Goal: Transaction & Acquisition: Obtain resource

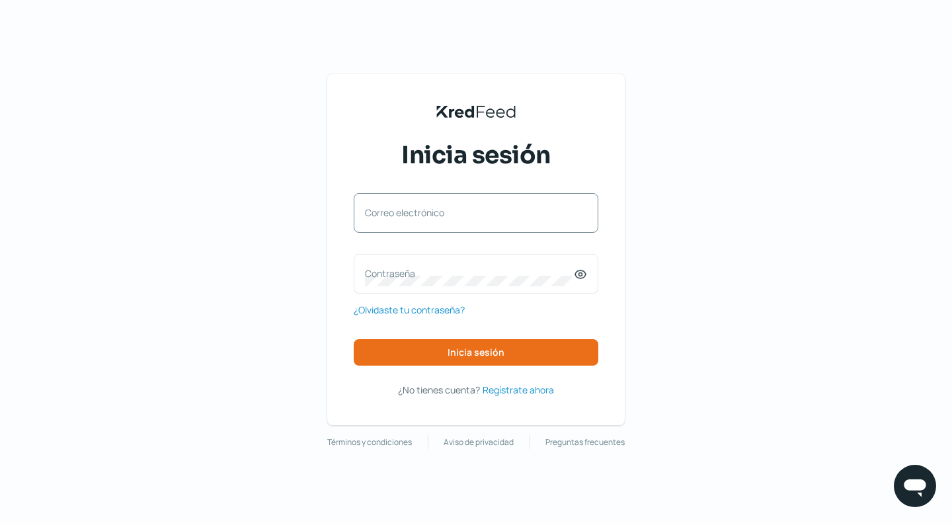
click at [372, 215] on label "Correo electrónico" at bounding box center [469, 212] width 209 height 13
click at [372, 215] on input "Correo electrónico" at bounding box center [476, 219] width 222 height 12
paste input "[EMAIL_ADDRESS][DOMAIN_NAME]"
type input "[EMAIL_ADDRESS][DOMAIN_NAME]"
click at [369, 272] on label "Contraseña" at bounding box center [469, 273] width 209 height 13
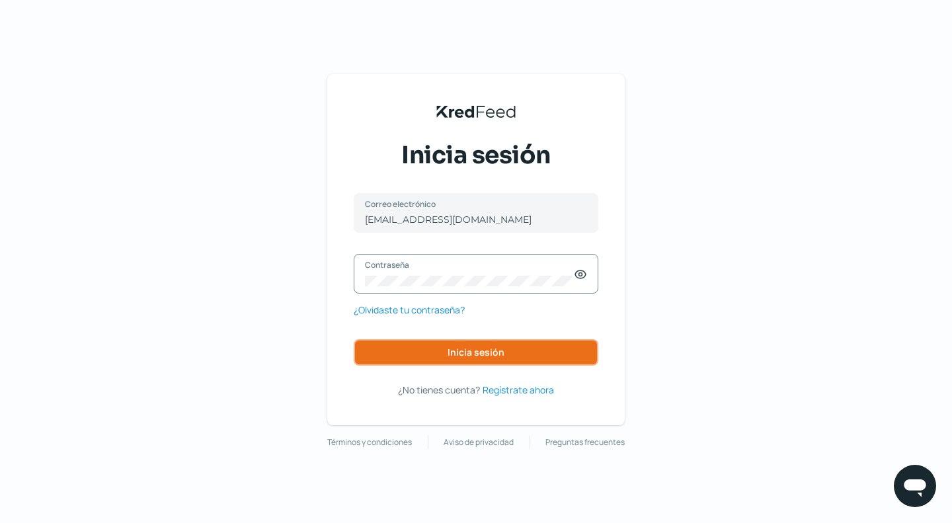
click at [464, 359] on button "Inicia sesión" at bounding box center [476, 352] width 244 height 26
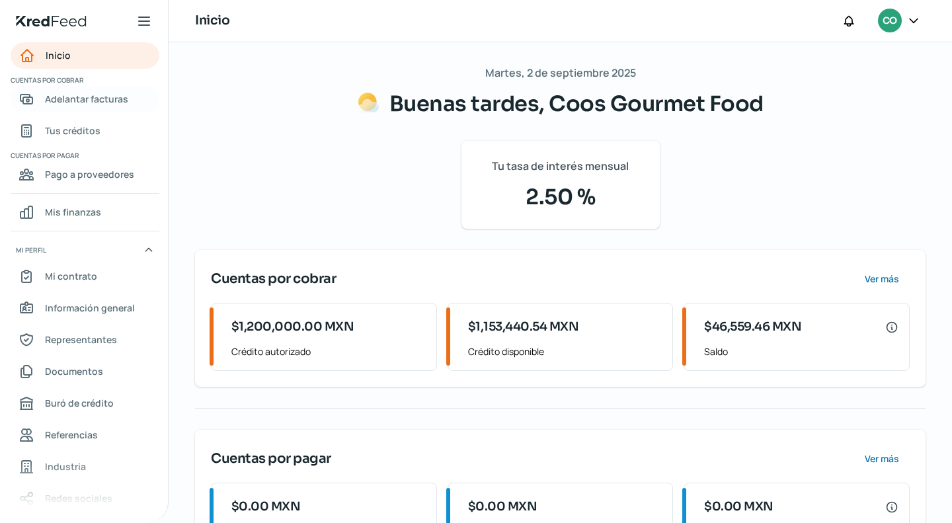
click at [95, 108] on link "Adelantar facturas" at bounding box center [85, 99] width 149 height 26
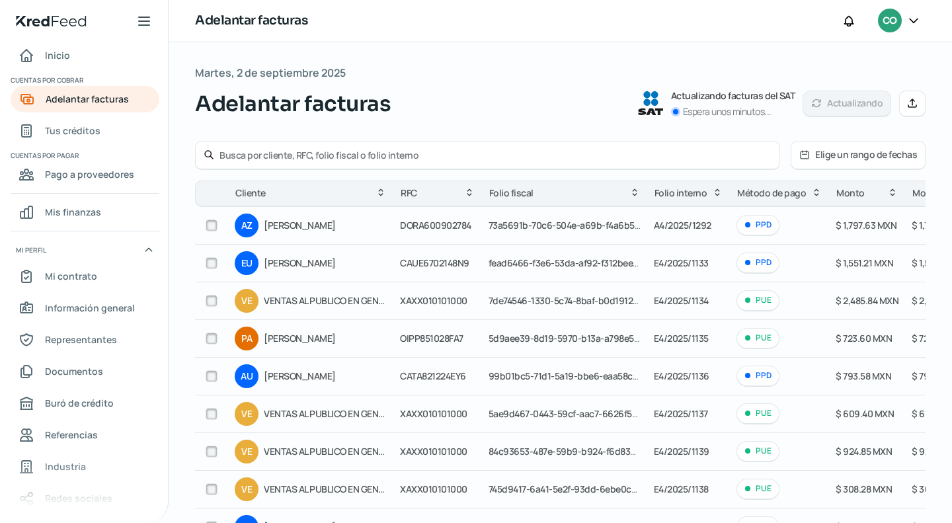
click at [254, 155] on input "text" at bounding box center [495, 155] width 552 height 13
type input "materias primas"
click at [435, 153] on input "materias primas" at bounding box center [495, 155] width 552 height 13
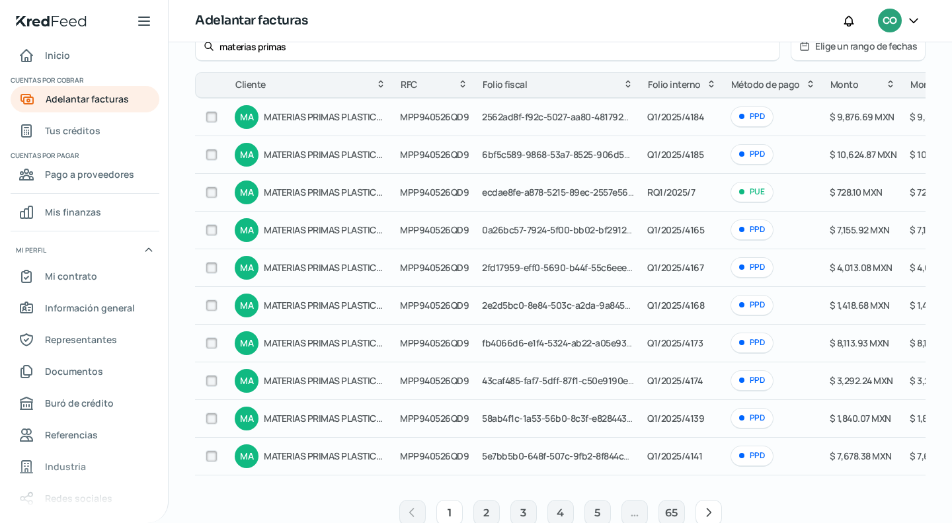
scroll to position [143, 0]
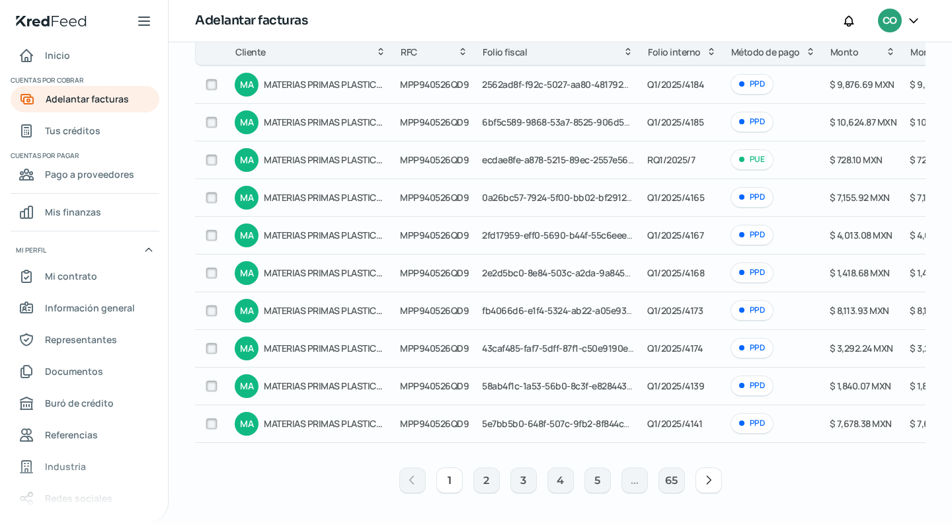
click at [209, 85] on input "checkbox" at bounding box center [212, 85] width 12 height 12
checkbox input "true"
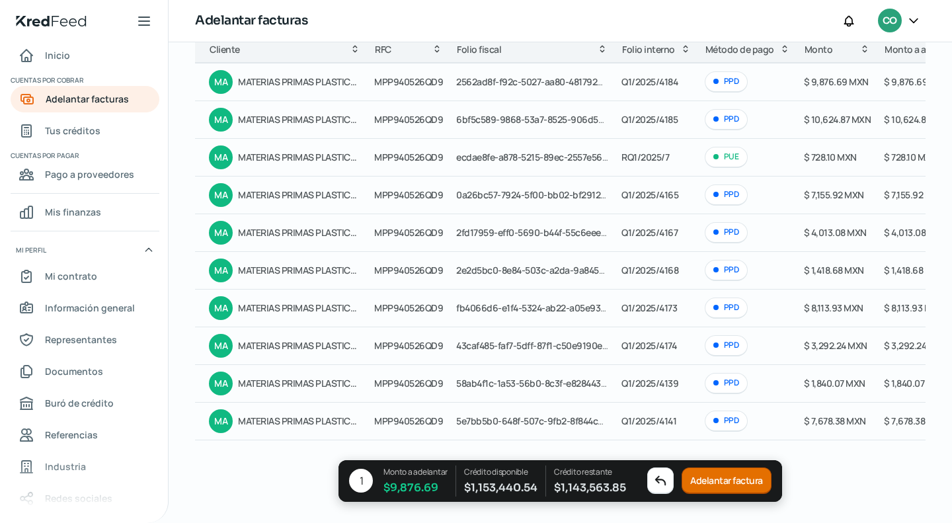
scroll to position [0, 0]
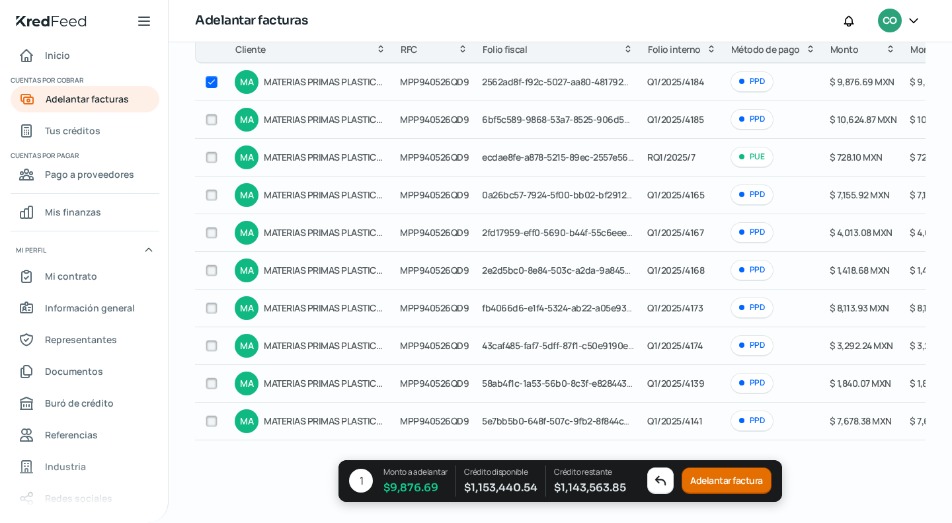
click at [211, 117] on input "checkbox" at bounding box center [212, 120] width 12 height 12
checkbox input "true"
click at [211, 191] on input "checkbox" at bounding box center [212, 195] width 12 height 12
checkbox input "true"
click at [213, 309] on input "checkbox" at bounding box center [212, 308] width 12 height 12
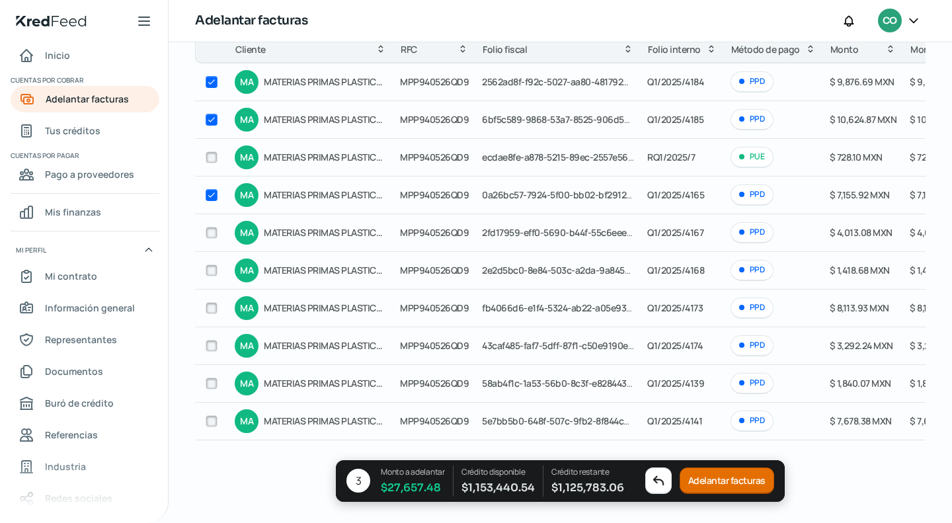
checkbox input "true"
click at [213, 415] on input "checkbox" at bounding box center [212, 421] width 12 height 12
checkbox input "true"
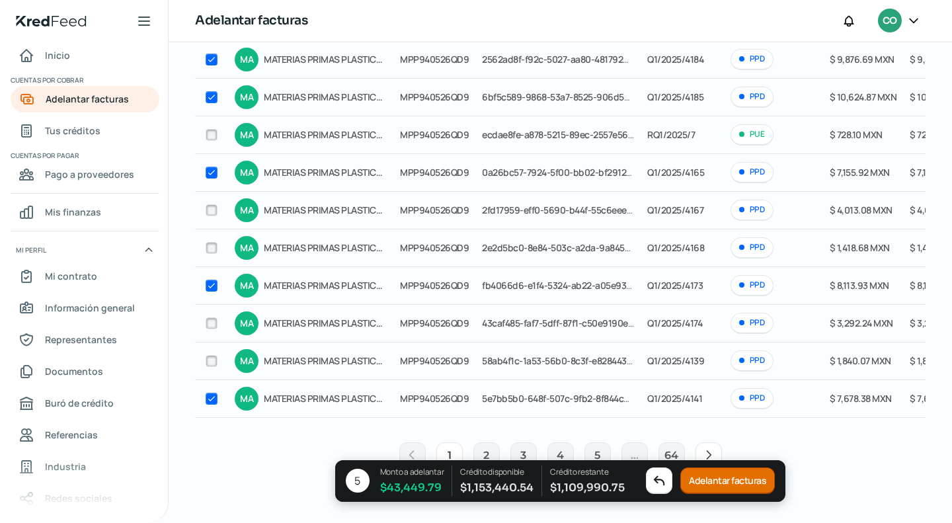
scroll to position [185, 0]
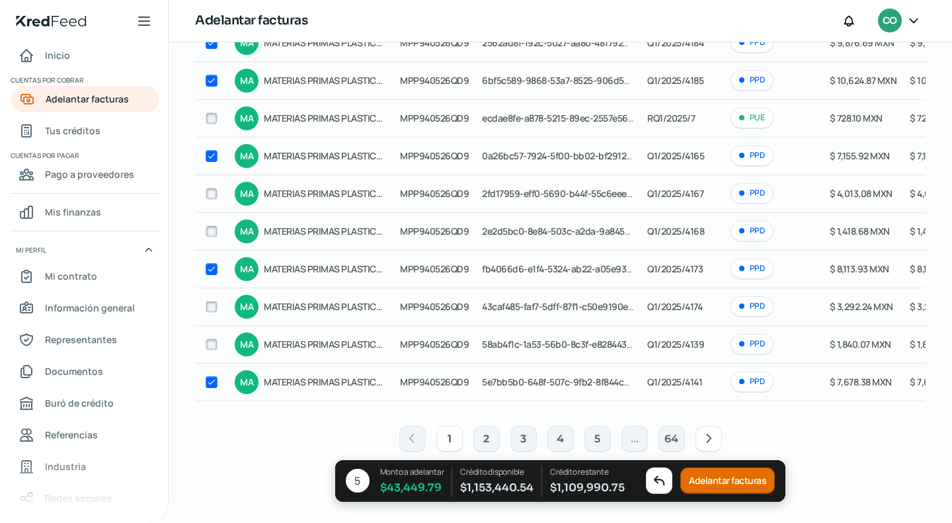
click at [702, 435] on icon at bounding box center [708, 438] width 13 height 13
checkbox input "false"
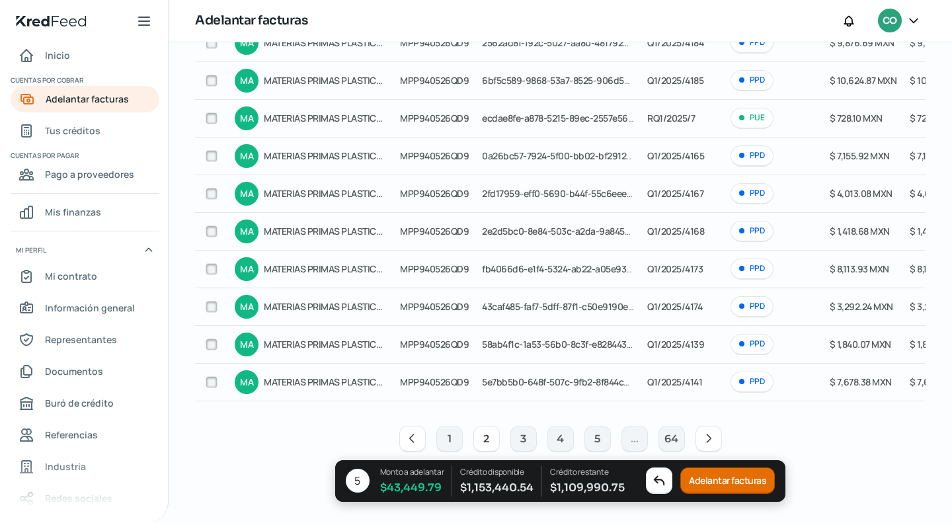
checkbox input "false"
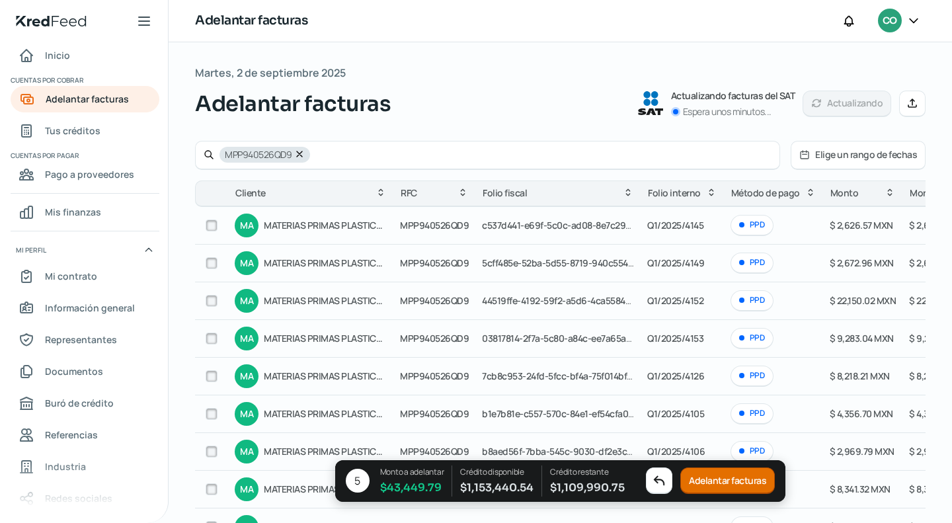
scroll to position [66, 0]
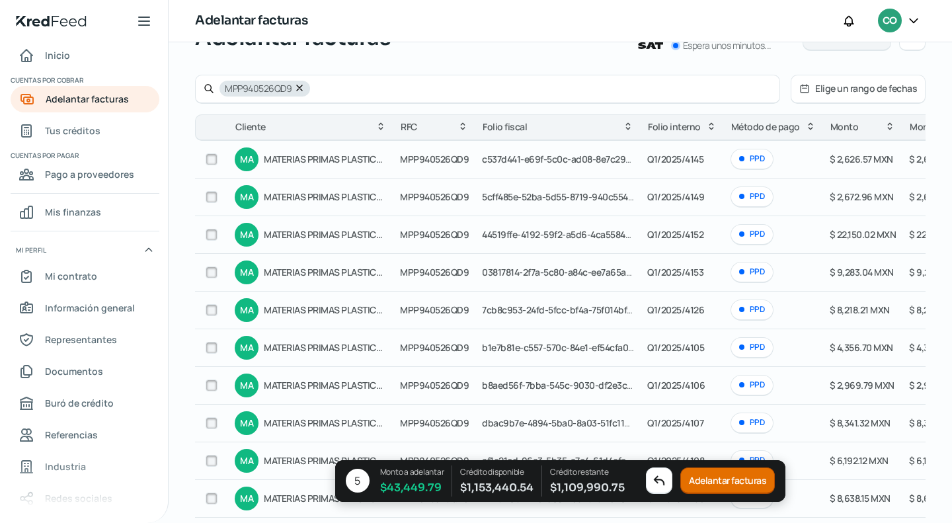
click at [211, 236] on input "checkbox" at bounding box center [212, 235] width 12 height 12
checkbox input "true"
click at [204, 274] on div at bounding box center [212, 272] width 20 height 20
click at [206, 274] on input "checkbox" at bounding box center [212, 272] width 12 height 12
checkbox input "true"
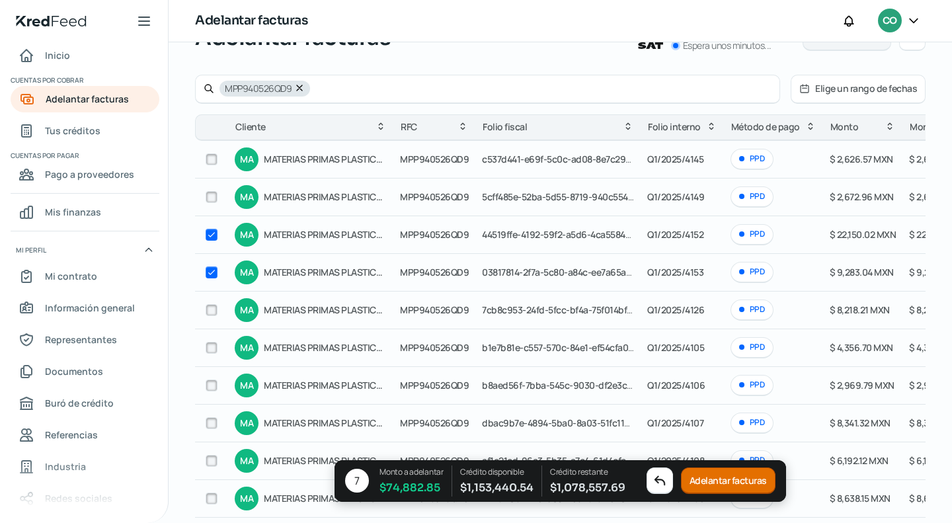
click at [213, 315] on div at bounding box center [212, 310] width 20 height 20
click at [213, 308] on input "checkbox" at bounding box center [212, 310] width 12 height 12
checkbox input "true"
click at [213, 346] on input "checkbox" at bounding box center [212, 348] width 12 height 12
checkbox input "true"
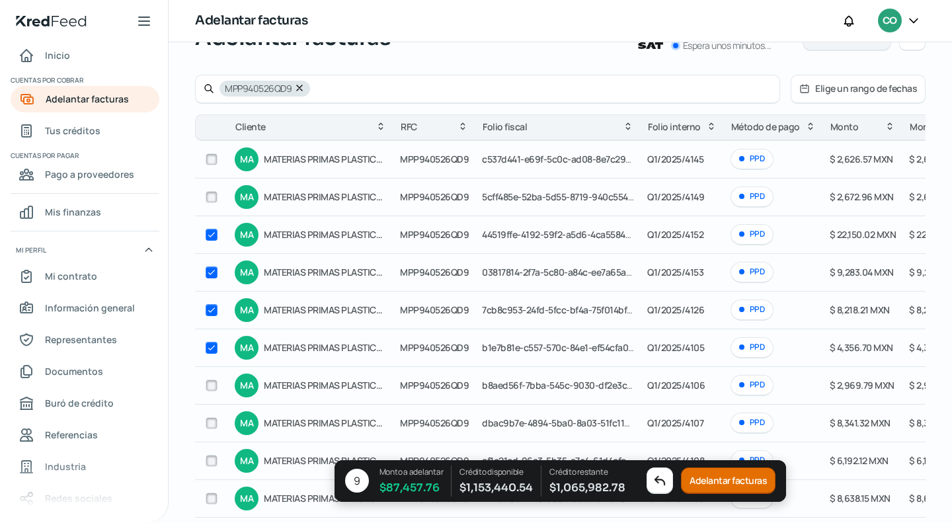
click at [210, 420] on input "checkbox" at bounding box center [212, 423] width 12 height 12
checkbox input "true"
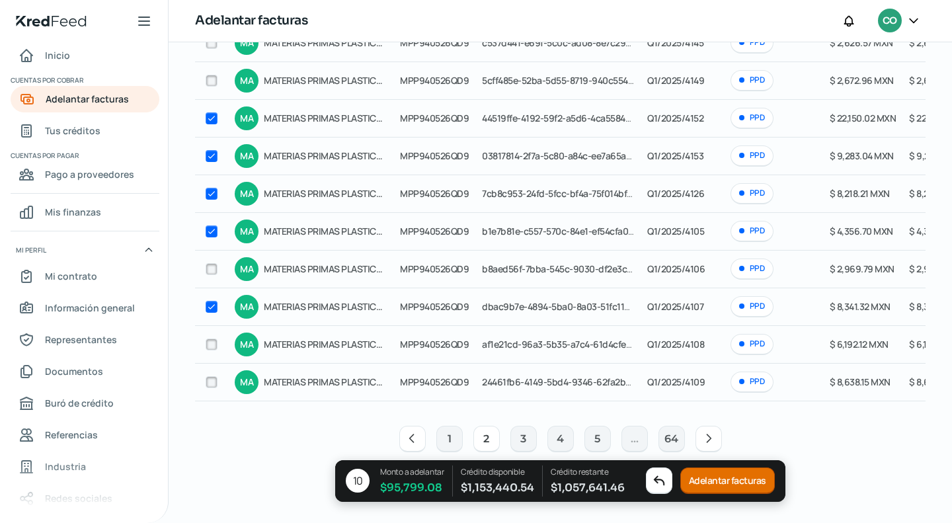
scroll to position [185, 0]
click at [209, 338] on input "checkbox" at bounding box center [212, 344] width 12 height 12
checkbox input "true"
click at [215, 376] on input "checkbox" at bounding box center [212, 382] width 12 height 12
checkbox input "true"
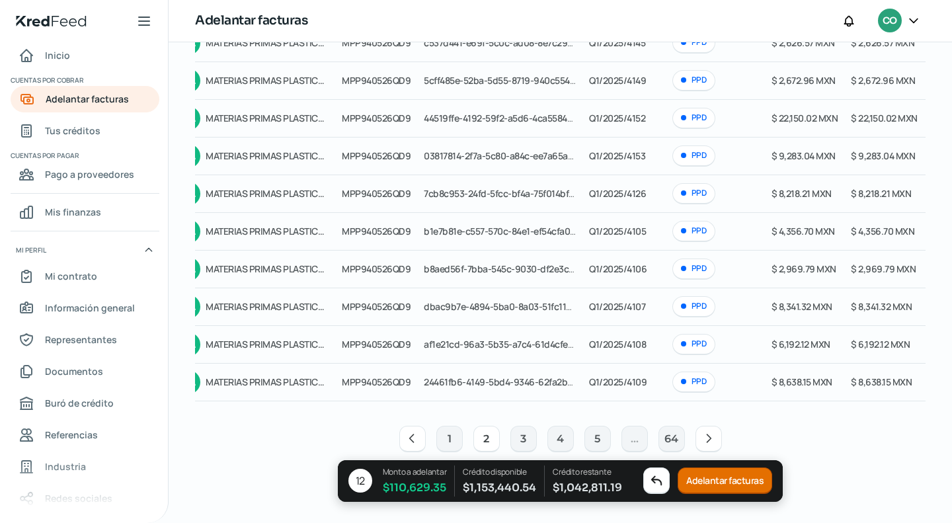
scroll to position [0, 30]
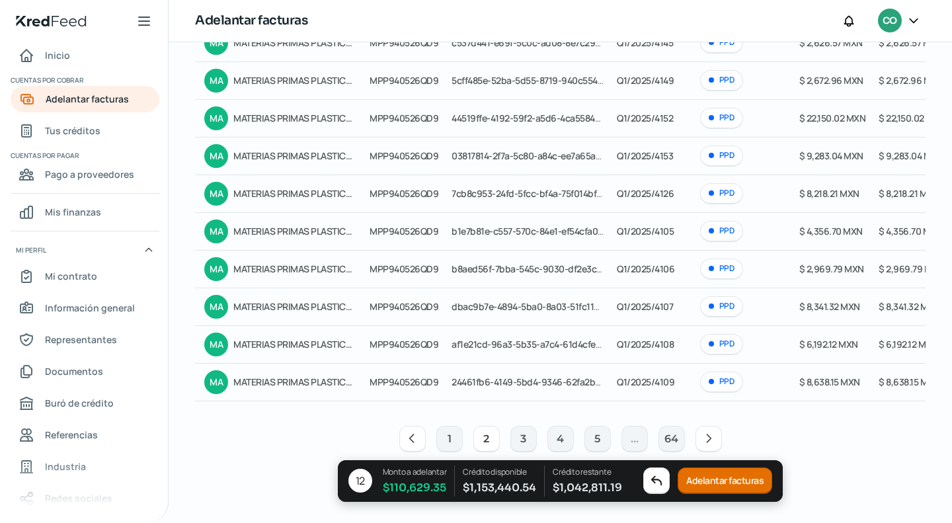
click at [708, 439] on icon at bounding box center [708, 438] width 13 height 13
checkbox input "false"
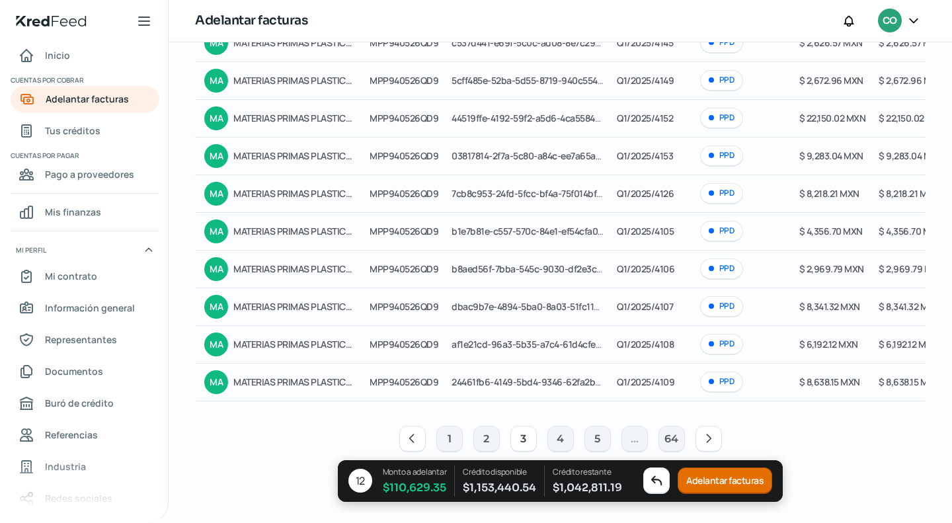
checkbox input "false"
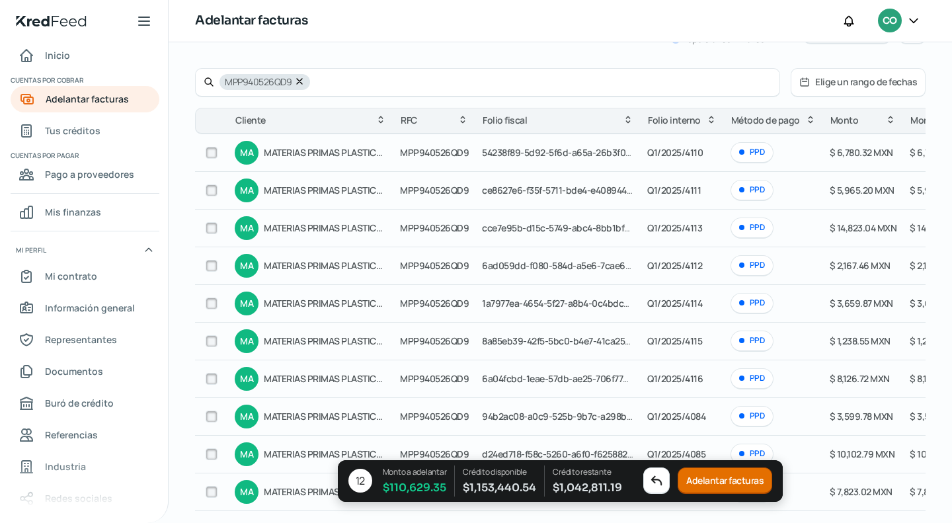
scroll to position [0, 0]
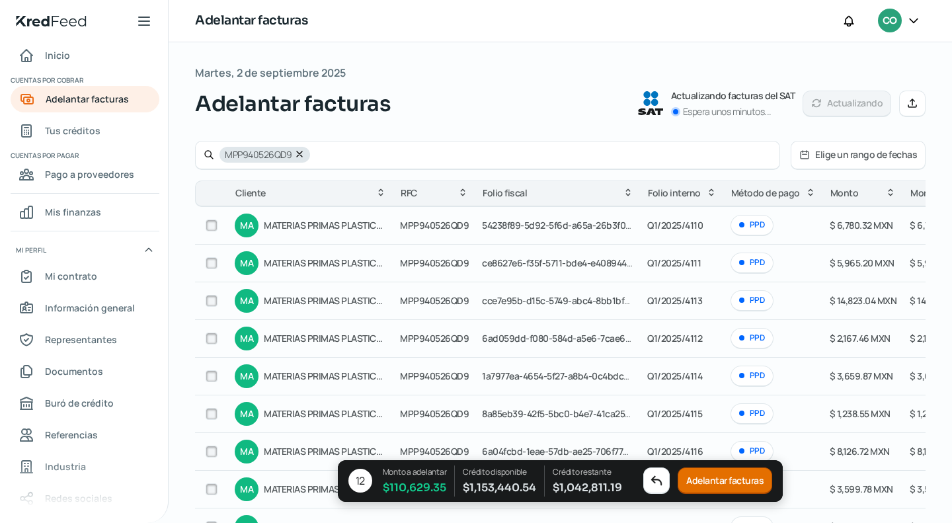
click at [210, 227] on input "checkbox" at bounding box center [212, 225] width 12 height 12
checkbox input "true"
drag, startPoint x: 213, startPoint y: 260, endPoint x: 387, endPoint y: 263, distance: 173.8
click at [213, 261] on input "checkbox" at bounding box center [212, 263] width 12 height 12
checkbox input "true"
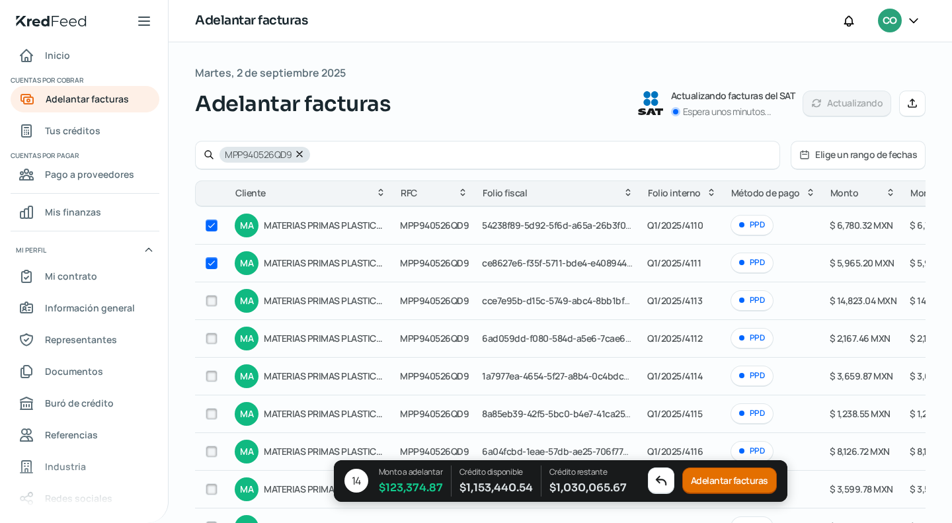
click at [206, 298] on input "checkbox" at bounding box center [212, 301] width 12 height 12
checkbox input "true"
click at [850, 454] on span "$ 8,126.72 MXN" at bounding box center [859, 451] width 60 height 13
click at [206, 449] on input "checkbox" at bounding box center [212, 451] width 12 height 12
checkbox input "true"
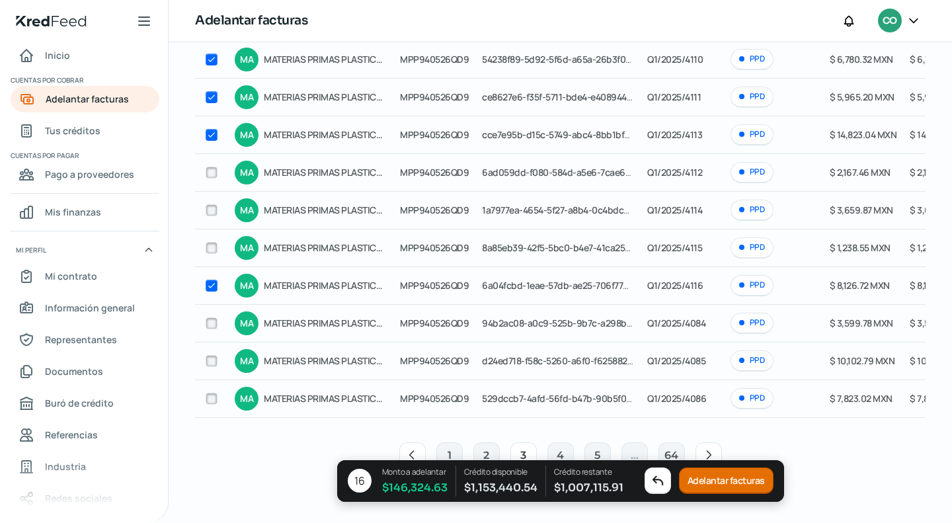
scroll to position [185, 0]
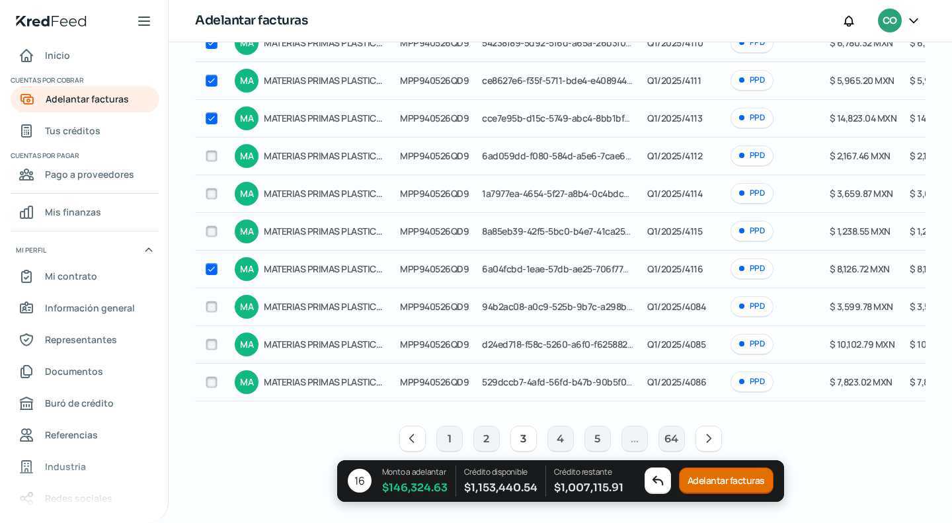
drag, startPoint x: 213, startPoint y: 340, endPoint x: 223, endPoint y: 342, distance: 10.0
click at [214, 340] on input "checkbox" at bounding box center [212, 344] width 12 height 12
checkbox input "true"
click at [707, 443] on icon at bounding box center [708, 438] width 13 height 13
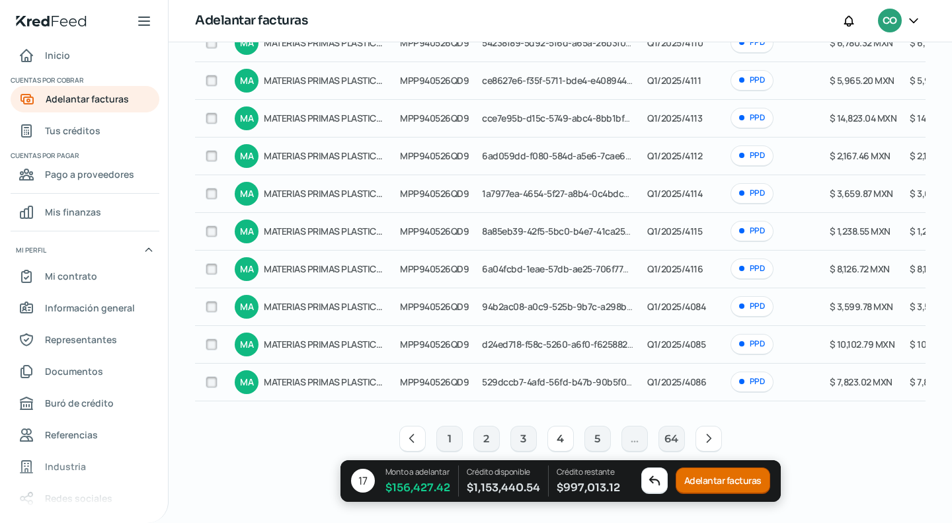
checkbox input "false"
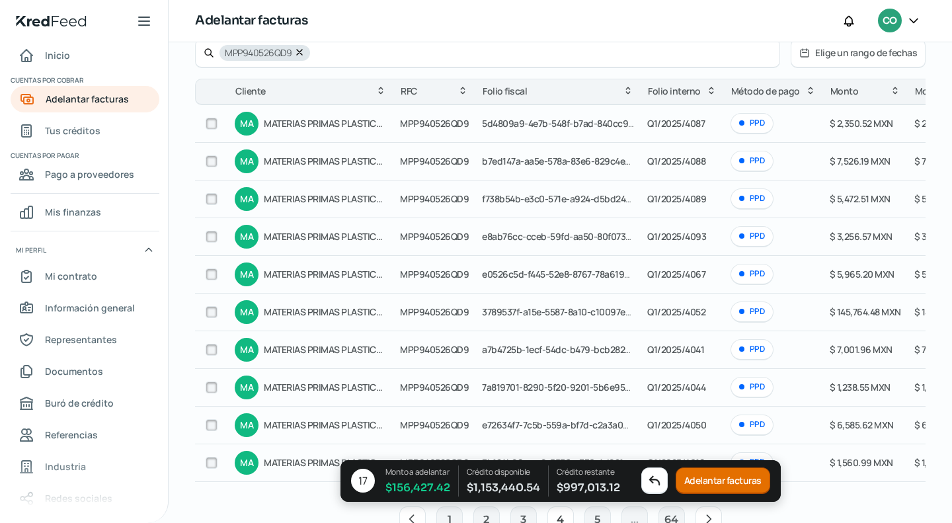
scroll to position [132, 0]
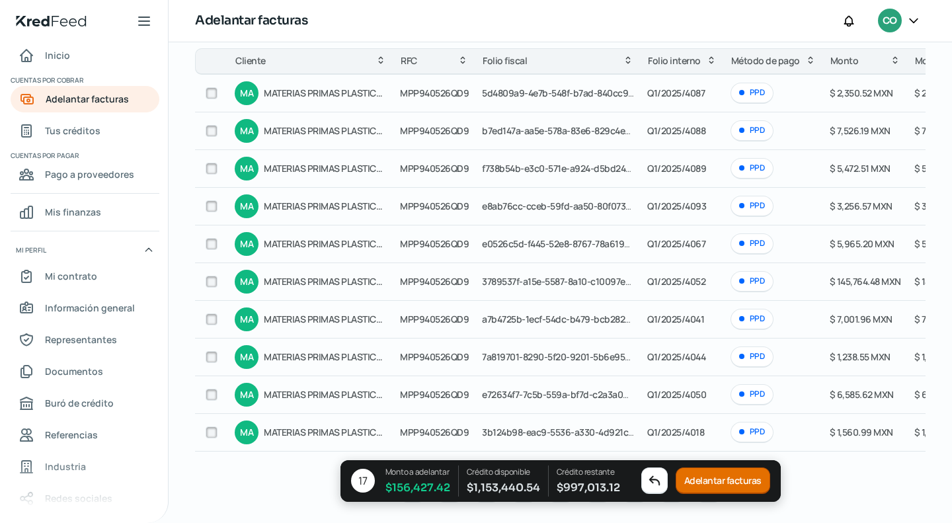
click at [208, 94] on input "checkbox" at bounding box center [212, 93] width 12 height 12
click at [209, 92] on input "checkbox" at bounding box center [212, 93] width 12 height 12
checkbox input "false"
click at [213, 129] on input "checkbox" at bounding box center [212, 131] width 12 height 12
checkbox input "true"
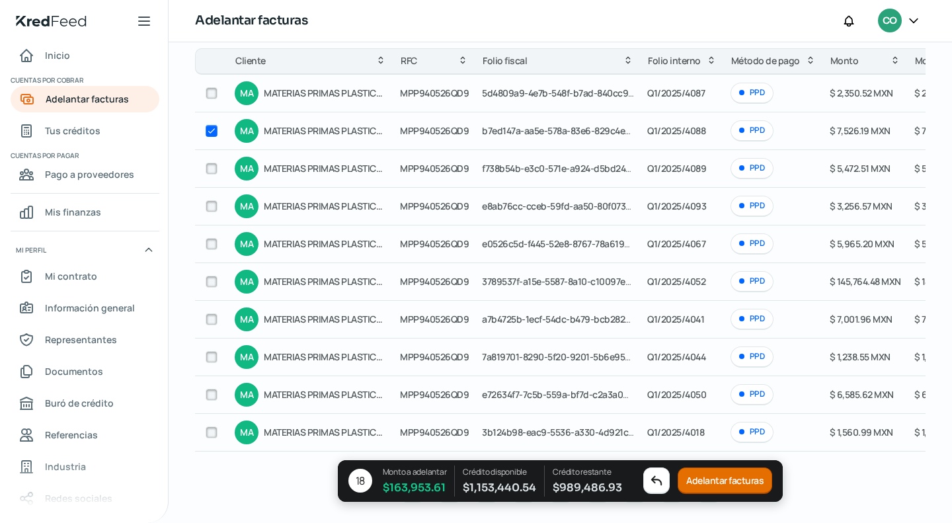
drag, startPoint x: 211, startPoint y: 165, endPoint x: 299, endPoint y: 198, distance: 93.9
click at [211, 164] on input "checkbox" at bounding box center [212, 169] width 12 height 12
checkbox input "true"
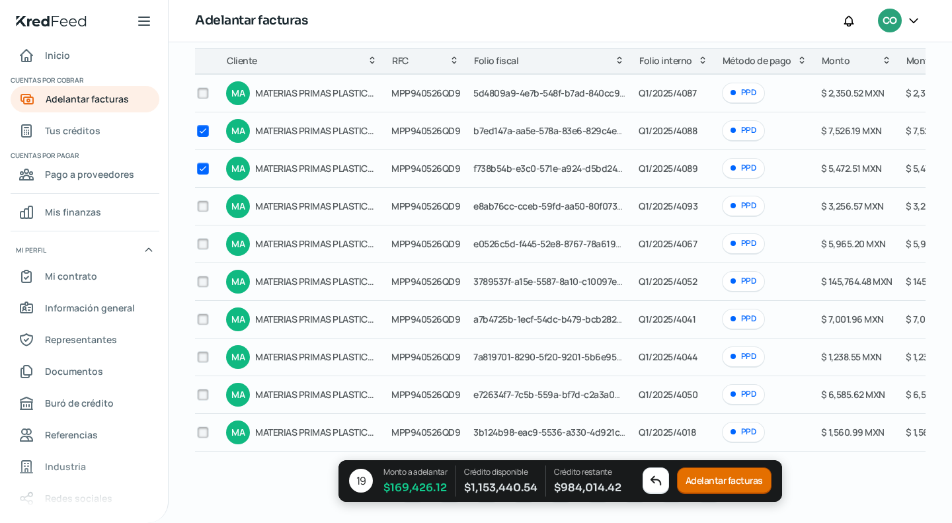
scroll to position [0, 0]
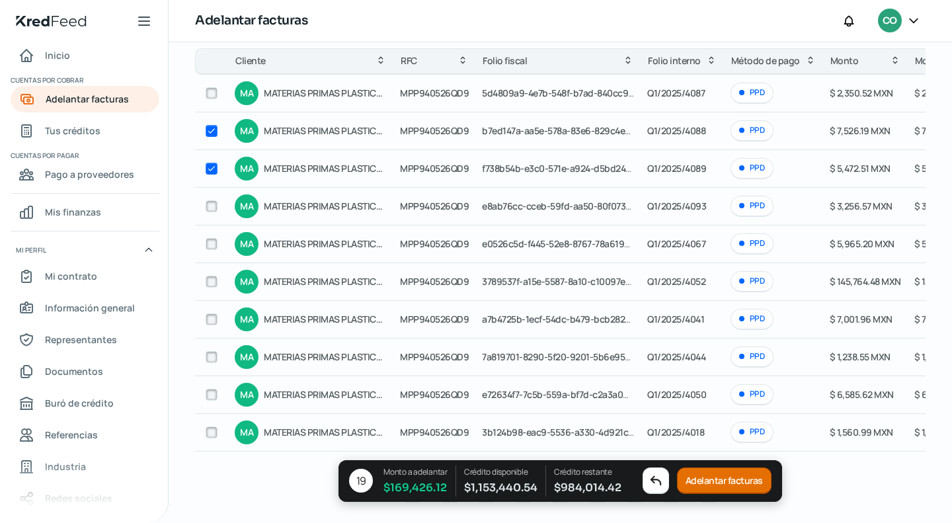
click at [206, 276] on input "checkbox" at bounding box center [212, 282] width 12 height 12
drag, startPoint x: 213, startPoint y: 281, endPoint x: 264, endPoint y: 294, distance: 53.2
click at [212, 281] on input "checkbox" at bounding box center [212, 282] width 12 height 12
checkbox input "false"
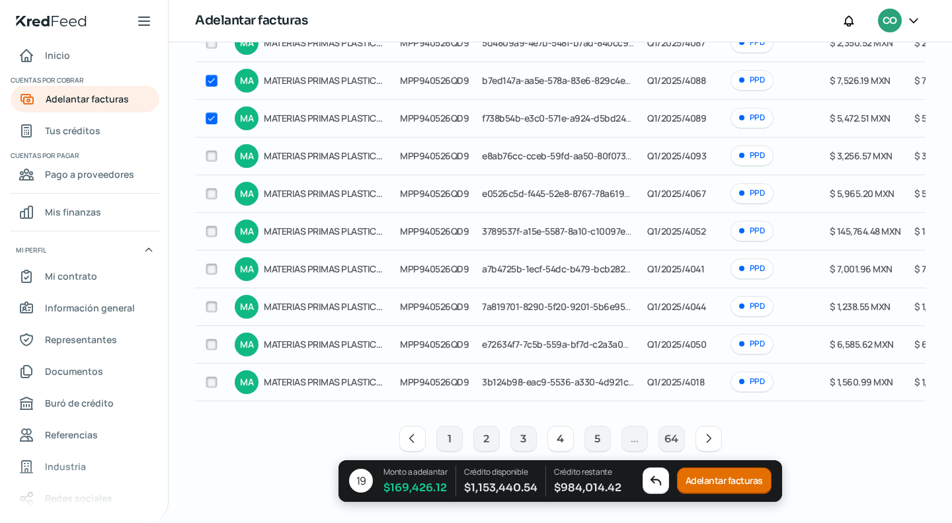
scroll to position [185, 0]
click at [706, 438] on icon at bounding box center [708, 438] width 13 height 13
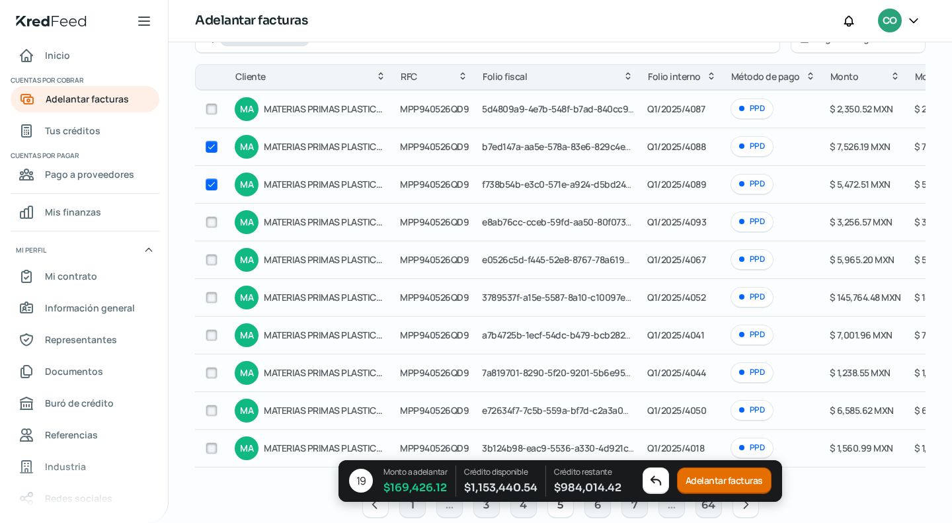
scroll to position [132, 0]
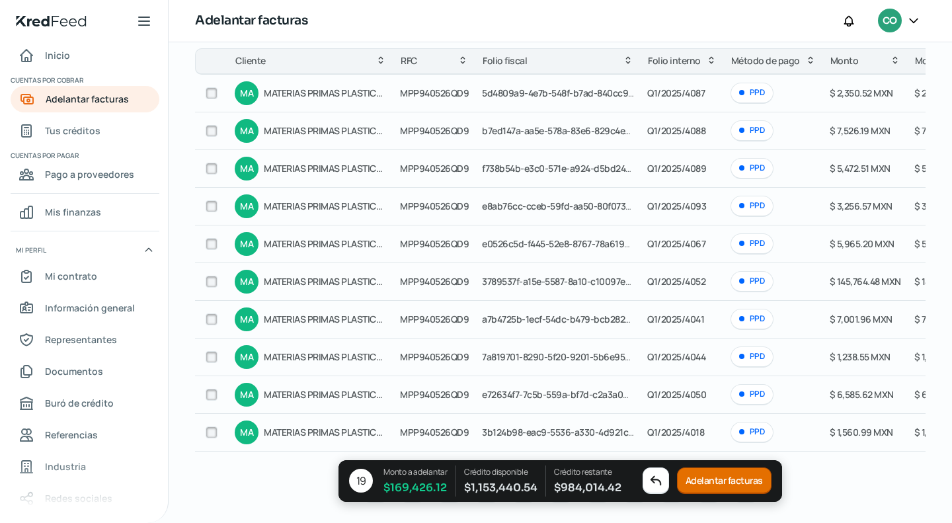
checkbox input "false"
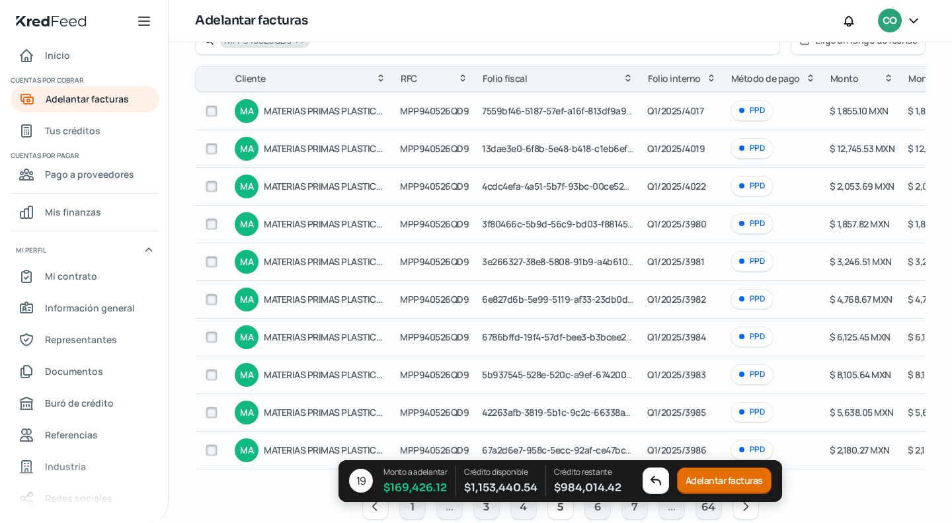
scroll to position [185, 0]
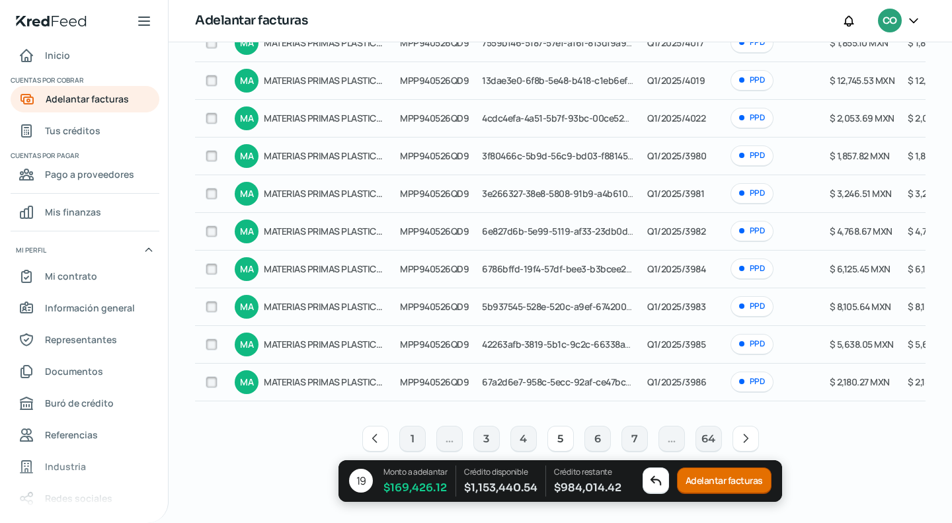
click at [749, 442] on button at bounding box center [745, 439] width 26 height 26
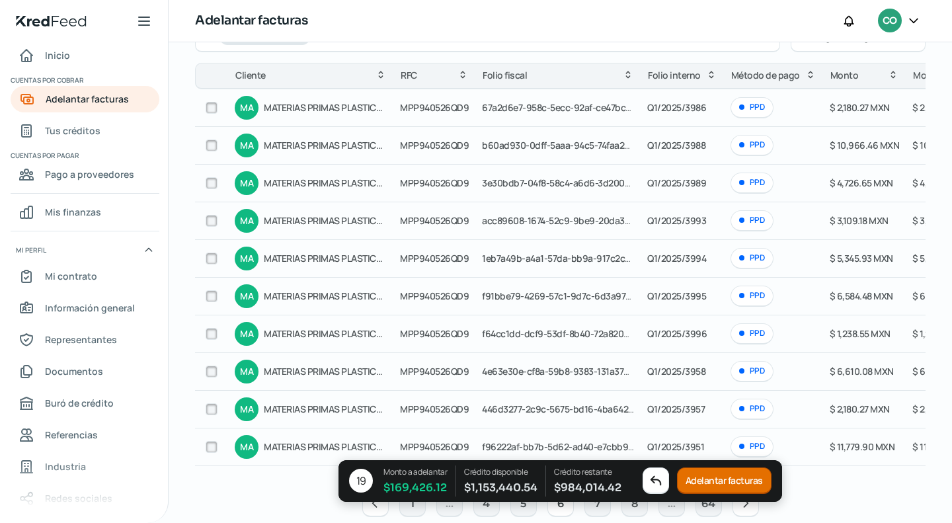
scroll to position [53, 0]
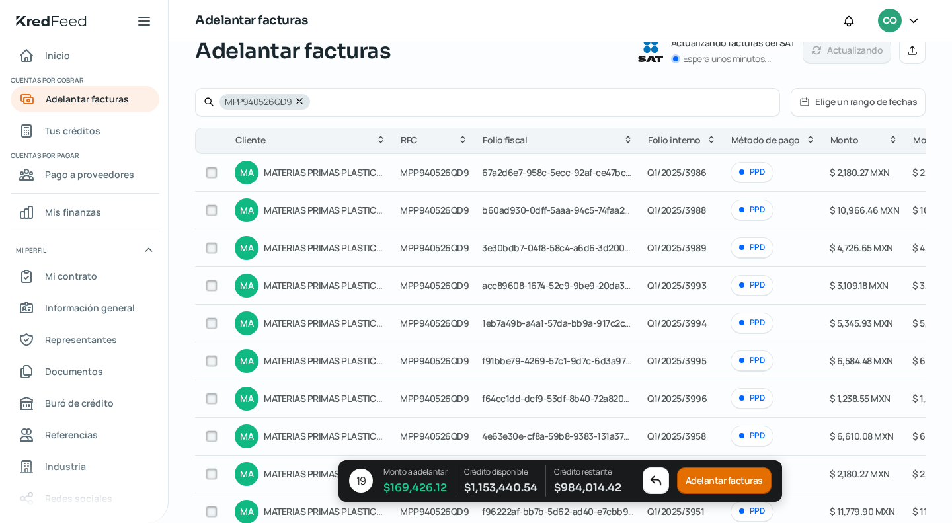
click at [211, 242] on input "checkbox" at bounding box center [212, 248] width 12 height 12
checkbox input "true"
click at [217, 361] on div at bounding box center [212, 361] width 20 height 20
click at [218, 356] on div at bounding box center [212, 361] width 20 height 20
click at [214, 355] on input "checkbox" at bounding box center [212, 361] width 12 height 12
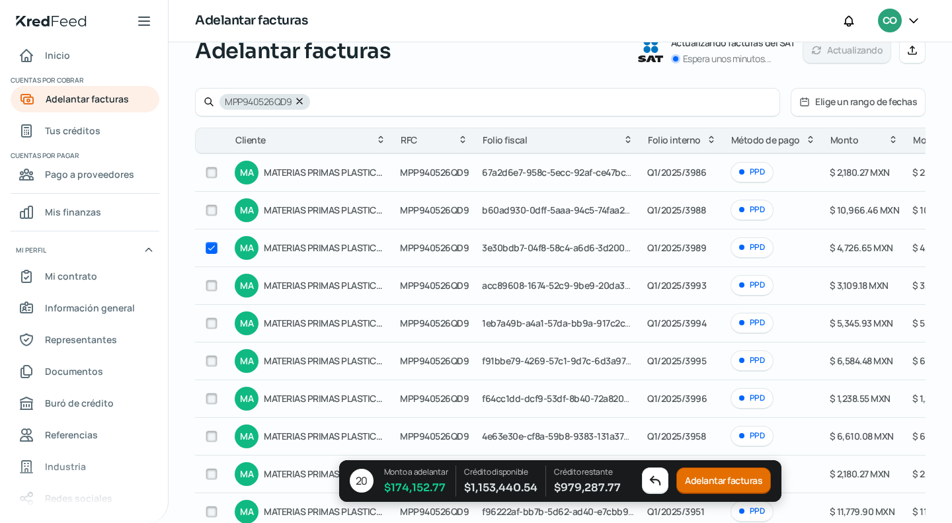
checkbox input "true"
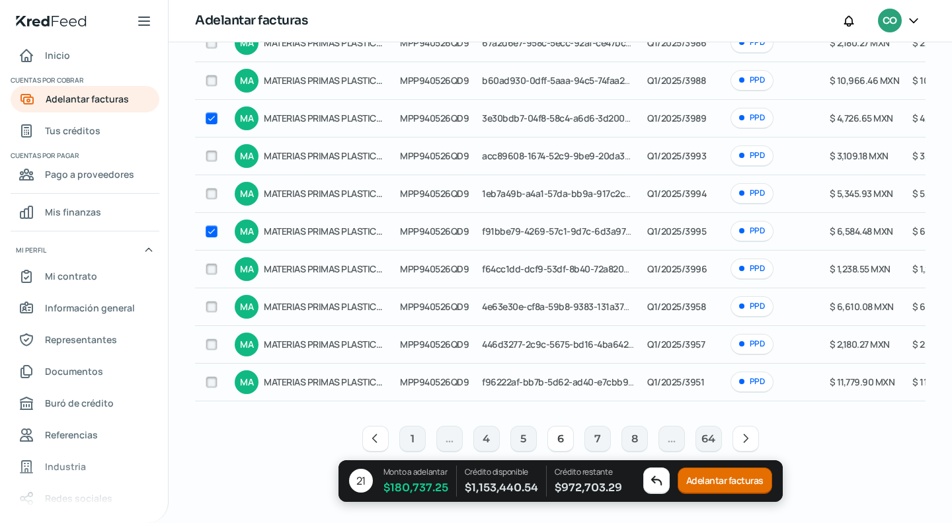
scroll to position [185, 0]
click at [739, 435] on icon at bounding box center [745, 438] width 13 height 13
checkbox input "false"
click at [744, 437] on icon at bounding box center [745, 438] width 13 height 13
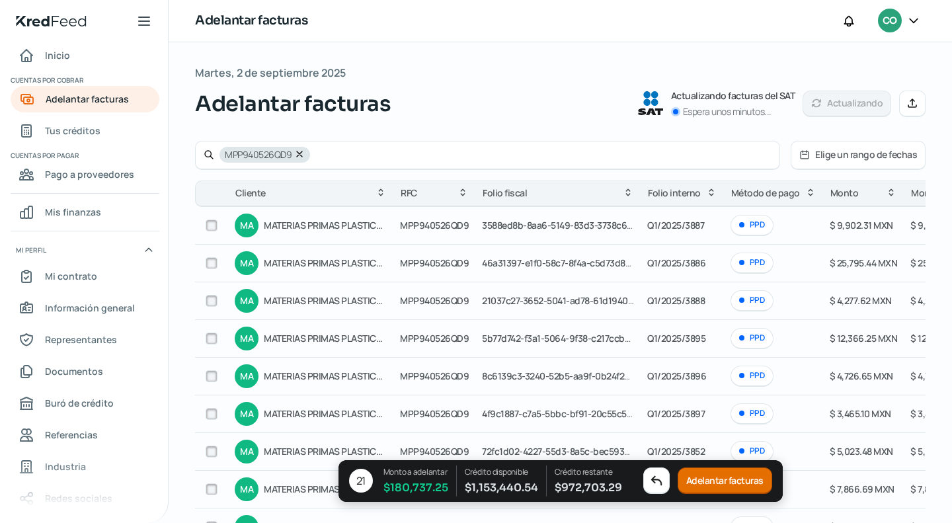
scroll to position [0, 0]
click at [842, 304] on span "$ 4,277.62 MXN" at bounding box center [860, 300] width 62 height 13
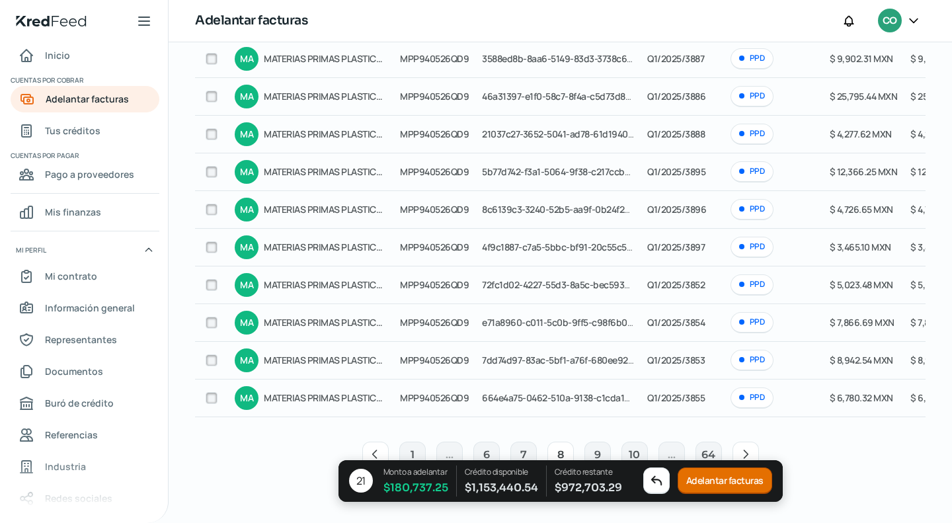
scroll to position [185, 0]
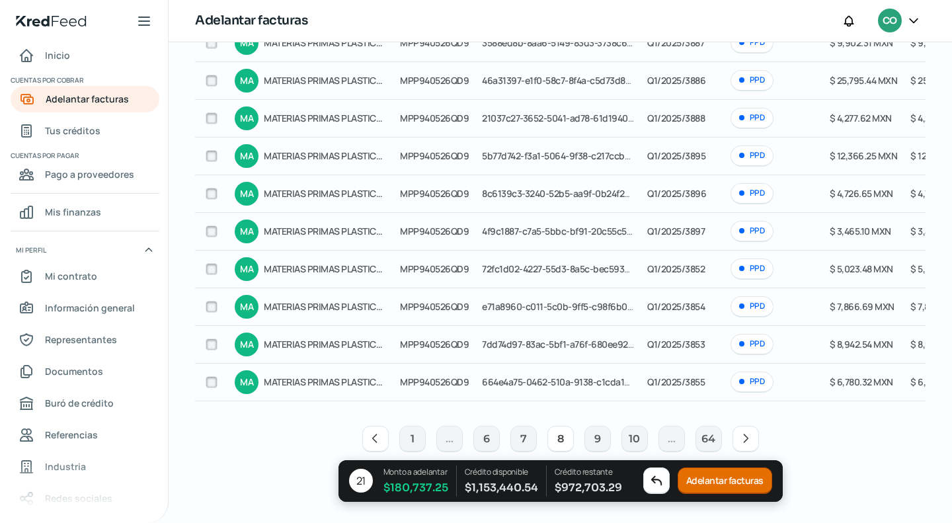
click at [743, 439] on icon at bounding box center [745, 438] width 13 height 13
click at [740, 440] on icon at bounding box center [745, 438] width 13 height 13
click at [735, 479] on button "Adelantar facturas" at bounding box center [724, 480] width 94 height 26
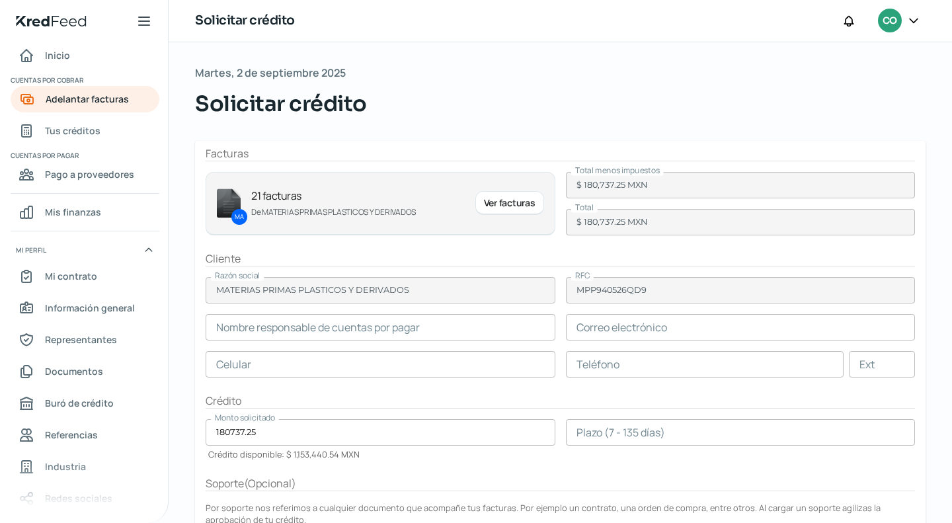
type input "[PERSON_NAME]"
type input "[EMAIL_ADDRESS][DOMAIN_NAME]"
type input "44 - 2595 - 3521"
type input "44 - 2221 - 6364"
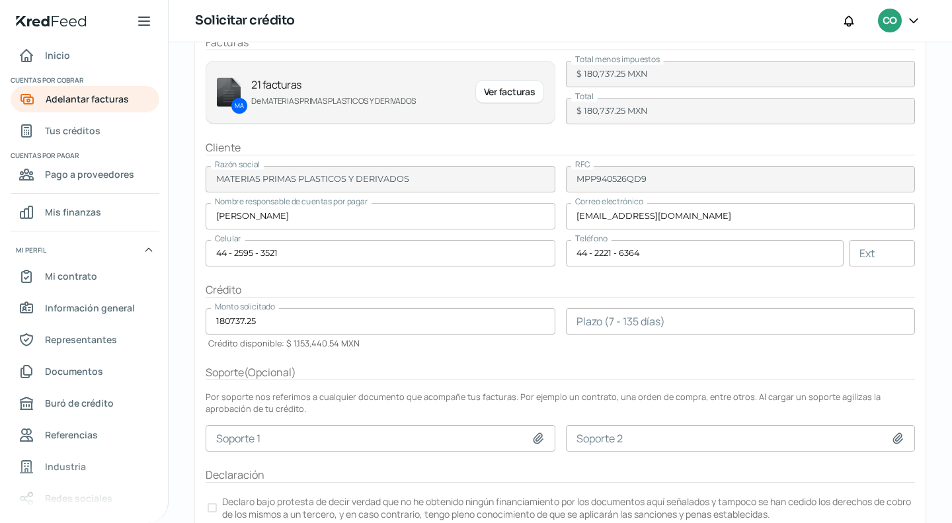
scroll to position [132, 0]
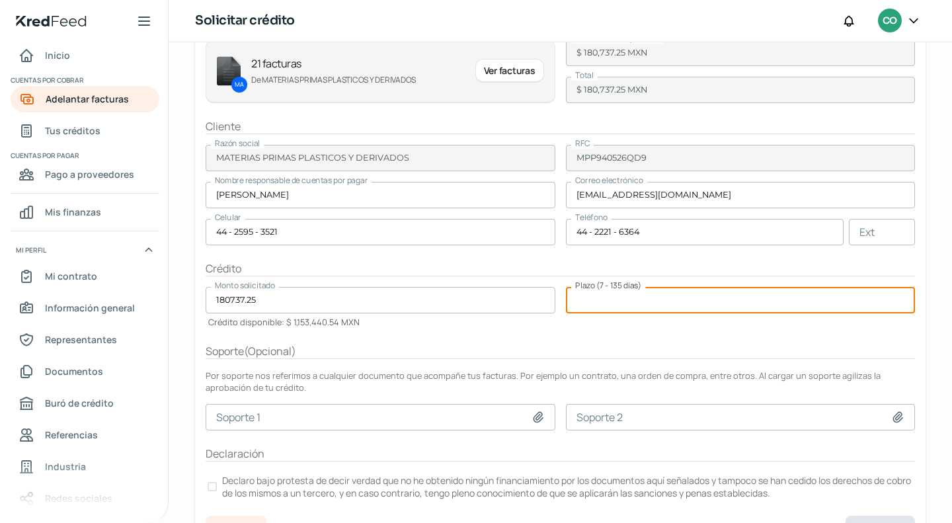
click at [630, 298] on input "number" at bounding box center [741, 300] width 350 height 26
type input "135"
click at [617, 339] on form "Facturas MA 21 facturas De MATERIAS PRIMAS PLASTICOS Y DERIVADOS Ver facturas T…" at bounding box center [560, 269] width 730 height 520
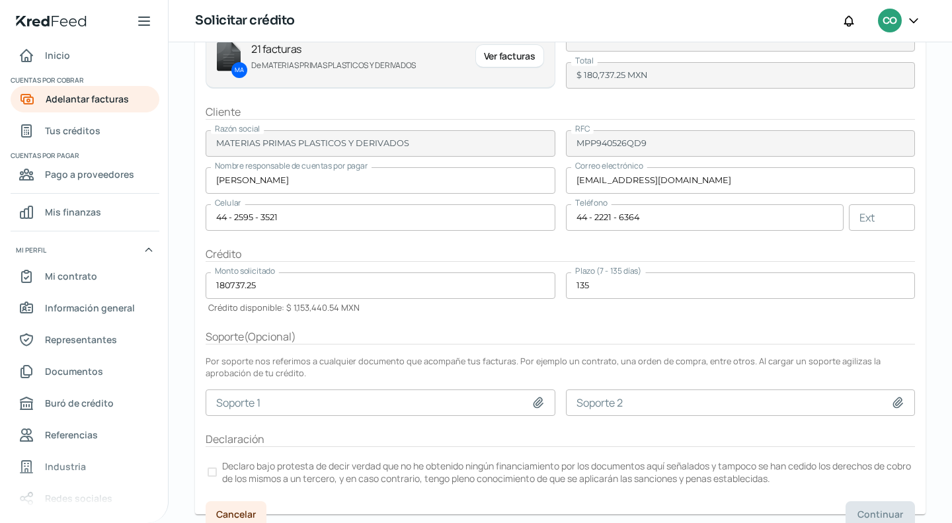
scroll to position [155, 0]
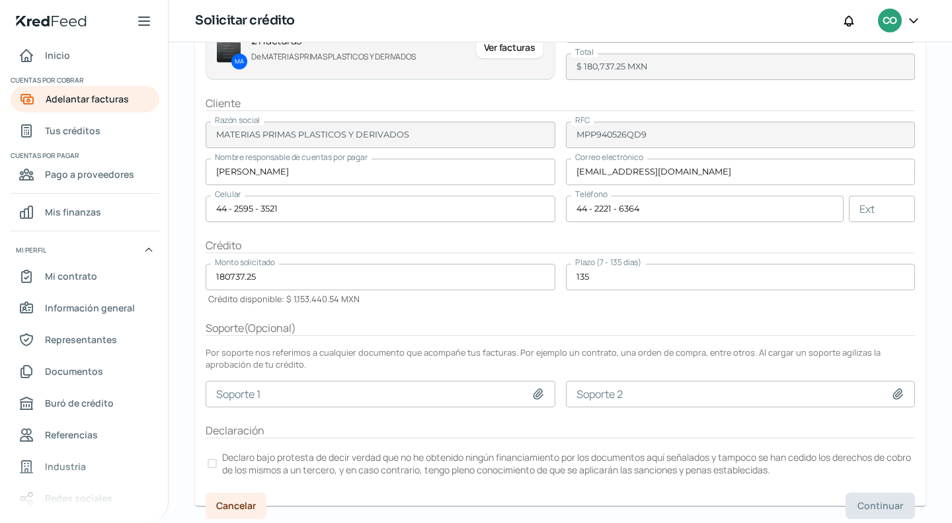
click at [212, 461] on div at bounding box center [211, 463] width 9 height 9
click at [857, 506] on span "Continuar" at bounding box center [880, 505] width 46 height 9
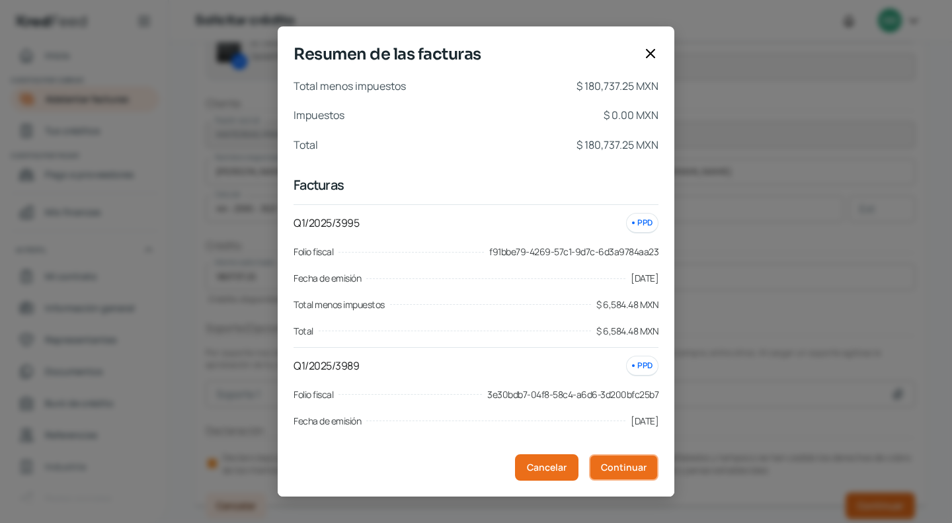
click at [625, 466] on span "Continuar" at bounding box center [624, 467] width 46 height 9
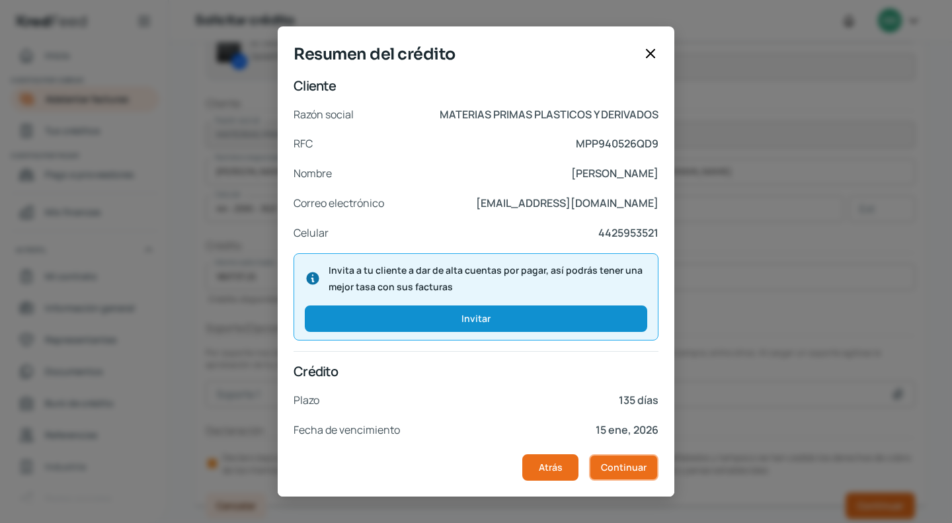
click at [625, 466] on span "Continuar" at bounding box center [624, 467] width 46 height 9
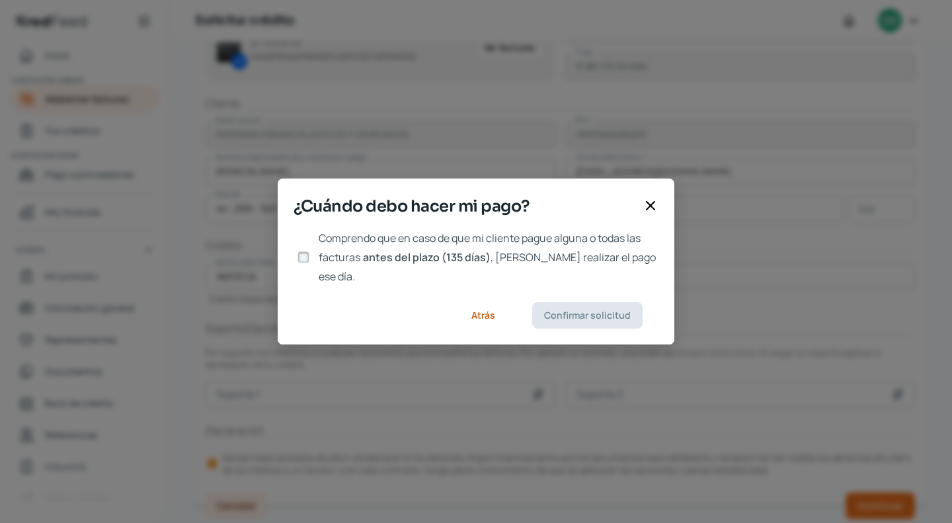
click at [305, 260] on input "Comprendo que en caso de que mi cliente pague alguna o todas las facturas antes…" at bounding box center [303, 257] width 12 height 12
checkbox input "true"
click at [576, 311] on span "Confirmar solicitud" at bounding box center [587, 315] width 87 height 9
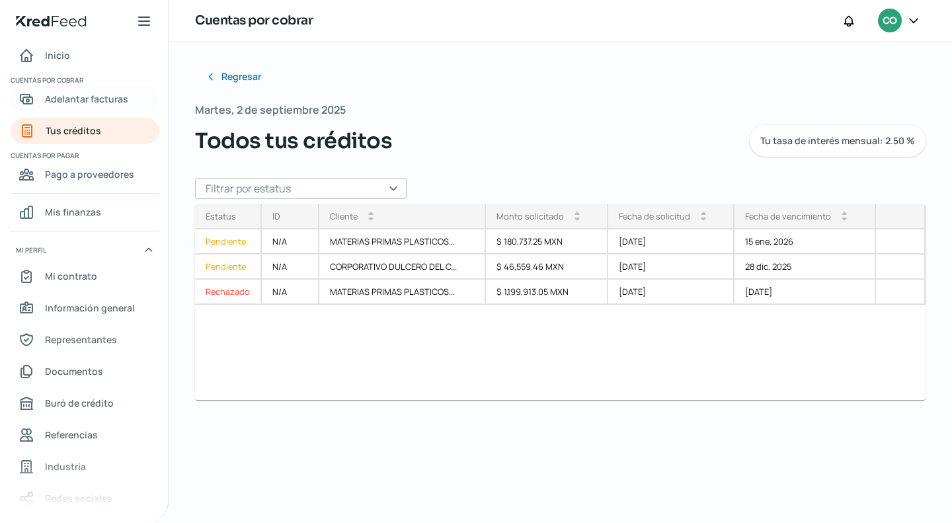
click at [102, 102] on span "Adelantar facturas" at bounding box center [86, 99] width 83 height 17
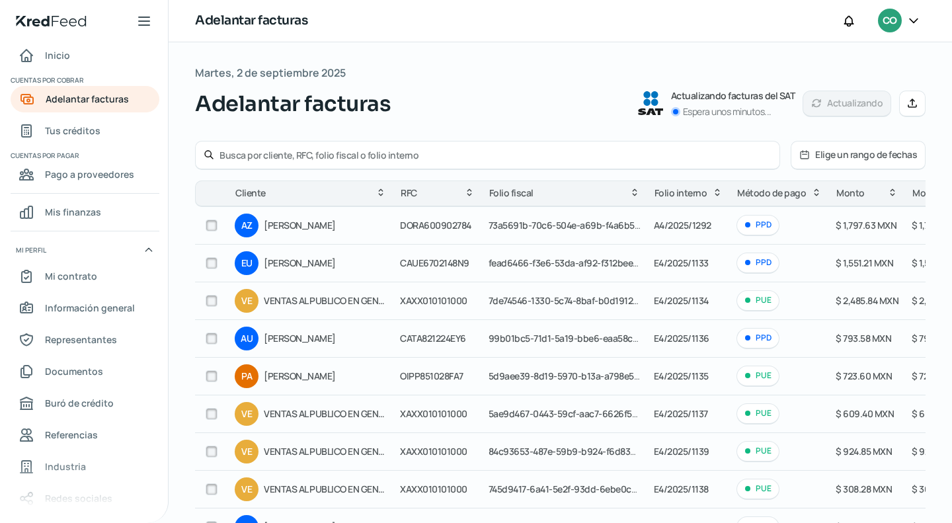
drag, startPoint x: 415, startPoint y: 155, endPoint x: 285, endPoint y: 186, distance: 133.0
click at [278, 187] on div "Elige un rango de fechas Cliente RFC Folio fiscal Folio interno Método de pago …" at bounding box center [560, 392] width 730 height 502
type input "el trigal"
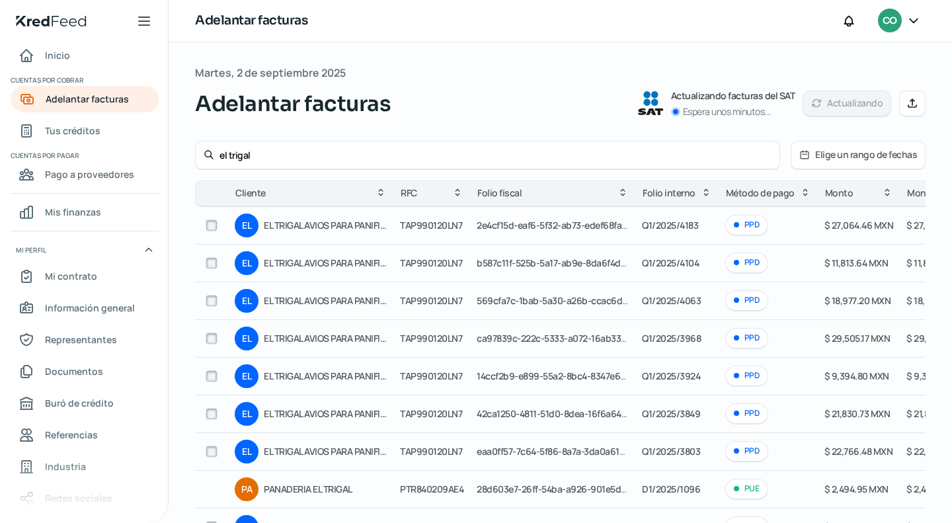
click at [210, 225] on input "checkbox" at bounding box center [212, 225] width 12 height 12
checkbox input "true"
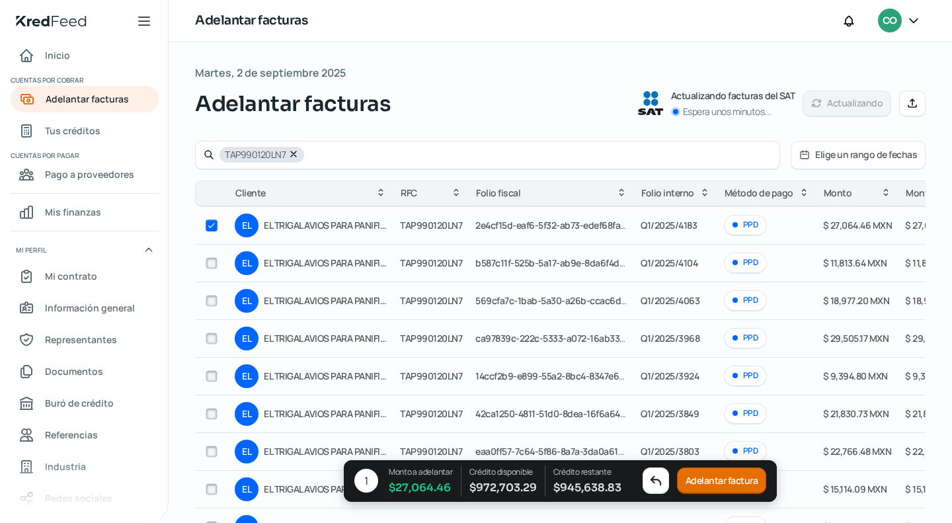
click at [214, 263] on input "checkbox" at bounding box center [212, 263] width 12 height 12
checkbox input "true"
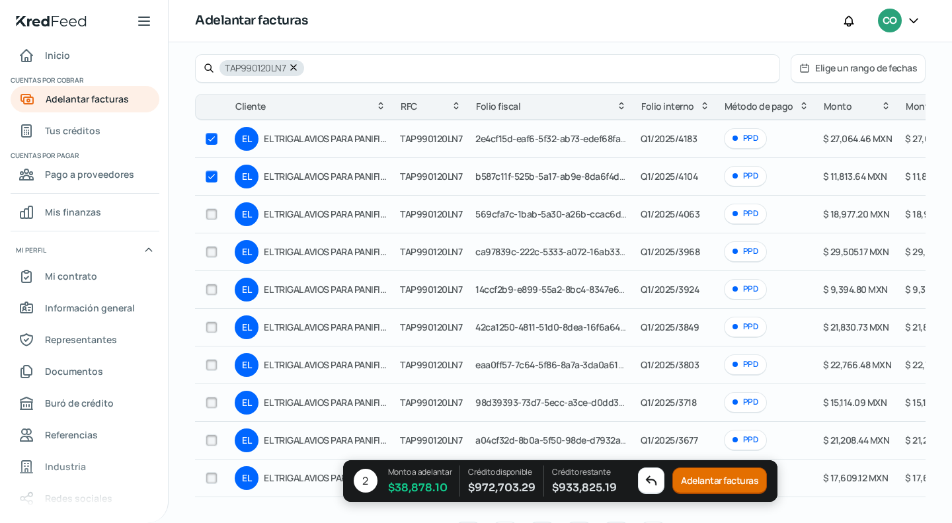
scroll to position [66, 0]
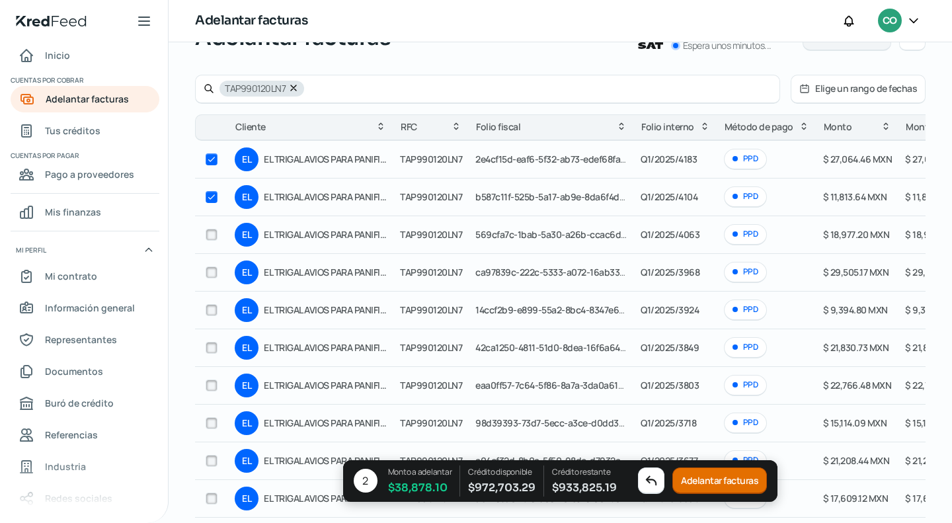
drag, startPoint x: 209, startPoint y: 235, endPoint x: 238, endPoint y: 240, distance: 29.4
click at [209, 235] on input "checkbox" at bounding box center [212, 235] width 12 height 12
checkbox input "true"
click at [215, 272] on input "checkbox" at bounding box center [212, 272] width 12 height 12
checkbox input "true"
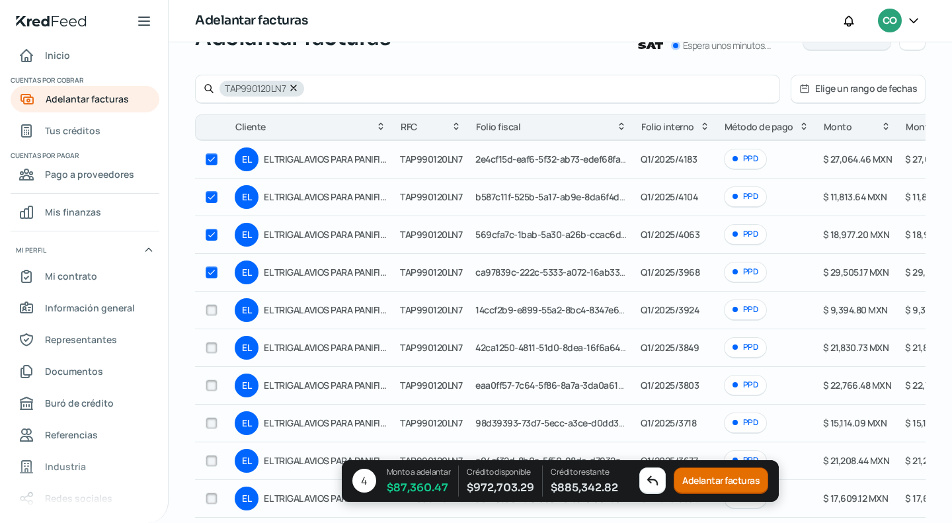
click at [206, 311] on input "checkbox" at bounding box center [212, 310] width 12 height 12
checkbox input "true"
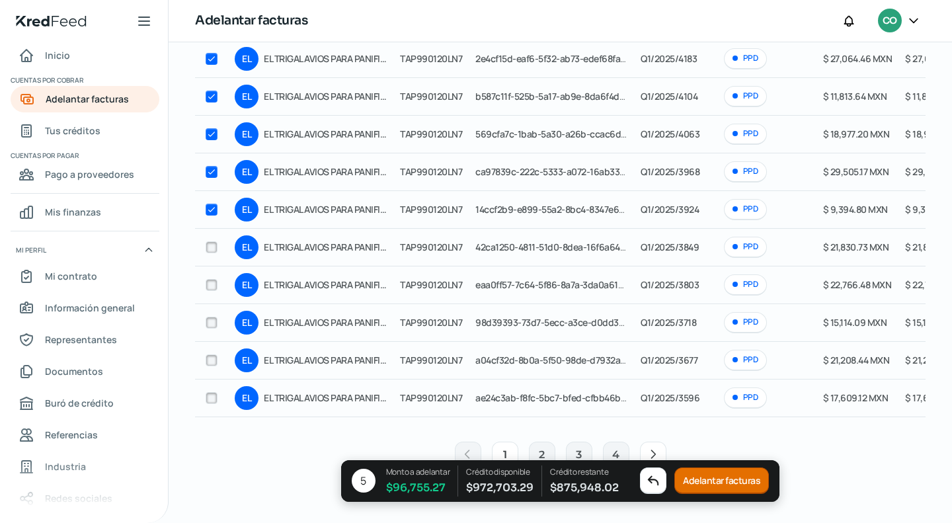
scroll to position [185, 0]
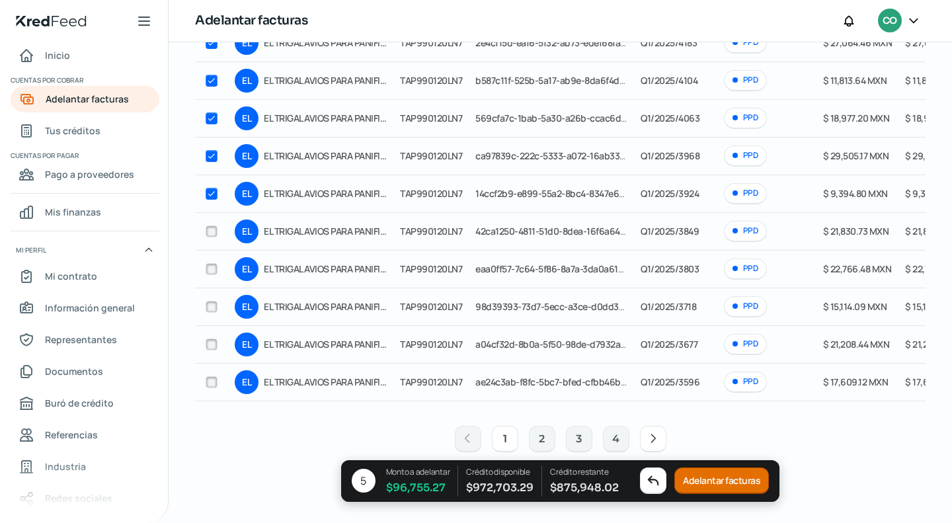
click at [654, 439] on icon at bounding box center [652, 438] width 13 height 13
checkbox input "false"
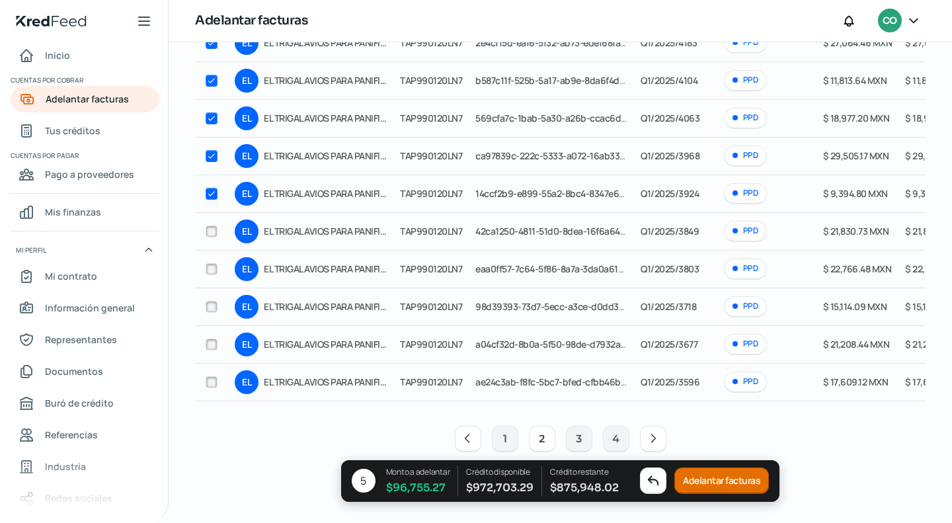
checkbox input "false"
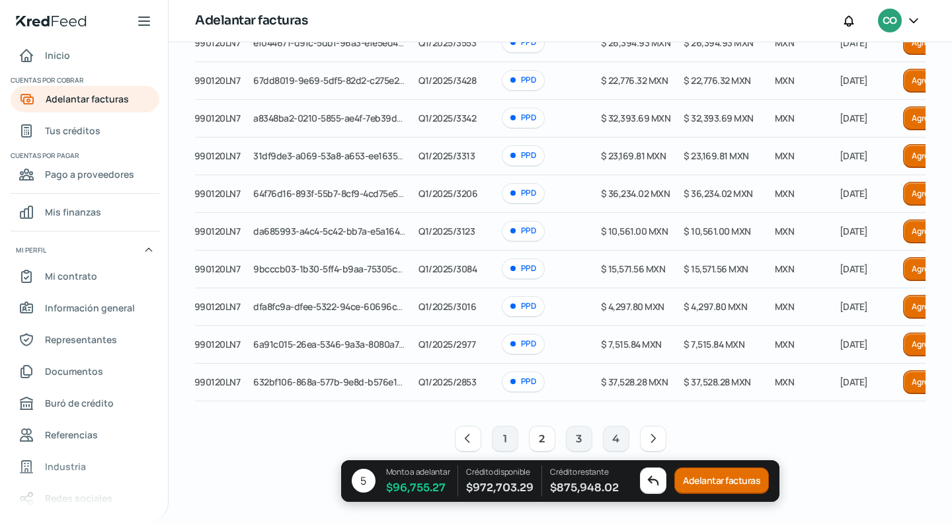
click at [712, 477] on button "Adelantar facturas" at bounding box center [721, 480] width 94 height 26
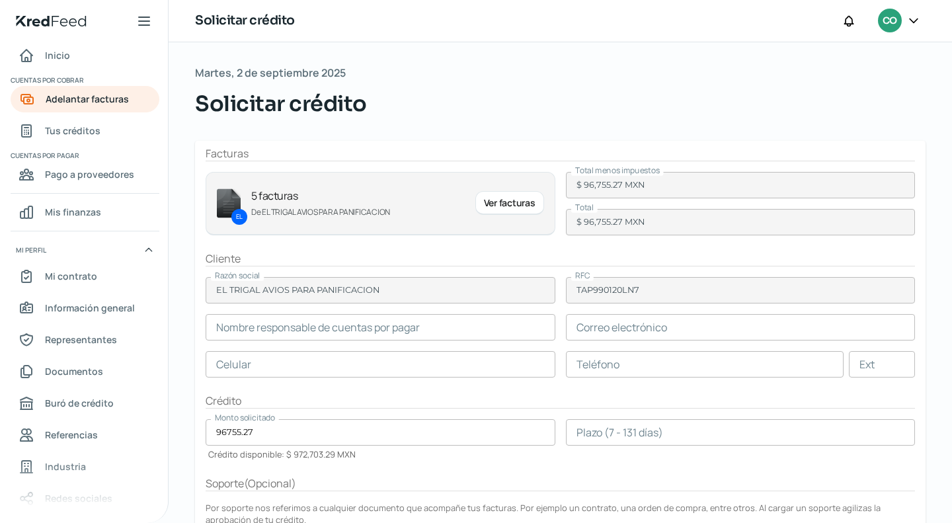
click at [304, 328] on input "text" at bounding box center [381, 327] width 350 height 26
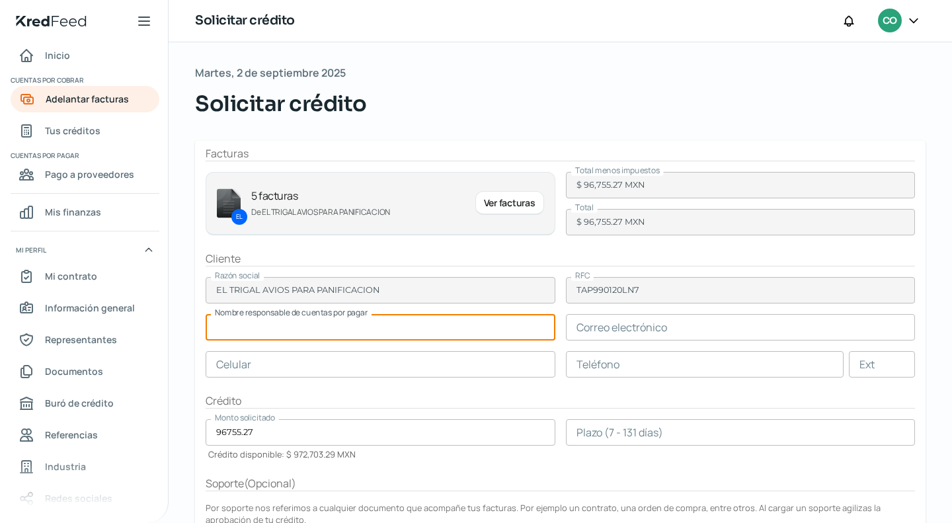
paste input "[PERSON_NAME]"
type input "[PERSON_NAME]"
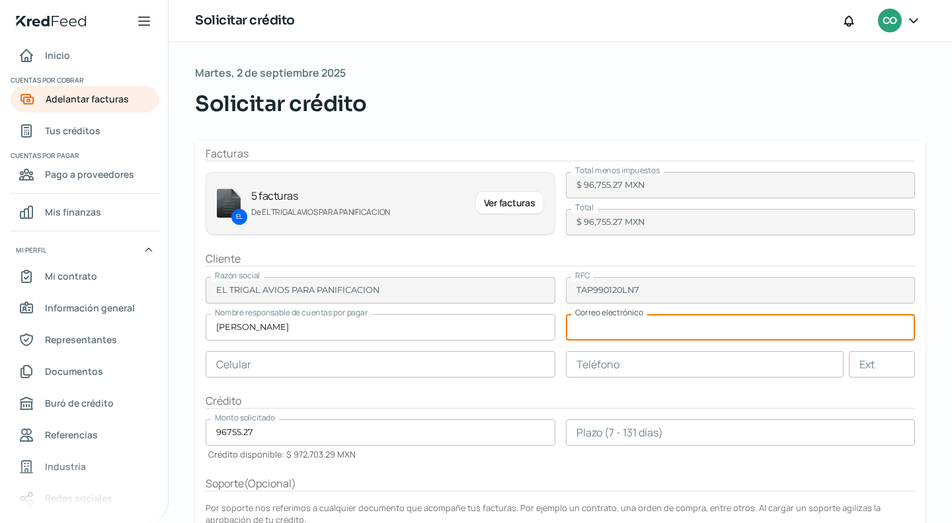
click at [604, 322] on input "text" at bounding box center [741, 327] width 350 height 26
paste input "[EMAIL_ADDRESS][DOMAIN_NAME]; [EMAIL_ADDRESS][DOMAIN_NAME]"
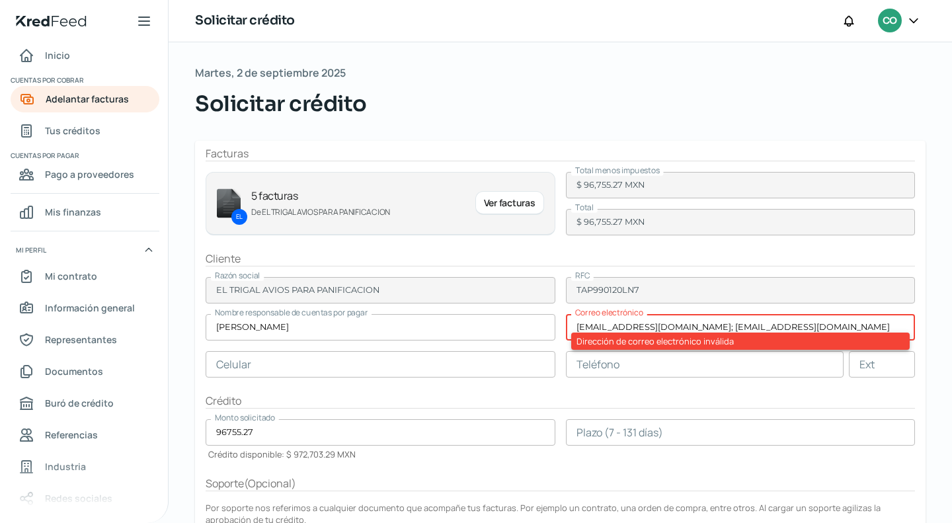
type input "[EMAIL_ADDRESS][DOMAIN_NAME]; [EMAIL_ADDRESS][DOMAIN_NAME]"
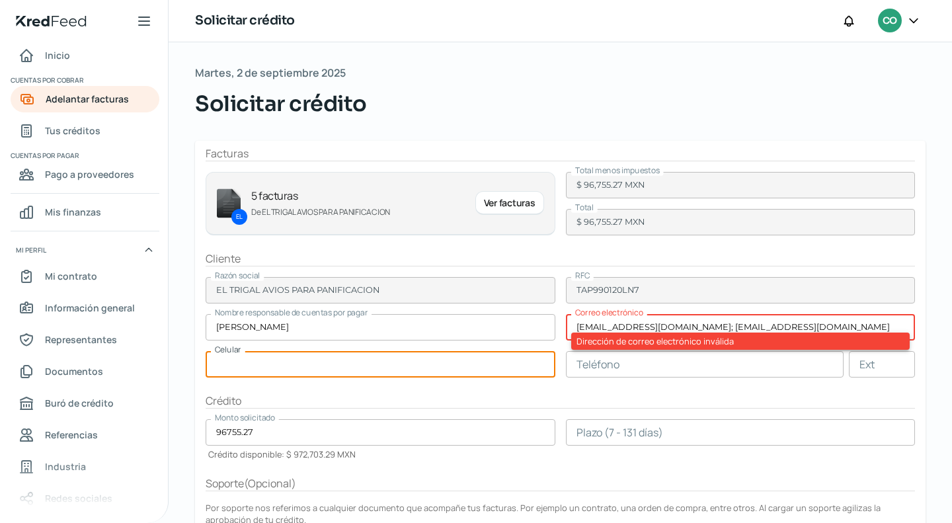
drag, startPoint x: 345, startPoint y: 363, endPoint x: 358, endPoint y: 363, distance: 13.2
click at [345, 363] on input "text" at bounding box center [381, 364] width 350 height 26
paste input "44 - 2248 - 3748"
type input "44 - 2248 - 3748"
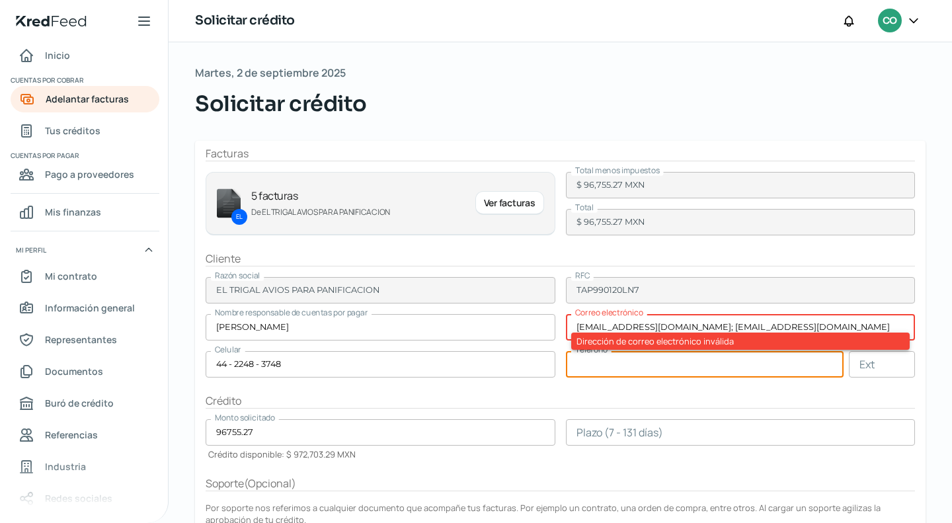
click at [626, 364] on input "text" at bounding box center [705, 364] width 278 height 26
paste input "44 - 2223 - 4551"
type input "44 - 2223 - 4551"
click at [678, 397] on div "Crédito" at bounding box center [560, 400] width 709 height 15
click at [675, 273] on form "Facturas EL 5 facturas De EL TRIGAL AVIOS PARA PANIFICACION Ver facturas Total …" at bounding box center [560, 401] width 730 height 520
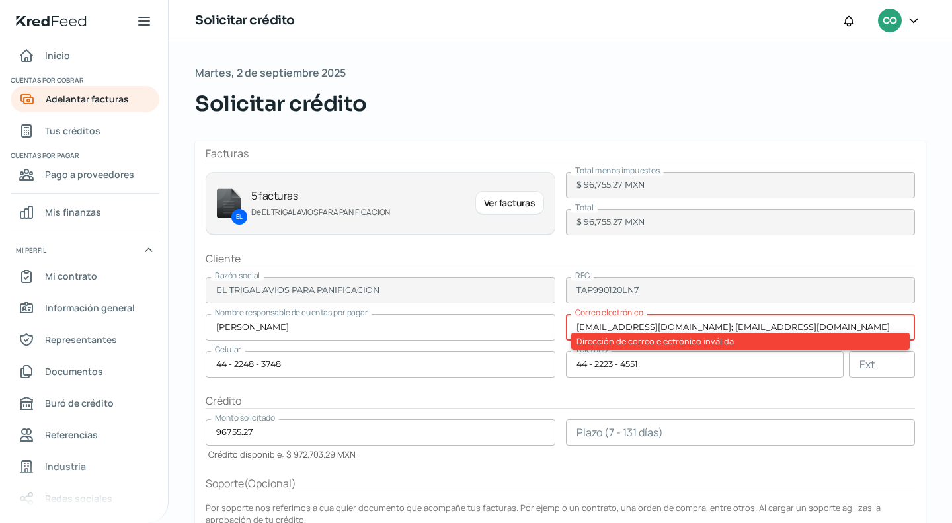
click at [784, 326] on input "[EMAIL_ADDRESS][DOMAIN_NAME]; [EMAIL_ADDRESS][DOMAIN_NAME]" at bounding box center [741, 327] width 350 height 26
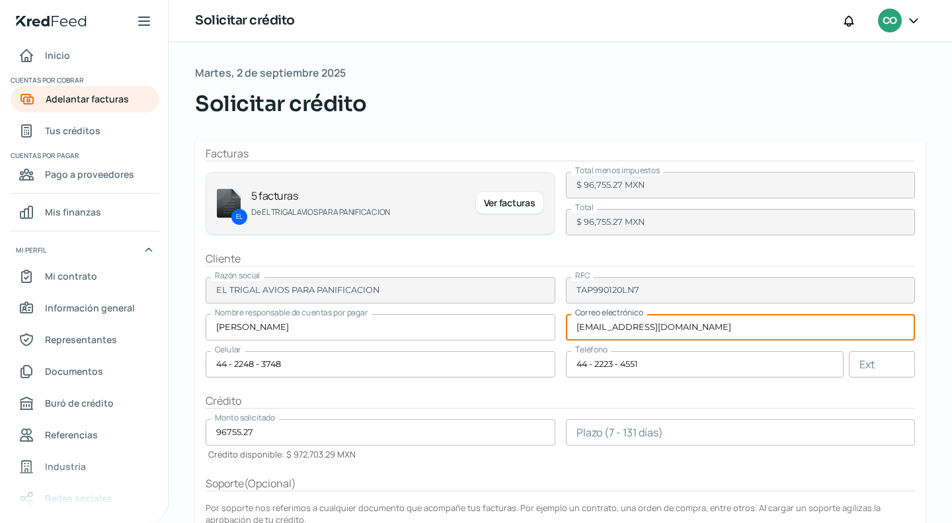
type input "[EMAIL_ADDRESS][DOMAIN_NAME]"
click at [823, 426] on input "number" at bounding box center [741, 432] width 350 height 26
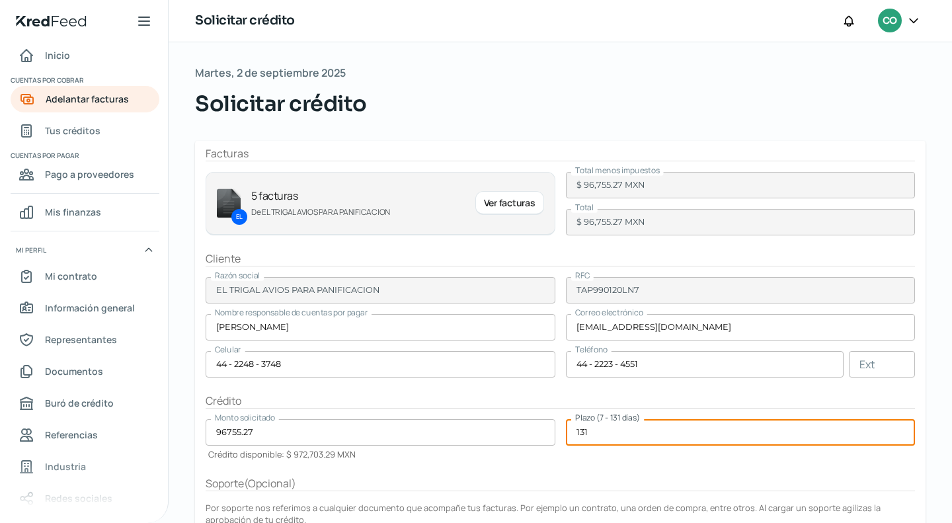
type input "131"
drag, startPoint x: 656, startPoint y: 494, endPoint x: 597, endPoint y: 459, distance: 68.8
click at [655, 494] on form "Facturas EL 5 facturas De EL TRIGAL AVIOS PARA PANIFICACION Ver facturas Total …" at bounding box center [560, 401] width 730 height 520
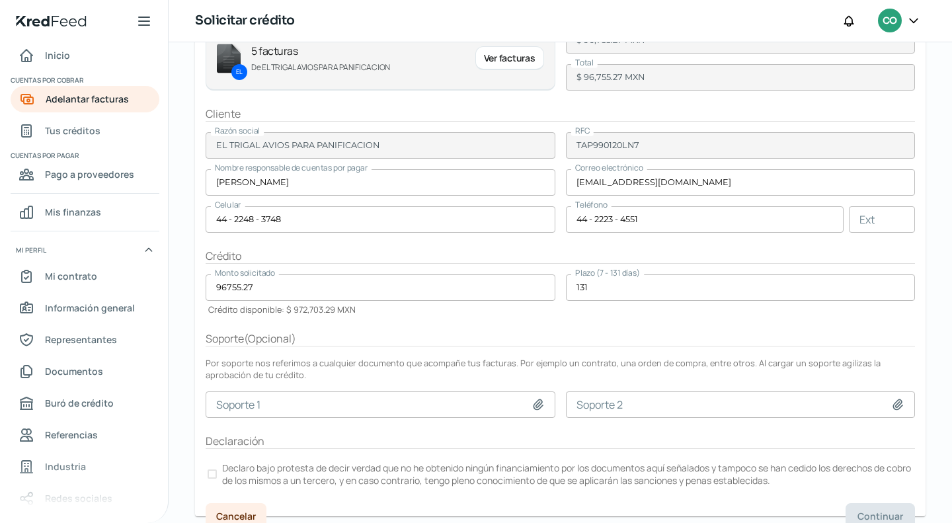
scroll to position [155, 0]
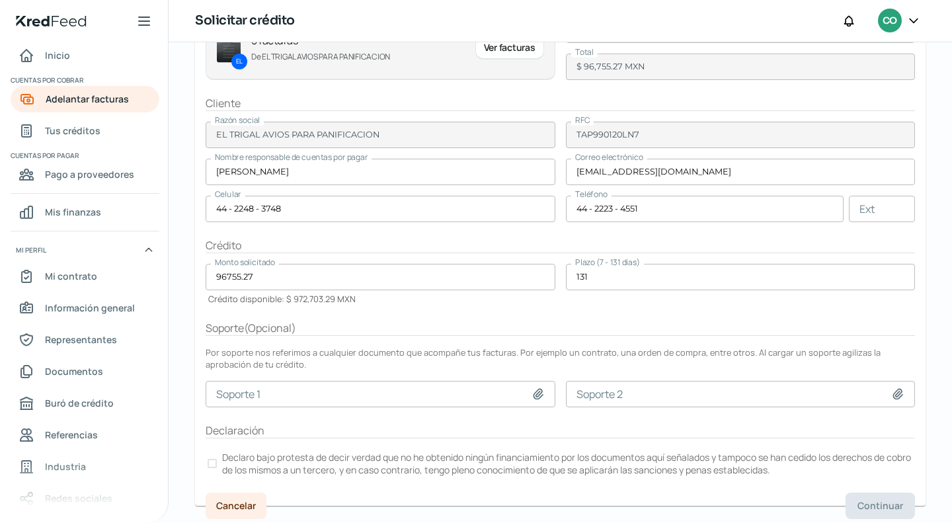
click at [216, 459] on div at bounding box center [211, 463] width 9 height 9
click at [872, 501] on span "Continuar" at bounding box center [880, 505] width 46 height 9
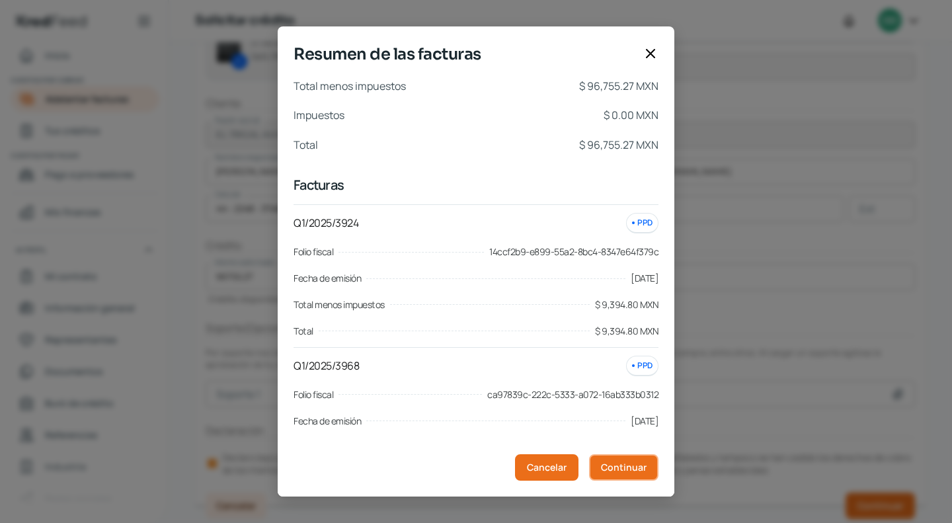
click at [620, 466] on span "Continuar" at bounding box center [624, 467] width 46 height 9
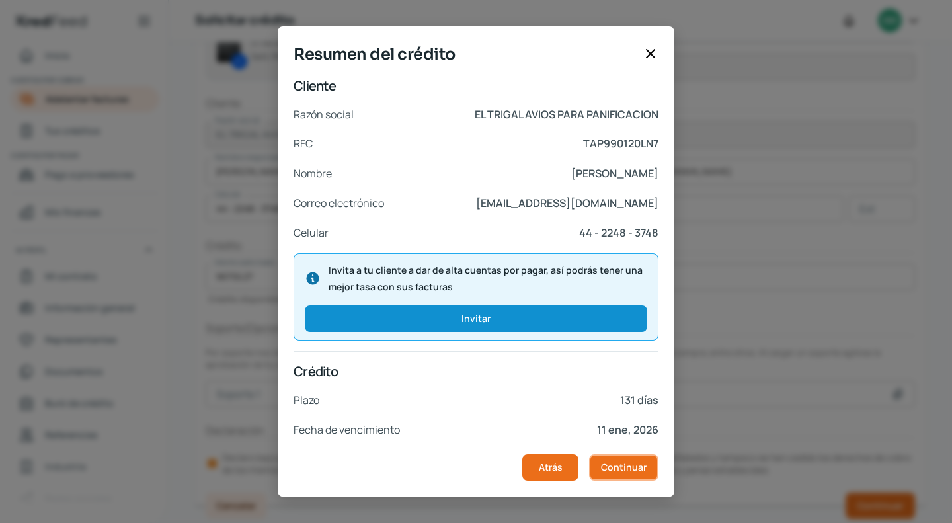
click at [616, 465] on span "Continuar" at bounding box center [624, 467] width 46 height 9
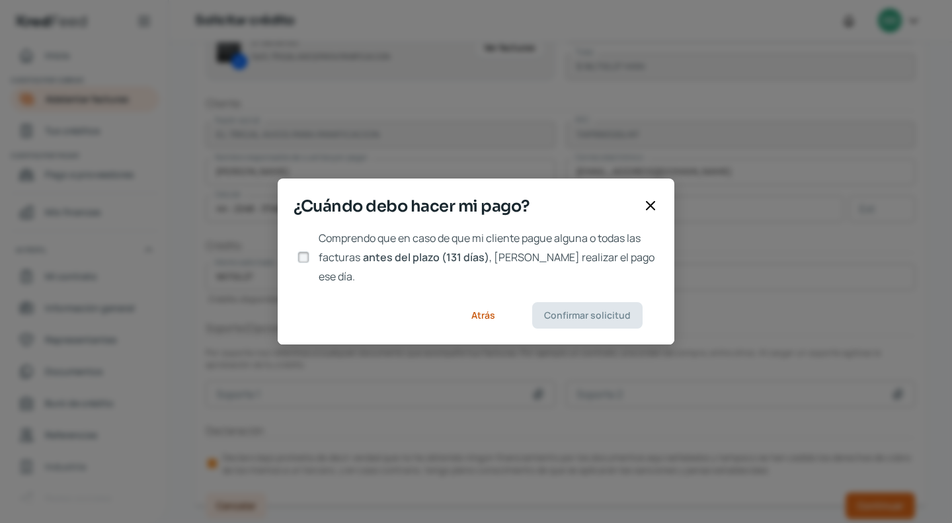
click at [299, 258] on input "Comprendo que en caso de que mi cliente pague alguna o todas las facturas antes…" at bounding box center [303, 257] width 12 height 12
checkbox input "true"
click at [570, 311] on span "Confirmar solicitud" at bounding box center [587, 315] width 87 height 9
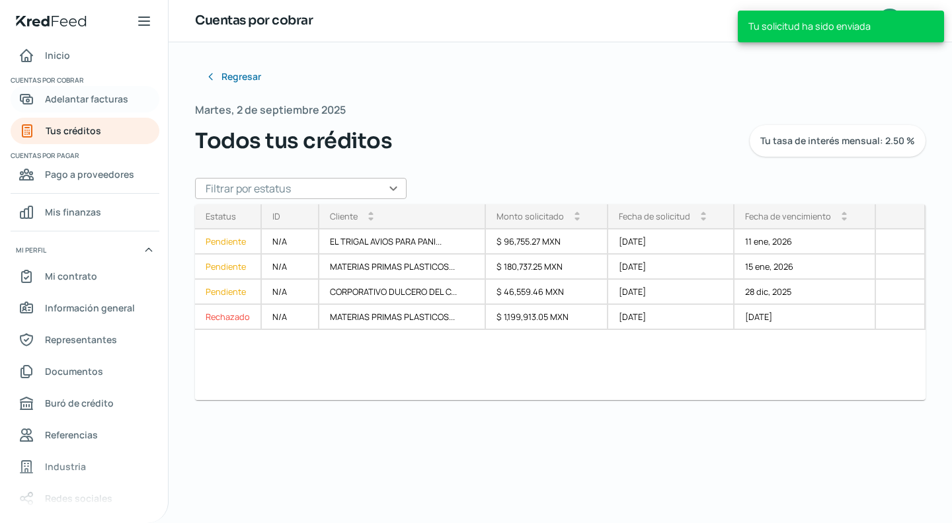
click at [55, 101] on span "Adelantar facturas" at bounding box center [86, 99] width 83 height 17
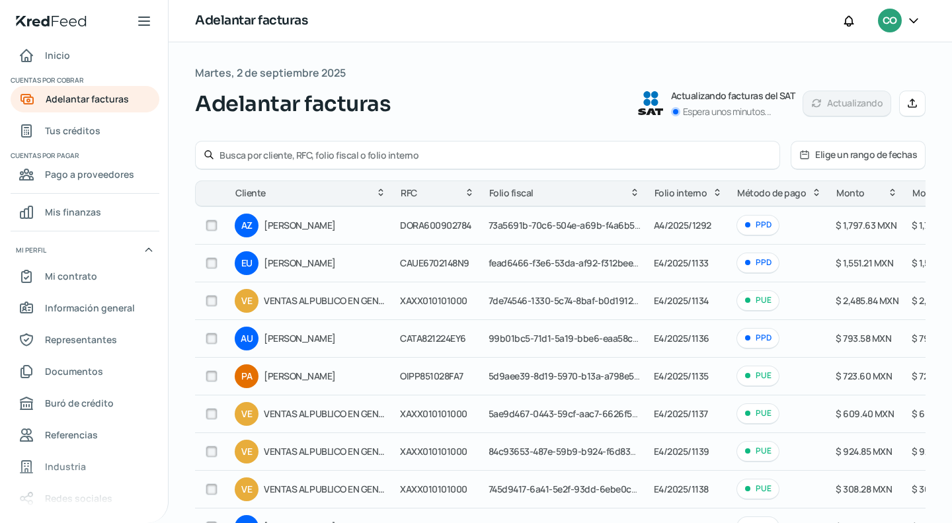
click at [324, 153] on input "text" at bounding box center [495, 155] width 552 height 13
type input "[PERSON_NAME]"
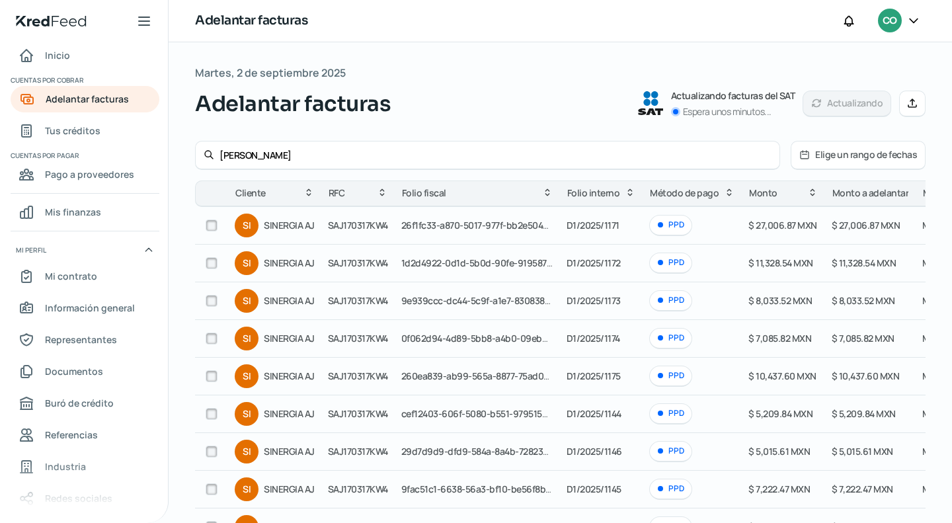
click at [217, 227] on input "checkbox" at bounding box center [212, 225] width 12 height 12
checkbox input "true"
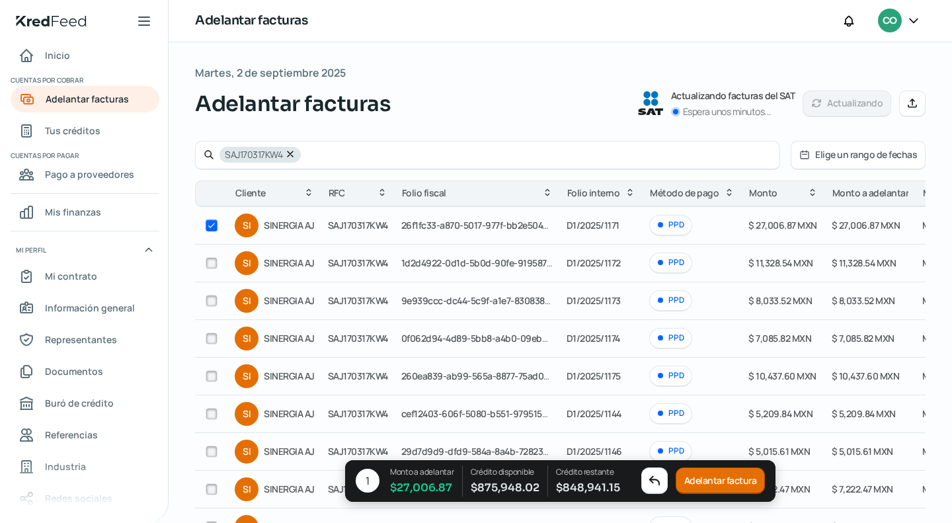
drag, startPoint x: 215, startPoint y: 258, endPoint x: 233, endPoint y: 266, distance: 19.5
click at [214, 258] on input "checkbox" at bounding box center [212, 263] width 12 height 12
checkbox input "true"
click at [204, 303] on div at bounding box center [212, 301] width 20 height 20
click at [207, 301] on input "checkbox" at bounding box center [212, 301] width 12 height 12
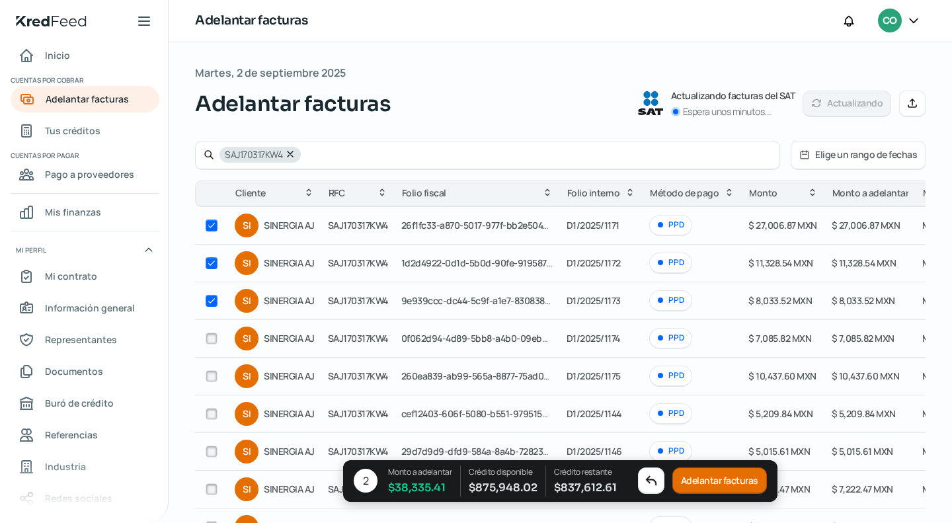
checkbox input "true"
click at [213, 334] on input "checkbox" at bounding box center [212, 338] width 12 height 12
checkbox input "true"
drag, startPoint x: 206, startPoint y: 374, endPoint x: 215, endPoint y: 377, distance: 10.4
click at [206, 374] on input "checkbox" at bounding box center [212, 376] width 12 height 12
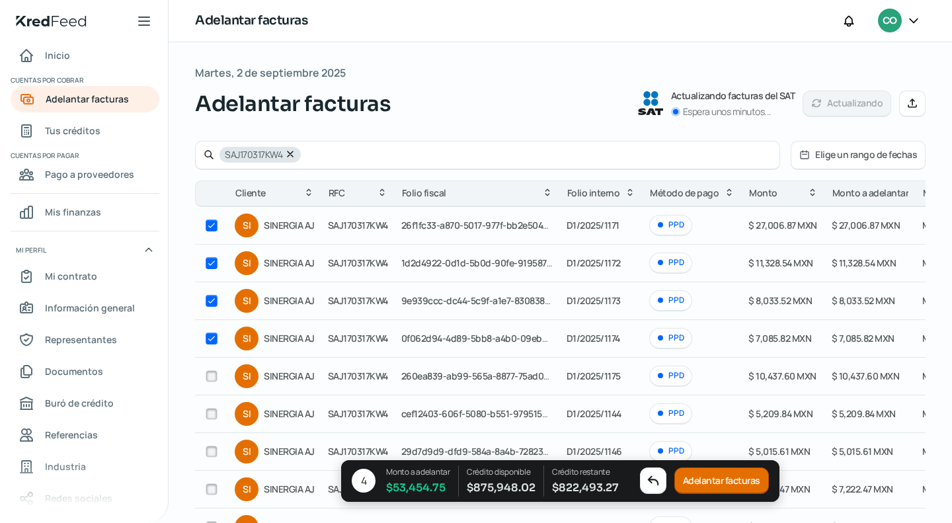
checkbox input "true"
click at [222, 408] on td at bounding box center [211, 414] width 33 height 38
click at [210, 412] on input "checkbox" at bounding box center [212, 414] width 12 height 12
checkbox input "true"
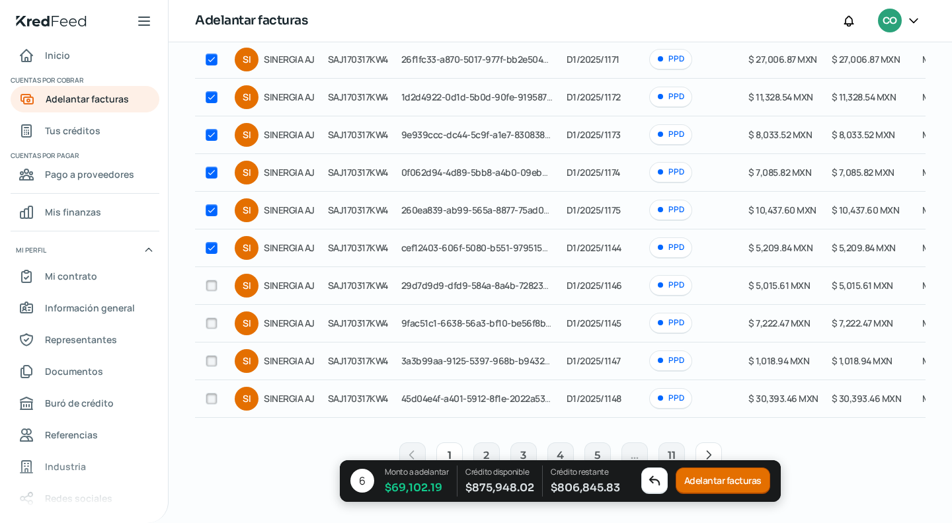
scroll to position [185, 0]
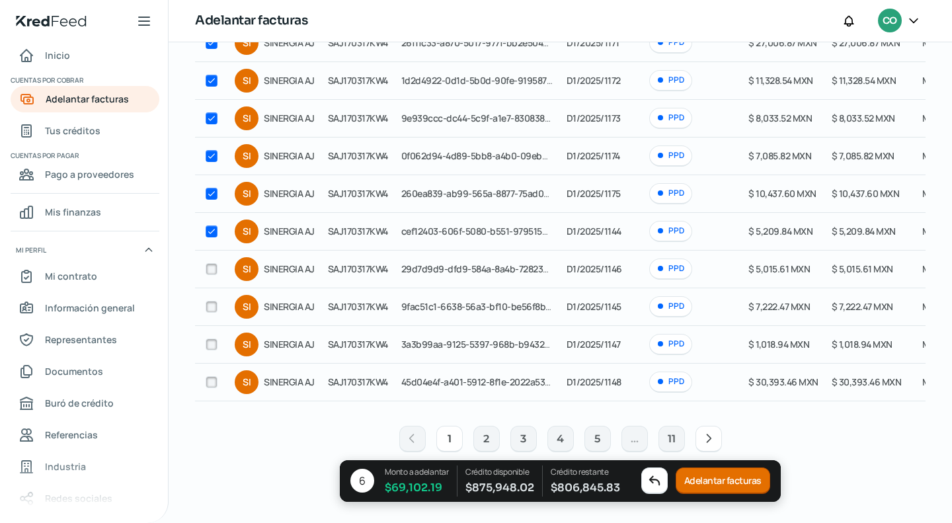
click at [213, 263] on input "checkbox" at bounding box center [212, 269] width 12 height 12
checkbox input "true"
click at [219, 301] on div at bounding box center [212, 307] width 20 height 20
click at [206, 301] on input "checkbox" at bounding box center [212, 307] width 12 height 12
checkbox input "true"
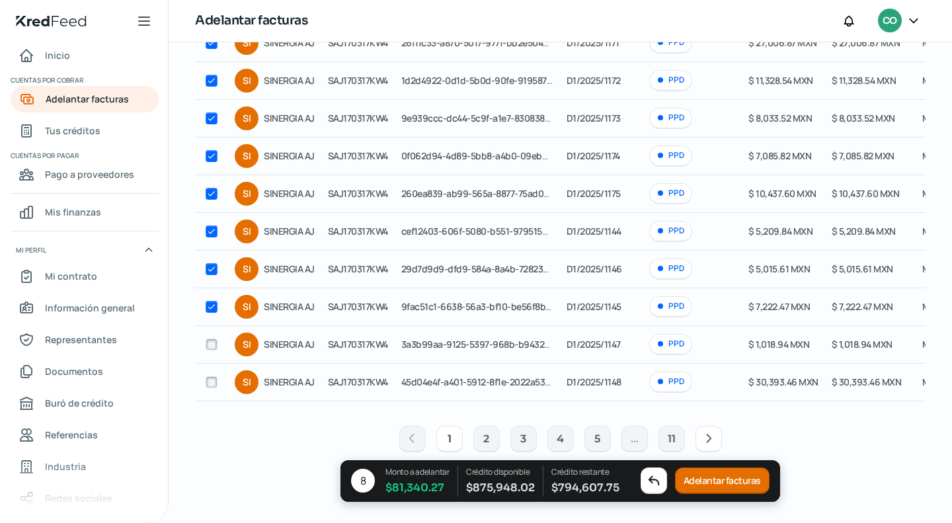
click at [211, 376] on input "checkbox" at bounding box center [212, 382] width 12 height 12
checkbox input "true"
click at [704, 439] on icon at bounding box center [708, 438] width 13 height 13
checkbox input "false"
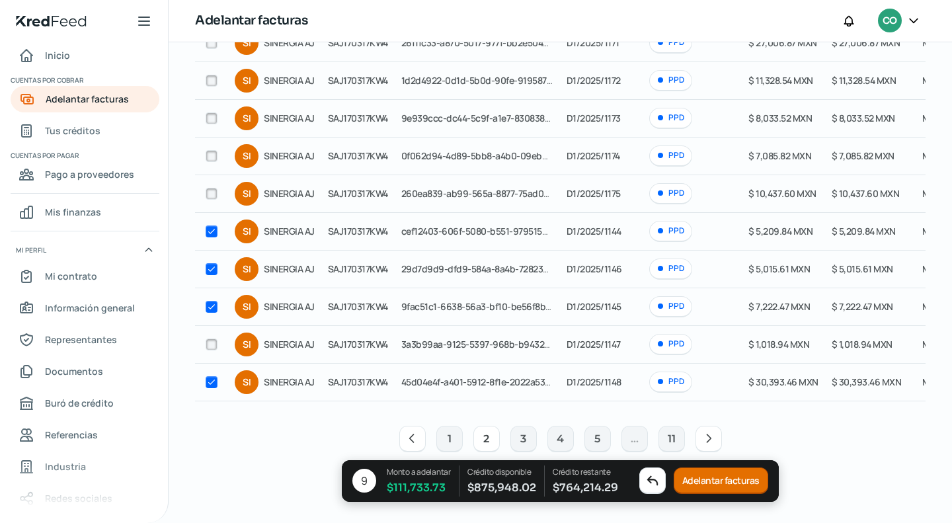
checkbox input "false"
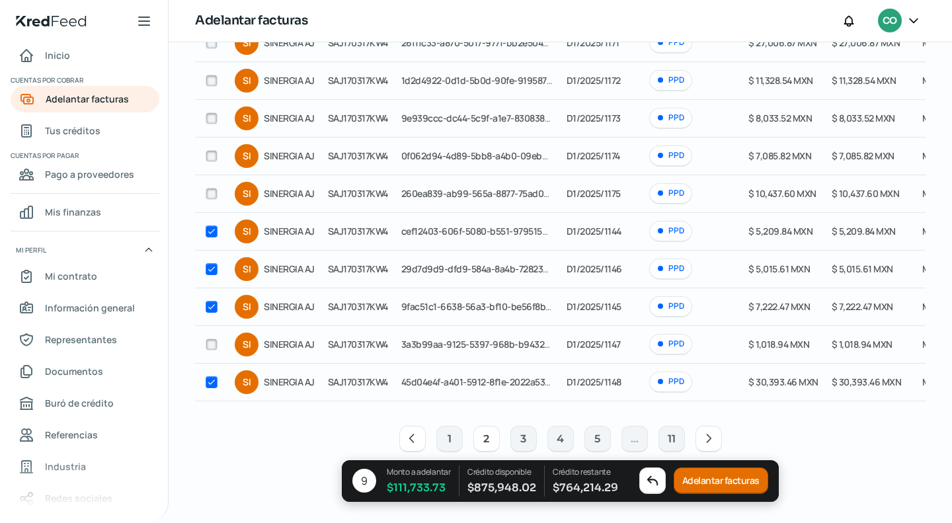
checkbox input "false"
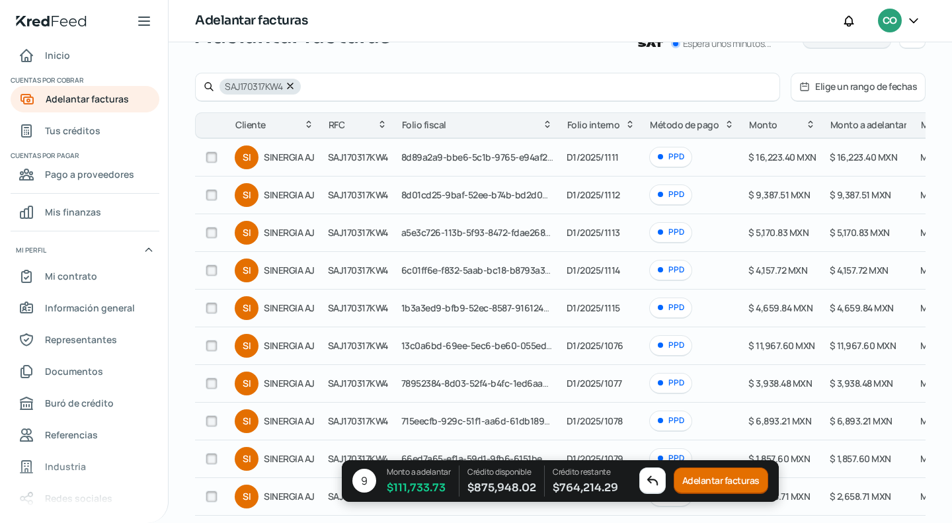
scroll to position [132, 0]
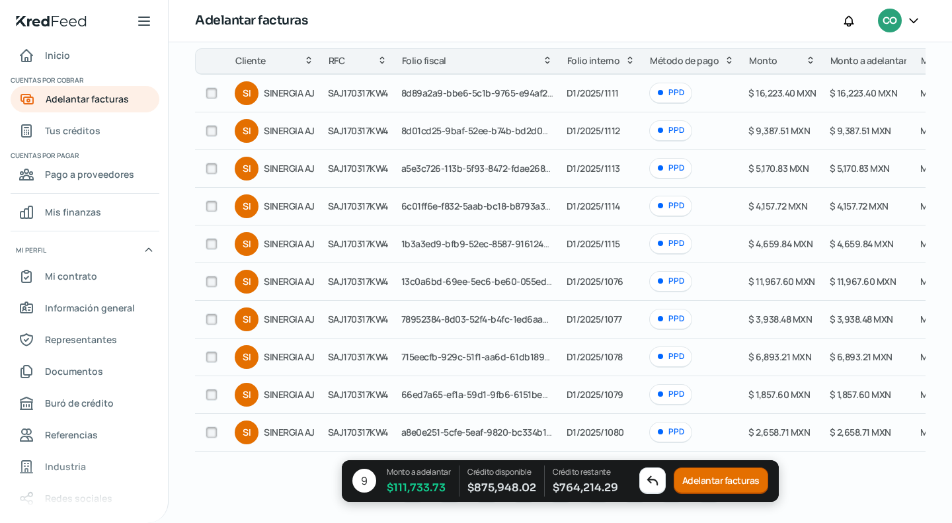
click at [211, 92] on input "checkbox" at bounding box center [212, 93] width 12 height 12
checkbox input "true"
click at [213, 128] on input "checkbox" at bounding box center [212, 131] width 12 height 12
checkbox input "true"
click at [211, 163] on input "checkbox" at bounding box center [212, 169] width 12 height 12
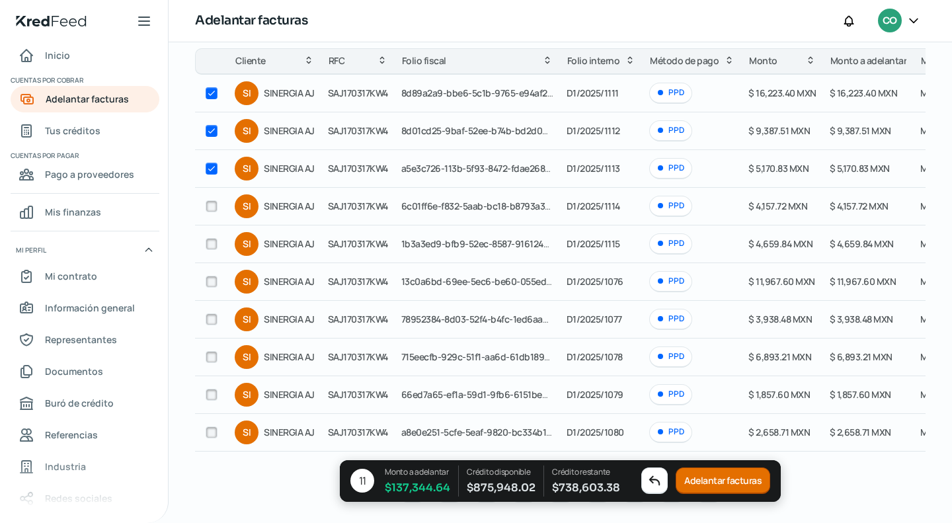
checkbox input "true"
click at [208, 244] on input "checkbox" at bounding box center [212, 244] width 12 height 12
checkbox input "true"
click at [209, 285] on input "checkbox" at bounding box center [212, 282] width 12 height 12
checkbox input "true"
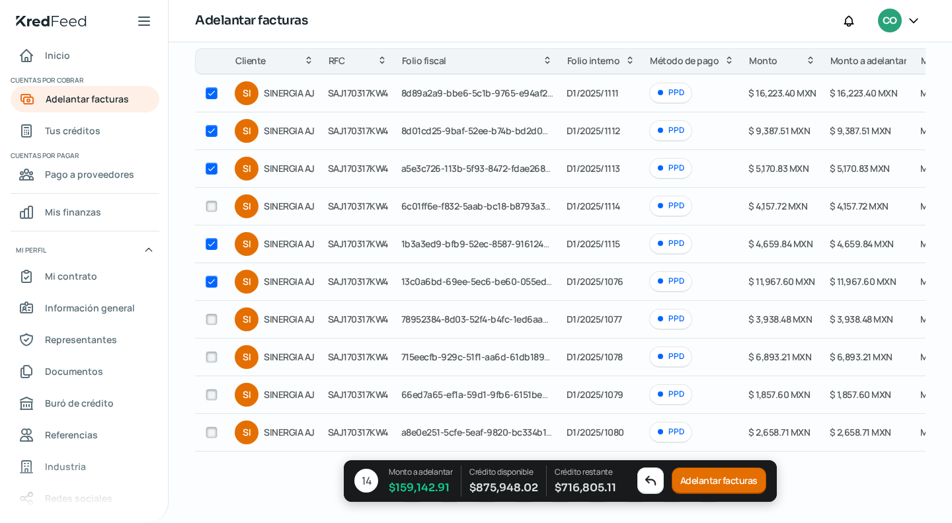
click at [757, 351] on span "$ 6,893.21 MXN" at bounding box center [779, 356] width 63 height 13
click at [215, 354] on input "checkbox" at bounding box center [212, 357] width 12 height 12
checkbox input "true"
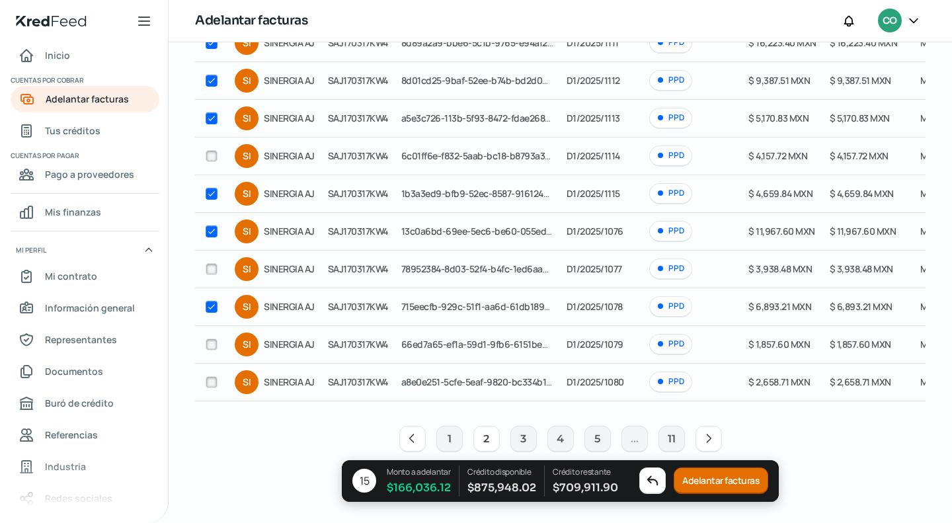
click at [719, 480] on button "Adelantar facturas" at bounding box center [720, 480] width 94 height 26
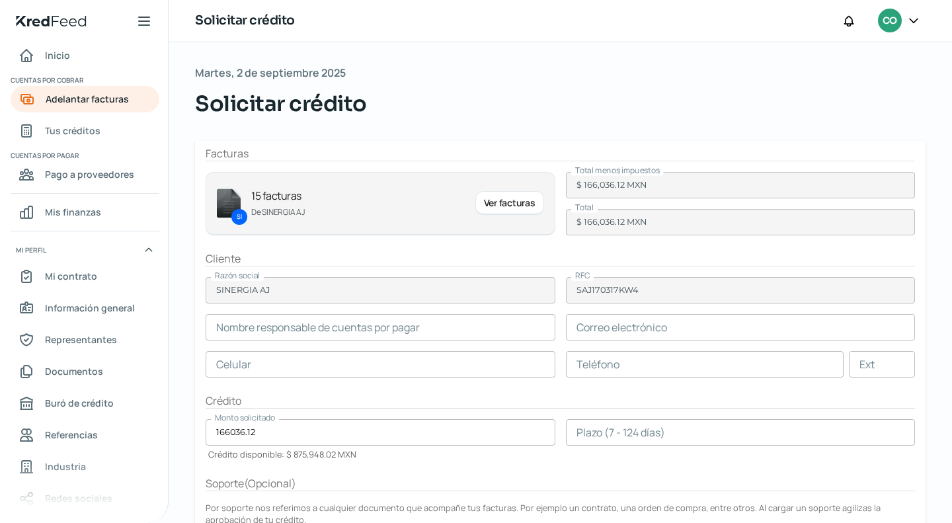
click at [653, 330] on input "text" at bounding box center [741, 327] width 350 height 26
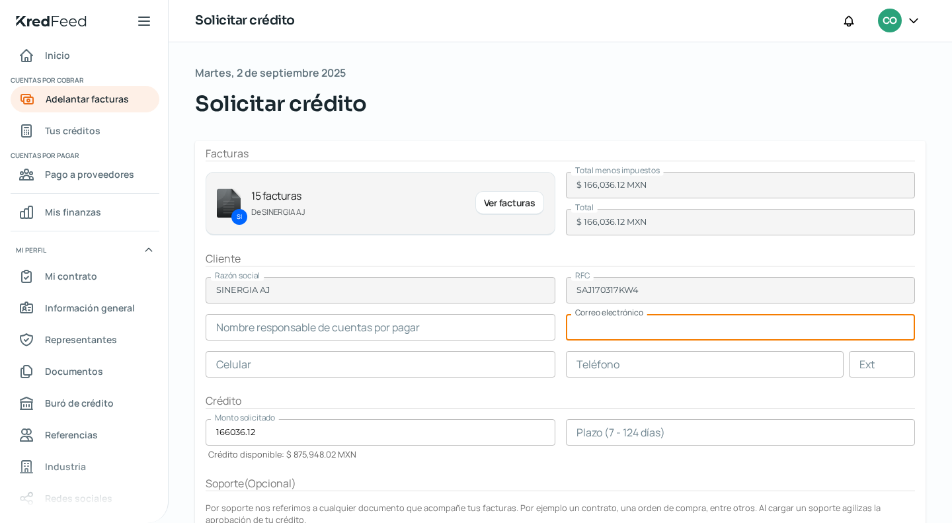
paste input "[EMAIL_ADDRESS][DOMAIN_NAME]"
type input "[EMAIL_ADDRESS][DOMAIN_NAME]"
click at [414, 335] on input "text" at bounding box center [381, 327] width 350 height 26
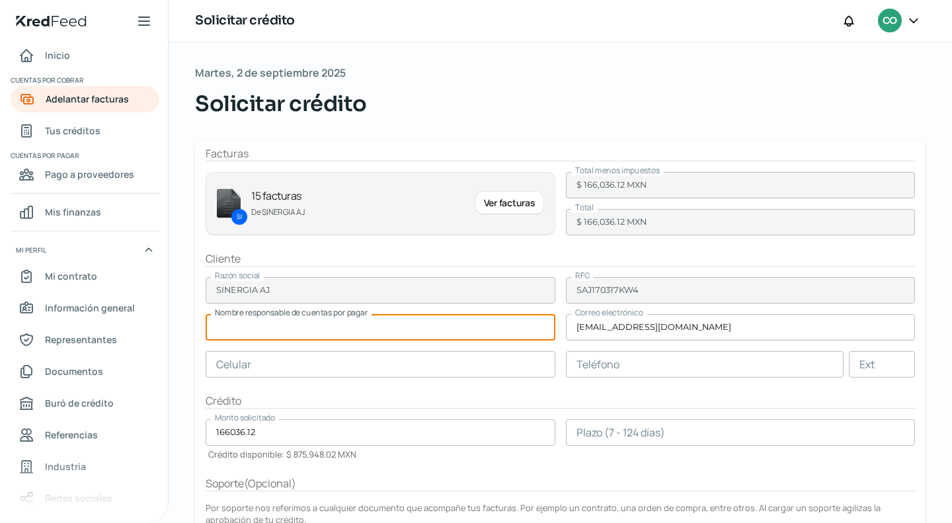
paste input "Mirasol [PERSON_NAME]"
type input "Mirasol [PERSON_NAME]"
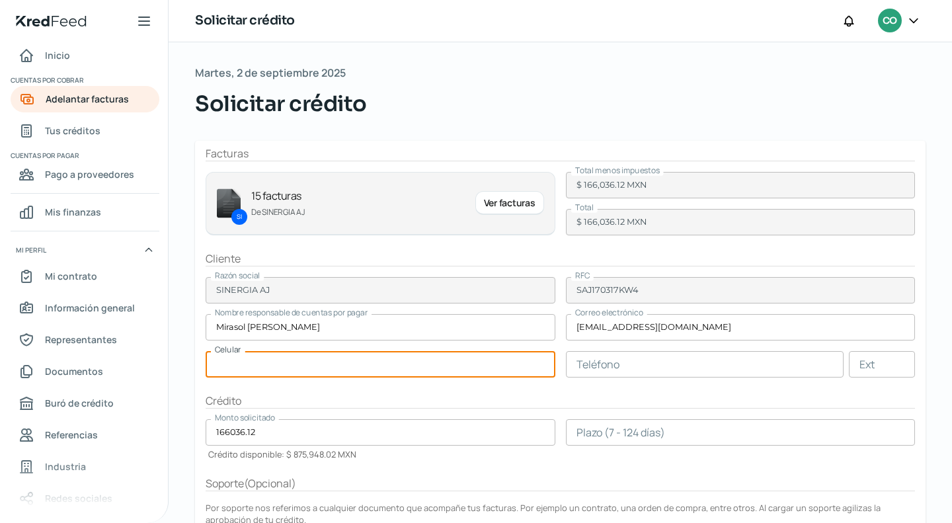
click at [416, 364] on input "text" at bounding box center [381, 364] width 350 height 26
paste input "55 - 4833 - 4622"
type input "55 - 4833 - 4622"
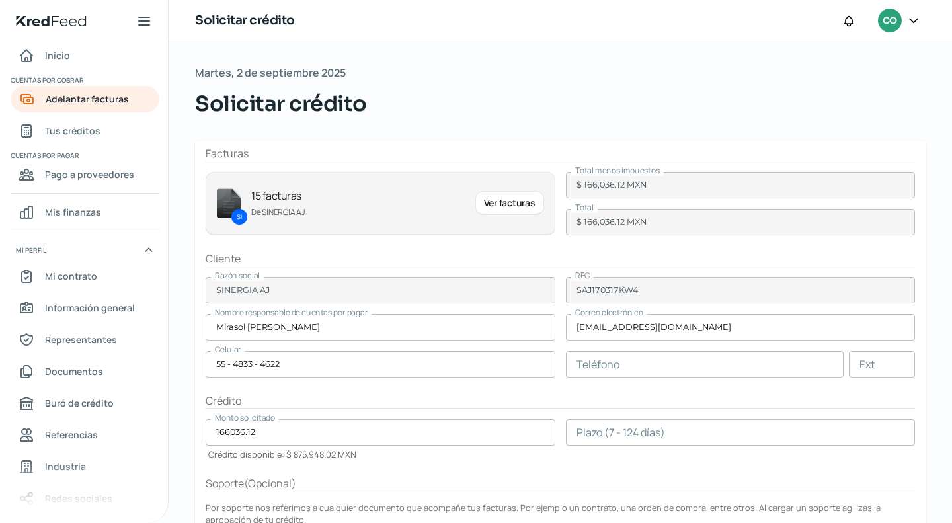
drag, startPoint x: 557, startPoint y: 409, endPoint x: 607, endPoint y: 392, distance: 52.5
click at [601, 396] on form "Facturas SI 15 facturas De SINERGIA AJ Ver facturas Total menos impuestos $ 166…" at bounding box center [560, 401] width 730 height 520
click at [631, 368] on input "text" at bounding box center [705, 364] width 278 height 26
paste input "55 - 4833 - 4622"
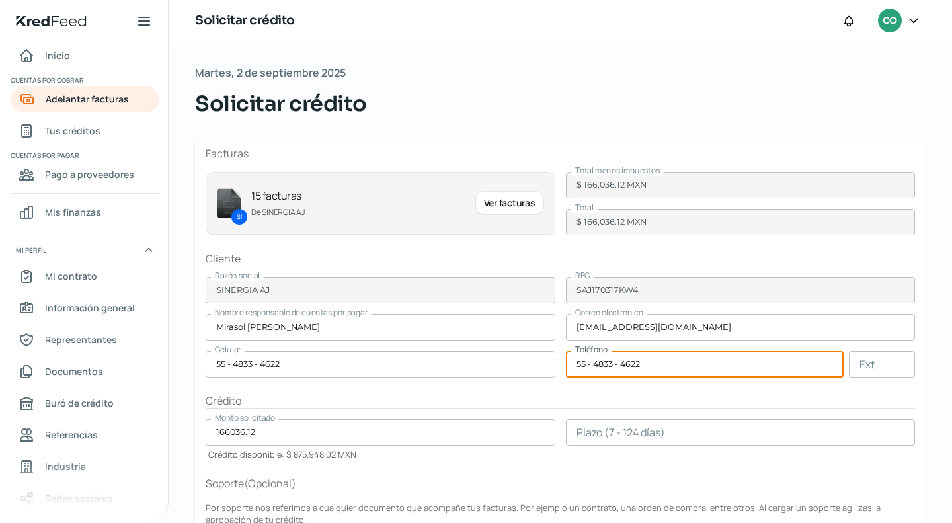
type input "55 - 4833 - 4622"
click at [772, 381] on form "Facturas SI 15 facturas De SINERGIA AJ Ver facturas Total menos impuestos $ 166…" at bounding box center [560, 401] width 730 height 520
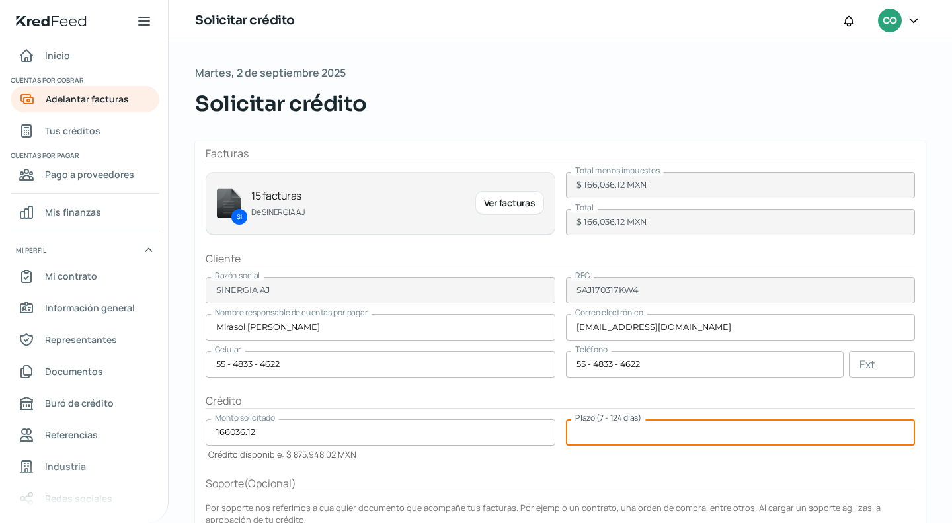
click at [710, 426] on input "number" at bounding box center [741, 432] width 350 height 26
click at [829, 435] on input "124" at bounding box center [741, 432] width 350 height 26
type input "124"
click at [798, 449] on div "Plazo (7 - 124 días) 124" at bounding box center [741, 439] width 350 height 41
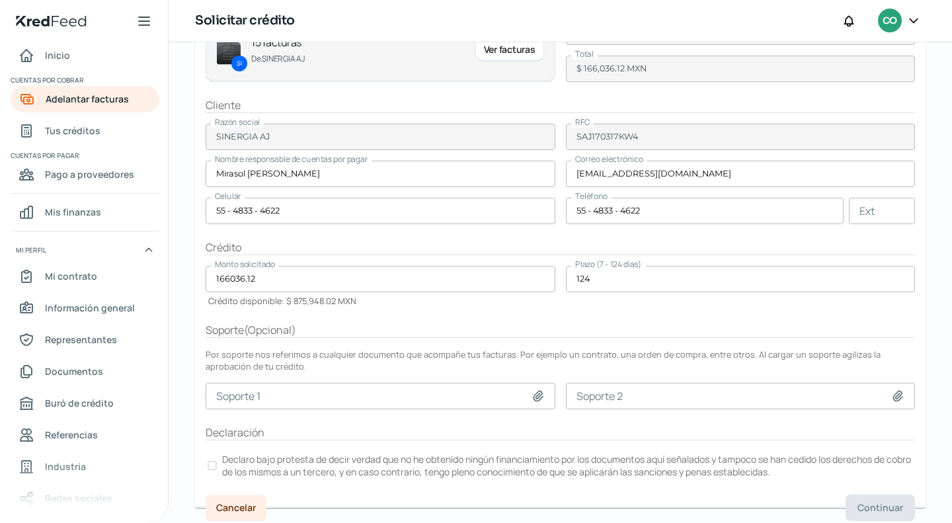
scroll to position [155, 0]
click at [218, 463] on label "Declaro bajo protesta de decir verdad que no he obtenido ningún financiamiento …" at bounding box center [560, 463] width 709 height 29
click at [860, 492] on button "Continuar" at bounding box center [879, 505] width 69 height 26
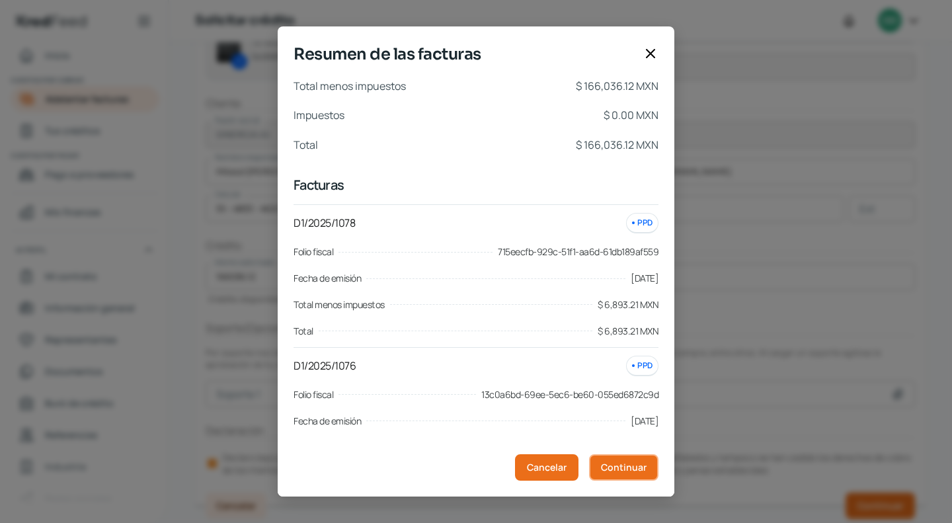
click at [625, 473] on button "Continuar" at bounding box center [623, 467] width 69 height 26
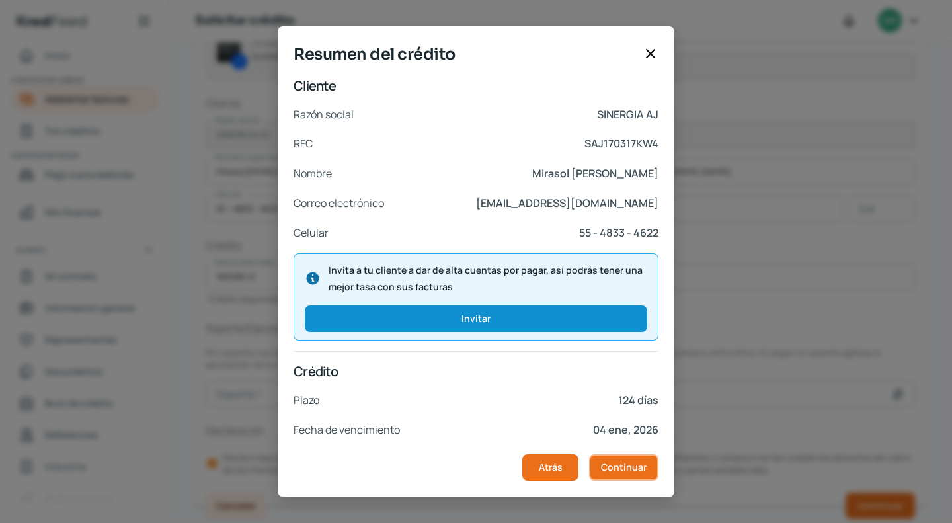
click at [610, 472] on span "Continuar" at bounding box center [624, 467] width 46 height 9
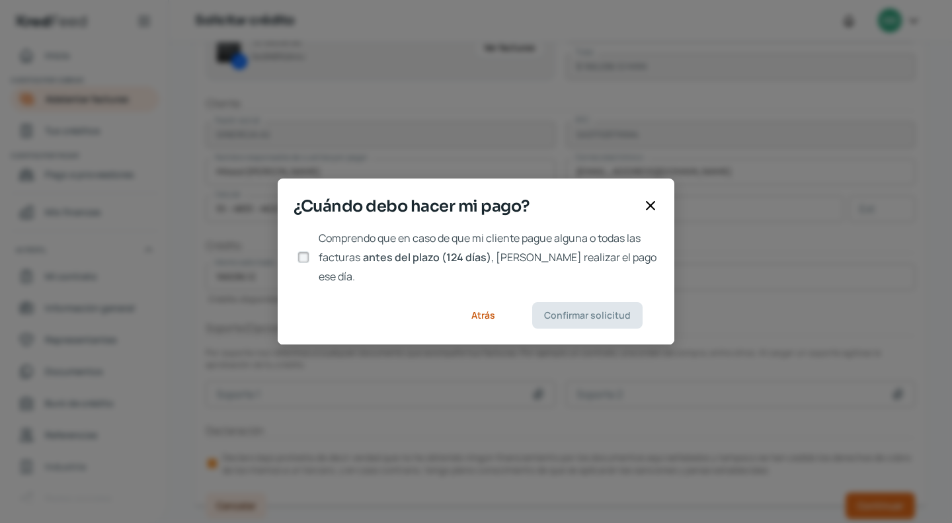
click at [299, 254] on input "Comprendo que en caso de que mi cliente pague alguna o todas las facturas antes…" at bounding box center [303, 257] width 12 height 12
checkbox input "true"
click at [566, 311] on span "Confirmar solicitud" at bounding box center [587, 315] width 87 height 9
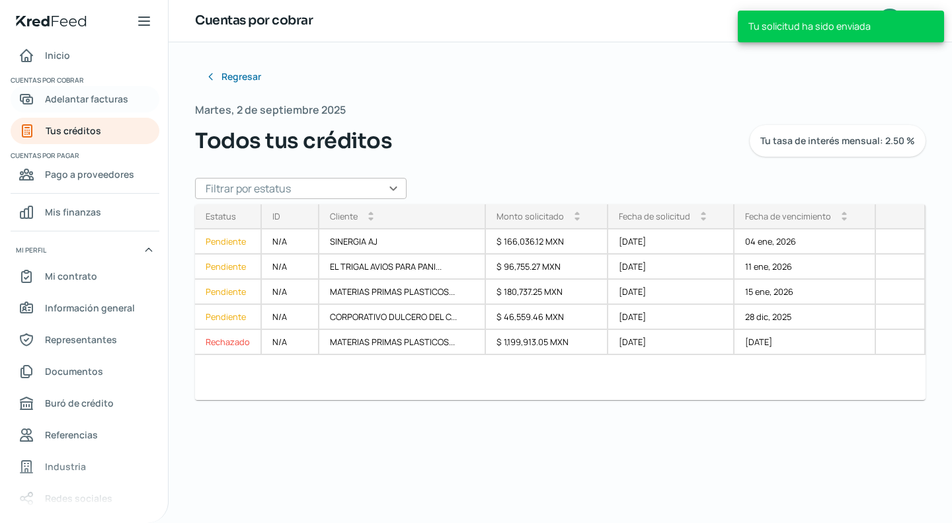
click at [63, 94] on span "Adelantar facturas" at bounding box center [86, 99] width 83 height 17
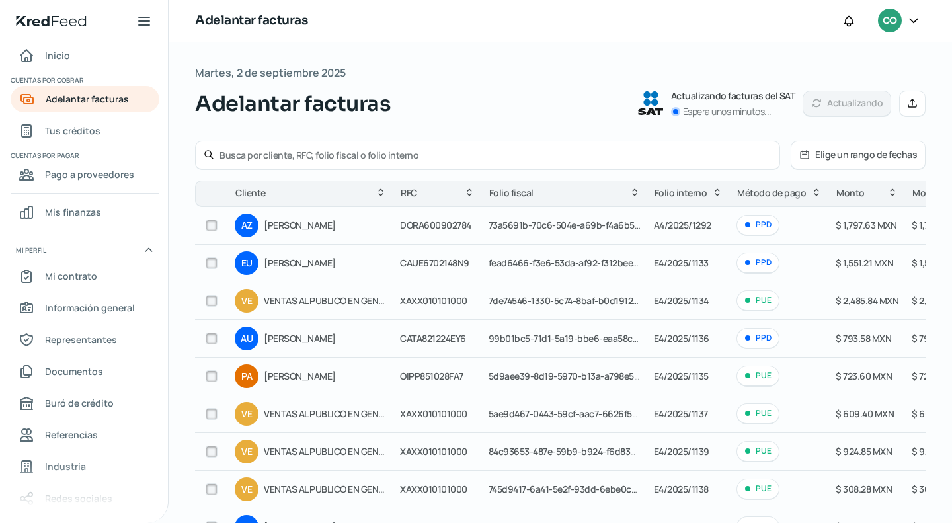
click at [291, 151] on input "text" at bounding box center [495, 155] width 552 height 13
type input "[PERSON_NAME]"
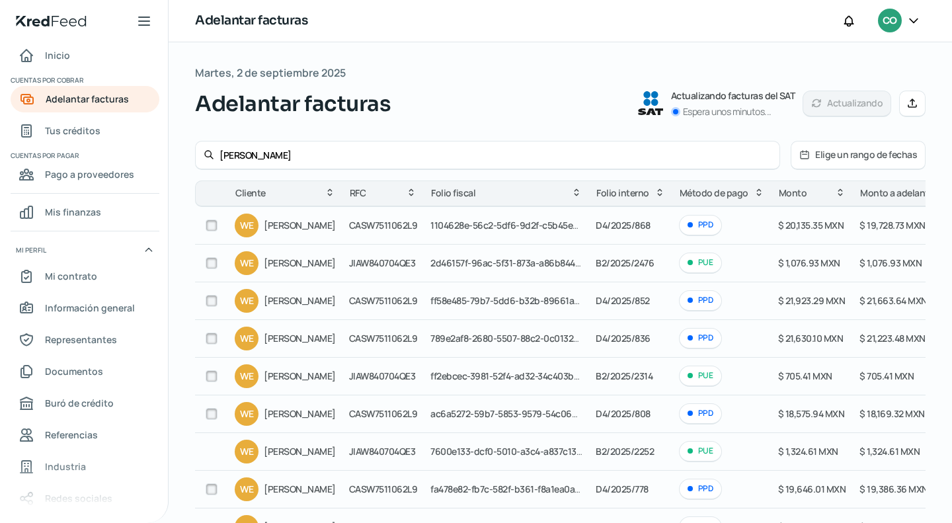
click at [210, 233] on div at bounding box center [212, 225] width 20 height 20
click at [215, 229] on div at bounding box center [212, 225] width 20 height 20
click at [212, 228] on input "checkbox" at bounding box center [212, 225] width 12 height 12
checkbox input "true"
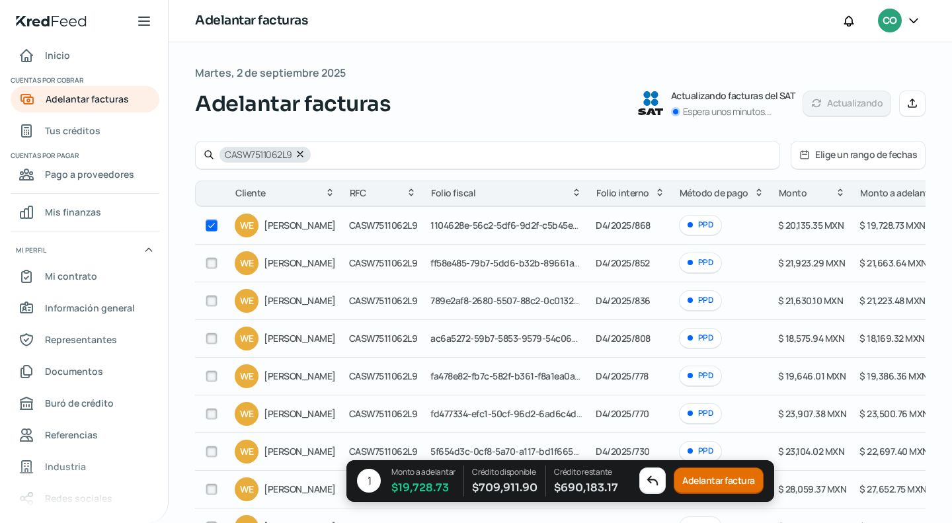
click at [207, 256] on div at bounding box center [212, 263] width 20 height 20
click at [215, 265] on input "checkbox" at bounding box center [212, 263] width 12 height 12
checkbox input "true"
click at [210, 295] on input "checkbox" at bounding box center [212, 301] width 12 height 12
checkbox input "true"
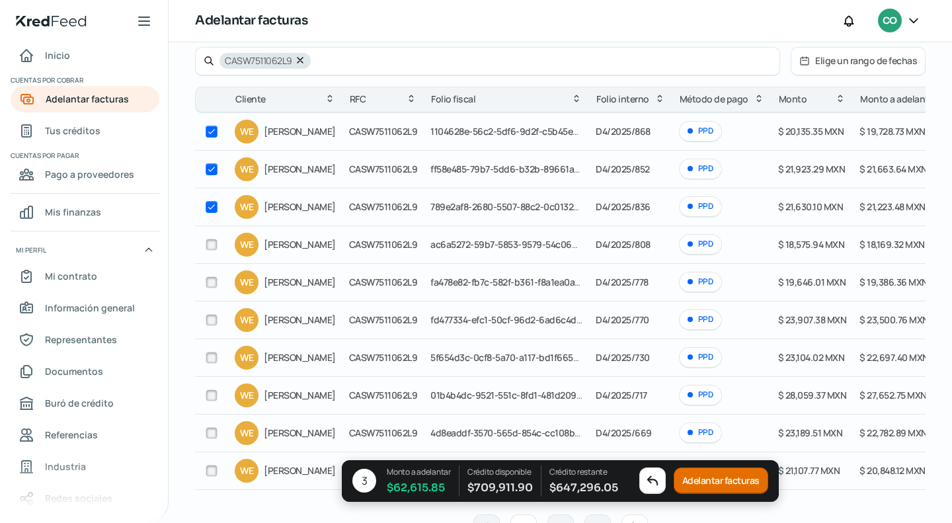
scroll to position [185, 0]
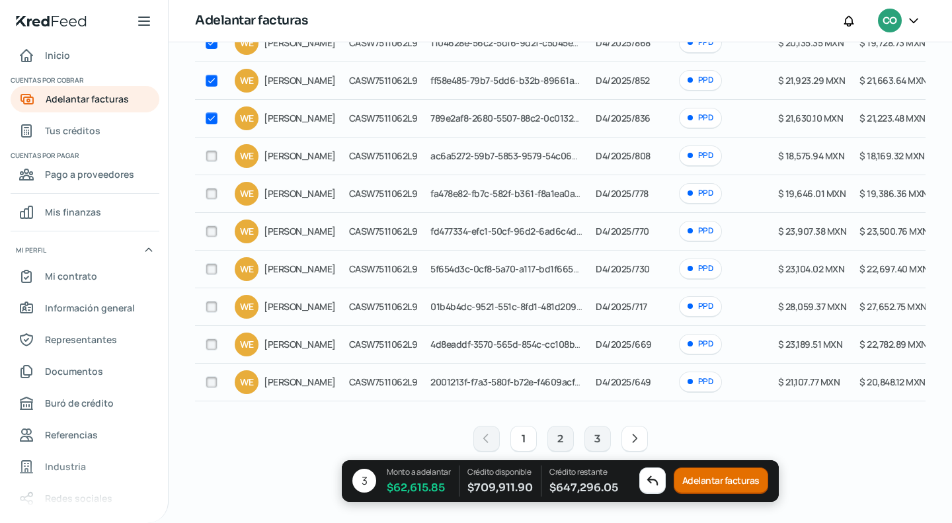
click at [710, 474] on button "Adelantar facturas" at bounding box center [720, 480] width 94 height 26
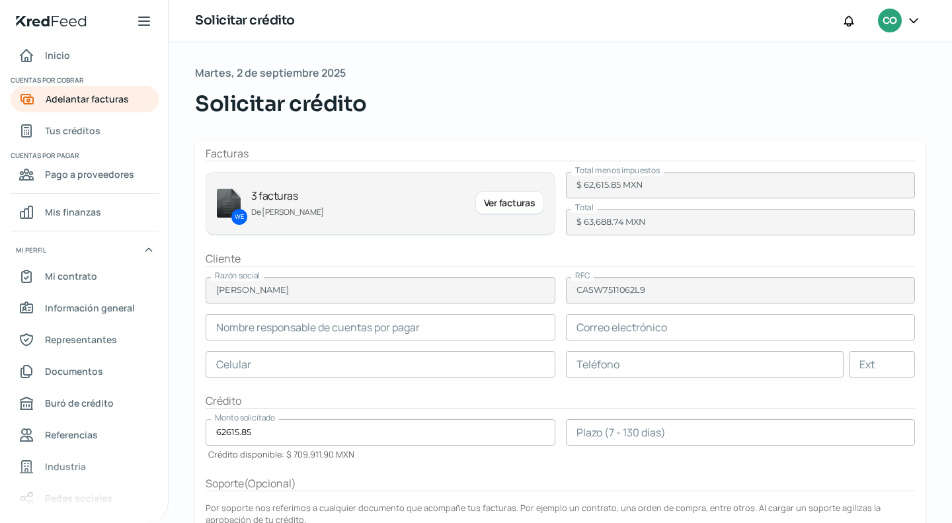
click at [439, 348] on form "Facturas WE 3 facturas De [PERSON_NAME] Ver facturas Total menos impuestos $ 62…" at bounding box center [560, 401] width 730 height 520
click at [376, 326] on input "text" at bounding box center [381, 327] width 350 height 26
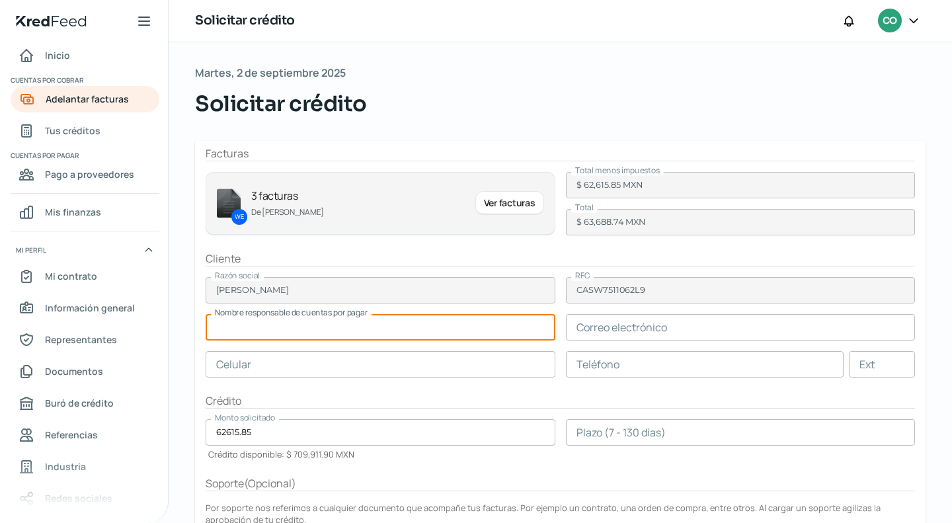
paste input "Mirasol [PERSON_NAME]"
type input "Mirasol [PERSON_NAME]"
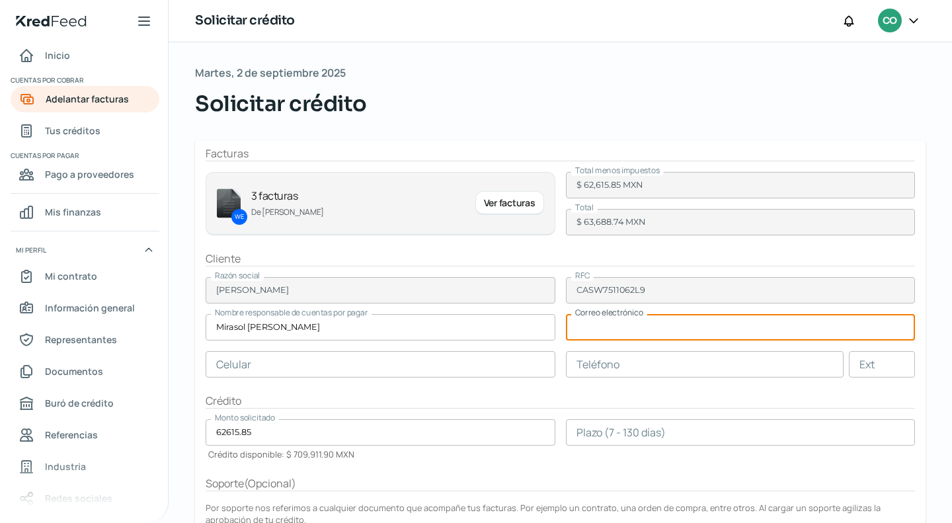
click at [665, 322] on input "text" at bounding box center [741, 327] width 350 height 26
paste input "[EMAIL_ADDRESS][DOMAIN_NAME]"
type input "[EMAIL_ADDRESS][DOMAIN_NAME]"
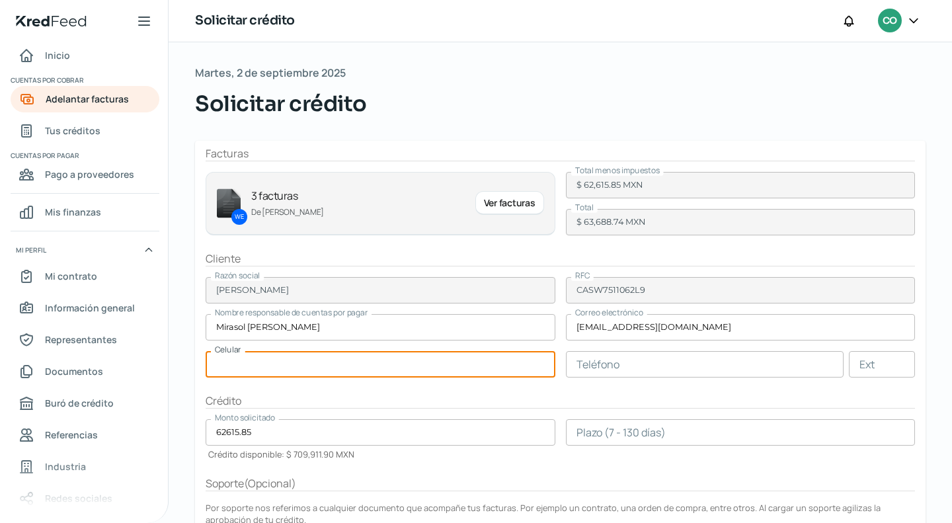
click at [503, 372] on input "text" at bounding box center [381, 364] width 350 height 26
paste input "41 - 7172 - 5024"
type input "41 - 7172 - 5024"
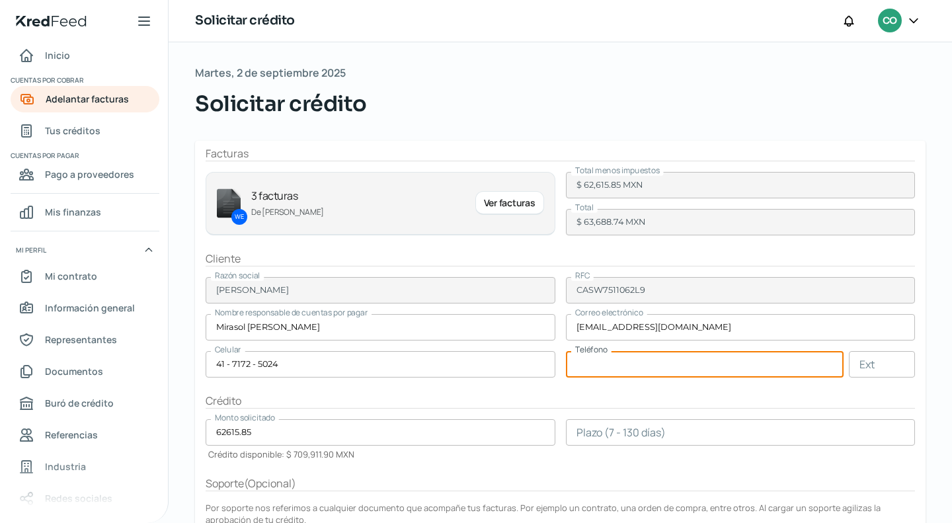
click at [678, 359] on input "text" at bounding box center [705, 364] width 278 height 26
paste input "41 - 7106 - 9011"
type input "41 - 7106 - 9011"
click at [500, 391] on form "Facturas WE 3 facturas De [PERSON_NAME] Ver facturas Total menos impuestos $ 62…" at bounding box center [560, 401] width 730 height 520
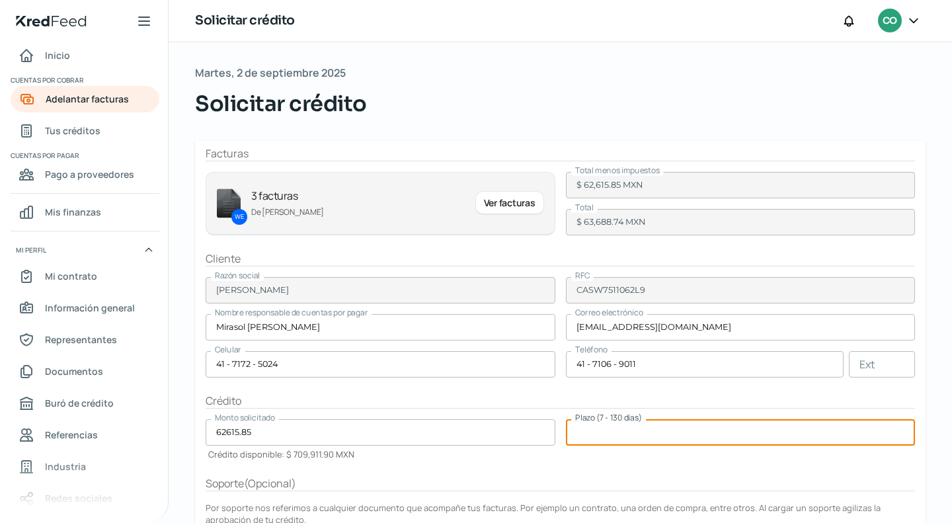
click at [609, 435] on input "number" at bounding box center [741, 432] width 350 height 26
type input "130"
click at [644, 463] on form "Facturas WE 3 facturas De [PERSON_NAME] Ver facturas Total menos impuestos $ 62…" at bounding box center [560, 401] width 730 height 520
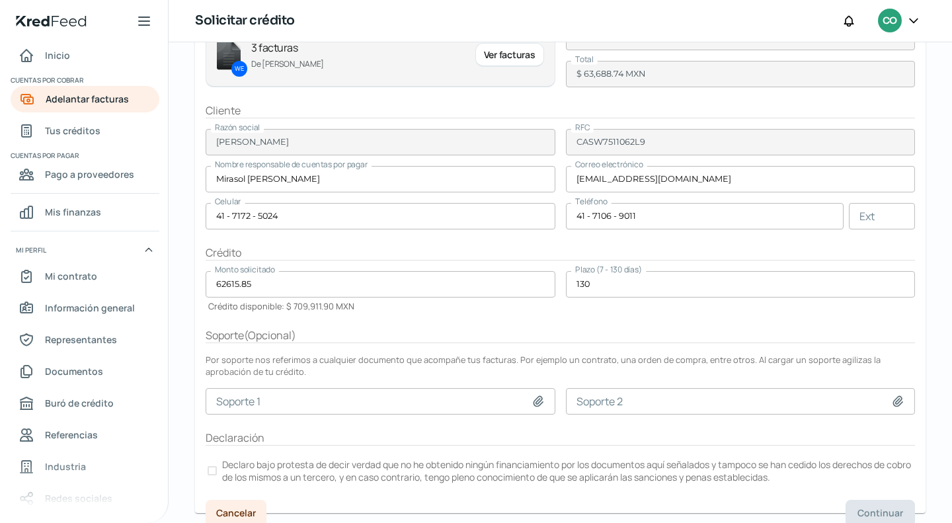
scroll to position [155, 0]
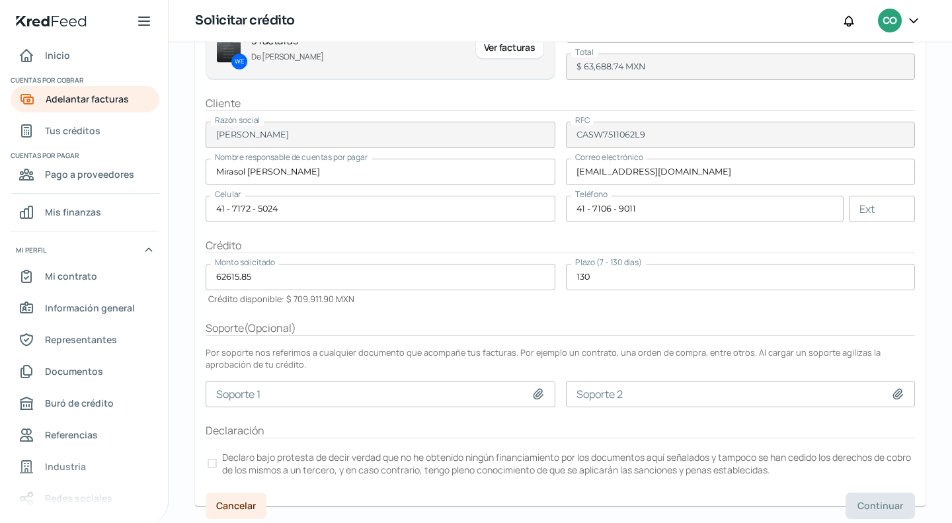
click at [217, 461] on label "Declaro bajo protesta de decir verdad que no he obtenido ningún financiamiento …" at bounding box center [560, 463] width 709 height 29
click at [846, 505] on button "Continuar" at bounding box center [879, 505] width 69 height 26
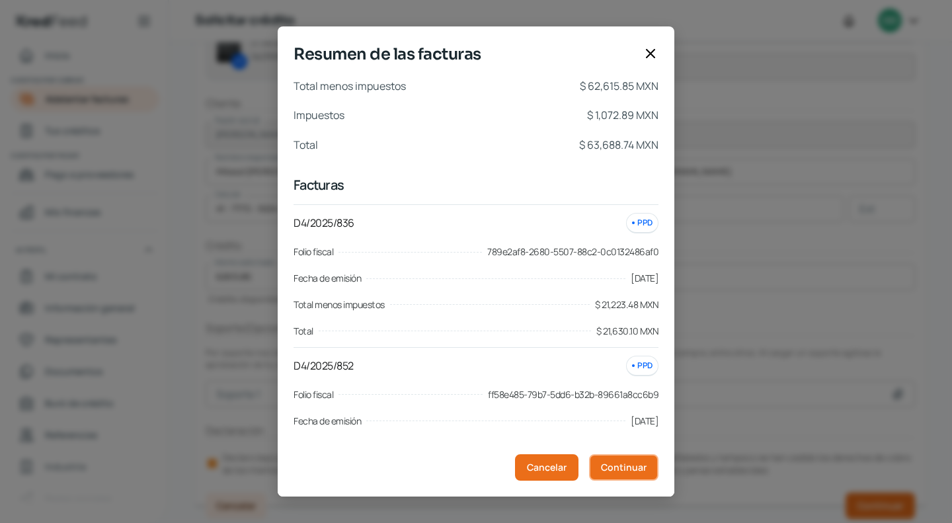
click at [630, 473] on button "Continuar" at bounding box center [623, 467] width 69 height 26
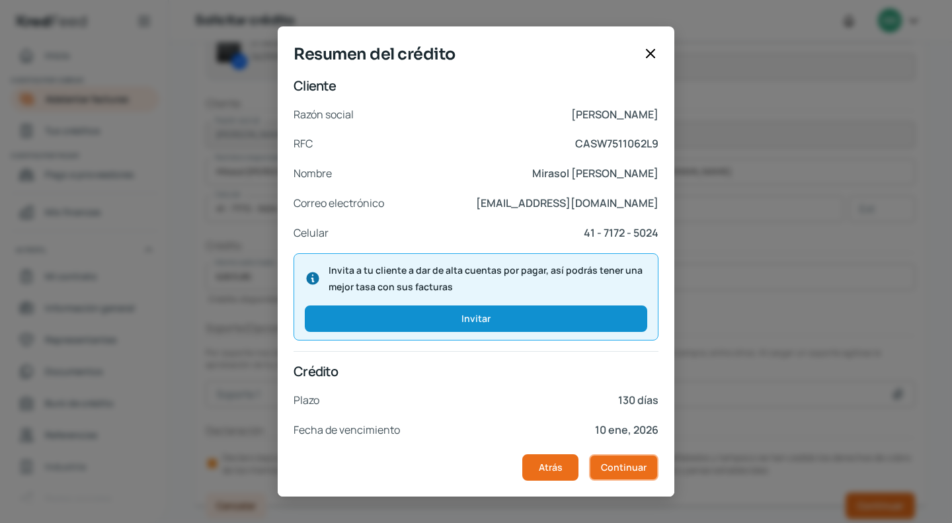
click at [623, 472] on span "Continuar" at bounding box center [624, 467] width 46 height 9
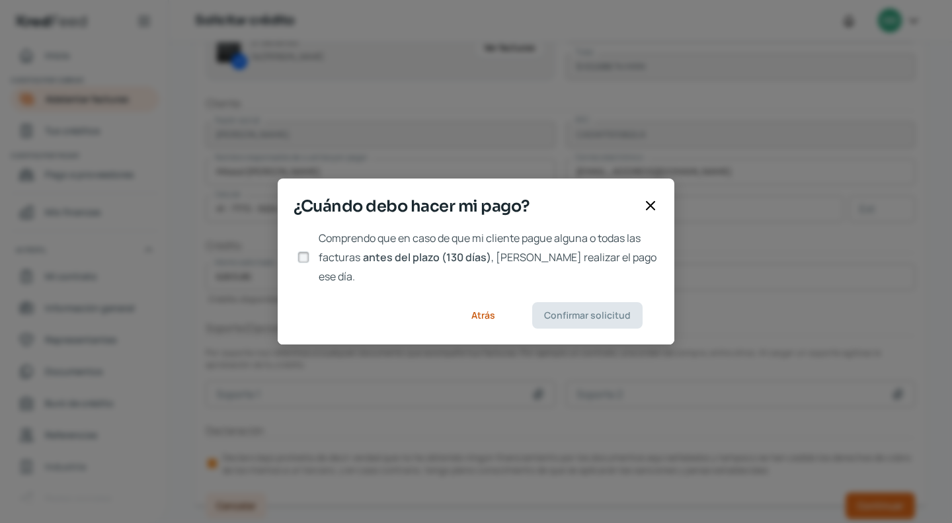
click at [300, 254] on input "Comprendo que en caso de que mi cliente pague alguna o todas las facturas antes…" at bounding box center [303, 257] width 12 height 12
checkbox input "true"
click at [583, 311] on span "Confirmar solicitud" at bounding box center [587, 315] width 87 height 9
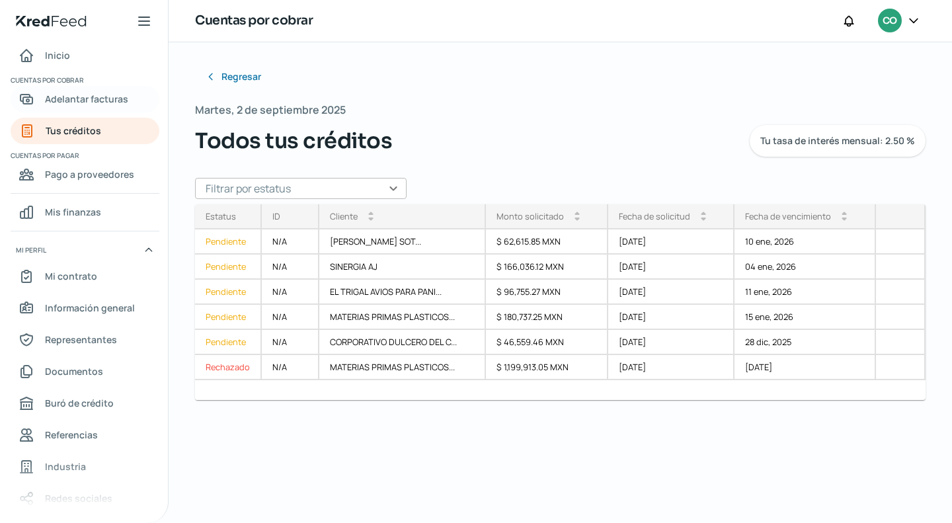
click at [65, 95] on span "Adelantar facturas" at bounding box center [86, 99] width 83 height 17
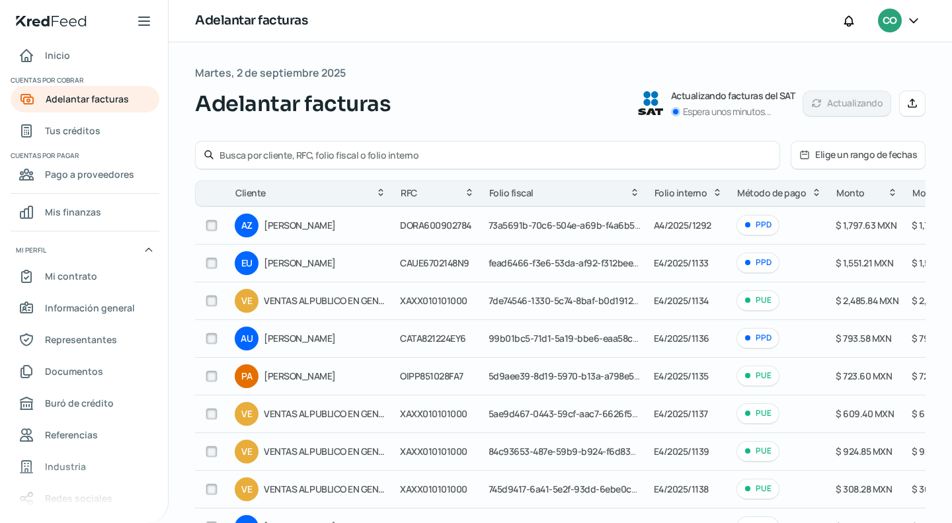
click at [243, 149] on input "text" at bounding box center [495, 155] width 552 height 13
type input "[PERSON_NAME]"
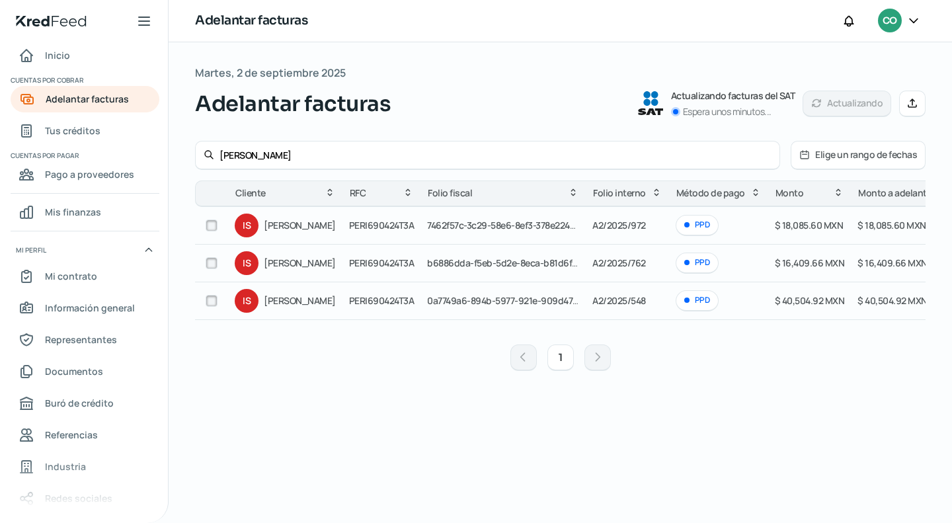
click at [213, 229] on input "checkbox" at bounding box center [212, 225] width 12 height 12
checkbox input "true"
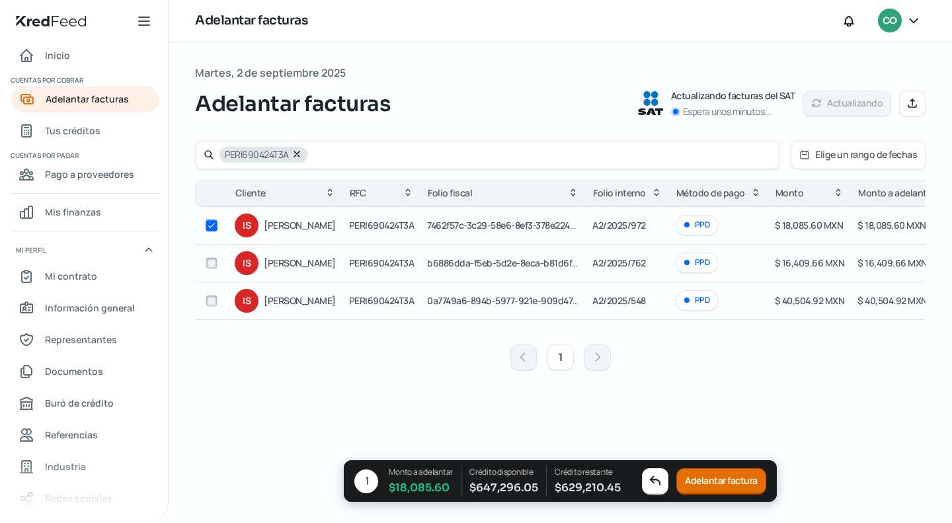
click at [732, 476] on button "Adelantar factura" at bounding box center [721, 481] width 90 height 26
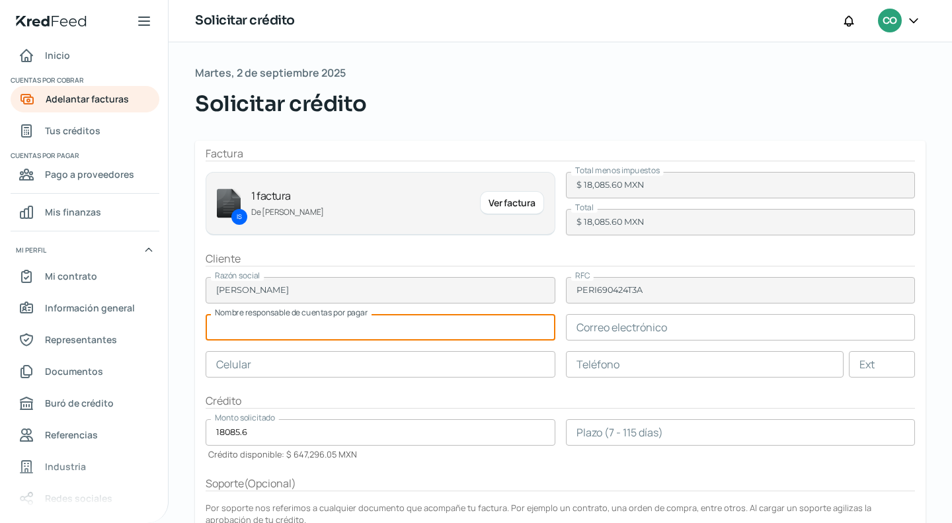
click at [448, 332] on input "text" at bounding box center [381, 327] width 350 height 26
paste input "[PERSON_NAME]"
type input "[PERSON_NAME]"
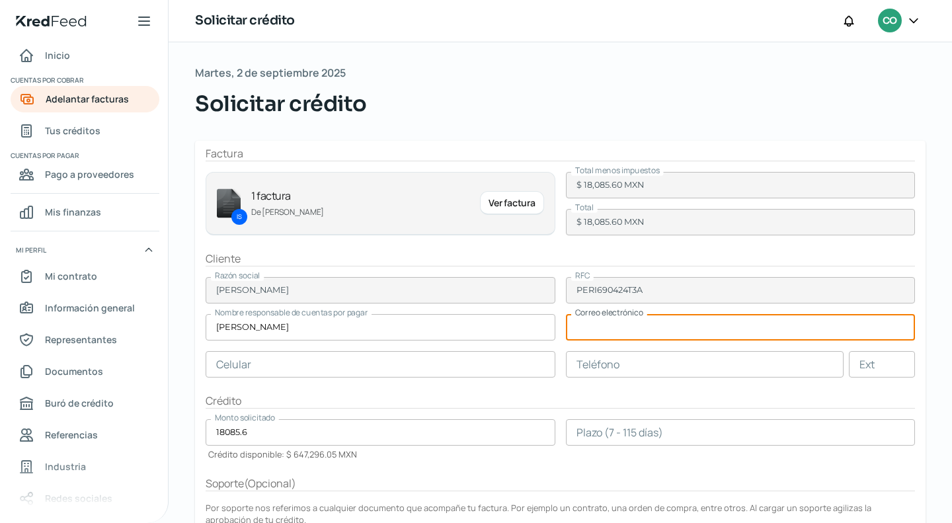
click at [645, 325] on input "text" at bounding box center [741, 327] width 350 height 26
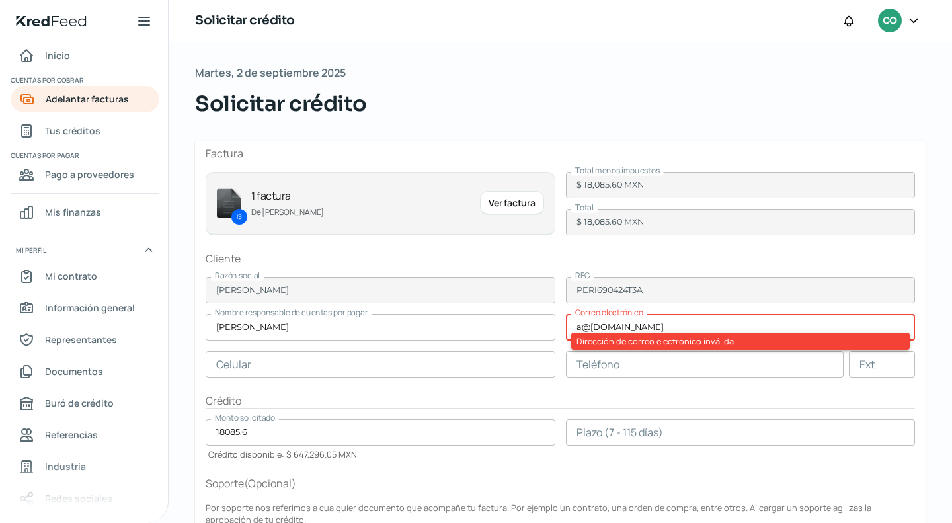
type input "a@[DOMAIN_NAME]"
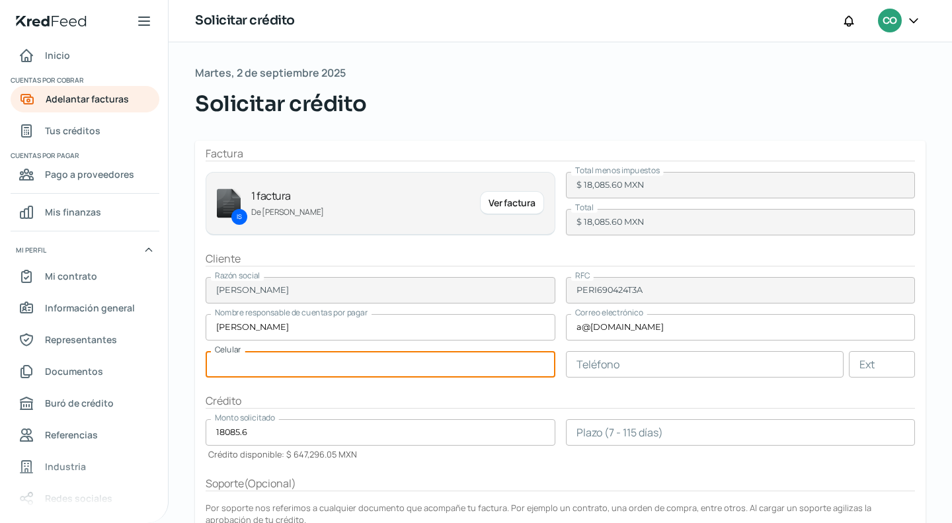
paste input "77 - 2728 - 7060"
type input "77 - 2728 - 7060"
click at [681, 373] on input "text" at bounding box center [705, 364] width 278 height 26
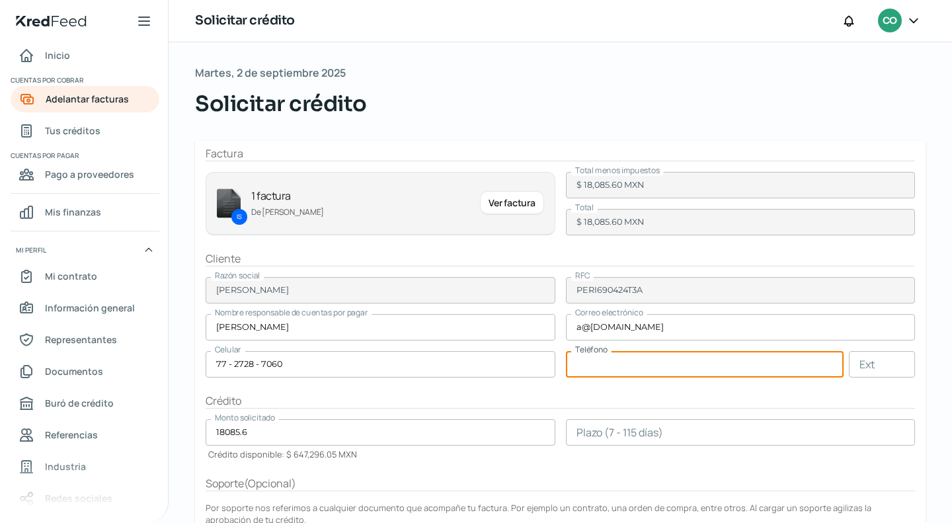
paste input "76 - 5844 - 6809"
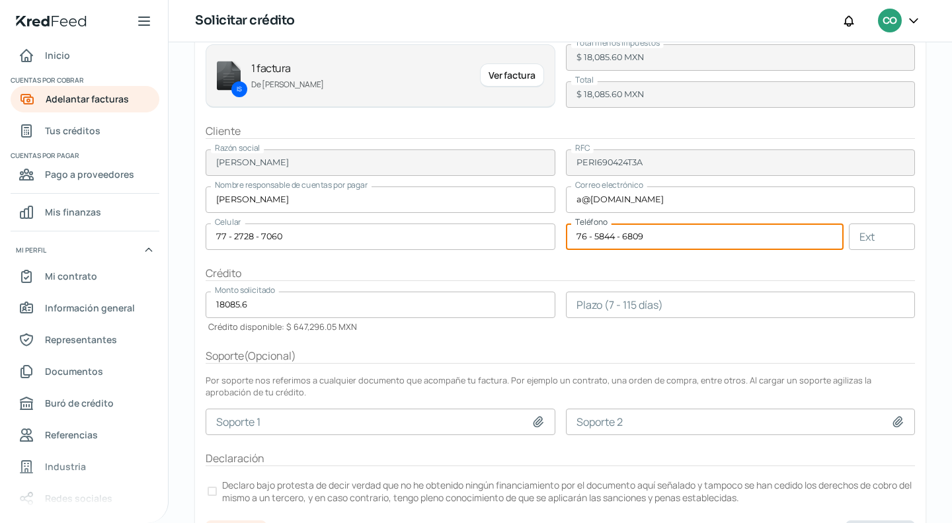
scroll to position [132, 0]
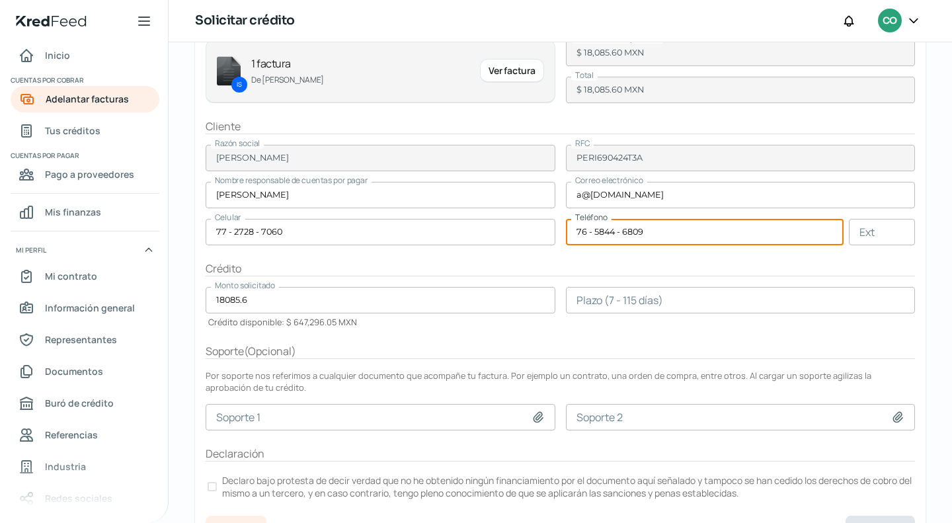
type input "76 - 5844 - 6809"
click at [542, 328] on form "Factura IS 1 factura De [PERSON_NAME] Ver factura Total menos impuestos $ 18,08…" at bounding box center [560, 269] width 730 height 520
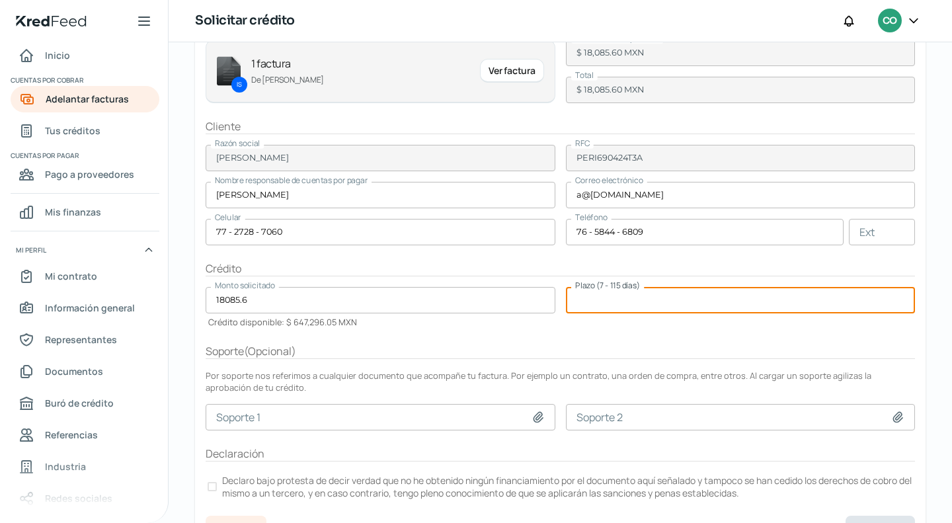
click at [608, 297] on input "number" at bounding box center [741, 300] width 350 height 26
type input "115"
click at [652, 350] on div "Soporte ( Opcional )" at bounding box center [560, 351] width 709 height 15
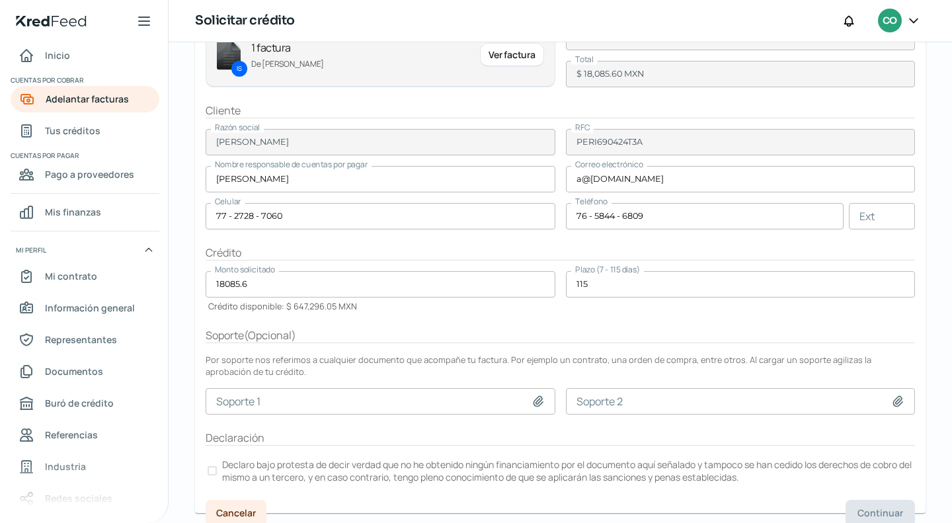
scroll to position [155, 0]
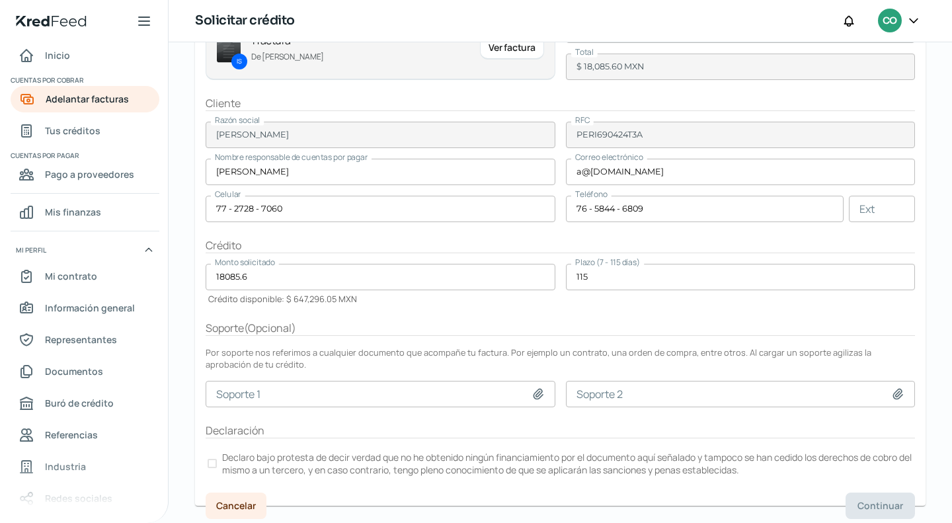
click at [212, 459] on div at bounding box center [211, 463] width 9 height 9
click at [857, 502] on span "Continuar" at bounding box center [880, 505] width 46 height 9
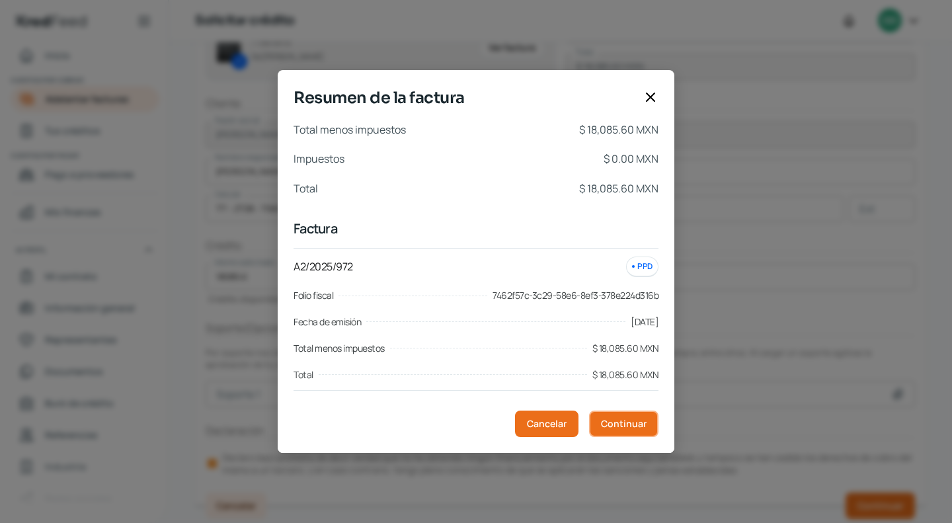
click at [619, 428] on span "Continuar" at bounding box center [624, 423] width 46 height 9
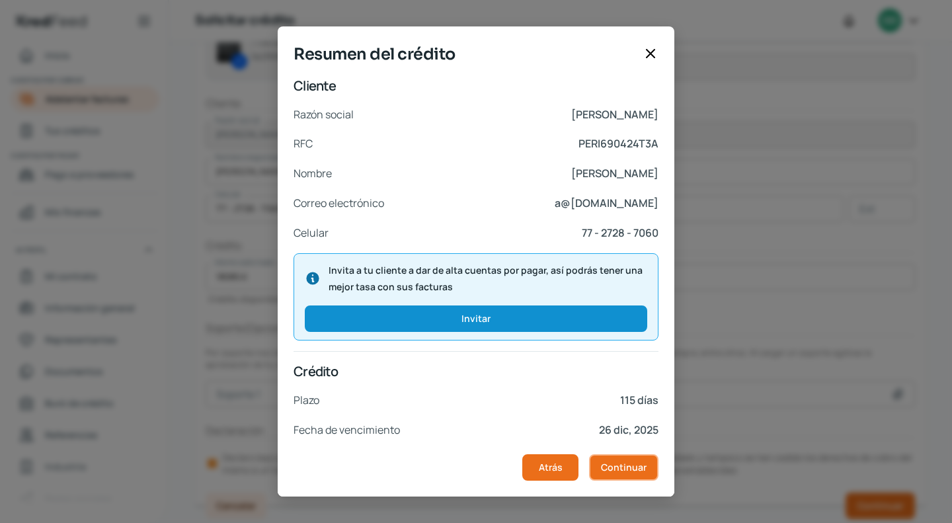
click at [626, 463] on span "Continuar" at bounding box center [624, 467] width 46 height 9
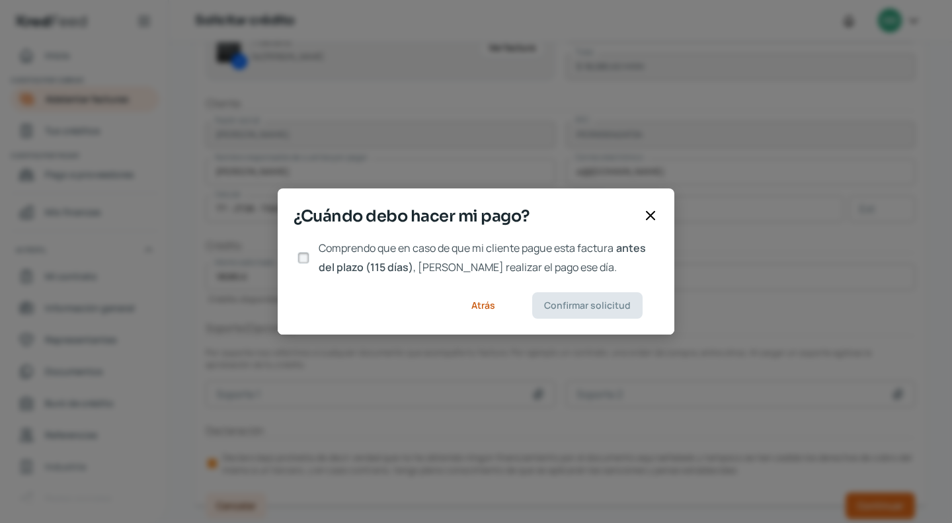
click at [307, 258] on input "Comprendo que en caso de que mi cliente pague esta factura antes del plazo (115…" at bounding box center [303, 258] width 12 height 12
checkbox input "true"
click at [585, 324] on footer "Atrás Confirmar solicitud" at bounding box center [476, 305] width 396 height 58
click at [587, 317] on button "Confirmar solicitud" at bounding box center [587, 305] width 110 height 26
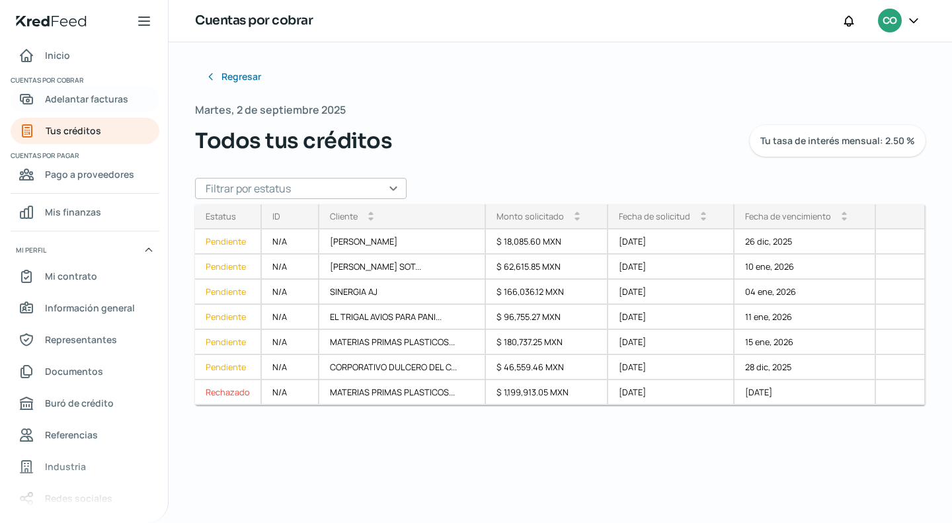
click at [61, 96] on span "Adelantar facturas" at bounding box center [86, 99] width 83 height 17
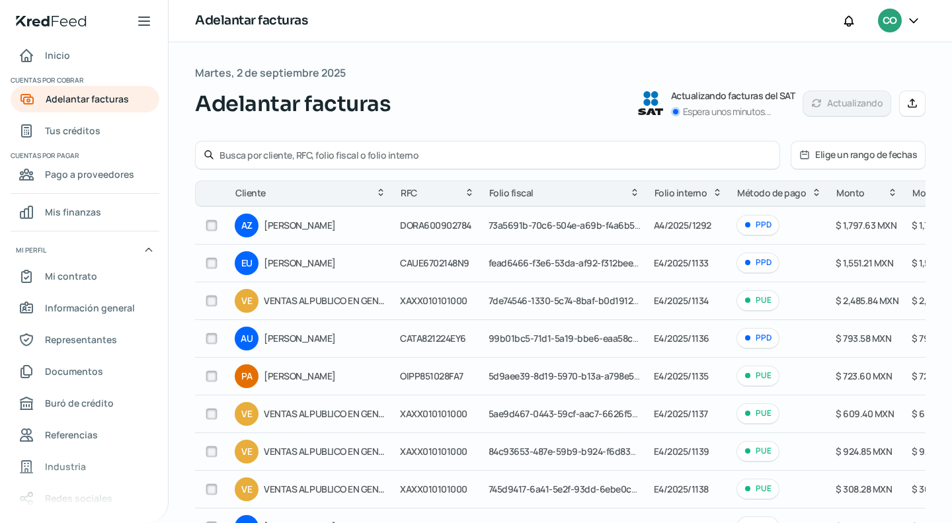
click at [270, 150] on input "text" at bounding box center [495, 155] width 552 height 13
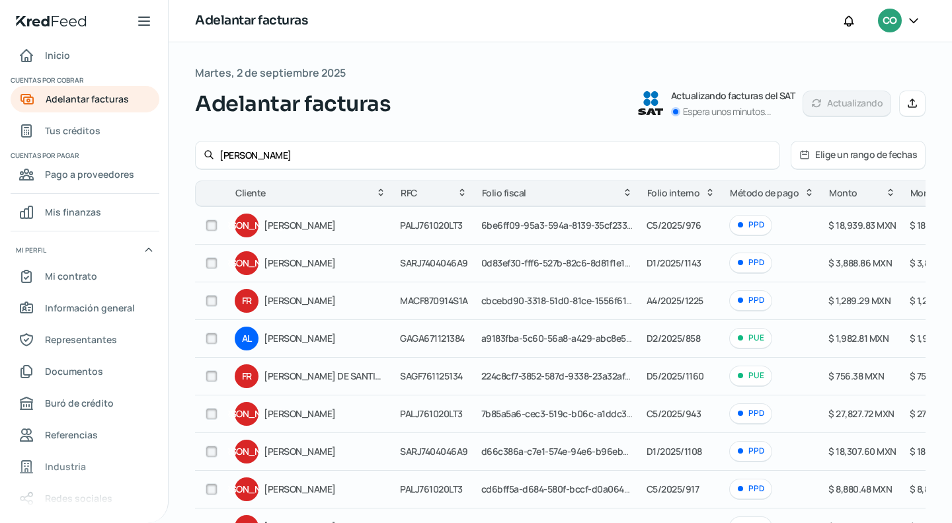
type input "[PERSON_NAME]"
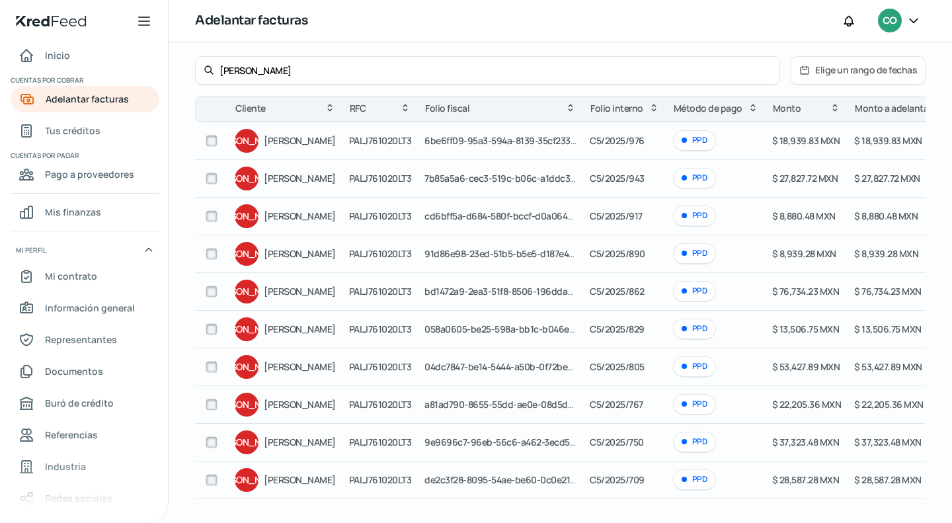
scroll to position [66, 0]
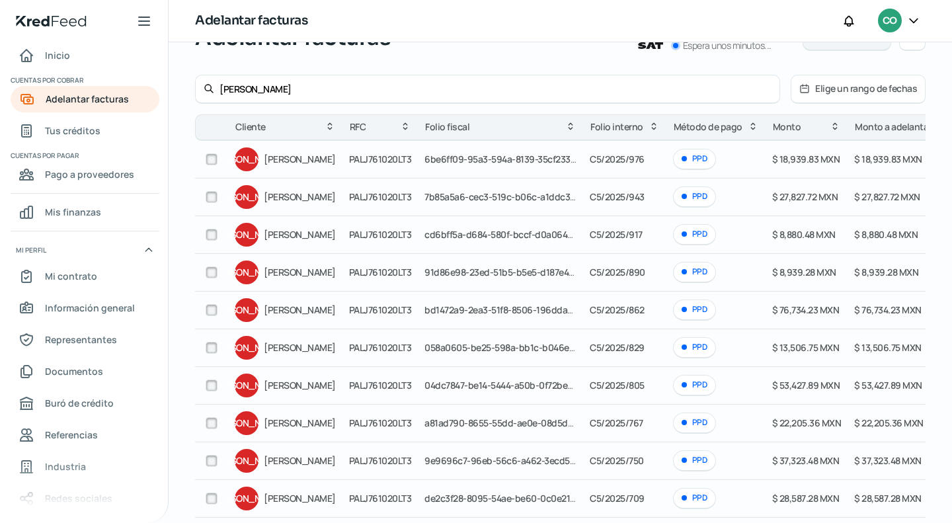
click at [210, 154] on input "checkbox" at bounding box center [212, 159] width 12 height 12
checkbox input "true"
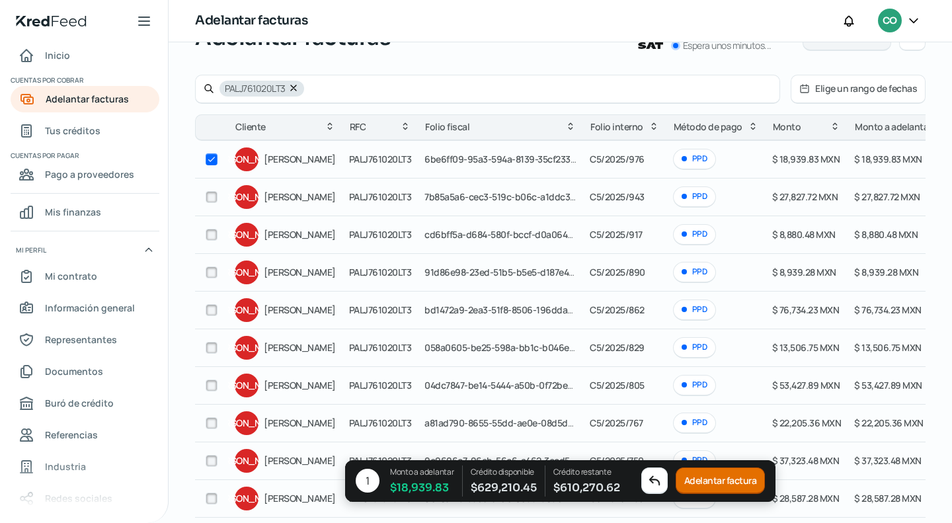
click at [206, 195] on input "checkbox" at bounding box center [212, 197] width 12 height 12
checkbox input "true"
click at [213, 229] on input "checkbox" at bounding box center [212, 235] width 12 height 12
checkbox input "true"
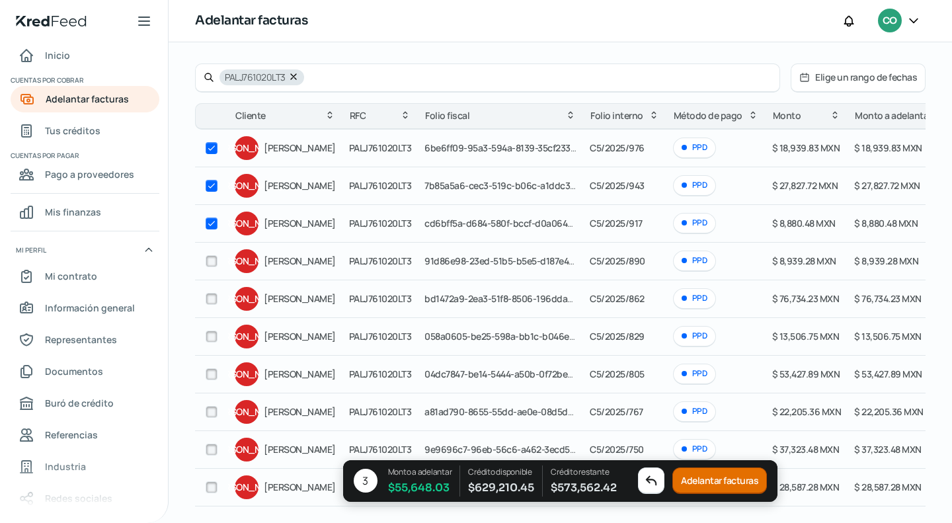
scroll to position [185, 0]
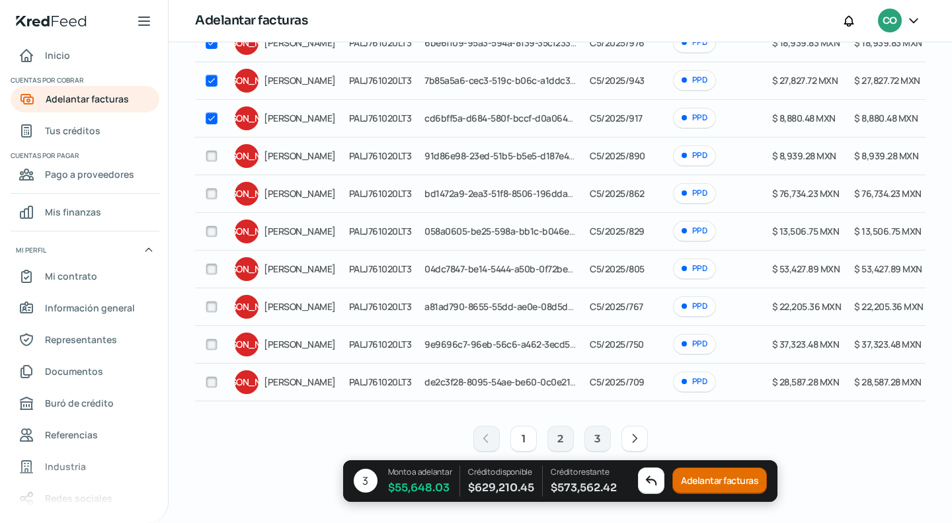
click at [628, 441] on icon at bounding box center [634, 438] width 13 height 13
checkbox input "false"
click at [650, 439] on div "1 2 3" at bounding box center [560, 439] width 730 height 42
click at [642, 439] on button at bounding box center [634, 439] width 26 height 26
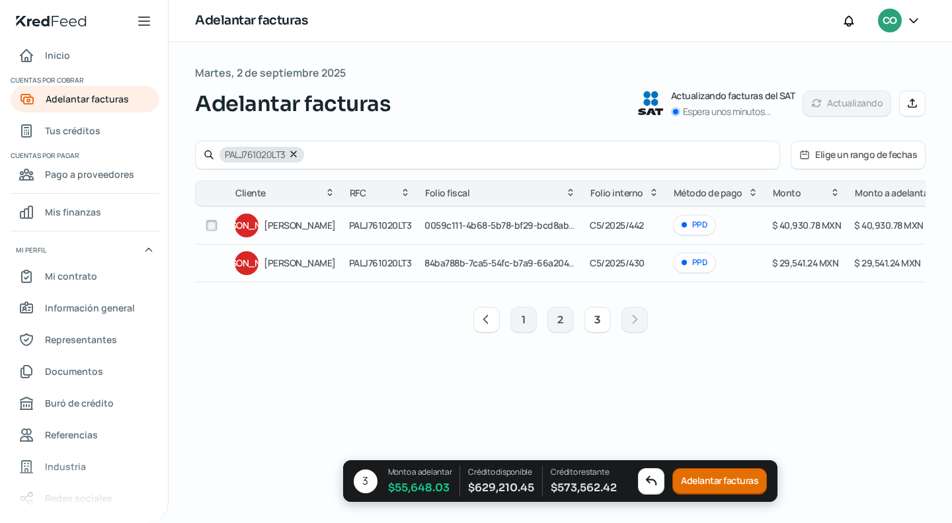
scroll to position [0, 0]
click at [705, 482] on button "Adelantar facturas" at bounding box center [719, 481] width 94 height 26
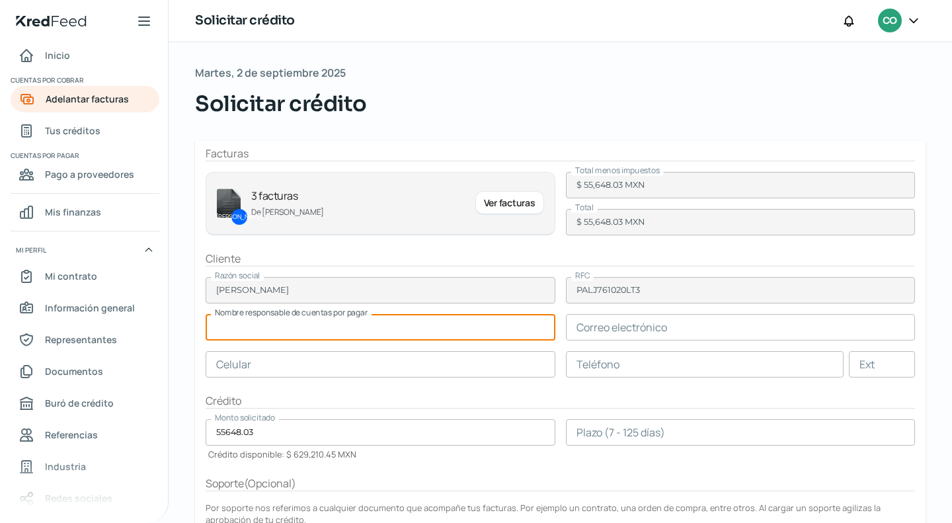
click at [275, 328] on input "text" at bounding box center [381, 327] width 350 height 26
paste input "[PERSON_NAME]"
type input "[PERSON_NAME]"
click at [654, 328] on input "text" at bounding box center [741, 327] width 350 height 26
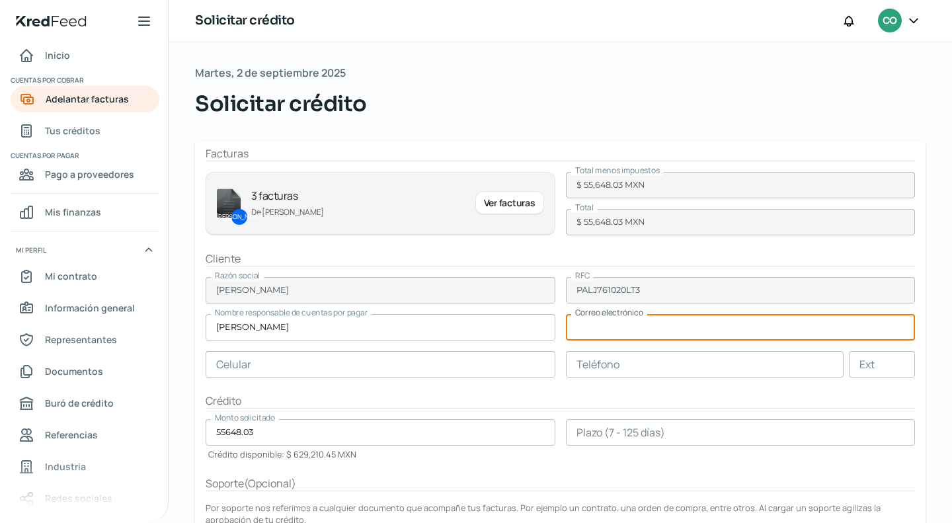
paste input "[EMAIL_ADDRESS][DOMAIN_NAME]"
type input "[EMAIL_ADDRESS][DOMAIN_NAME]"
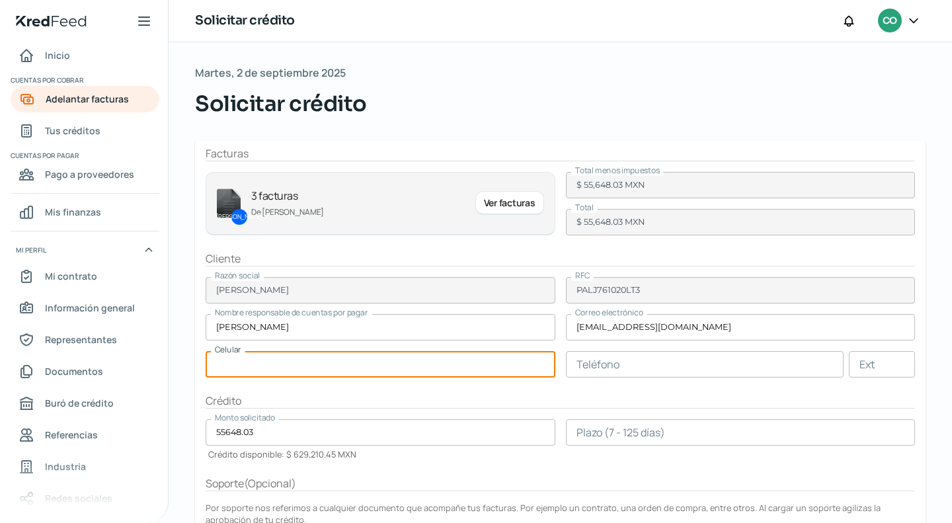
click at [362, 365] on input "text" at bounding box center [381, 364] width 350 height 26
paste input "44 - 2198 - 9048"
type input "44 - 2198 - 9048"
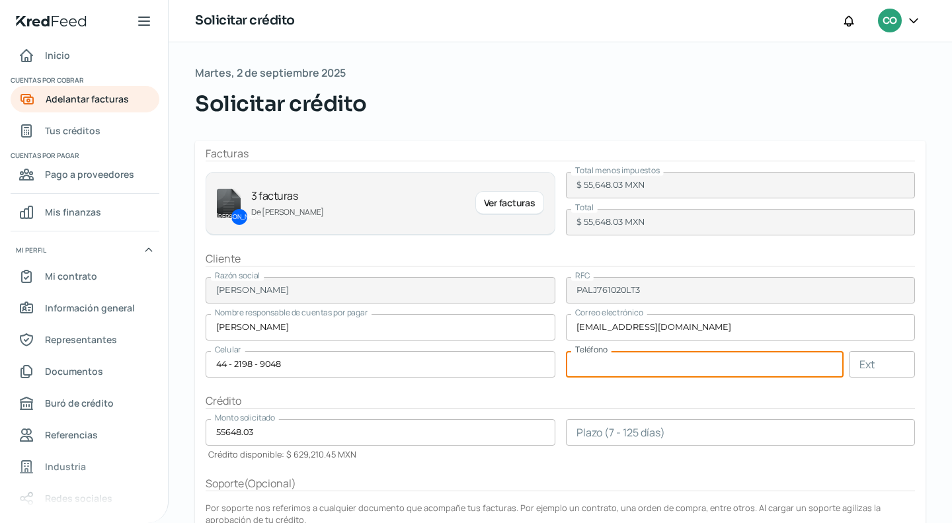
click at [589, 363] on input "text" at bounding box center [705, 364] width 278 height 26
paste input "44 - 2617 - 9142"
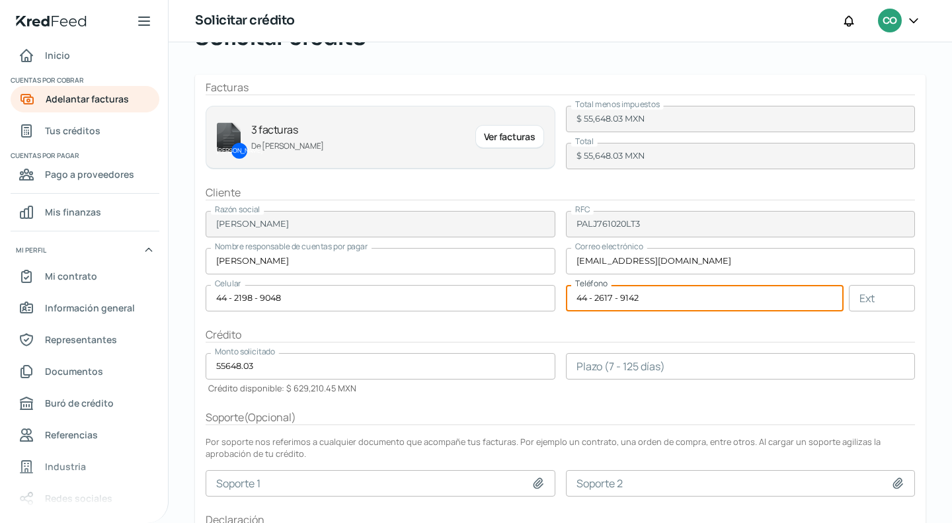
type input "44 - 2617 - 9142"
click at [681, 369] on input "number" at bounding box center [741, 366] width 350 height 26
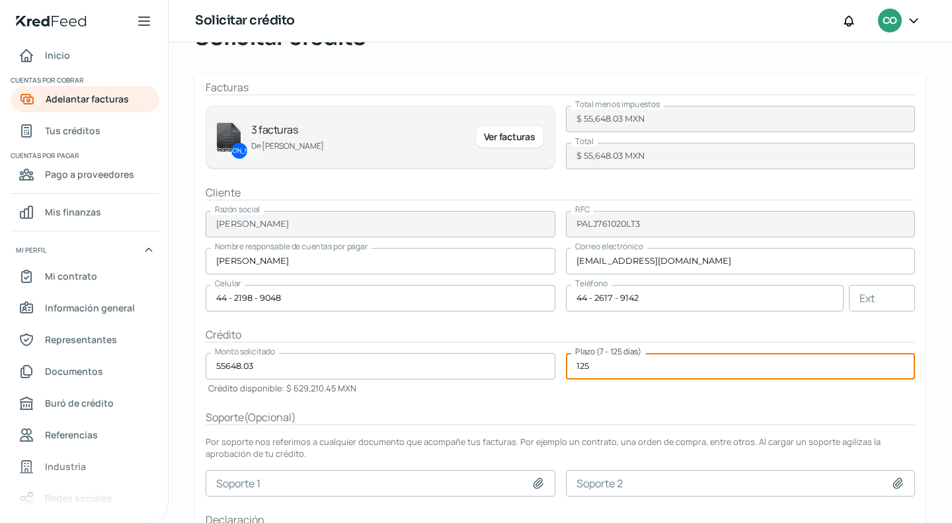
type input "125"
click at [720, 423] on form "Facturas JA 3 facturas De [PERSON_NAME] Ver facturas Total menos impuestos $ 55…" at bounding box center [560, 335] width 730 height 520
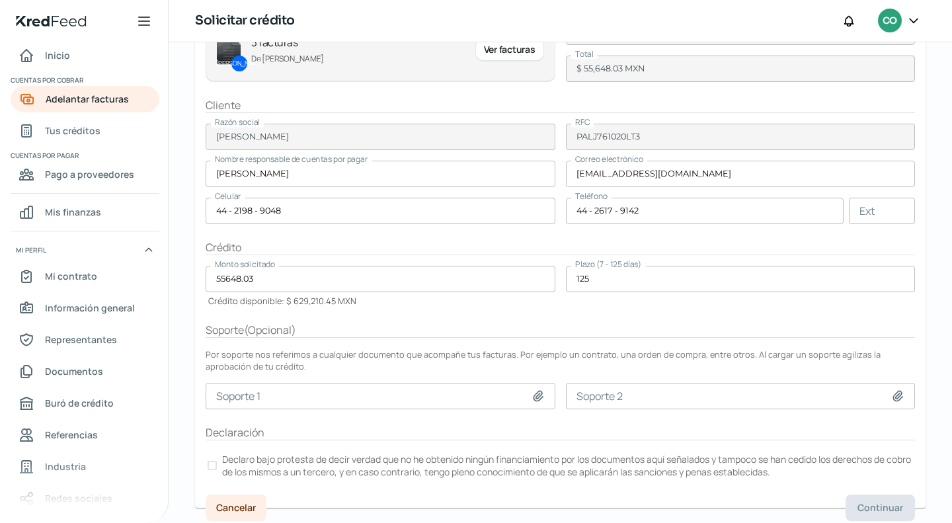
scroll to position [155, 0]
click at [213, 454] on label "Declaro bajo protesta de decir verdad que no he obtenido ningún financiamiento …" at bounding box center [560, 463] width 709 height 29
click at [855, 492] on button "Continuar" at bounding box center [879, 505] width 69 height 26
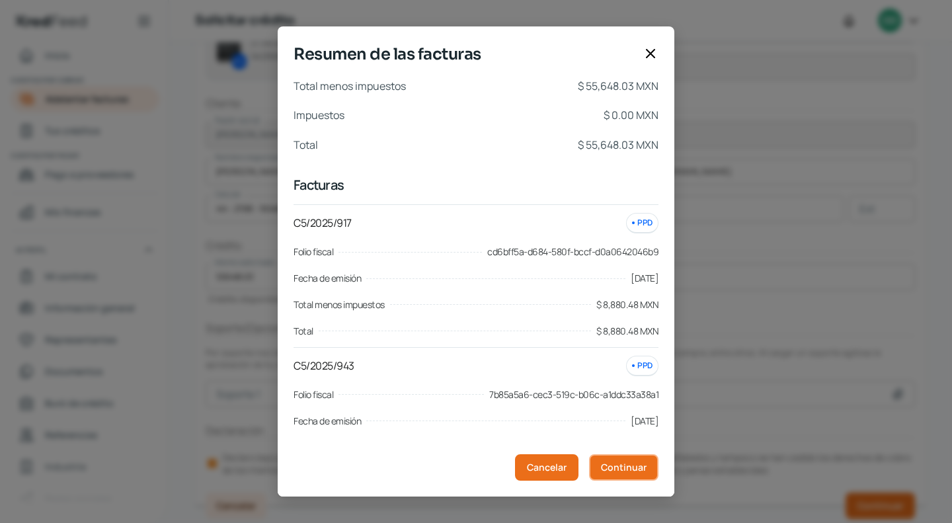
click at [613, 463] on span "Continuar" at bounding box center [624, 467] width 46 height 9
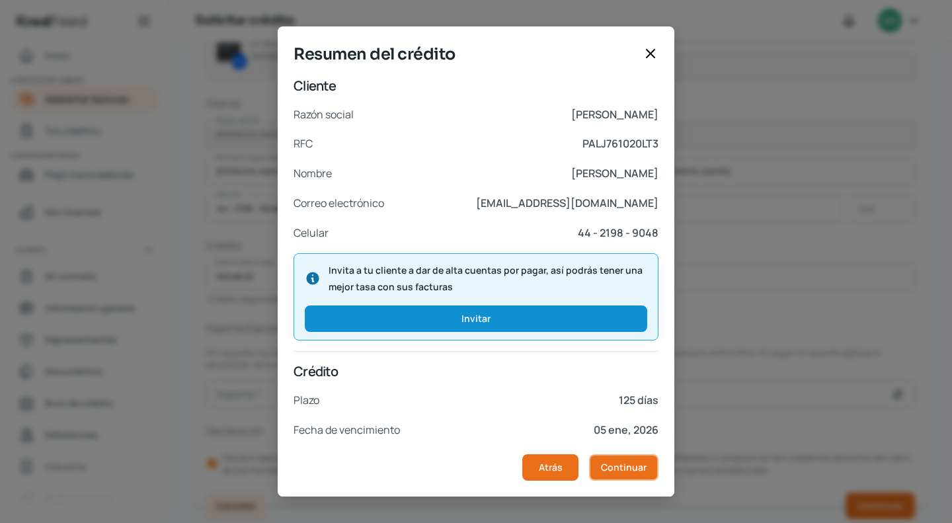
click at [609, 463] on span "Continuar" at bounding box center [624, 467] width 46 height 9
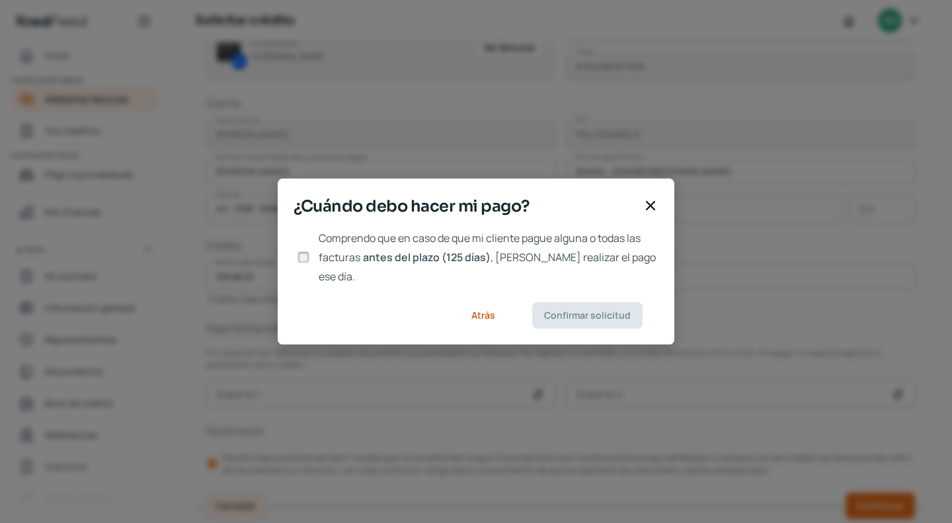
click at [301, 253] on input "Comprendo que en caso de que mi cliente pague alguna o todas las facturas antes…" at bounding box center [303, 257] width 12 height 12
checkbox input "true"
click at [582, 302] on button "Confirmar solicitud" at bounding box center [587, 315] width 110 height 26
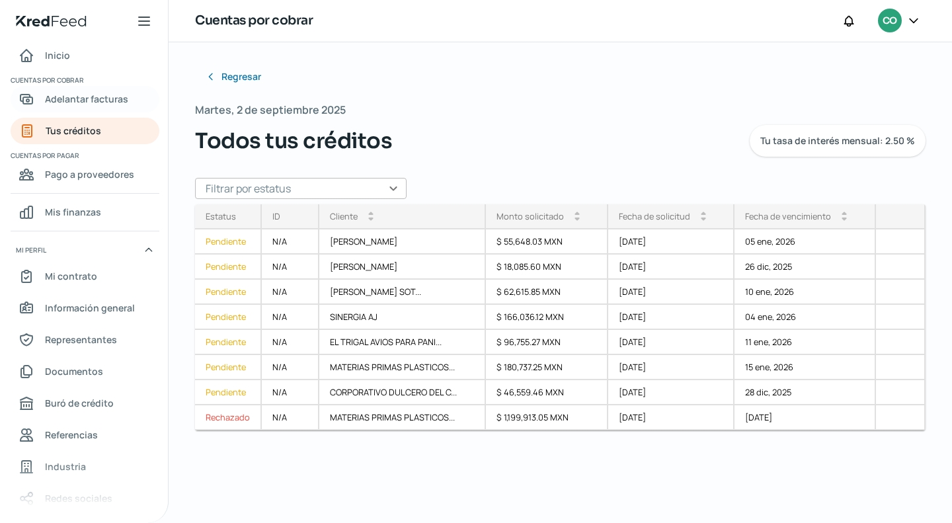
click at [70, 101] on span "Adelantar facturas" at bounding box center [86, 99] width 83 height 17
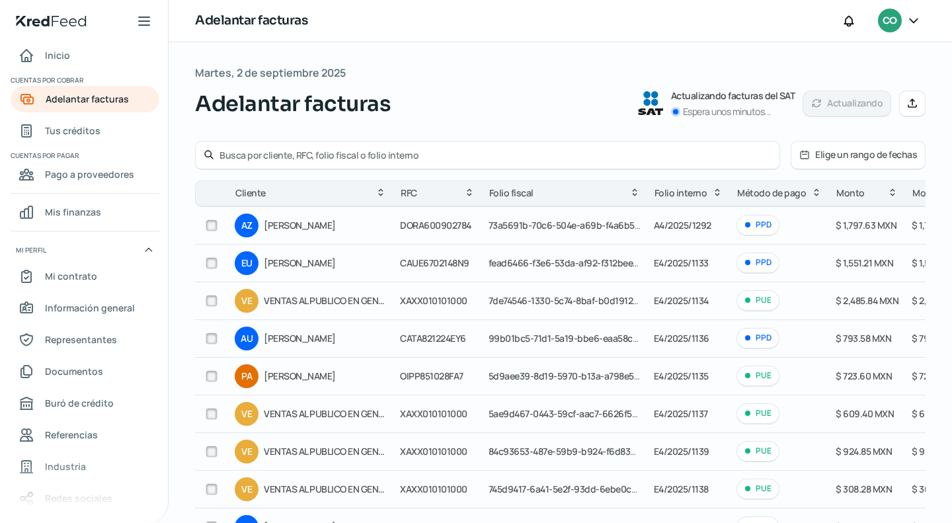
click at [264, 149] on input "text" at bounding box center [495, 155] width 552 height 13
type input "[PERSON_NAME]"
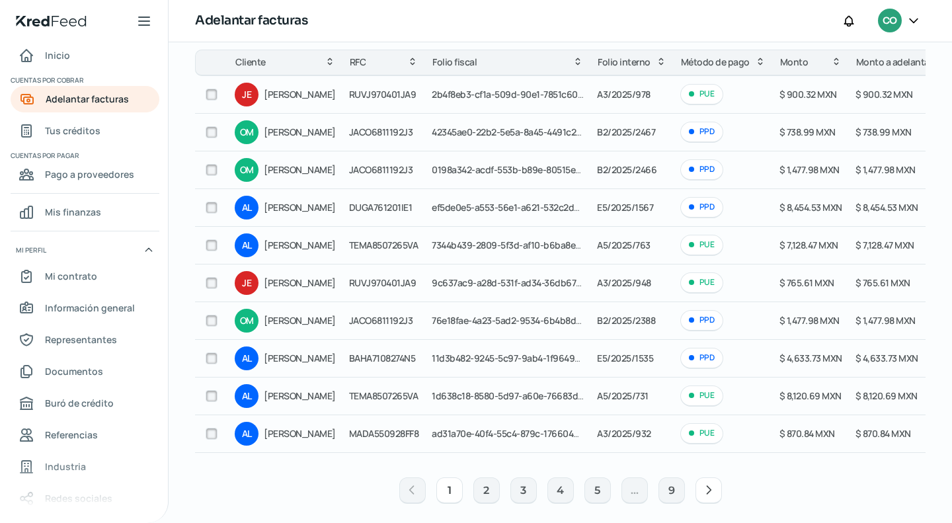
scroll to position [132, 0]
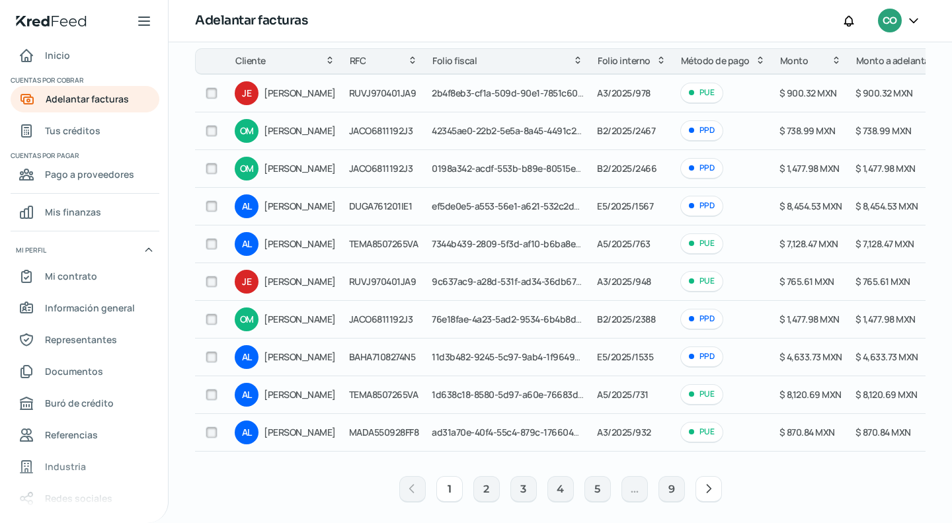
click at [206, 352] on input "checkbox" at bounding box center [212, 357] width 12 height 12
checkbox input "true"
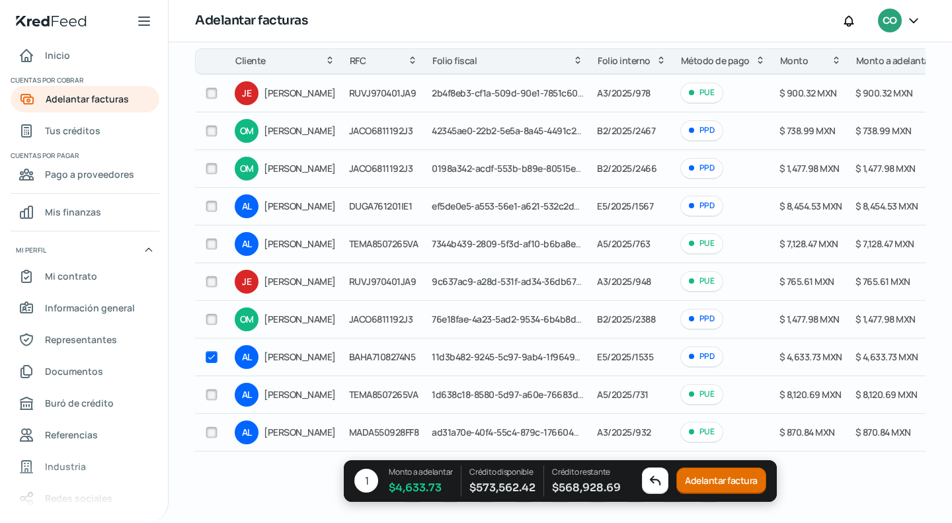
click at [696, 482] on button "Adelantar factura" at bounding box center [721, 481] width 90 height 26
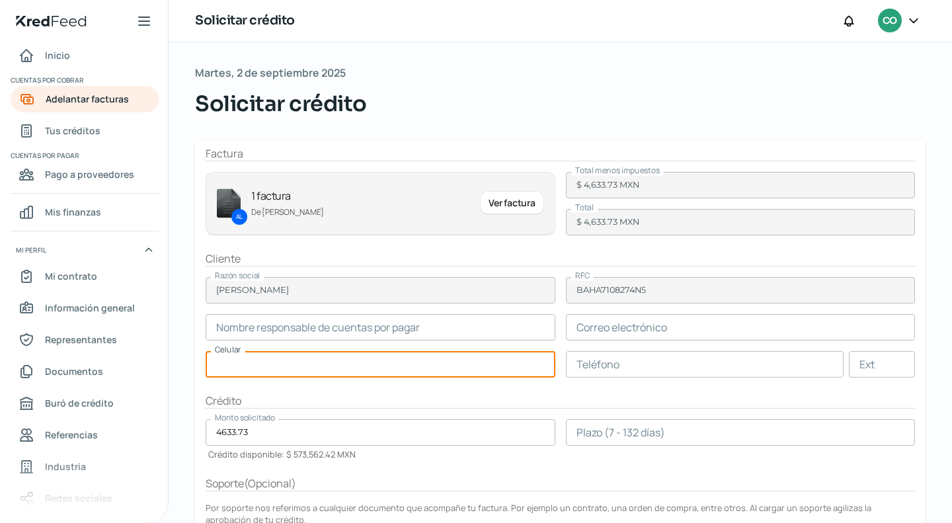
click at [337, 361] on input "text" at bounding box center [381, 364] width 350 height 26
click at [230, 328] on input "text" at bounding box center [381, 327] width 350 height 26
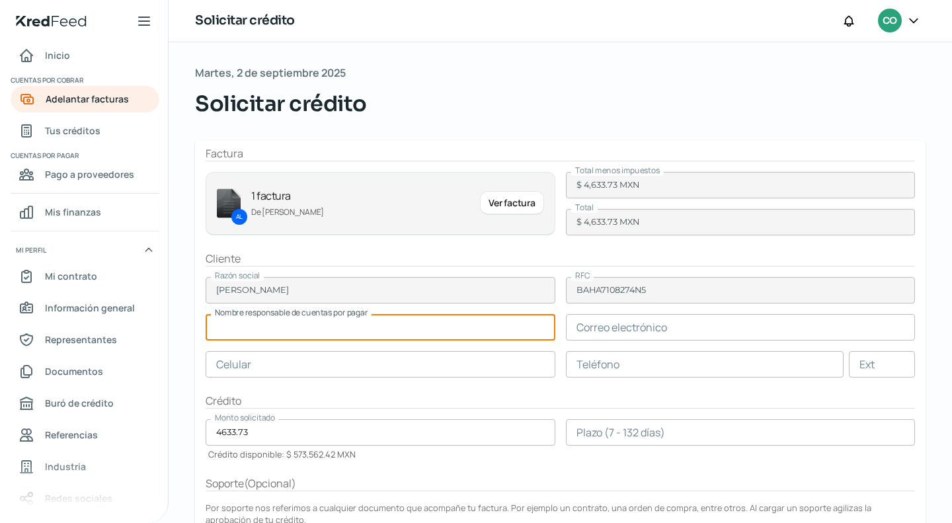
paste input "[PERSON_NAME]"
type input "[PERSON_NAME]"
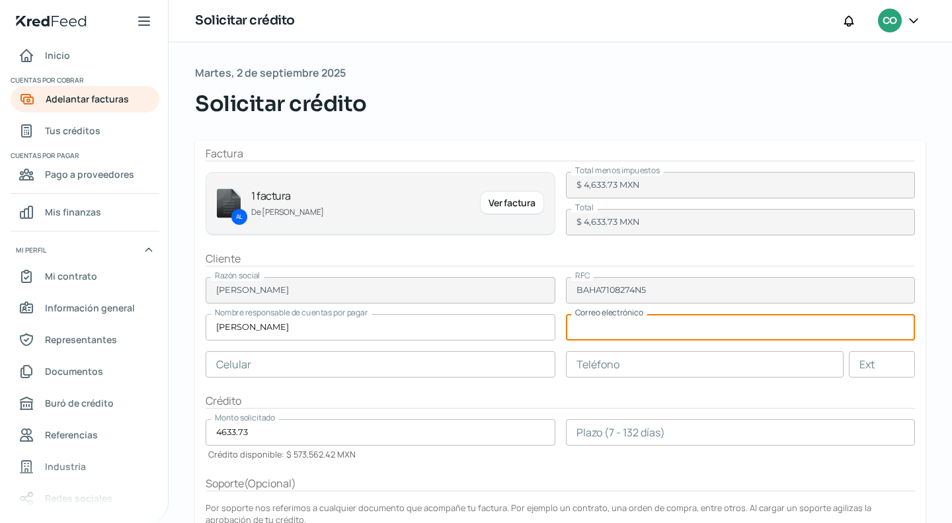
click at [638, 335] on input "text" at bounding box center [741, 327] width 350 height 26
paste input "[EMAIL_ADDRESS][DOMAIN_NAME]"
type input "[EMAIL_ADDRESS][DOMAIN_NAME]"
click at [376, 367] on input "text" at bounding box center [381, 364] width 350 height 26
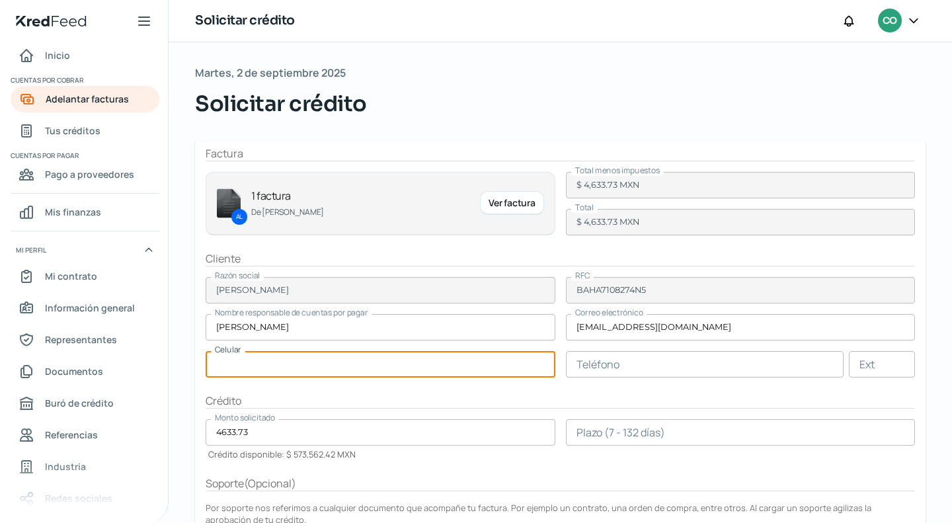
paste input "44 - 3342 - 3535"
type input "44 - 3342 - 3535"
click at [679, 365] on input "text" at bounding box center [705, 364] width 278 height 26
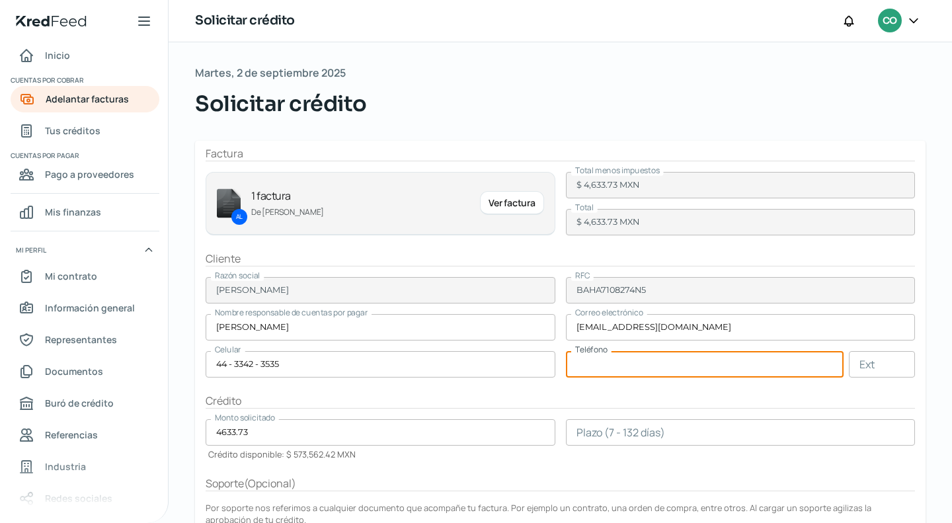
paste input "44 - 3342 - 3535"
type input "44 - 3342 - 3535"
click at [629, 419] on input "number" at bounding box center [741, 432] width 350 height 26
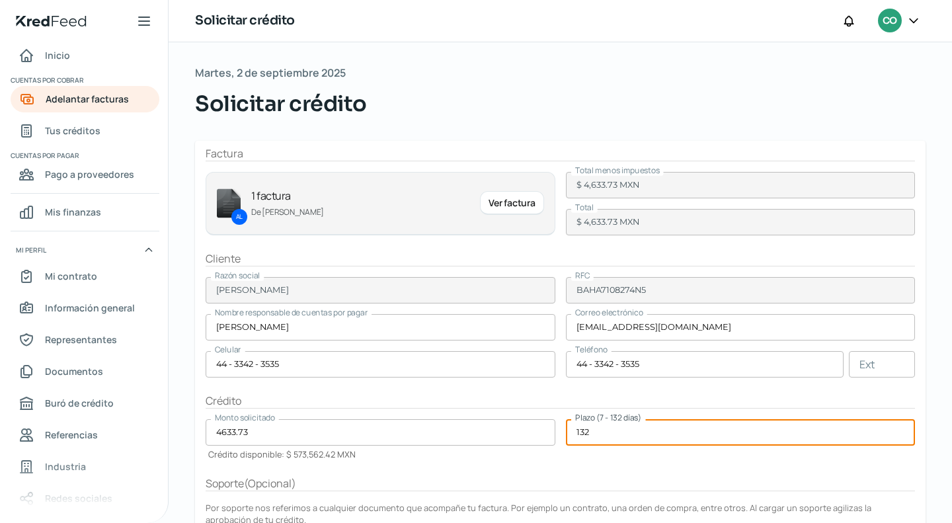
click at [656, 437] on input "132" at bounding box center [741, 432] width 350 height 26
type input "132"
click at [670, 466] on form "Factura AL 1 factura De [PERSON_NAME] Ver factura Total menos impuestos $ 4,633…" at bounding box center [560, 401] width 730 height 520
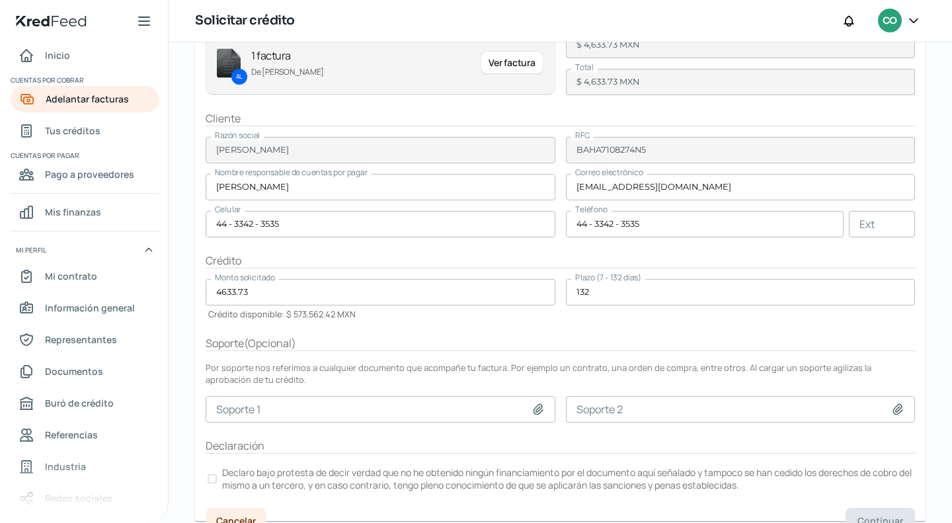
scroll to position [155, 0]
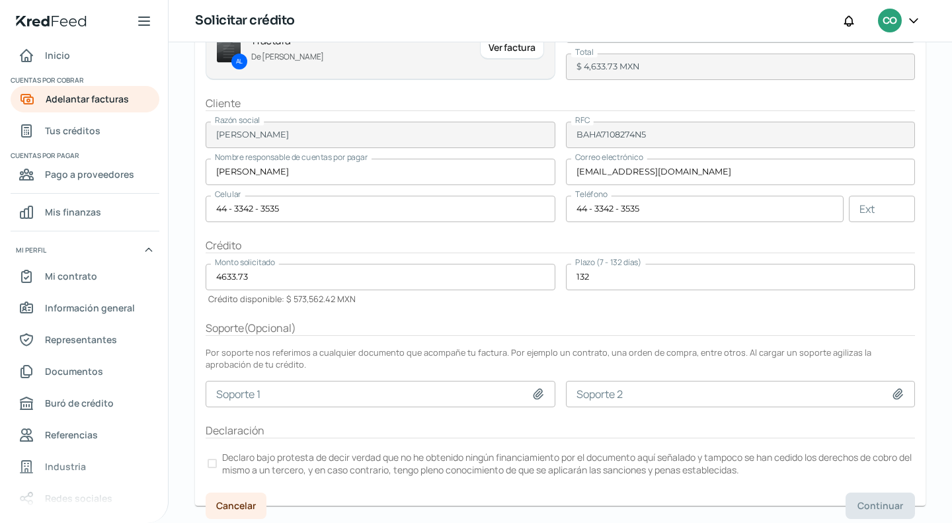
click at [209, 461] on div at bounding box center [211, 463] width 9 height 9
click at [874, 502] on span "Continuar" at bounding box center [880, 505] width 46 height 9
click at [880, 502] on span "Continuar" at bounding box center [880, 505] width 46 height 9
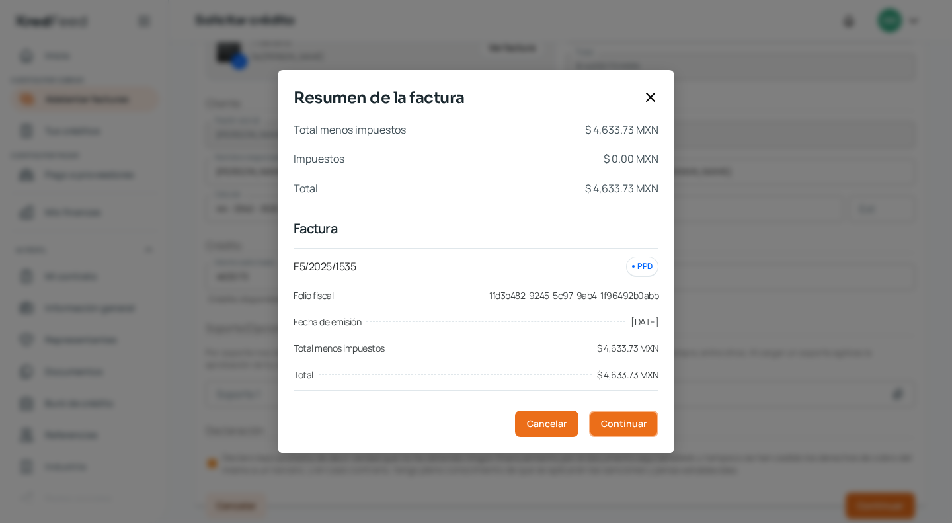
click at [638, 428] on span "Continuar" at bounding box center [624, 423] width 46 height 9
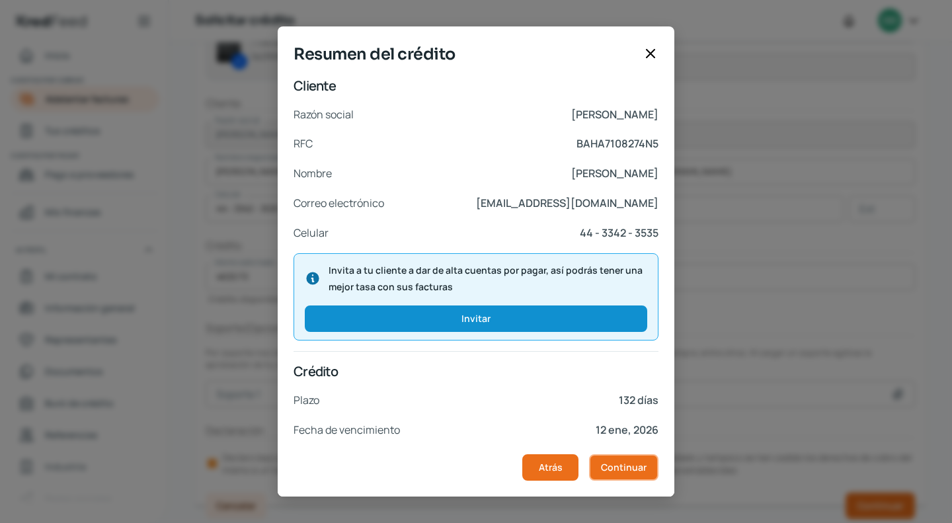
click at [631, 469] on span "Continuar" at bounding box center [624, 467] width 46 height 9
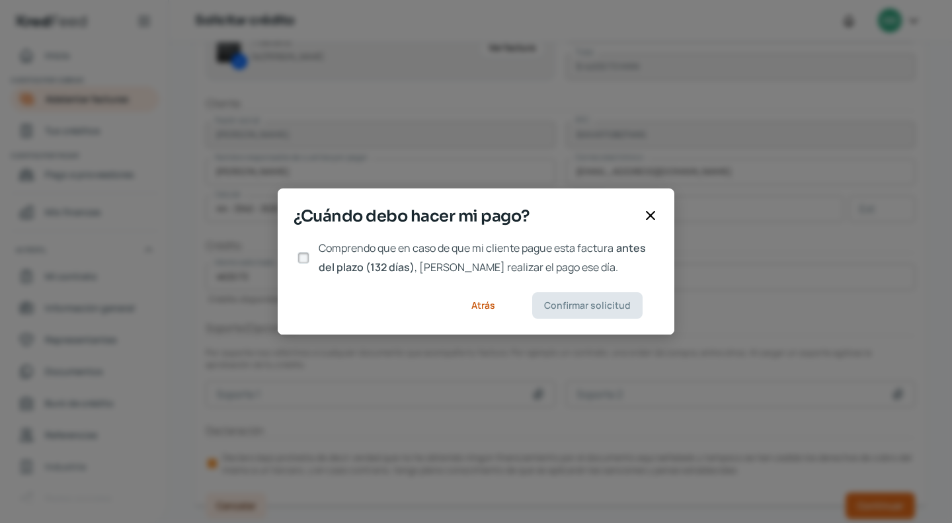
click at [297, 258] on input "Comprendo que en caso de que mi cliente pague esta factura antes del plazo (132…" at bounding box center [303, 258] width 12 height 12
checkbox input "true"
click at [582, 303] on span "Confirmar solicitud" at bounding box center [587, 305] width 87 height 9
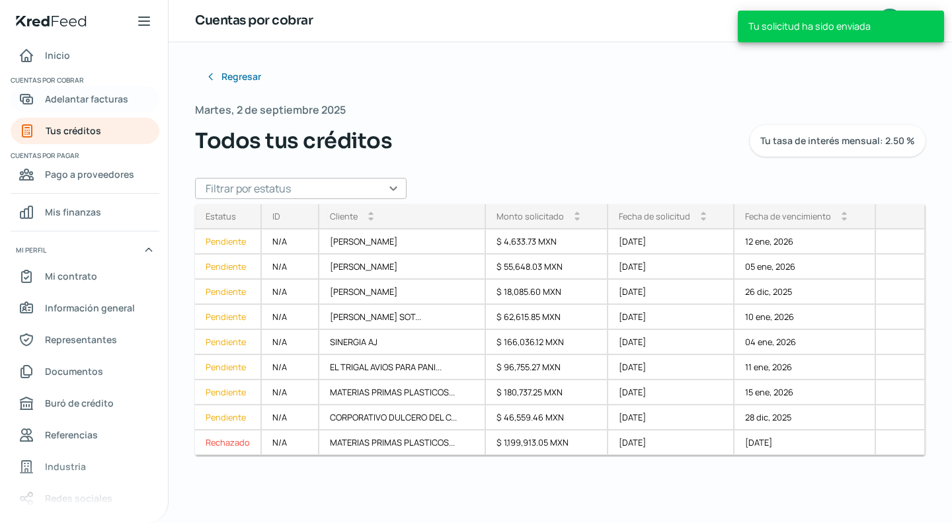
click at [54, 101] on span "Adelantar facturas" at bounding box center [86, 99] width 83 height 17
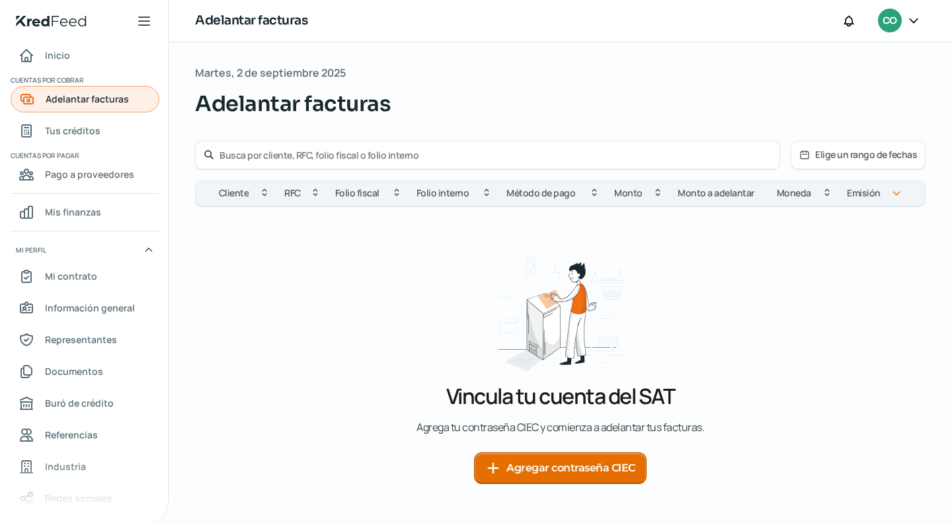
click at [79, 101] on span "Adelantar facturas" at bounding box center [87, 99] width 83 height 17
click at [145, 20] on icon at bounding box center [144, 21] width 16 height 16
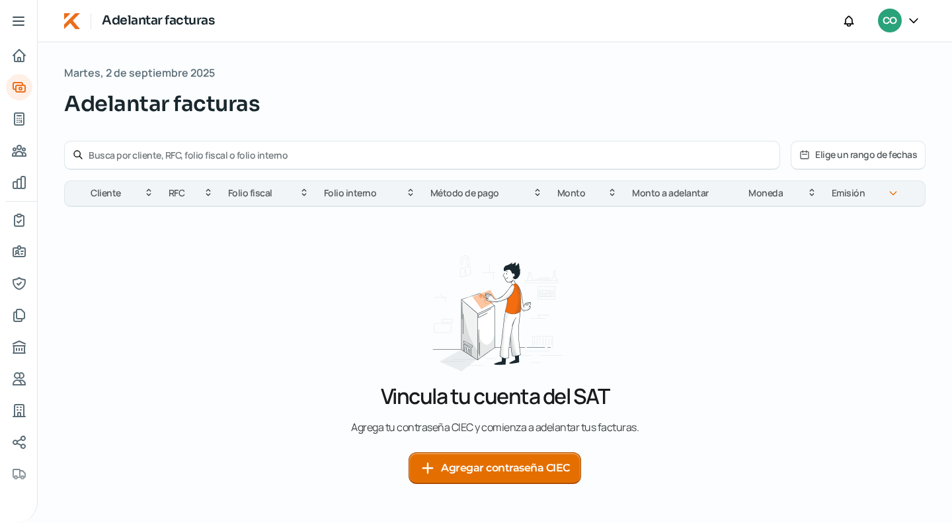
click at [22, 19] on icon at bounding box center [19, 21] width 16 height 16
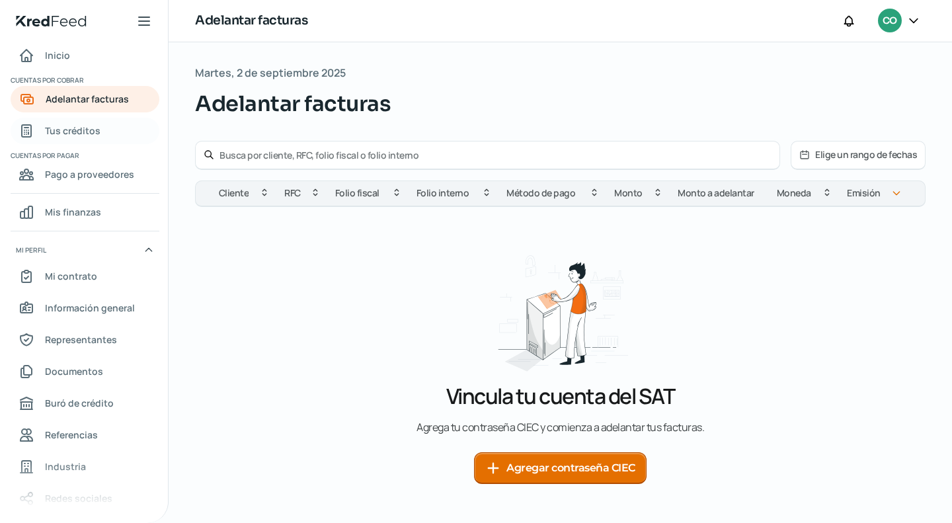
click at [63, 128] on span "Tus créditos" at bounding box center [73, 130] width 56 height 17
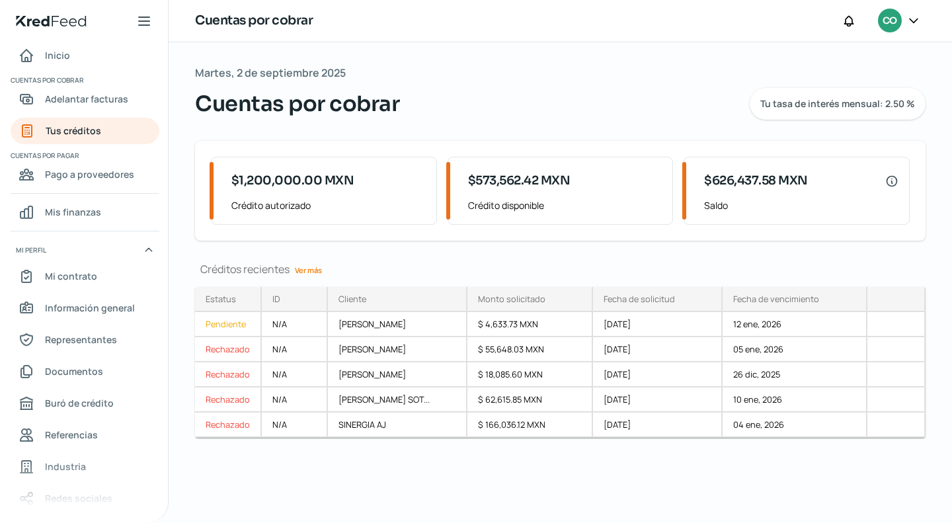
click at [313, 270] on link "Ver más" at bounding box center [308, 270] width 38 height 20
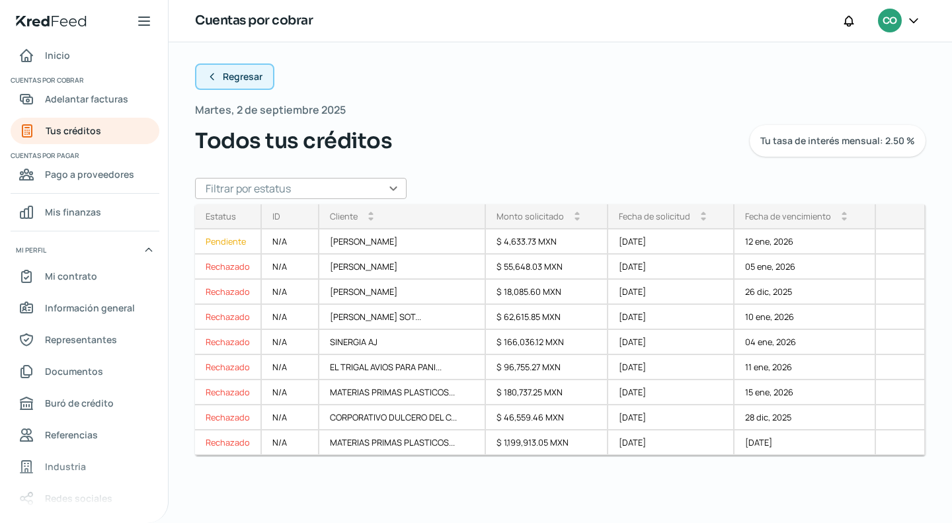
click at [248, 78] on span "Regresar" at bounding box center [243, 76] width 40 height 9
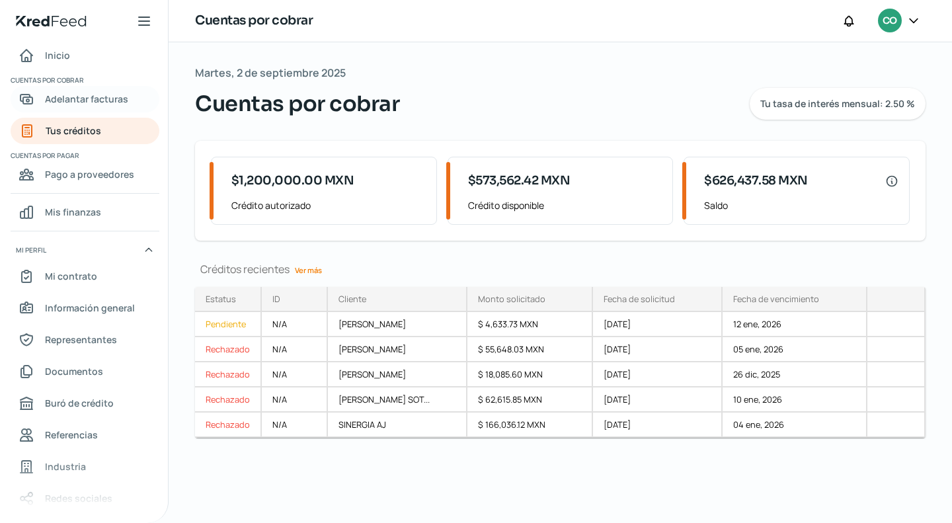
click at [94, 101] on span "Adelantar facturas" at bounding box center [86, 99] width 83 height 17
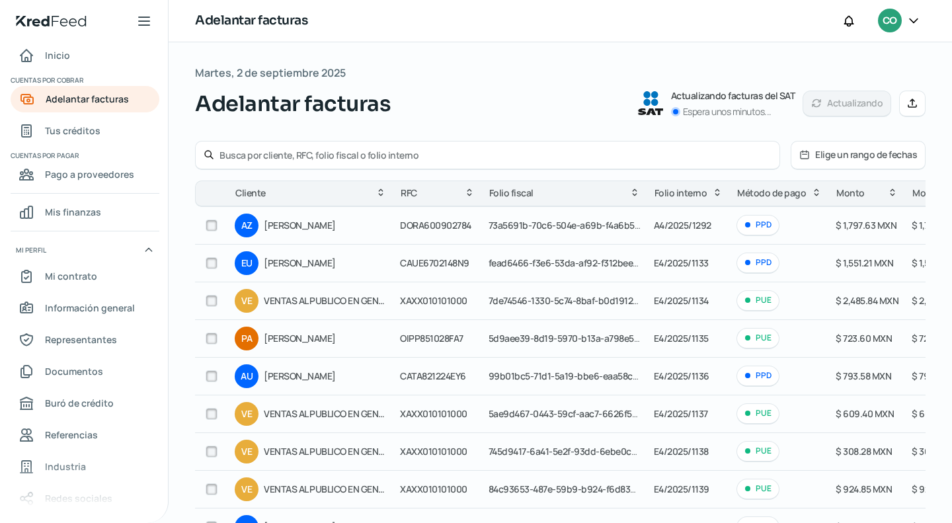
click at [268, 146] on div at bounding box center [487, 155] width 585 height 29
click at [268, 155] on input "text" at bounding box center [495, 155] width 552 height 13
type input "[PERSON_NAME]"
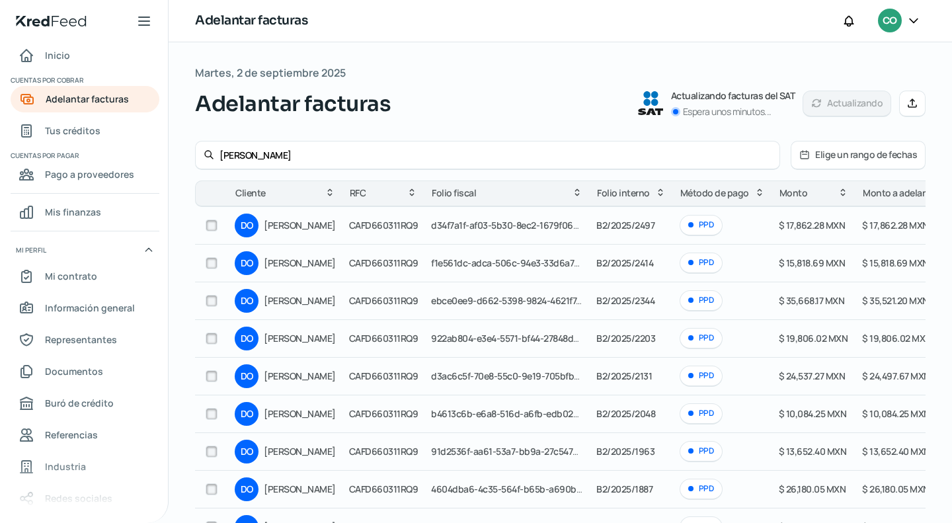
click at [212, 227] on input "checkbox" at bounding box center [212, 225] width 12 height 12
checkbox input "true"
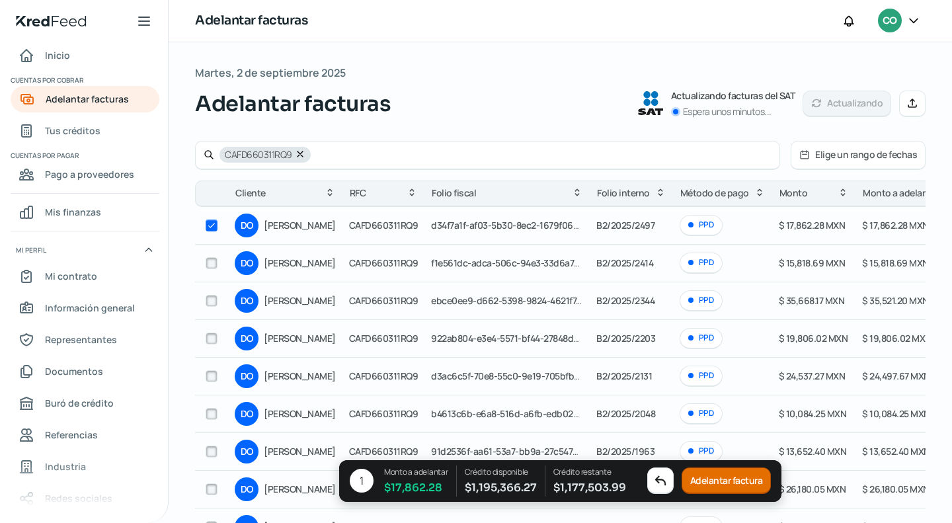
click at [711, 477] on button "Adelantar factura" at bounding box center [726, 481] width 90 height 26
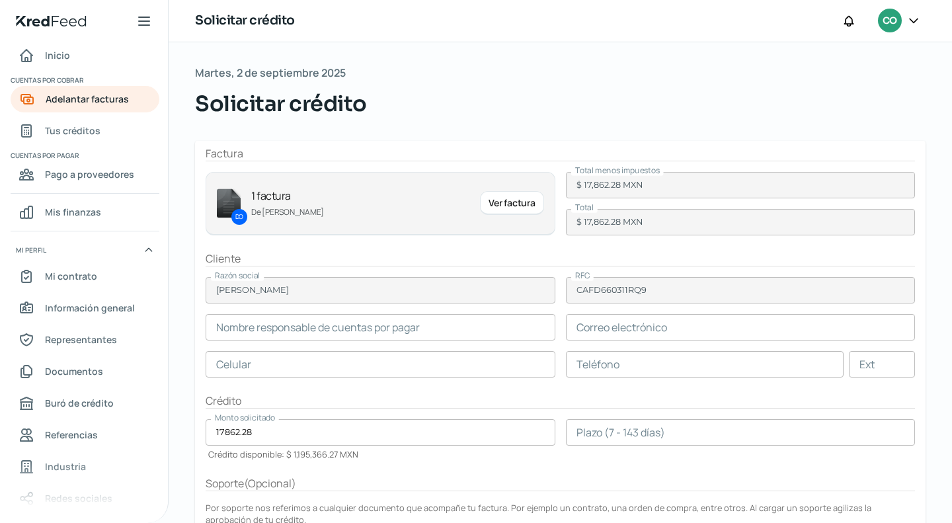
click at [280, 329] on input "text" at bounding box center [381, 327] width 350 height 26
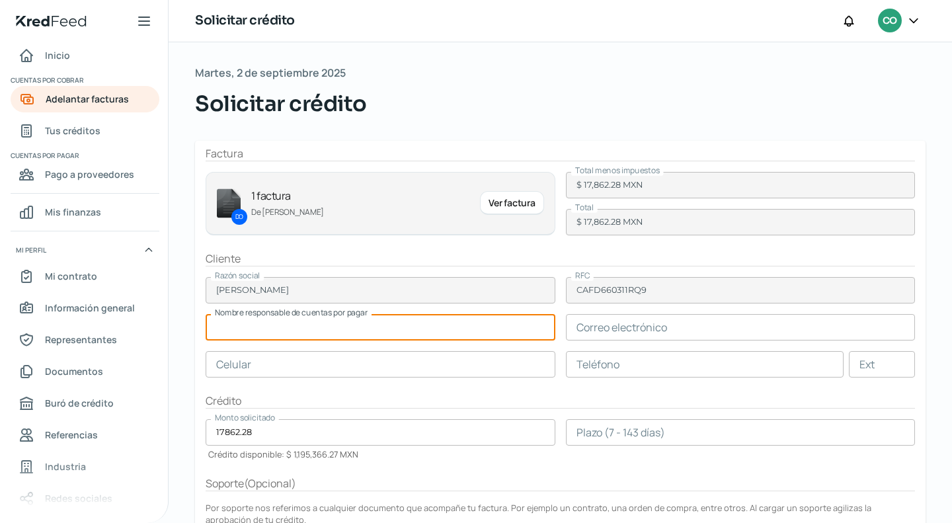
paste input "[PERSON_NAME]"
type input "[PERSON_NAME]"
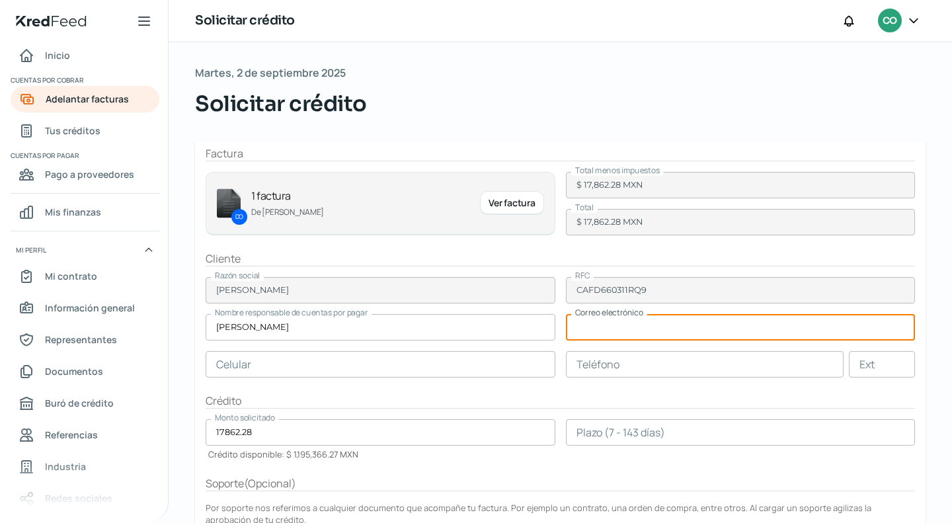
click at [622, 333] on input "text" at bounding box center [741, 327] width 350 height 26
paste input "[EMAIL_ADDRESS][DOMAIN_NAME]"
type input "[EMAIL_ADDRESS][DOMAIN_NAME]"
click at [347, 358] on input "text" at bounding box center [381, 364] width 350 height 26
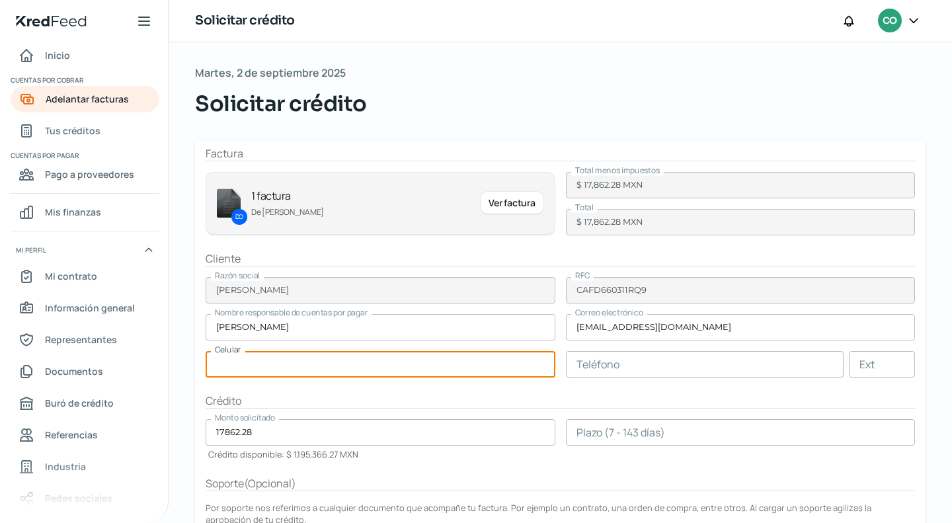
paste input "44 - 5458 - 0511"
type input "44 - 5458 - 0511"
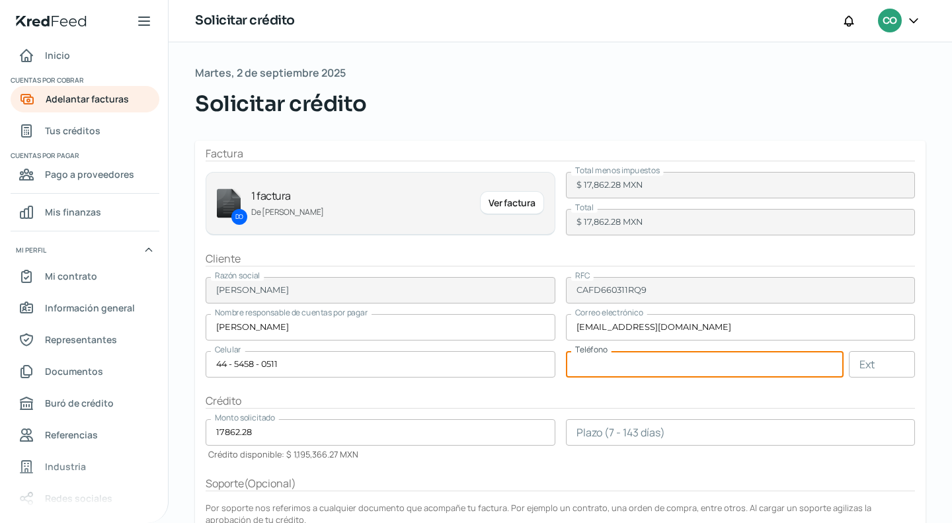
click at [673, 367] on input "text" at bounding box center [705, 364] width 278 height 26
paste input "44 - 5458 - 0511"
type input "44 - 5458 - 0511"
click at [691, 411] on form "Factura DO 1 factura De [PERSON_NAME] Ver factura Total menos impuestos $ 17,86…" at bounding box center [560, 401] width 730 height 520
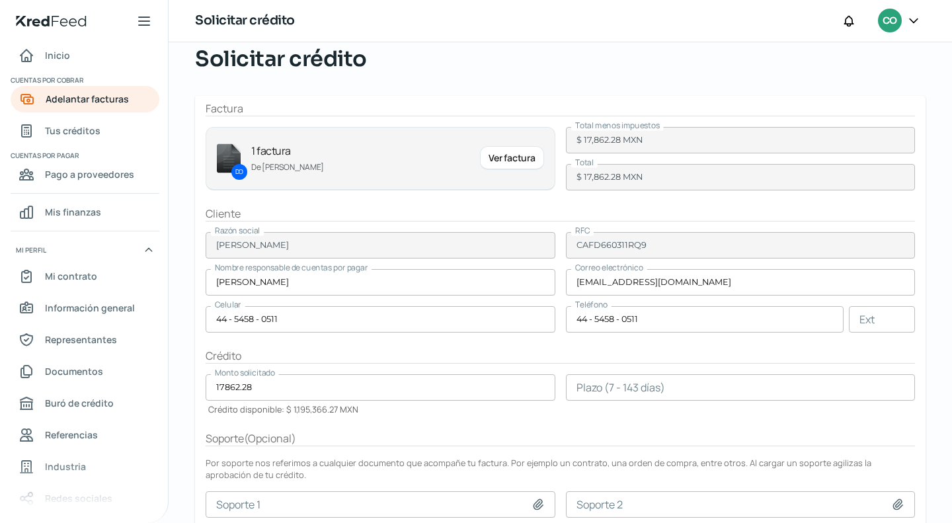
scroll to position [66, 0]
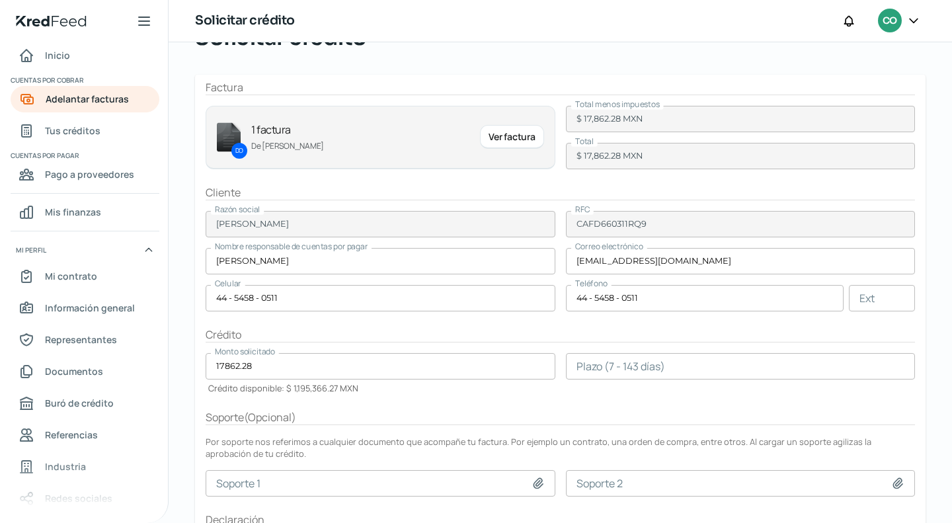
click at [642, 371] on input "number" at bounding box center [741, 366] width 350 height 26
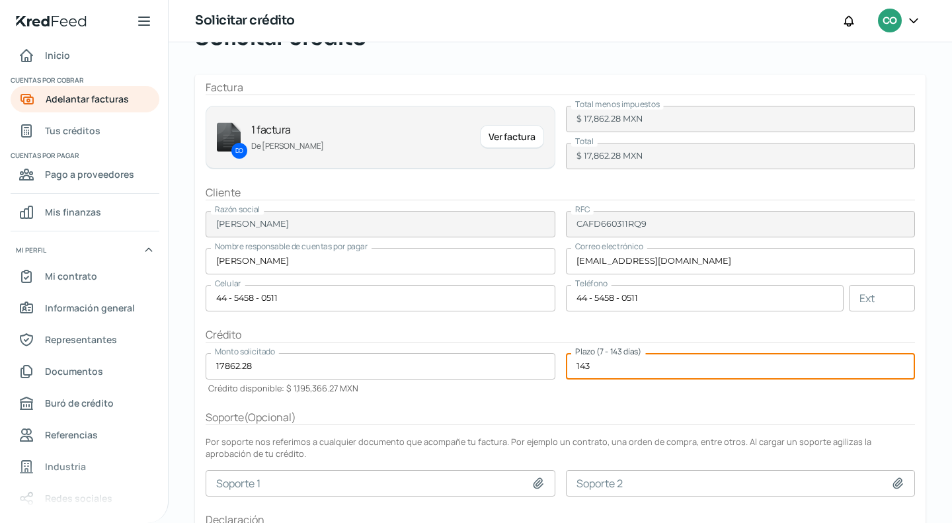
type input "143"
click at [702, 413] on div "Soporte ( Opcional )" at bounding box center [560, 417] width 709 height 15
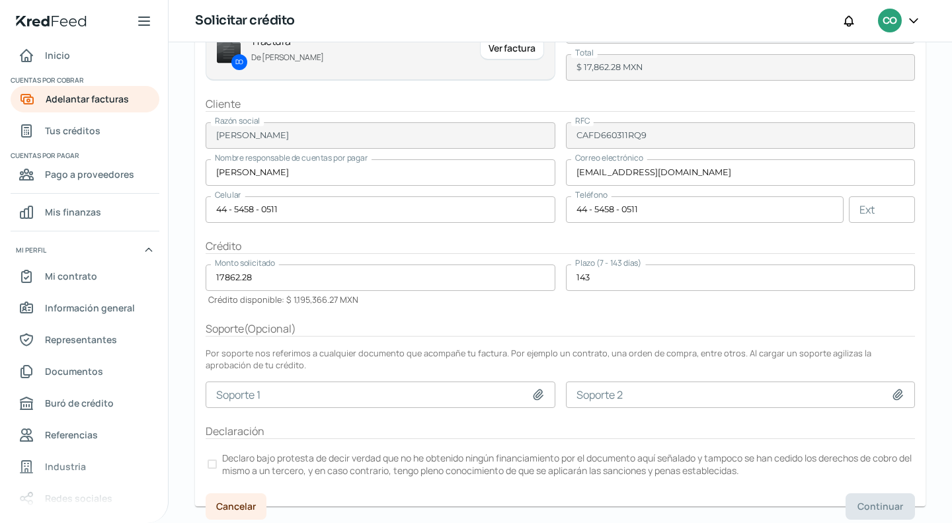
scroll to position [155, 0]
click at [214, 461] on div at bounding box center [211, 463] width 9 height 9
click at [872, 501] on span "Continuar" at bounding box center [880, 505] width 46 height 9
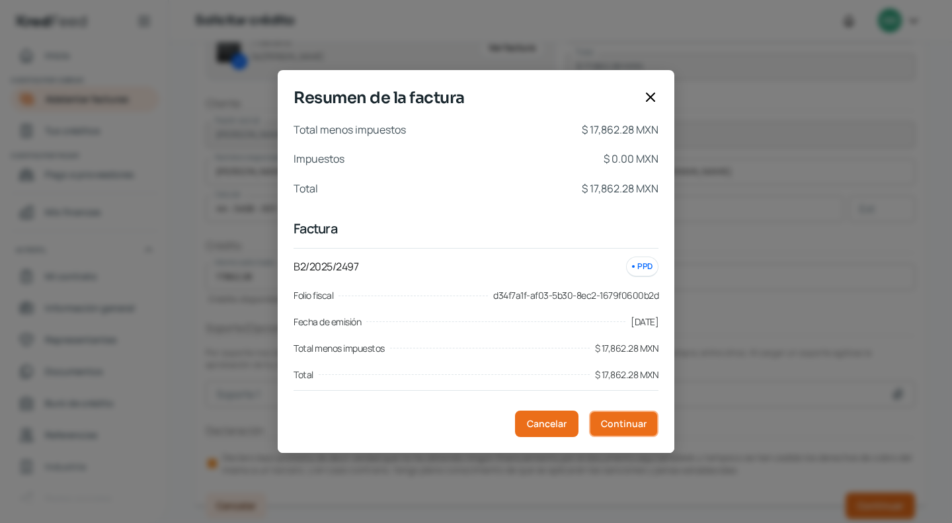
click at [618, 433] on button "Continuar" at bounding box center [623, 423] width 69 height 26
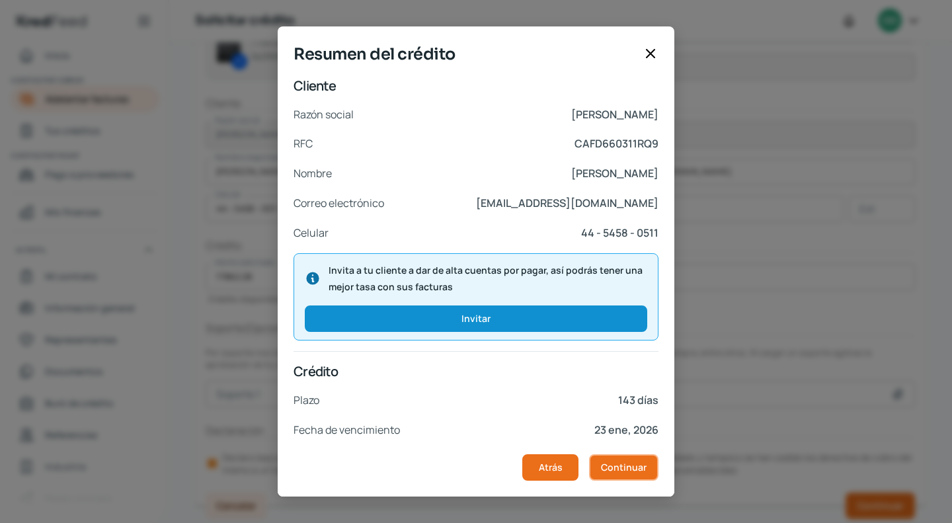
click at [628, 466] on span "Continuar" at bounding box center [624, 467] width 46 height 9
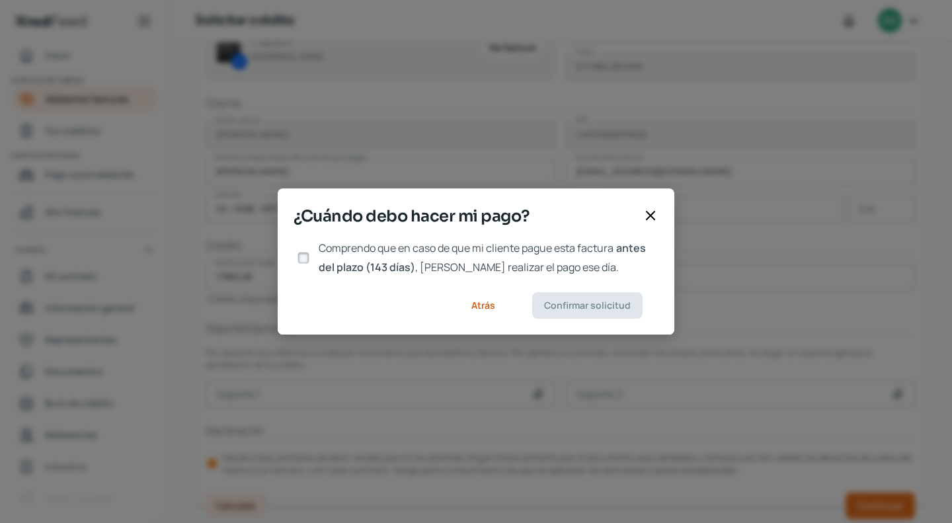
click at [296, 259] on div at bounding box center [303, 258] width 20 height 20
click at [301, 258] on input "Comprendo que en caso de que mi cliente pague esta factura antes del plazo (143…" at bounding box center [303, 258] width 12 height 12
checkbox input "true"
click at [581, 295] on button "Confirmar solicitud" at bounding box center [587, 305] width 110 height 26
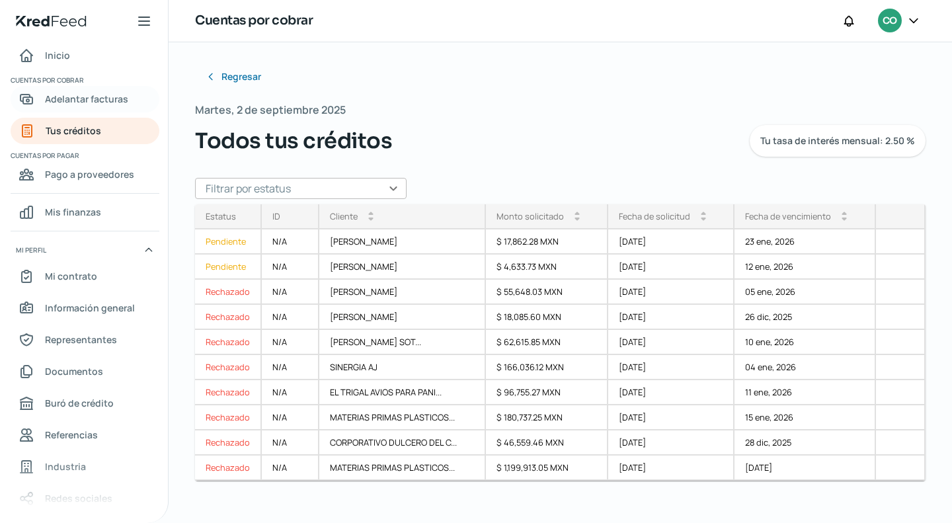
click at [79, 97] on span "Adelantar facturas" at bounding box center [86, 99] width 83 height 17
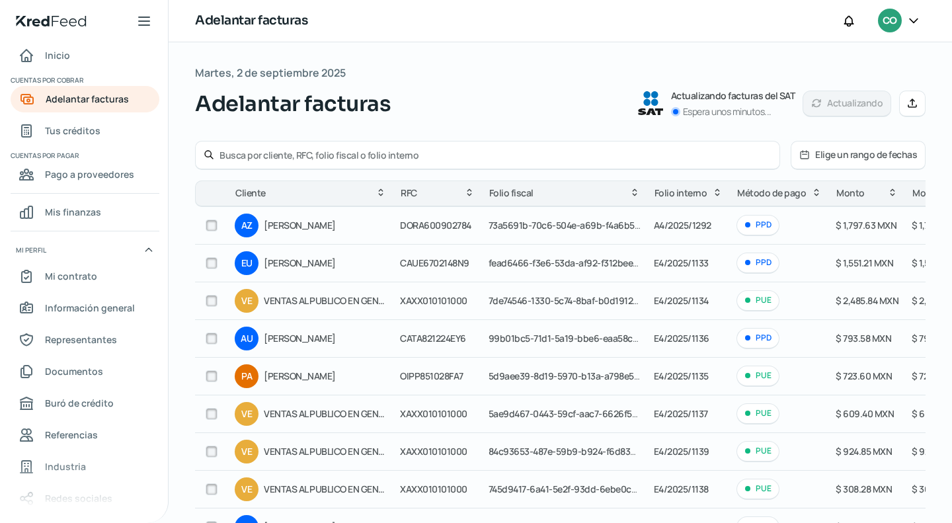
click at [325, 159] on input "text" at bounding box center [495, 155] width 552 height 13
type input "[PERSON_NAME]"
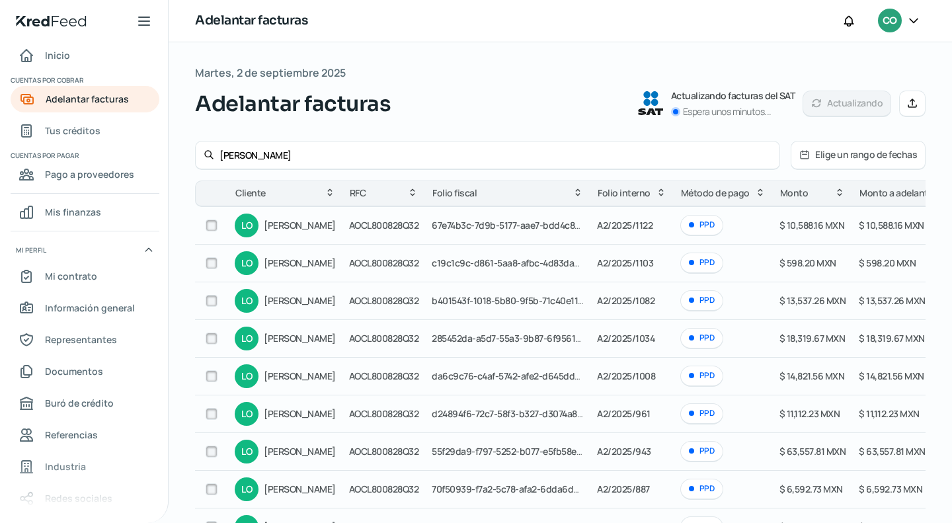
click at [215, 336] on input "checkbox" at bounding box center [212, 338] width 12 height 12
checkbox input "true"
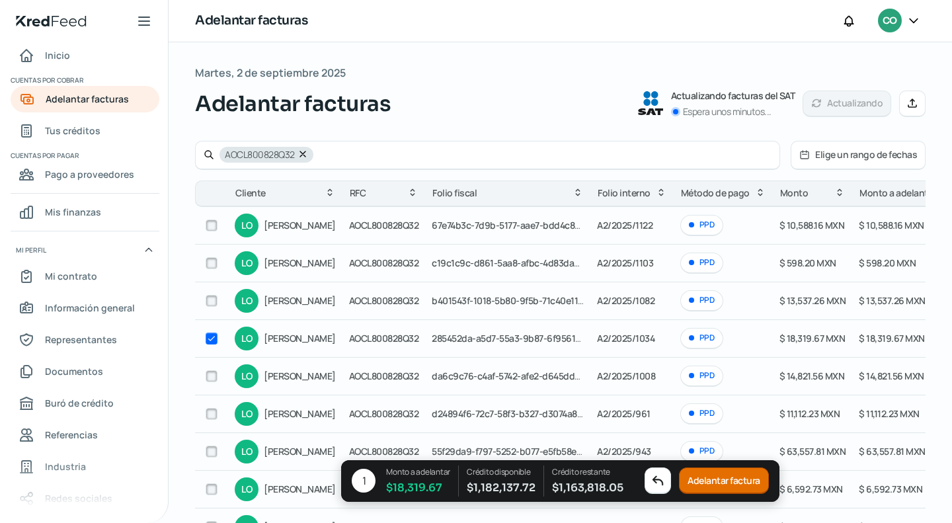
click at [212, 225] on input "checkbox" at bounding box center [212, 225] width 12 height 12
checkbox input "true"
click at [207, 297] on input "checkbox" at bounding box center [212, 301] width 12 height 12
checkbox input "true"
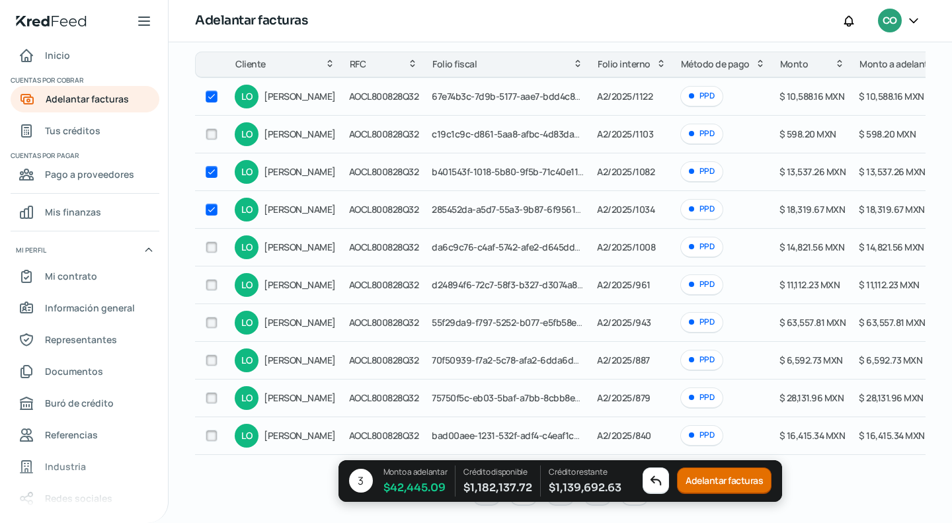
scroll to position [132, 0]
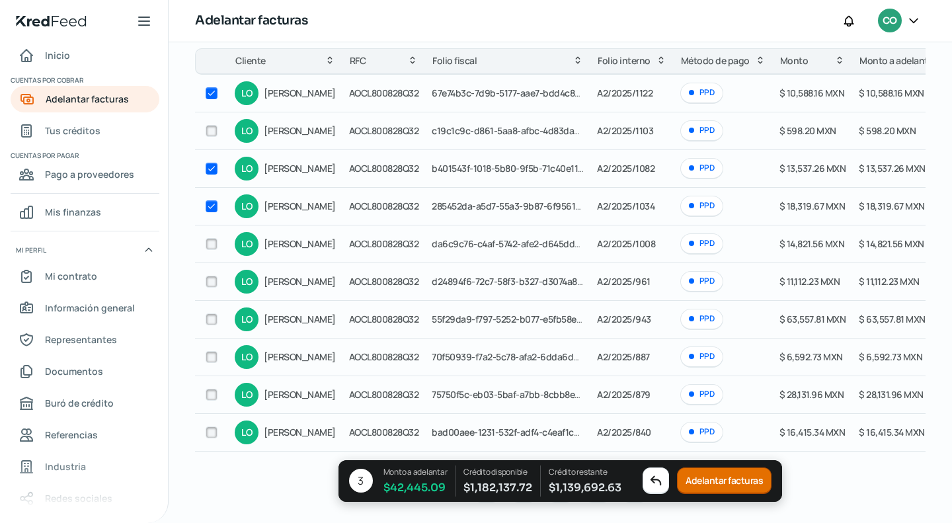
click at [739, 470] on button "Adelantar facturas" at bounding box center [724, 481] width 94 height 26
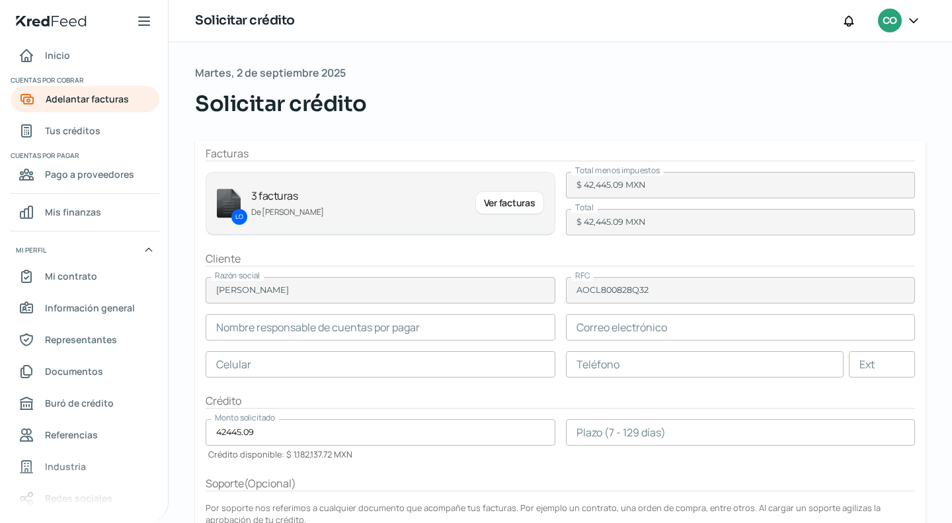
click at [326, 338] on input "text" at bounding box center [381, 327] width 350 height 26
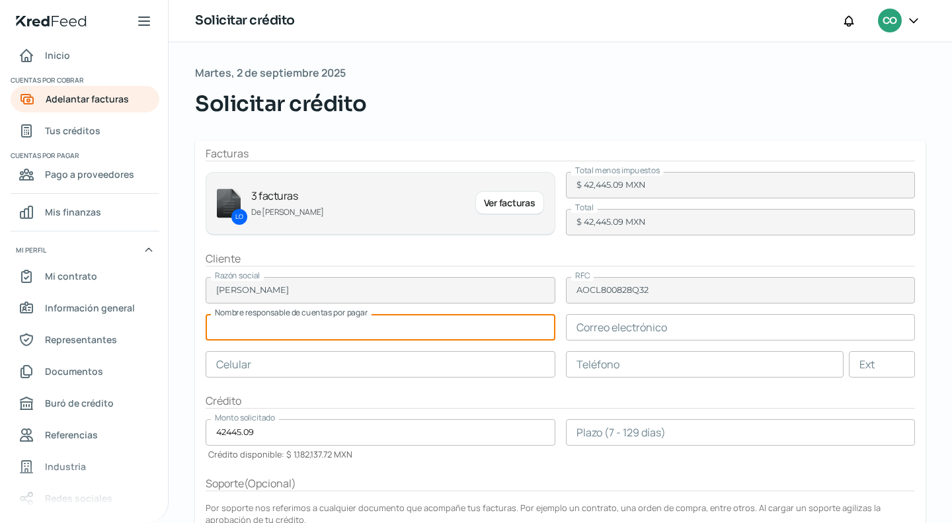
paste input "[PERSON_NAME]"
type input "[PERSON_NAME]"
click at [600, 336] on input "text" at bounding box center [741, 327] width 350 height 26
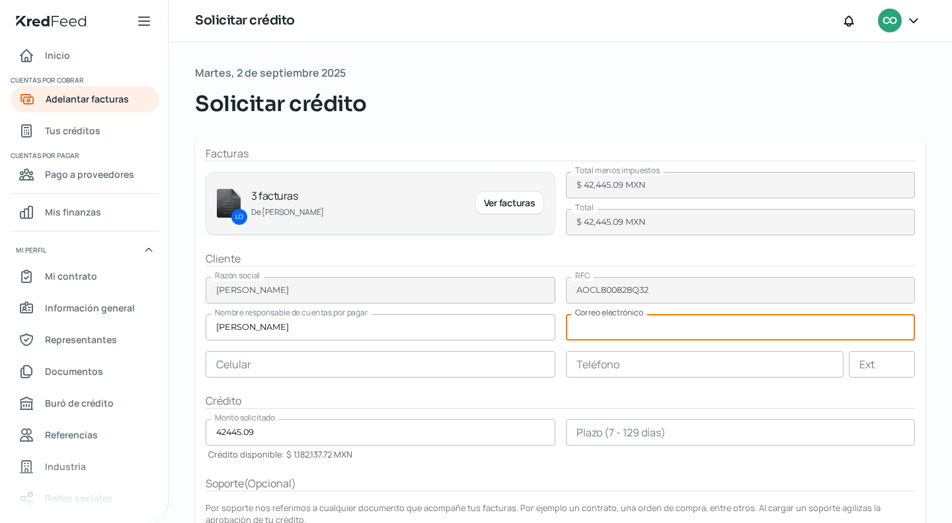
paste input "[EMAIL_ADDRESS][DOMAIN_NAME]"
type input "[EMAIL_ADDRESS][DOMAIN_NAME]"
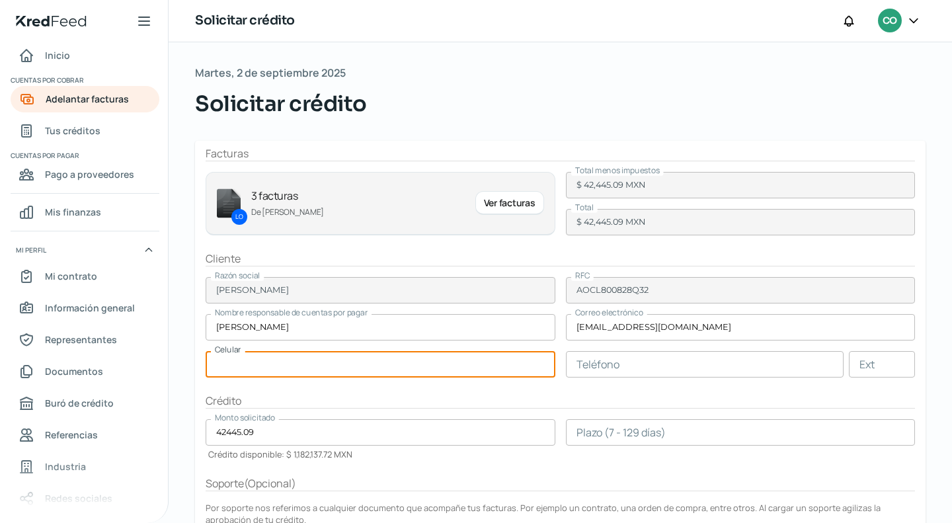
click at [349, 363] on input "text" at bounding box center [381, 364] width 350 height 26
paste input "75 - 9723 - 3597"
type input "75 - 9723 - 3597"
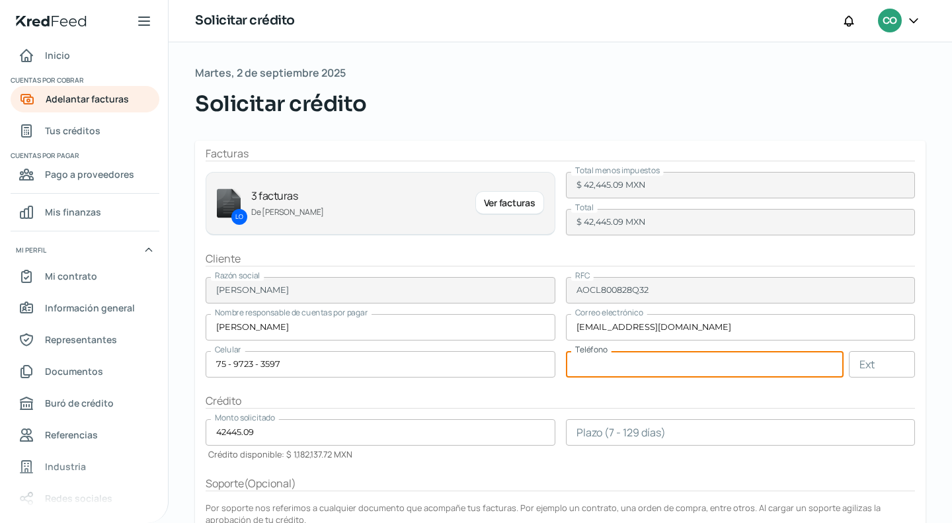
click at [670, 359] on input "text" at bounding box center [705, 364] width 278 height 26
paste input "75 - 9723 - 3597"
type input "75 - 9723 - 3597"
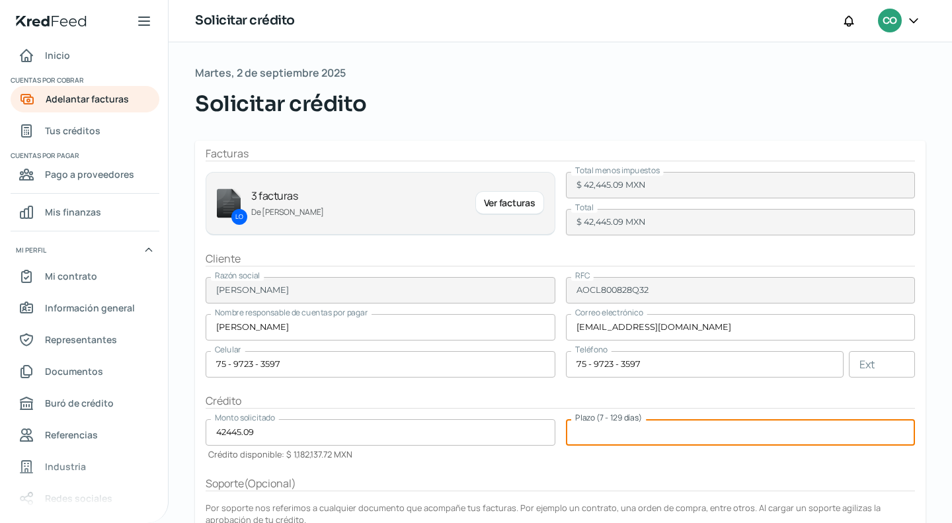
click at [621, 433] on input "number" at bounding box center [741, 432] width 350 height 26
type input "90"
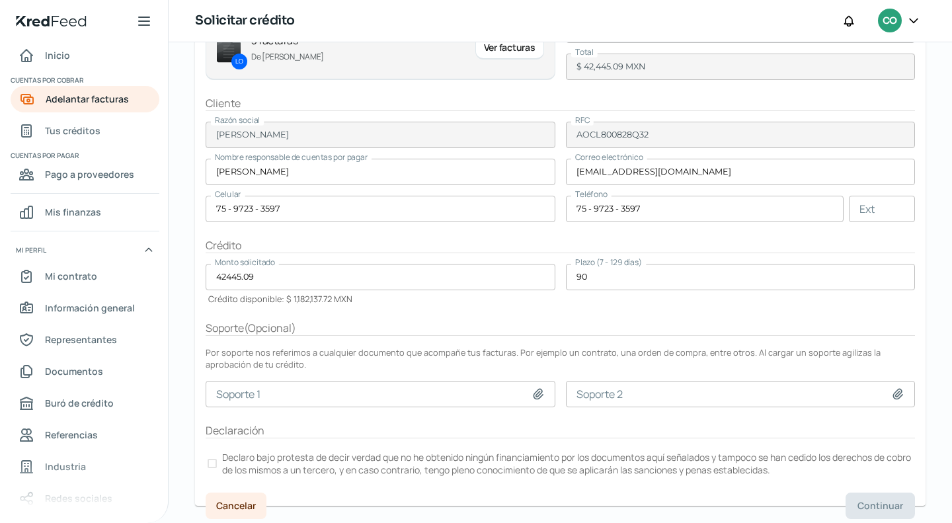
click at [214, 467] on label "Declaro bajo protesta de decir verdad que no he obtenido ningún financiamiento …" at bounding box center [560, 463] width 709 height 29
click at [858, 507] on span "Continuar" at bounding box center [880, 505] width 46 height 9
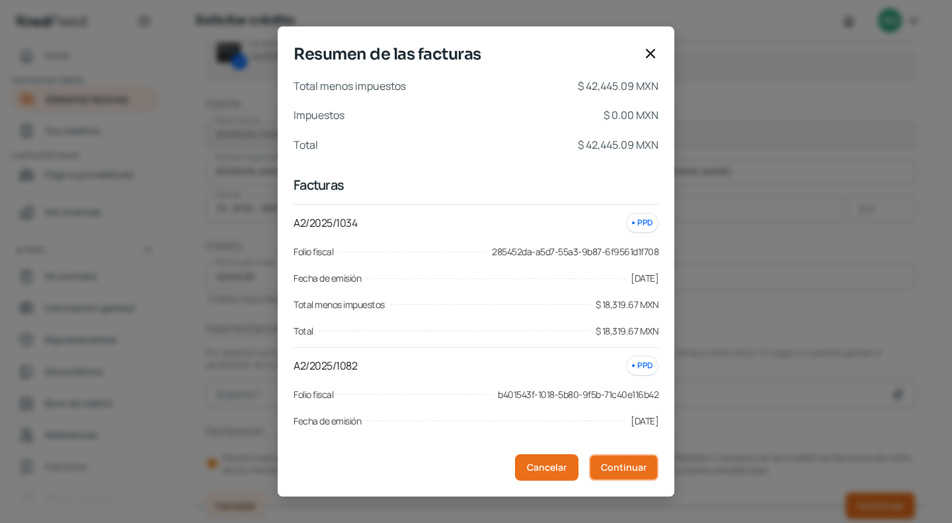
click at [637, 459] on button "Continuar" at bounding box center [623, 467] width 69 height 26
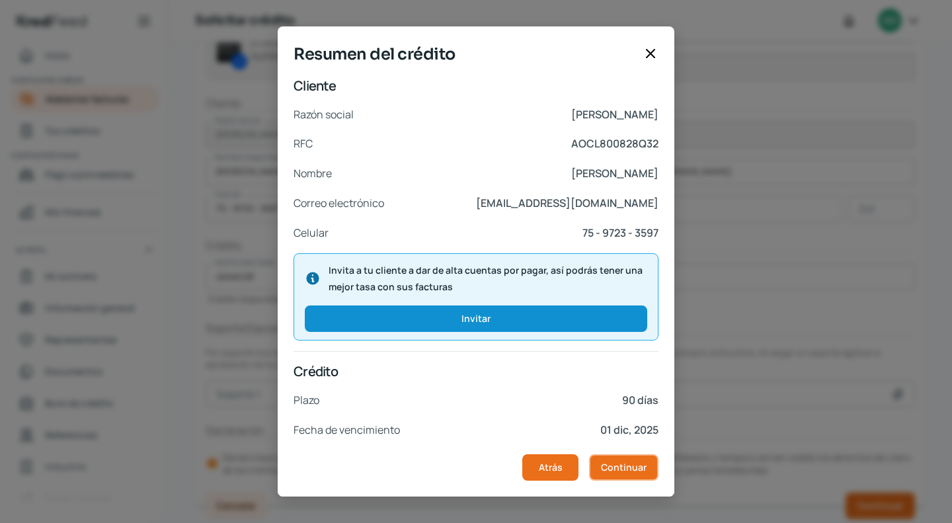
click at [630, 469] on span "Continuar" at bounding box center [624, 467] width 46 height 9
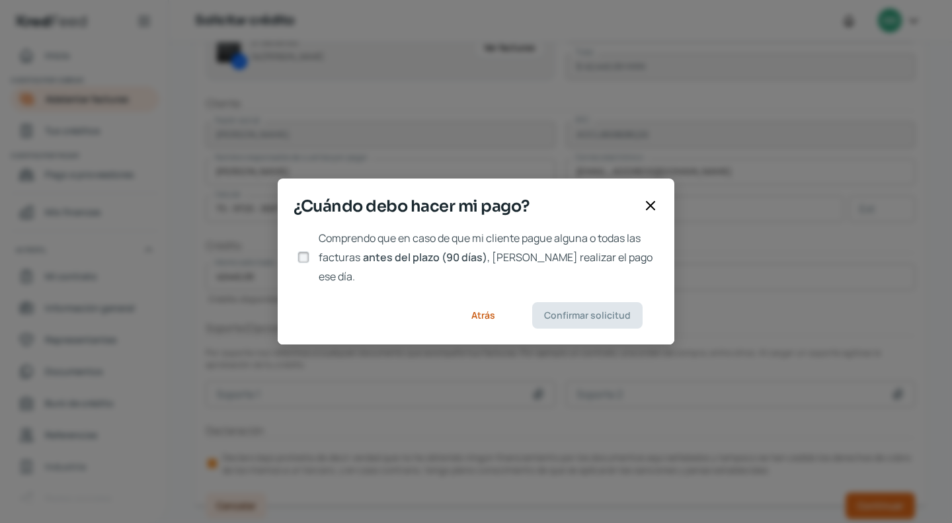
click at [308, 256] on input "Comprendo que en caso de que mi cliente pague alguna o todas las facturas antes…" at bounding box center [303, 257] width 12 height 12
checkbox input "true"
drag, startPoint x: 624, startPoint y: 287, endPoint x: 617, endPoint y: 305, distance: 19.0
click at [623, 291] on footer "Atrás Confirmar solicitud" at bounding box center [476, 315] width 396 height 58
click at [616, 311] on span "Confirmar solicitud" at bounding box center [587, 315] width 87 height 9
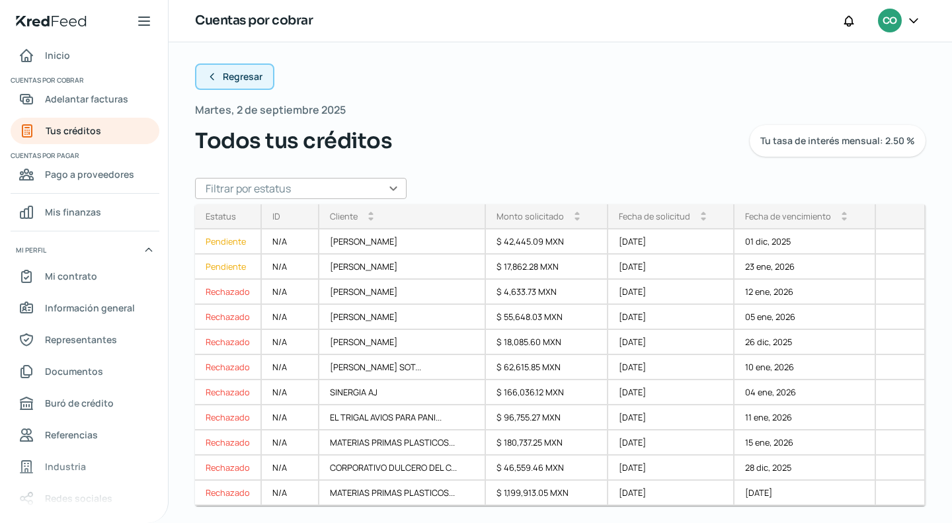
click at [209, 74] on icon at bounding box center [212, 76] width 11 height 11
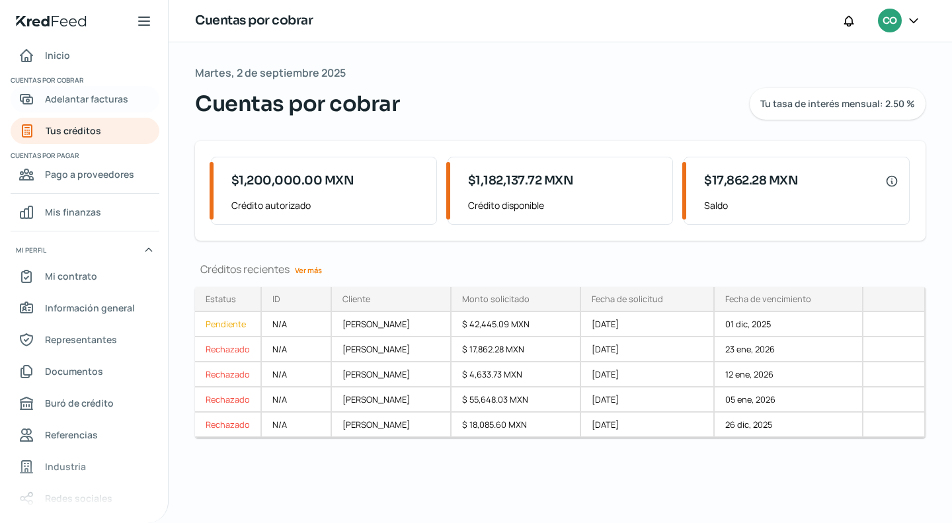
click at [85, 99] on span "Adelantar facturas" at bounding box center [86, 99] width 83 height 17
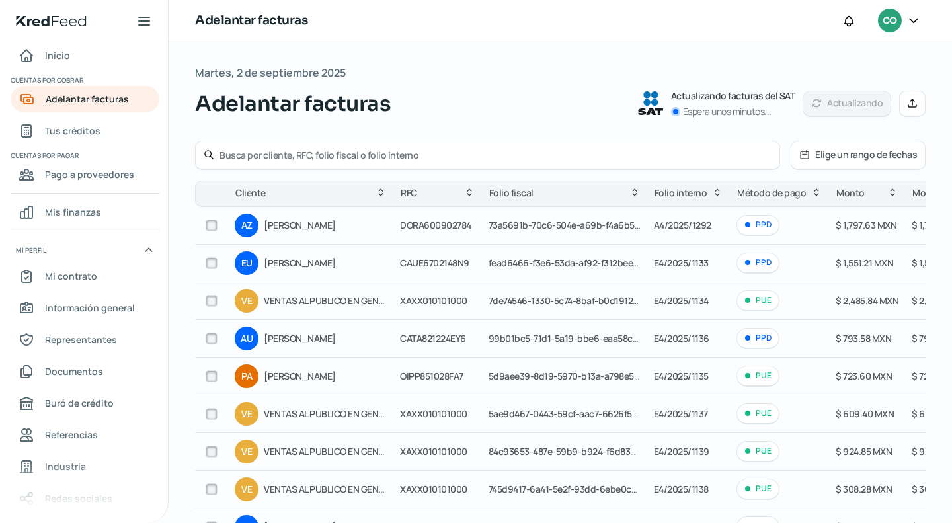
click at [246, 157] on input "text" at bounding box center [495, 155] width 552 height 13
type input "luz ya"
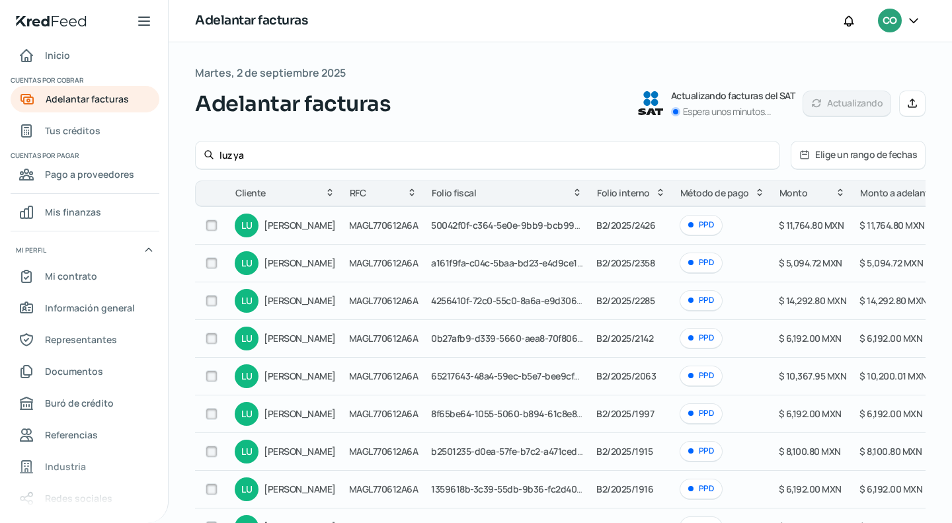
click at [207, 225] on input "checkbox" at bounding box center [212, 225] width 12 height 12
checkbox input "true"
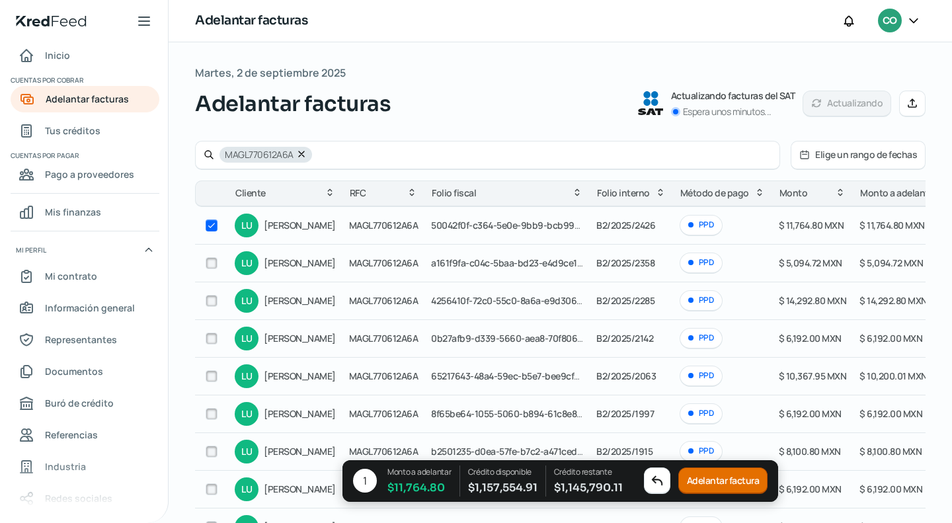
click at [209, 270] on div at bounding box center [212, 263] width 20 height 20
click at [210, 266] on input "checkbox" at bounding box center [212, 263] width 12 height 12
checkbox input "true"
click at [738, 484] on button "Adelantar facturas" at bounding box center [725, 481] width 94 height 26
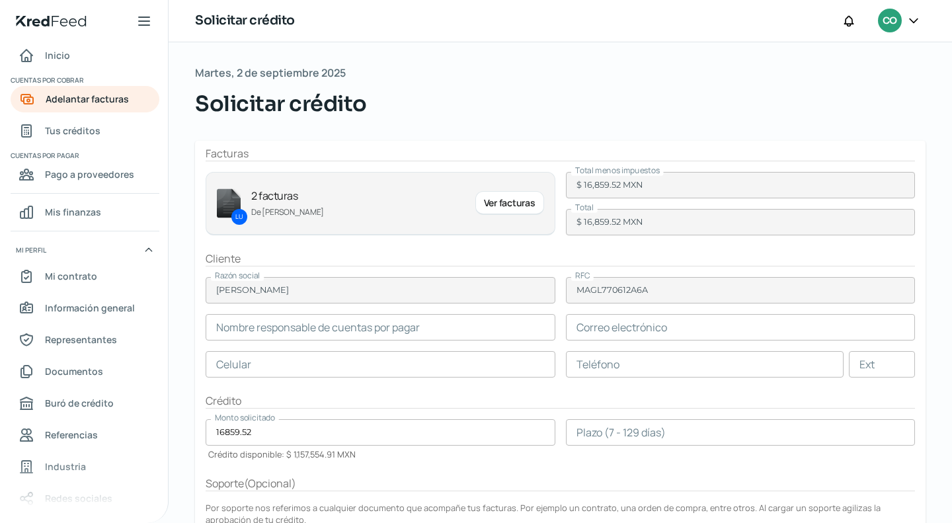
click at [289, 322] on input "text" at bounding box center [381, 327] width 350 height 26
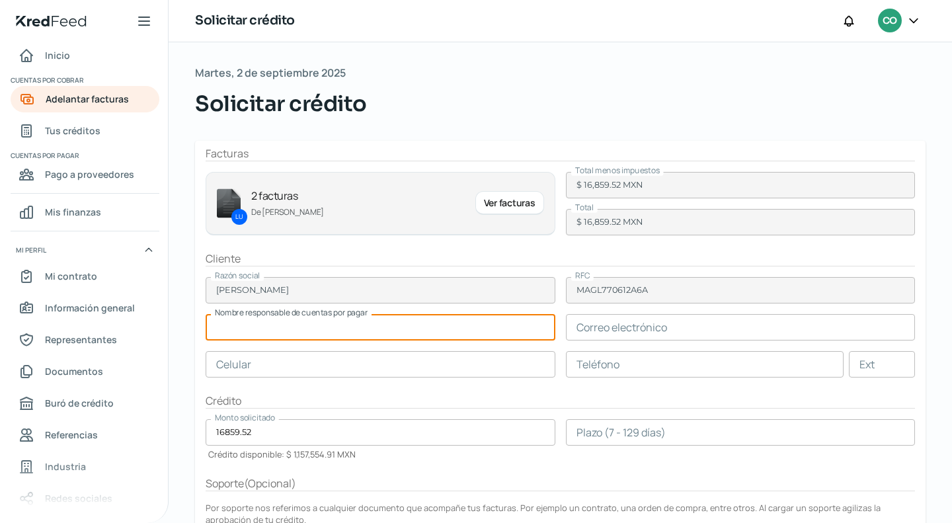
paste input "[PERSON_NAME]"
type input "[PERSON_NAME]"
click at [579, 335] on input "text" at bounding box center [741, 327] width 350 height 26
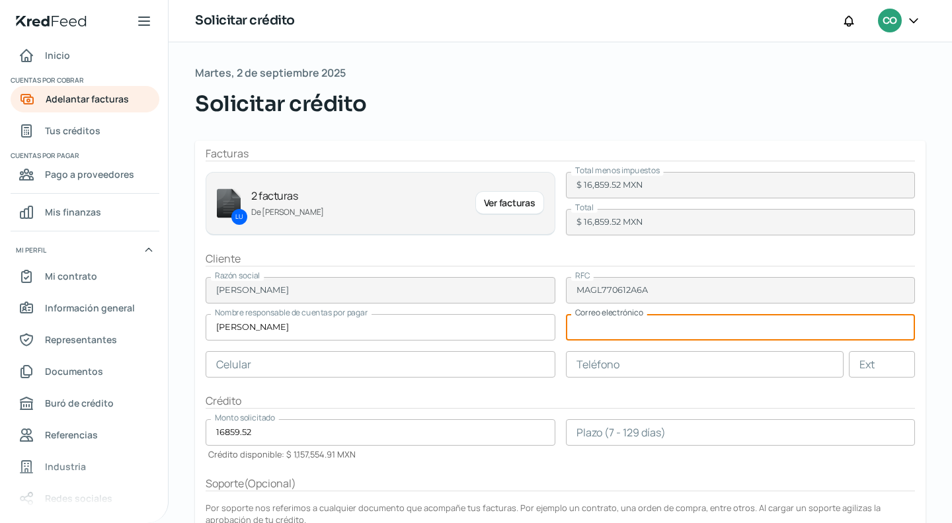
paste input "[EMAIL_ADDRESS][DOMAIN_NAME]"
type input "[EMAIL_ADDRESS][DOMAIN_NAME]"
drag, startPoint x: 284, startPoint y: 361, endPoint x: 299, endPoint y: 361, distance: 14.5
click at [284, 361] on input "text" at bounding box center [381, 364] width 350 height 26
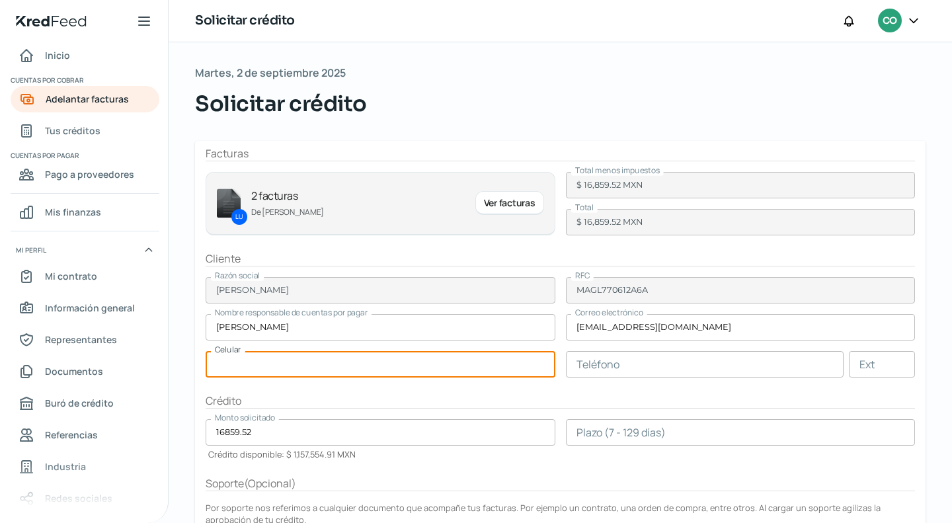
paste input "43 - 6100 - 4888"
type input "43 - 6100 - 4888"
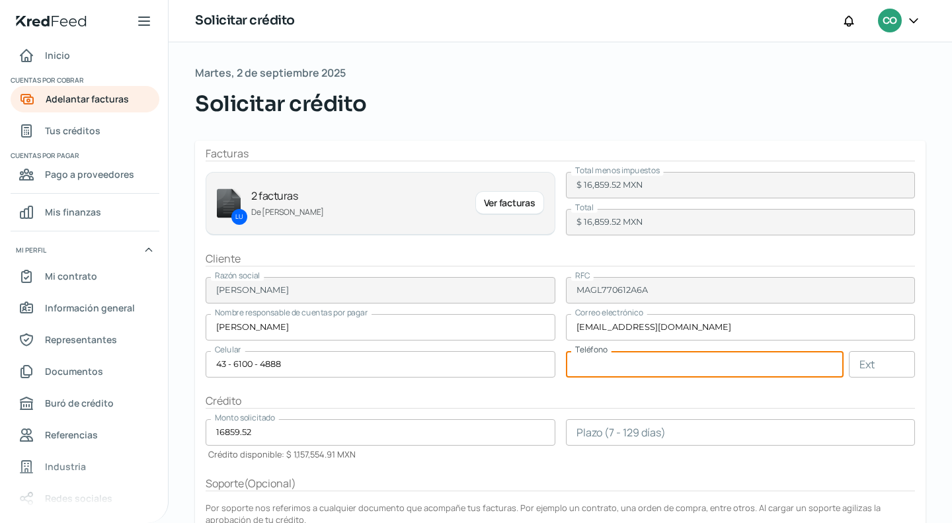
click at [600, 364] on input "text" at bounding box center [705, 364] width 278 height 26
paste input "43 - 6100 - 4888"
type input "43 - 6100 - 4888"
click at [576, 435] on input "number" at bounding box center [741, 432] width 350 height 26
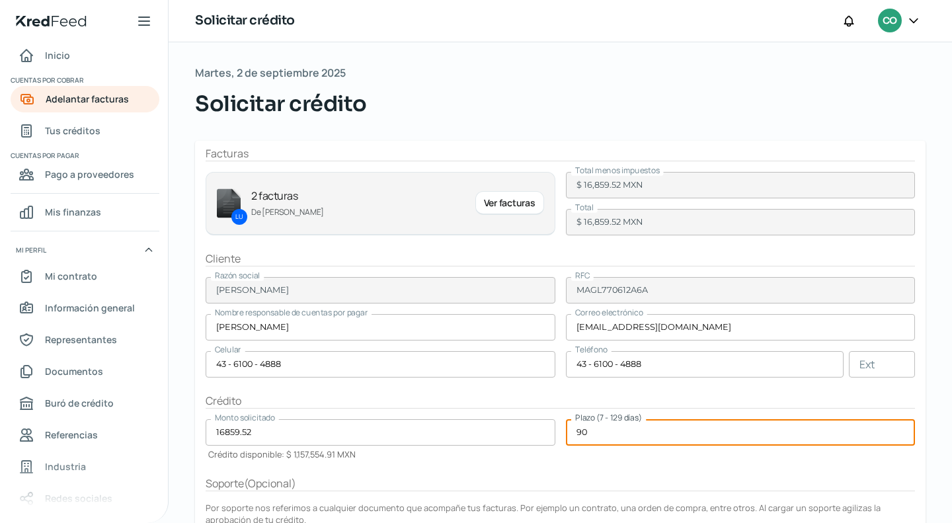
type input "90"
click at [508, 473] on form "Facturas LU 2 facturas De [PERSON_NAME] Ver facturas Total menos impuestos $ 16…" at bounding box center [560, 401] width 730 height 520
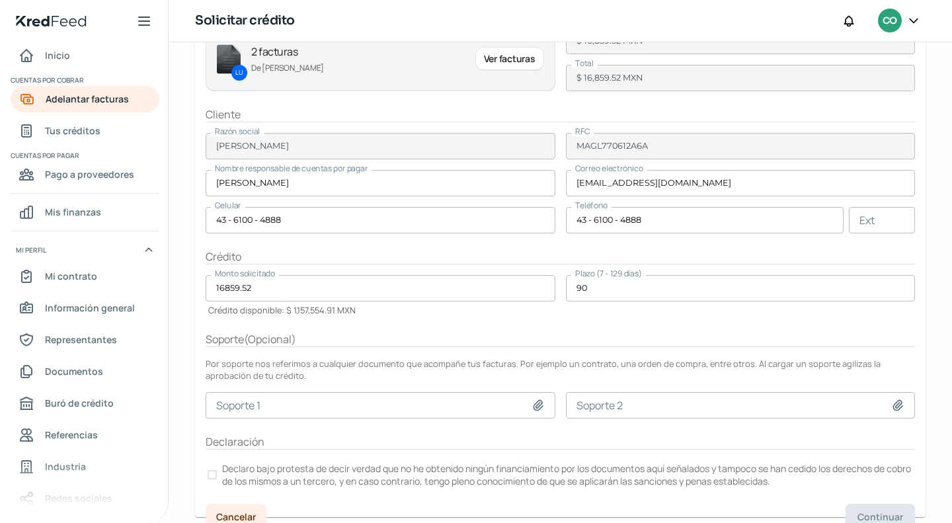
scroll to position [155, 0]
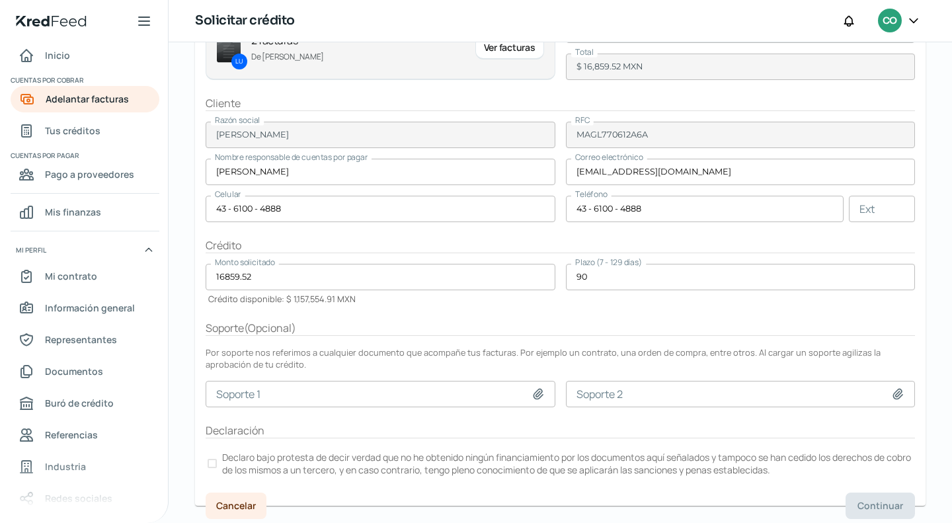
click at [206, 459] on label "Declaro bajo protesta de decir verdad que no he obtenido ningún financiamiento …" at bounding box center [560, 463] width 709 height 29
click at [862, 501] on span "Continuar" at bounding box center [880, 505] width 46 height 9
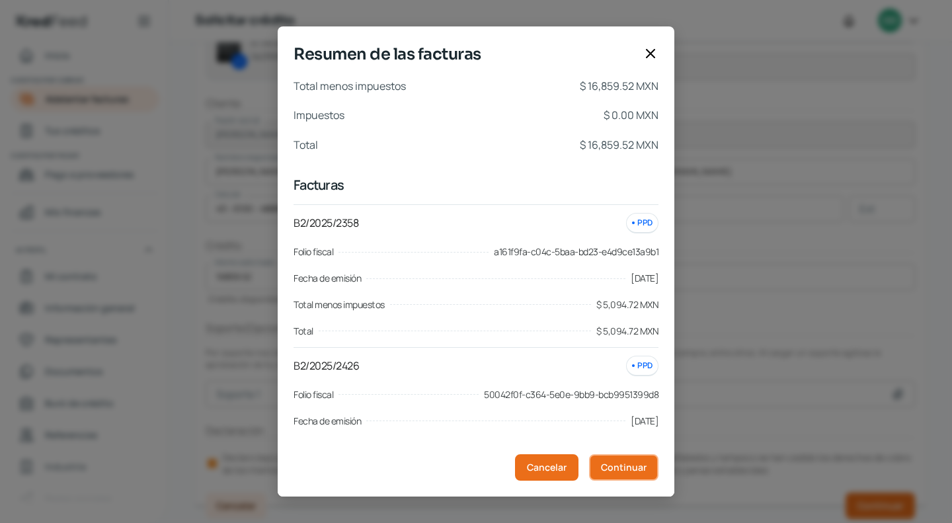
click at [644, 478] on button "Continuar" at bounding box center [623, 467] width 69 height 26
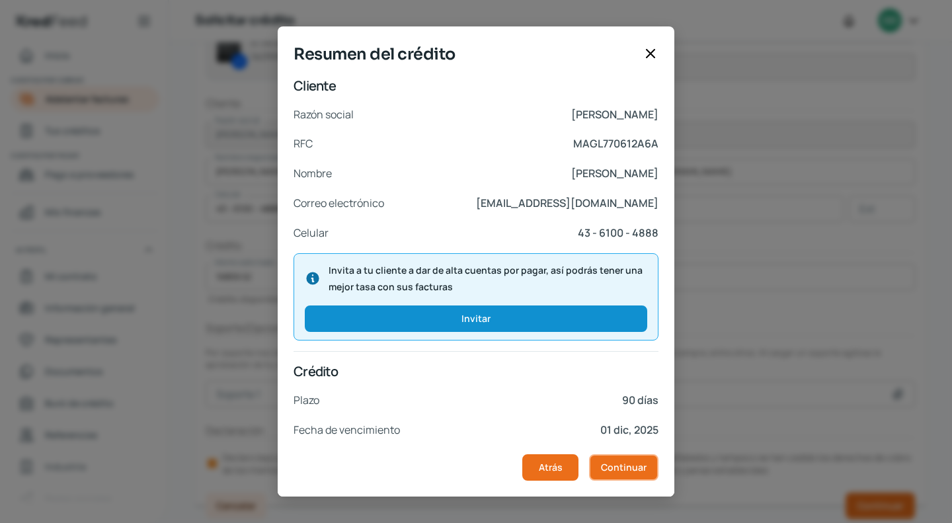
click at [641, 477] on button "Continuar" at bounding box center [623, 467] width 69 height 26
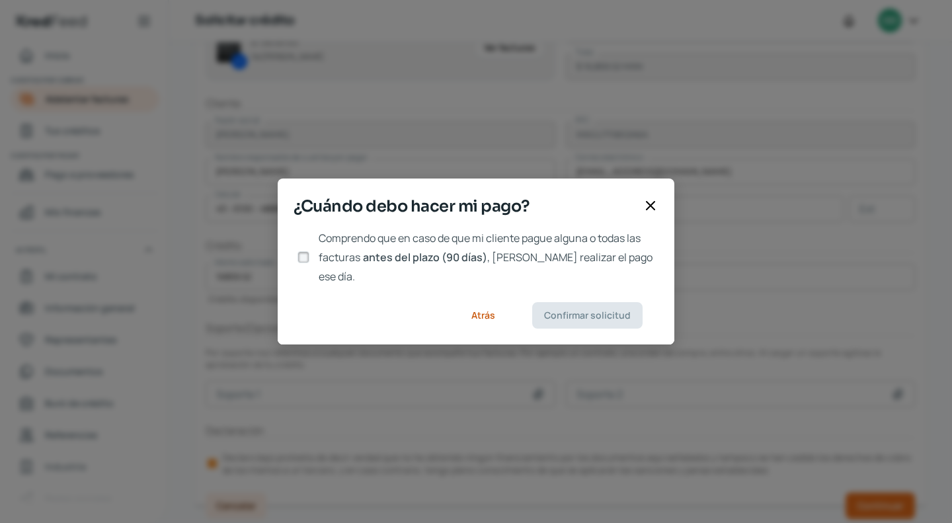
click at [305, 257] on input "Comprendo que en caso de que mi cliente pague alguna o todas las facturas antes…" at bounding box center [303, 257] width 12 height 12
checkbox input "true"
click at [564, 311] on span "Confirmar solicitud" at bounding box center [587, 315] width 87 height 9
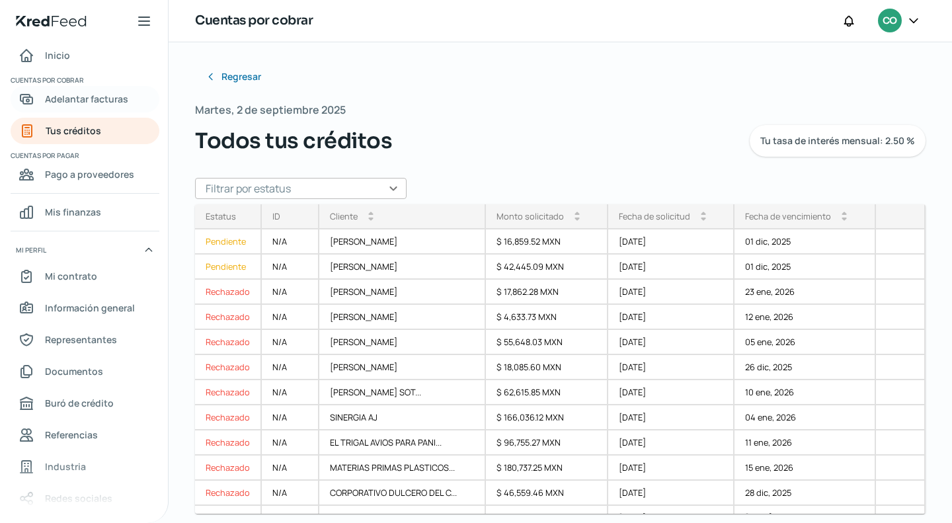
click at [69, 98] on span "Adelantar facturas" at bounding box center [86, 99] width 83 height 17
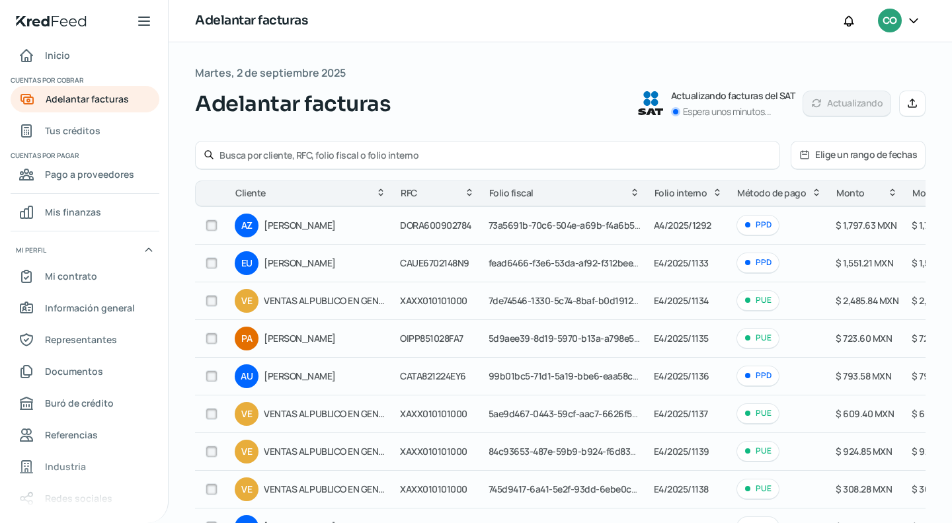
click at [312, 153] on input "text" at bounding box center [495, 155] width 552 height 13
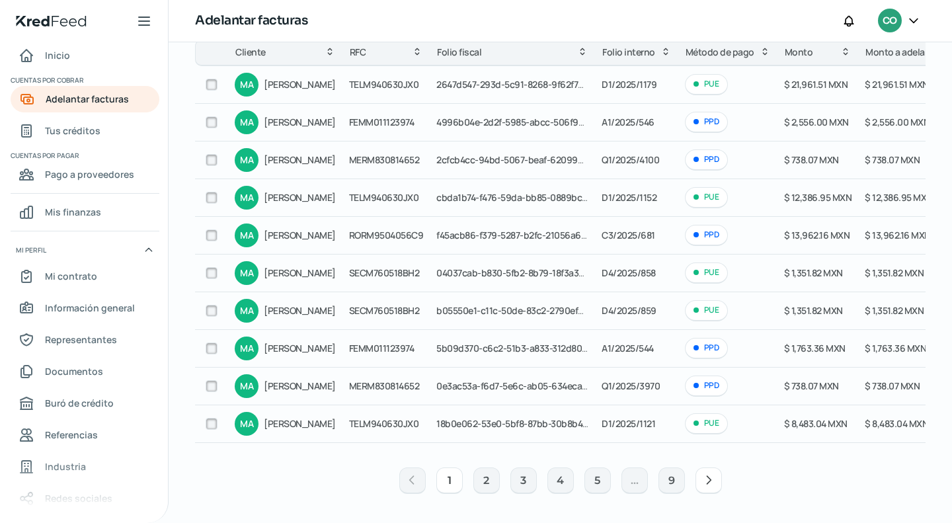
scroll to position [11, 0]
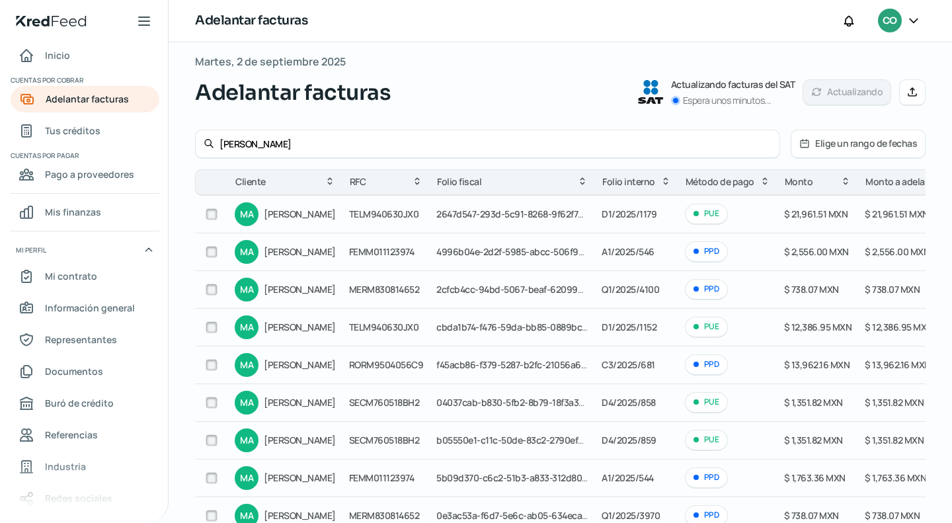
type input "[PERSON_NAME]"
click at [211, 215] on input "checkbox" at bounding box center [212, 214] width 12 height 12
checkbox input "true"
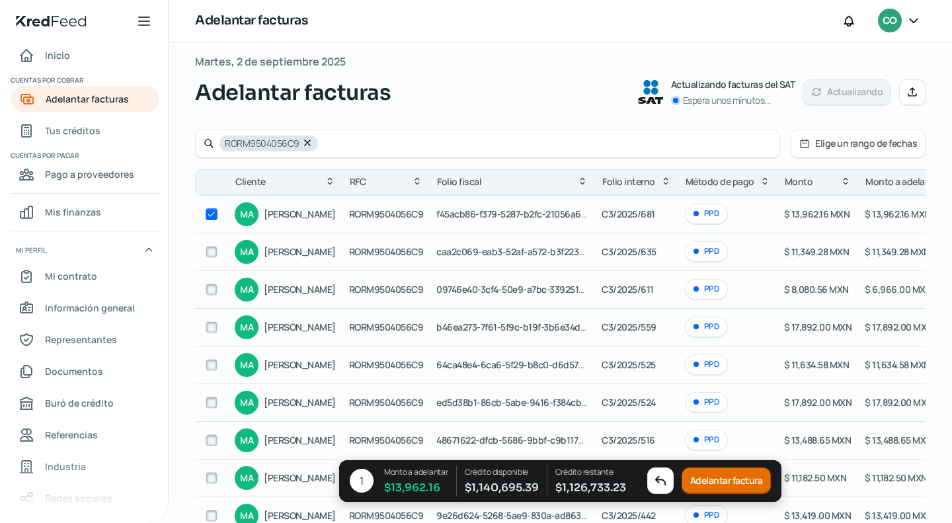
click at [205, 250] on div at bounding box center [212, 252] width 20 height 20
click at [213, 253] on input "checkbox" at bounding box center [212, 252] width 12 height 12
checkbox input "true"
click at [735, 482] on button "Adelantar facturas" at bounding box center [725, 481] width 94 height 26
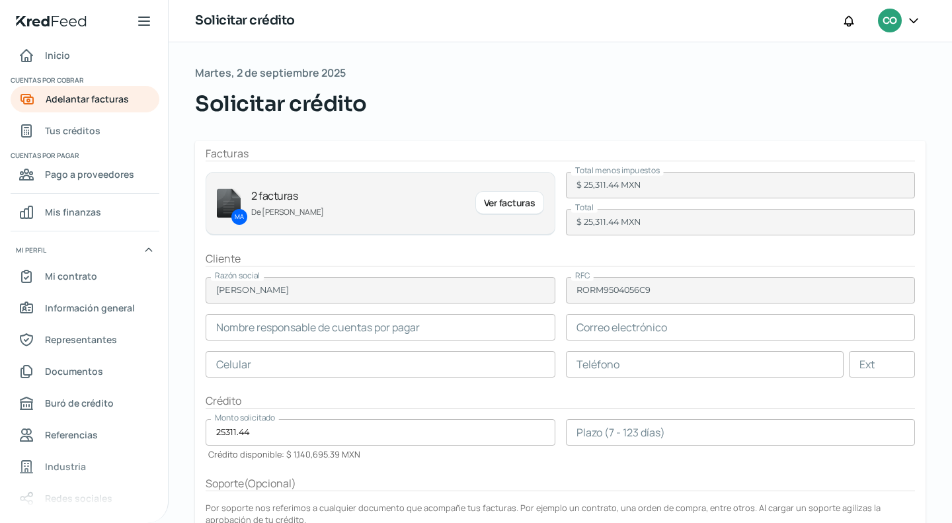
click at [337, 330] on input "text" at bounding box center [381, 327] width 350 height 26
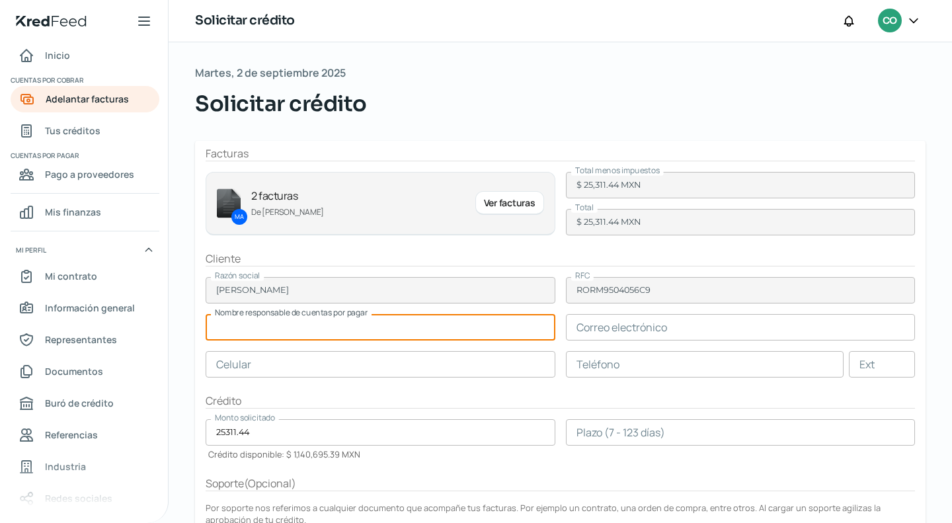
paste input "[PERSON_NAME]"
type input "[PERSON_NAME]"
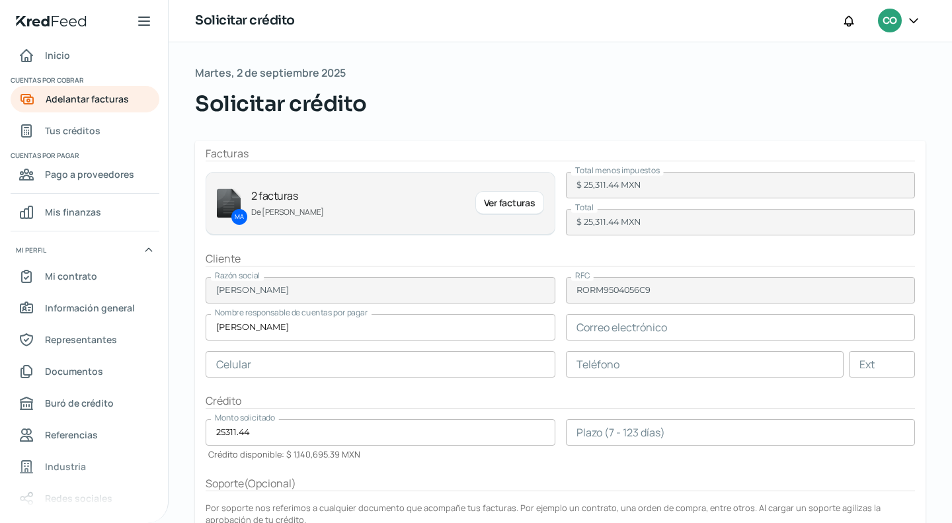
click at [574, 297] on form "Facturas MA 2 facturas De [PERSON_NAME] Ver facturas Total menos impuestos $ 25…" at bounding box center [560, 401] width 730 height 520
click at [623, 319] on input "text" at bounding box center [741, 327] width 350 height 26
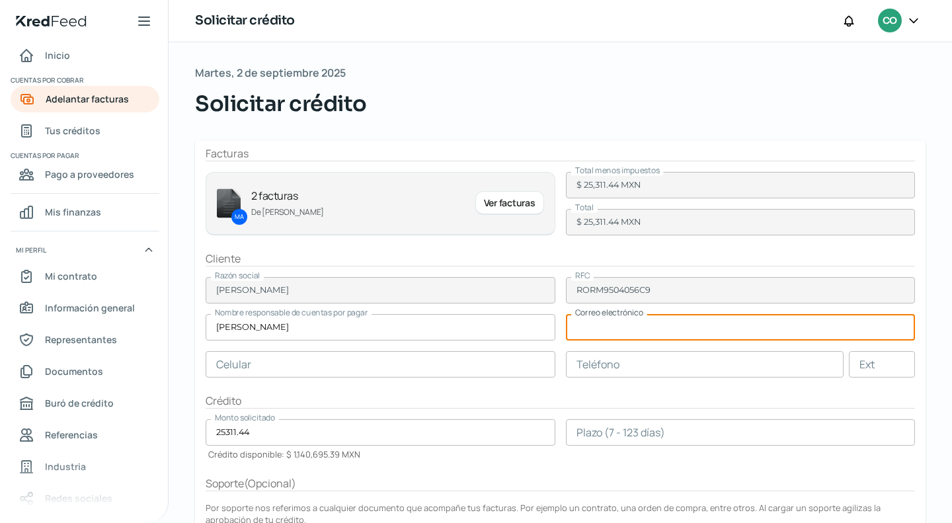
paste input "[EMAIL_ADDRESS][DOMAIN_NAME]"
type input "[EMAIL_ADDRESS][DOMAIN_NAME]"
click at [371, 359] on input "text" at bounding box center [381, 364] width 350 height 26
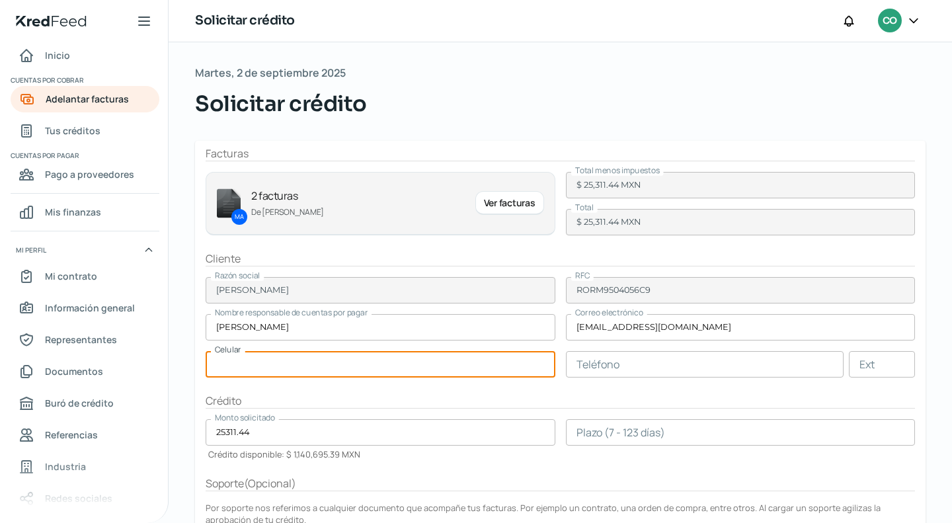
paste input "44 - 4194 - 4264"
type input "44 - 4194 - 4264"
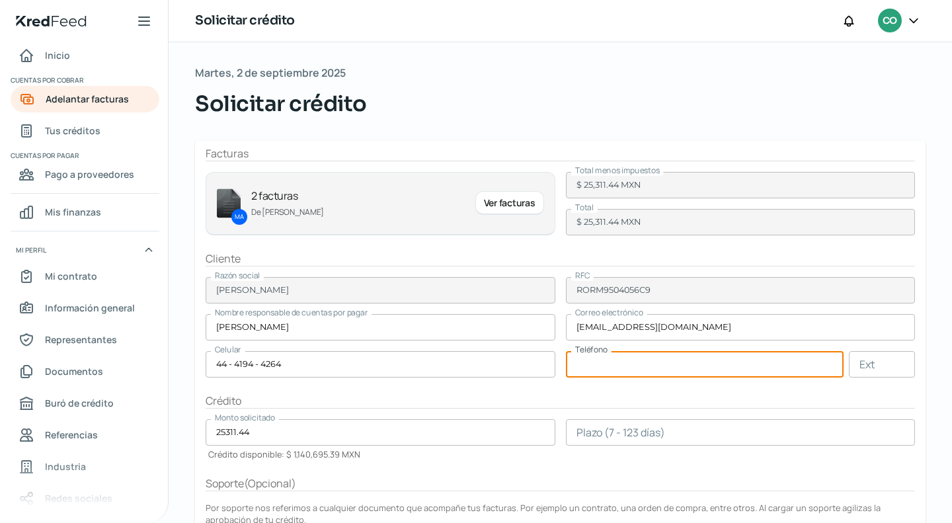
click at [606, 369] on input "text" at bounding box center [705, 364] width 278 height 26
paste input "44 - 4204 - 9936"
type input "44 - 4204 - 9936"
click at [385, 437] on input "25311.44" at bounding box center [381, 432] width 350 height 26
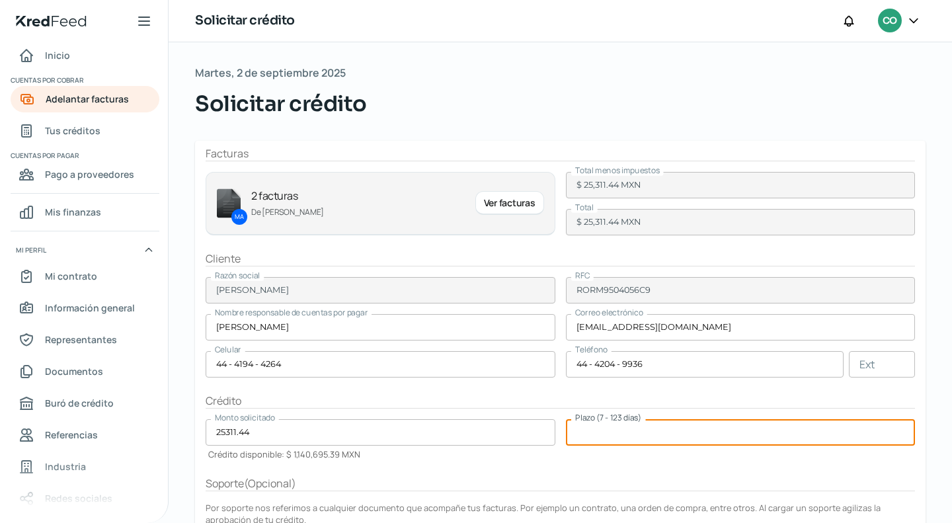
click at [656, 439] on input "number" at bounding box center [741, 432] width 350 height 26
type input "90"
click at [639, 459] on form "Facturas MA 2 facturas De [PERSON_NAME] Ver facturas Total menos impuestos $ 25…" at bounding box center [560, 401] width 730 height 520
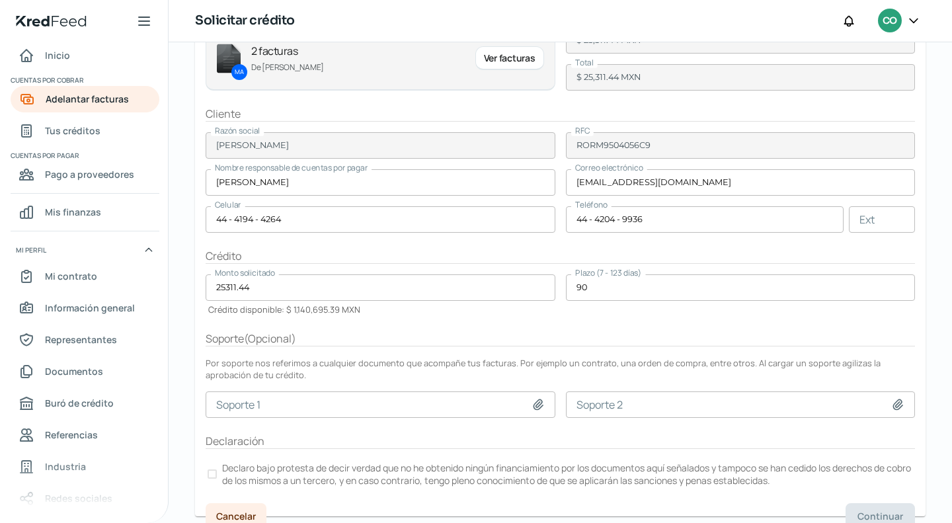
scroll to position [155, 0]
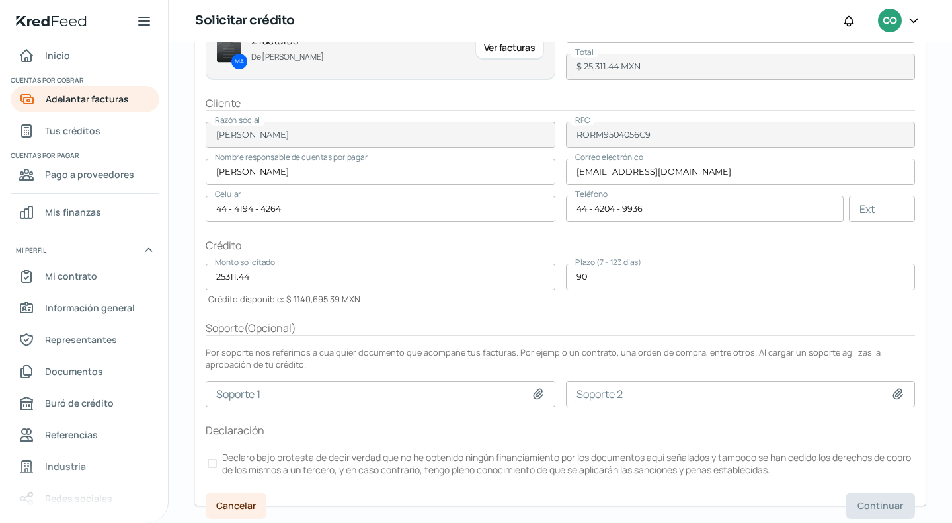
click at [217, 455] on label "Declaro bajo protesta de decir verdad que no he obtenido ningún financiamiento …" at bounding box center [560, 463] width 709 height 29
click at [877, 501] on span "Continuar" at bounding box center [880, 505] width 46 height 9
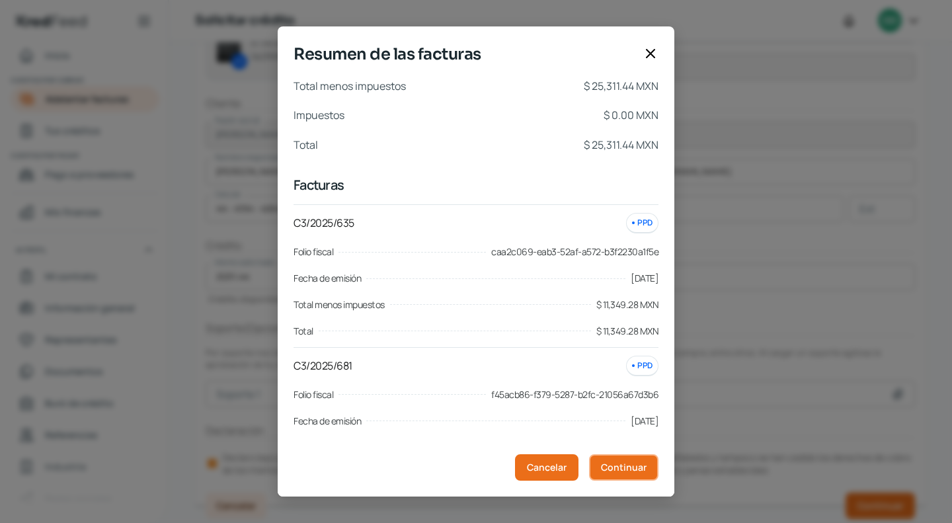
click at [638, 463] on span "Continuar" at bounding box center [624, 467] width 46 height 9
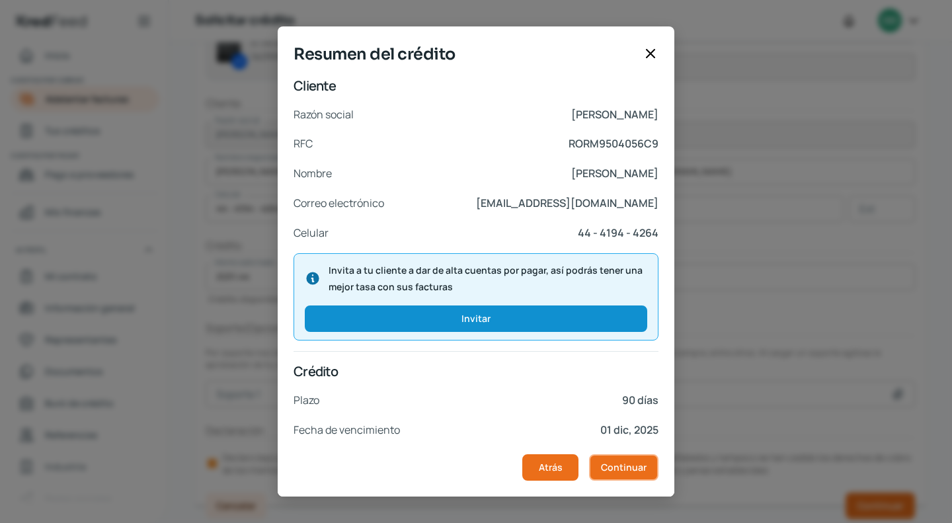
click at [644, 476] on button "Continuar" at bounding box center [623, 467] width 69 height 26
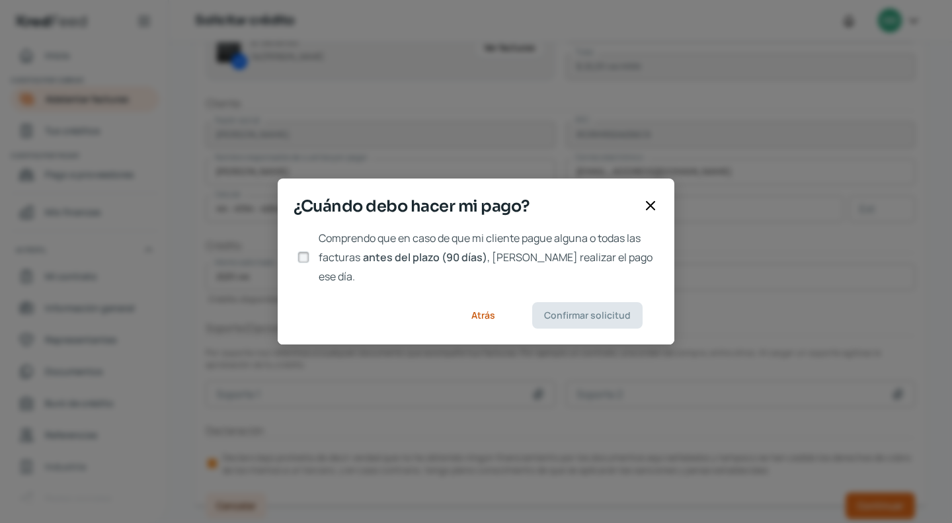
click at [307, 254] on input "Comprendo que en caso de que mi cliente pague alguna o todas las facturas antes…" at bounding box center [303, 257] width 12 height 12
checkbox input "true"
click at [592, 311] on span "Confirmar solicitud" at bounding box center [587, 315] width 87 height 9
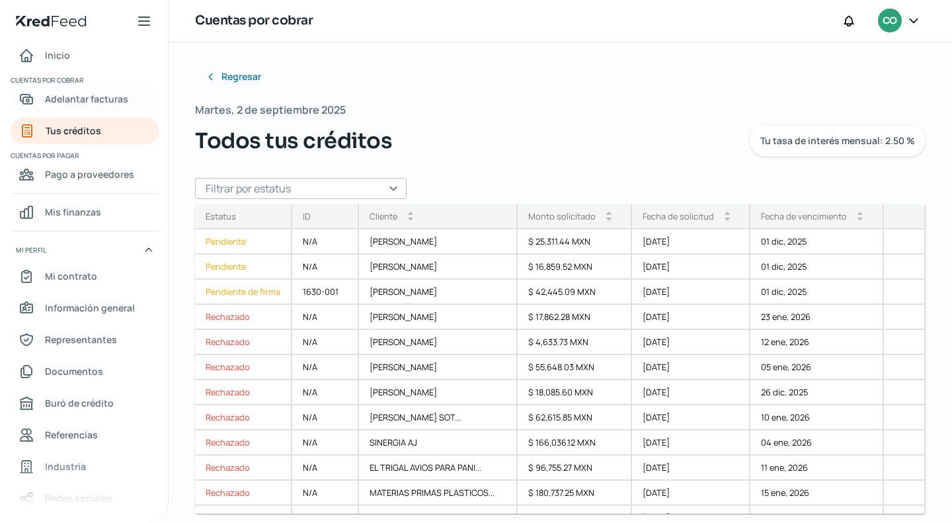
click at [67, 96] on span "Adelantar facturas" at bounding box center [86, 99] width 83 height 17
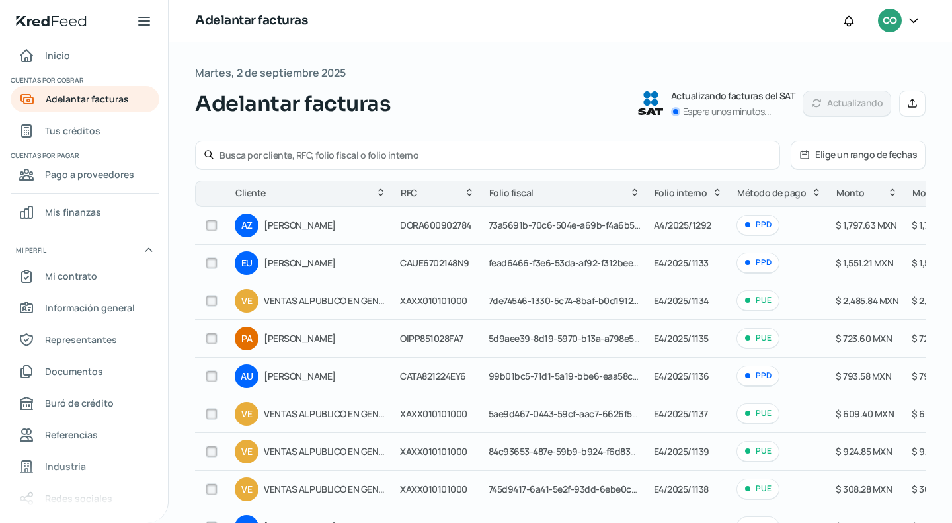
click at [267, 149] on input "text" at bounding box center [495, 155] width 552 height 13
type input "[PERSON_NAME]"
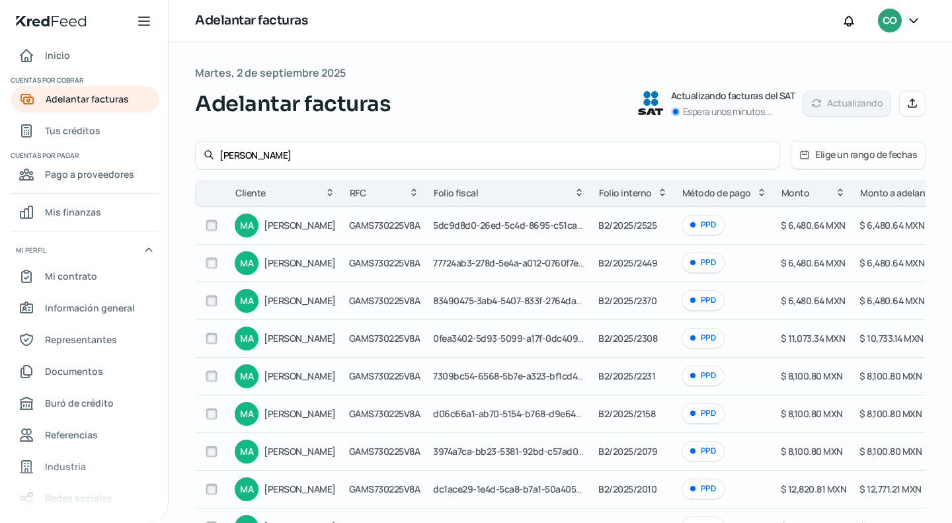
click at [211, 303] on input "checkbox" at bounding box center [212, 301] width 12 height 12
checkbox input "true"
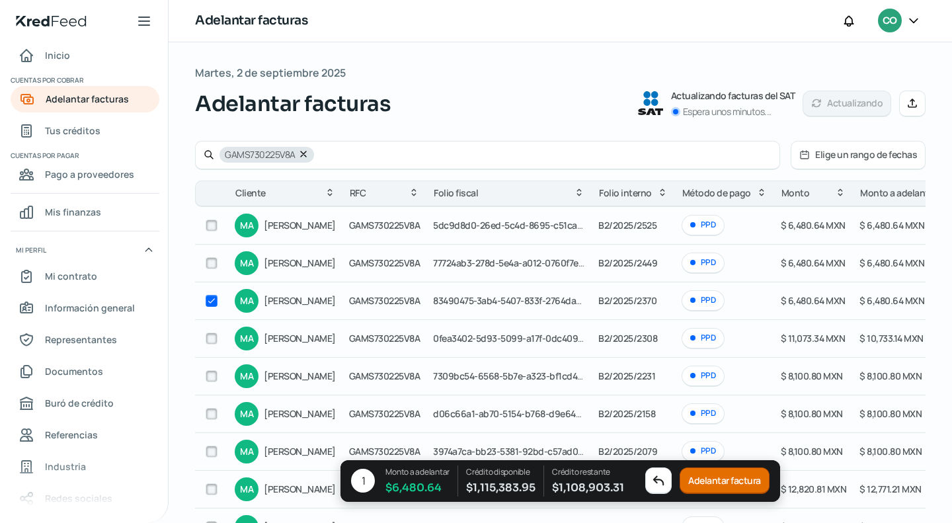
click at [211, 264] on input "checkbox" at bounding box center [212, 263] width 12 height 12
checkbox input "true"
click at [213, 225] on input "checkbox" at bounding box center [212, 225] width 12 height 12
checkbox input "true"
click at [719, 487] on button "Adelantar facturas" at bounding box center [726, 481] width 94 height 26
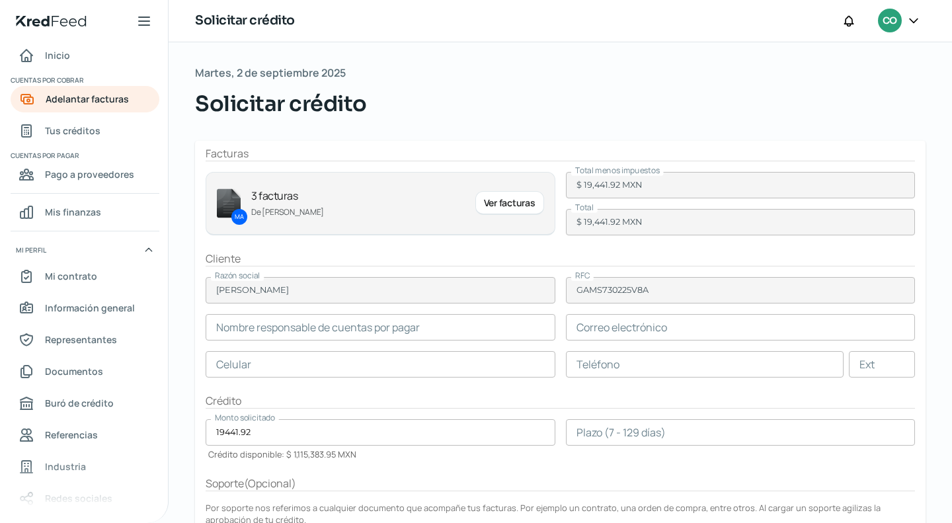
click at [242, 366] on input "text" at bounding box center [381, 364] width 350 height 26
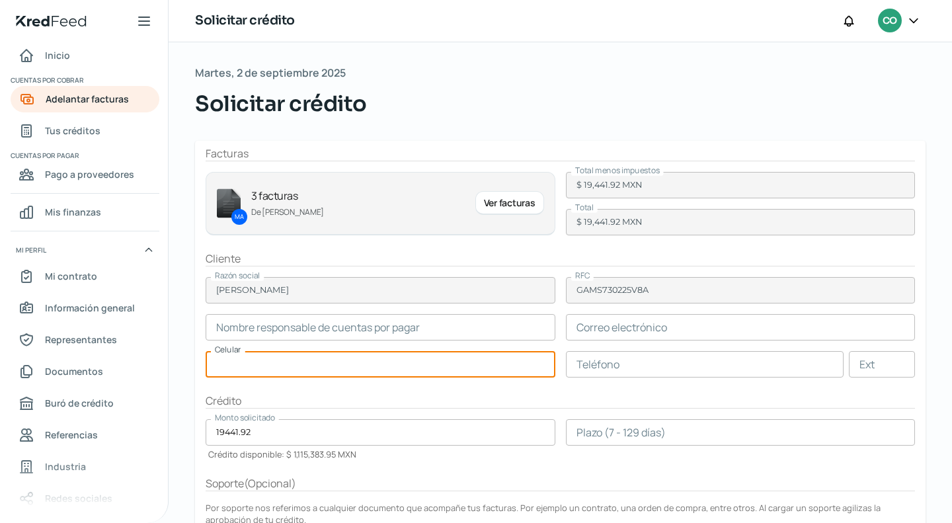
paste input "text"
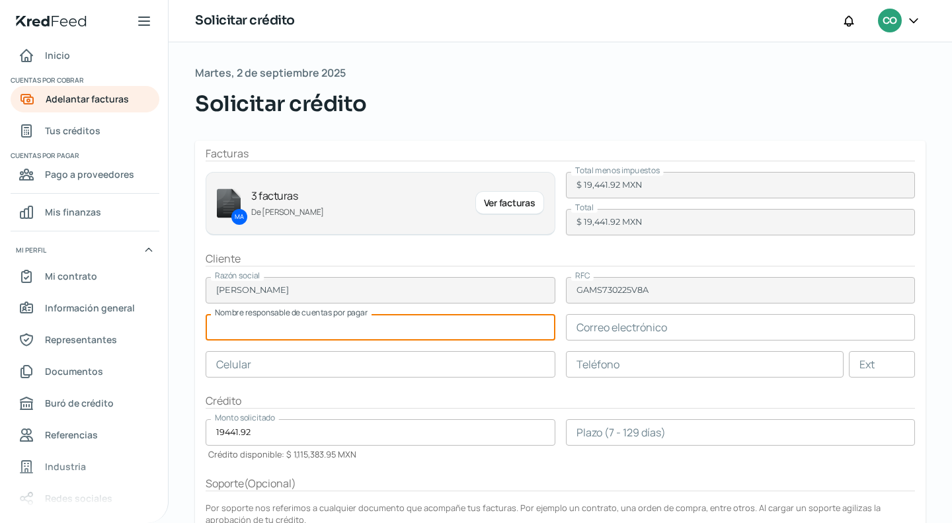
click at [270, 319] on input "text" at bounding box center [381, 327] width 350 height 26
paste input "[PERSON_NAME]"
type input "[PERSON_NAME]"
click at [651, 325] on input "text" at bounding box center [741, 327] width 350 height 26
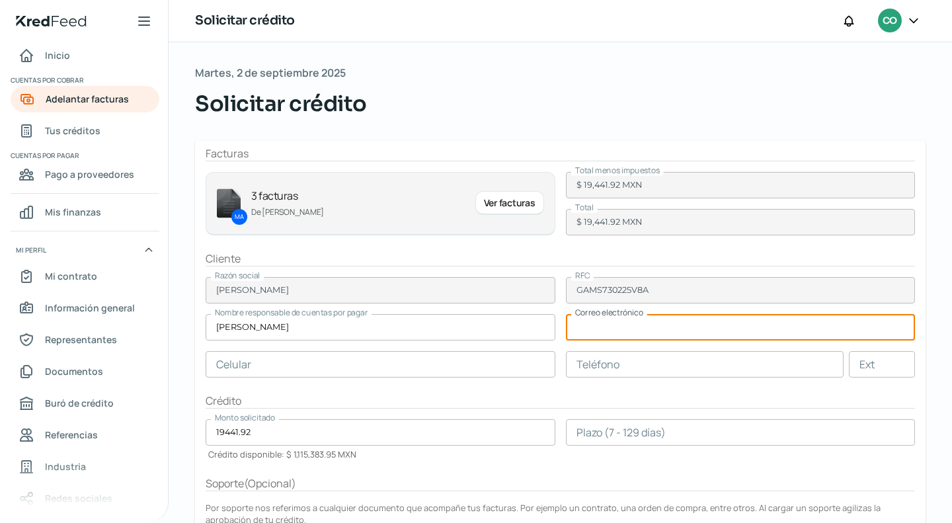
paste input "[EMAIL_ADDRESS][DOMAIN_NAME]"
type input "[EMAIL_ADDRESS][DOMAIN_NAME]"
click at [407, 361] on input "text" at bounding box center [381, 364] width 350 height 26
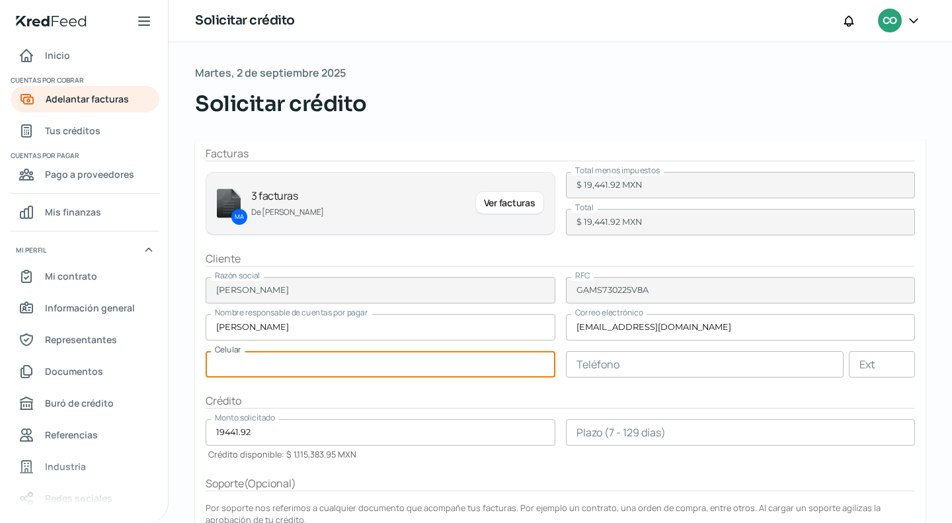
paste input "44 - 3312 - 3338"
type input "44 - 3312 - 3338"
click at [607, 361] on input "text" at bounding box center [705, 364] width 278 height 26
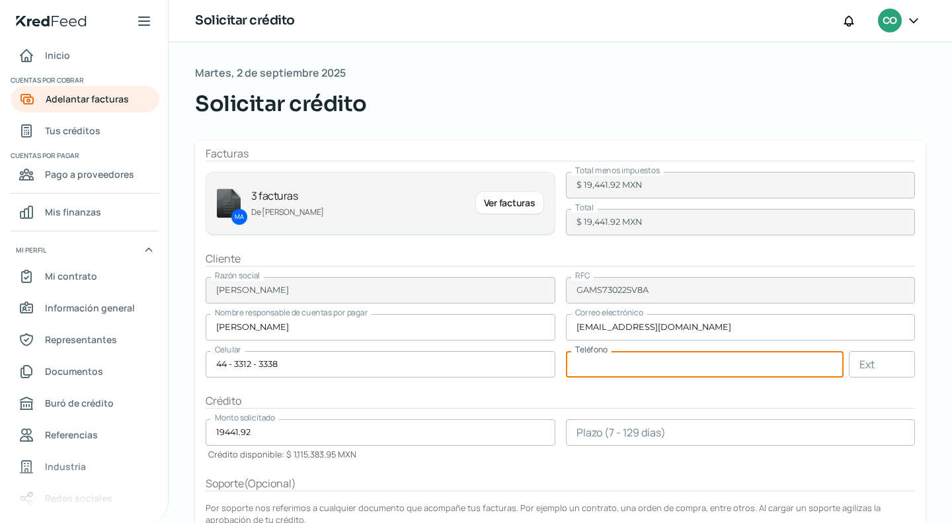
paste input "44 - 3312 - 3338"
type input "44 - 3312 - 3338"
click at [665, 409] on form "Facturas MA 3 facturas De [PERSON_NAME] Ver facturas Total menos impuestos $ 19…" at bounding box center [560, 401] width 730 height 520
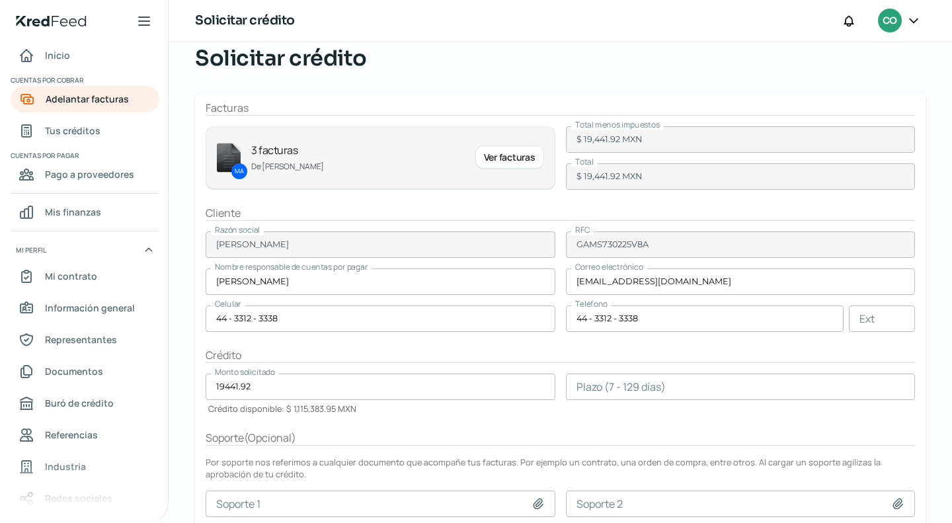
scroll to position [66, 0]
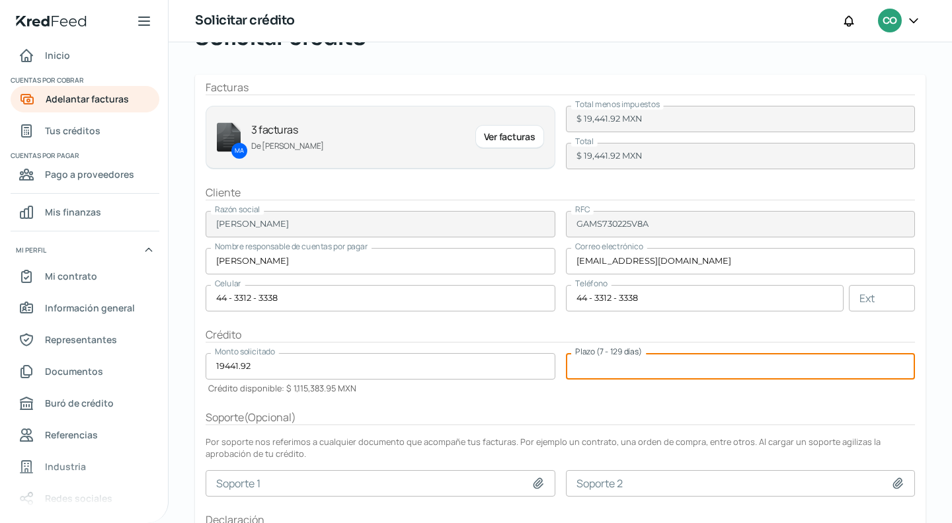
click at [611, 375] on input "number" at bounding box center [741, 366] width 350 height 26
type input "90"
click at [647, 406] on form "Facturas MA 3 facturas De [PERSON_NAME] Ver facturas Total menos impuestos $ 19…" at bounding box center [560, 335] width 730 height 520
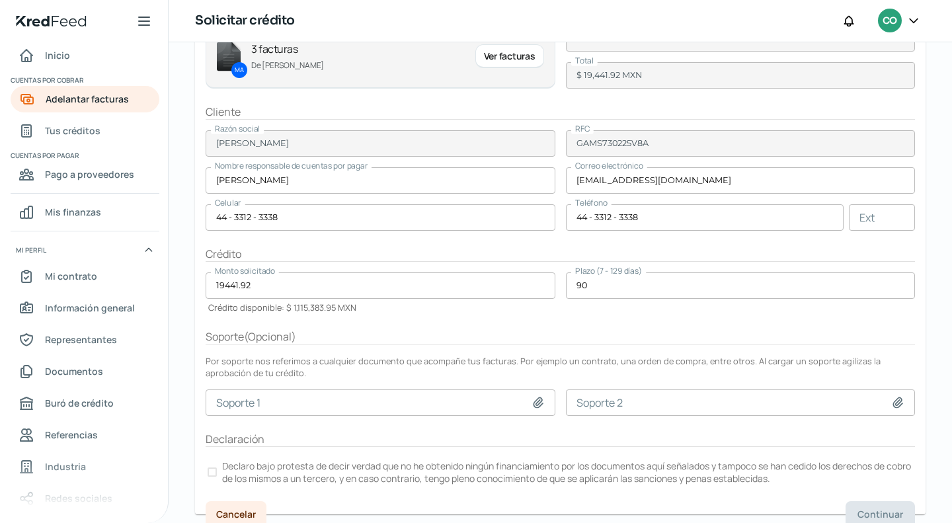
scroll to position [155, 0]
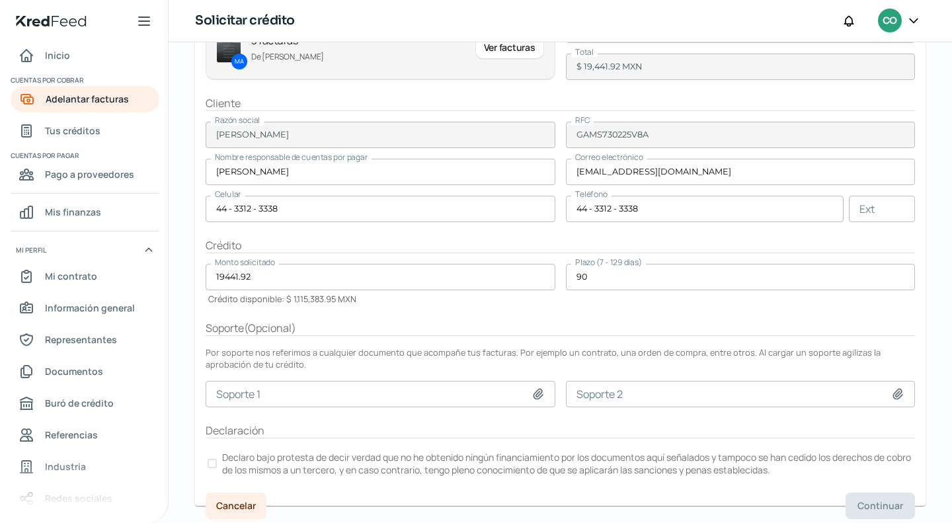
click at [219, 456] on label "Declaro bajo protesta de decir verdad que no he obtenido ningún financiamiento …" at bounding box center [560, 463] width 709 height 29
click at [852, 494] on button "Continuar" at bounding box center [879, 505] width 69 height 26
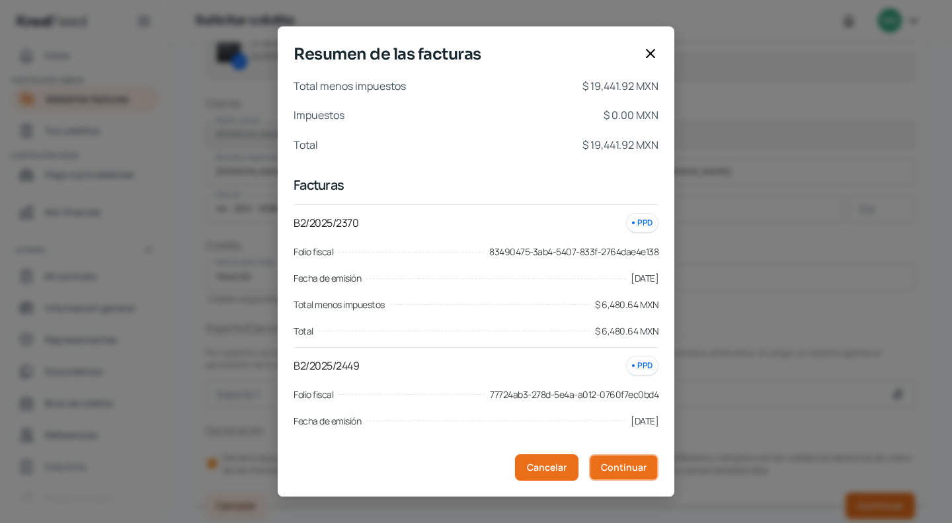
click at [624, 471] on span "Continuar" at bounding box center [624, 467] width 46 height 9
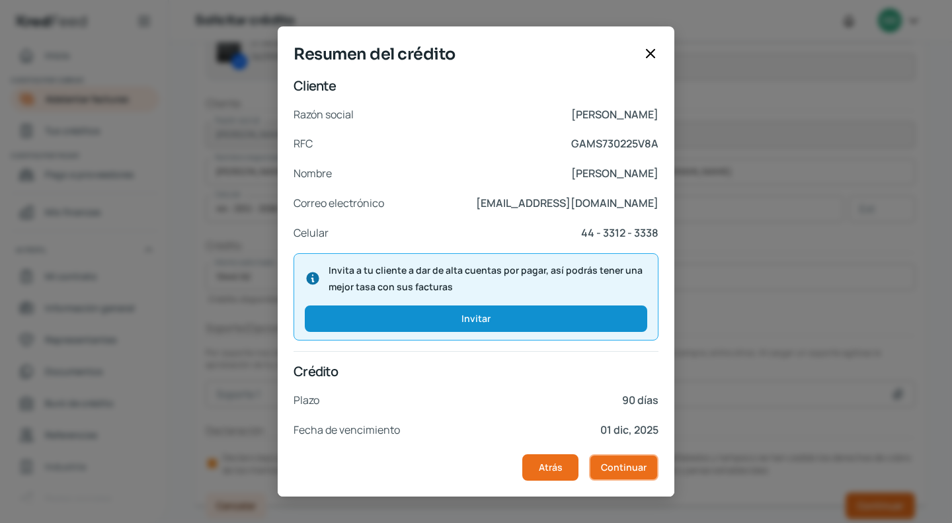
click at [620, 470] on span "Continuar" at bounding box center [624, 467] width 46 height 9
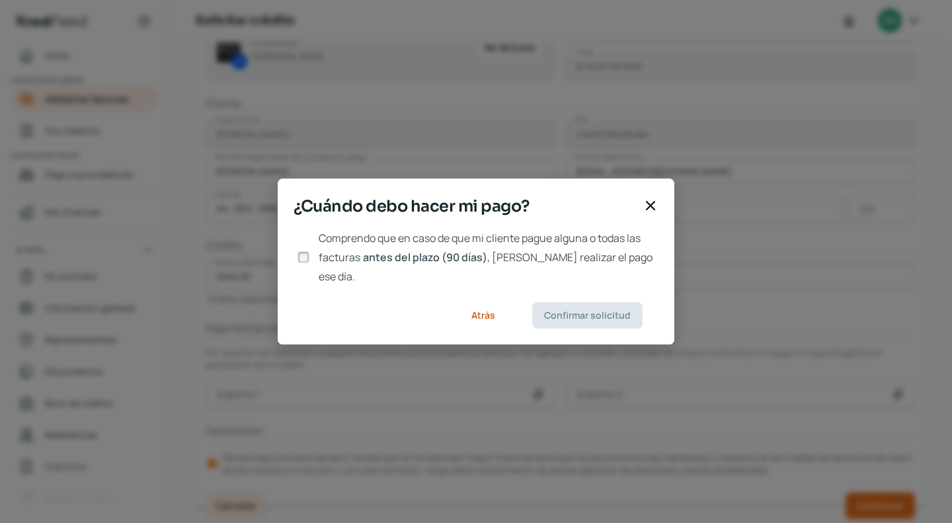
click at [316, 261] on label "Comprendo que en caso de que mi cliente pague alguna o todas las facturas antes…" at bounding box center [485, 257] width 345 height 57
click at [309, 261] on input "Comprendo que en caso de que mi cliente pague alguna o todas las facturas antes…" at bounding box center [303, 257] width 12 height 12
drag, startPoint x: 594, startPoint y: 284, endPoint x: 589, endPoint y: 299, distance: 16.1
click at [589, 291] on footer "Atrás Confirmar solicitud" at bounding box center [476, 315] width 396 height 58
click at [588, 311] on span "Confirmar solicitud" at bounding box center [587, 315] width 87 height 9
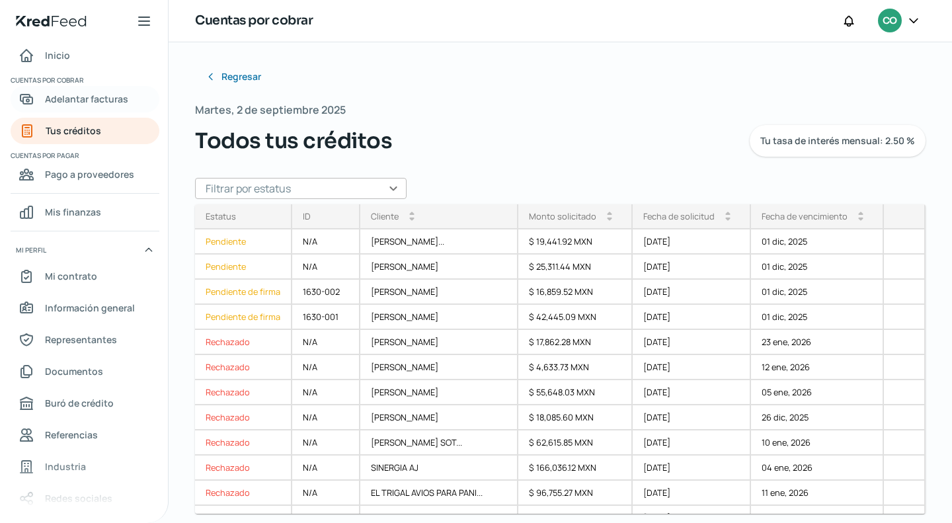
click at [92, 100] on span "Adelantar facturas" at bounding box center [86, 99] width 83 height 17
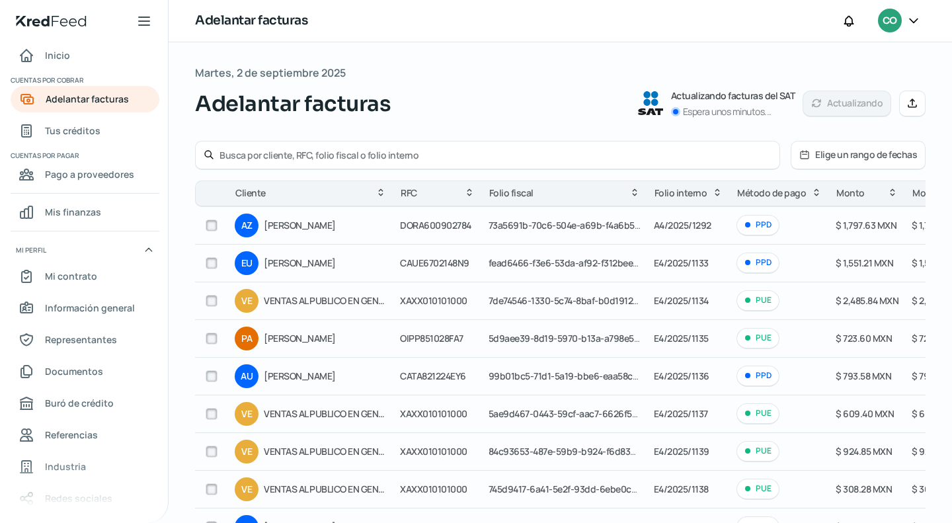
click at [264, 155] on input "text" at bounding box center [495, 155] width 552 height 13
drag, startPoint x: 827, startPoint y: 380, endPoint x: 398, endPoint y: 147, distance: 488.5
click at [398, 147] on div "[PERSON_NAME]" at bounding box center [487, 155] width 585 height 29
click at [403, 160] on input "[PERSON_NAME]" at bounding box center [495, 155] width 552 height 13
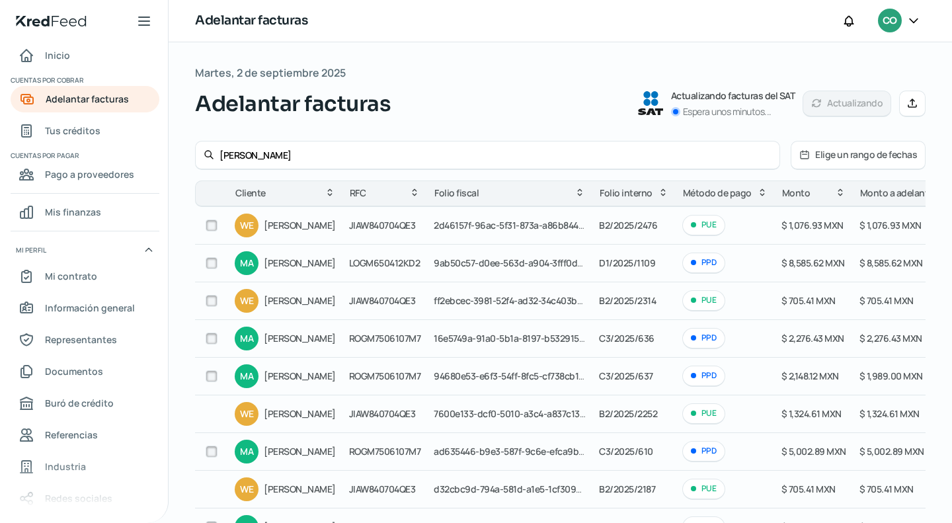
click at [217, 262] on input "checkbox" at bounding box center [212, 263] width 12 height 12
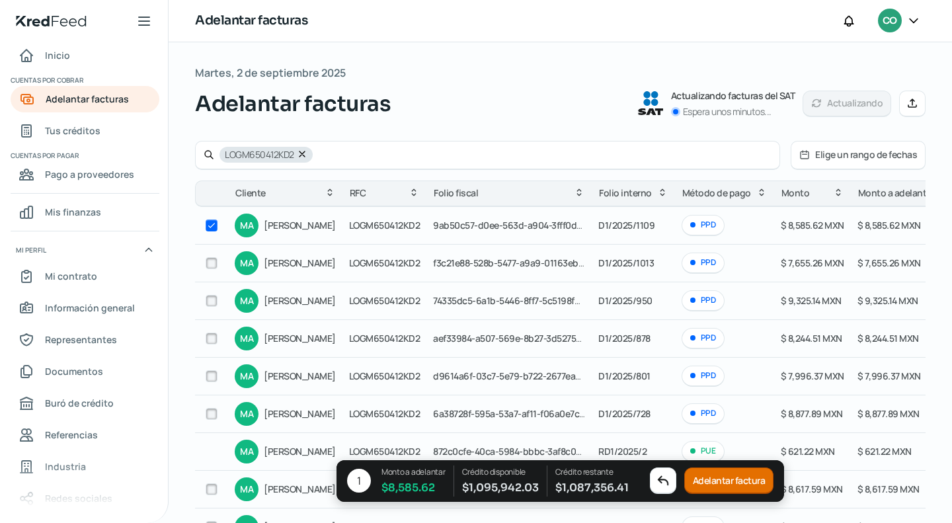
click at [723, 472] on button "Adelantar factura" at bounding box center [729, 481] width 90 height 26
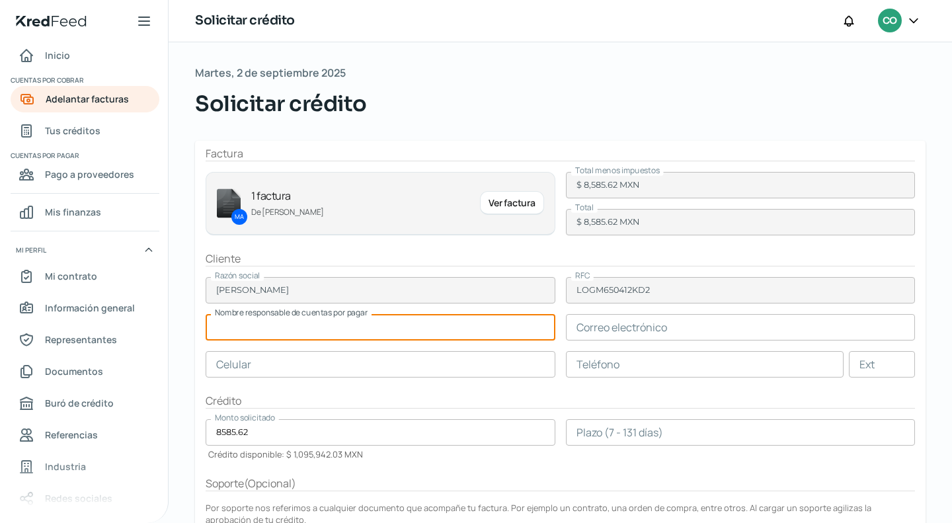
click at [327, 334] on input "text" at bounding box center [381, 327] width 350 height 26
paste input "Mirasol [PERSON_NAME]"
click at [655, 320] on input "text" at bounding box center [741, 327] width 350 height 26
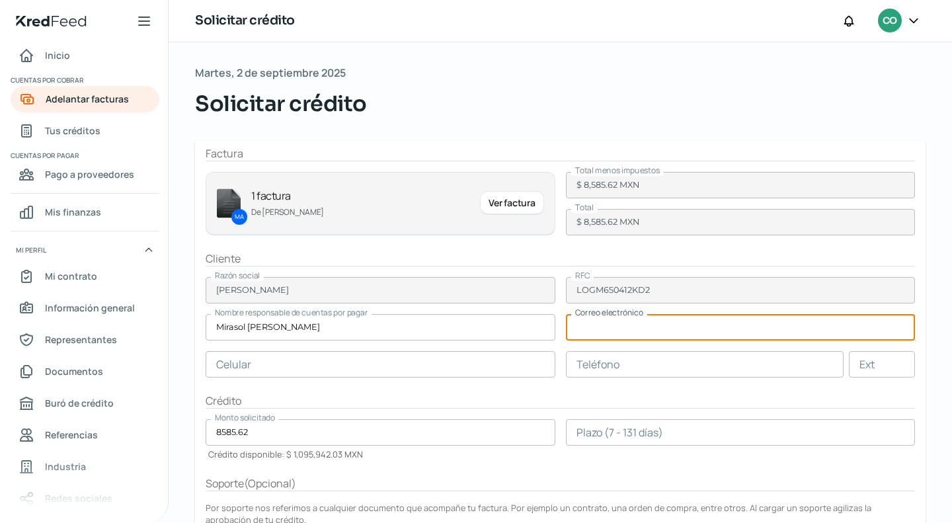
paste input "[EMAIL_ADDRESS][DOMAIN_NAME]"
click at [342, 360] on input "text" at bounding box center [381, 364] width 350 height 26
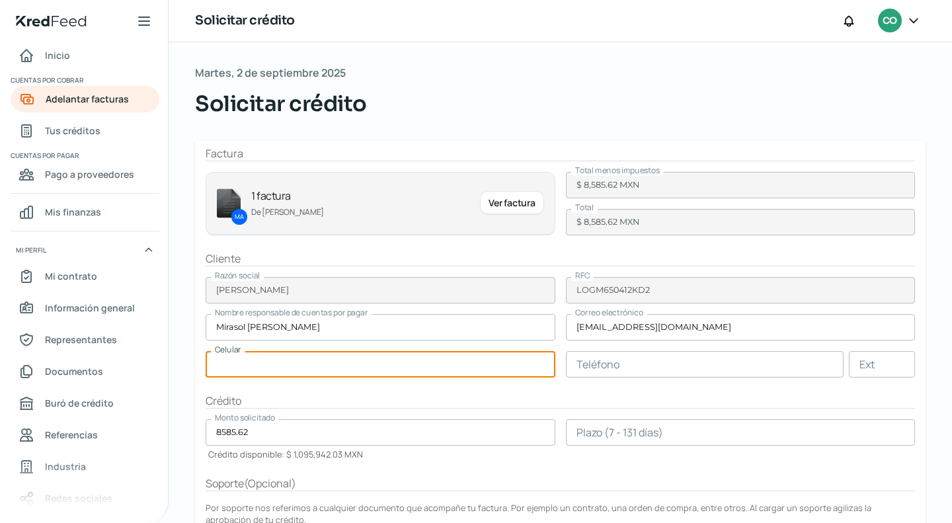
click at [293, 359] on input "text" at bounding box center [381, 364] width 350 height 26
paste input "14 - 6161 - 3134"
click at [648, 357] on input "text" at bounding box center [705, 364] width 278 height 26
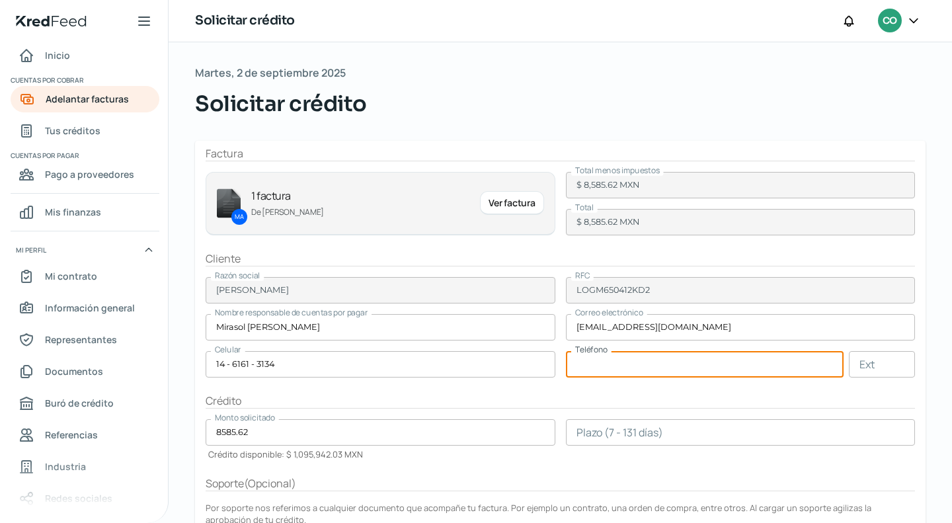
paste input "14 - 6161 - 3134"
click at [667, 393] on div "Crédito" at bounding box center [560, 400] width 709 height 15
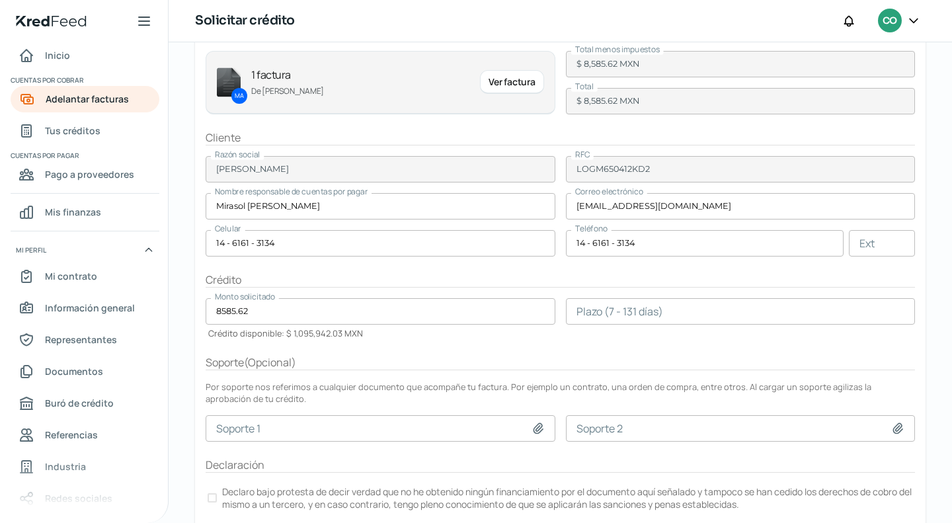
scroll to position [132, 0]
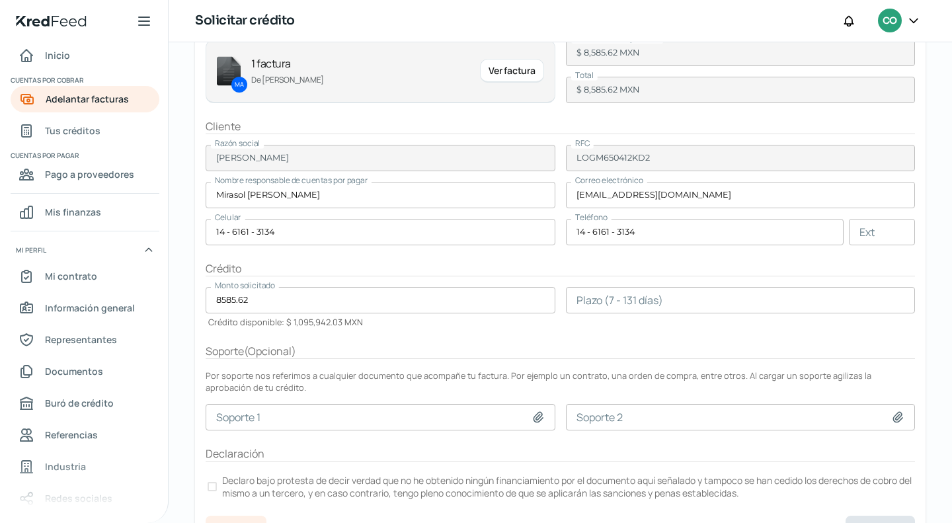
click at [685, 305] on input "number" at bounding box center [741, 300] width 350 height 26
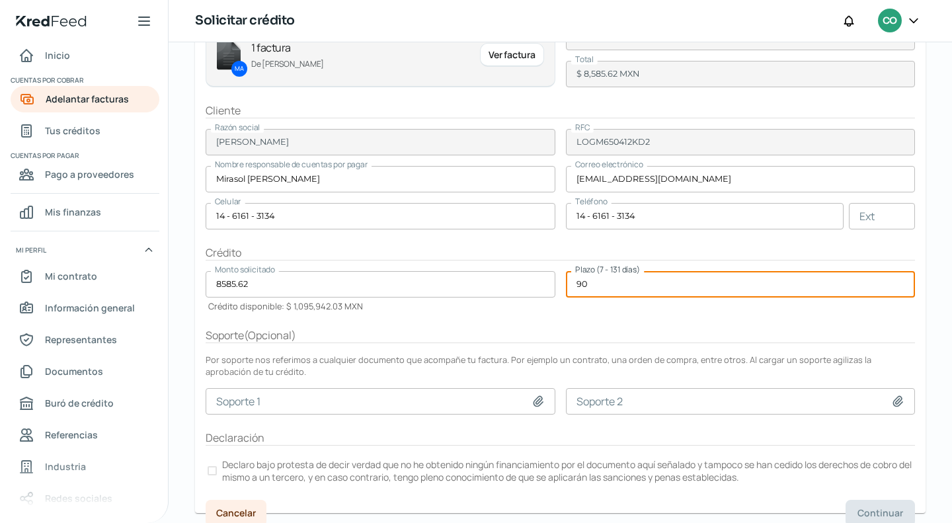
scroll to position [155, 0]
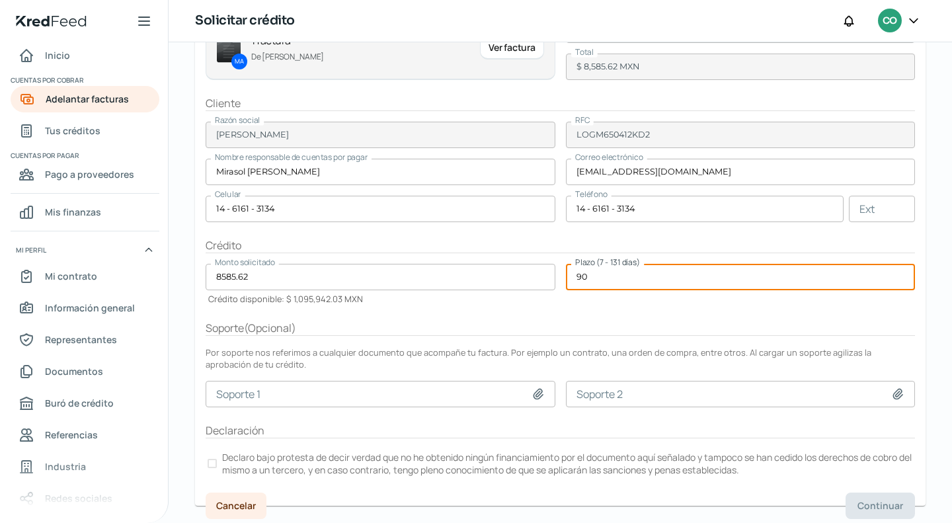
click at [456, 359] on div "Por soporte nos referimos a cualquier documento que acompañe tu factura. Por ej…" at bounding box center [560, 358] width 709 height 24
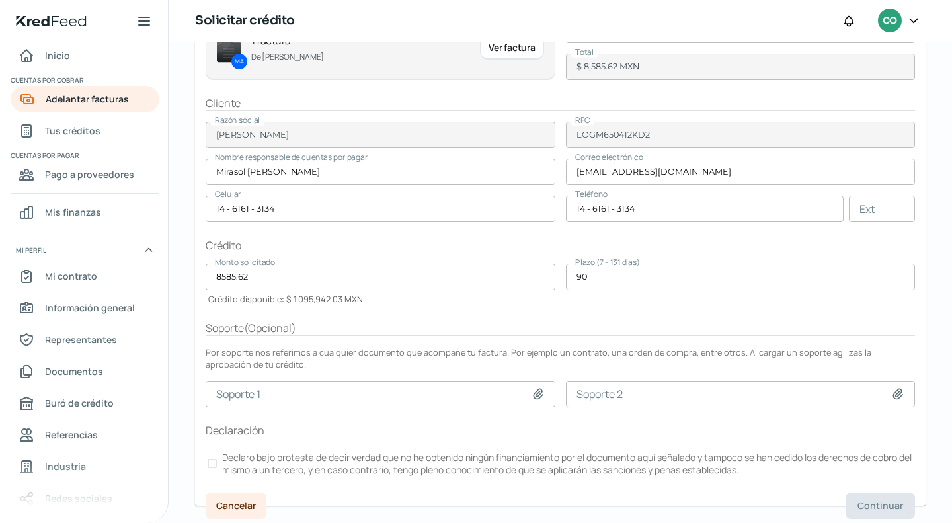
click at [207, 460] on div at bounding box center [211, 463] width 9 height 9
click at [864, 504] on span "Continuar" at bounding box center [880, 505] width 46 height 9
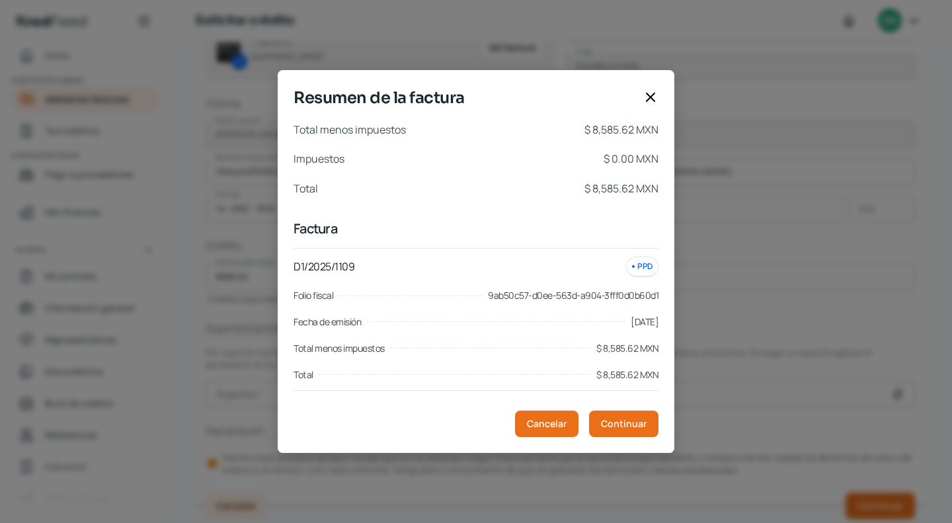
click at [600, 439] on footer "Cancelar Continuar" at bounding box center [491, 424] width 396 height 58
click at [611, 428] on span "Continuar" at bounding box center [624, 423] width 46 height 9
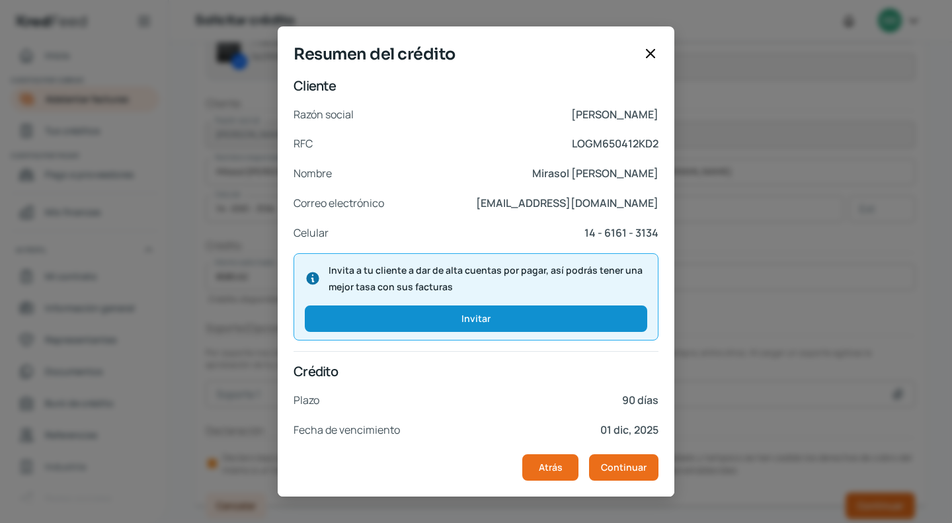
click at [611, 428] on p "01 dic, 2025" at bounding box center [629, 429] width 58 height 19
click at [621, 458] on button "Continuar" at bounding box center [623, 467] width 69 height 26
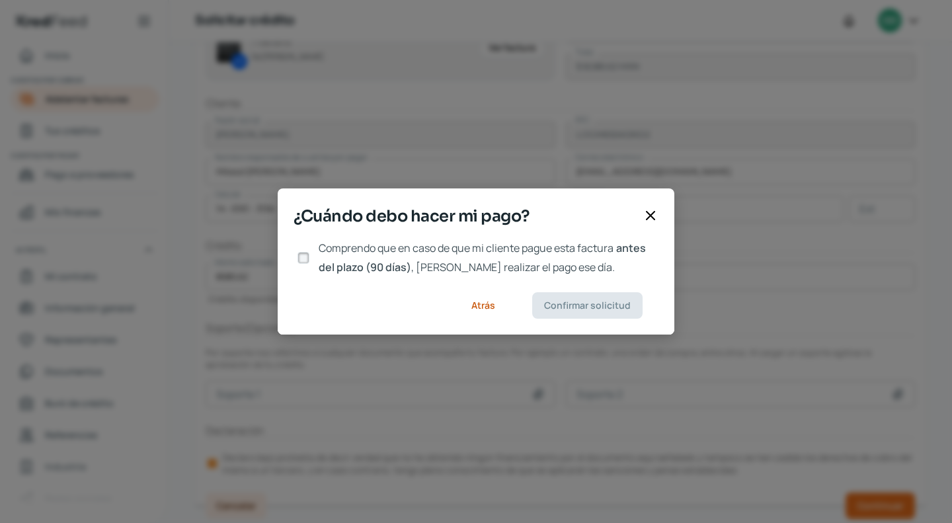
click at [309, 255] on div at bounding box center [303, 258] width 20 height 20
click at [299, 258] on input "Comprendo que en caso de que mi cliente pague esta factura antes del plazo (90 …" at bounding box center [303, 258] width 12 height 12
click at [620, 301] on span "Confirmar solicitud" at bounding box center [587, 305] width 87 height 9
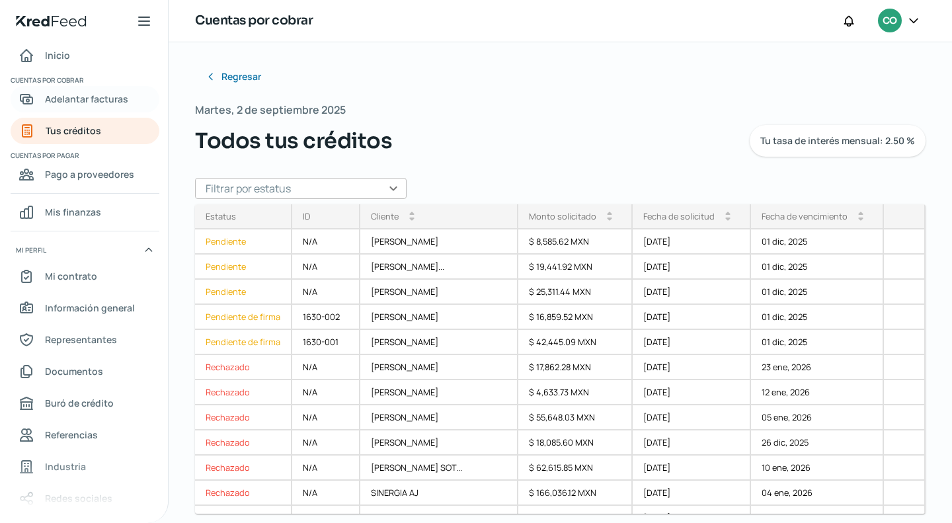
click at [84, 101] on span "Adelantar facturas" at bounding box center [86, 99] width 83 height 17
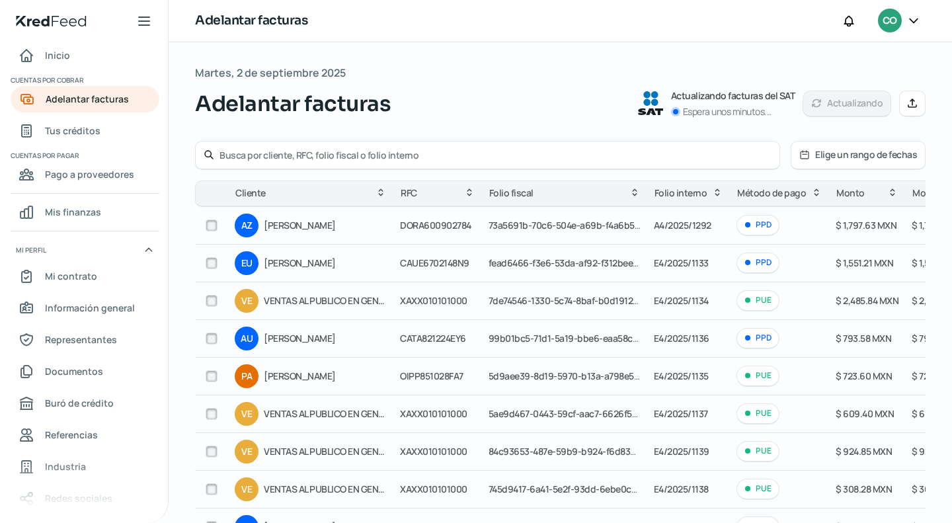
click at [311, 157] on input "text" at bounding box center [495, 155] width 552 height 13
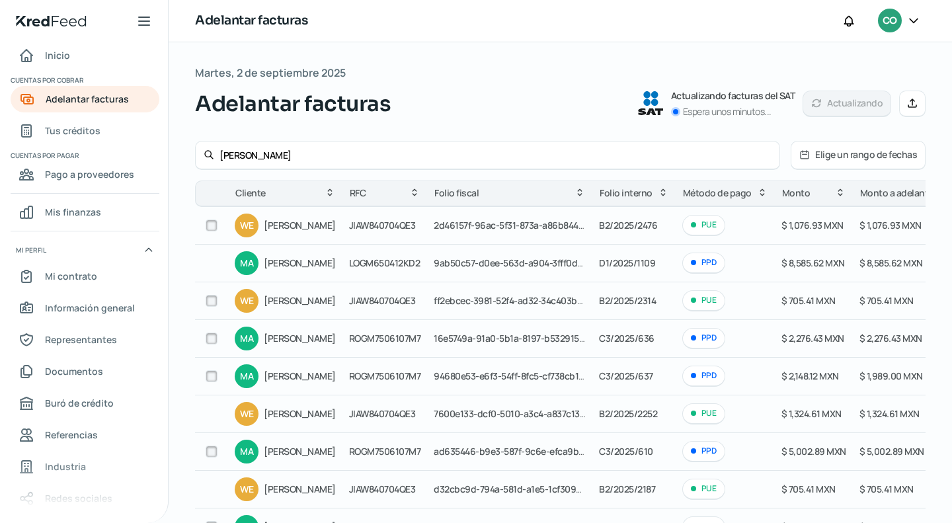
click at [209, 450] on input "checkbox" at bounding box center [212, 451] width 12 height 12
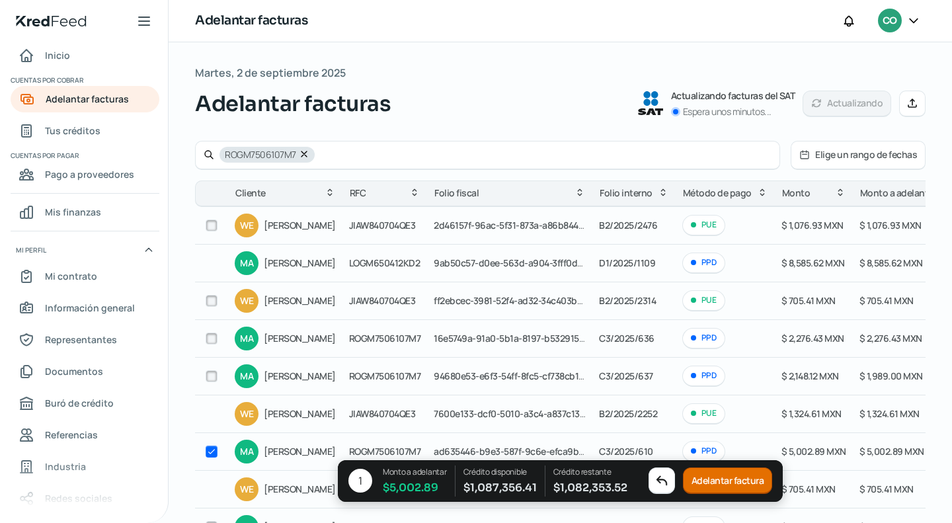
click at [753, 478] on button "Adelantar factura" at bounding box center [728, 481] width 90 height 26
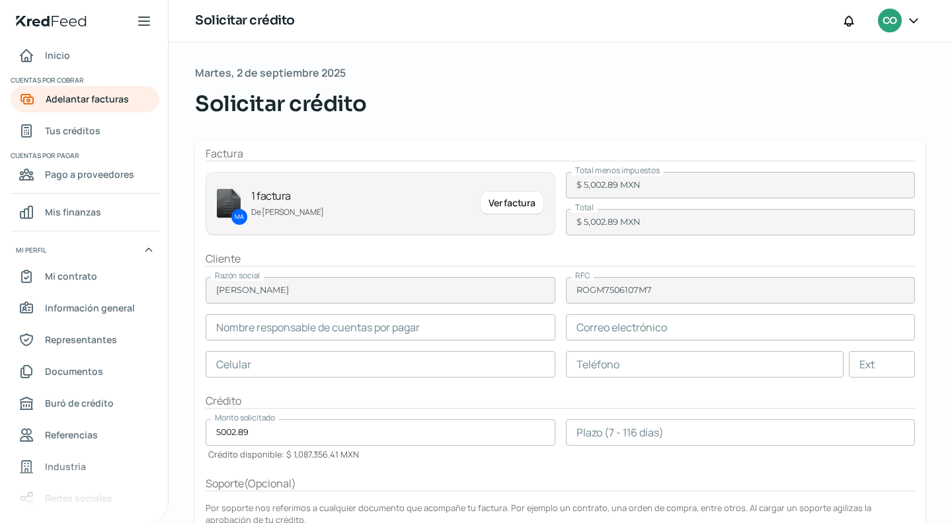
click at [329, 323] on input "text" at bounding box center [381, 327] width 350 height 26
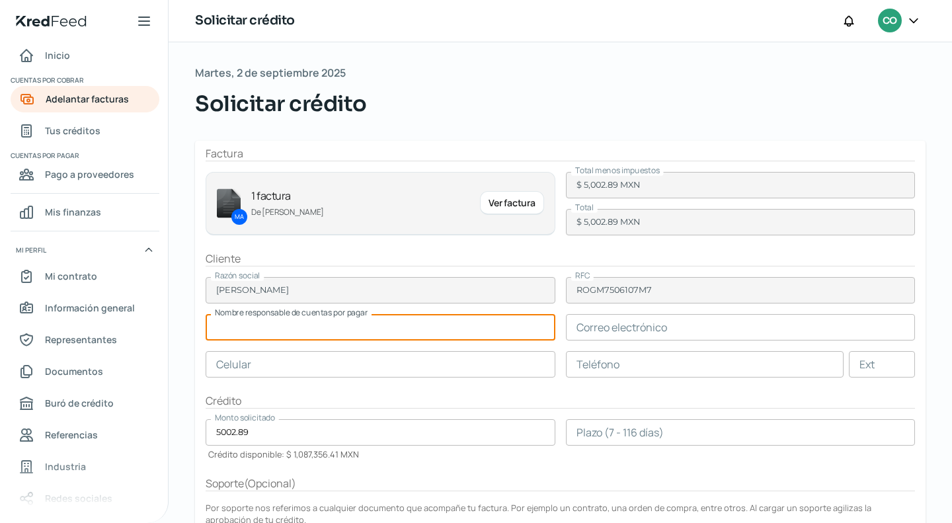
paste input "[PERSON_NAME]"
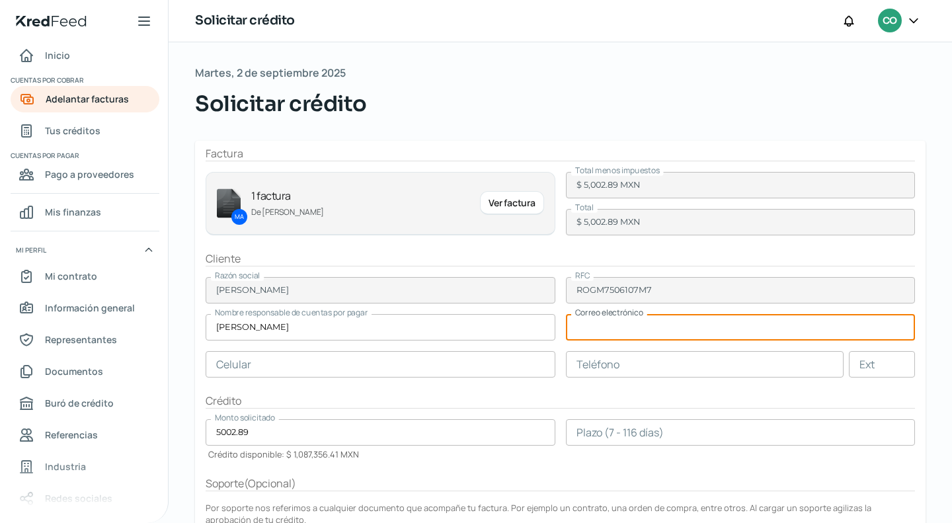
click at [617, 332] on input "text" at bounding box center [741, 327] width 350 height 26
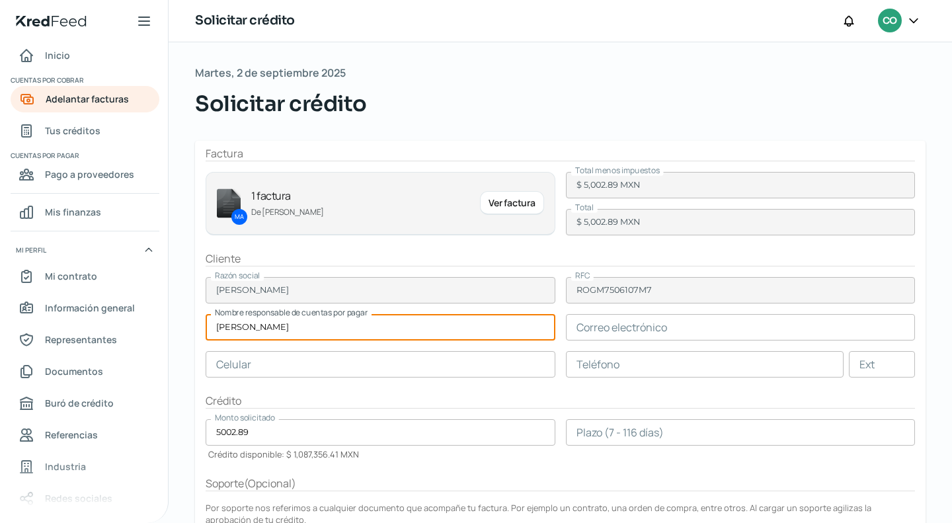
drag, startPoint x: 330, startPoint y: 324, endPoint x: 120, endPoint y: 324, distance: 210.1
click at [123, 324] on div "Inicio | KredFeed Inicio Cuentas por cobrar Adelantar facturas Tus créditos Cue…" at bounding box center [476, 261] width 952 height 523
paste input "[PERSON_NAME]"
click at [287, 343] on form "Factura MA 1 factura De [PERSON_NAME] Ver factura Total menos impuestos $ 5,002…" at bounding box center [560, 401] width 730 height 520
click at [276, 325] on input "text" at bounding box center [381, 327] width 350 height 26
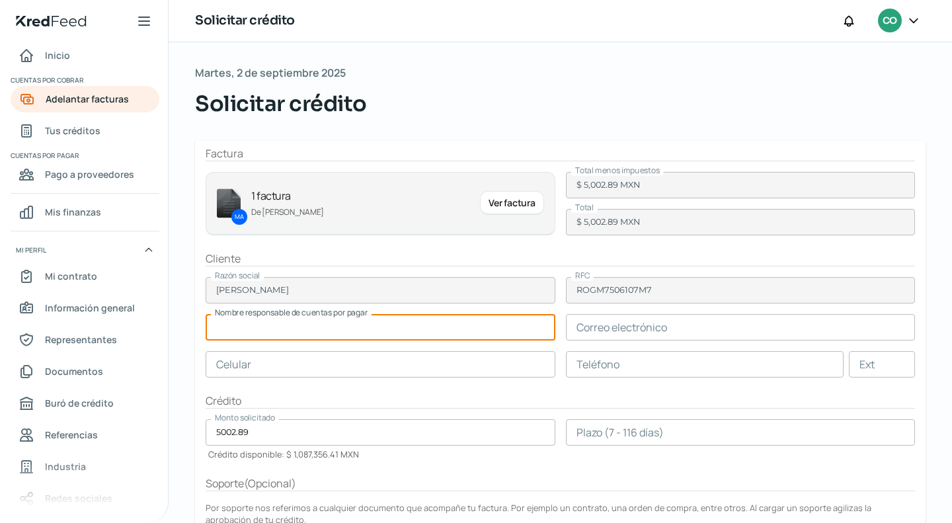
paste input "[PERSON_NAME]"
click at [674, 329] on input "text" at bounding box center [741, 327] width 350 height 26
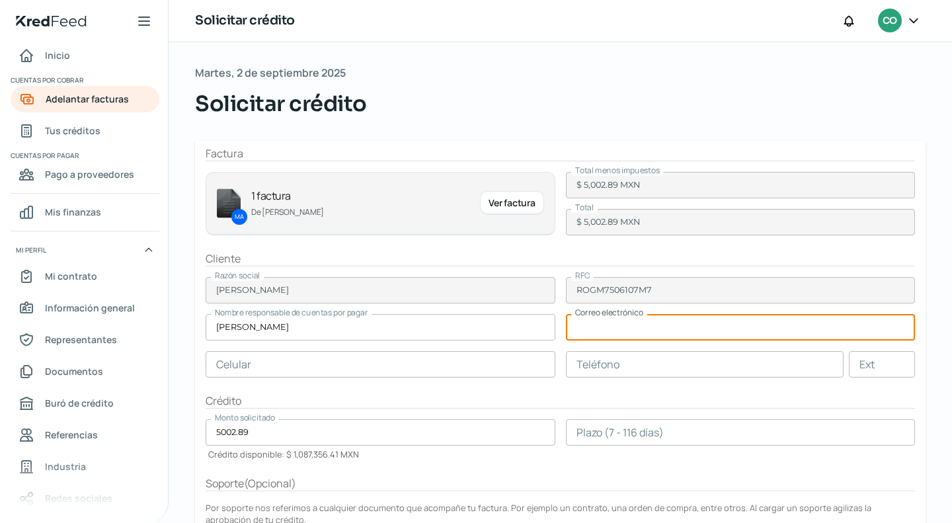
paste input "[EMAIL_ADDRESS][DOMAIN_NAME]"
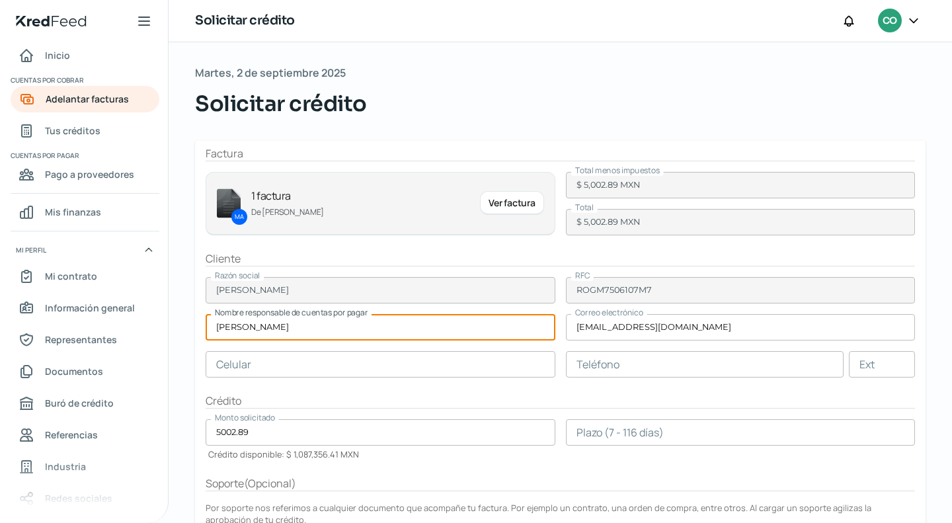
drag, startPoint x: 287, startPoint y: 332, endPoint x: 206, endPoint y: 332, distance: 80.6
click at [207, 332] on input "[PERSON_NAME]" at bounding box center [381, 327] width 350 height 26
paste input "[PERSON_NAME]"
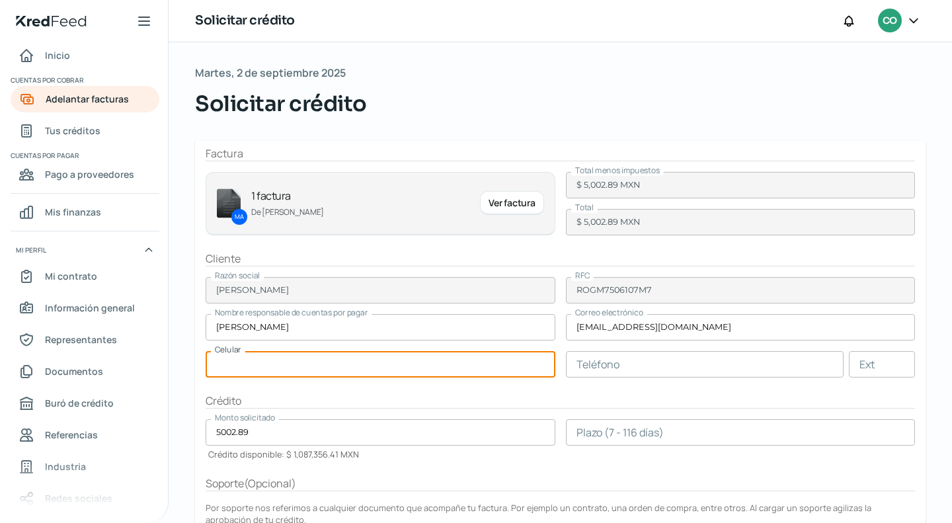
click at [383, 372] on input "text" at bounding box center [381, 364] width 350 height 26
paste input "44 - 4194 - 4264"
click at [589, 360] on input "text" at bounding box center [705, 364] width 278 height 26
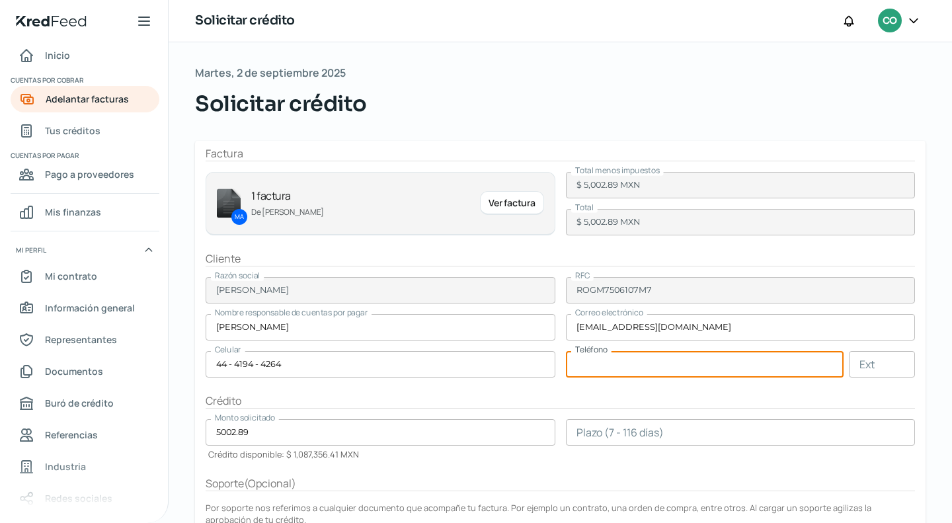
paste input "44 - 4204 - 9936"
click at [658, 430] on input "number" at bounding box center [741, 432] width 350 height 26
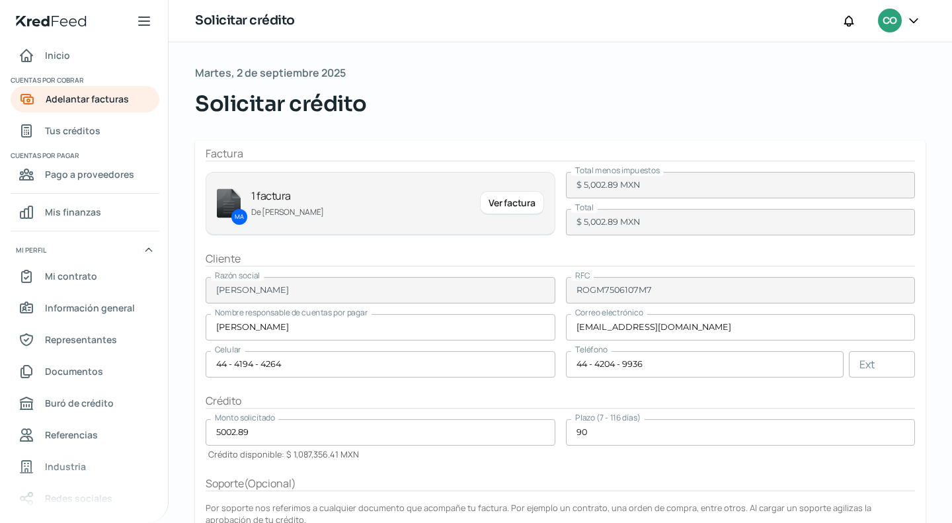
drag, startPoint x: 543, startPoint y: 447, endPoint x: 534, endPoint y: 445, distance: 9.6
click at [537, 446] on div "Monto solicitado 5002.89 Crédito disponible: $ 1,087,356.41 MXN" at bounding box center [381, 439] width 350 height 41
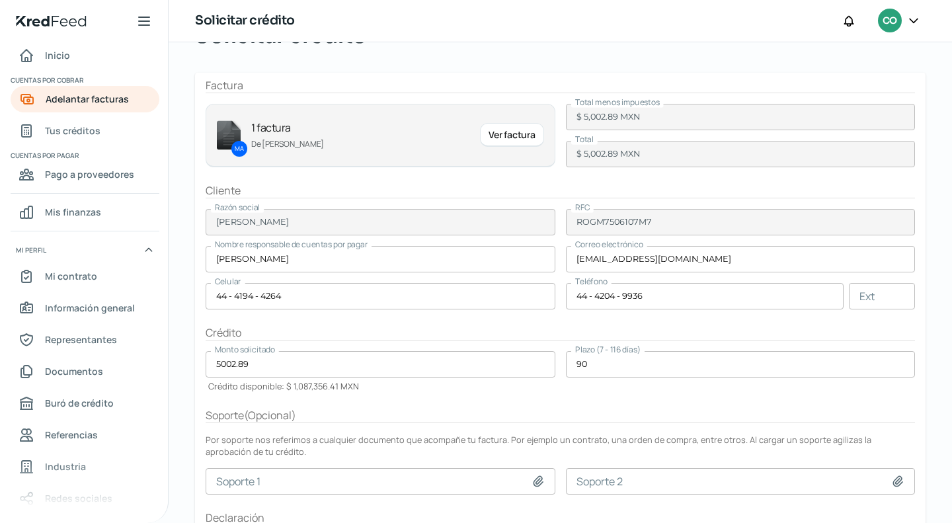
scroll to position [155, 0]
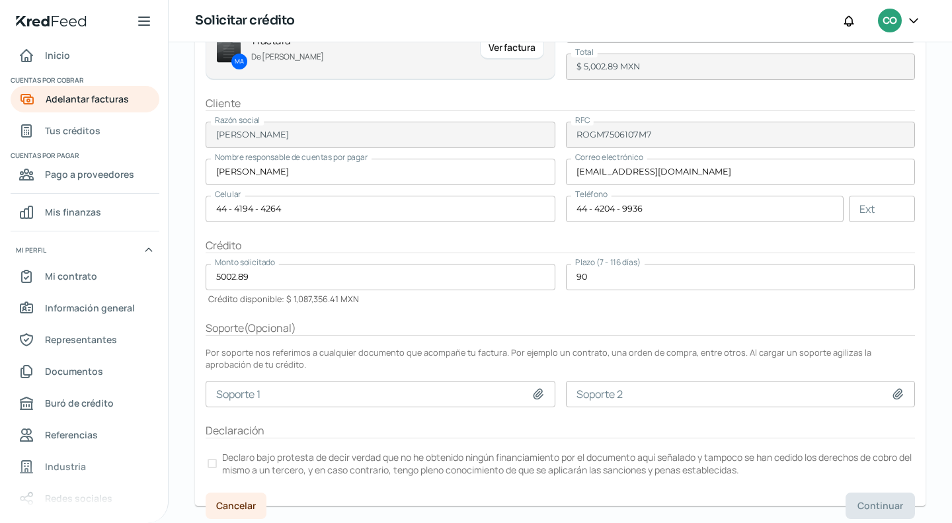
click at [216, 459] on div at bounding box center [211, 463] width 9 height 9
drag, startPoint x: 870, startPoint y: 496, endPoint x: 864, endPoint y: 481, distance: 15.7
click at [868, 494] on button "Continuar" at bounding box center [879, 505] width 69 height 26
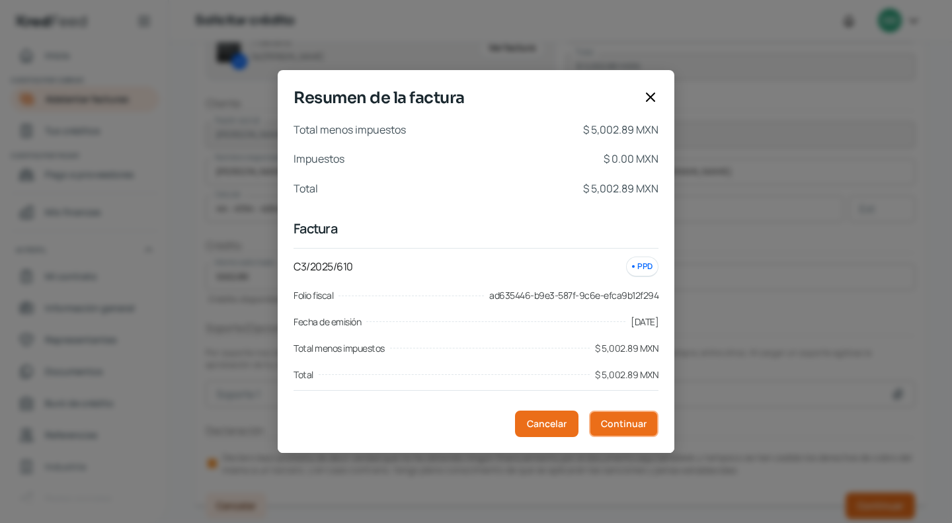
click at [629, 424] on span "Continuar" at bounding box center [624, 423] width 46 height 9
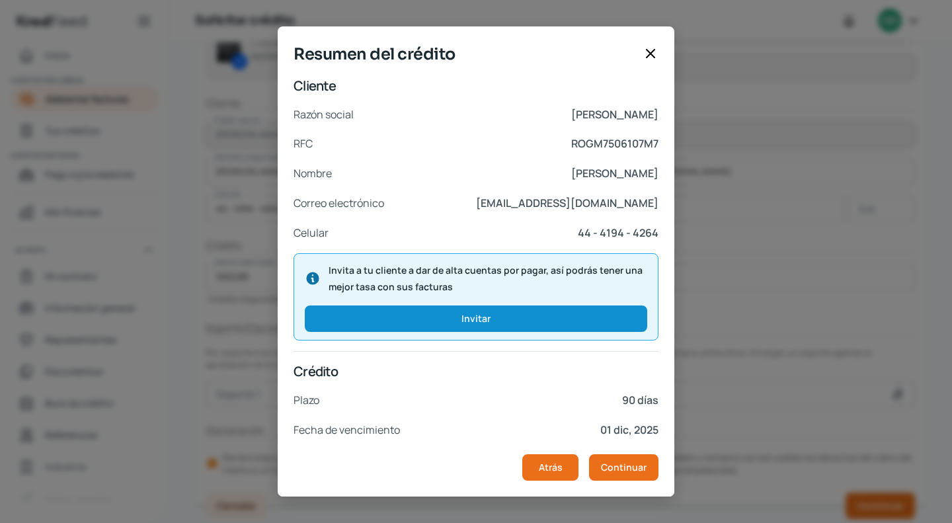
click at [628, 422] on p "01 dic, 2025" at bounding box center [629, 429] width 58 height 19
click at [632, 464] on span "Continuar" at bounding box center [624, 467] width 46 height 9
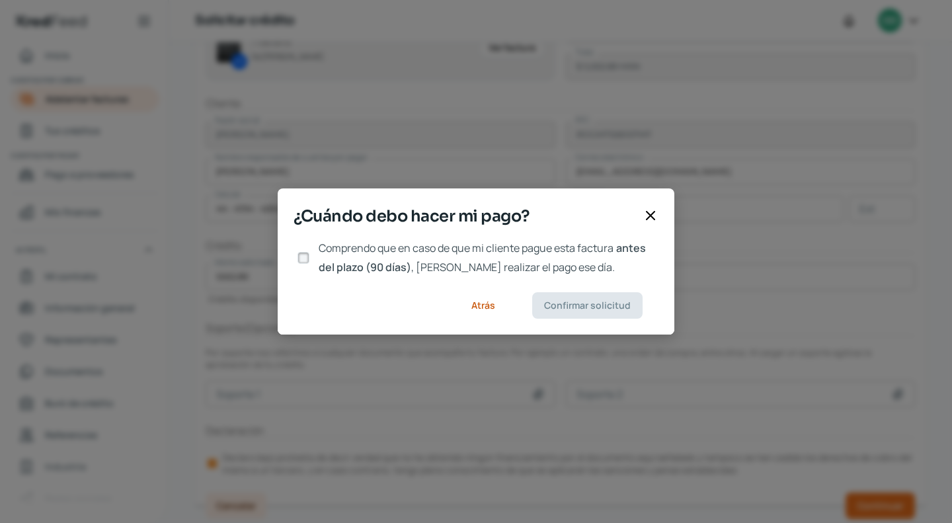
drag, startPoint x: 301, startPoint y: 253, endPoint x: 339, endPoint y: 272, distance: 42.6
click at [300, 253] on input "Comprendo que en caso de que mi cliente pague esta factura antes del plazo (90 …" at bounding box center [303, 258] width 12 height 12
click at [630, 308] on span "Confirmar solicitud" at bounding box center [587, 305] width 87 height 9
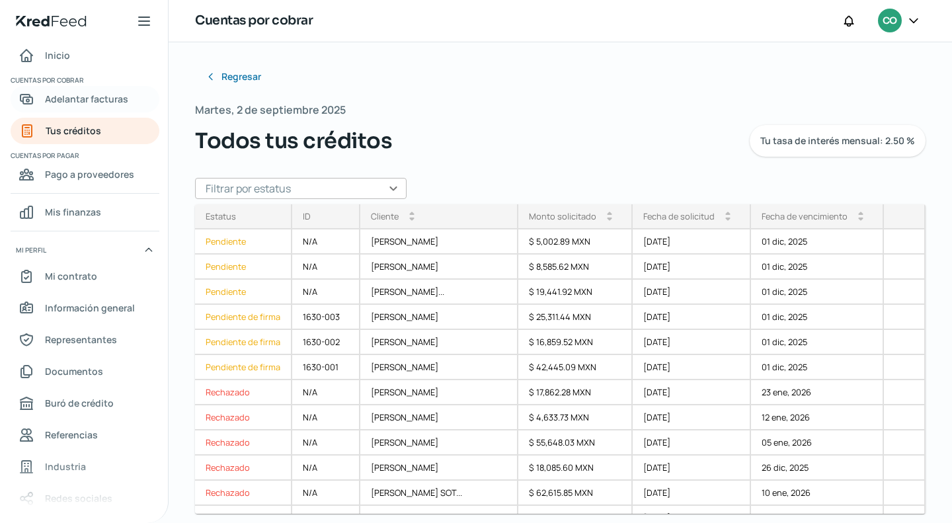
click at [89, 101] on span "Adelantar facturas" at bounding box center [86, 99] width 83 height 17
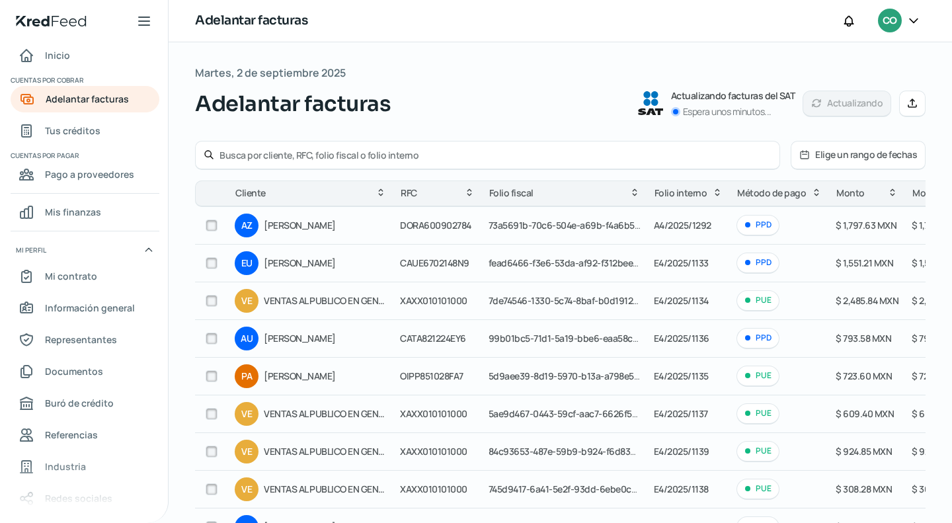
click at [251, 141] on div at bounding box center [487, 155] width 585 height 29
click at [251, 158] on input "text" at bounding box center [495, 155] width 552 height 13
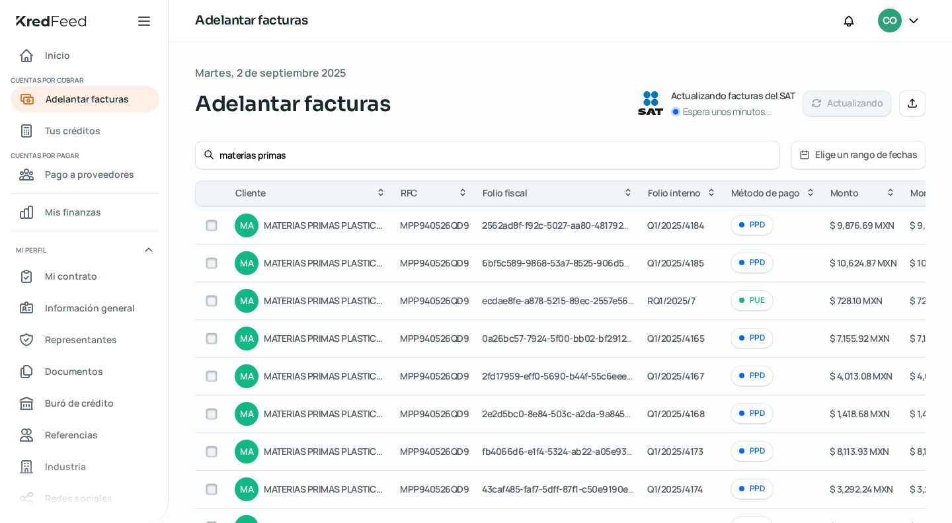
drag, startPoint x: 211, startPoint y: 223, endPoint x: 328, endPoint y: 227, distance: 117.0
click at [211, 223] on input "checkbox" at bounding box center [212, 225] width 12 height 12
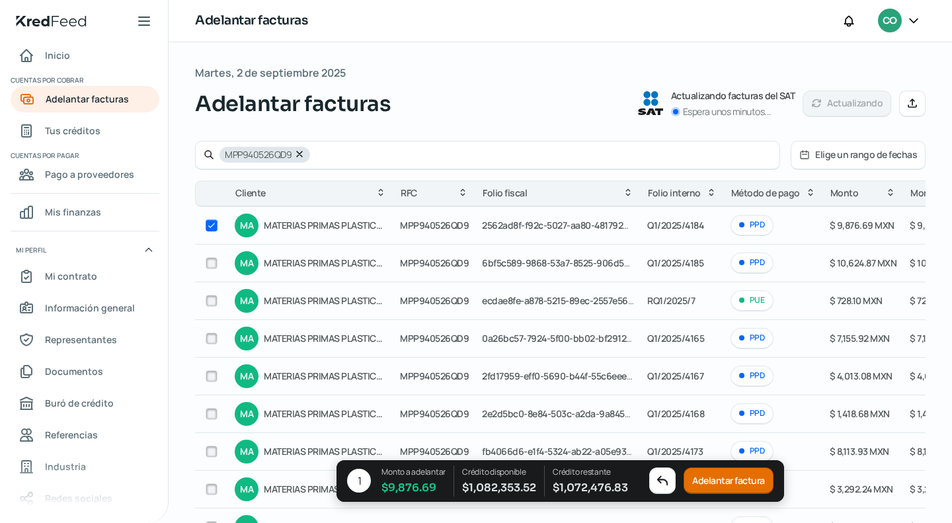
click at [211, 262] on input "checkbox" at bounding box center [212, 263] width 12 height 12
click at [214, 342] on input "checkbox" at bounding box center [212, 338] width 12 height 12
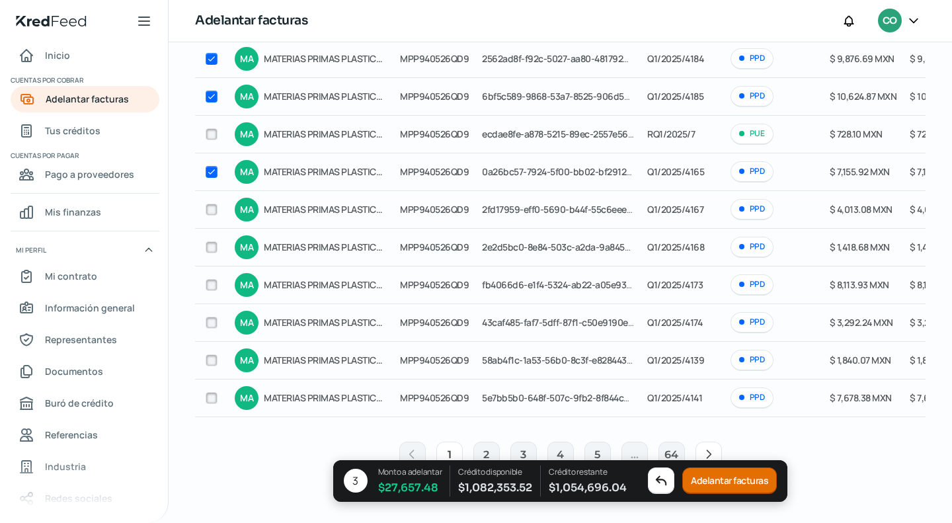
scroll to position [185, 0]
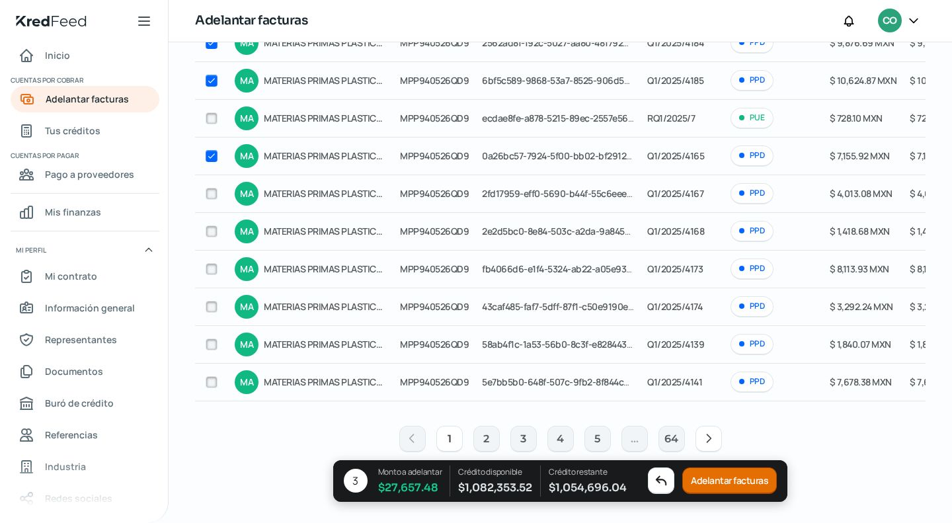
click at [207, 263] on input "checkbox" at bounding box center [212, 269] width 12 height 12
click at [218, 379] on div at bounding box center [212, 382] width 20 height 20
click at [216, 379] on input "checkbox" at bounding box center [212, 382] width 12 height 12
click at [706, 440] on icon at bounding box center [708, 438] width 4 height 8
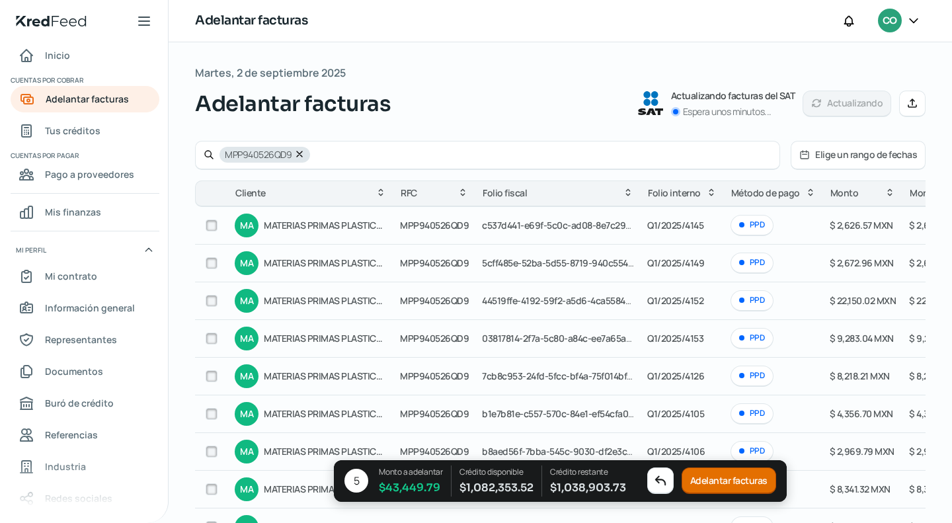
scroll to position [0, 0]
click at [207, 302] on input "checkbox" at bounding box center [212, 301] width 12 height 12
click at [208, 340] on input "checkbox" at bounding box center [212, 338] width 12 height 12
click at [216, 372] on input "checkbox" at bounding box center [212, 376] width 12 height 12
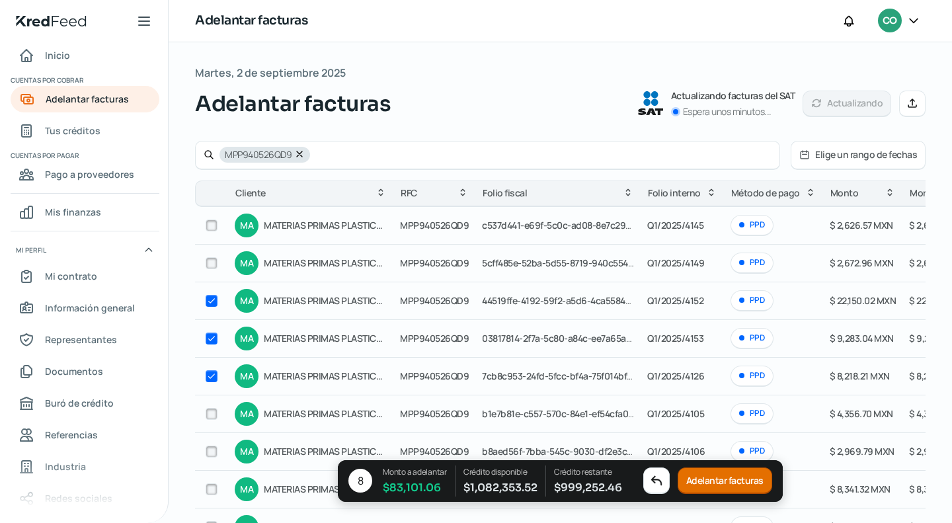
click at [208, 411] on input "checkbox" at bounding box center [212, 414] width 12 height 12
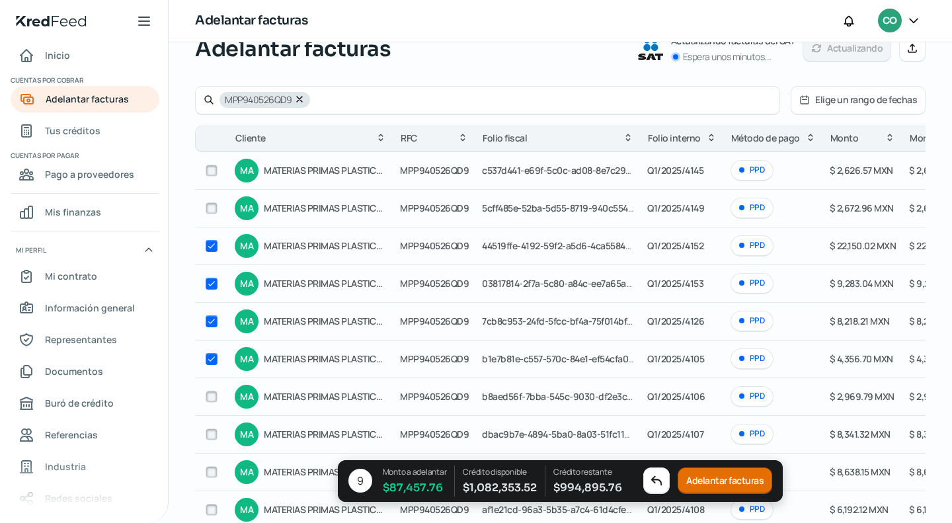
scroll to position [132, 0]
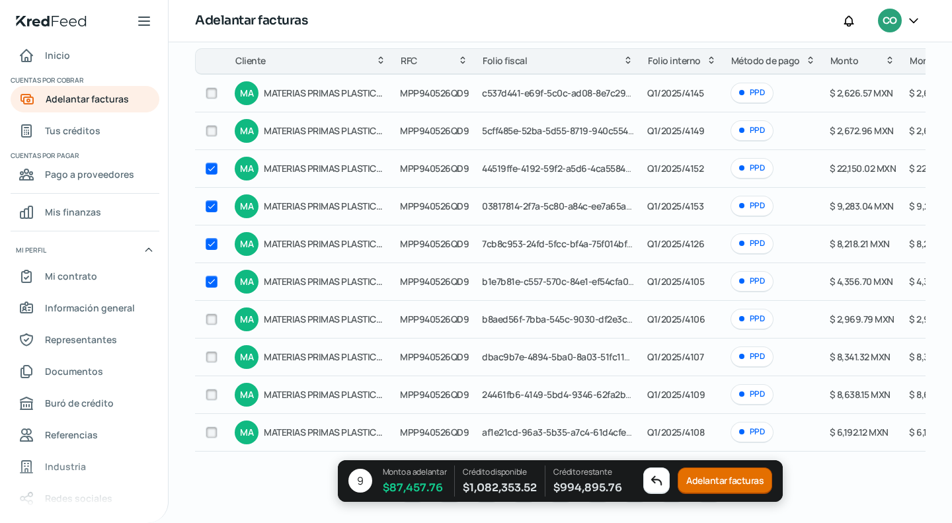
click at [211, 357] on input "checkbox" at bounding box center [212, 357] width 12 height 12
click at [213, 390] on input "checkbox" at bounding box center [212, 395] width 12 height 12
click at [213, 427] on input "checkbox" at bounding box center [212, 432] width 12 height 12
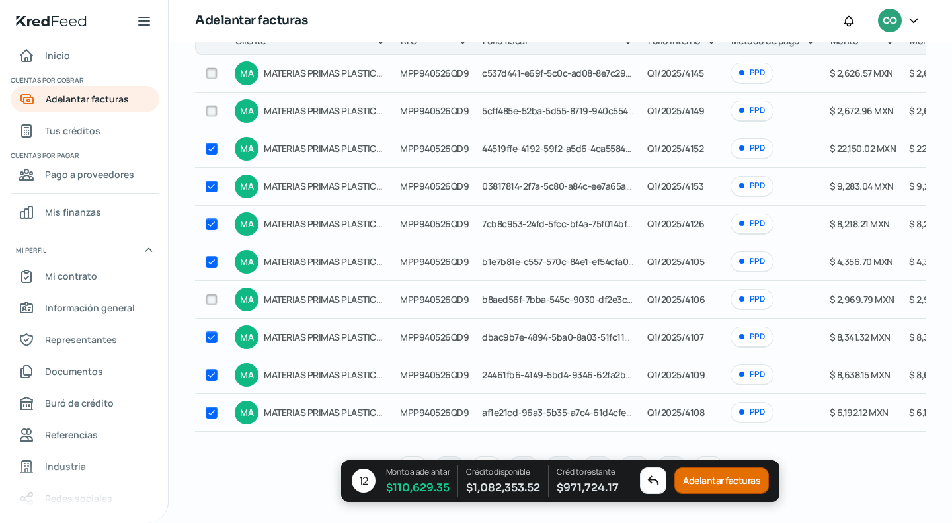
scroll to position [185, 0]
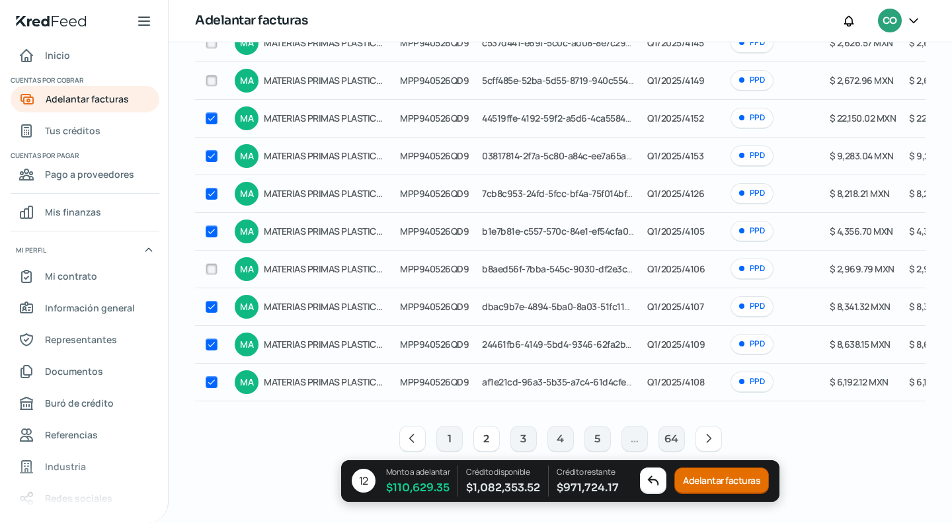
click at [711, 433] on icon at bounding box center [708, 438] width 13 height 13
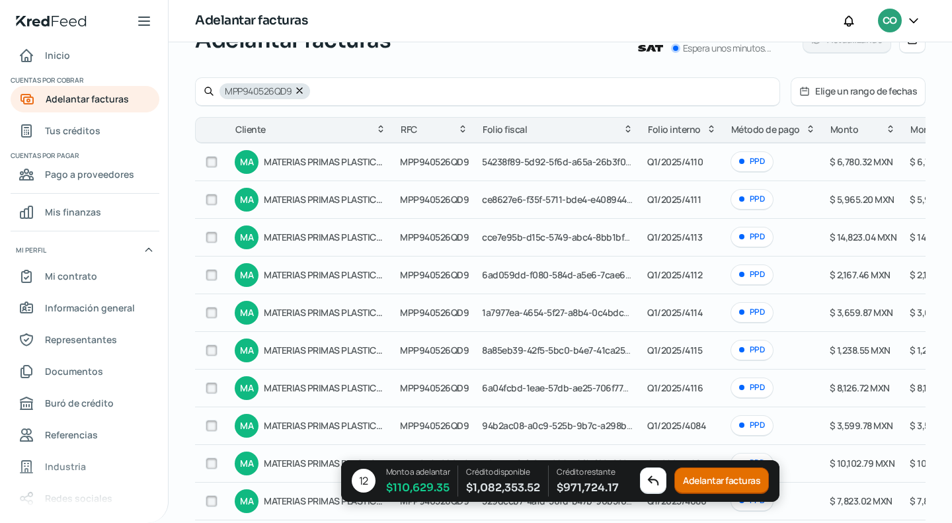
scroll to position [0, 0]
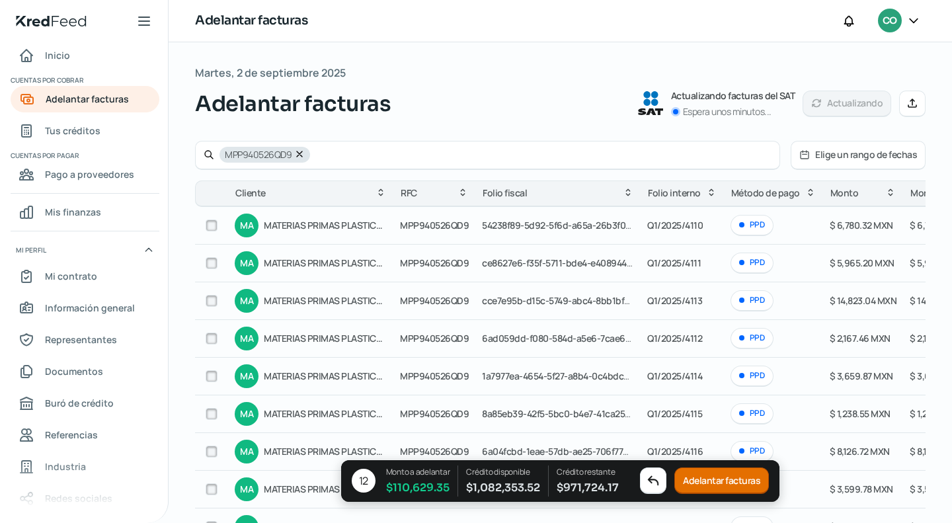
click at [209, 224] on input "checkbox" at bounding box center [212, 225] width 12 height 12
click at [212, 260] on input "checkbox" at bounding box center [212, 263] width 12 height 12
click at [219, 302] on div at bounding box center [212, 301] width 20 height 20
click at [212, 300] on input "checkbox" at bounding box center [212, 301] width 12 height 12
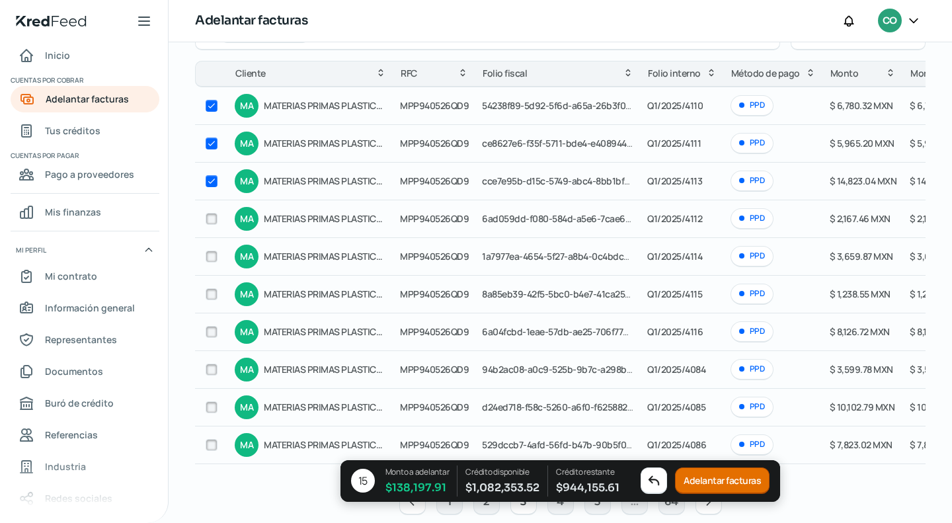
scroll to position [185, 0]
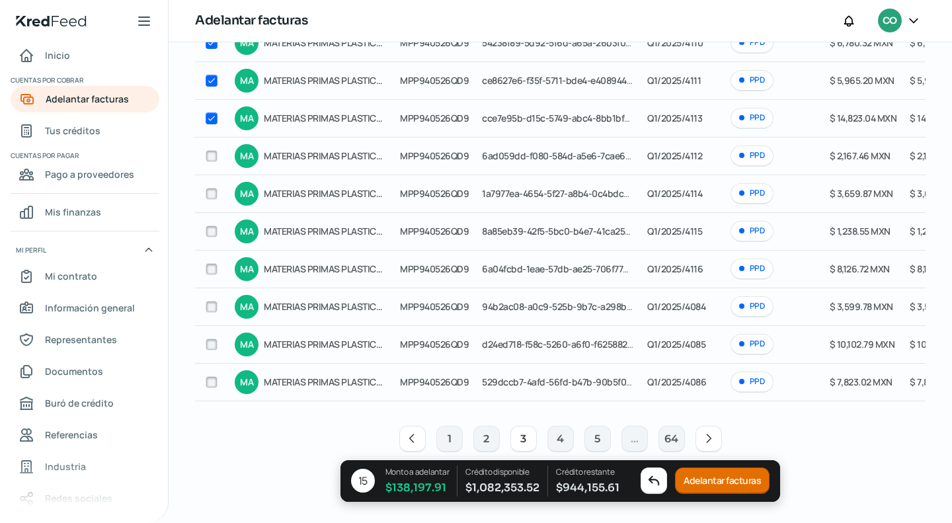
click at [207, 264] on input "checkbox" at bounding box center [212, 269] width 12 height 12
click at [209, 338] on input "checkbox" at bounding box center [212, 344] width 12 height 12
click at [209, 377] on input "checkbox" at bounding box center [212, 382] width 12 height 12
click at [702, 439] on icon at bounding box center [708, 438] width 13 height 13
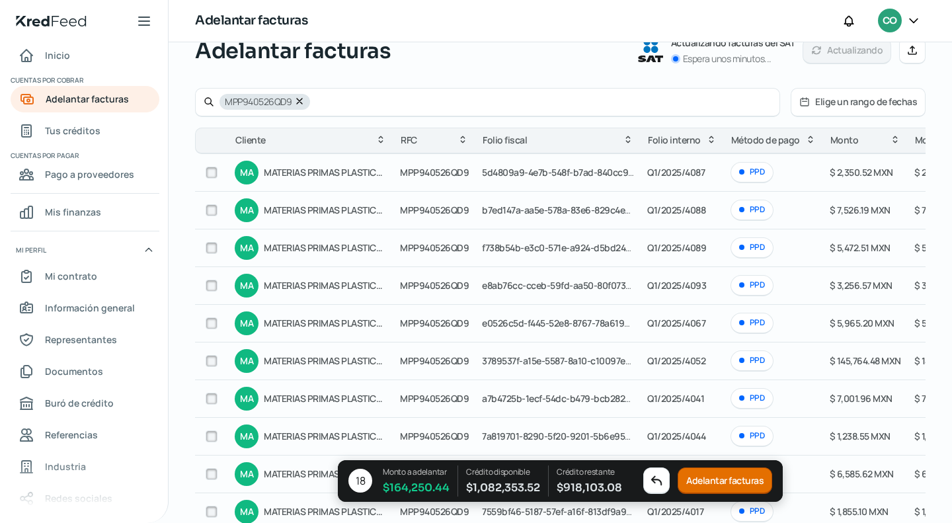
scroll to position [0, 0]
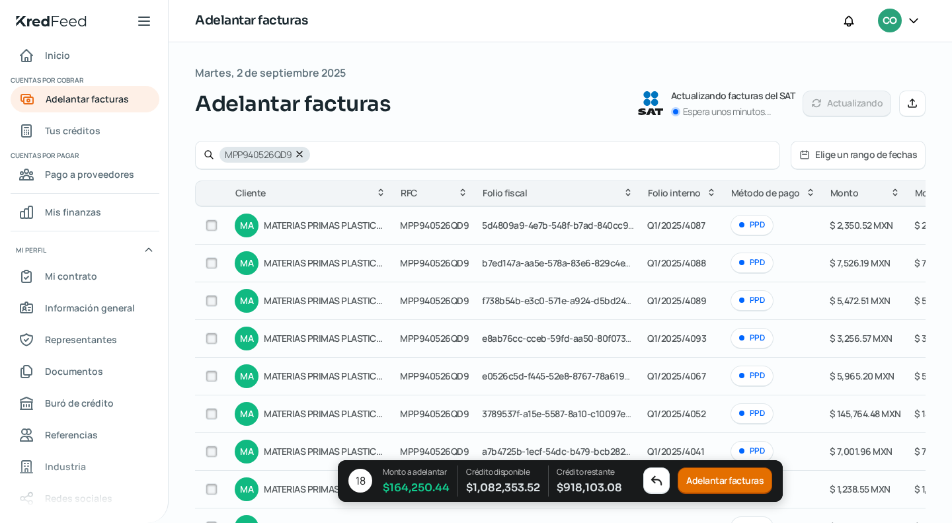
click at [207, 258] on input "checkbox" at bounding box center [212, 263] width 12 height 12
click at [209, 298] on input "checkbox" at bounding box center [212, 301] width 12 height 12
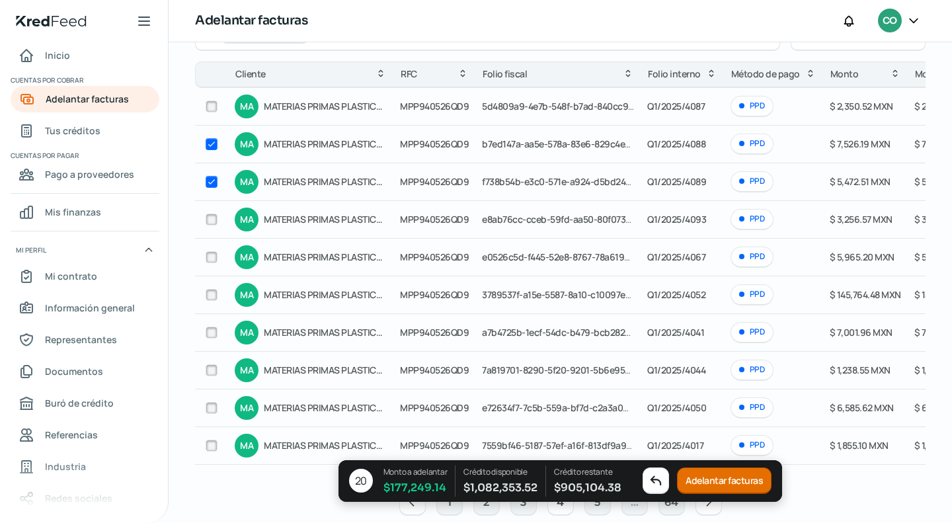
scroll to position [185, 0]
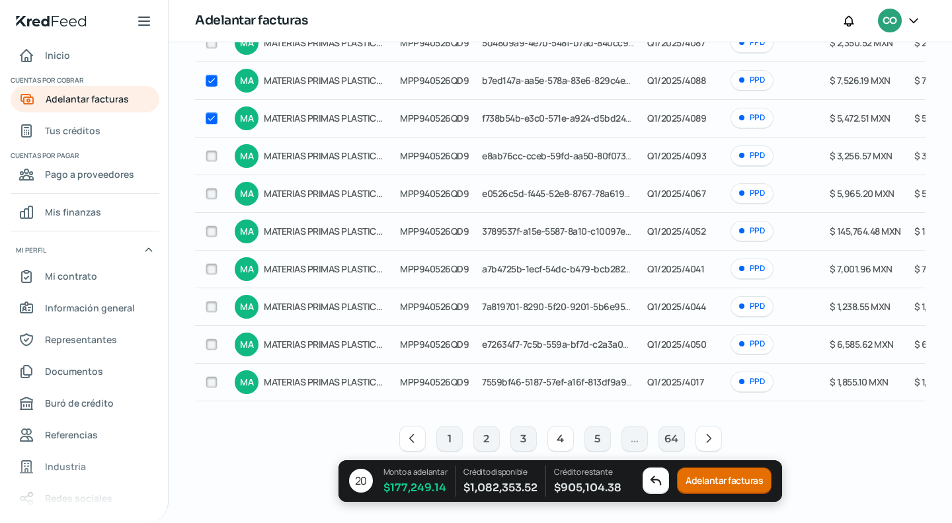
click at [705, 437] on icon at bounding box center [708, 438] width 13 height 13
click at [739, 437] on icon at bounding box center [745, 438] width 13 height 13
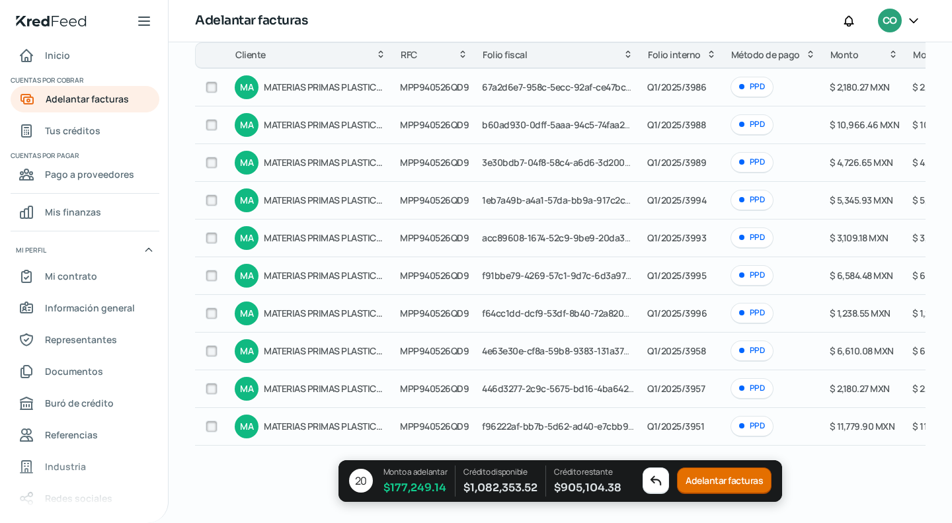
scroll to position [119, 0]
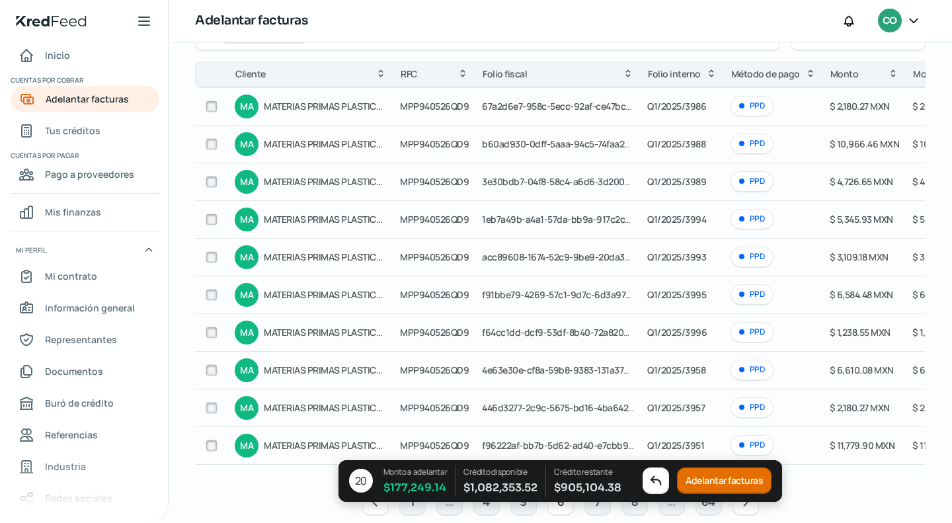
click at [851, 290] on span "$ 6,584.48 MXN" at bounding box center [860, 294] width 63 height 13
click at [212, 294] on input "checkbox" at bounding box center [212, 295] width 12 height 12
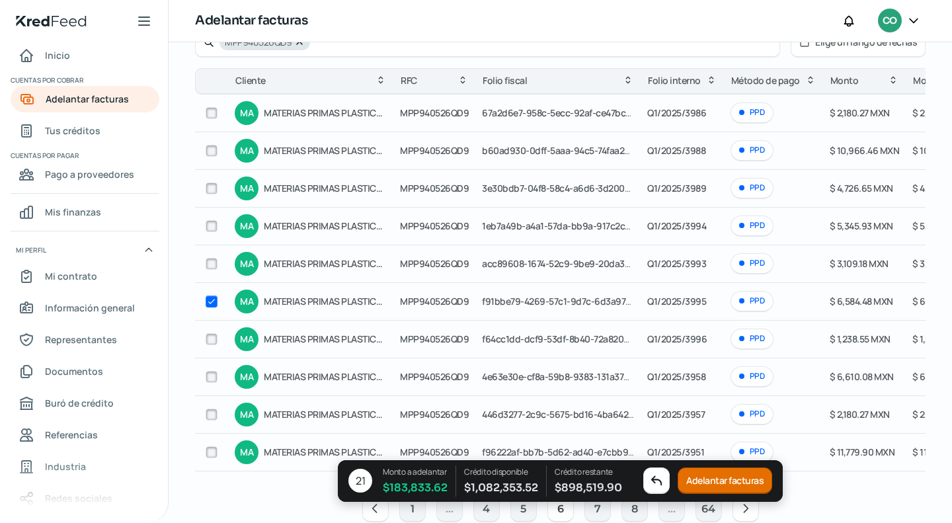
scroll to position [132, 0]
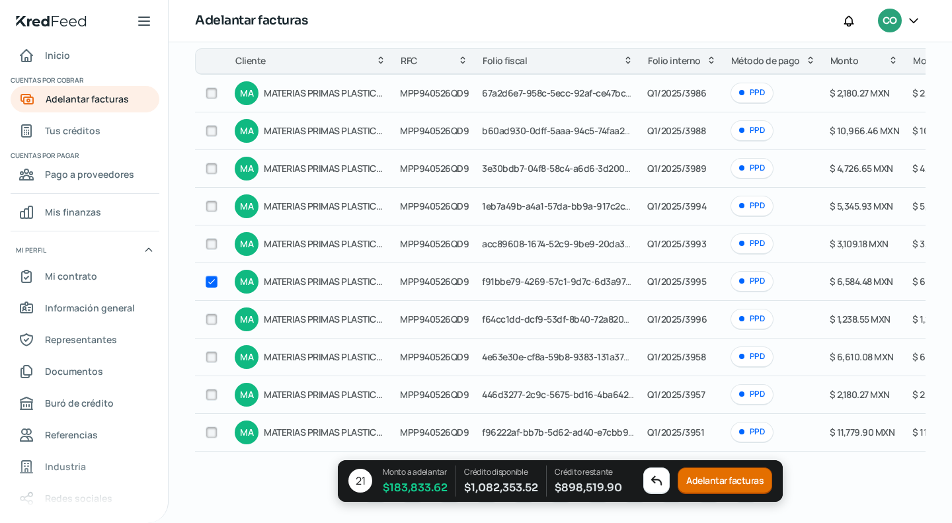
drag, startPoint x: 213, startPoint y: 170, endPoint x: 310, endPoint y: 194, distance: 100.0
click at [213, 171] on input "checkbox" at bounding box center [212, 169] width 12 height 12
click at [726, 483] on button "Adelantar facturas" at bounding box center [725, 481] width 94 height 26
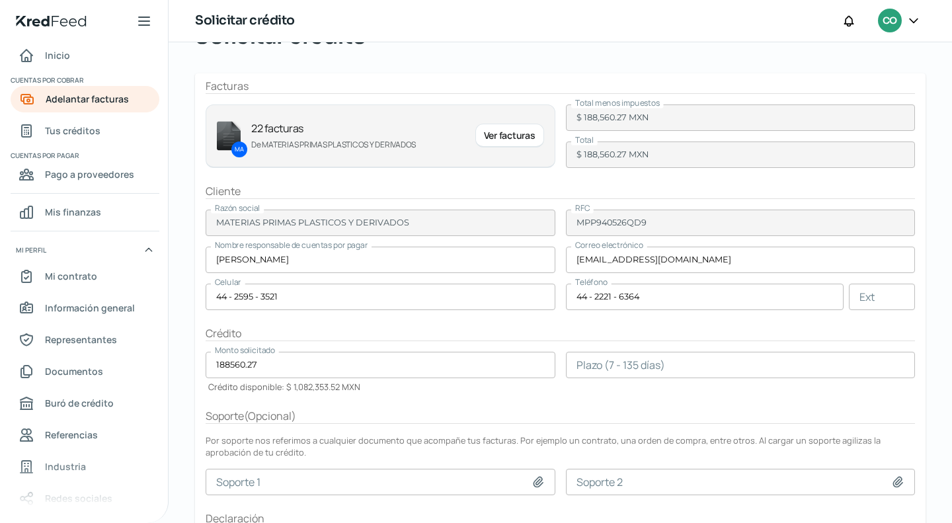
scroll to position [132, 0]
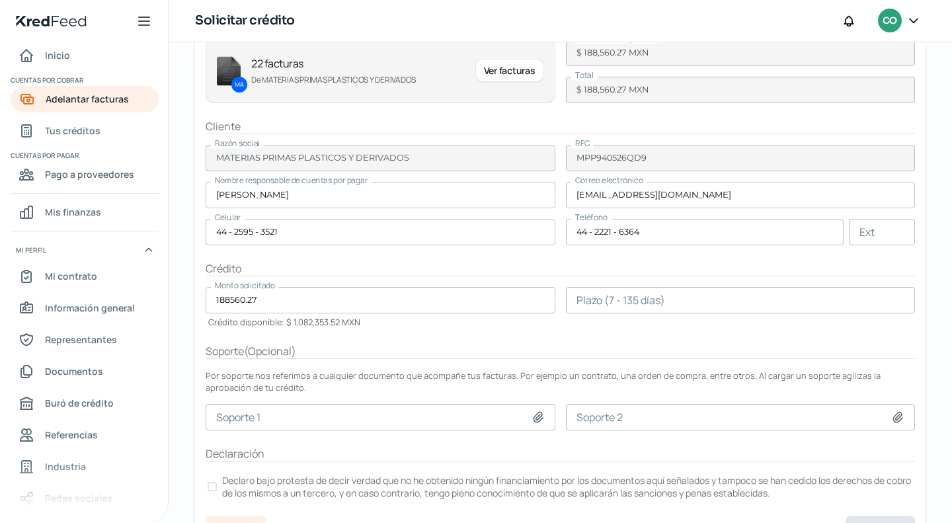
click at [625, 301] on input "number" at bounding box center [741, 300] width 350 height 26
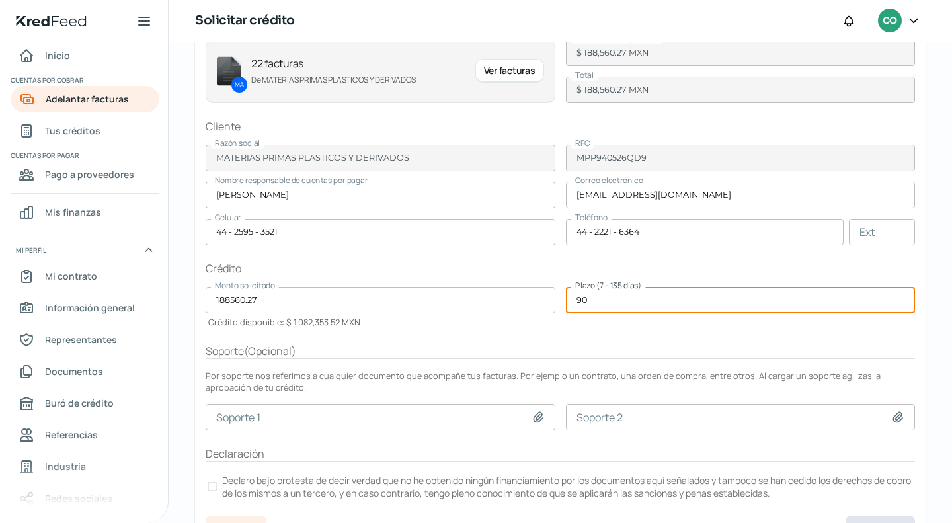
click at [607, 348] on div "Soporte ( Opcional )" at bounding box center [560, 351] width 709 height 15
click at [214, 478] on label "Declaro bajo protesta de decir verdad que no he obtenido ningún financiamiento …" at bounding box center [560, 486] width 709 height 29
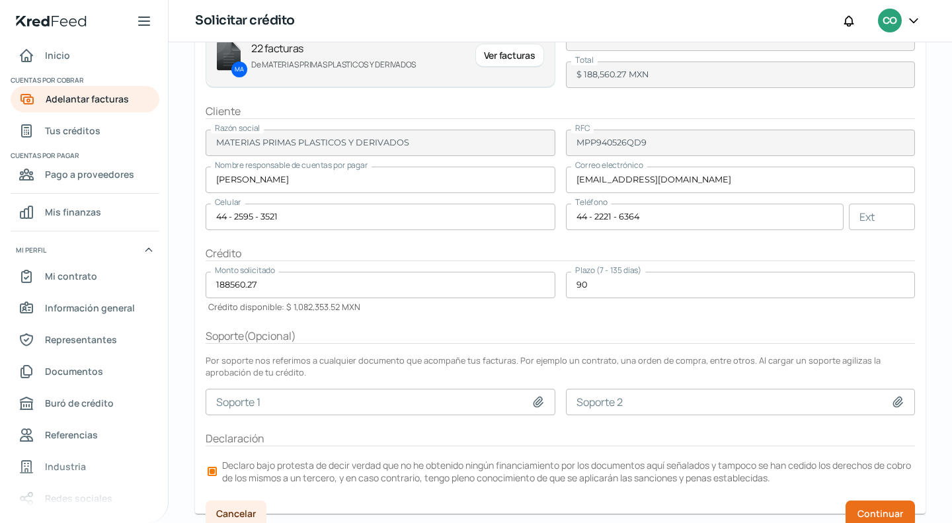
scroll to position [155, 0]
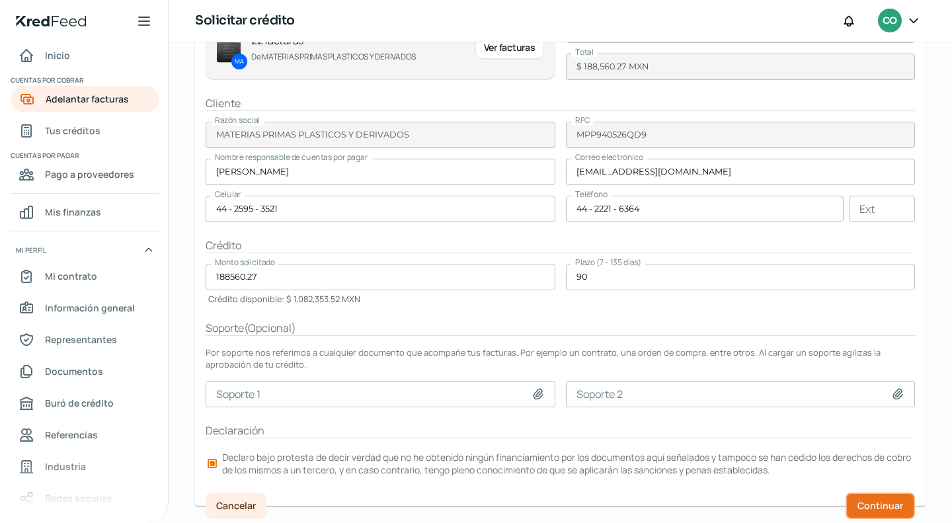
click at [872, 502] on span "Continuar" at bounding box center [880, 505] width 46 height 9
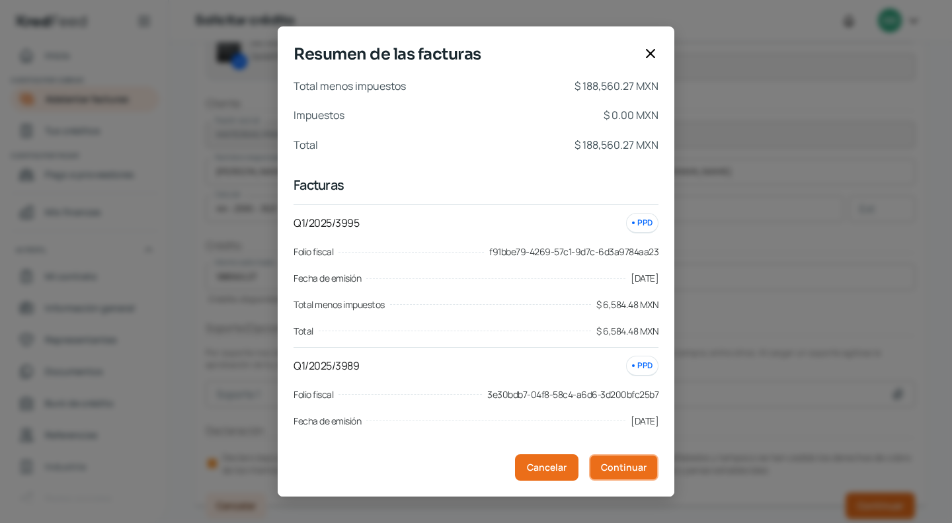
click at [624, 474] on button "Continuar" at bounding box center [623, 467] width 69 height 26
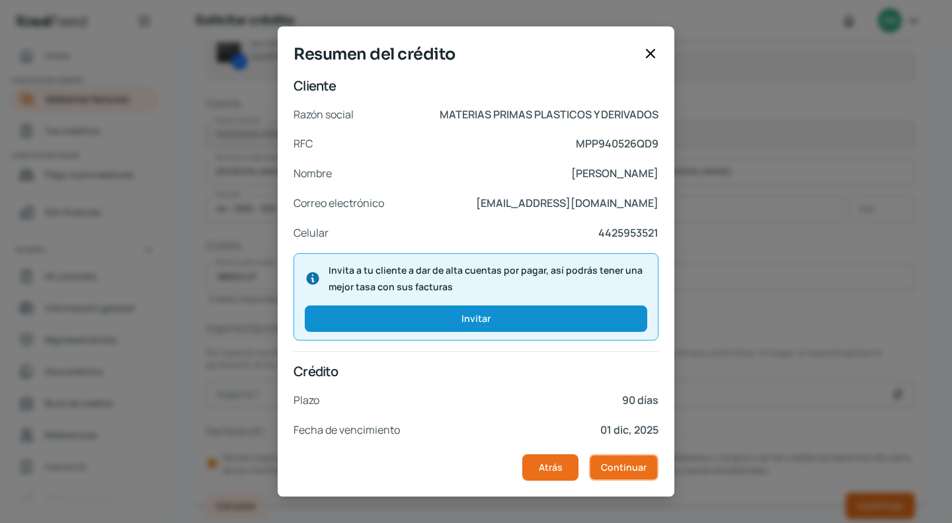
click at [622, 474] on button "Continuar" at bounding box center [623, 467] width 69 height 26
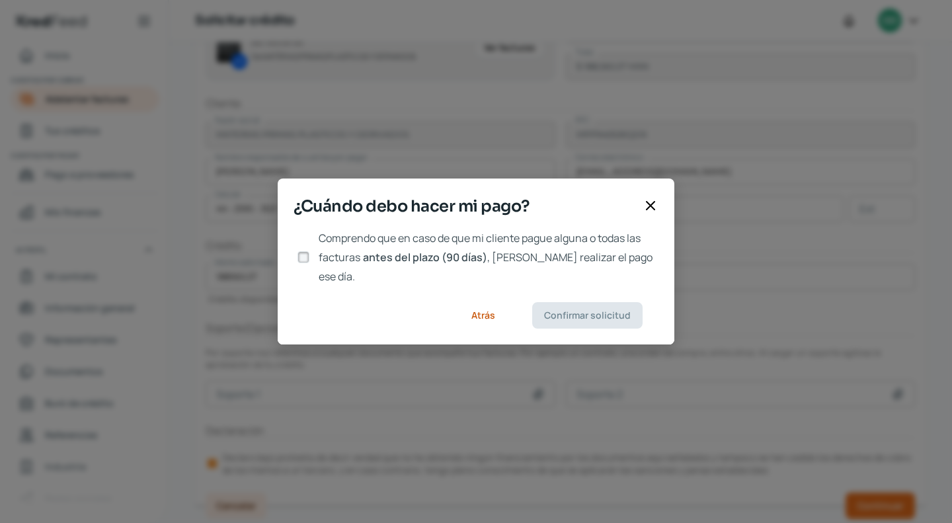
drag, startPoint x: 305, startPoint y: 253, endPoint x: 344, endPoint y: 258, distance: 38.6
click at [305, 253] on input "Comprendo que en caso de que mi cliente pague alguna o todas las facturas antes…" at bounding box center [303, 257] width 12 height 12
click at [585, 311] on span "Confirmar solicitud" at bounding box center [587, 315] width 87 height 9
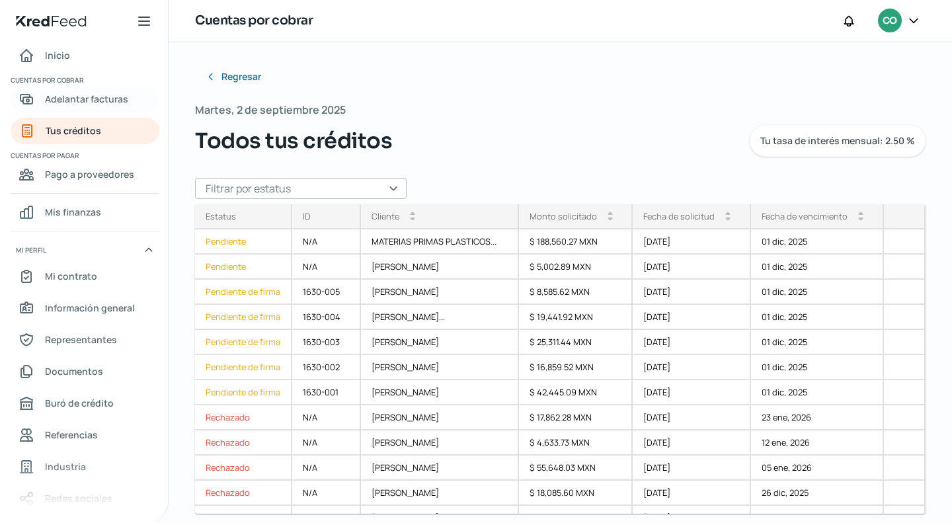
click at [76, 100] on span "Adelantar facturas" at bounding box center [86, 99] width 83 height 17
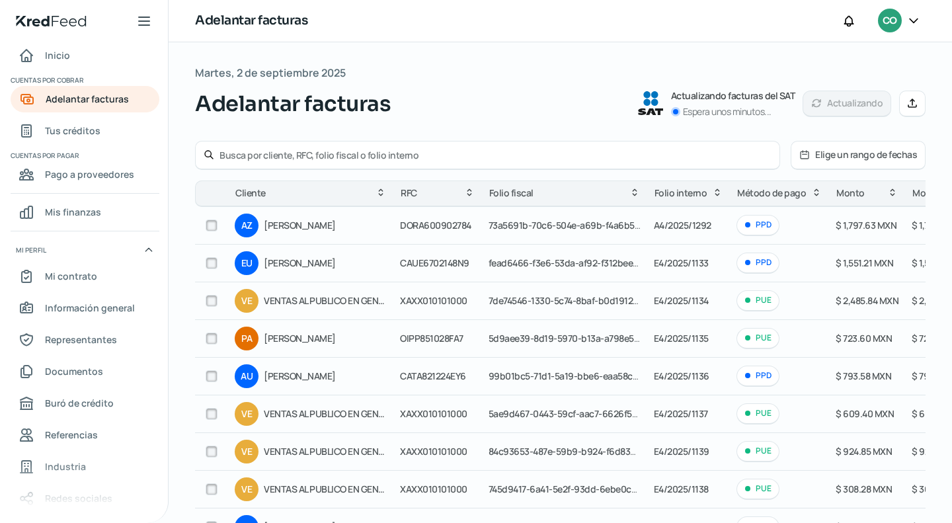
click at [367, 145] on div at bounding box center [487, 155] width 585 height 29
click at [330, 151] on input "text" at bounding box center [495, 155] width 552 height 13
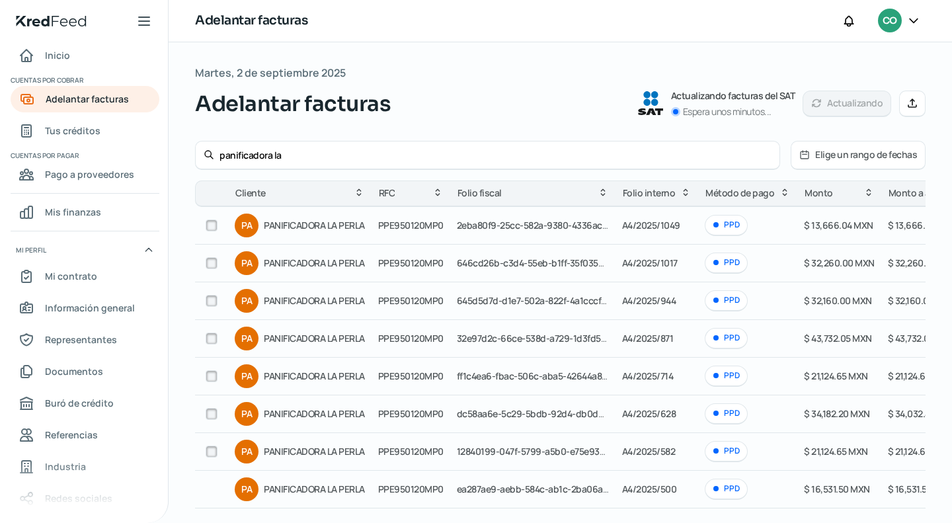
click at [207, 260] on input "checkbox" at bounding box center [212, 263] width 12 height 12
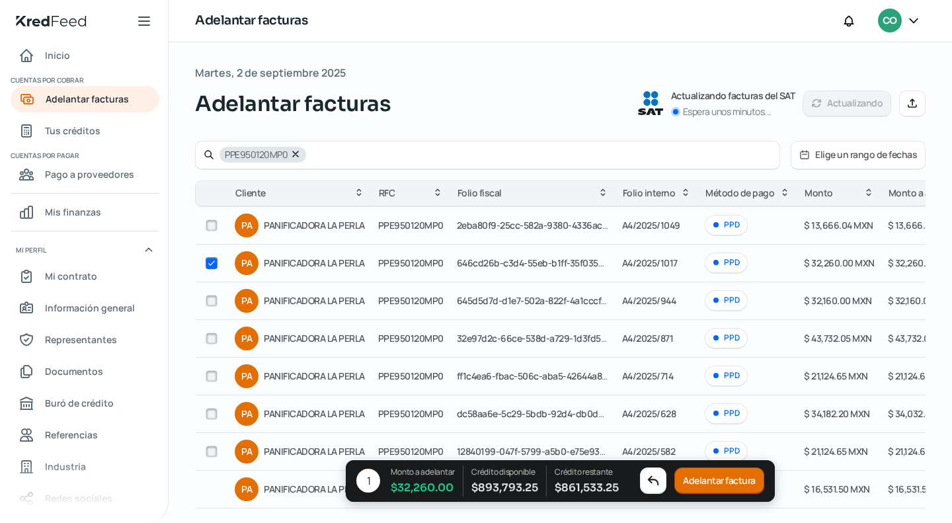
click at [204, 223] on div at bounding box center [212, 225] width 20 height 20
click at [213, 233] on div at bounding box center [212, 225] width 20 height 20
click at [211, 225] on input "checkbox" at bounding box center [212, 225] width 12 height 12
click at [706, 484] on button "Adelantar facturas" at bounding box center [719, 481] width 94 height 26
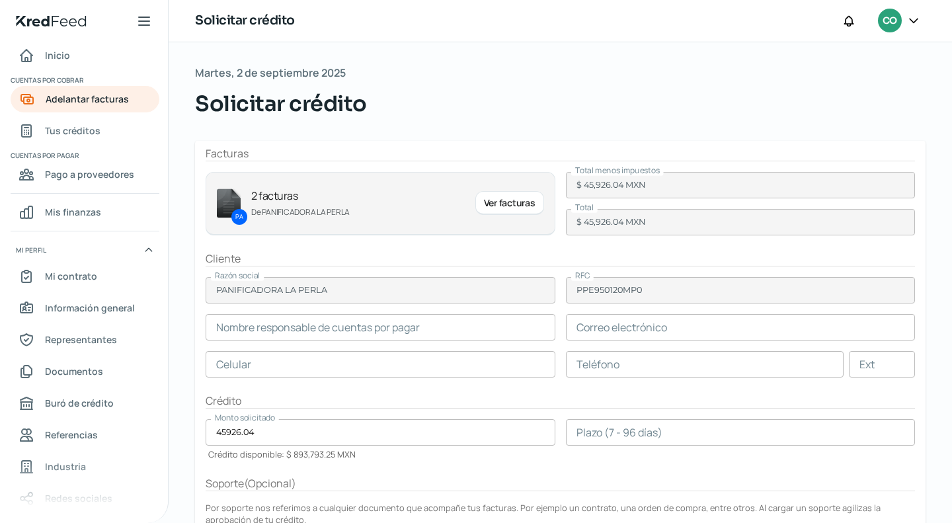
click at [312, 327] on input "text" at bounding box center [381, 327] width 350 height 26
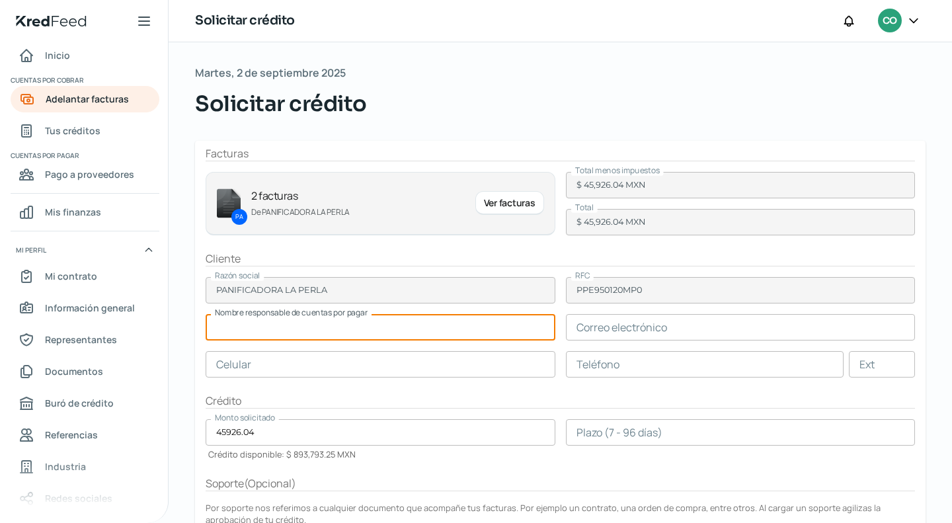
paste input "[PERSON_NAME]"
click at [636, 324] on input "text" at bounding box center [741, 327] width 350 height 26
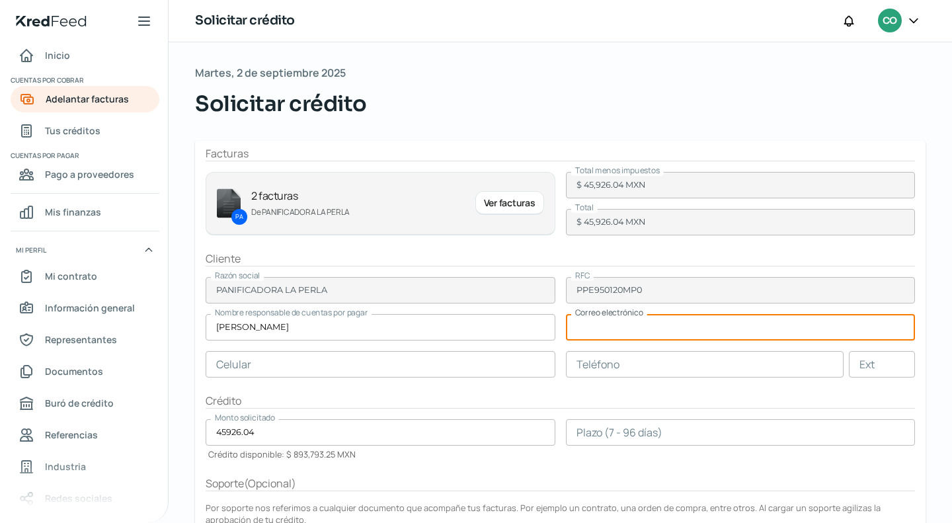
paste input "[EMAIL_ADDRESS][DOMAIN_NAME]"
click at [382, 367] on input "text" at bounding box center [381, 364] width 350 height 26
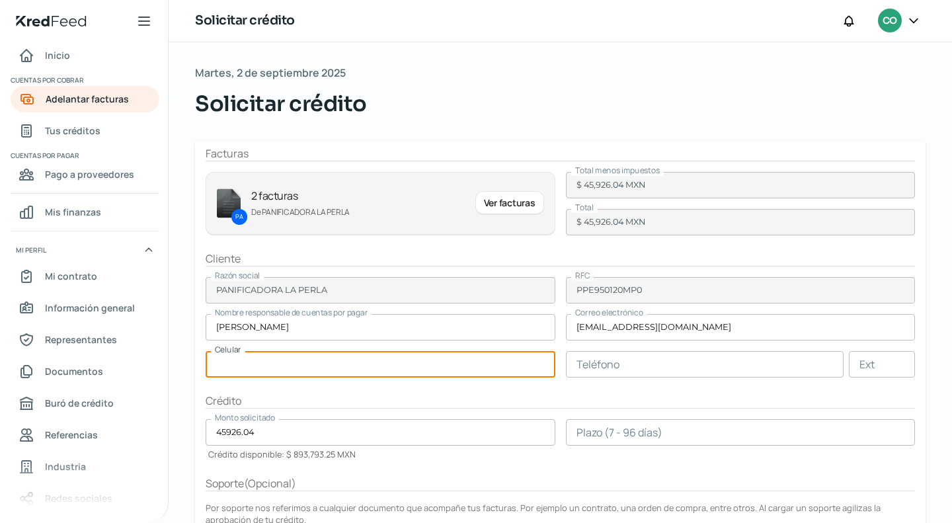
paste input "44 - 1277 - 0188"
click at [595, 367] on input "text" at bounding box center [705, 364] width 278 height 26
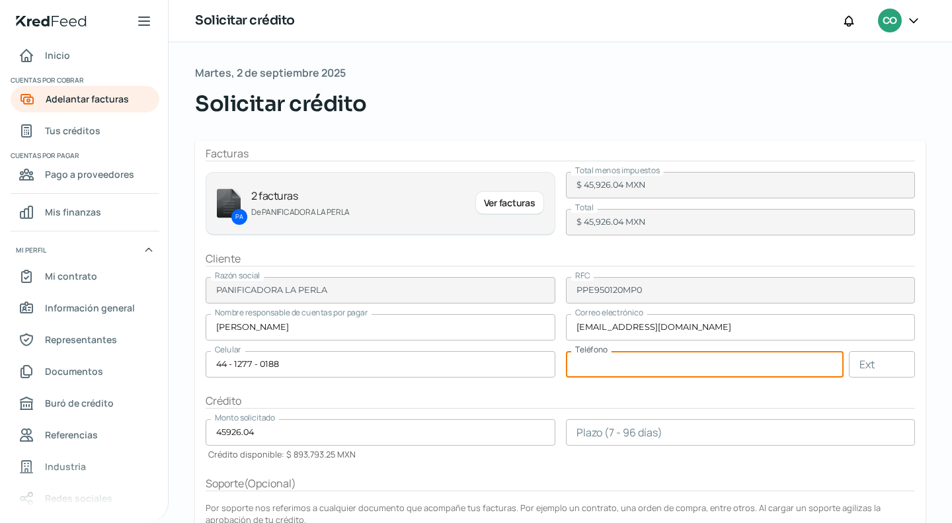
paste input "44 - 1277 - 0188"
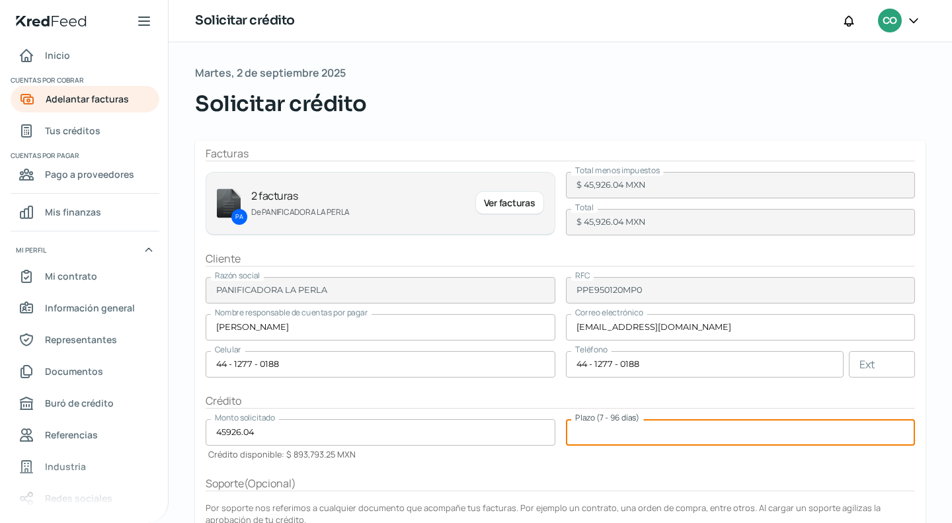
click at [645, 422] on input "number" at bounding box center [741, 432] width 350 height 26
click at [719, 409] on form "Facturas PA 2 facturas De PANIFICADORA LA PERLA Ver facturas Total menos impues…" at bounding box center [560, 401] width 730 height 520
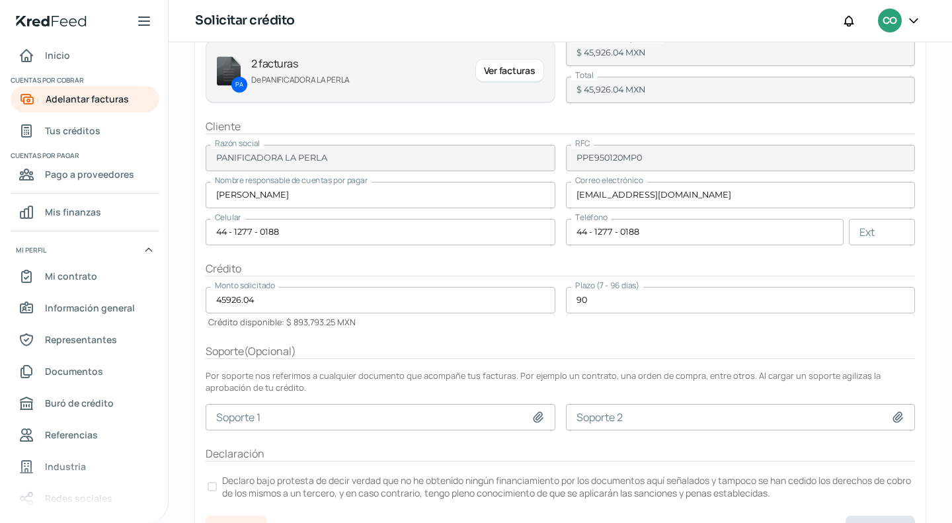
scroll to position [155, 0]
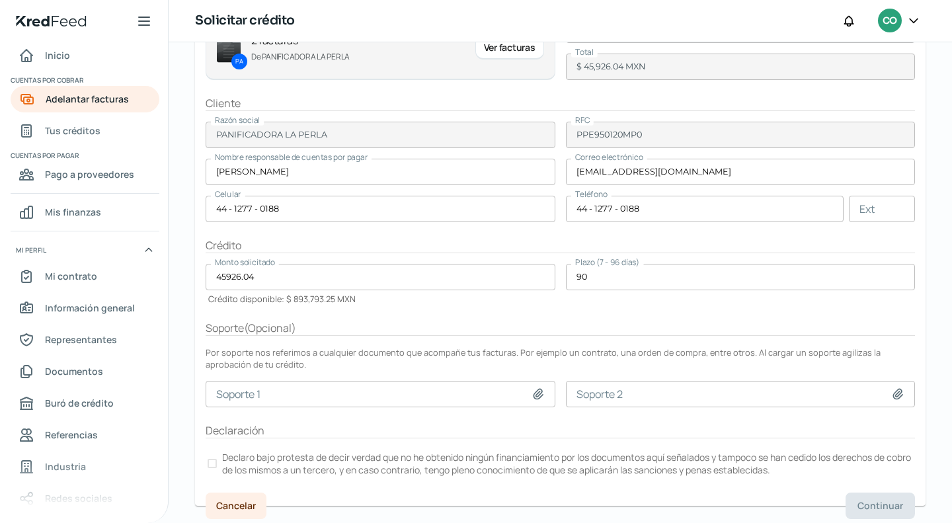
drag, startPoint x: 211, startPoint y: 459, endPoint x: 226, endPoint y: 461, distance: 14.7
click at [212, 459] on div at bounding box center [211, 463] width 9 height 9
click at [884, 494] on button "Continuar" at bounding box center [879, 505] width 69 height 26
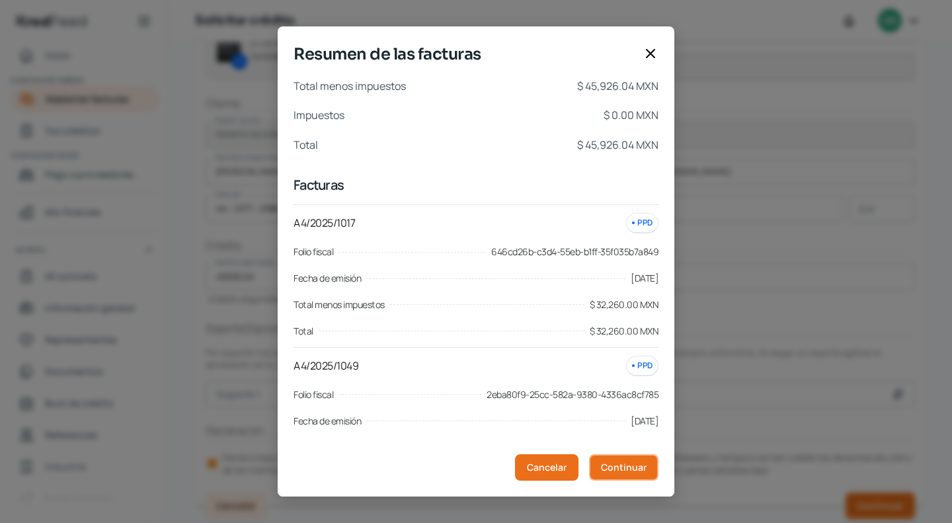
click at [609, 471] on span "Continuar" at bounding box center [624, 467] width 46 height 9
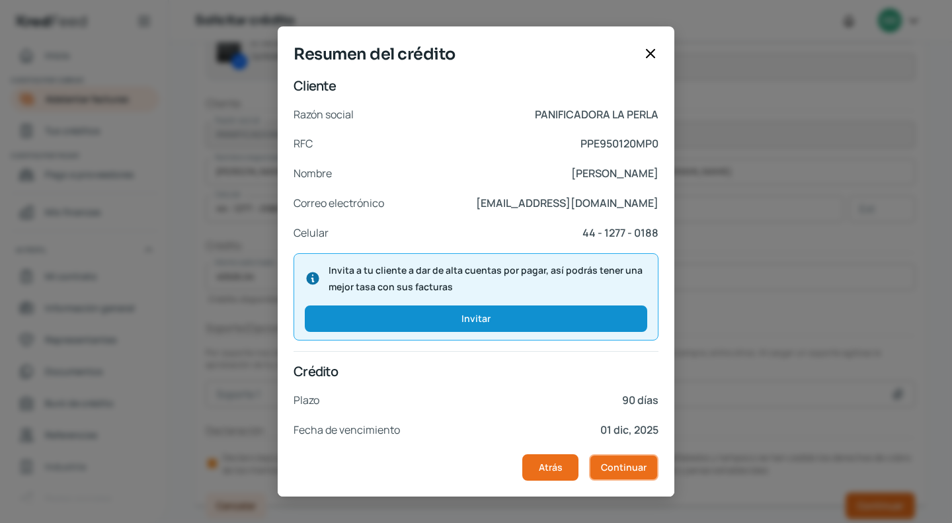
click at [609, 471] on span "Continuar" at bounding box center [624, 467] width 46 height 9
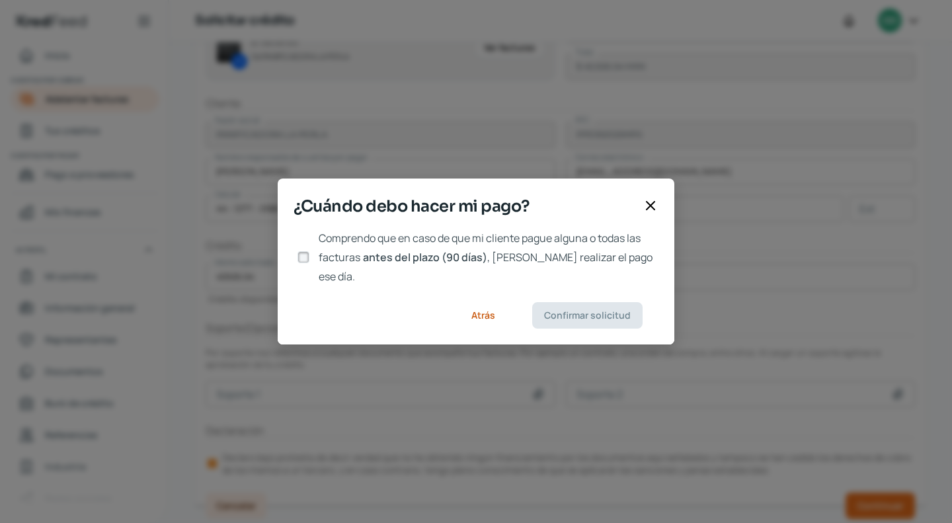
click at [312, 262] on div at bounding box center [303, 257] width 20 height 20
click at [309, 259] on input "Comprendo que en caso de que mi cliente pague alguna o todas las facturas antes…" at bounding box center [303, 257] width 12 height 12
click at [612, 311] on span "Confirmar solicitud" at bounding box center [587, 315] width 87 height 9
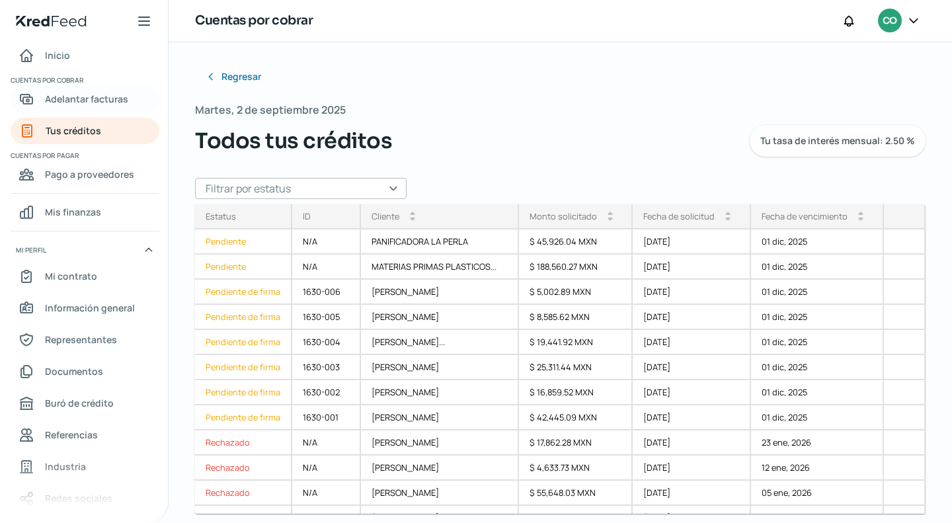
click at [114, 94] on span "Adelantar facturas" at bounding box center [86, 99] width 83 height 17
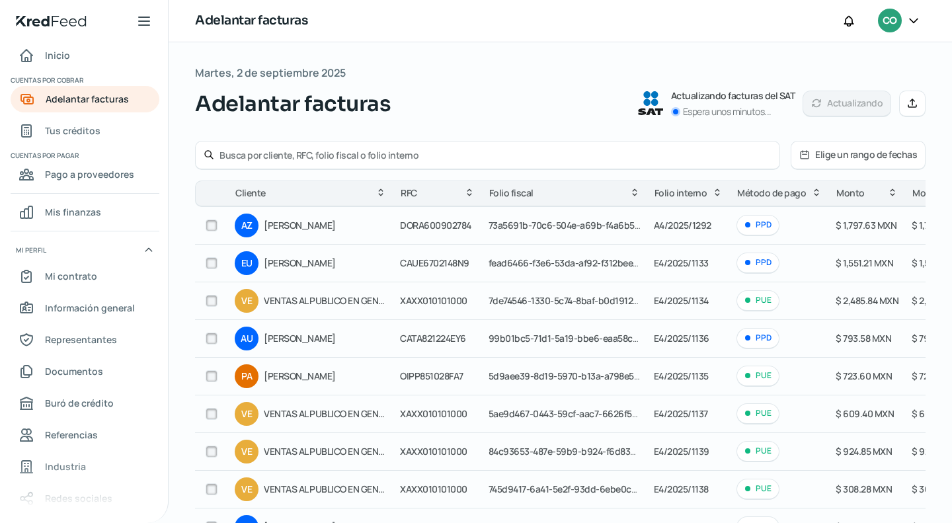
click at [279, 153] on input "text" at bounding box center [495, 155] width 552 height 13
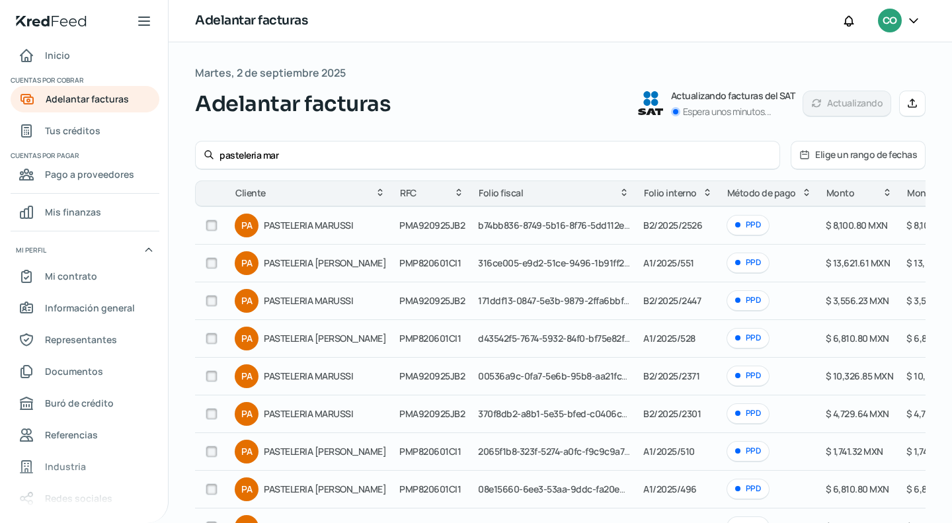
click at [207, 222] on input "checkbox" at bounding box center [212, 225] width 12 height 12
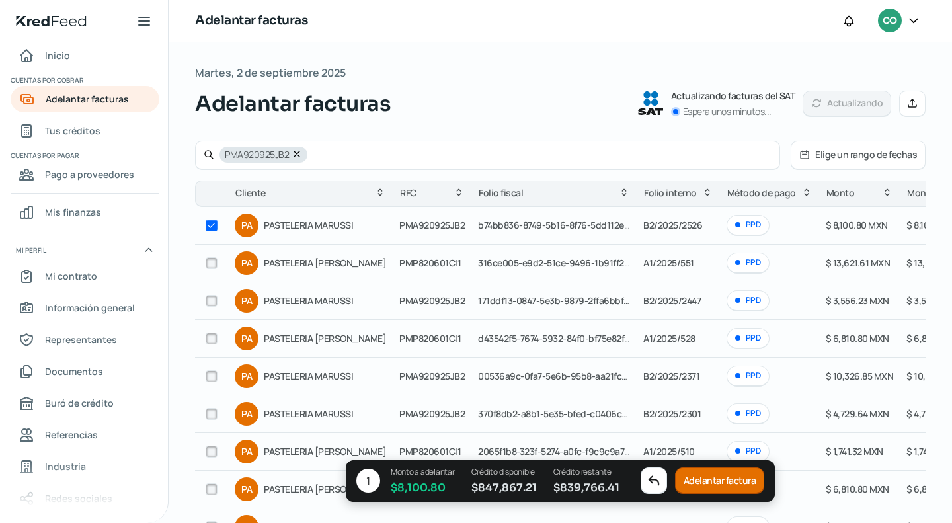
click at [712, 487] on button "Adelantar factura" at bounding box center [720, 481] width 90 height 26
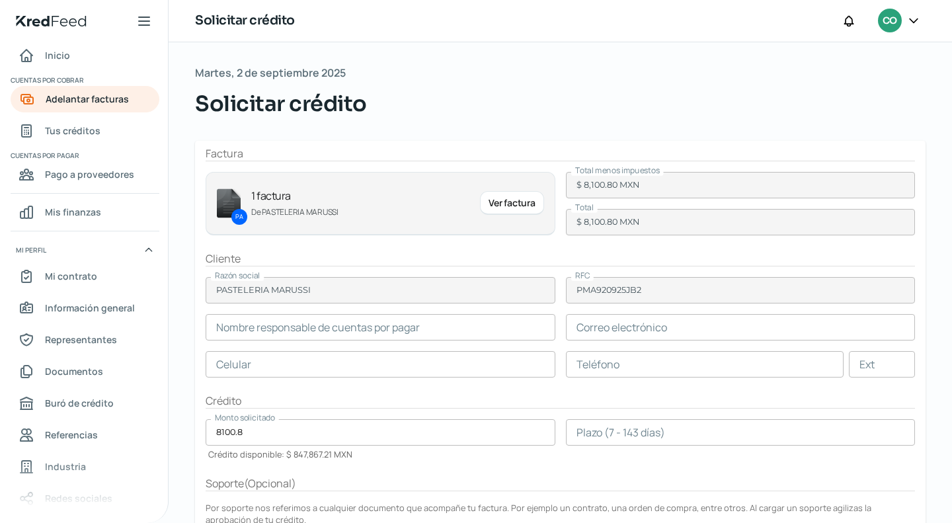
click at [429, 329] on input "text" at bounding box center [381, 327] width 350 height 26
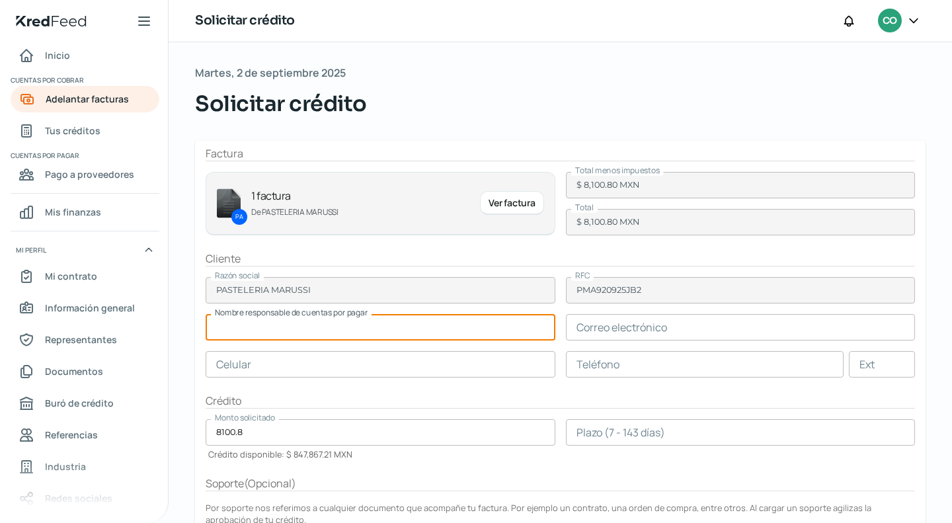
paste input "[PERSON_NAME]"
click at [671, 331] on input "text" at bounding box center [741, 327] width 350 height 26
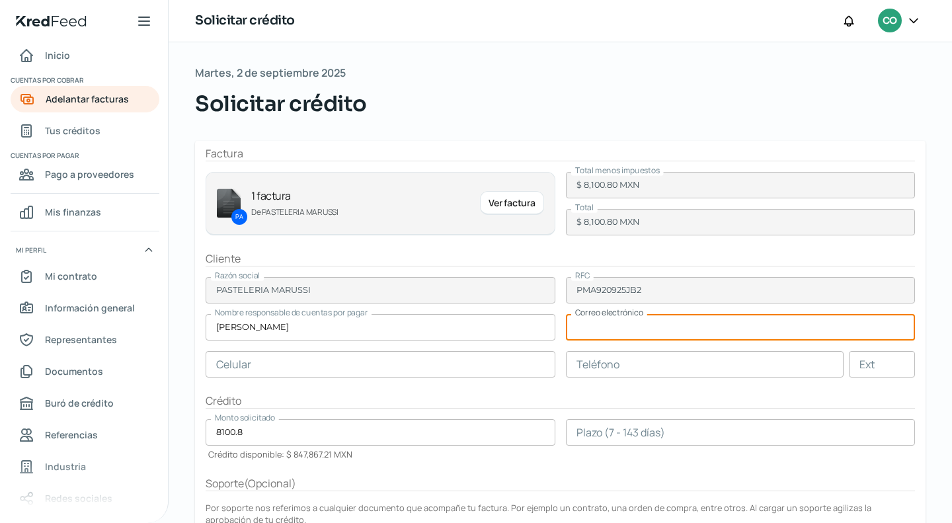
paste input "[EMAIL_ADDRESS][DOMAIN_NAME]"
click at [445, 359] on input "text" at bounding box center [381, 364] width 350 height 26
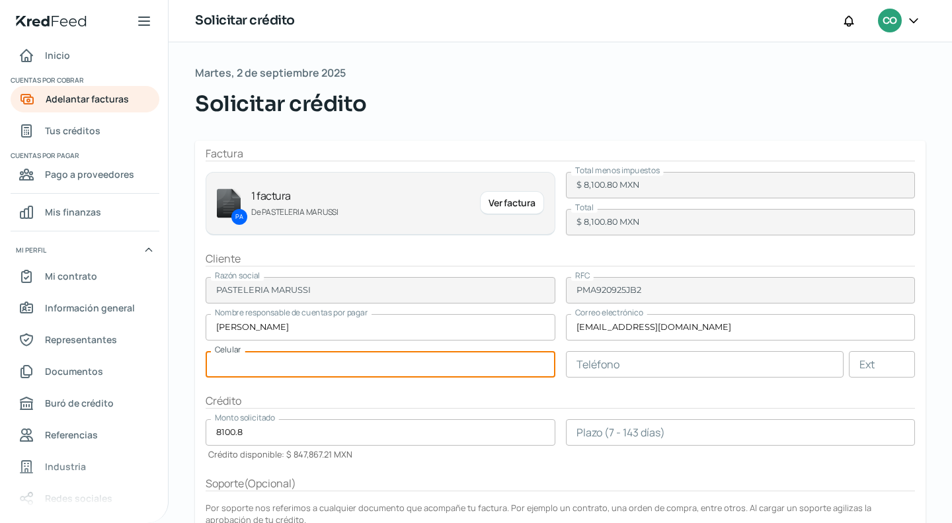
paste input "44 - 3313 - 9576"
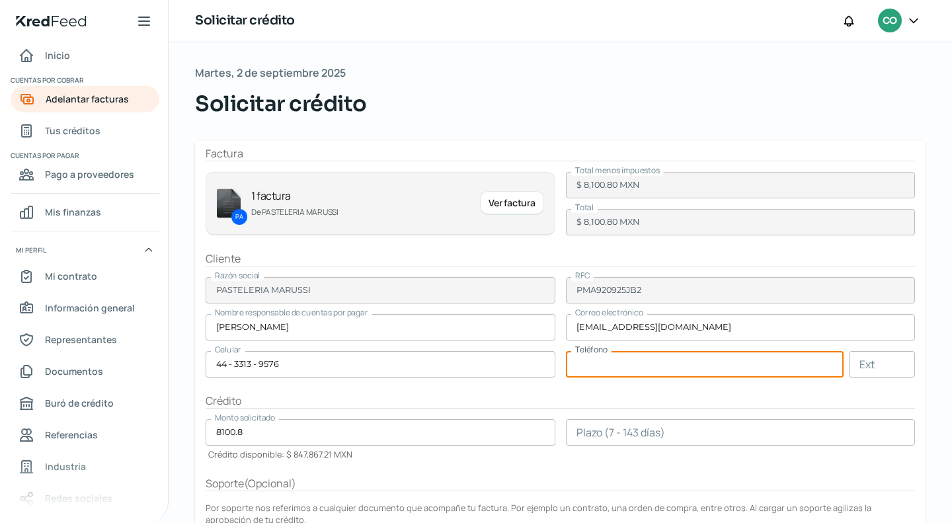
click at [597, 375] on input "text" at bounding box center [705, 364] width 278 height 26
paste input "44 - 3312 - 3303"
click at [588, 440] on input "number" at bounding box center [741, 432] width 350 height 26
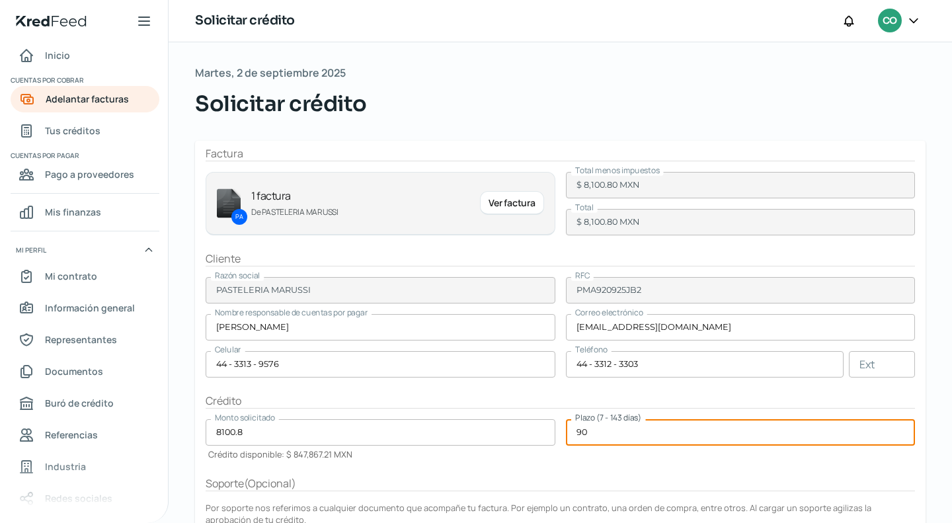
click at [672, 447] on div "Plazo (7 - 143 días) 90" at bounding box center [741, 439] width 350 height 41
click at [654, 476] on div "Soporte ( Opcional )" at bounding box center [560, 483] width 709 height 15
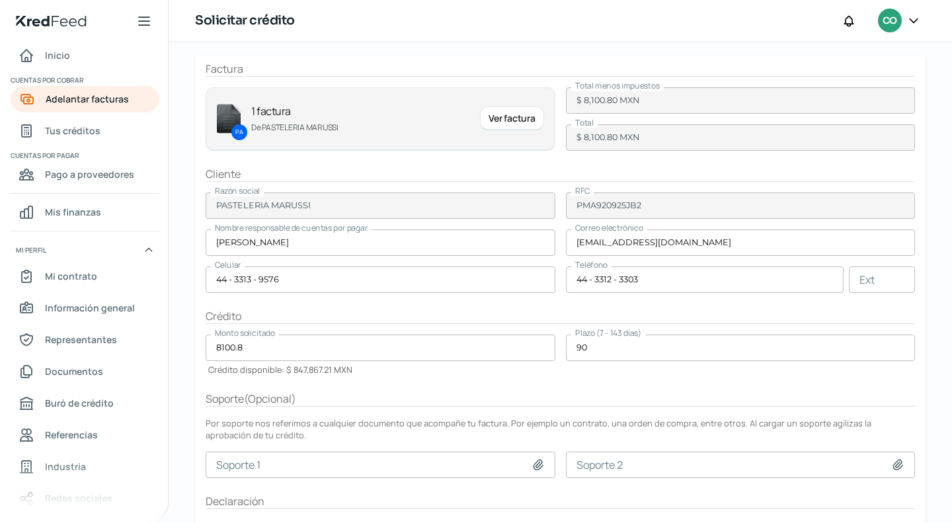
scroll to position [155, 0]
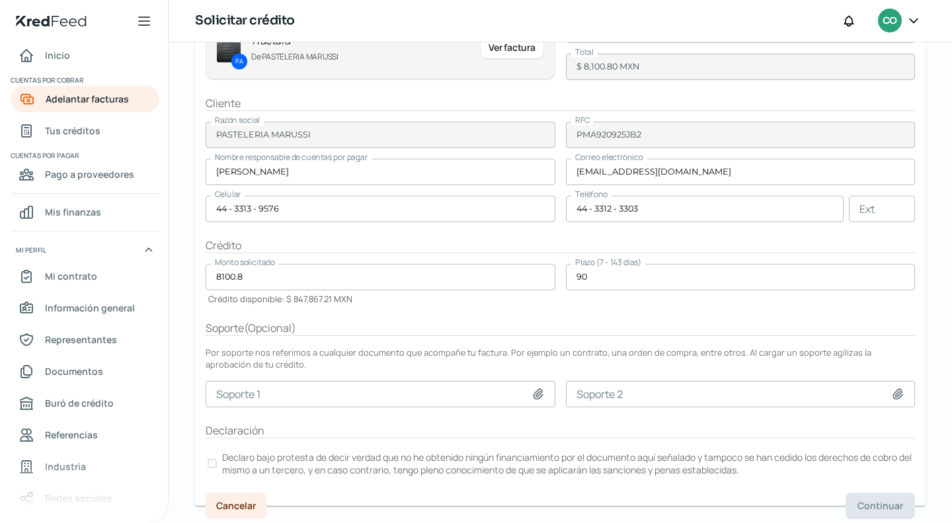
click at [215, 461] on div at bounding box center [211, 463] width 9 height 9
click at [859, 501] on span "Continuar" at bounding box center [880, 505] width 46 height 9
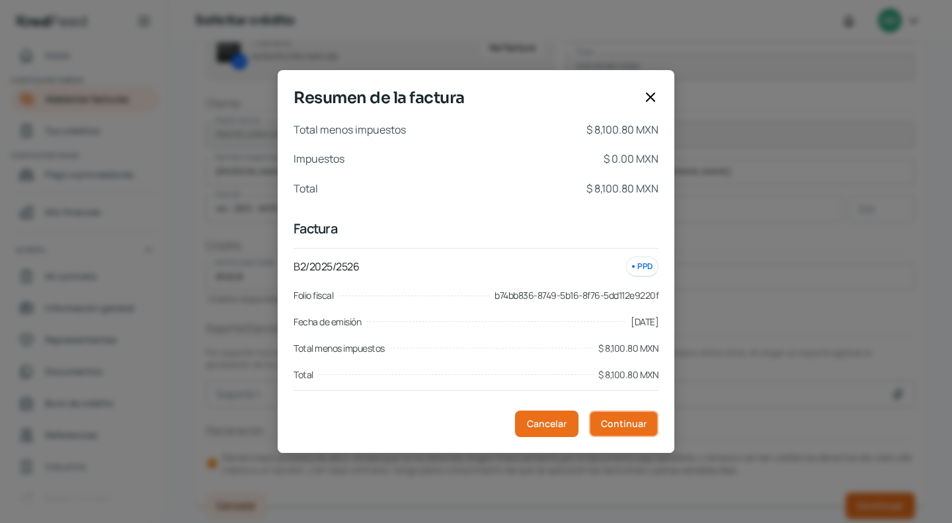
click at [641, 414] on button "Continuar" at bounding box center [623, 423] width 69 height 26
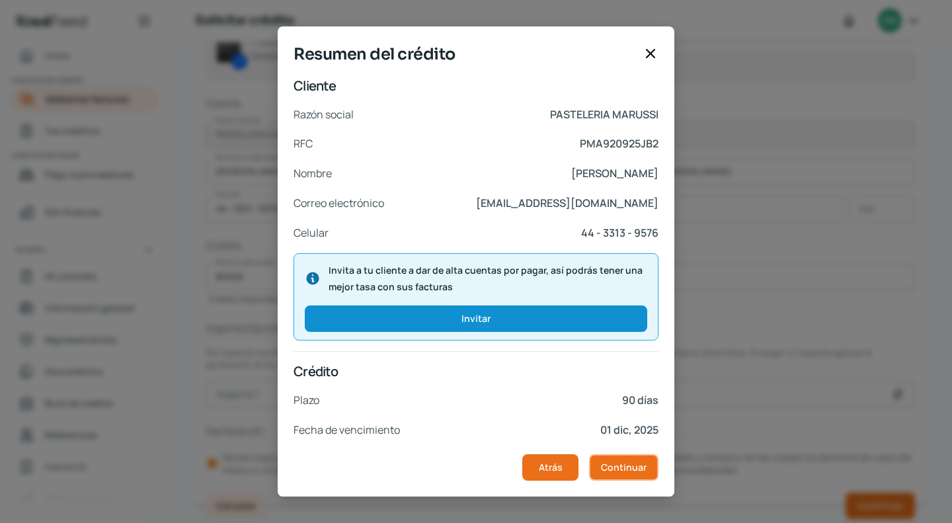
click at [657, 462] on button "Continuar" at bounding box center [623, 467] width 69 height 26
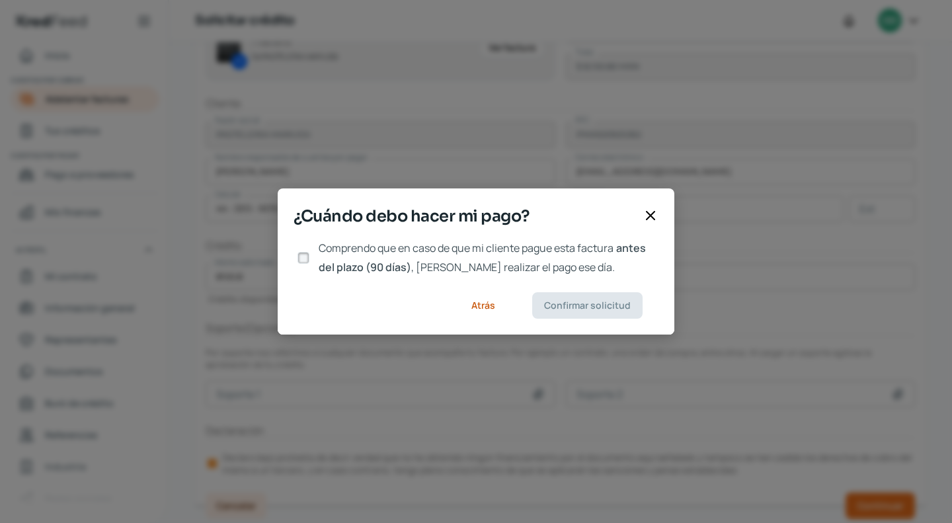
click at [302, 257] on input "Comprendo que en caso de que mi cliente pague esta factura antes del plazo (90 …" at bounding box center [303, 258] width 12 height 12
click at [574, 298] on button "Confirmar solicitud" at bounding box center [587, 305] width 110 height 26
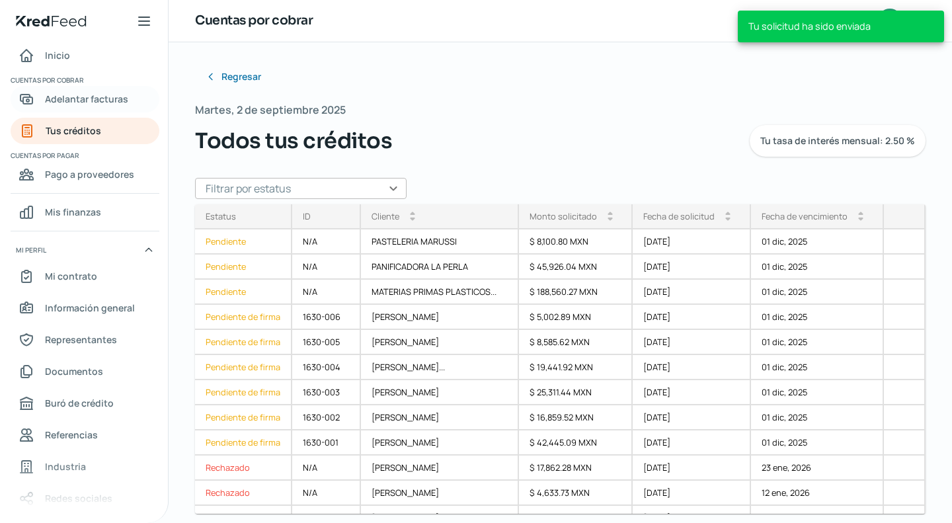
click at [93, 97] on span "Adelantar facturas" at bounding box center [86, 99] width 83 height 17
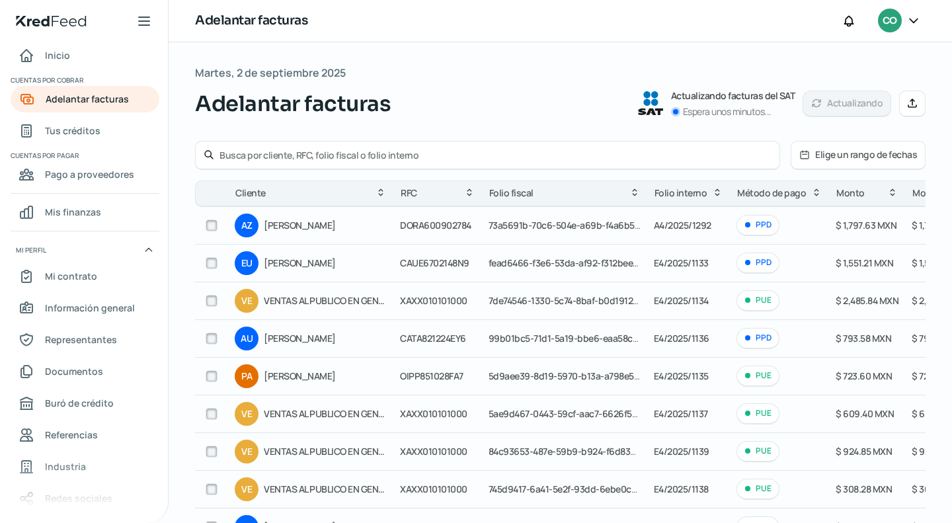
drag, startPoint x: 233, startPoint y: 155, endPoint x: 243, endPoint y: 160, distance: 10.9
click at [233, 155] on input "text" at bounding box center [495, 155] width 552 height 13
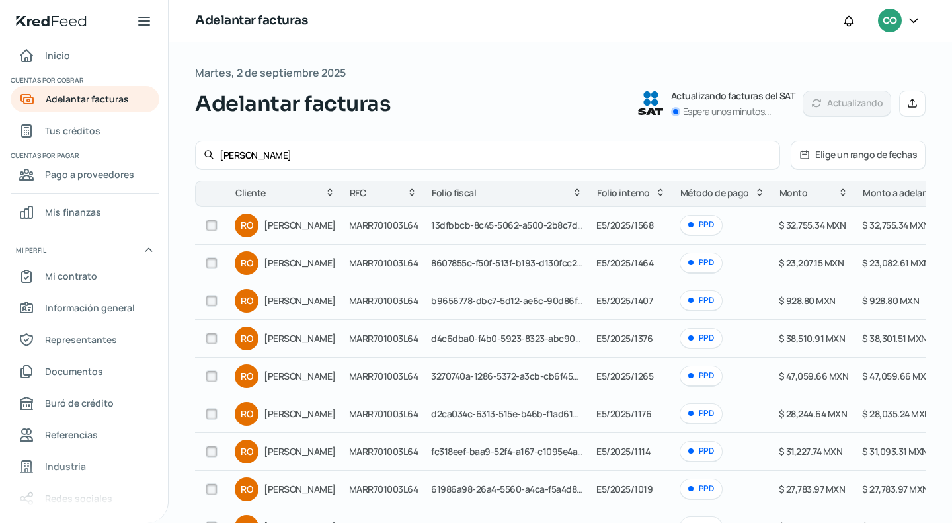
click at [215, 338] on input "checkbox" at bounding box center [212, 338] width 12 height 12
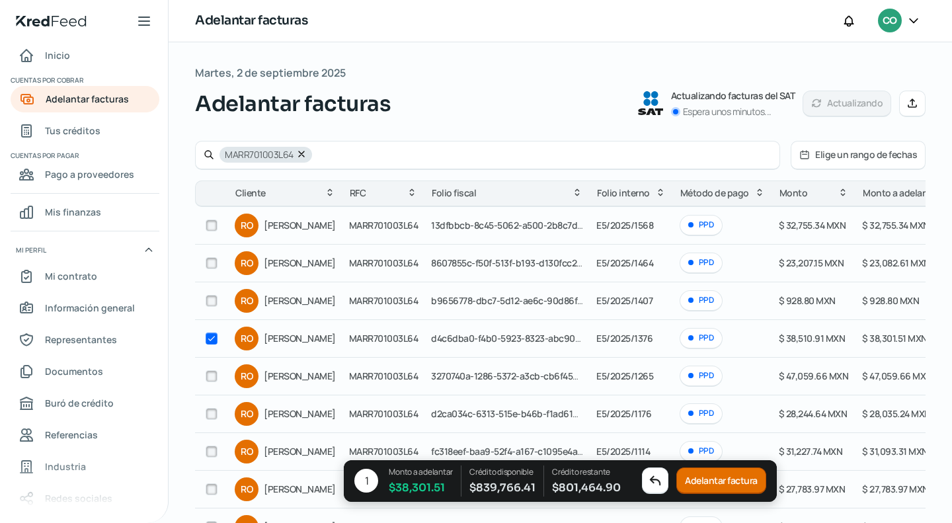
click at [212, 226] on input "checkbox" at bounding box center [212, 225] width 12 height 12
click at [220, 261] on div at bounding box center [212, 263] width 20 height 20
click at [208, 262] on input "checkbox" at bounding box center [212, 263] width 12 height 12
click at [702, 478] on button "Adelantar facturas" at bounding box center [720, 481] width 94 height 26
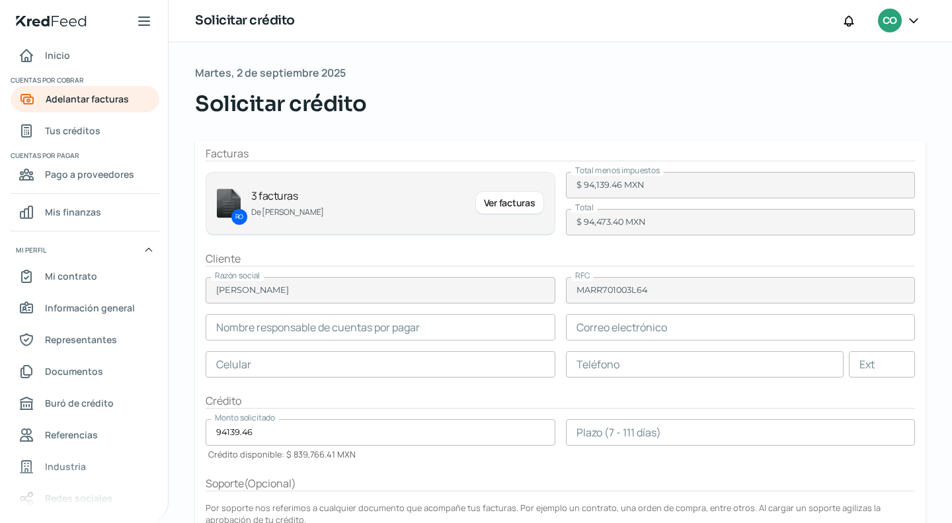
click at [293, 338] on input "text" at bounding box center [381, 327] width 350 height 26
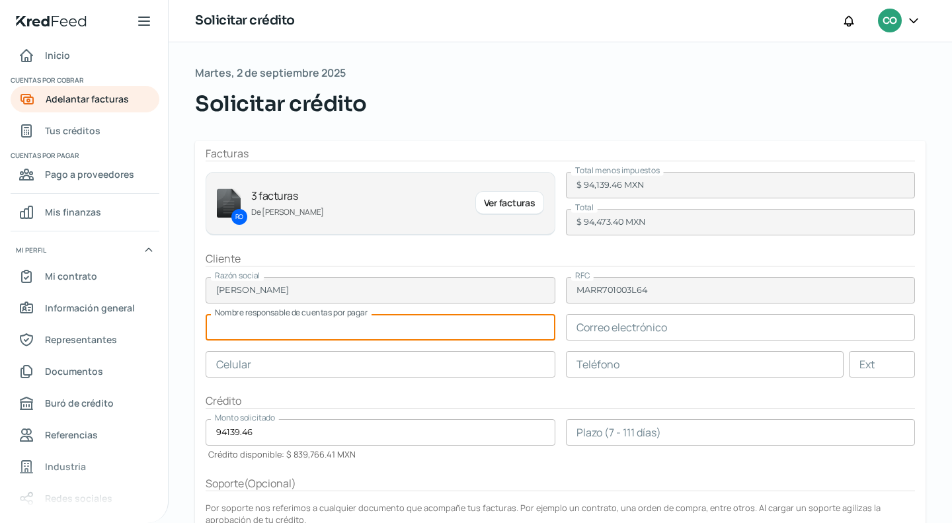
paste input "[PERSON_NAME]"
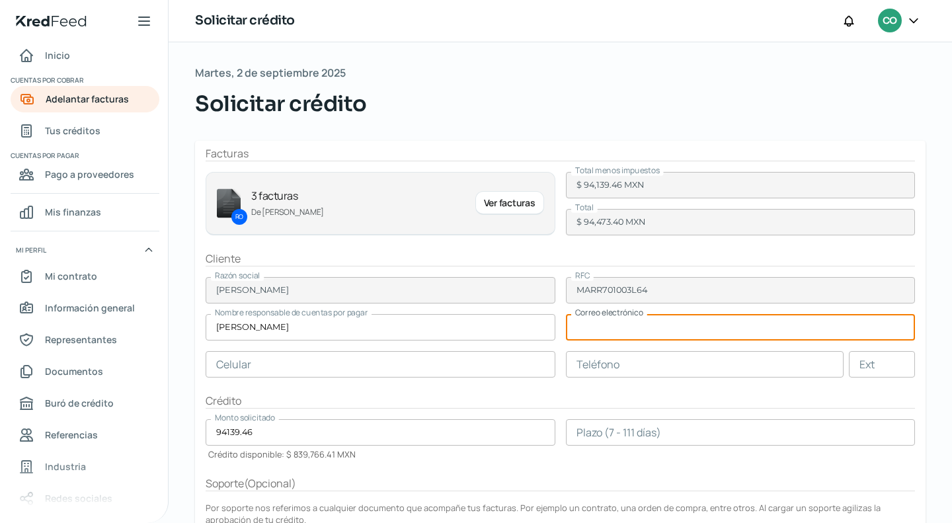
click at [588, 324] on input "text" at bounding box center [741, 327] width 350 height 26
paste input "[EMAIL_ADDRESS][DOMAIN_NAME]"
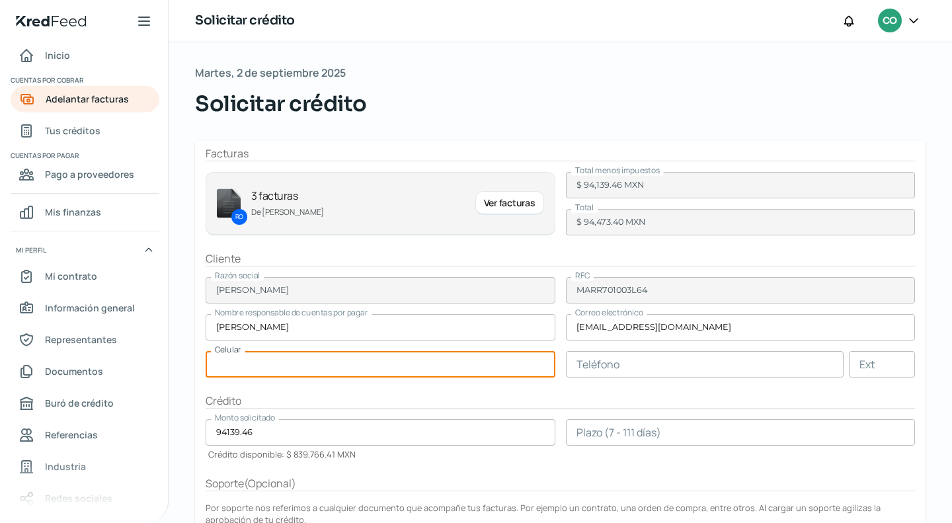
click at [467, 371] on input "text" at bounding box center [381, 364] width 350 height 26
paste input "78 - 6154 - 0854"
click at [665, 351] on input "text" at bounding box center [705, 364] width 278 height 26
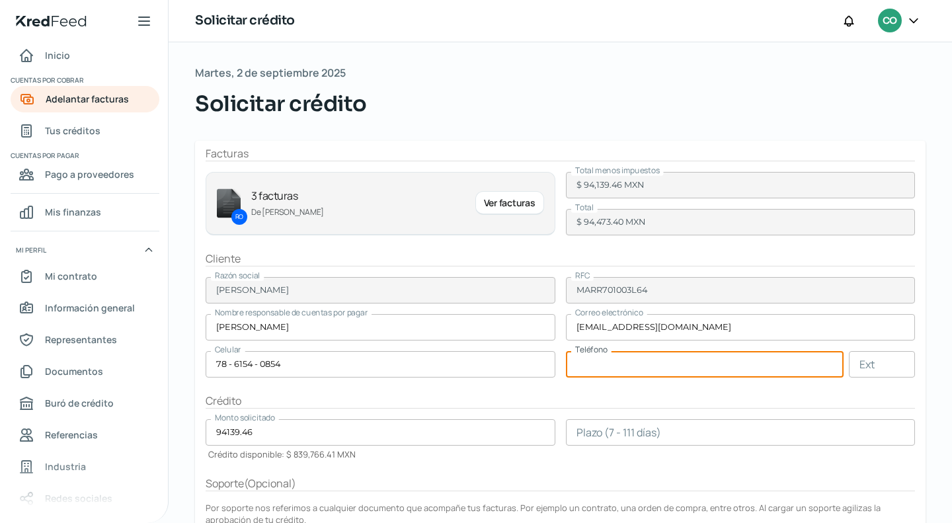
paste input "78 - 6154 - 0854"
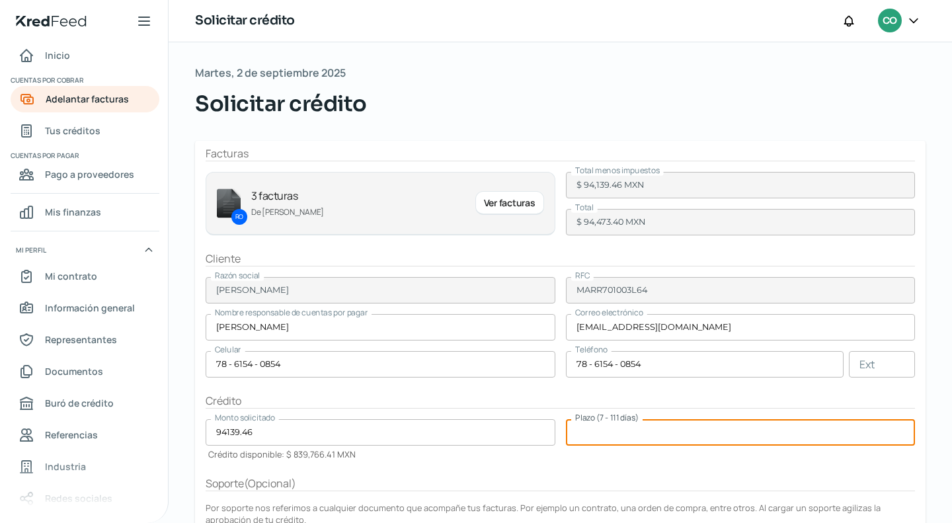
click at [610, 439] on input "number" at bounding box center [741, 432] width 350 height 26
click at [465, 428] on input "94139.46" at bounding box center [381, 432] width 350 height 26
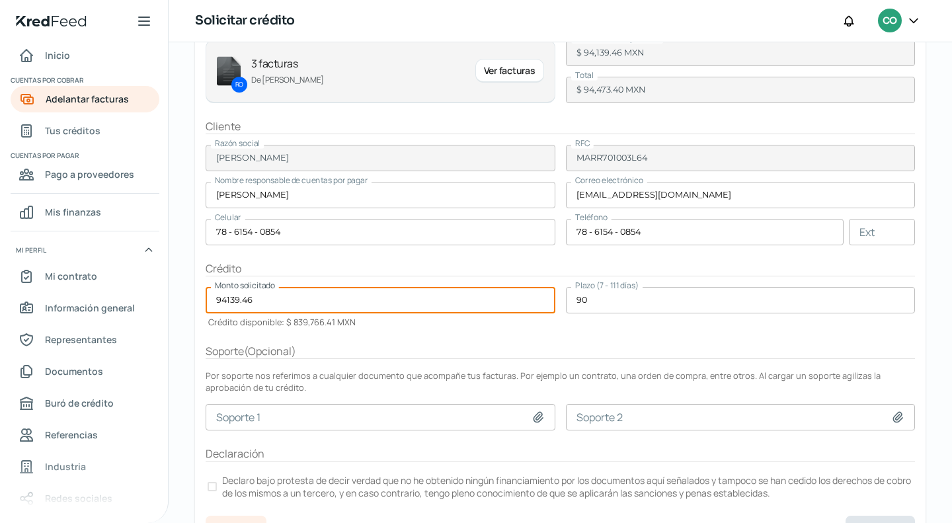
scroll to position [155, 0]
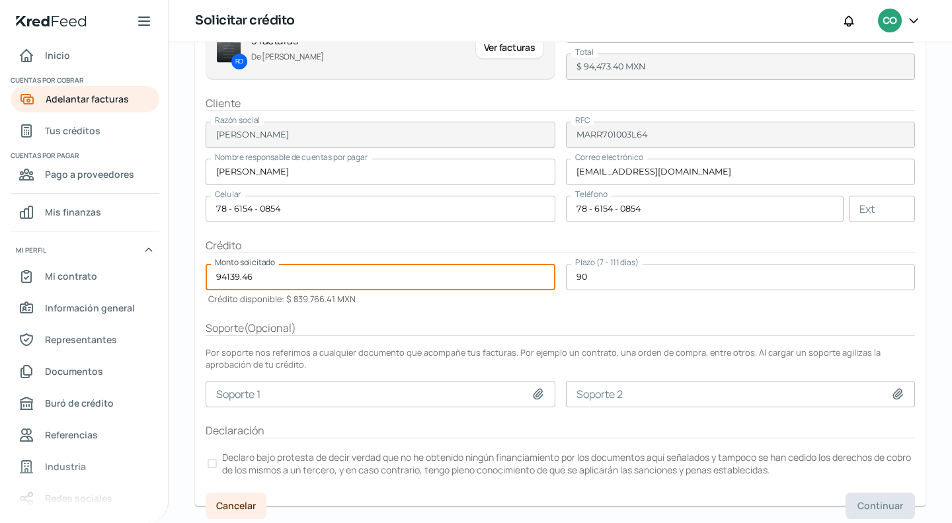
click at [210, 459] on div at bounding box center [211, 463] width 9 height 9
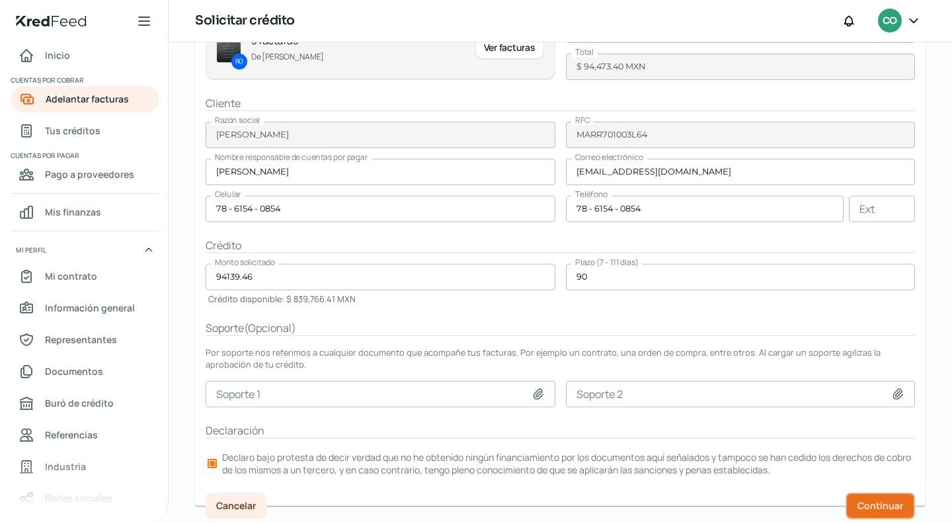
click at [872, 501] on span "Continuar" at bounding box center [880, 505] width 46 height 9
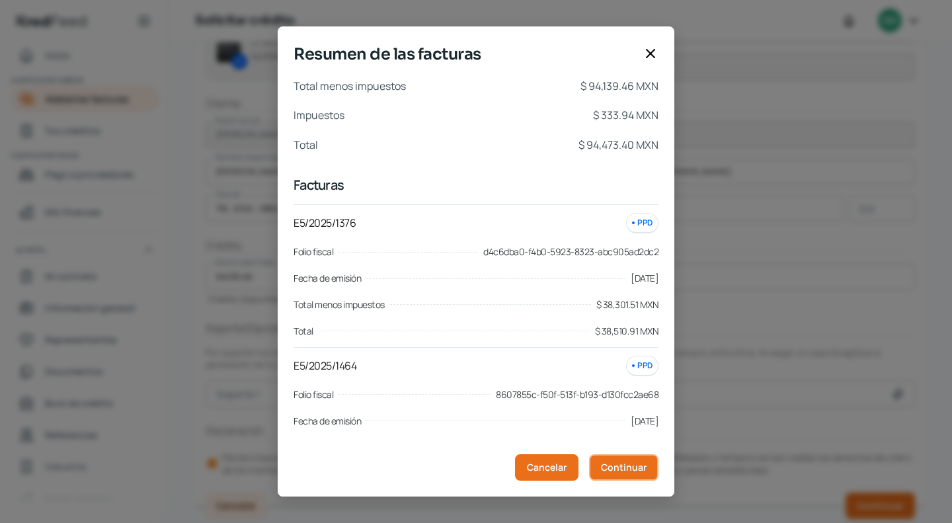
click at [614, 465] on span "Continuar" at bounding box center [624, 467] width 46 height 9
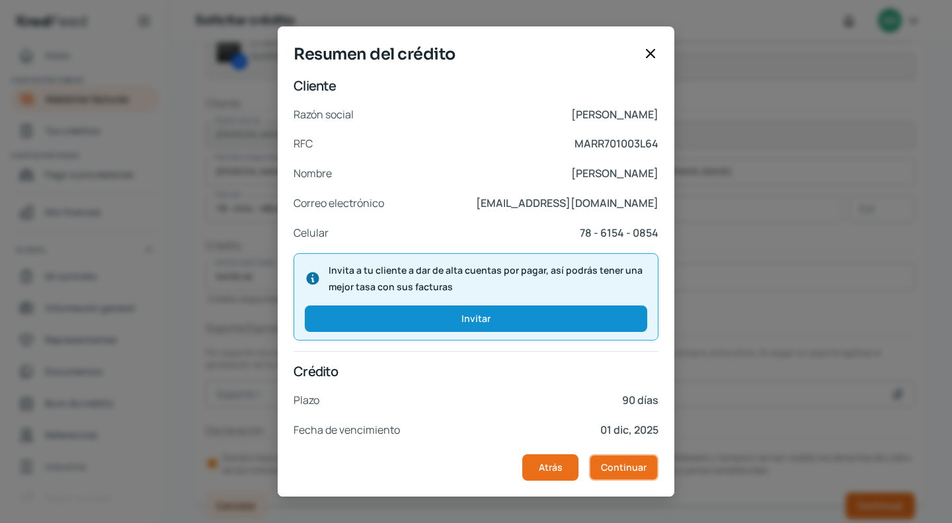
click at [613, 465] on span "Continuar" at bounding box center [624, 467] width 46 height 9
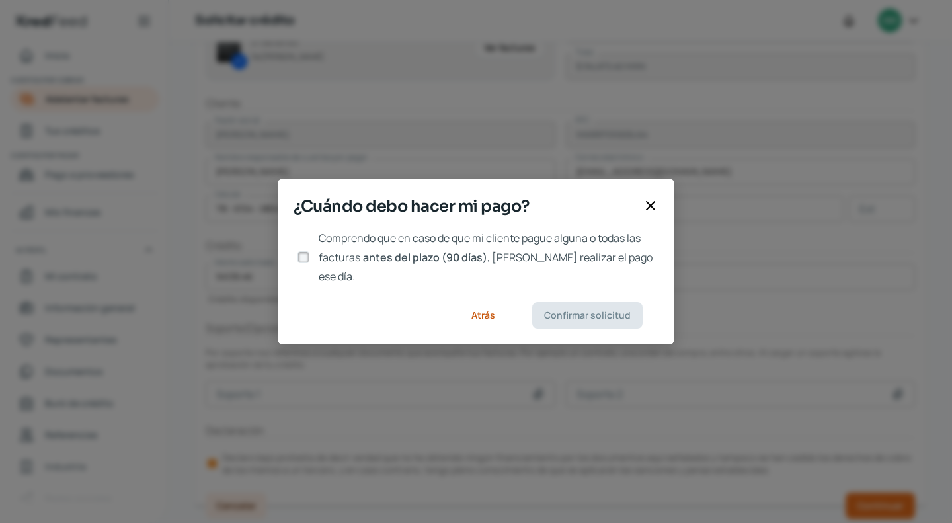
click at [313, 262] on div at bounding box center [303, 257] width 20 height 20
click at [300, 258] on input "Comprendo que en caso de que mi cliente pague alguna o todas las facturas antes…" at bounding box center [303, 257] width 12 height 12
click at [612, 302] on button "Confirmar solicitud" at bounding box center [587, 315] width 110 height 26
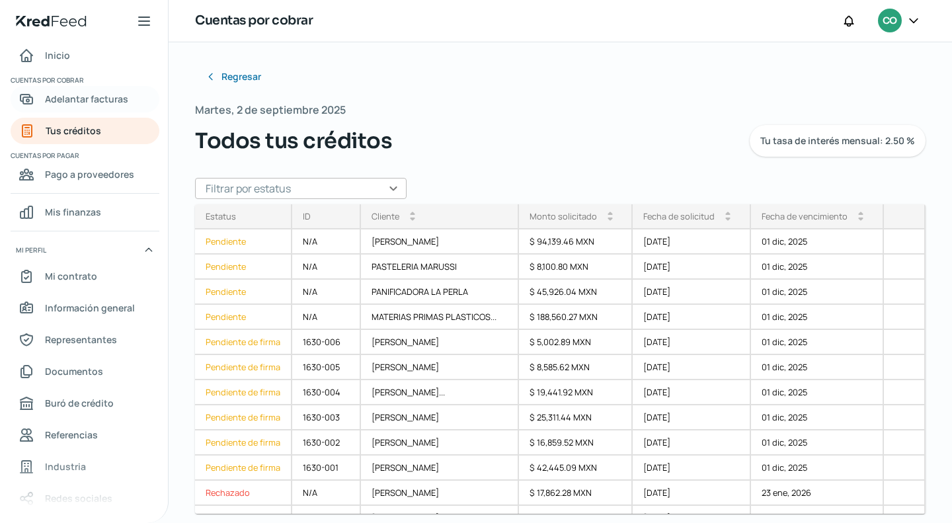
click at [76, 93] on span "Adelantar facturas" at bounding box center [86, 99] width 83 height 17
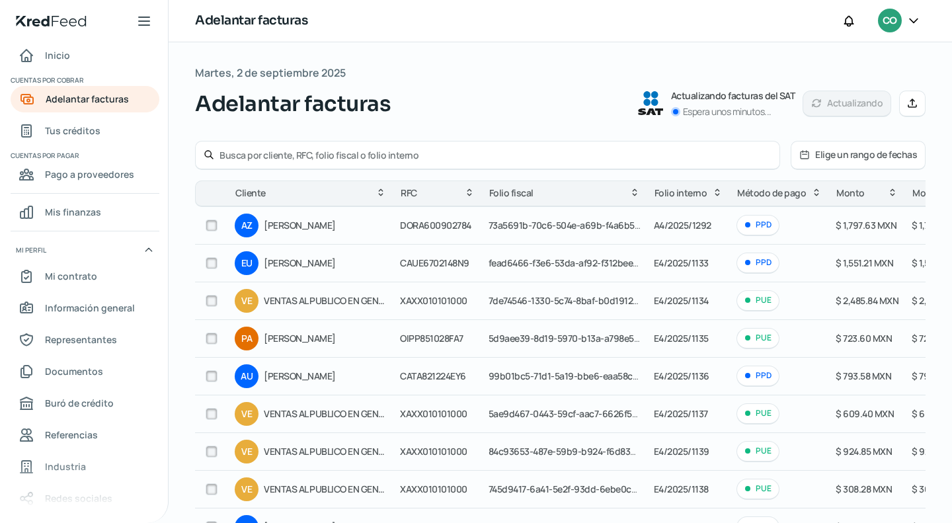
click at [280, 150] on input "text" at bounding box center [495, 155] width 552 height 13
click at [223, 158] on input "[PERSON_NAME]" at bounding box center [495, 155] width 552 height 13
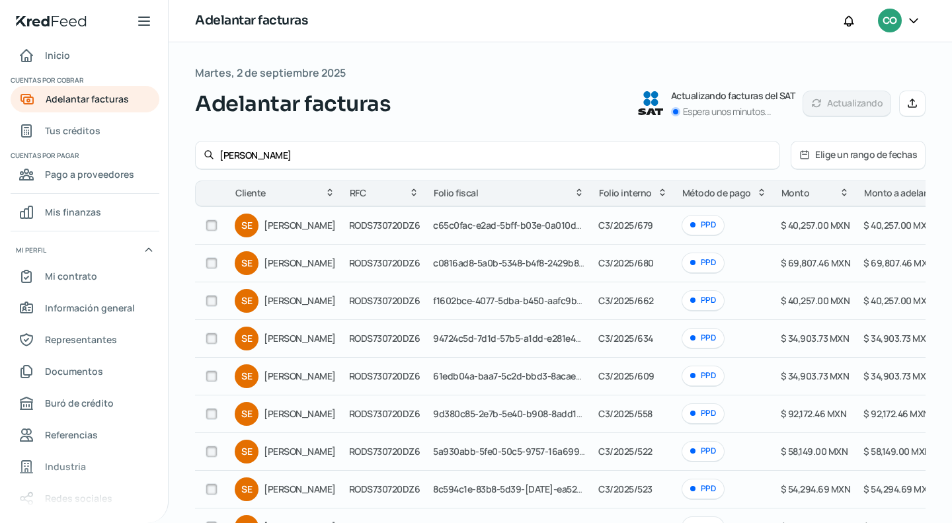
click at [207, 266] on input "checkbox" at bounding box center [212, 263] width 12 height 12
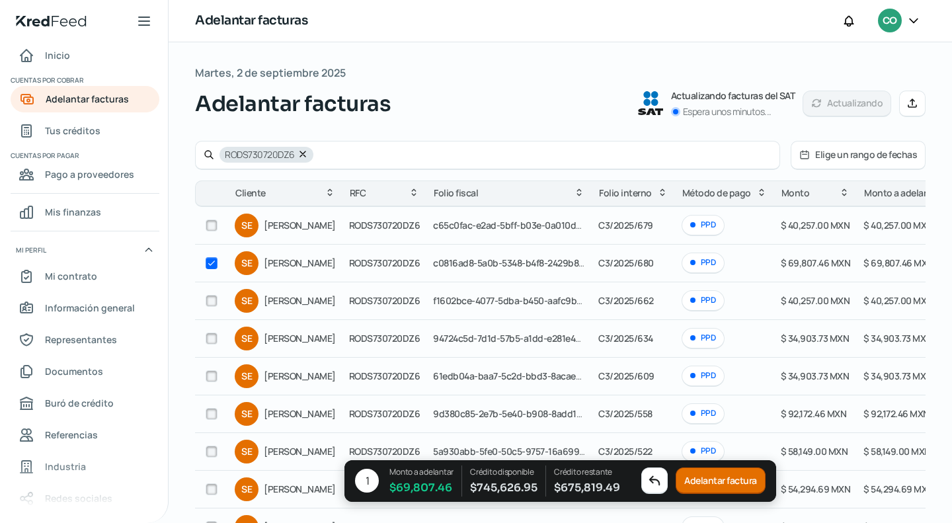
click at [209, 224] on input "checkbox" at bounding box center [212, 225] width 12 height 12
click at [206, 297] on input "checkbox" at bounding box center [212, 301] width 12 height 12
click at [711, 478] on button "Adelantar facturas" at bounding box center [721, 481] width 94 height 26
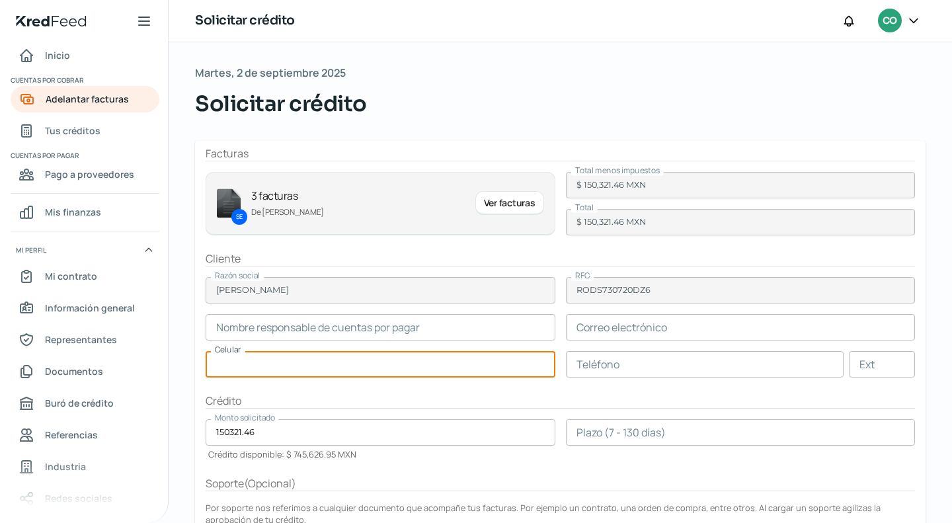
click at [303, 363] on input "text" at bounding box center [381, 364] width 350 height 26
click at [239, 329] on input "text" at bounding box center [381, 327] width 350 height 26
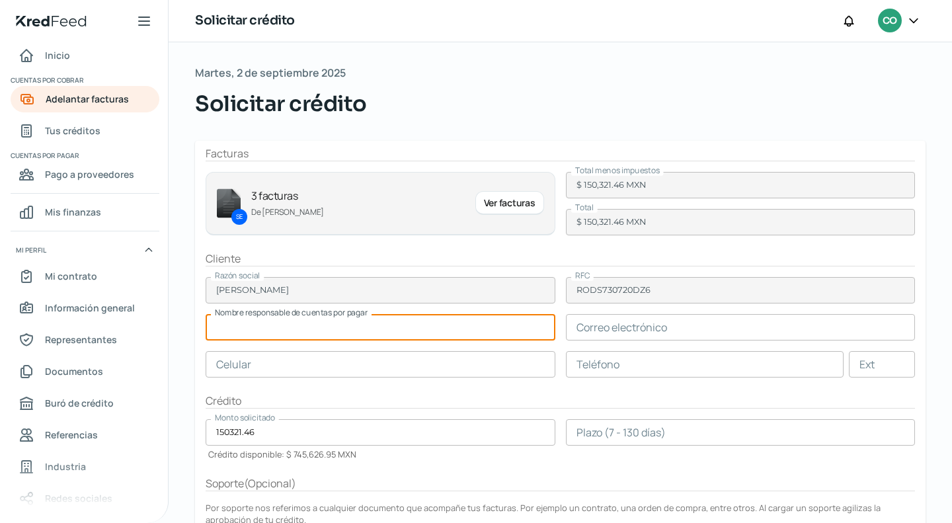
paste input "[PERSON_NAME]"
click at [629, 322] on input "text" at bounding box center [741, 327] width 350 height 26
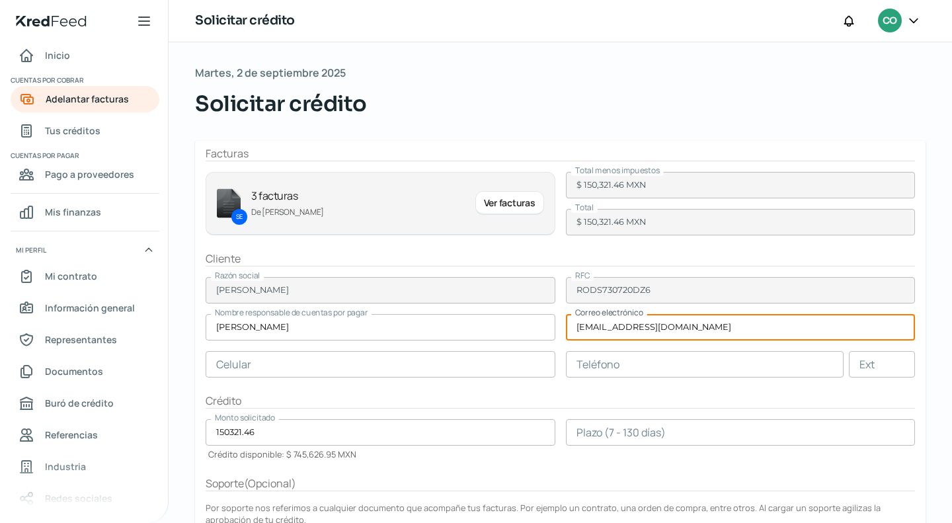
click at [446, 346] on form "Facturas SE 3 facturas De [PERSON_NAME] Ver facturas Total menos impuestos $ 15…" at bounding box center [560, 401] width 730 height 520
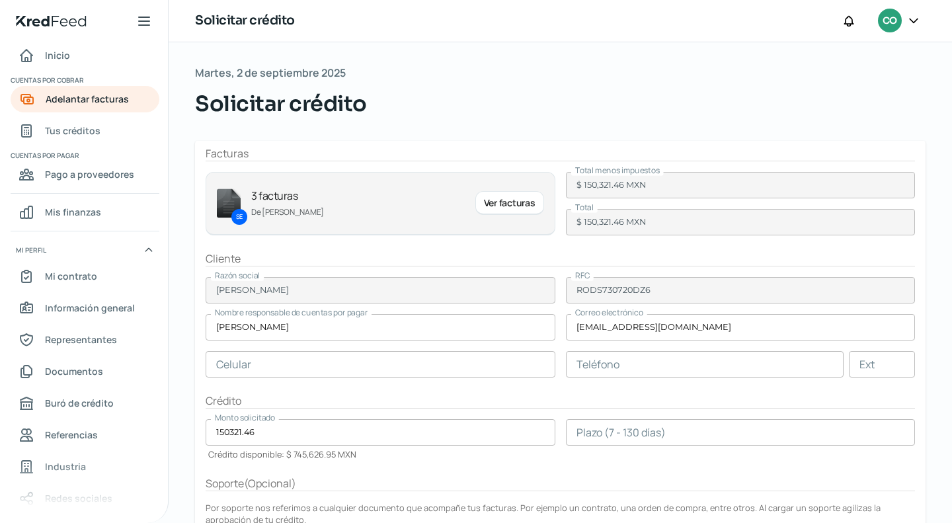
click at [366, 357] on input "text" at bounding box center [381, 364] width 350 height 26
click at [207, 374] on input "text" at bounding box center [381, 364] width 350 height 26
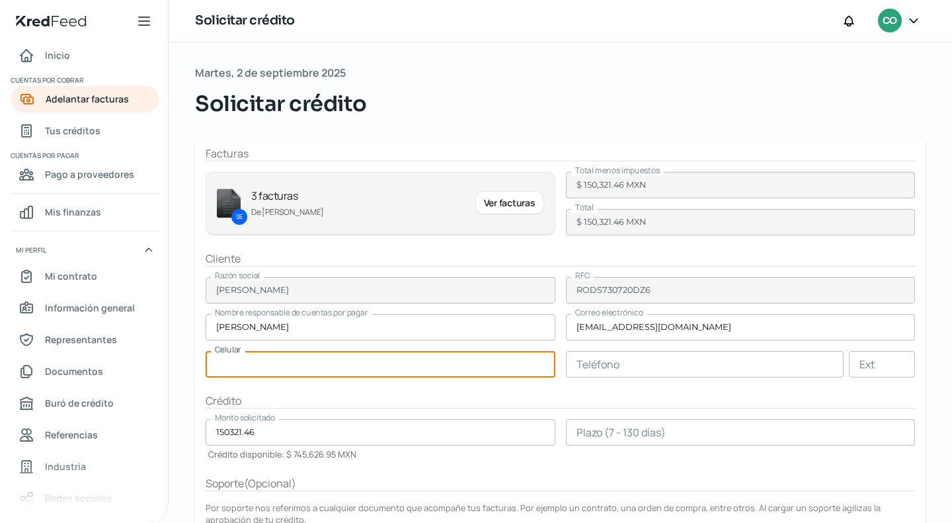
paste input "44 - 4204 - 9936"
click at [649, 352] on input "text" at bounding box center [705, 364] width 278 height 26
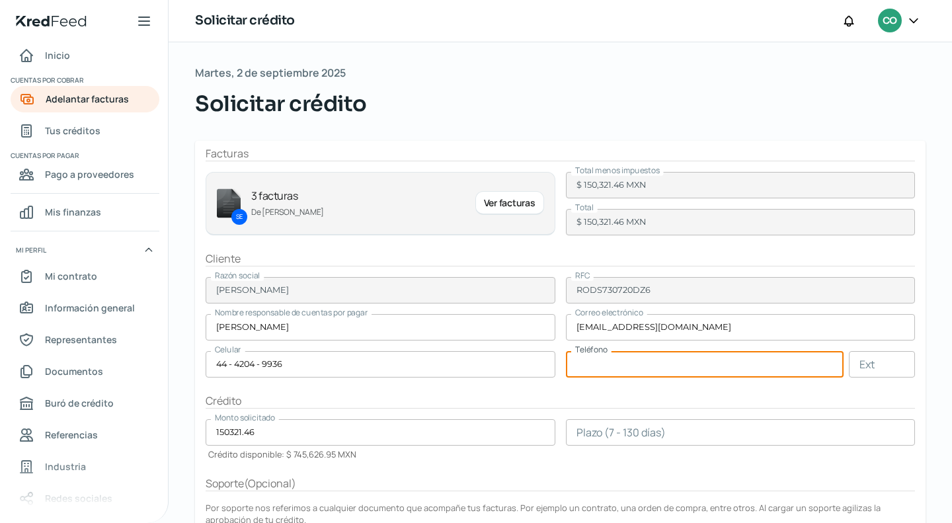
paste input "44 - 4204 - 9936"
click at [695, 403] on div "Crédito" at bounding box center [560, 400] width 709 height 15
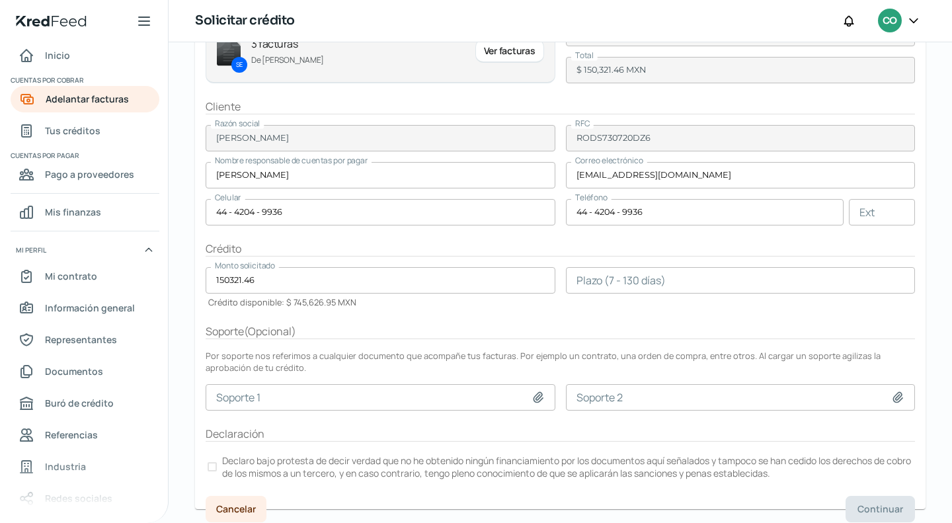
scroll to position [155, 0]
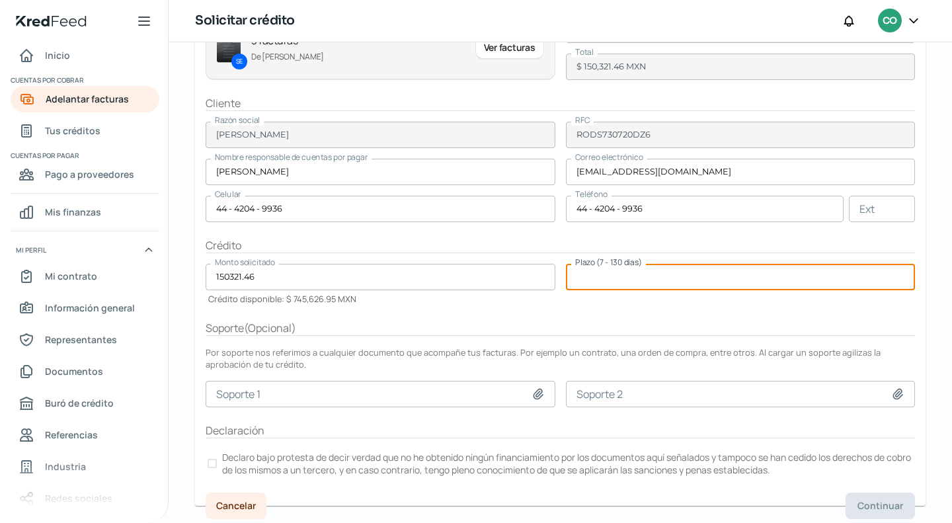
click at [587, 280] on input "number" at bounding box center [741, 277] width 350 height 26
drag, startPoint x: 527, startPoint y: 323, endPoint x: 457, endPoint y: 328, distance: 69.6
click at [525, 323] on div "Soporte ( Opcional )" at bounding box center [560, 327] width 709 height 15
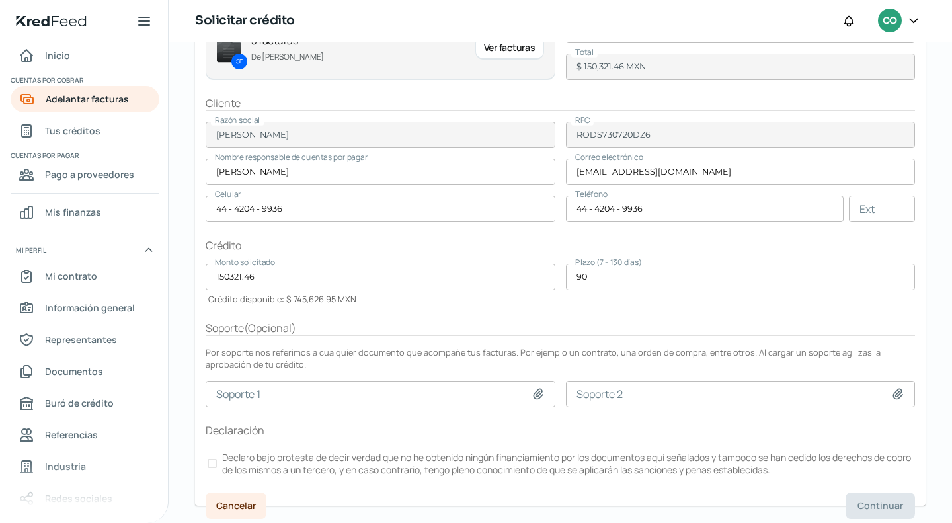
click at [217, 457] on label "Declaro bajo protesta de decir verdad que no he obtenido ningún financiamiento …" at bounding box center [560, 463] width 709 height 29
click at [862, 501] on span "Continuar" at bounding box center [880, 505] width 46 height 9
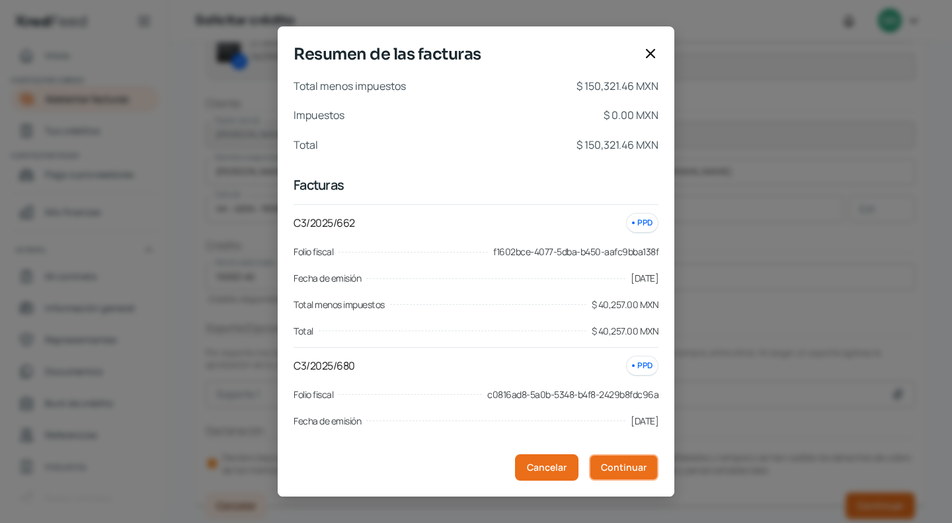
click at [628, 471] on span "Continuar" at bounding box center [624, 467] width 46 height 9
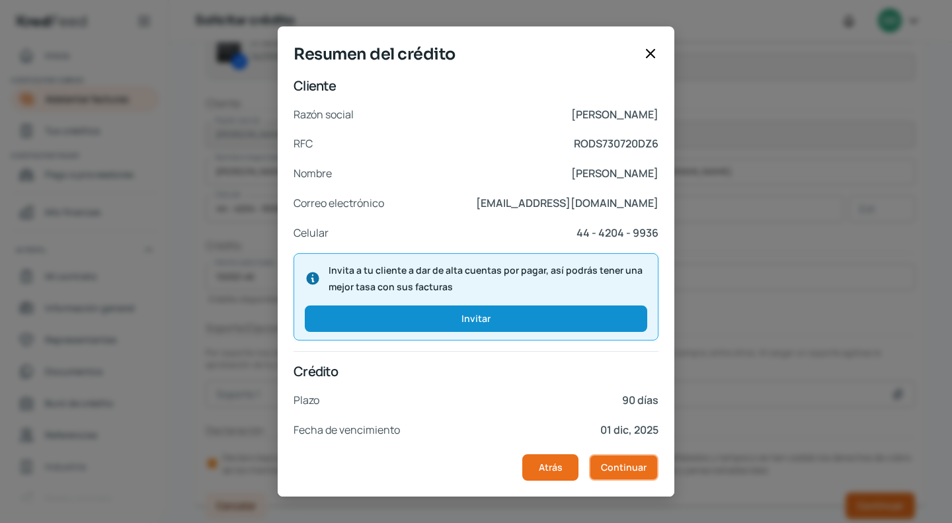
click at [595, 466] on button "Continuar" at bounding box center [623, 467] width 69 height 26
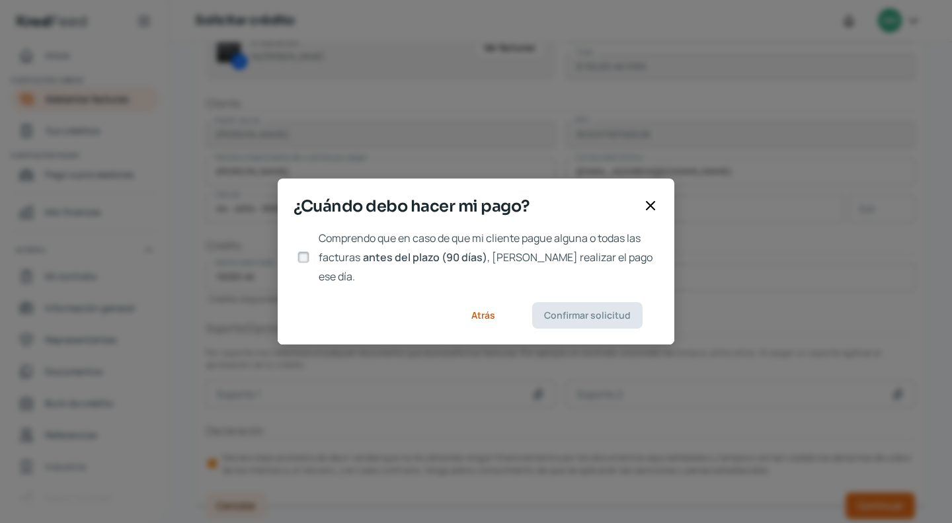
click at [303, 258] on input "Comprendo que en caso de que mi cliente pague alguna o todas las facturas antes…" at bounding box center [303, 257] width 12 height 12
click at [624, 311] on span "Confirmar solicitud" at bounding box center [587, 315] width 87 height 9
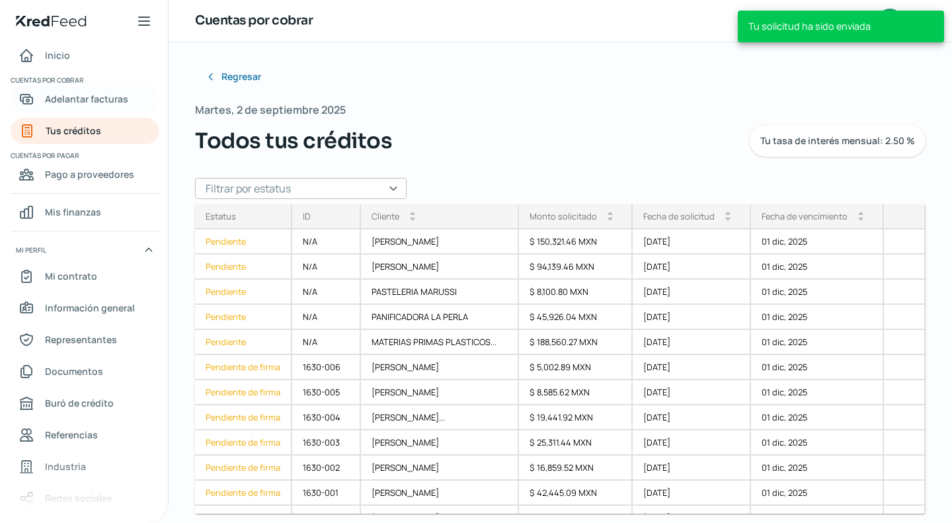
click at [73, 101] on span "Adelantar facturas" at bounding box center [86, 99] width 83 height 17
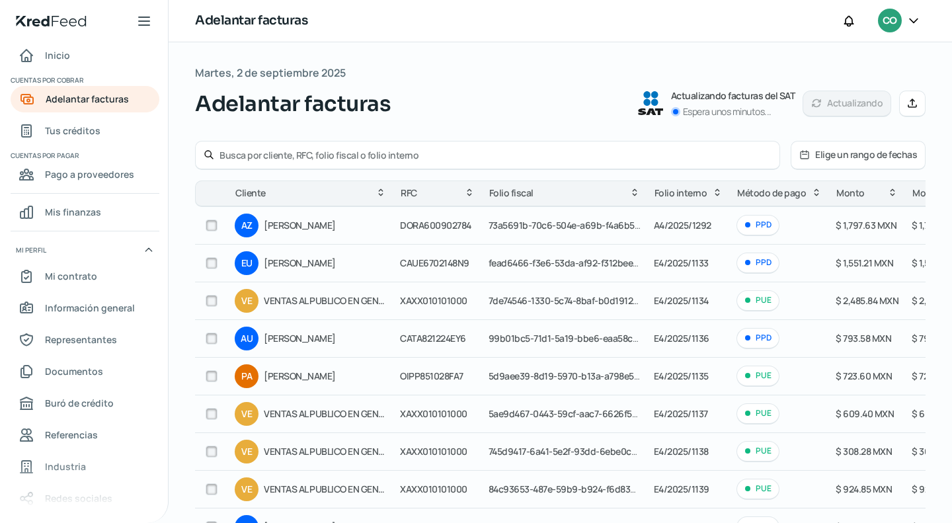
click at [255, 161] on div at bounding box center [487, 155] width 585 height 29
click at [255, 157] on input "text" at bounding box center [495, 155] width 552 height 13
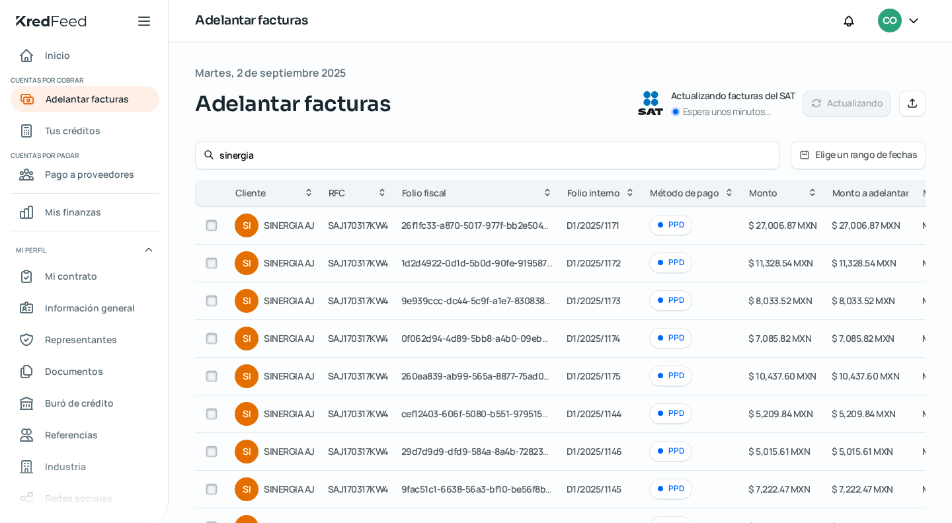
click at [212, 225] on input "checkbox" at bounding box center [212, 225] width 12 height 12
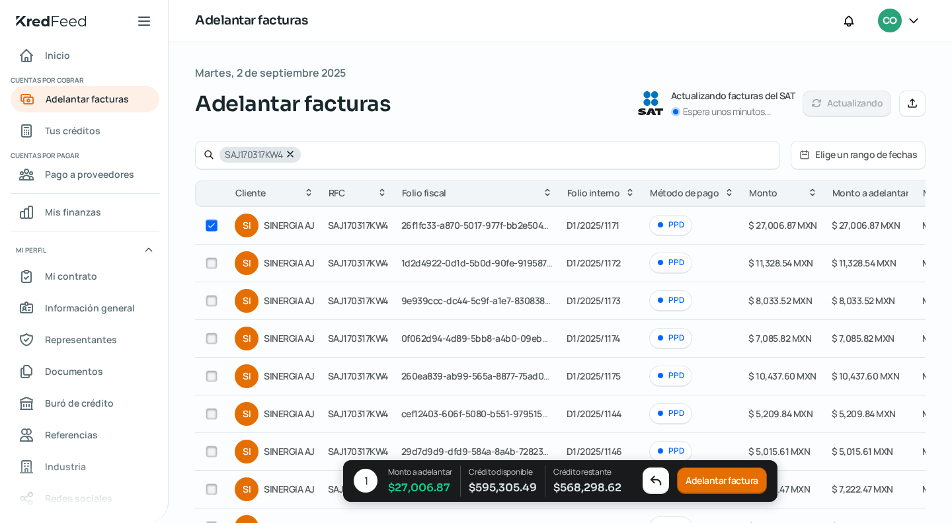
click at [209, 260] on input "checkbox" at bounding box center [212, 263] width 12 height 12
click at [206, 302] on input "checkbox" at bounding box center [212, 301] width 12 height 12
click at [213, 336] on input "checkbox" at bounding box center [212, 338] width 12 height 12
click at [209, 373] on input "checkbox" at bounding box center [212, 376] width 12 height 12
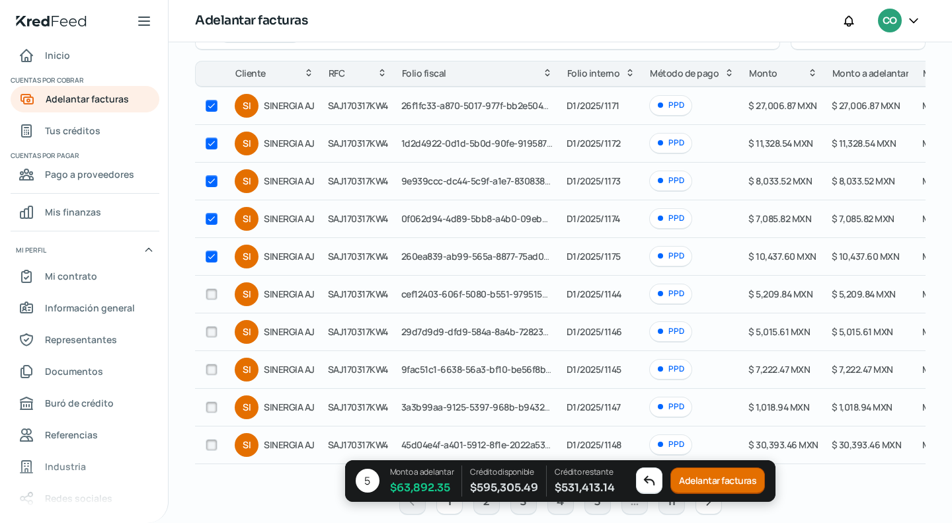
scroll to position [132, 0]
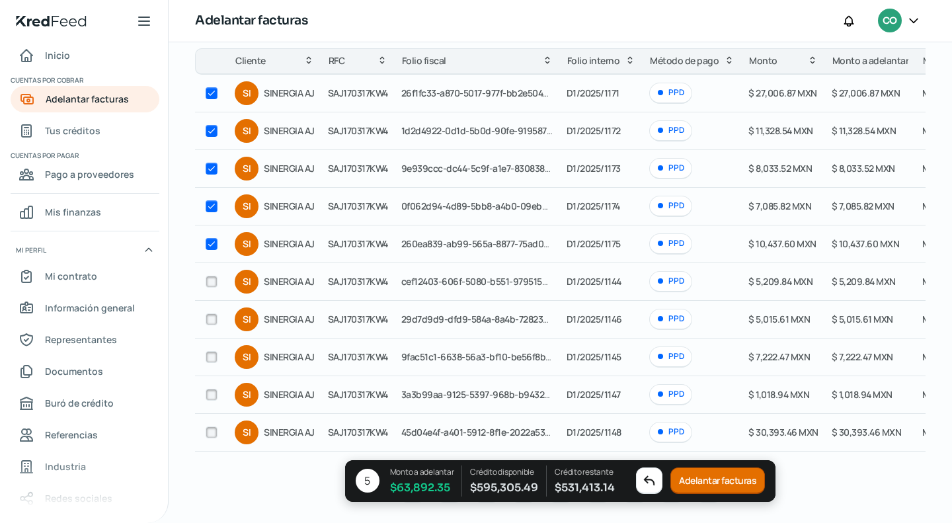
click at [213, 282] on input "checkbox" at bounding box center [212, 282] width 12 height 12
click at [215, 317] on input "checkbox" at bounding box center [212, 319] width 12 height 12
click at [208, 359] on input "checkbox" at bounding box center [212, 357] width 12 height 12
click at [202, 426] on div at bounding box center [212, 432] width 20 height 20
click at [208, 428] on input "checkbox" at bounding box center [212, 432] width 12 height 12
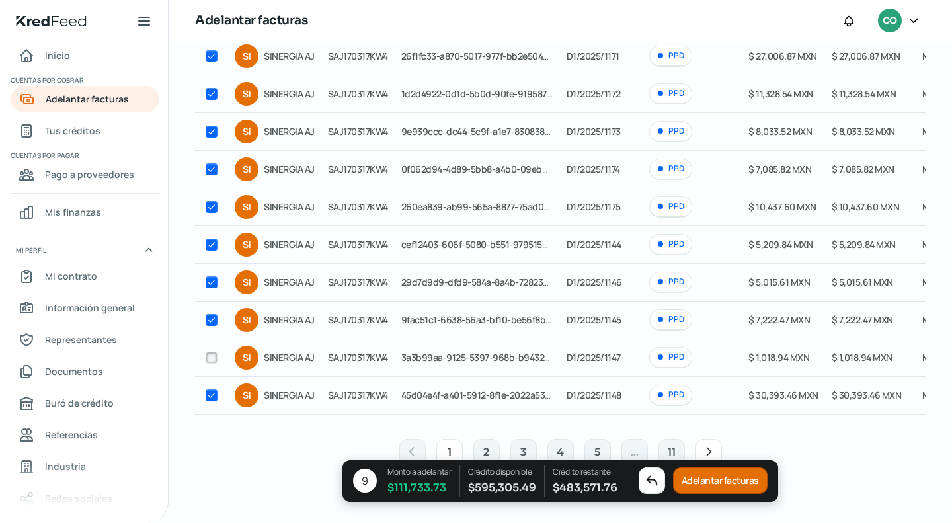
scroll to position [185, 0]
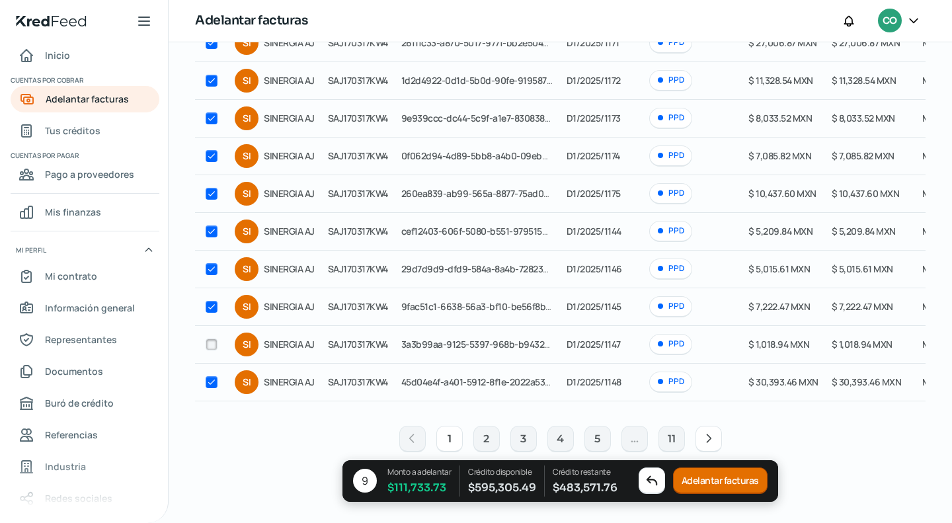
click at [702, 433] on icon at bounding box center [708, 438] width 13 height 13
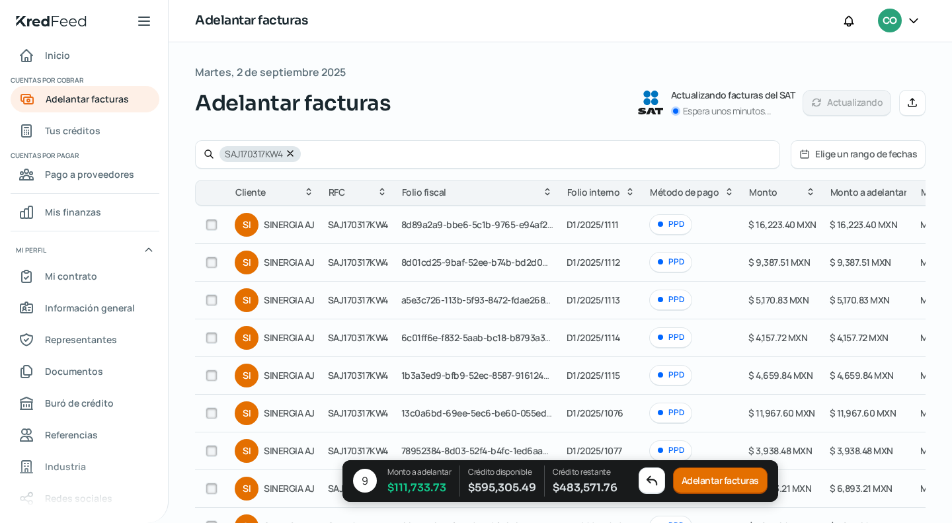
scroll to position [0, 0]
click at [209, 224] on input "checkbox" at bounding box center [212, 225] width 12 height 12
click at [207, 262] on input "checkbox" at bounding box center [212, 263] width 12 height 12
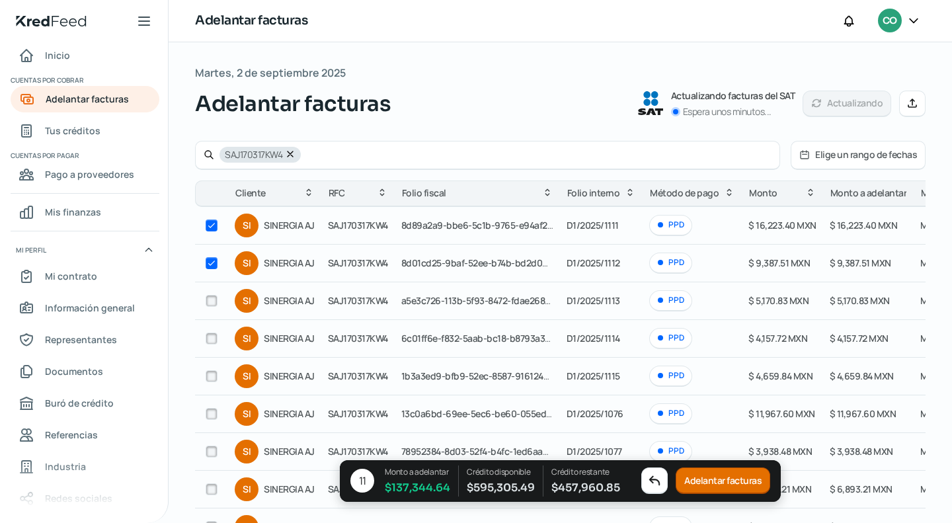
click at [213, 303] on input "checkbox" at bounding box center [212, 301] width 12 height 12
click at [207, 378] on input "checkbox" at bounding box center [212, 376] width 12 height 12
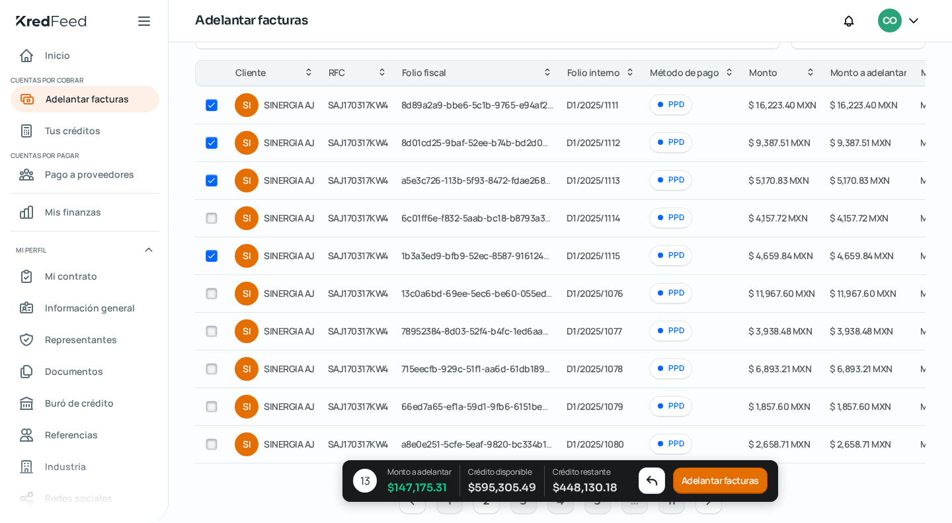
scroll to position [132, 0]
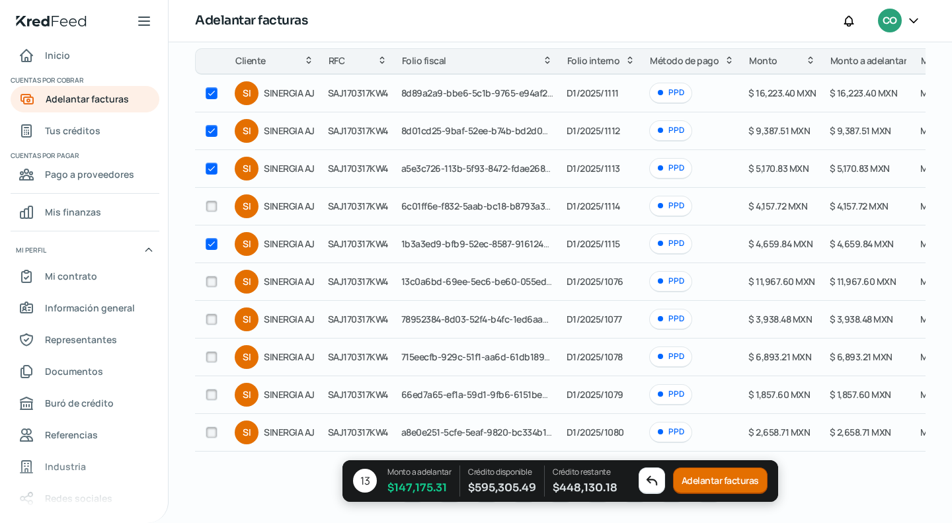
click at [209, 285] on input "checkbox" at bounding box center [212, 282] width 12 height 12
click at [216, 357] on input "checkbox" at bounding box center [212, 357] width 12 height 12
click at [728, 479] on button "Adelantar facturas" at bounding box center [721, 481] width 94 height 26
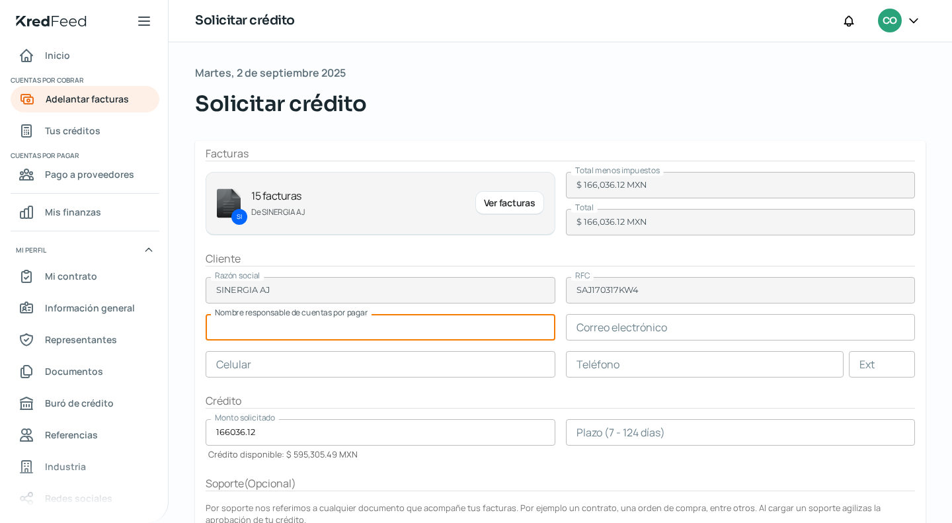
click at [409, 333] on input "text" at bounding box center [381, 327] width 350 height 26
drag, startPoint x: 439, startPoint y: 404, endPoint x: 467, endPoint y: 409, distance: 28.3
click at [464, 408] on form "Facturas SI 15 facturas De SINERGIA AJ Ver facturas Total menos impuestos $ 166…" at bounding box center [560, 401] width 730 height 520
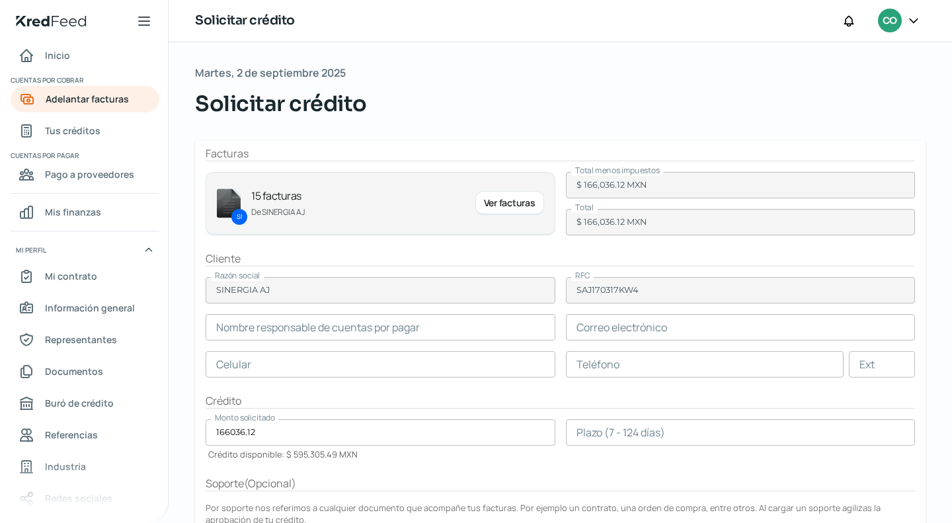
click at [373, 338] on input "text" at bounding box center [381, 327] width 350 height 26
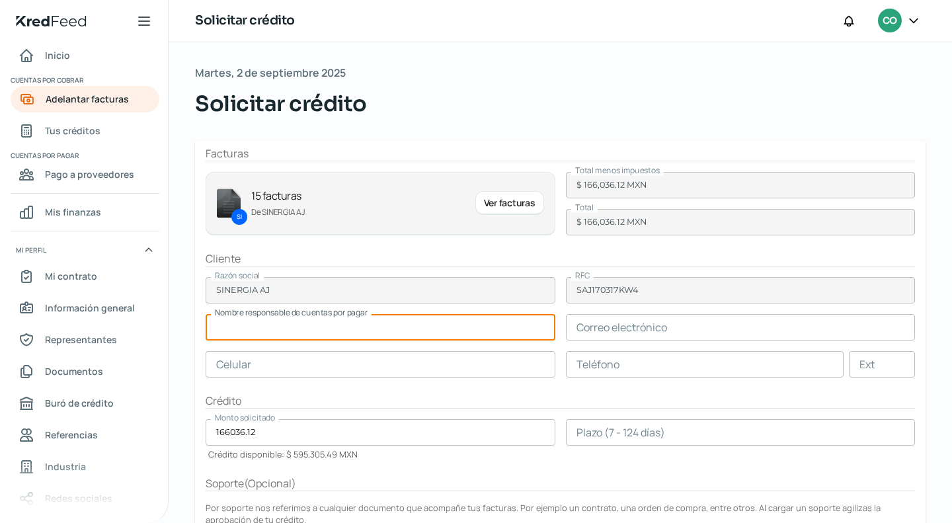
paste input "Mirasol [PERSON_NAME]"
drag, startPoint x: 366, startPoint y: 328, endPoint x: 398, endPoint y: 344, distance: 35.5
click at [367, 334] on input "Mirasol [PERSON_NAME]" at bounding box center [381, 327] width 350 height 26
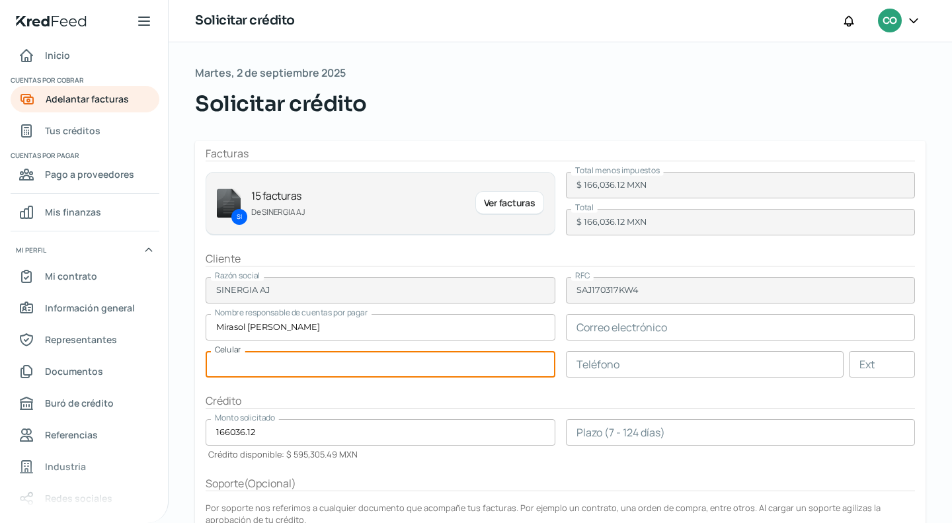
click at [445, 357] on input "text" at bounding box center [381, 364] width 350 height 26
click at [589, 325] on input "text" at bounding box center [741, 327] width 350 height 26
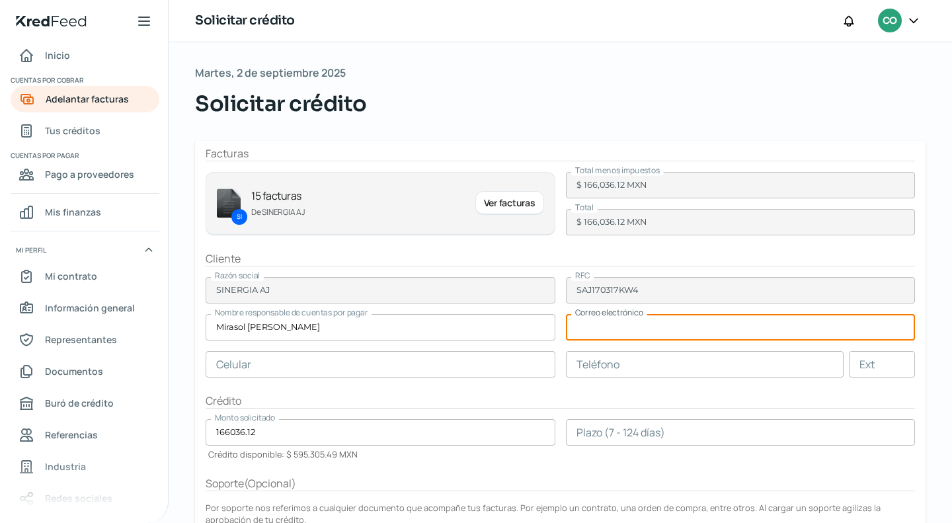
click at [609, 328] on input "text" at bounding box center [741, 327] width 350 height 26
click at [607, 327] on input "text" at bounding box center [741, 327] width 350 height 26
paste input "[EMAIL_ADDRESS][DOMAIN_NAME]"
click at [599, 326] on input "[EMAIL_ADDRESS][DOMAIN_NAME]" at bounding box center [741, 327] width 350 height 26
click at [368, 361] on input "text" at bounding box center [381, 364] width 350 height 26
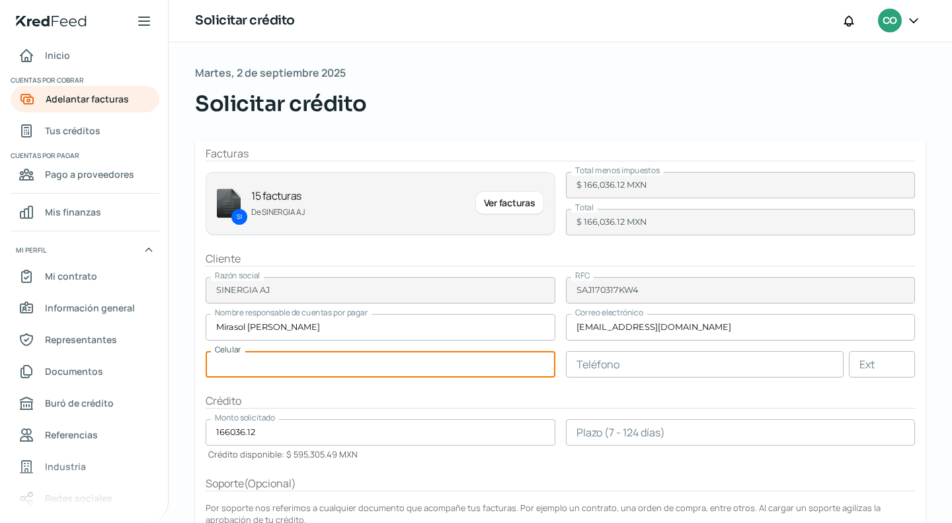
paste input "55 - 4833 - 4622"
click at [587, 365] on input "text" at bounding box center [705, 364] width 278 height 26
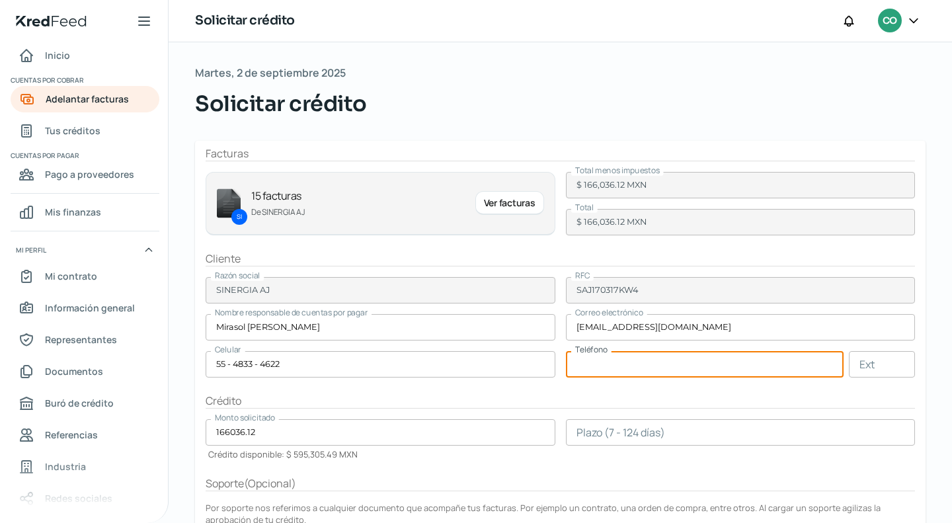
paste input "55 - 4833 - 4622"
click at [500, 404] on div "Crédito" at bounding box center [560, 400] width 709 height 15
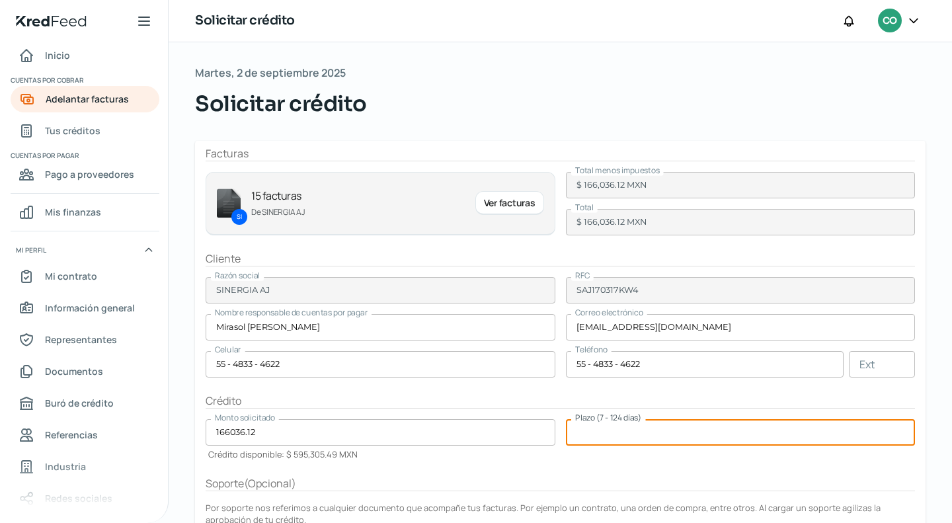
click at [630, 421] on input "number" at bounding box center [741, 432] width 350 height 26
click at [759, 391] on form "Facturas SI 15 facturas De SINERGIA AJ Ver facturas Total menos impuestos $ 166…" at bounding box center [560, 401] width 730 height 520
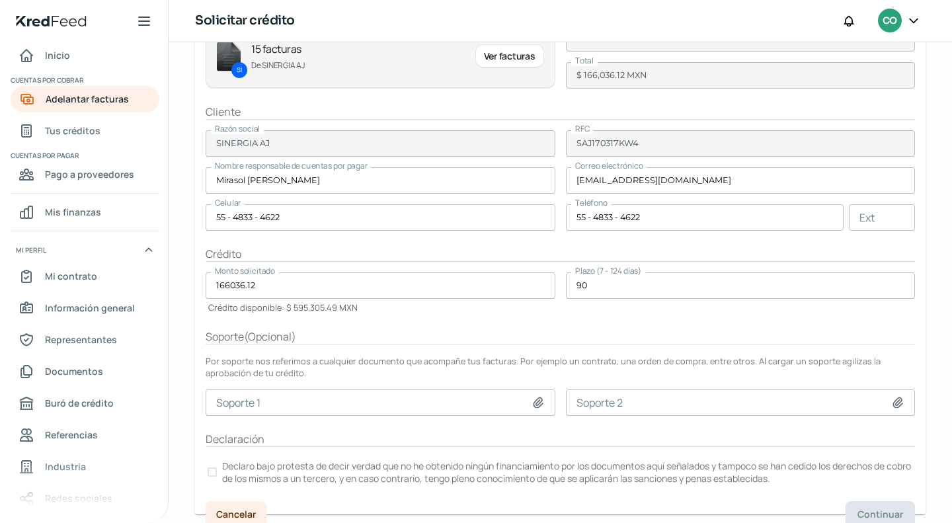
scroll to position [155, 0]
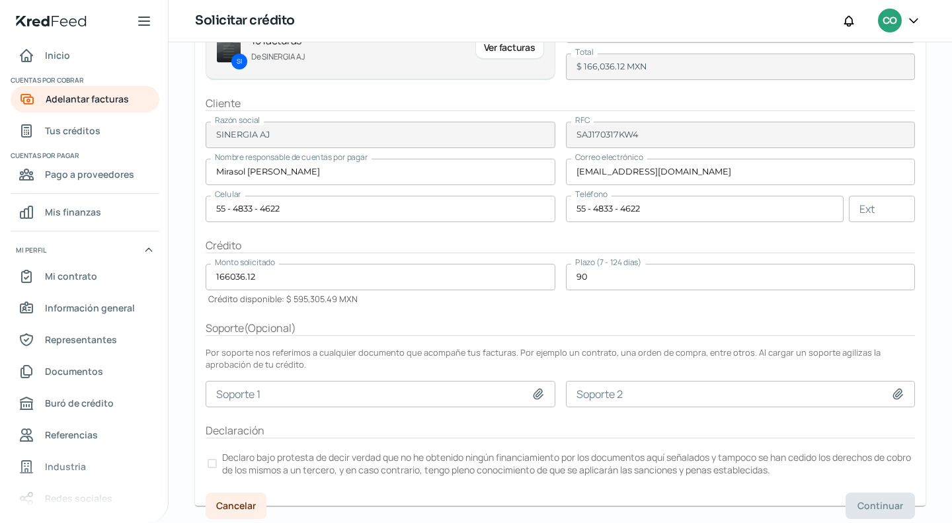
click at [209, 460] on div at bounding box center [211, 463] width 9 height 9
click at [859, 493] on button "Continuar" at bounding box center [879, 505] width 69 height 26
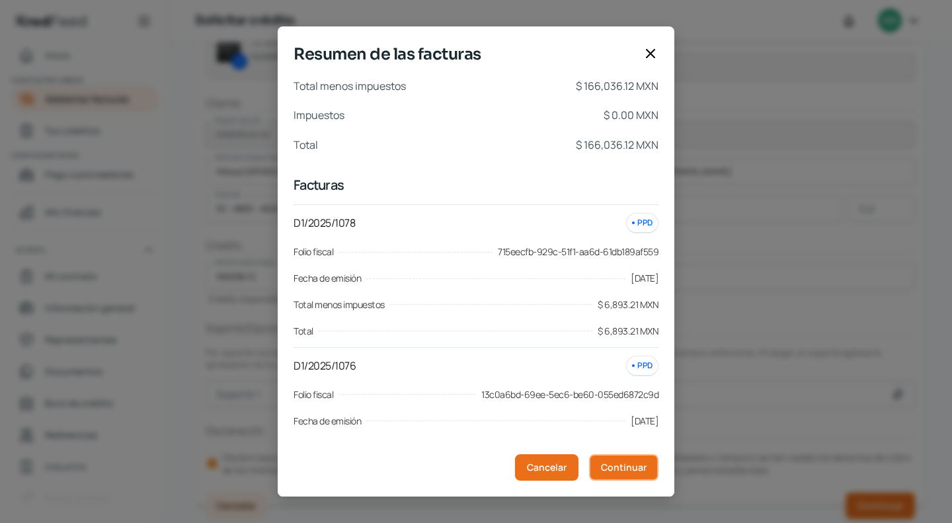
click at [648, 461] on button "Continuar" at bounding box center [623, 467] width 69 height 26
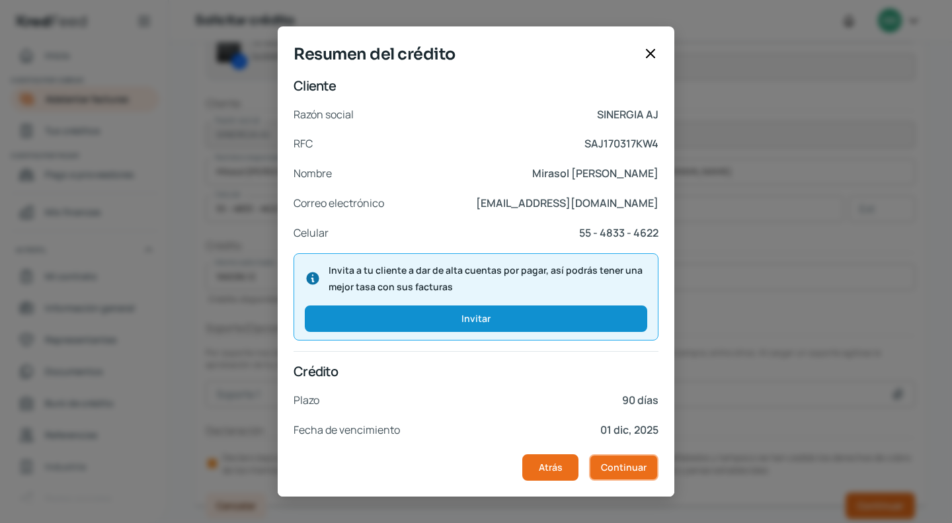
click at [650, 461] on button "Continuar" at bounding box center [623, 467] width 69 height 26
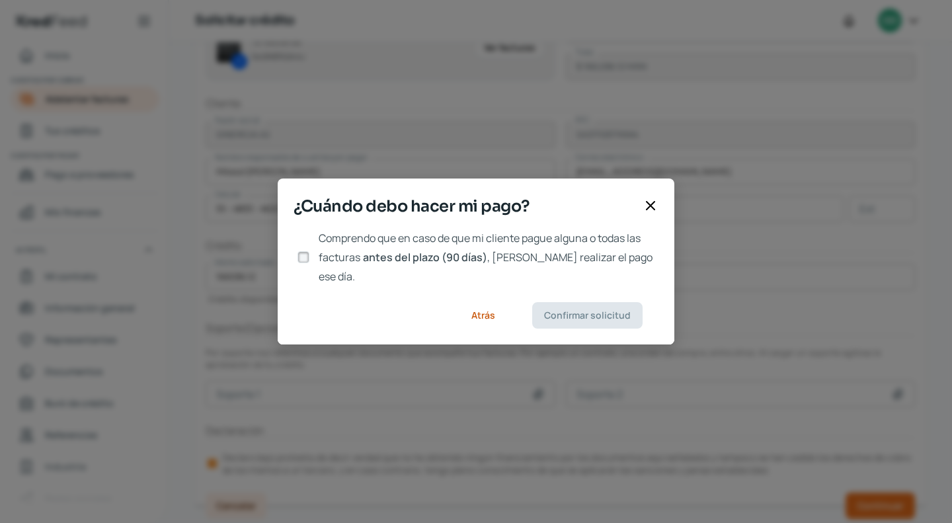
click at [299, 255] on input "Comprendo que en caso de que mi cliente pague alguna o todas las facturas antes…" at bounding box center [303, 257] width 12 height 12
click at [595, 313] on button "Confirmar solicitud" at bounding box center [587, 315] width 110 height 26
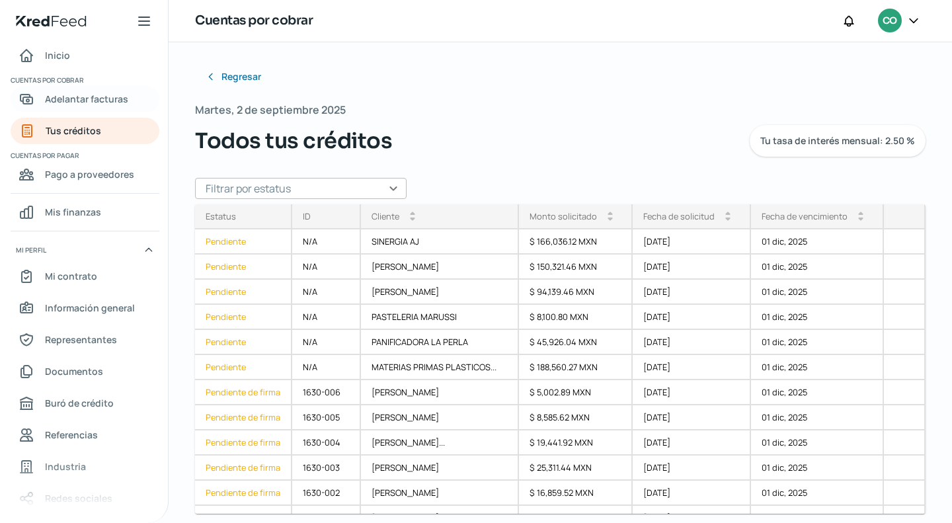
click at [60, 102] on span "Adelantar facturas" at bounding box center [86, 99] width 83 height 17
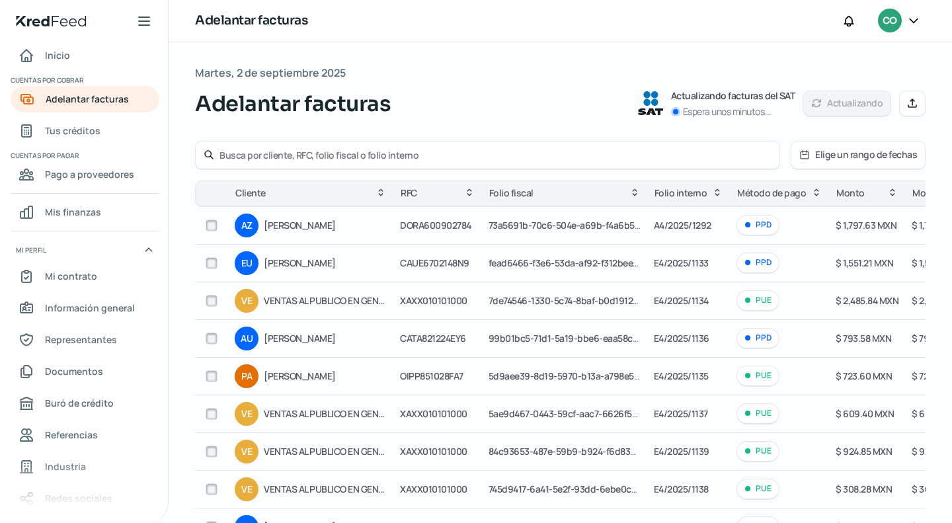
click at [270, 158] on input "text" at bounding box center [495, 155] width 552 height 13
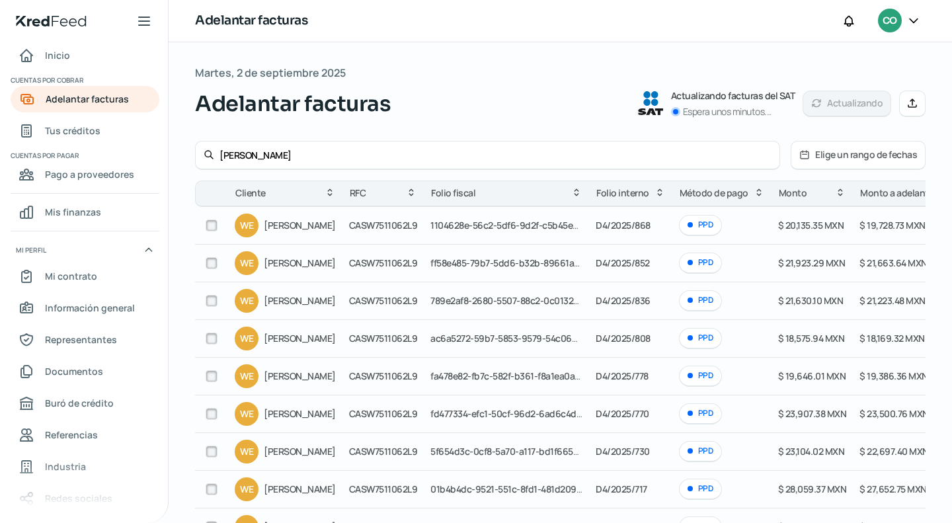
click at [209, 223] on input "checkbox" at bounding box center [212, 225] width 12 height 12
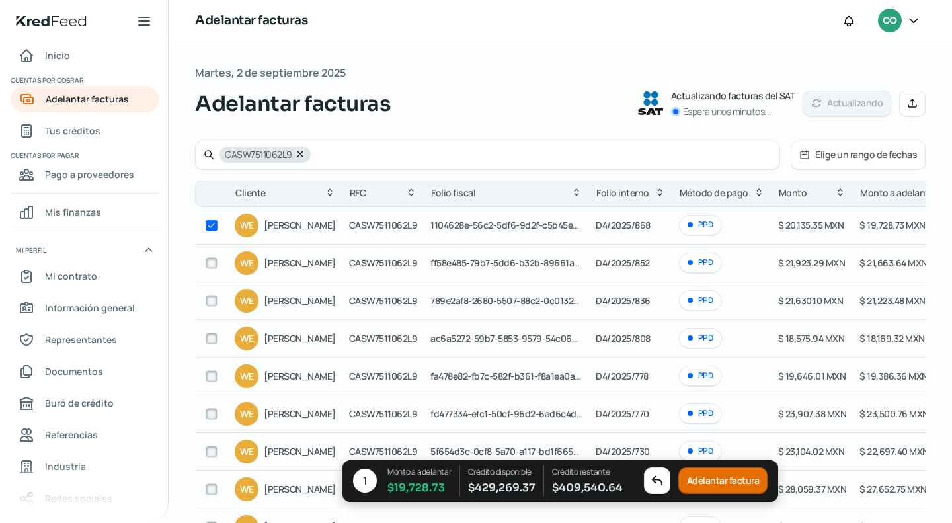
click at [215, 265] on input "checkbox" at bounding box center [212, 263] width 12 height 12
click at [219, 299] on div at bounding box center [212, 301] width 20 height 20
click at [215, 299] on input "checkbox" at bounding box center [212, 301] width 12 height 12
click at [716, 474] on button "Adelantar facturas" at bounding box center [720, 481] width 94 height 26
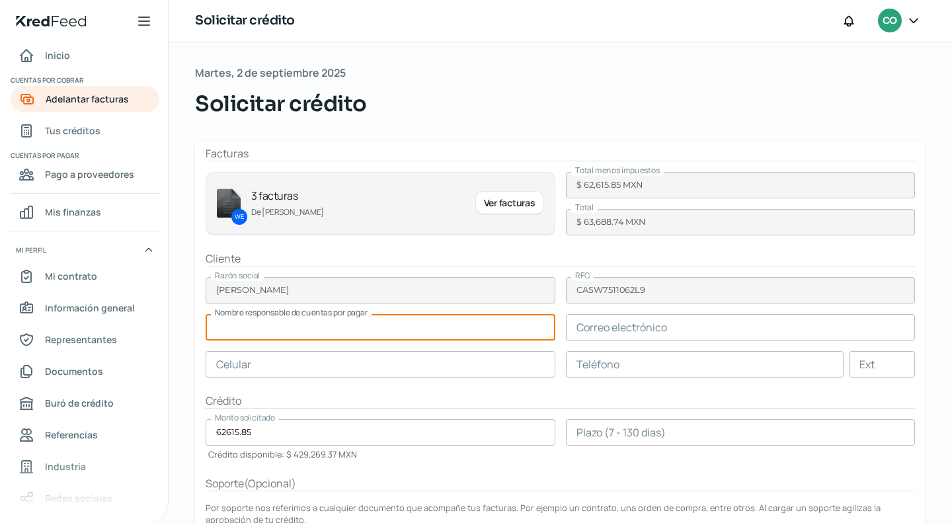
click at [357, 330] on input "text" at bounding box center [381, 327] width 350 height 26
paste input "Mirasol [PERSON_NAME]"
click at [695, 319] on input "text" at bounding box center [741, 327] width 350 height 26
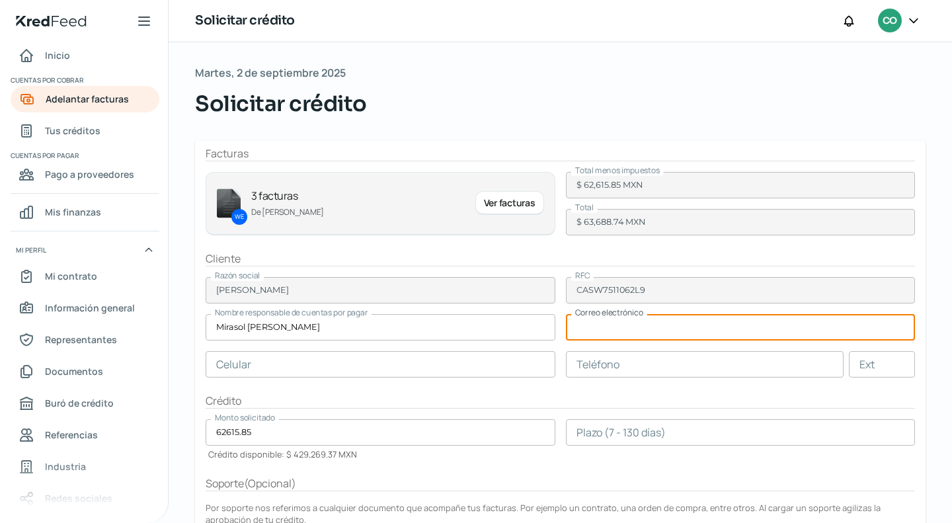
paste input "[EMAIL_ADDRESS][DOMAIN_NAME]"
click at [416, 368] on input "text" at bounding box center [381, 364] width 350 height 26
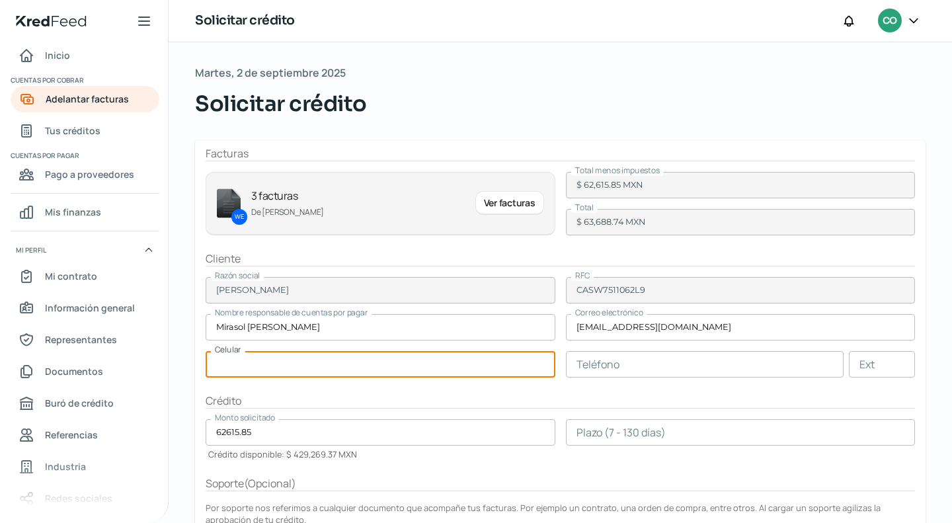
paste input "41 - 7172 - 5024"
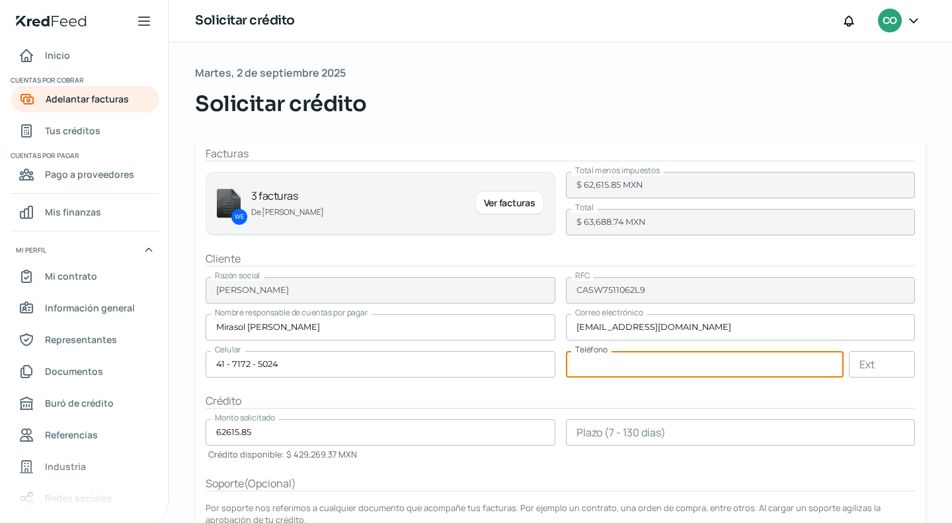
click at [609, 359] on input "text" at bounding box center [705, 364] width 278 height 26
paste input "41 - 7106 - 9011"
click at [626, 426] on input "number" at bounding box center [741, 432] width 350 height 26
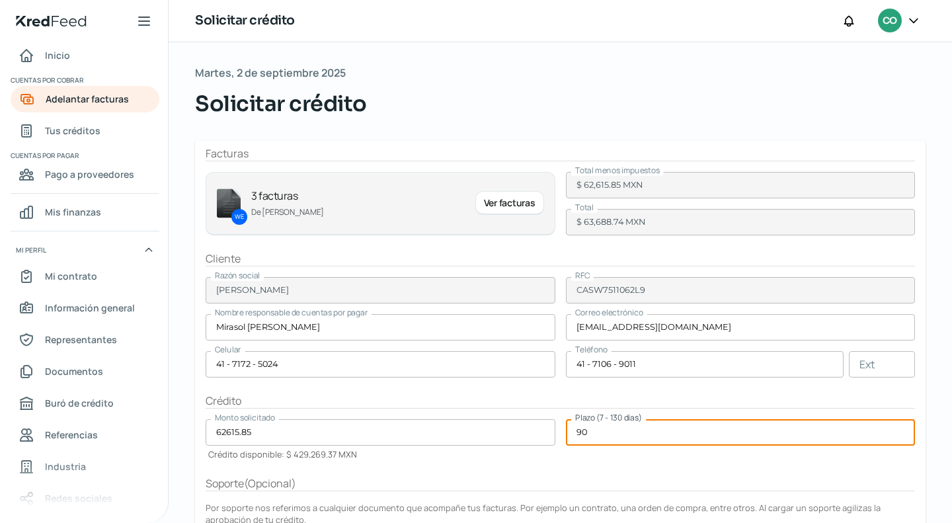
click at [738, 430] on input "90" at bounding box center [741, 432] width 350 height 26
click at [739, 463] on form "Facturas WE 3 facturas De [PERSON_NAME] Ver facturas Total menos impuestos $ 62…" at bounding box center [560, 401] width 730 height 520
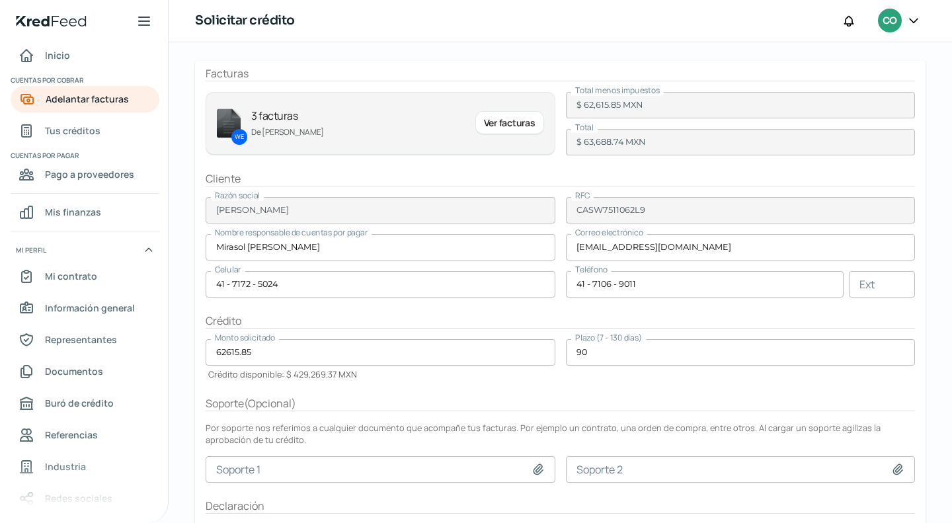
scroll to position [155, 0]
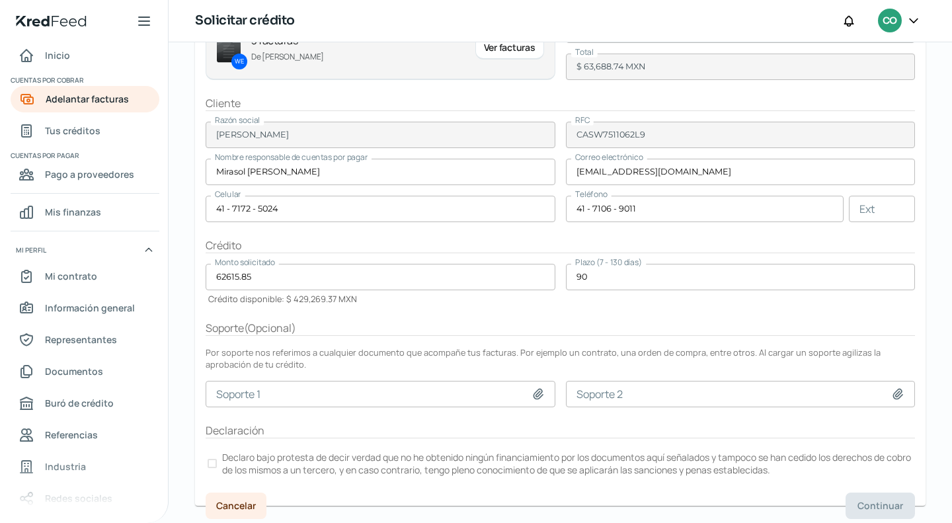
click at [215, 459] on div at bounding box center [211, 463] width 9 height 9
click at [874, 501] on span "Continuar" at bounding box center [880, 505] width 46 height 9
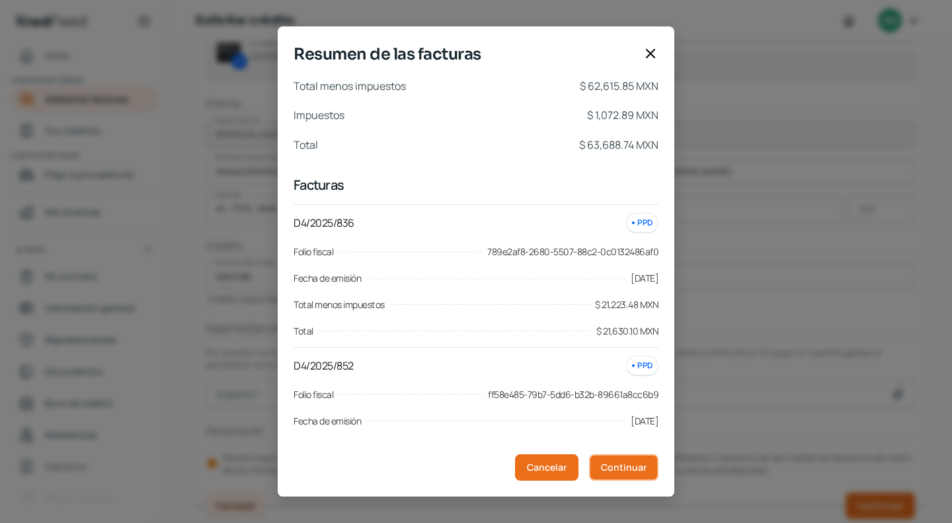
click at [624, 463] on span "Continuar" at bounding box center [624, 467] width 46 height 9
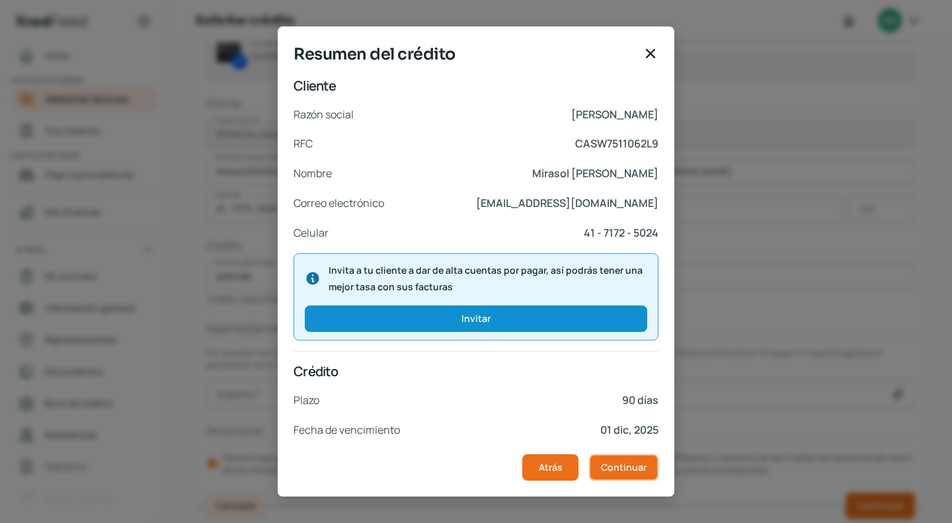
click at [624, 463] on span "Continuar" at bounding box center [624, 467] width 46 height 9
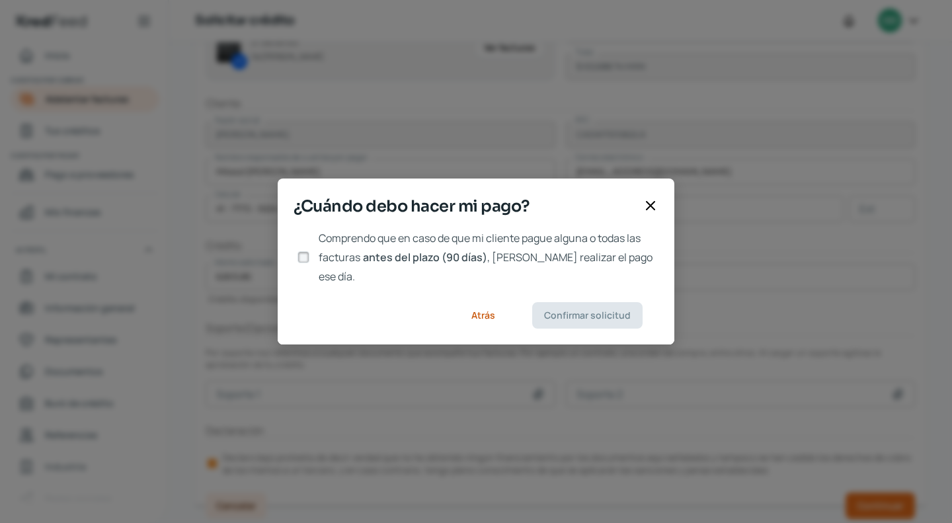
drag, startPoint x: 301, startPoint y: 258, endPoint x: 315, endPoint y: 259, distance: 13.9
click at [301, 257] on input "Comprendo que en caso de que mi cliente pague alguna o todas las facturas antes…" at bounding box center [303, 257] width 12 height 12
click at [566, 288] on footer "Atrás Confirmar solicitud" at bounding box center [476, 315] width 396 height 58
click at [572, 311] on span "Confirmar solicitud" at bounding box center [587, 315] width 87 height 9
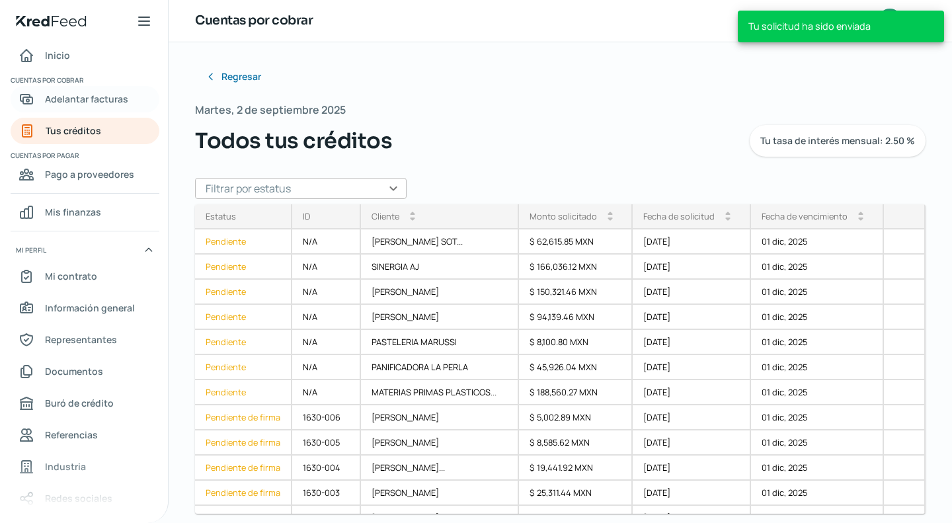
click at [79, 100] on span "Adelantar facturas" at bounding box center [86, 99] width 83 height 17
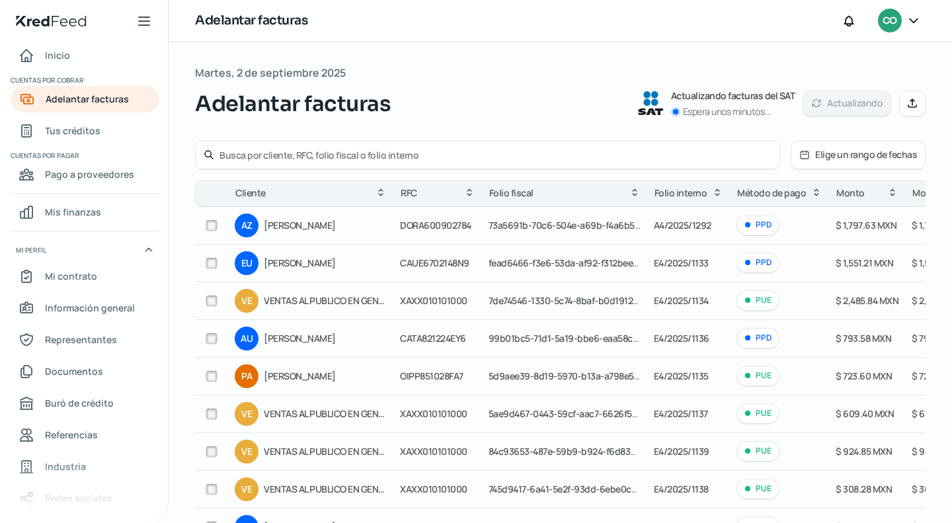
click at [219, 153] on input "text" at bounding box center [495, 155] width 552 height 13
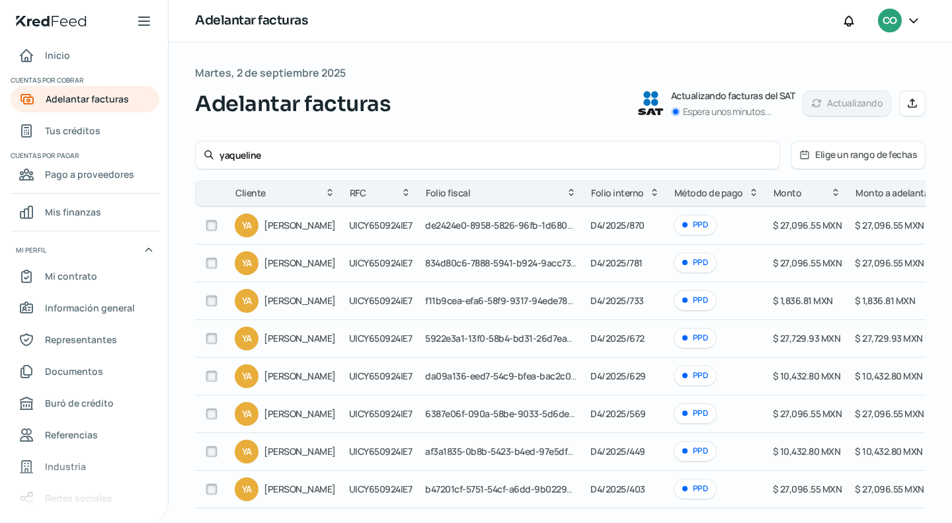
click at [211, 222] on input "checkbox" at bounding box center [212, 225] width 12 height 12
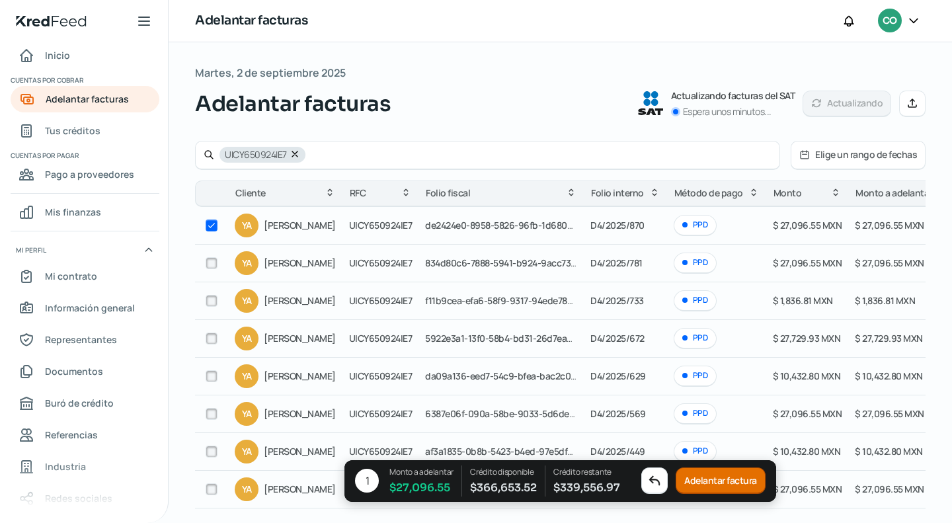
click at [743, 465] on div "1 Monto a adelantar $ 27,096.55 Crédito disponible $ 366,653.52 Crédito restant…" at bounding box center [559, 481] width 431 height 42
click at [718, 483] on button "Adelantar factura" at bounding box center [720, 481] width 90 height 26
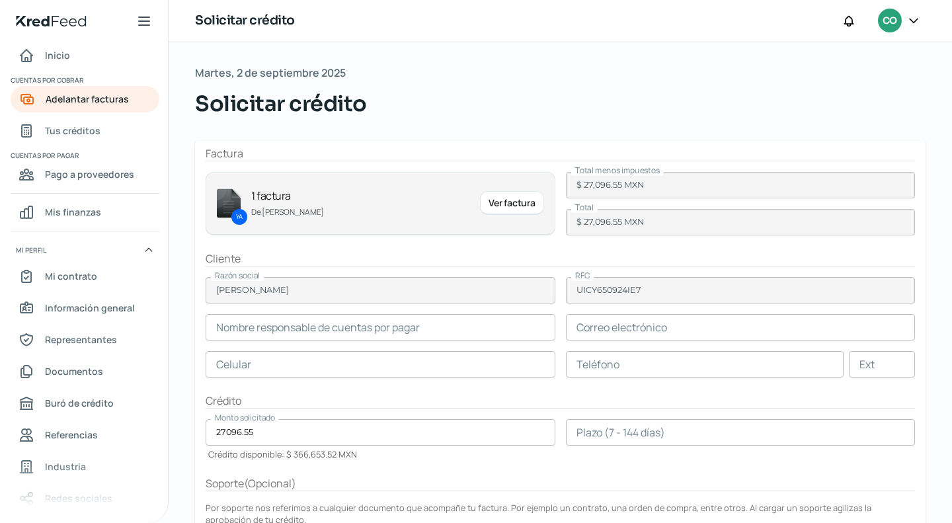
click at [342, 336] on input "text" at bounding box center [381, 327] width 350 height 26
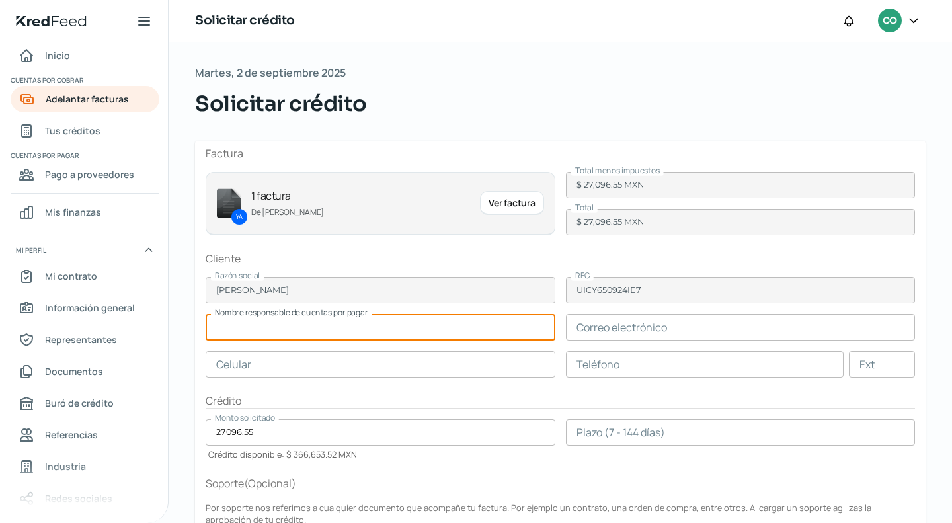
paste input "[PERSON_NAME]"
click at [630, 331] on input "text" at bounding box center [741, 327] width 350 height 26
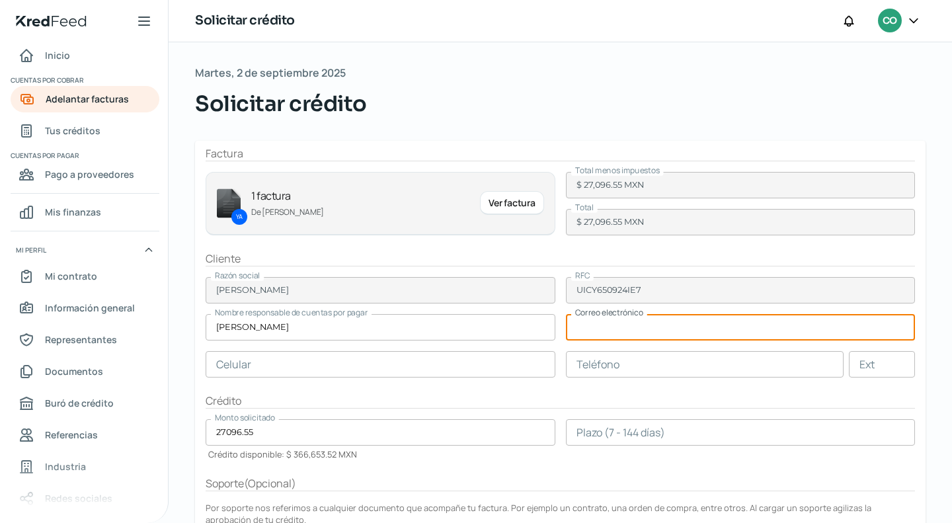
click at [441, 367] on input "text" at bounding box center [381, 364] width 350 height 26
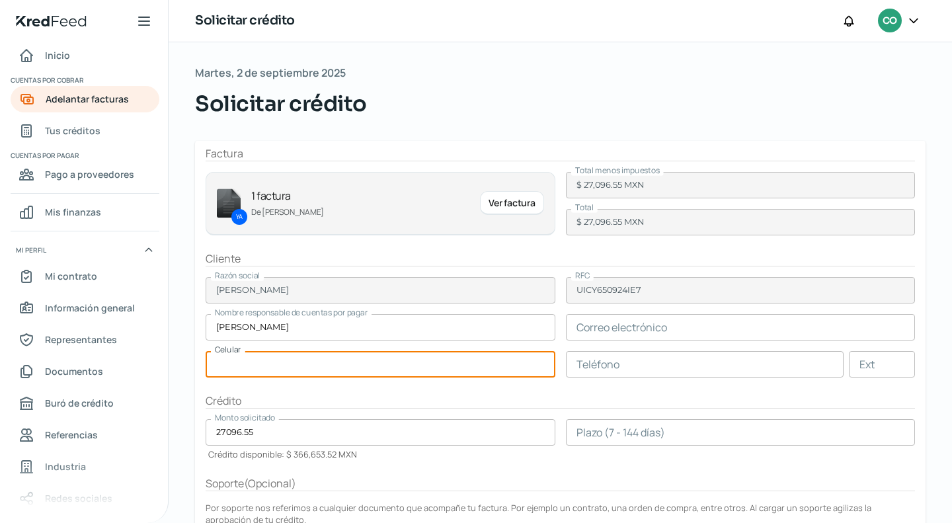
paste input "46 - 6663 - 3889"
click at [744, 361] on input "text" at bounding box center [705, 364] width 278 height 26
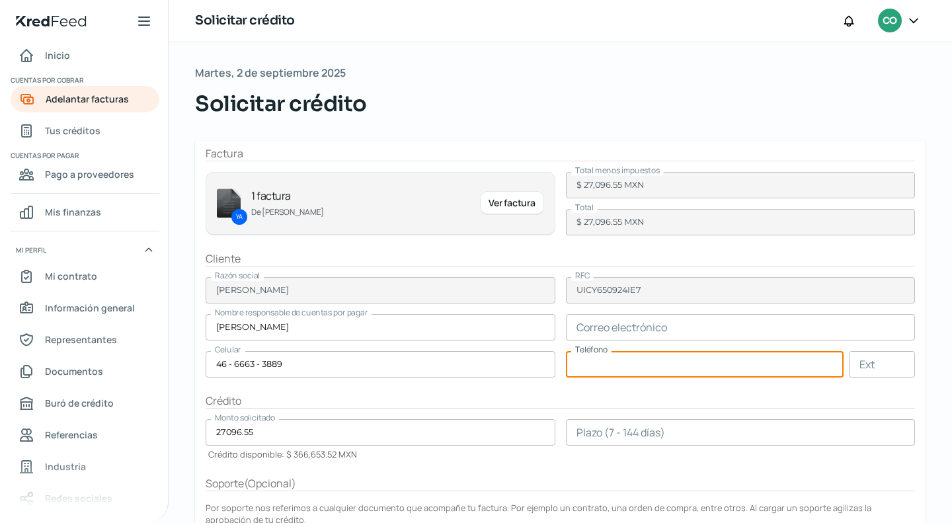
paste input "46 - 6161 - 2537"
click at [715, 380] on form "Factura YA 1 factura De [PERSON_NAME] Ver factura Total menos impuestos $ 27,09…" at bounding box center [560, 401] width 730 height 520
click at [696, 426] on input "number" at bounding box center [741, 432] width 350 height 26
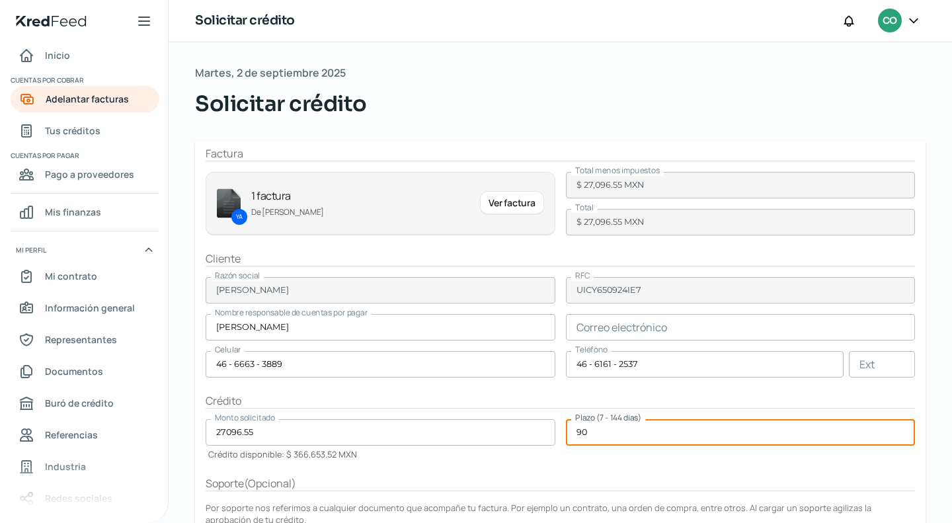
click at [724, 472] on form "Factura YA 1 factura De [PERSON_NAME] Ver factura Total menos impuestos $ 27,09…" at bounding box center [560, 401] width 730 height 520
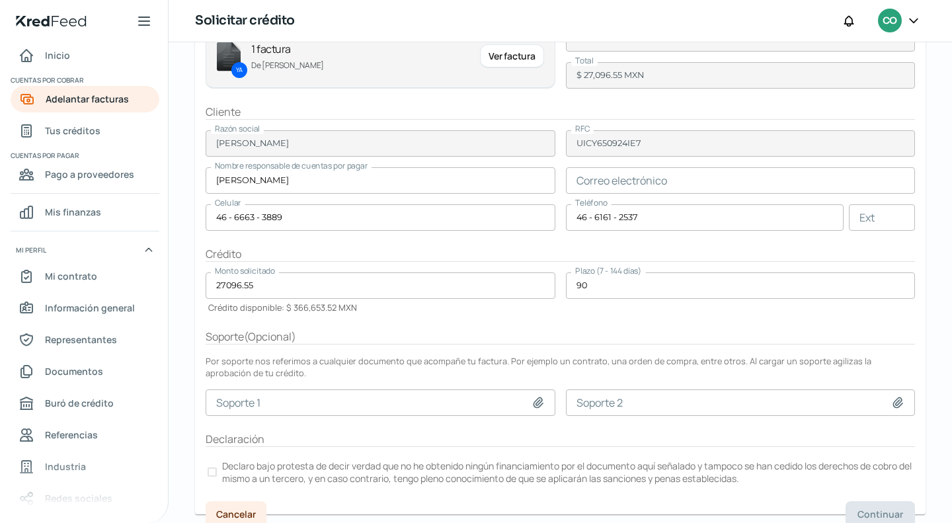
scroll to position [155, 0]
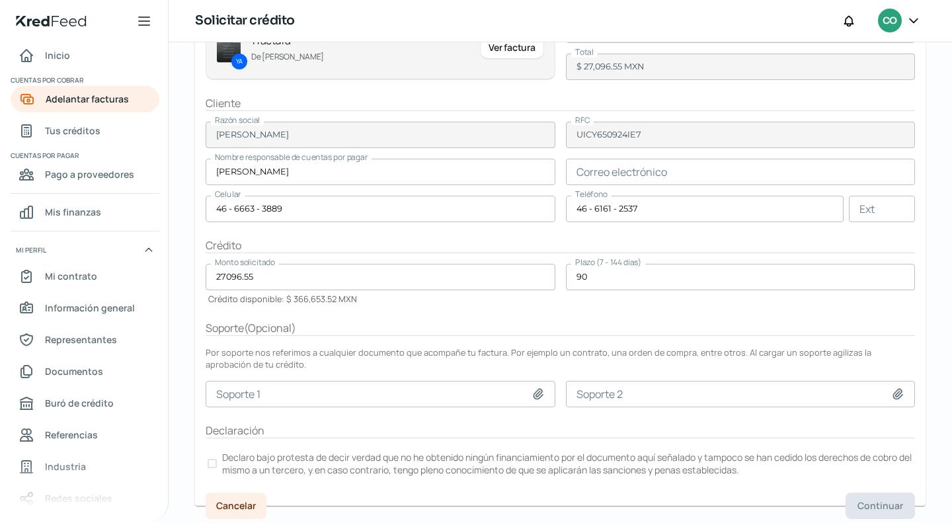
click at [209, 459] on div at bounding box center [211, 463] width 9 height 9
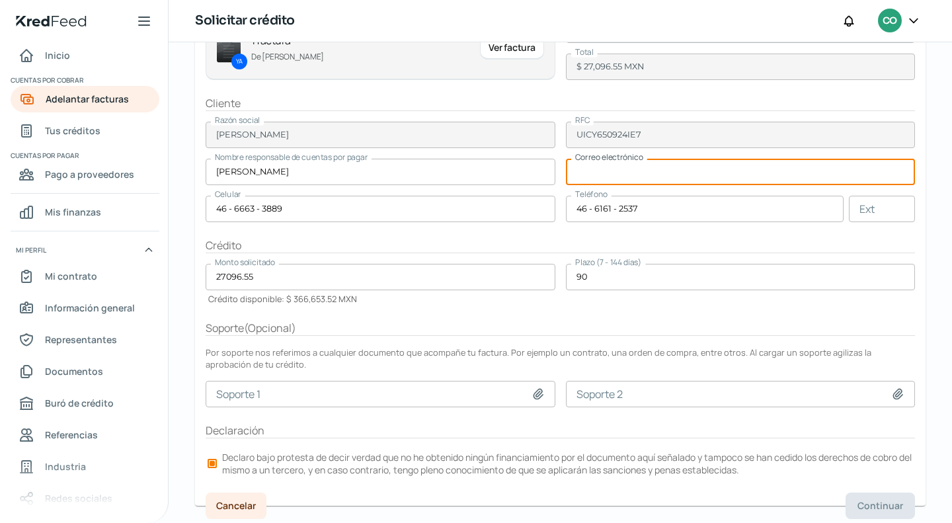
click at [624, 176] on input "text" at bounding box center [741, 172] width 350 height 26
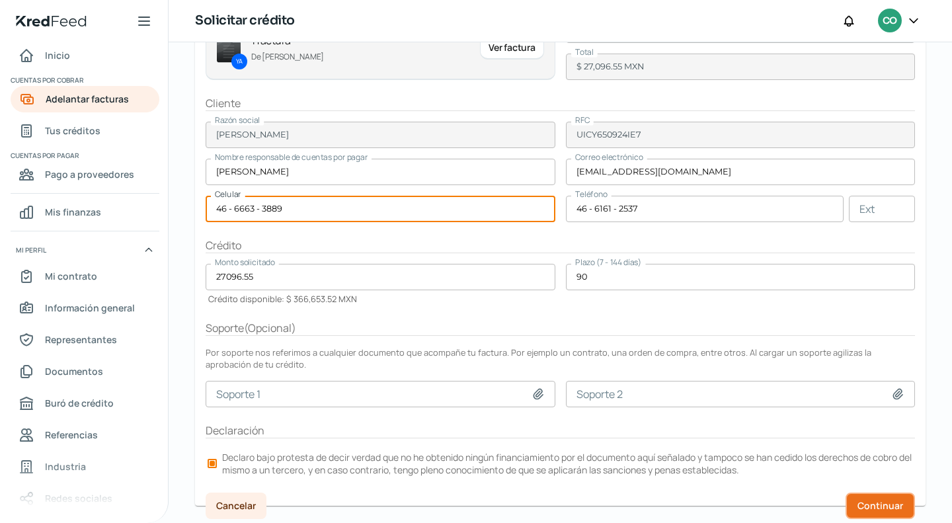
click at [881, 504] on span "Continuar" at bounding box center [880, 505] width 46 height 9
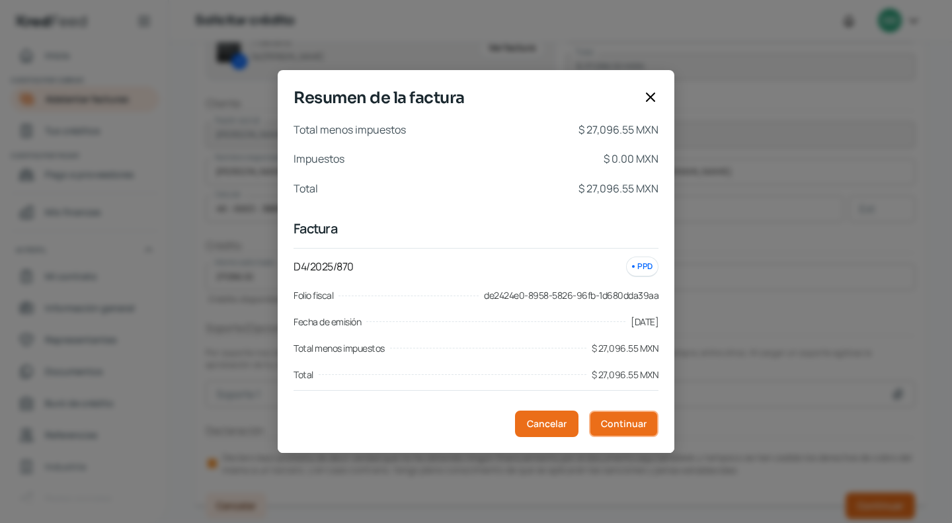
click at [634, 419] on span "Continuar" at bounding box center [624, 423] width 46 height 9
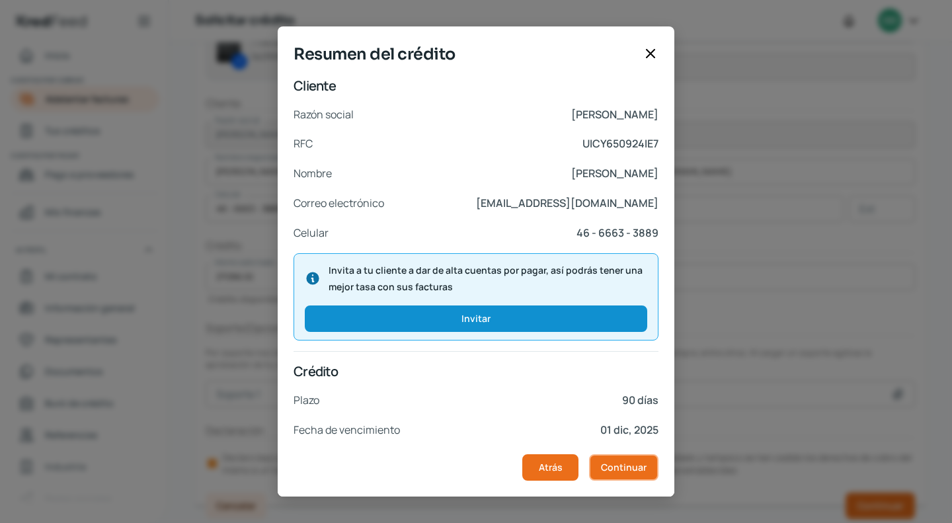
click at [628, 454] on button "Continuar" at bounding box center [623, 467] width 69 height 26
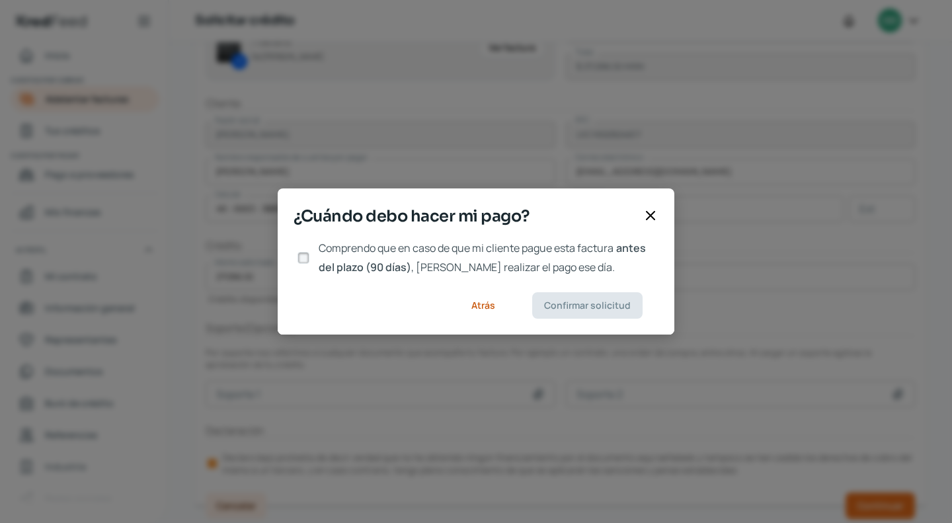
click at [309, 255] on input "Comprendo que en caso de que mi cliente pague esta factura antes del plazo (90 …" at bounding box center [303, 258] width 12 height 12
click at [607, 303] on span "Confirmar solicitud" at bounding box center [587, 305] width 87 height 9
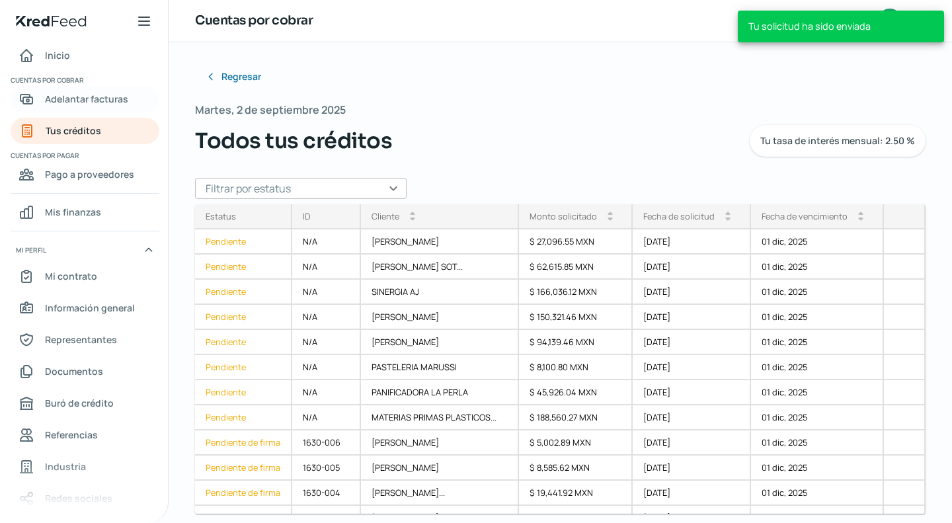
click at [99, 93] on span "Adelantar facturas" at bounding box center [86, 99] width 83 height 17
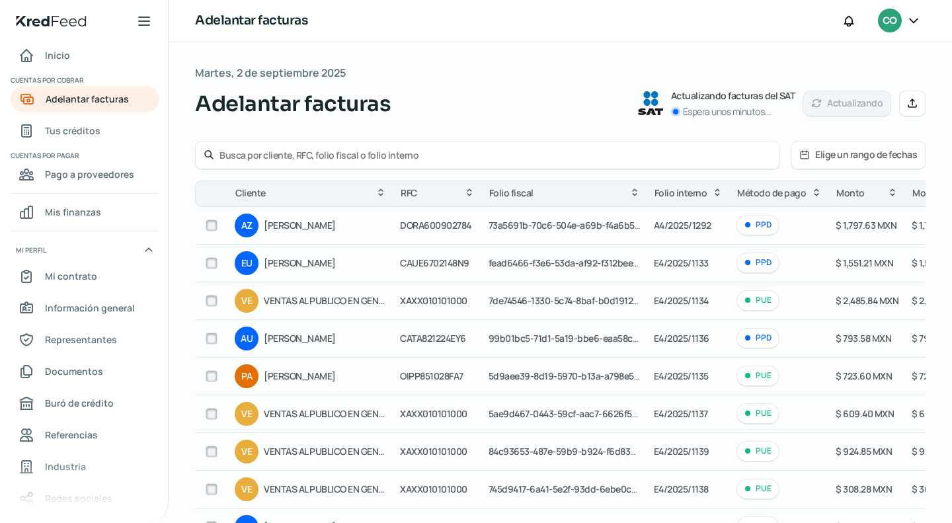
click at [243, 151] on input "text" at bounding box center [495, 155] width 552 height 13
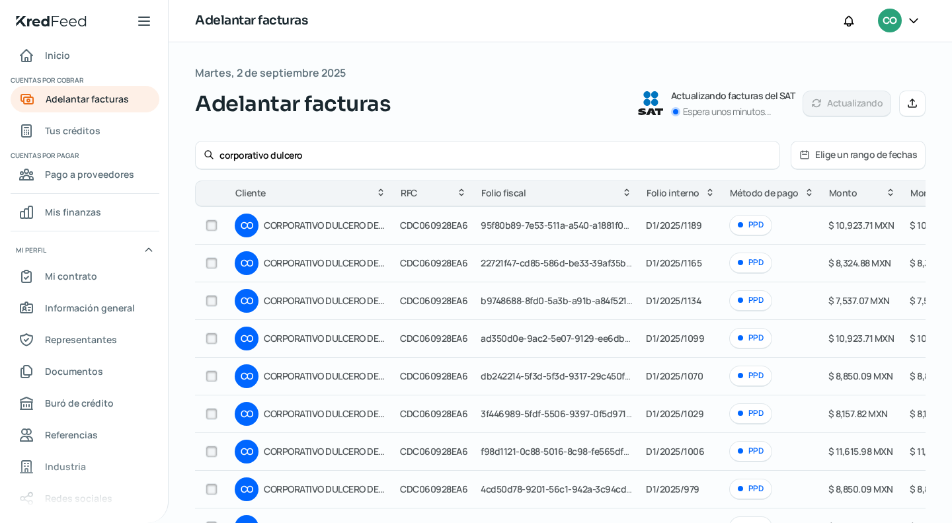
click at [207, 227] on input "checkbox" at bounding box center [212, 225] width 12 height 12
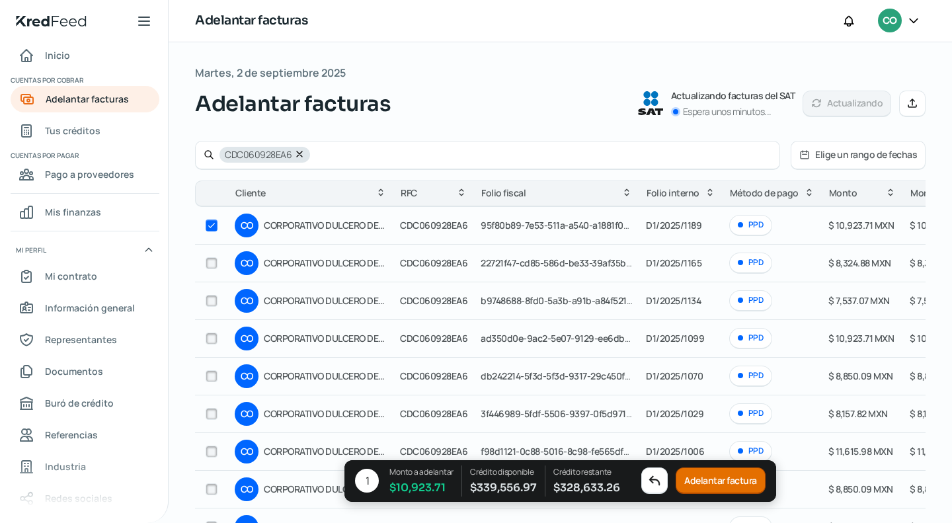
click at [209, 336] on input "checkbox" at bounding box center [212, 338] width 12 height 12
click at [220, 376] on div at bounding box center [212, 376] width 20 height 20
click at [213, 373] on input "checkbox" at bounding box center [212, 376] width 12 height 12
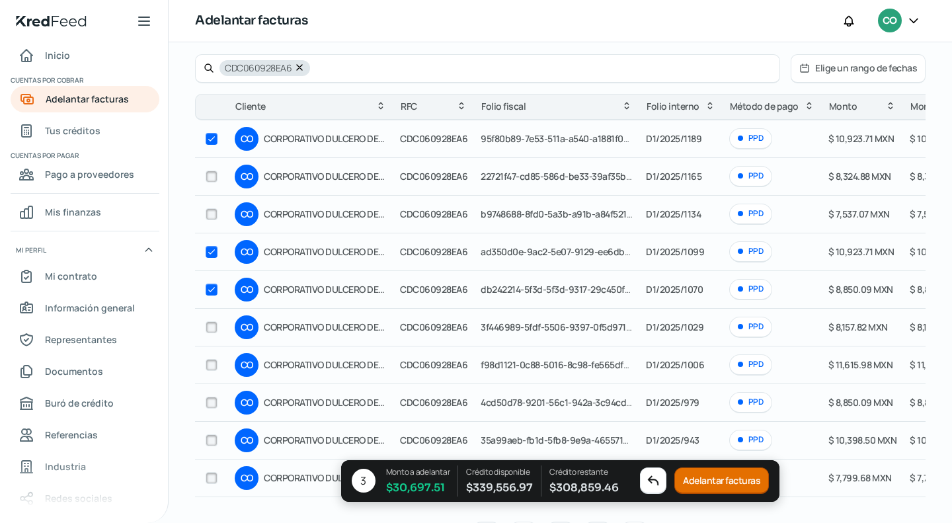
scroll to position [66, 0]
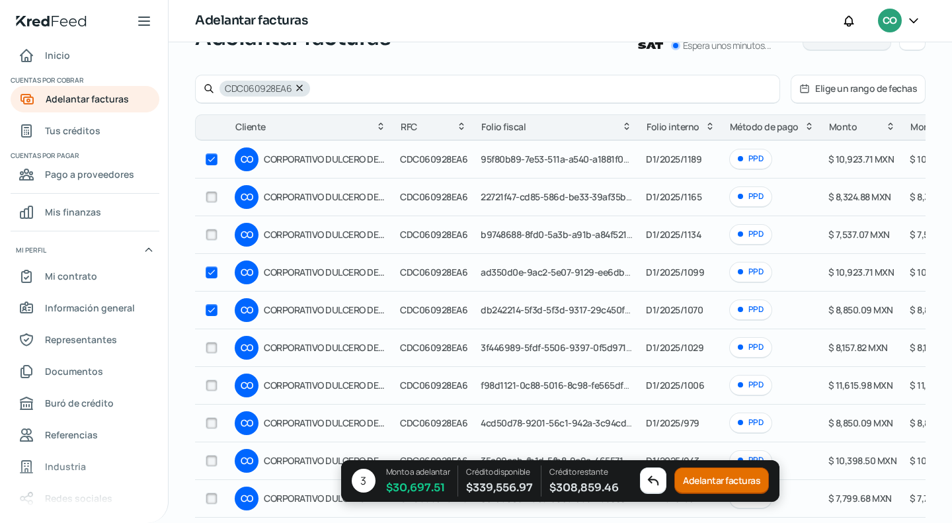
click at [206, 196] on input "checkbox" at bounding box center [212, 197] width 12 height 12
click at [210, 233] on input "checkbox" at bounding box center [212, 235] width 12 height 12
click at [726, 478] on button "Adelantar facturas" at bounding box center [719, 481] width 94 height 26
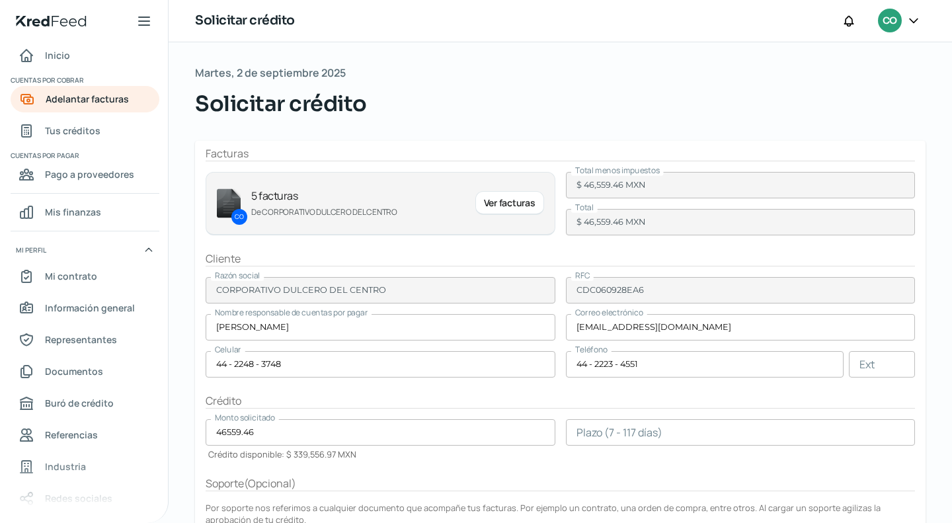
click at [740, 433] on input "number" at bounding box center [741, 432] width 350 height 26
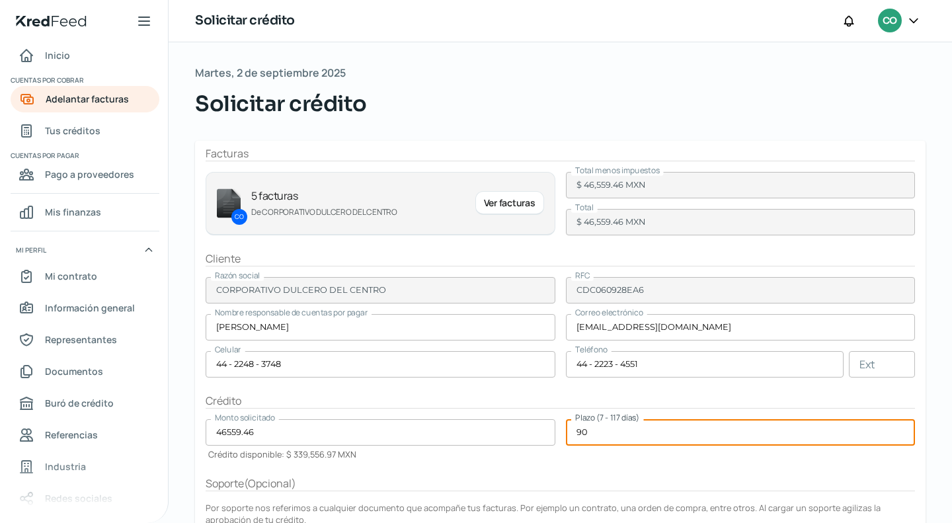
click at [757, 473] on form "Facturas CO 5 facturas De CORPORATIVO DULCERO DEL CENTRO Ver facturas Total men…" at bounding box center [560, 401] width 730 height 520
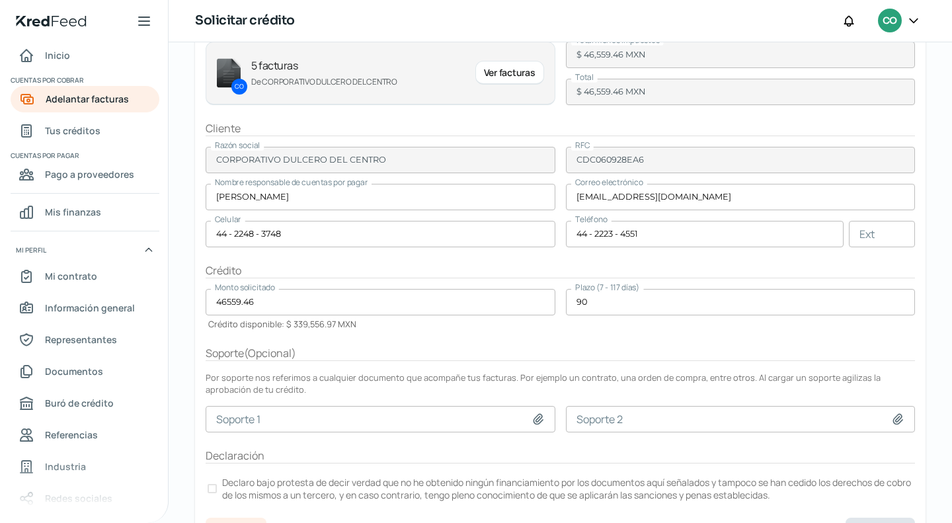
scroll to position [132, 0]
click at [207, 478] on label "Declaro bajo protesta de decir verdad que no he obtenido ningún financiamiento …" at bounding box center [560, 486] width 709 height 29
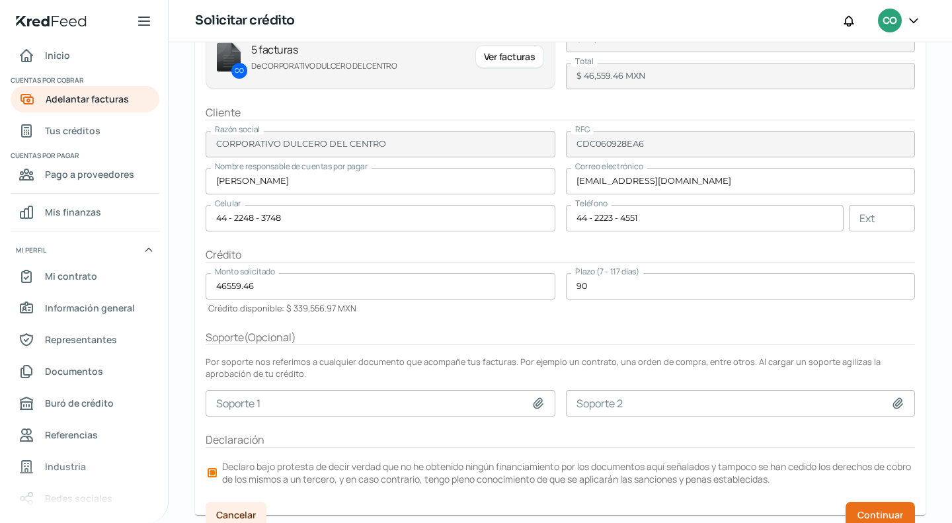
scroll to position [155, 0]
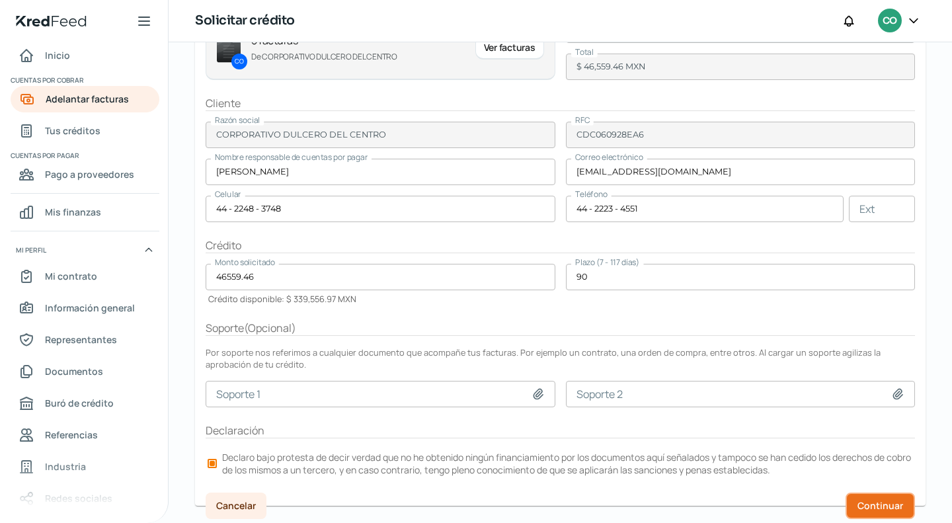
click at [869, 504] on span "Continuar" at bounding box center [880, 505] width 46 height 9
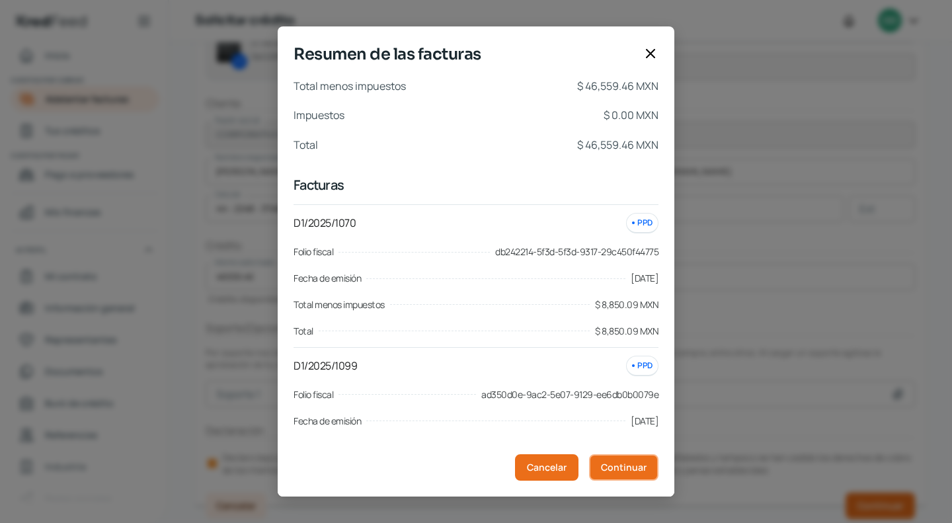
click at [644, 457] on button "Continuar" at bounding box center [623, 467] width 69 height 26
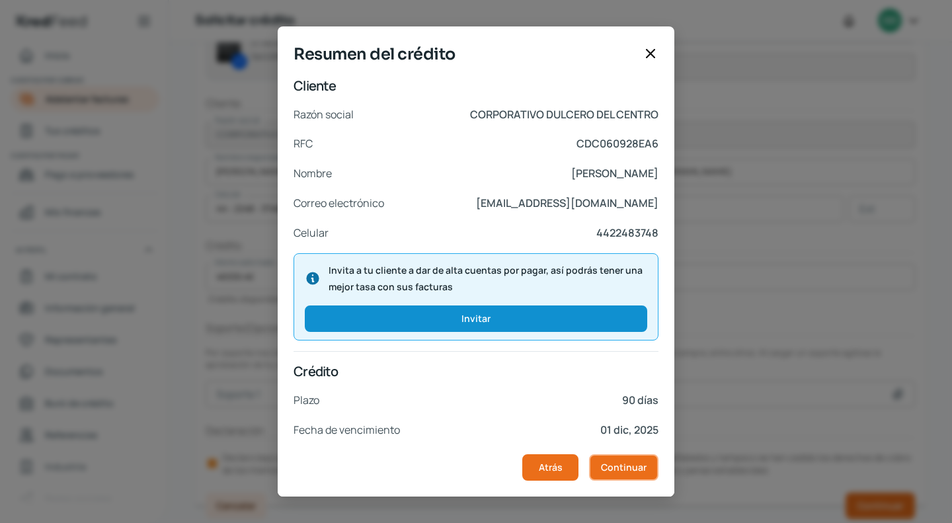
click at [643, 457] on button "Continuar" at bounding box center [623, 467] width 69 height 26
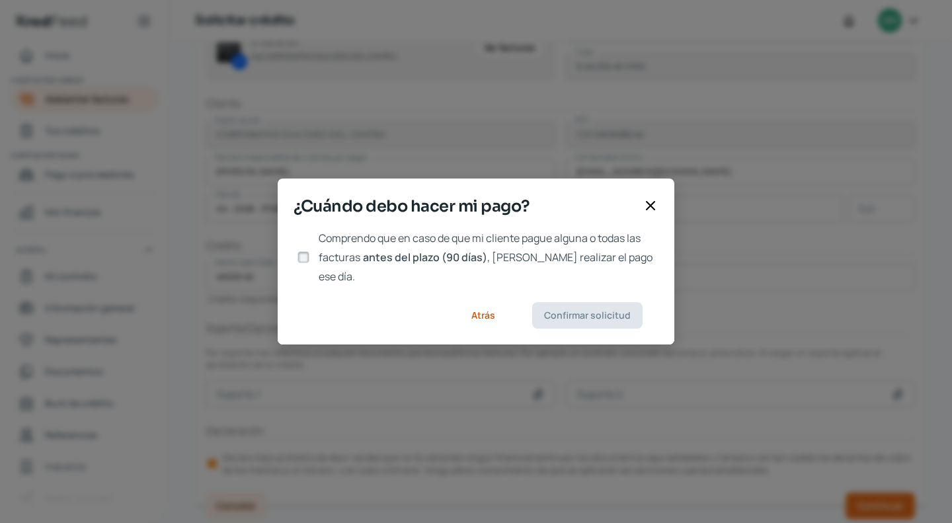
click at [304, 252] on input "Comprendo que en caso de que mi cliente pague alguna o todas las facturas antes…" at bounding box center [303, 257] width 12 height 12
click at [587, 311] on span "Confirmar solicitud" at bounding box center [587, 315] width 87 height 9
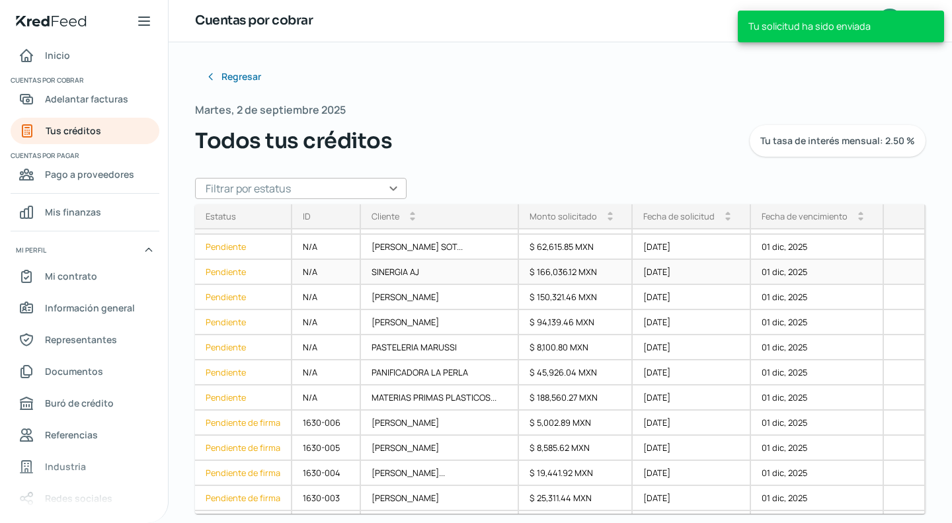
scroll to position [66, 0]
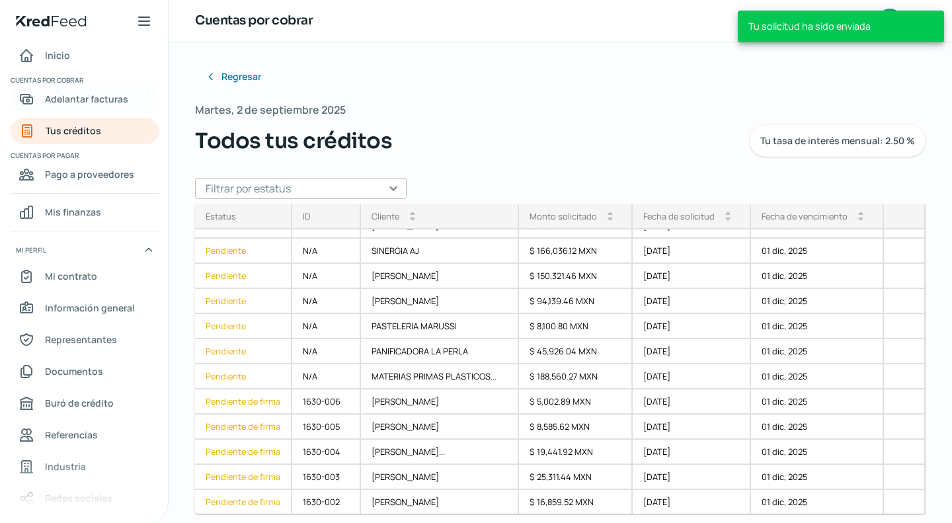
click at [59, 97] on span "Adelantar facturas" at bounding box center [86, 99] width 83 height 17
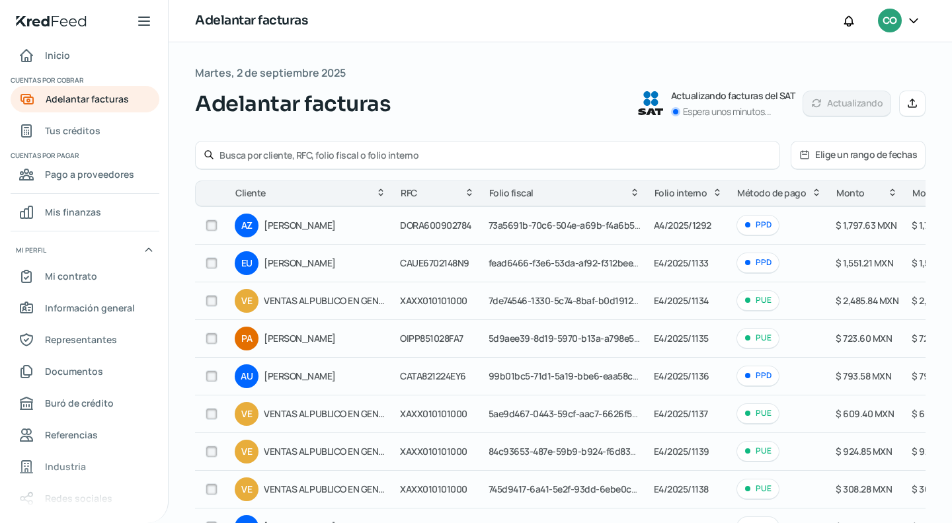
click at [268, 159] on input "text" at bounding box center [495, 155] width 552 height 13
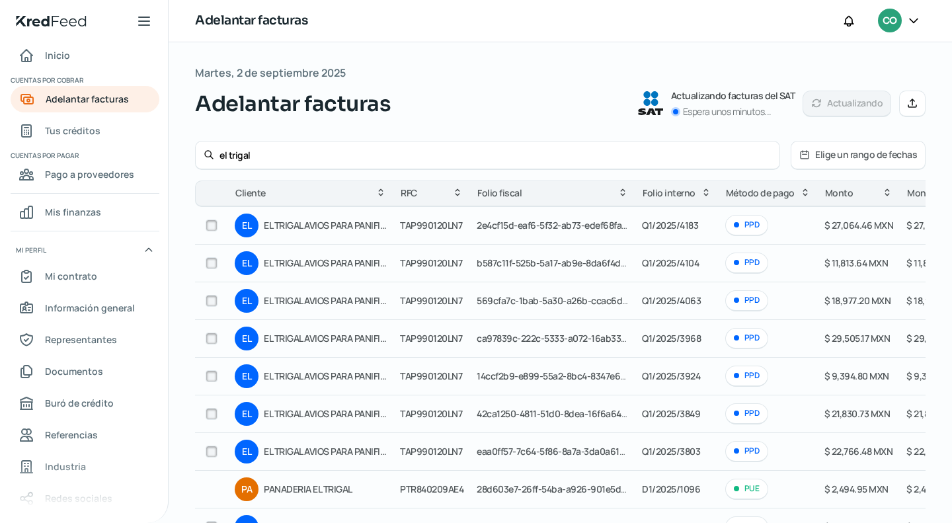
click at [211, 336] on input "checkbox" at bounding box center [212, 338] width 12 height 12
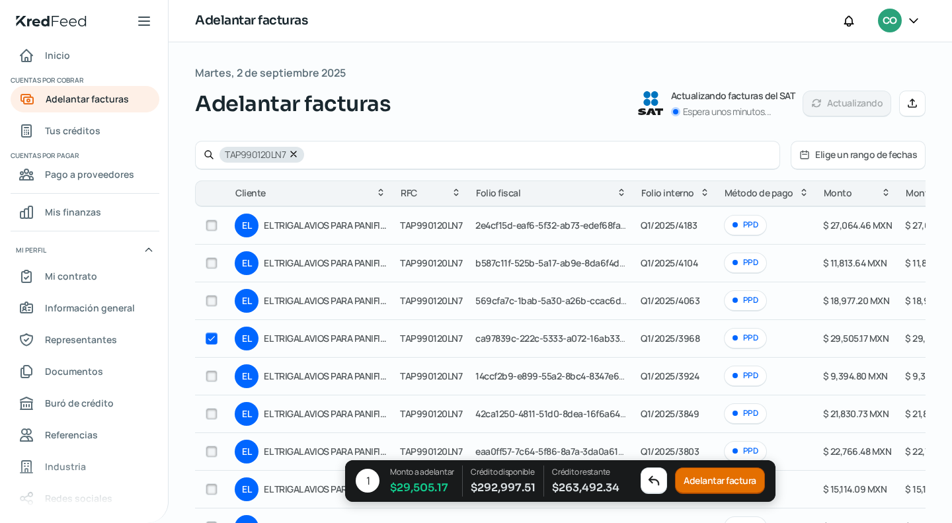
click at [212, 225] on input "checkbox" at bounding box center [212, 225] width 12 height 12
click at [211, 260] on input "checkbox" at bounding box center [212, 263] width 12 height 12
click at [200, 301] on td at bounding box center [211, 301] width 33 height 38
click at [213, 295] on input "checkbox" at bounding box center [212, 301] width 12 height 12
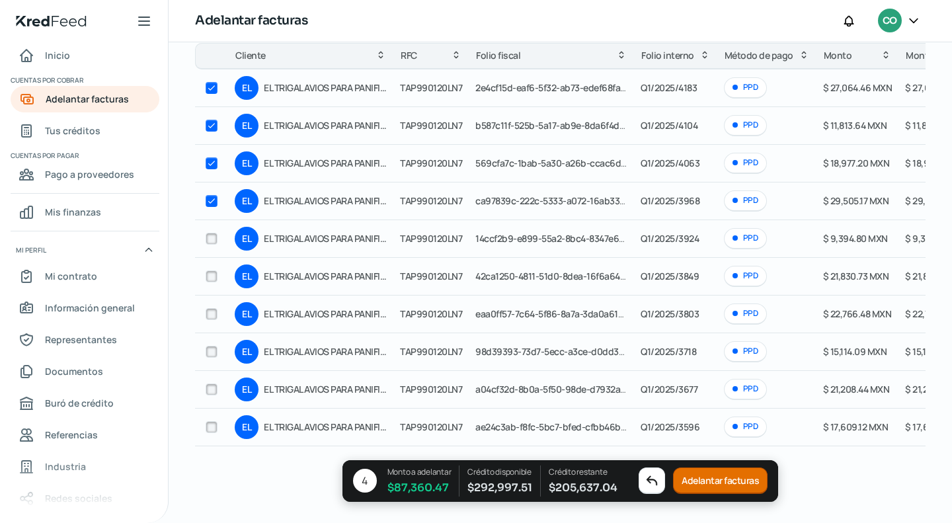
scroll to position [53, 0]
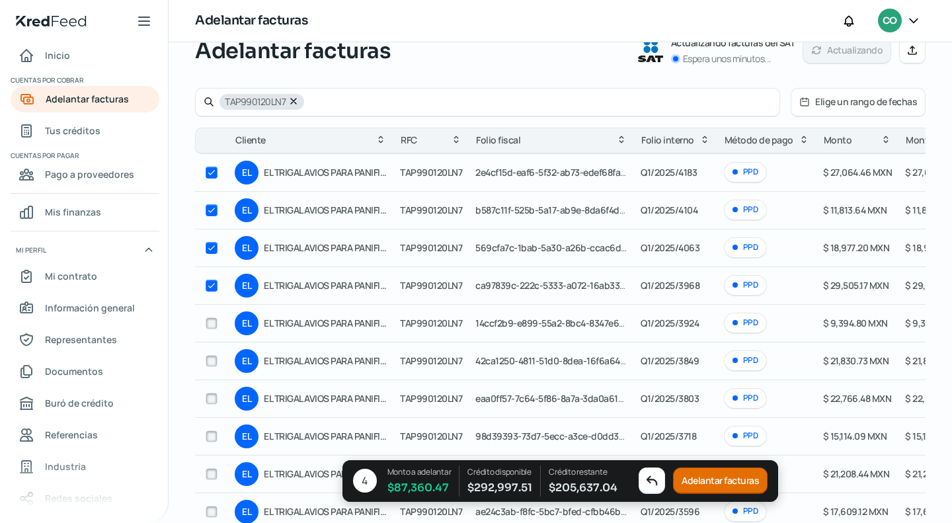
click at [207, 319] on input "checkbox" at bounding box center [212, 323] width 12 height 12
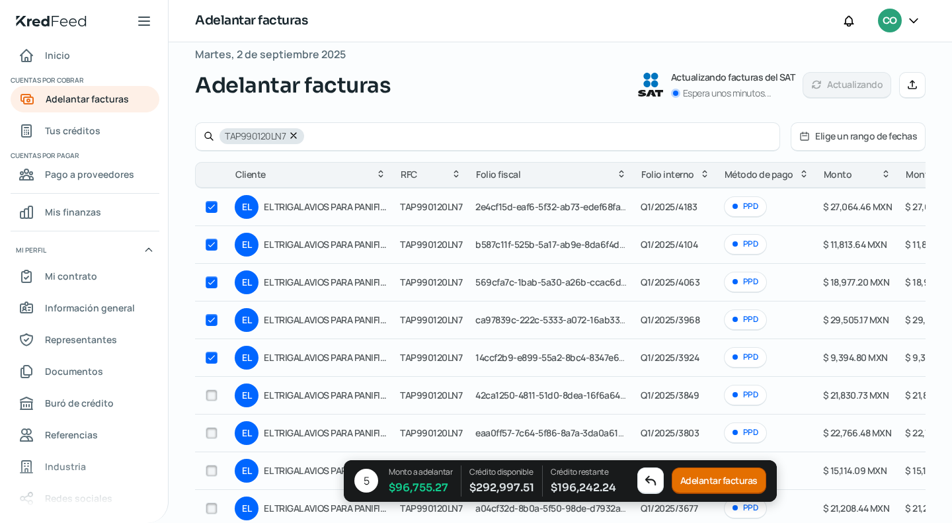
scroll to position [0, 0]
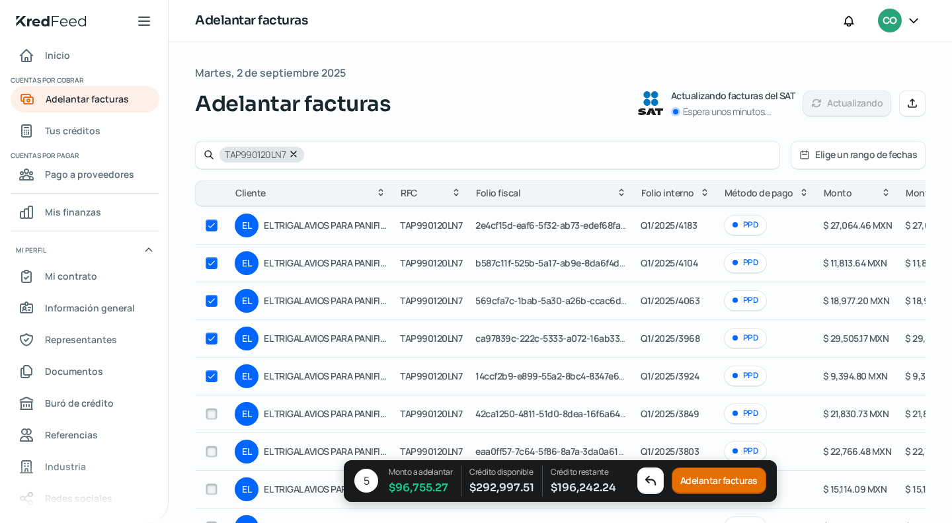
click at [710, 482] on button "Adelantar facturas" at bounding box center [718, 481] width 94 height 26
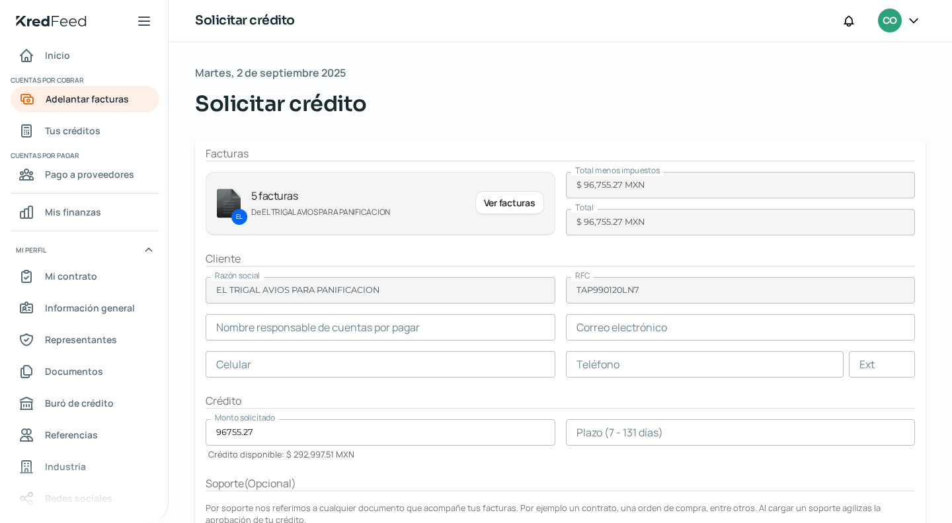
click at [288, 332] on input "text" at bounding box center [381, 327] width 350 height 26
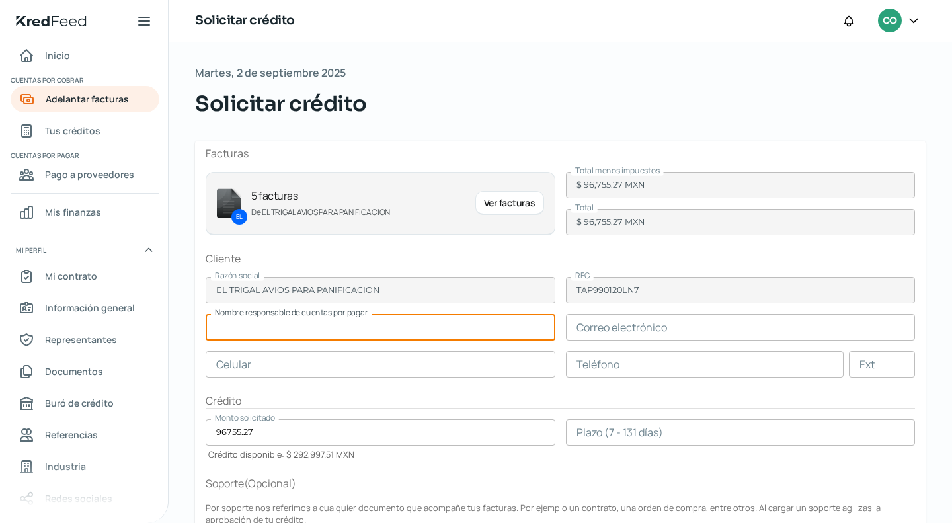
paste input "[PERSON_NAME]"
click at [680, 314] on input "text" at bounding box center [741, 327] width 350 height 26
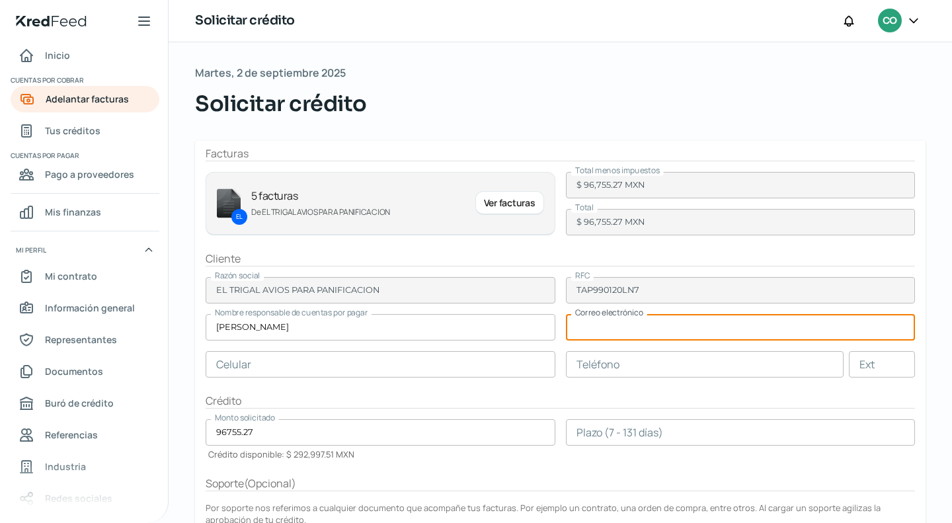
paste input "[EMAIL_ADDRESS][DOMAIN_NAME]; [EMAIL_ADDRESS][DOMAIN_NAME]"
click at [383, 369] on input "text" at bounding box center [381, 364] width 350 height 26
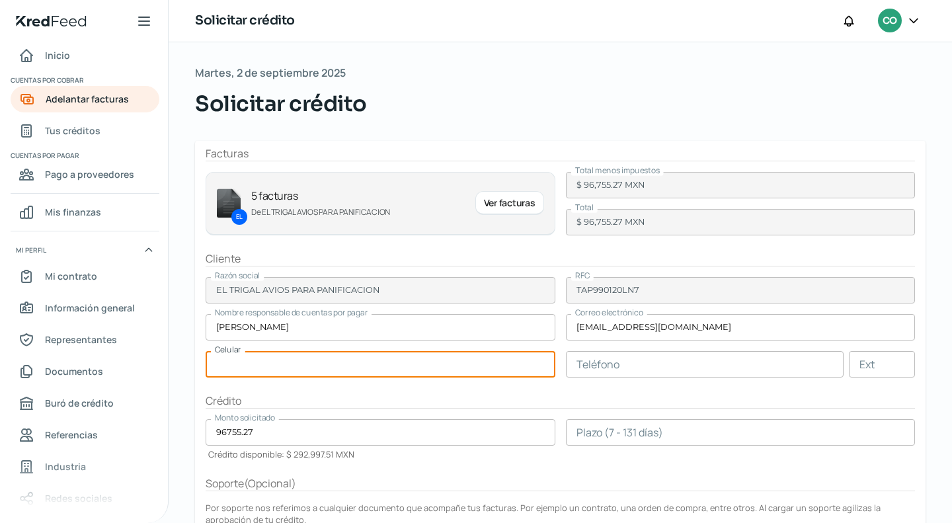
paste input "44 - 2248 - 3748"
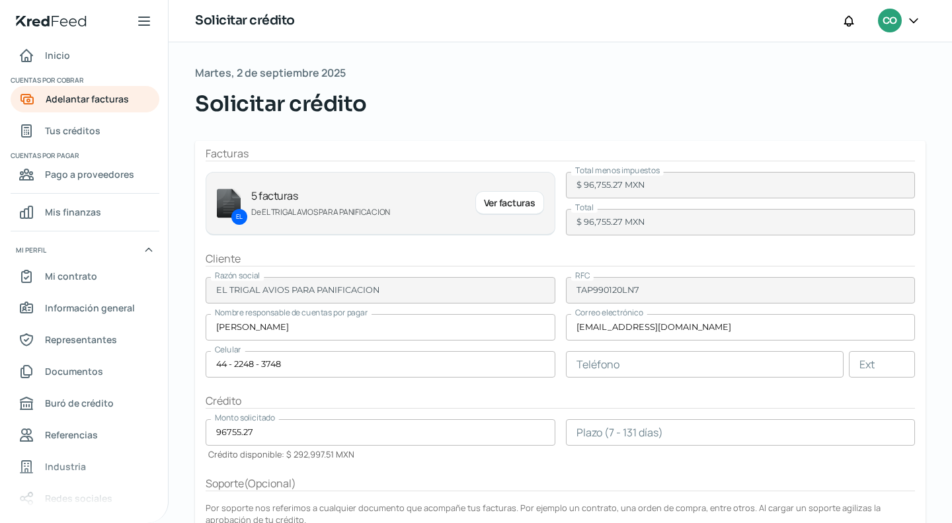
click at [626, 377] on form "Facturas EL 5 facturas De EL TRIGAL AVIOS PARA PANIFICACION Ver facturas Total …" at bounding box center [560, 401] width 730 height 520
click at [619, 358] on input "text" at bounding box center [705, 364] width 278 height 26
paste input "44 - 2223 - 4551"
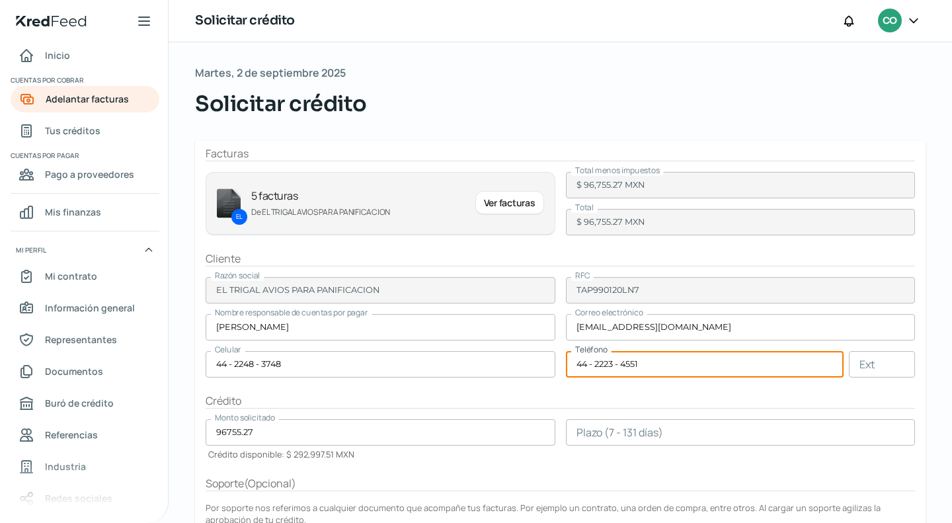
click at [584, 420] on input "number" at bounding box center [741, 432] width 350 height 26
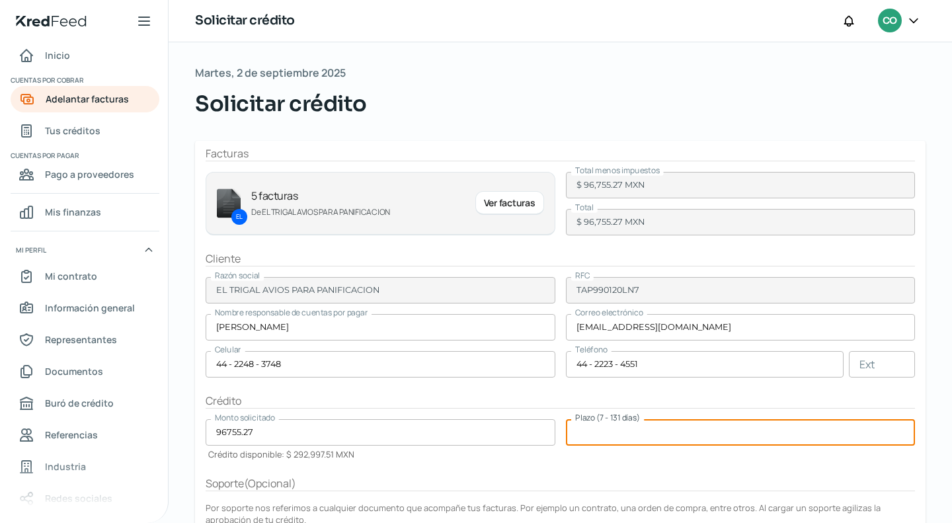
click at [587, 428] on input "number" at bounding box center [741, 432] width 350 height 26
click at [628, 453] on div "Plazo (7 - 131 días) 90" at bounding box center [741, 439] width 350 height 41
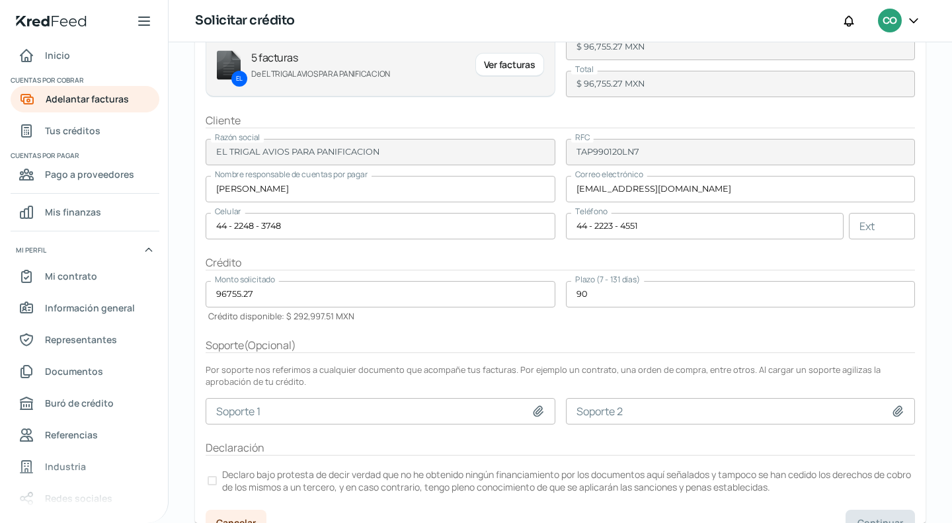
scroll to position [155, 0]
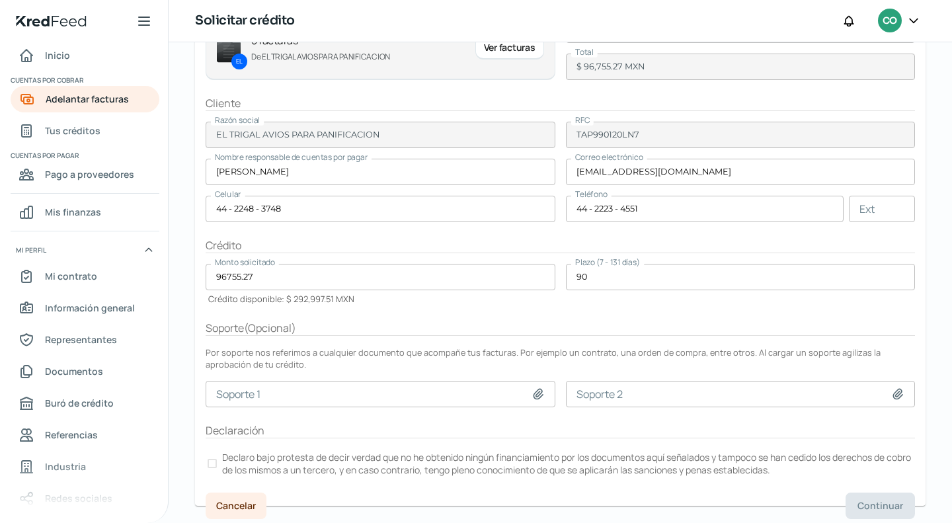
click at [214, 461] on div at bounding box center [211, 463] width 9 height 9
click at [870, 501] on span "Continuar" at bounding box center [880, 505] width 46 height 9
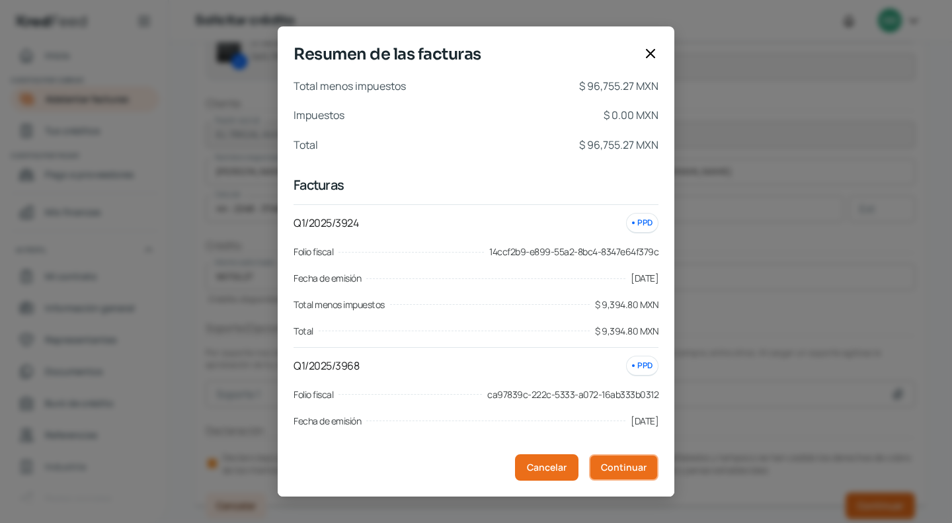
click at [615, 458] on button "Continuar" at bounding box center [623, 467] width 69 height 26
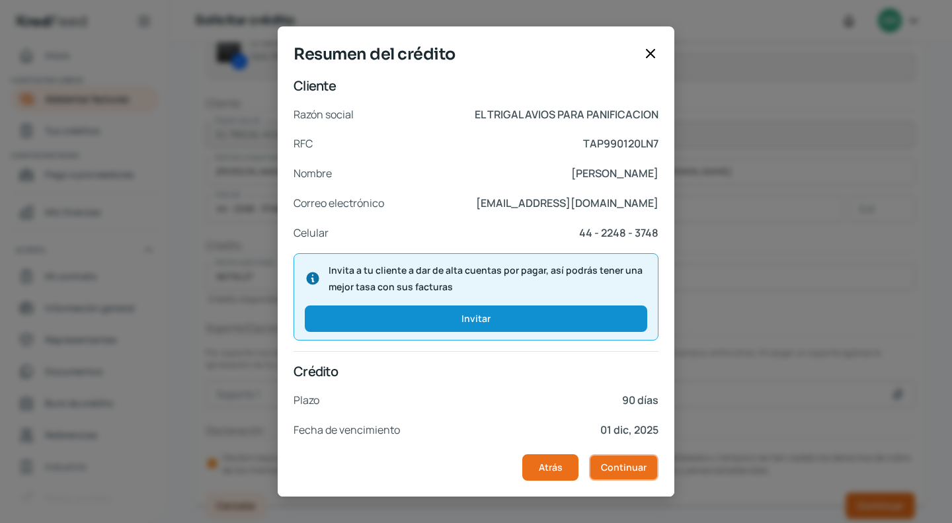
click at [615, 458] on button "Continuar" at bounding box center [623, 467] width 69 height 26
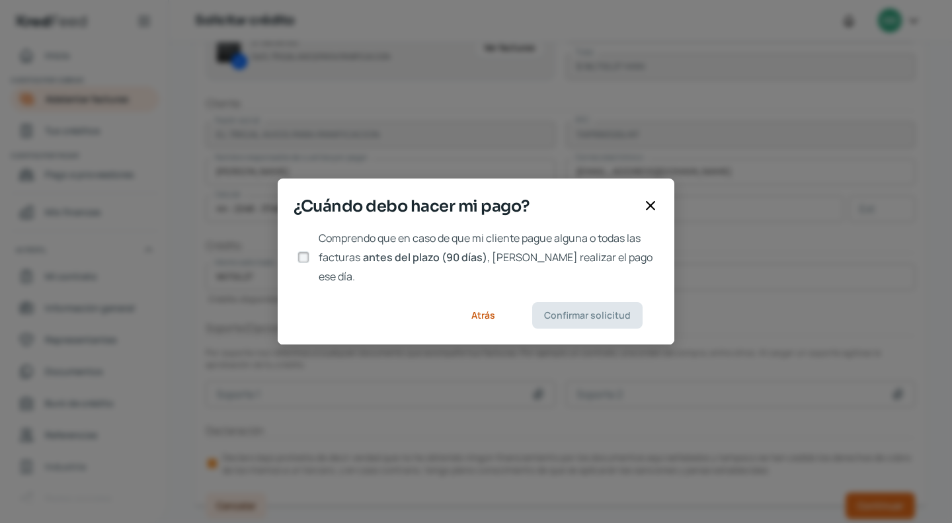
click at [309, 254] on div at bounding box center [303, 257] width 20 height 20
drag, startPoint x: 304, startPoint y: 255, endPoint x: 322, endPoint y: 260, distance: 19.1
click at [304, 255] on input "Comprendo que en caso de que mi cliente pague alguna o todas las facturas antes…" at bounding box center [303, 257] width 12 height 12
drag, startPoint x: 589, startPoint y: 287, endPoint x: 590, endPoint y: 293, distance: 6.6
click at [590, 289] on footer "Atrás Confirmar solicitud" at bounding box center [476, 315] width 396 height 58
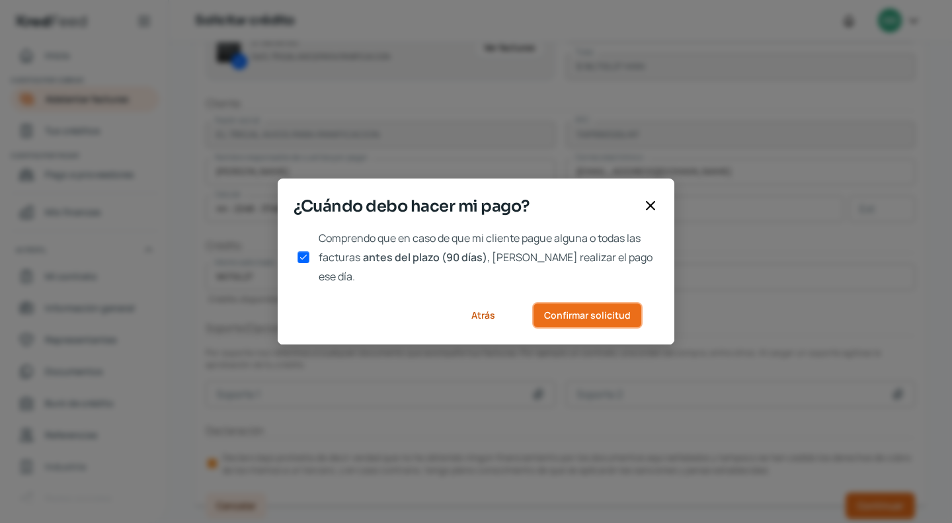
click at [593, 314] on button "Confirmar solicitud" at bounding box center [587, 315] width 110 height 26
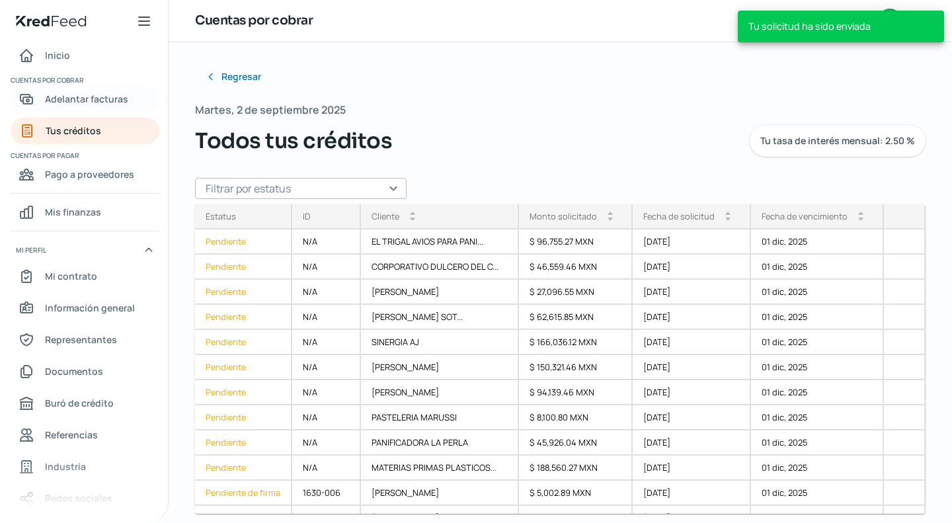
click at [94, 102] on span "Adelantar facturas" at bounding box center [86, 99] width 83 height 17
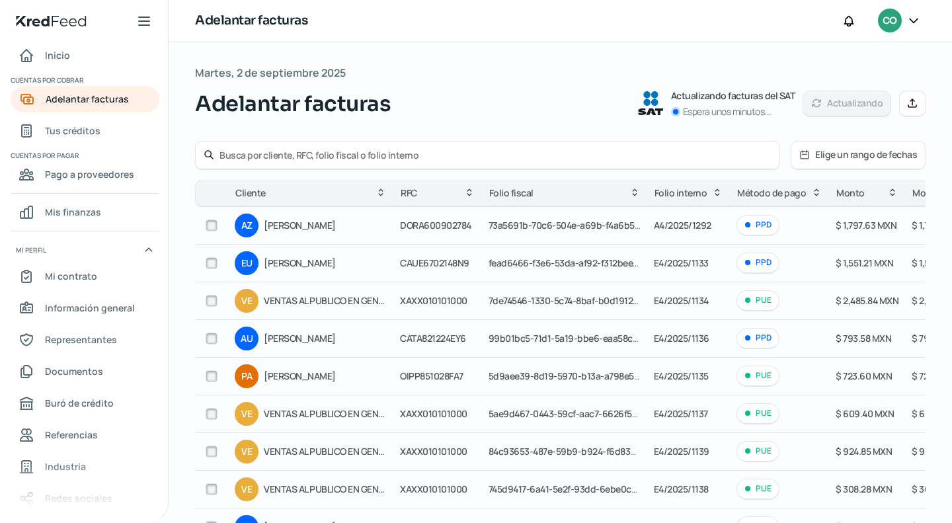
click at [241, 146] on div at bounding box center [487, 155] width 585 height 29
click at [234, 154] on input "text" at bounding box center [495, 155] width 552 height 13
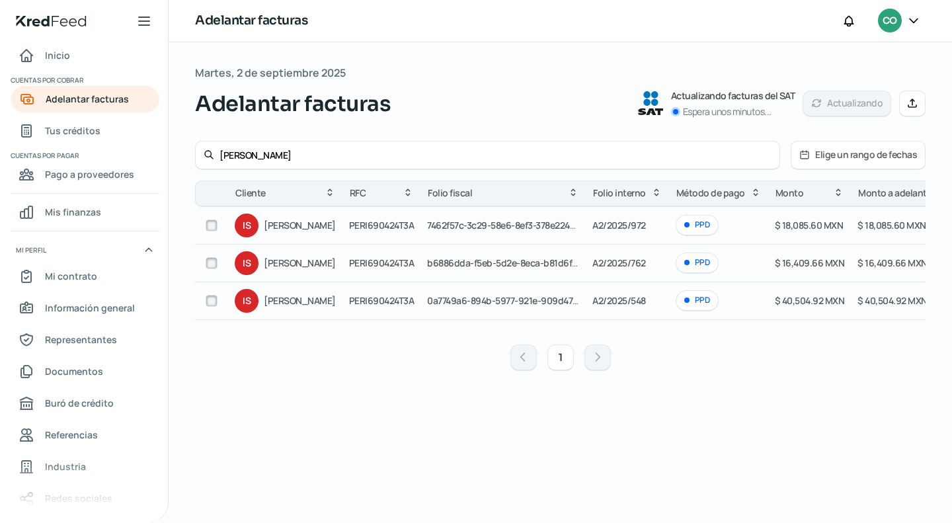
click at [209, 223] on input "checkbox" at bounding box center [212, 225] width 12 height 12
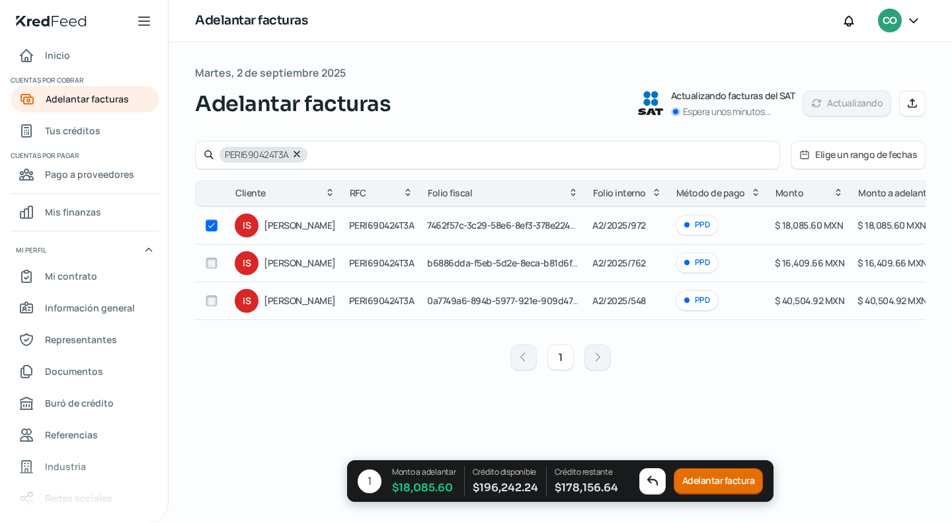
click at [724, 478] on button "Adelantar factura" at bounding box center [718, 481] width 90 height 26
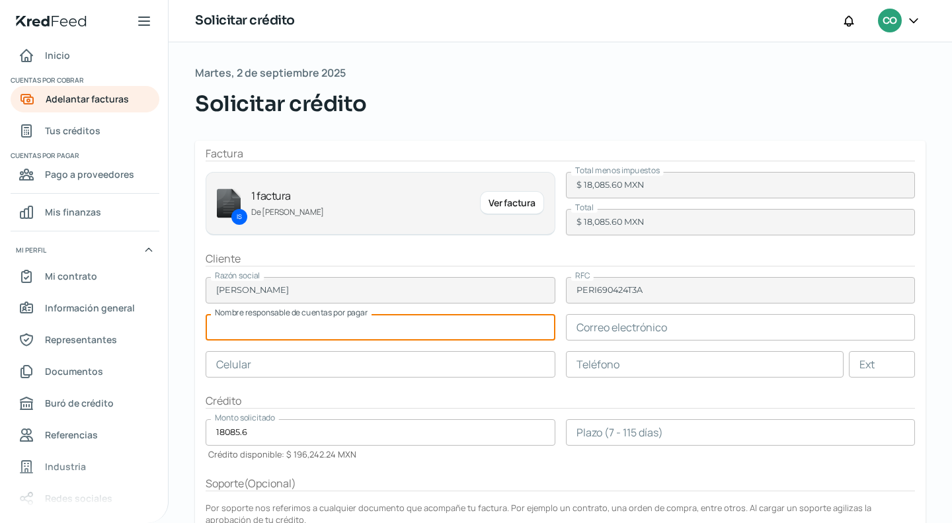
click at [337, 331] on input "text" at bounding box center [381, 327] width 350 height 26
paste input "[PERSON_NAME]"
click at [668, 338] on input "text" at bounding box center [741, 327] width 350 height 26
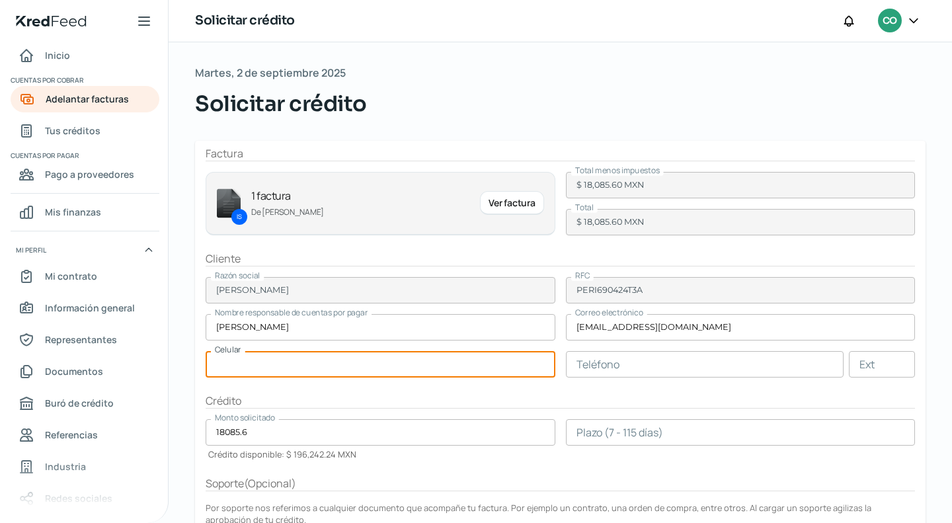
paste input "77 - 2728 - 7060"
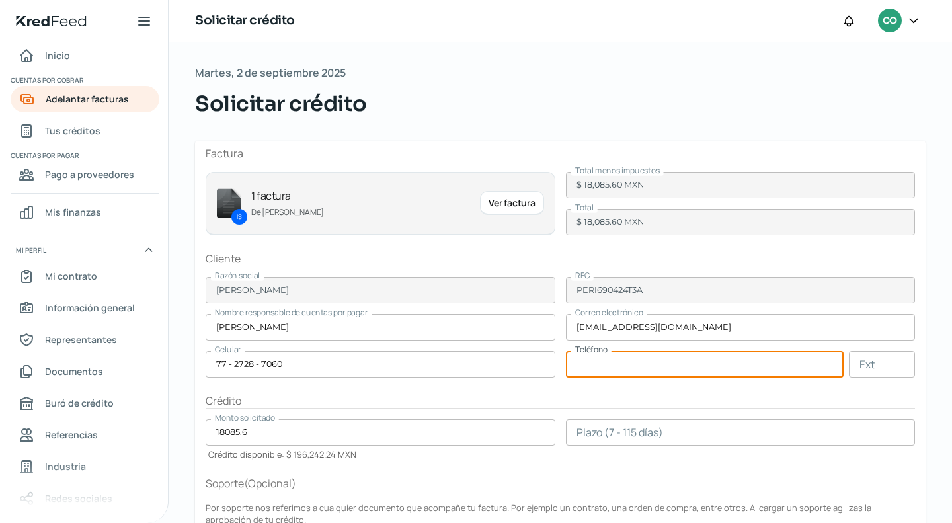
click at [612, 372] on input "text" at bounding box center [705, 364] width 278 height 26
paste input "76 - 5844 - 6809"
click at [437, 402] on div "Crédito" at bounding box center [560, 400] width 709 height 15
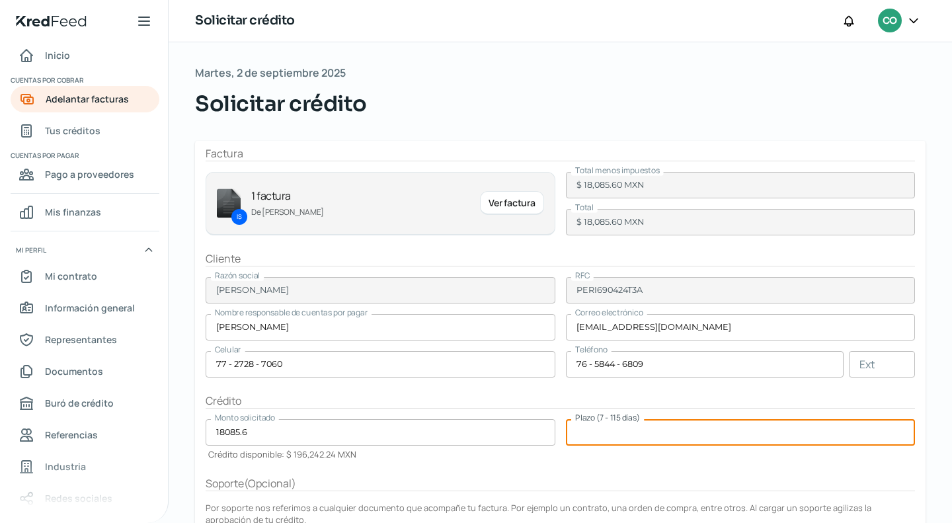
click at [623, 434] on input "number" at bounding box center [741, 432] width 350 height 26
click at [489, 451] on div "Monto solicitado 18085.6 Crédito disponible: $ 196,242.24 MXN" at bounding box center [381, 439] width 350 height 41
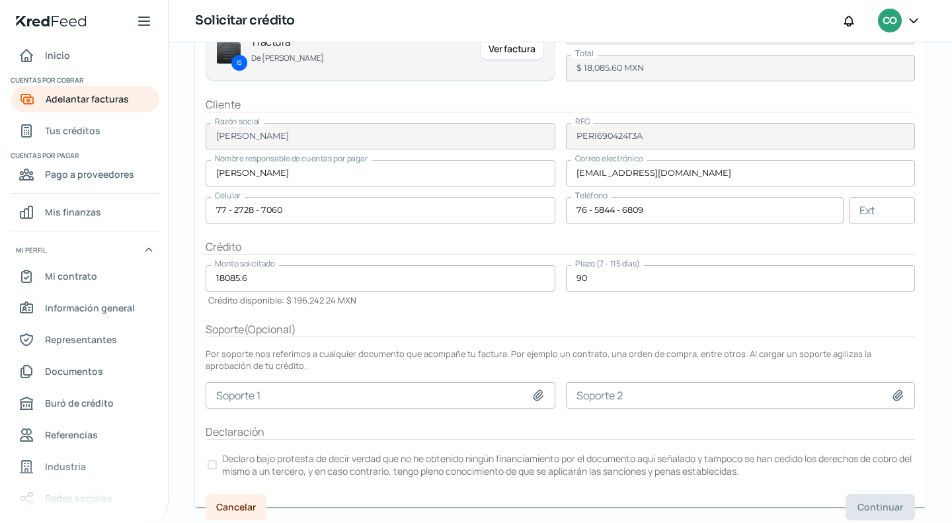
scroll to position [155, 0]
click at [213, 459] on div at bounding box center [211, 463] width 9 height 9
click at [865, 504] on span "Continuar" at bounding box center [880, 505] width 46 height 9
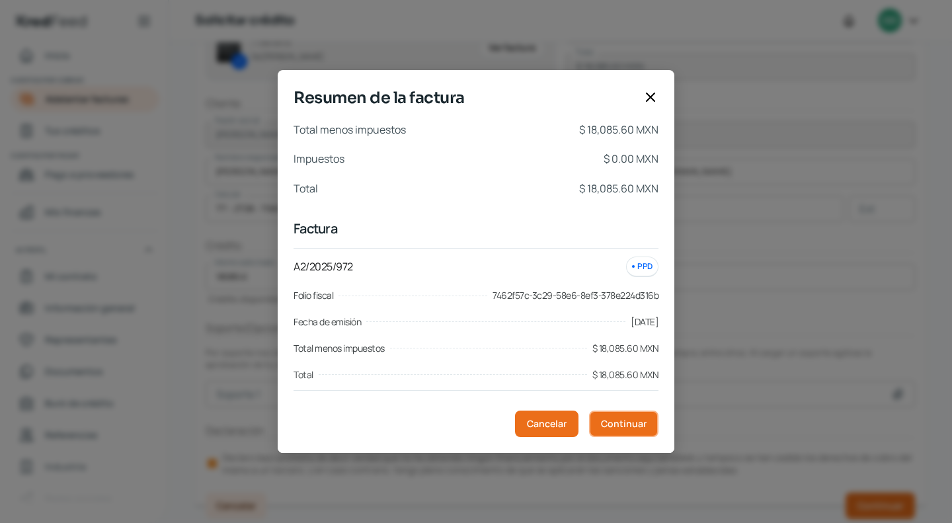
click at [630, 419] on span "Continuar" at bounding box center [624, 423] width 46 height 9
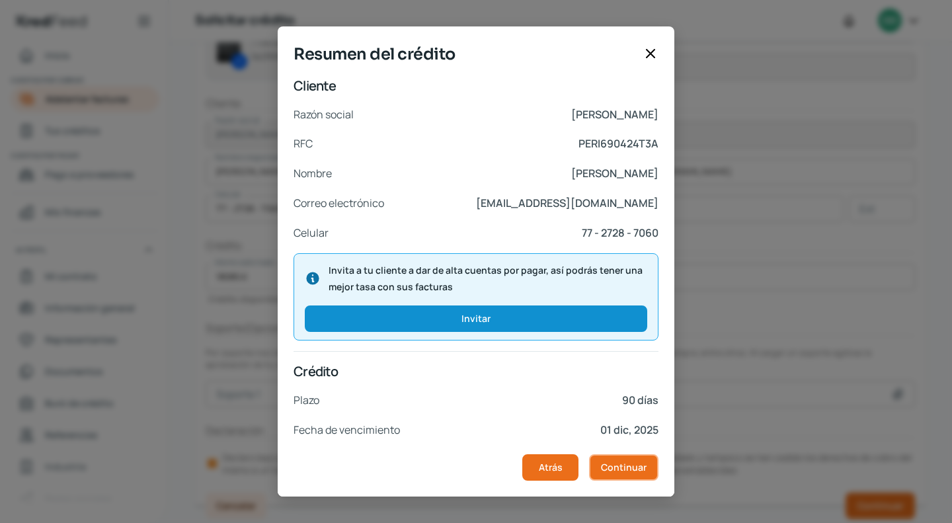
click at [621, 469] on span "Continuar" at bounding box center [624, 467] width 46 height 9
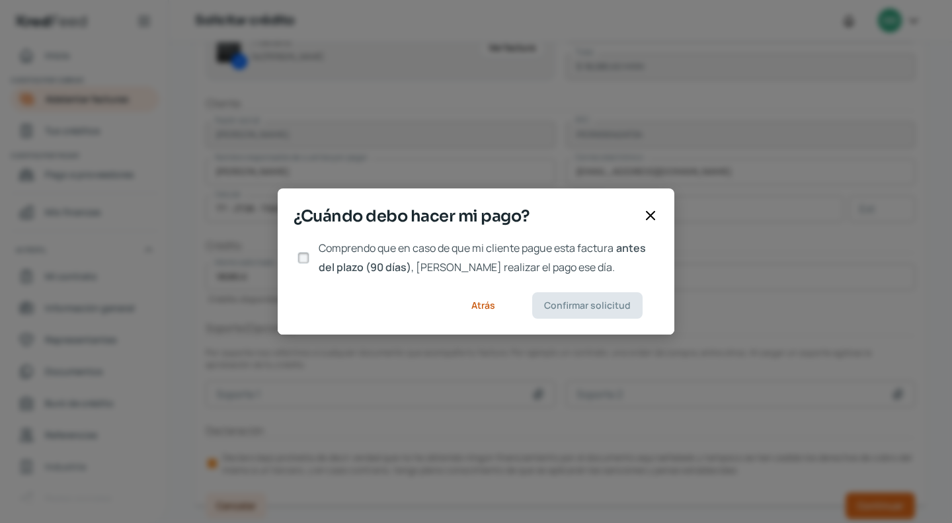
click at [303, 250] on div at bounding box center [303, 258] width 20 height 20
click at [308, 254] on input "Comprendo que en caso de que mi cliente pague esta factura antes del plazo (90 …" at bounding box center [303, 258] width 12 height 12
click at [560, 315] on button "Confirmar solicitud" at bounding box center [587, 305] width 110 height 26
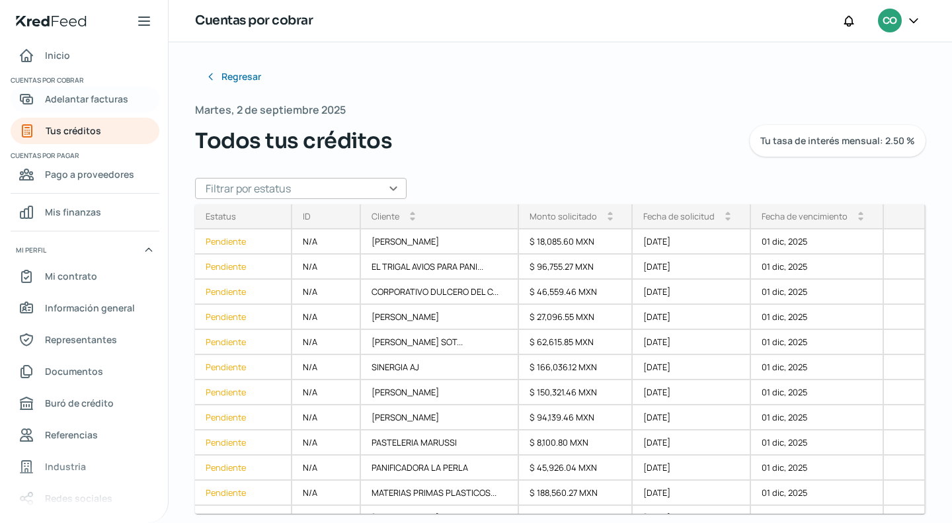
click at [86, 100] on span "Adelantar facturas" at bounding box center [86, 99] width 83 height 17
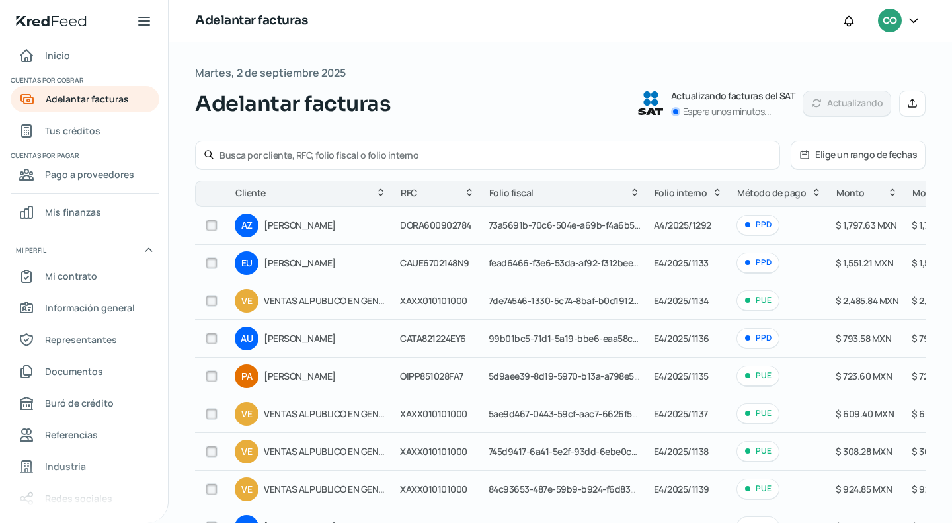
click at [263, 151] on input "text" at bounding box center [495, 155] width 552 height 13
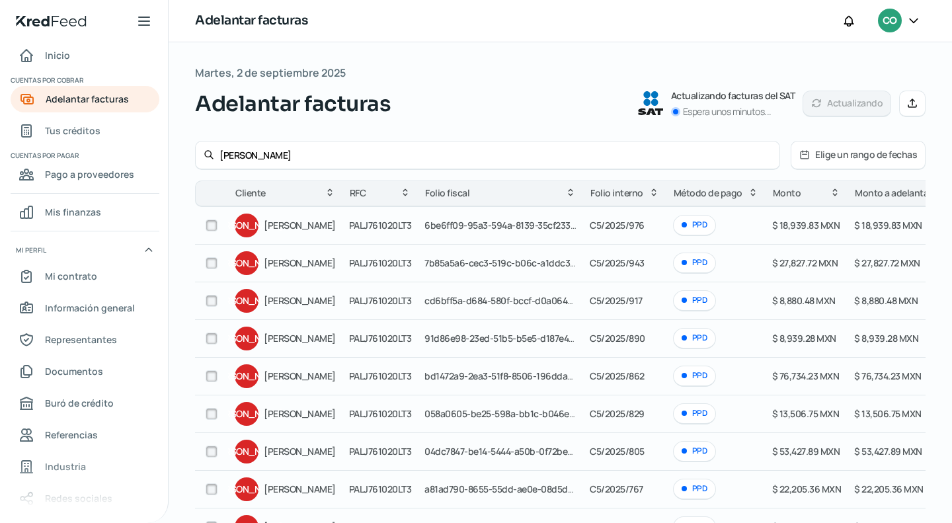
click at [214, 221] on input "checkbox" at bounding box center [212, 225] width 12 height 12
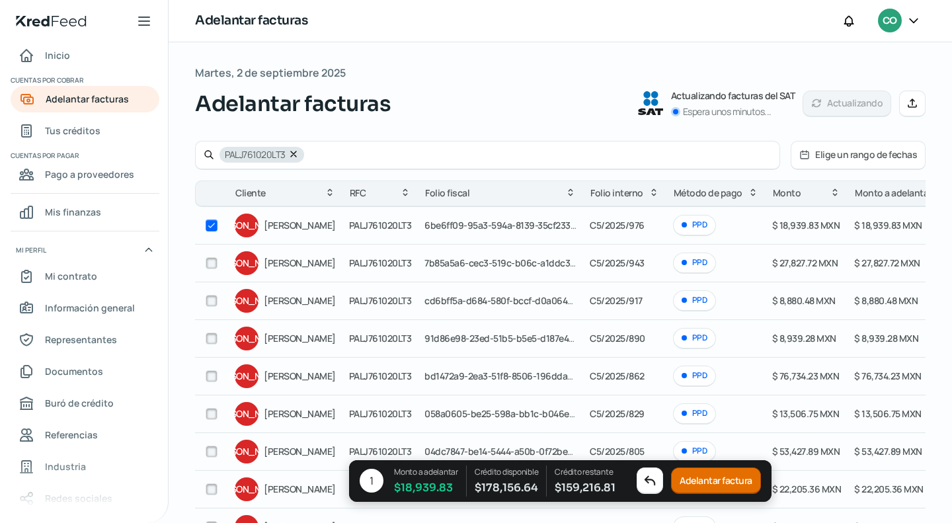
click at [209, 264] on input "checkbox" at bounding box center [212, 263] width 12 height 12
click at [216, 300] on input "checkbox" at bounding box center [212, 301] width 12 height 12
click at [731, 470] on button "Adelantar facturas" at bounding box center [717, 481] width 94 height 26
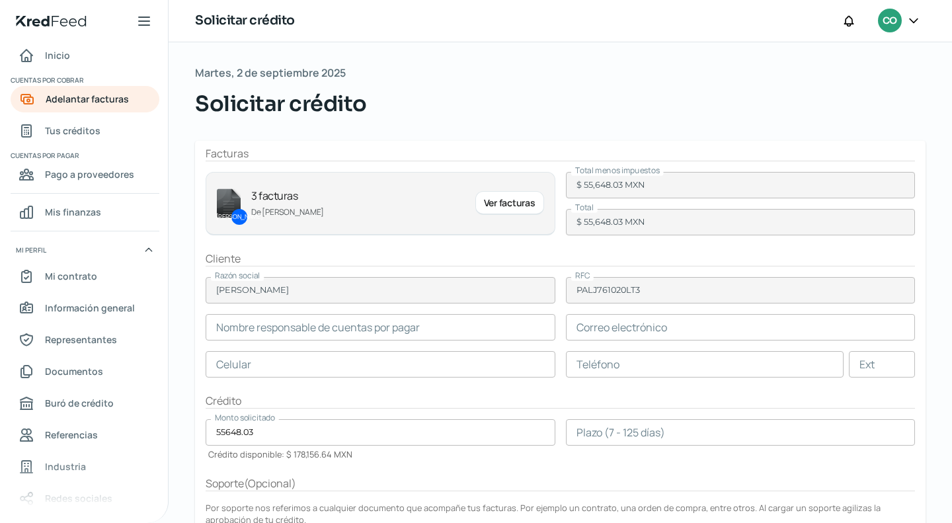
click at [381, 326] on input "text" at bounding box center [381, 327] width 350 height 26
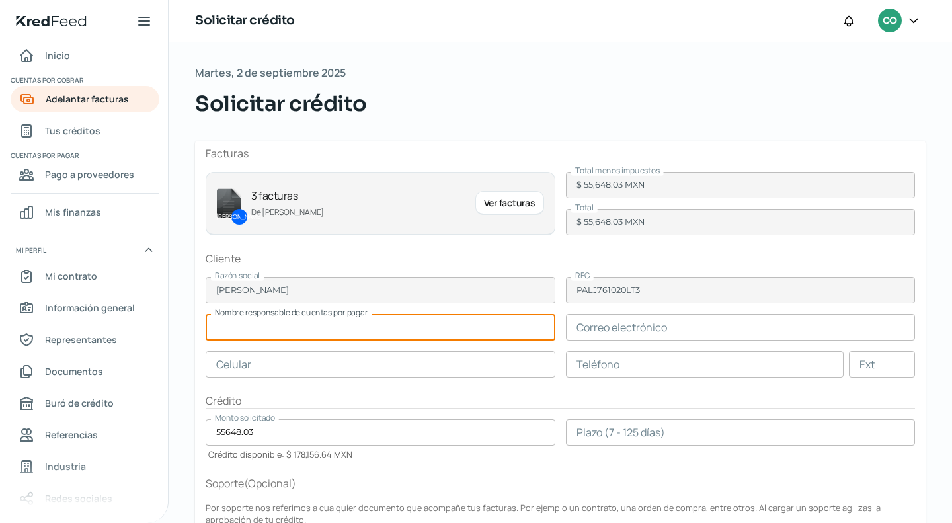
paste input "[PERSON_NAME]"
click at [644, 328] on input "text" at bounding box center [741, 327] width 350 height 26
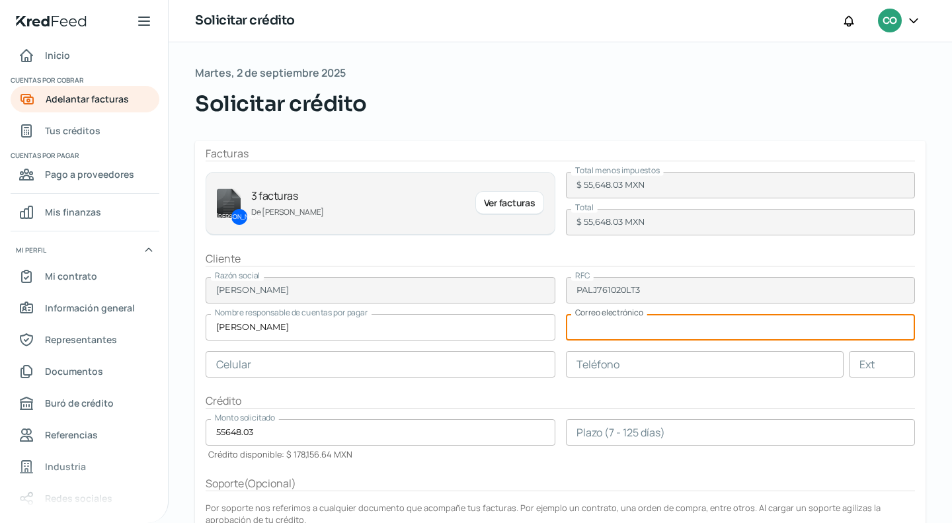
paste input "[EMAIL_ADDRESS][DOMAIN_NAME]"
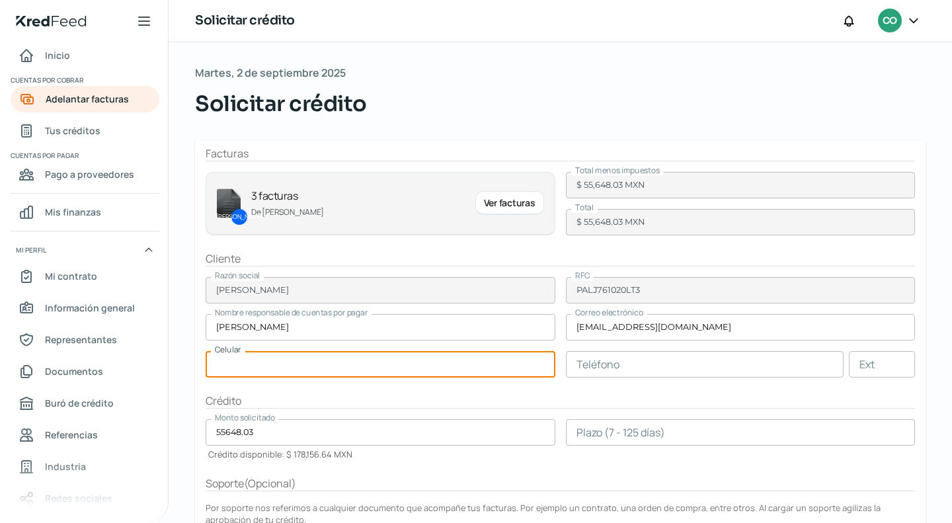
click at [380, 360] on input "text" at bounding box center [381, 364] width 350 height 26
paste input "44 - 2198 - 9048"
click at [637, 367] on input "text" at bounding box center [705, 364] width 278 height 26
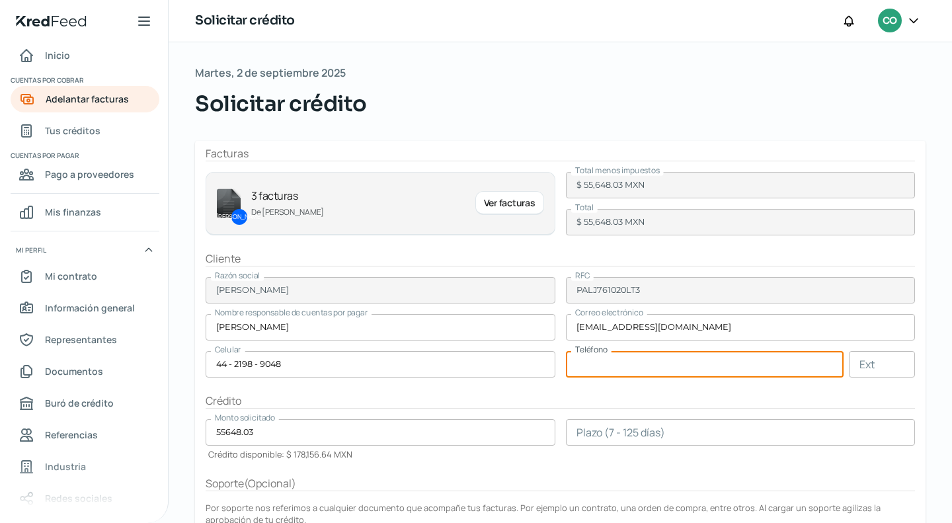
paste input "44 - 2617 - 9142"
click at [472, 377] on form "Facturas JA 3 facturas De [PERSON_NAME] Ver facturas Total menos impuestos $ 55…" at bounding box center [560, 401] width 730 height 520
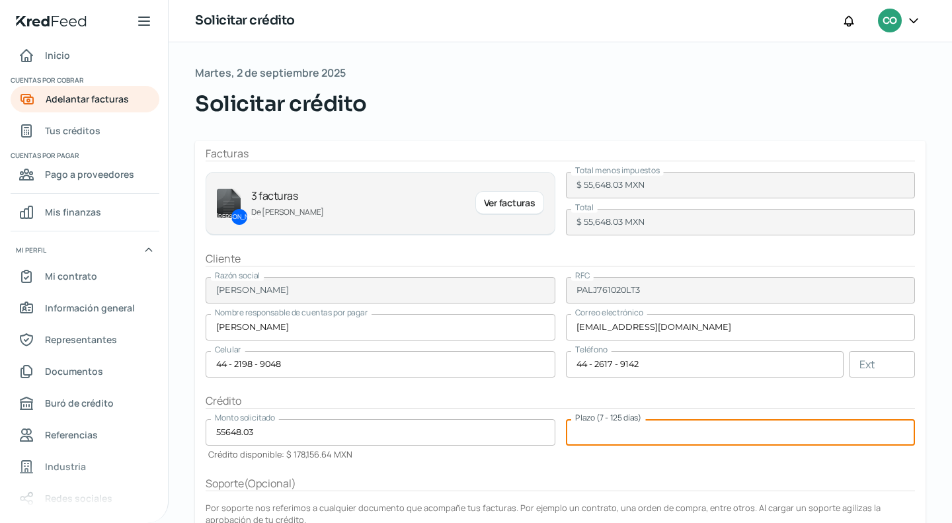
click at [619, 439] on input "number" at bounding box center [741, 432] width 350 height 26
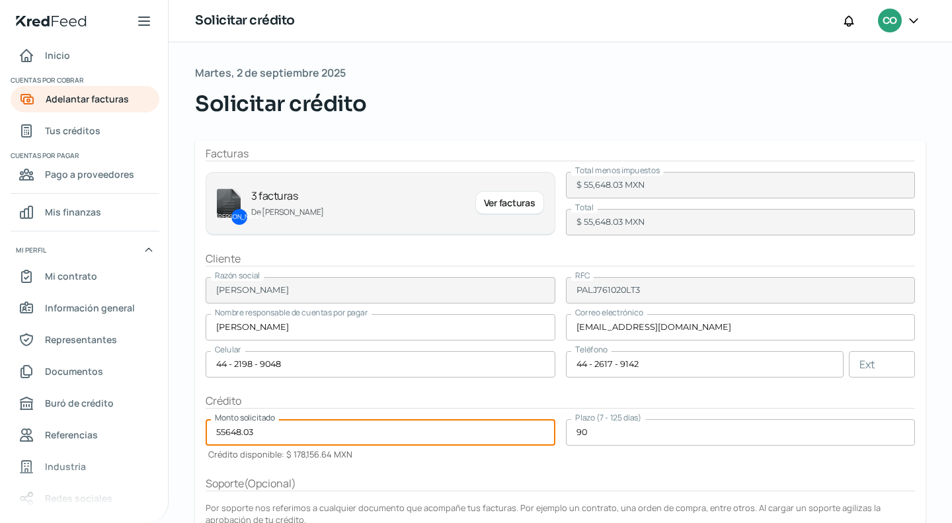
click at [414, 429] on input "55648.03" at bounding box center [381, 432] width 350 height 26
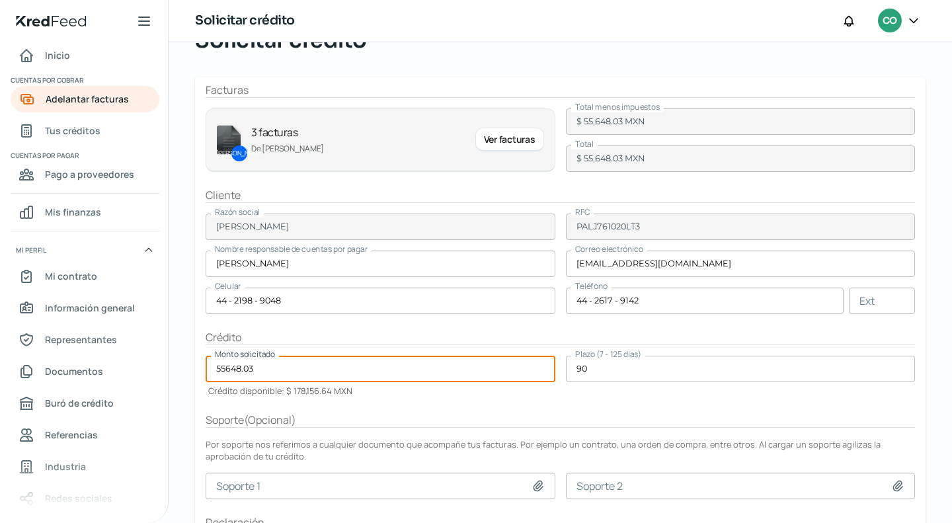
scroll to position [155, 0]
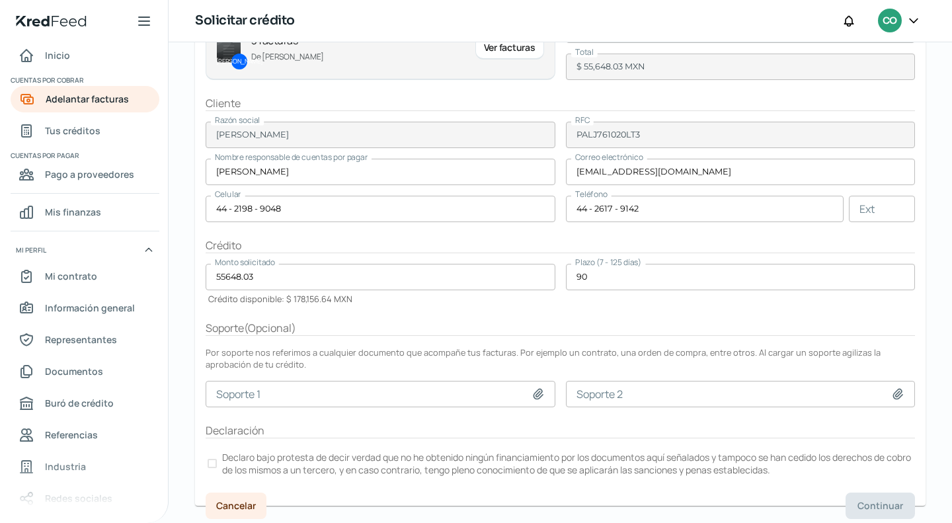
click at [214, 459] on div at bounding box center [211, 463] width 9 height 9
click at [867, 502] on span "Continuar" at bounding box center [880, 505] width 46 height 9
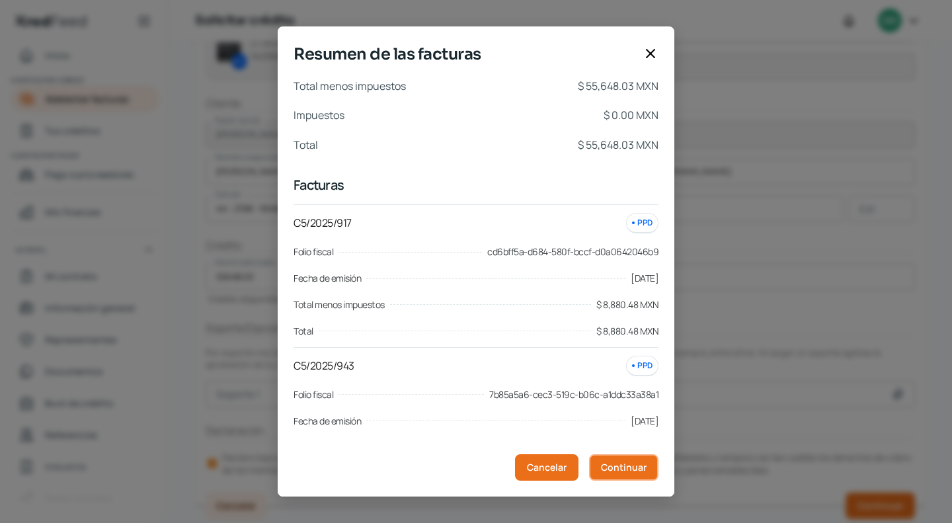
click at [624, 464] on span "Continuar" at bounding box center [624, 467] width 46 height 9
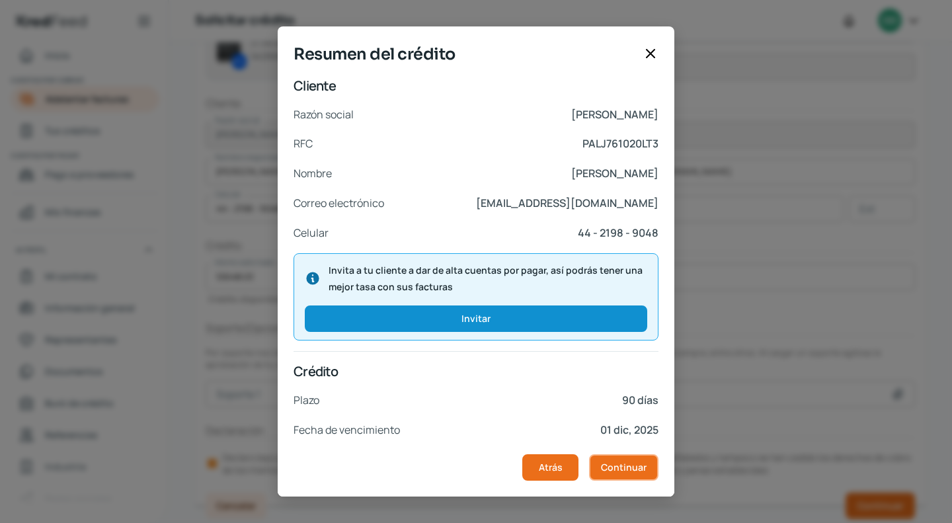
click at [626, 469] on span "Continuar" at bounding box center [624, 467] width 46 height 9
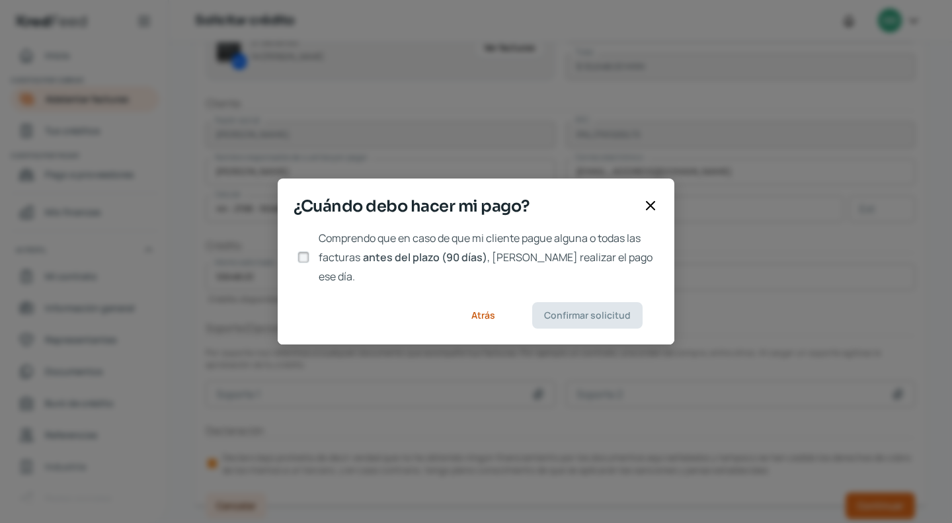
click at [305, 253] on input "Comprendo que en caso de que mi cliente pague alguna o todas las facturas antes…" at bounding box center [303, 257] width 12 height 12
click at [552, 311] on span "Confirmar solicitud" at bounding box center [587, 315] width 87 height 9
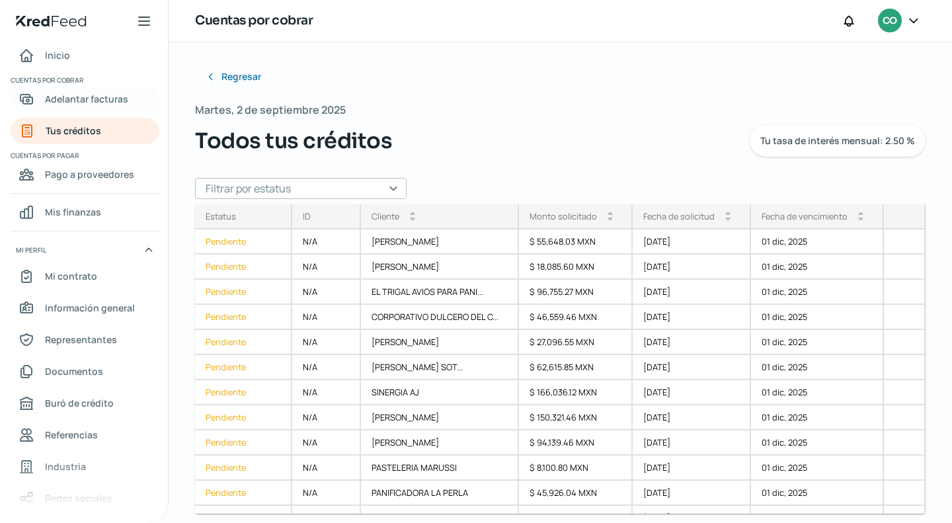
click at [70, 95] on span "Adelantar facturas" at bounding box center [86, 99] width 83 height 17
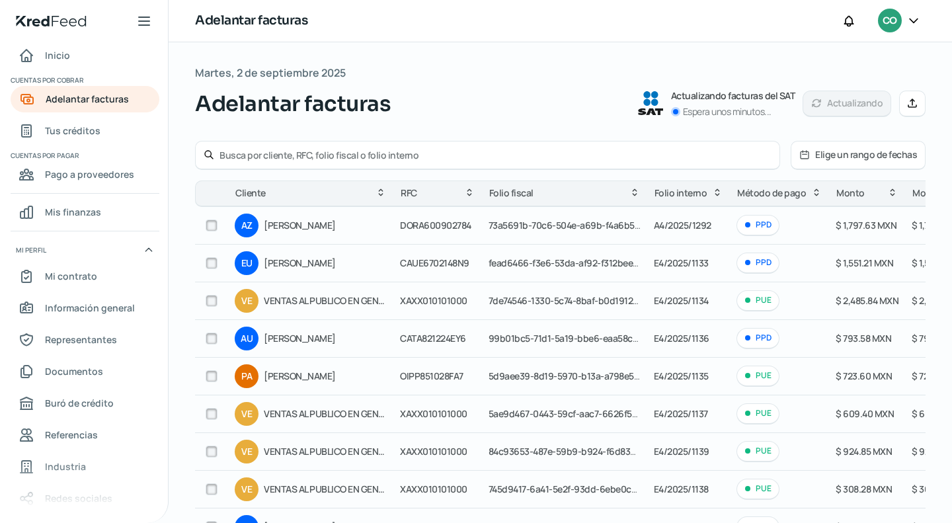
click at [295, 151] on input "text" at bounding box center [495, 155] width 552 height 13
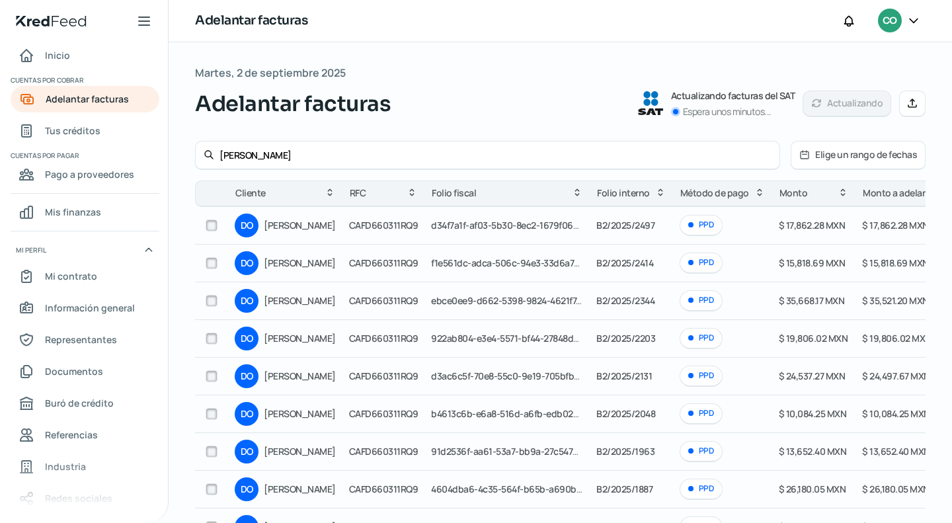
drag, startPoint x: 200, startPoint y: 219, endPoint x: 206, endPoint y: 221, distance: 6.9
click at [200, 220] on td at bounding box center [211, 226] width 33 height 38
drag, startPoint x: 204, startPoint y: 219, endPoint x: 217, endPoint y: 227, distance: 15.7
click at [203, 219] on div at bounding box center [212, 225] width 20 height 20
click at [211, 228] on input "checkbox" at bounding box center [212, 225] width 12 height 12
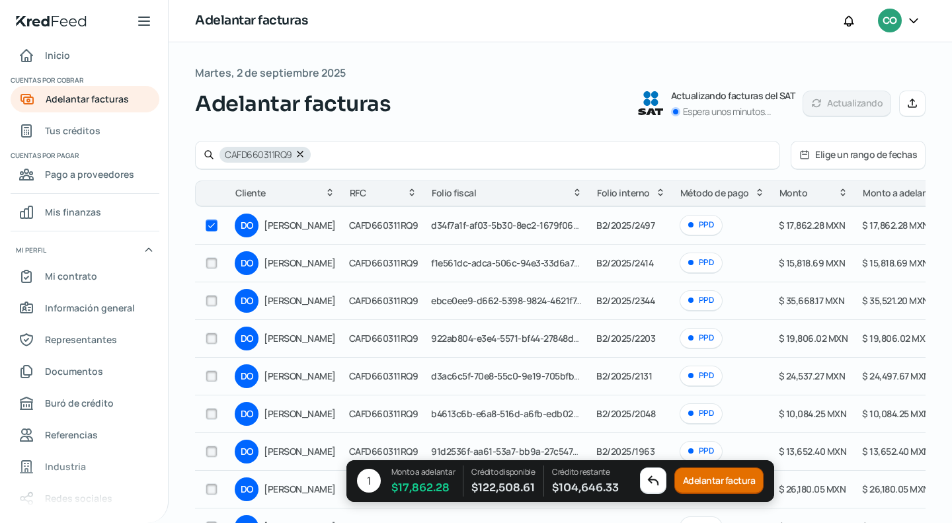
click at [696, 486] on button "Adelantar factura" at bounding box center [719, 481] width 90 height 26
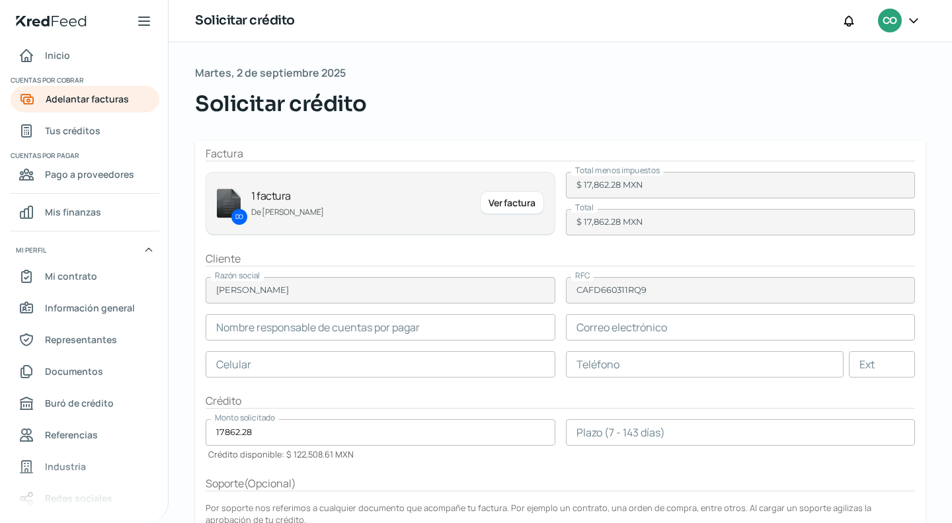
click at [398, 336] on input "text" at bounding box center [381, 327] width 350 height 26
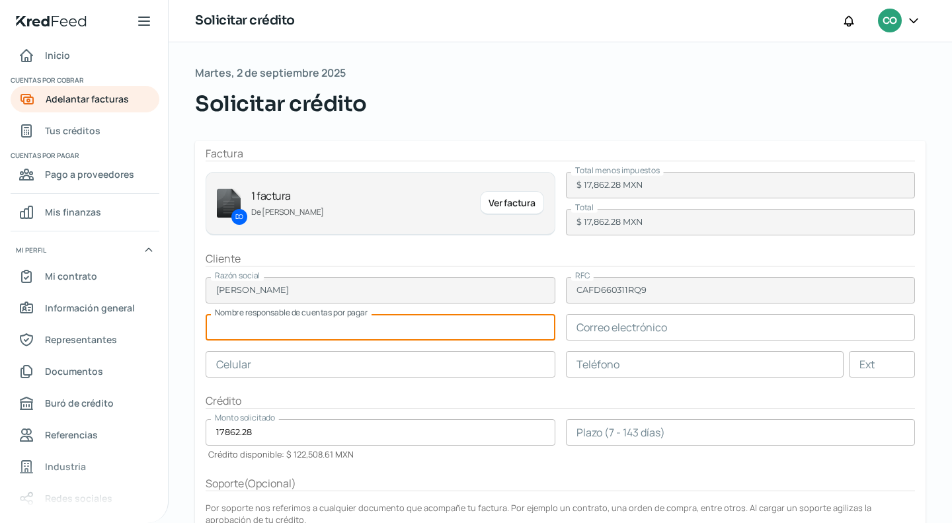
paste input "[PERSON_NAME]"
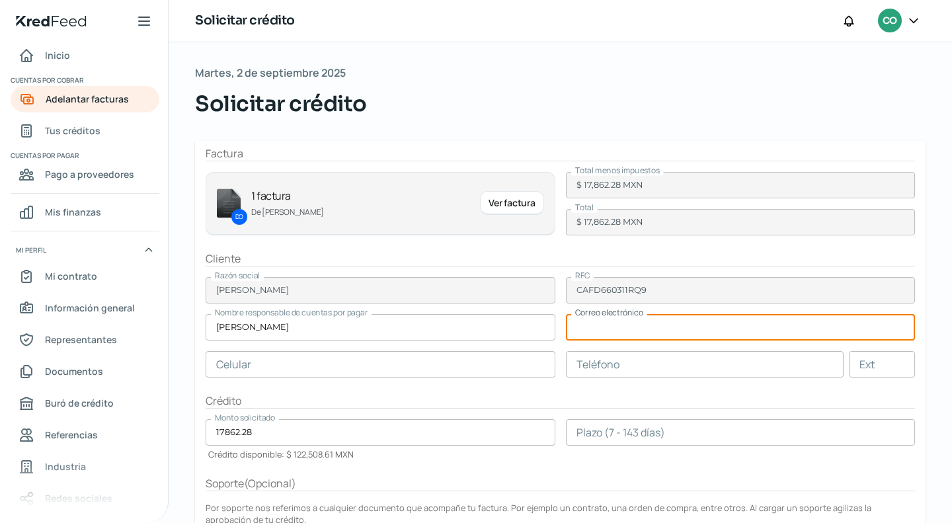
click at [597, 327] on input "text" at bounding box center [741, 327] width 350 height 26
paste input "[EMAIL_ADDRESS][DOMAIN_NAME]"
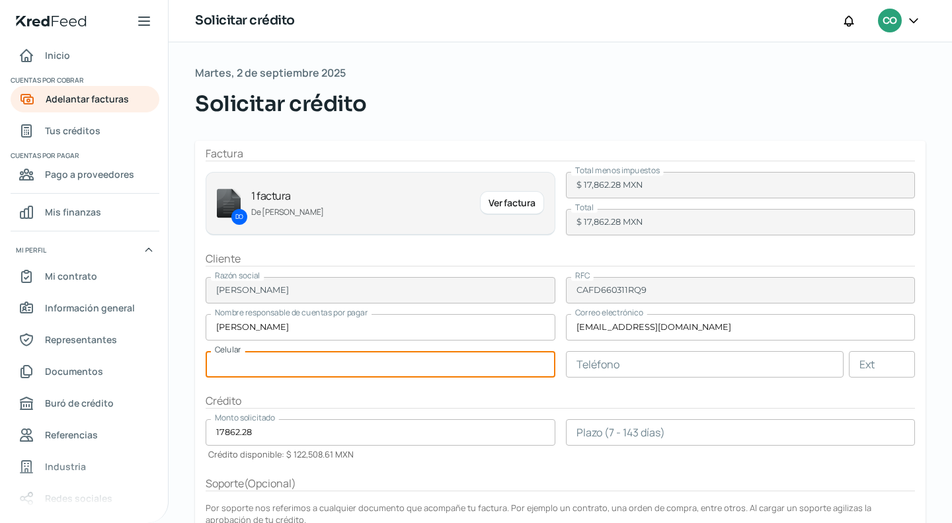
click at [448, 359] on input "text" at bounding box center [381, 364] width 350 height 26
paste input "44 - 5458 - 0511"
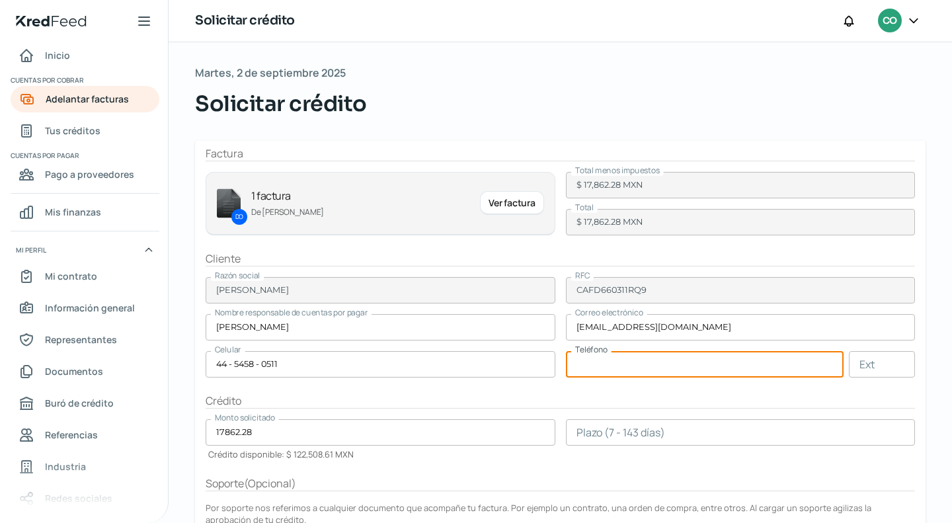
click at [664, 365] on input "text" at bounding box center [705, 364] width 278 height 26
paste input "44 - 5458 - 0511"
click at [656, 428] on input "number" at bounding box center [741, 432] width 350 height 26
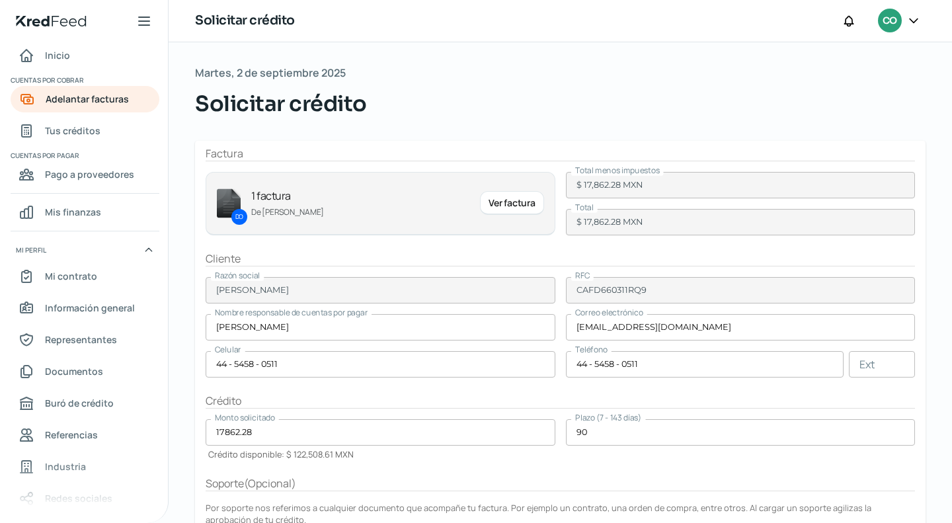
click at [595, 455] on div "Plazo (7 - 143 días) 90" at bounding box center [741, 439] width 350 height 41
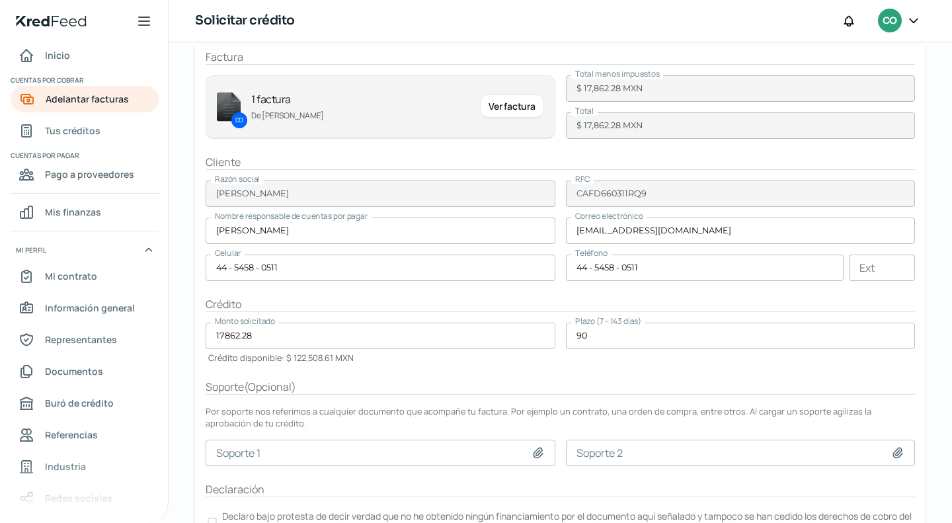
scroll to position [155, 0]
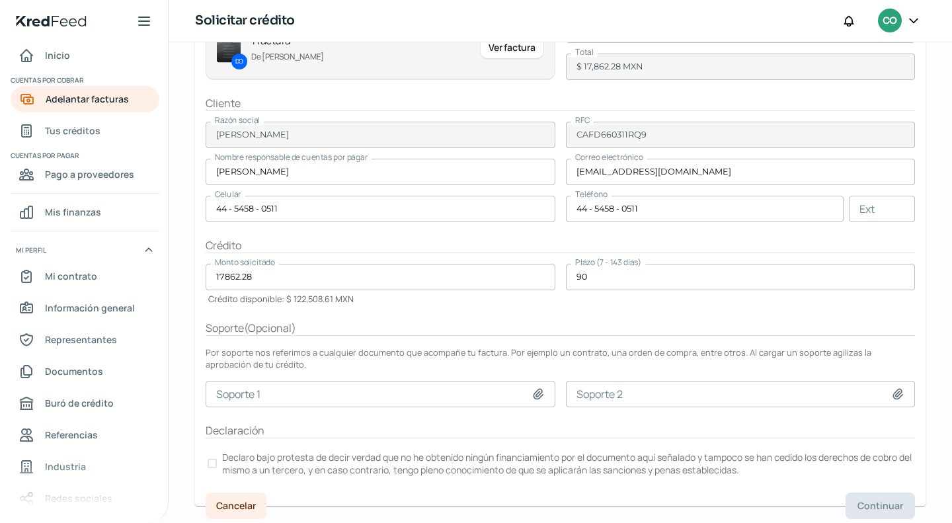
click at [218, 454] on label "Declaro bajo protesta de decir verdad que no he obtenido ningún financiamiento …" at bounding box center [560, 463] width 709 height 29
click at [859, 515] on div "[DATE] Solicitar crédito Factura DO 1 factura De [PERSON_NAME] Ver factura Tota…" at bounding box center [560, 207] width 783 height 640
click at [858, 509] on button "Continuar" at bounding box center [879, 505] width 69 height 26
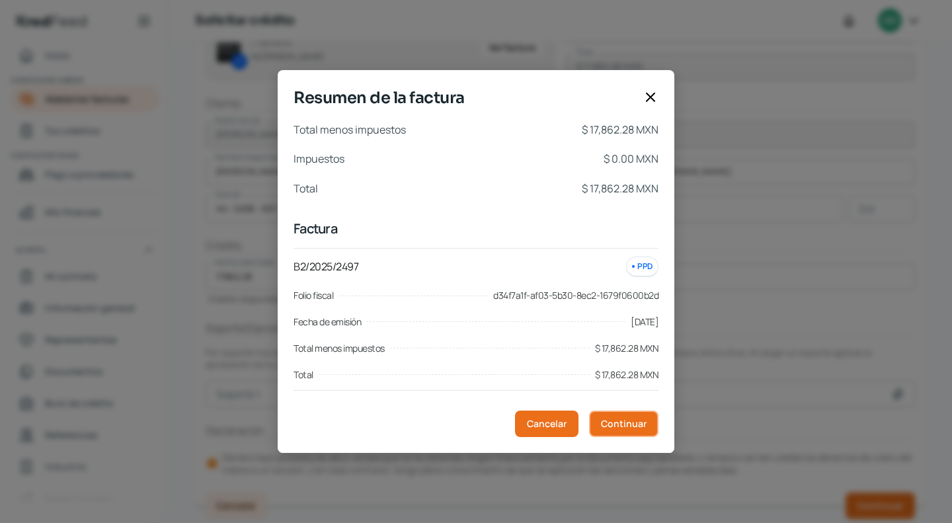
click at [633, 419] on span "Continuar" at bounding box center [624, 423] width 46 height 9
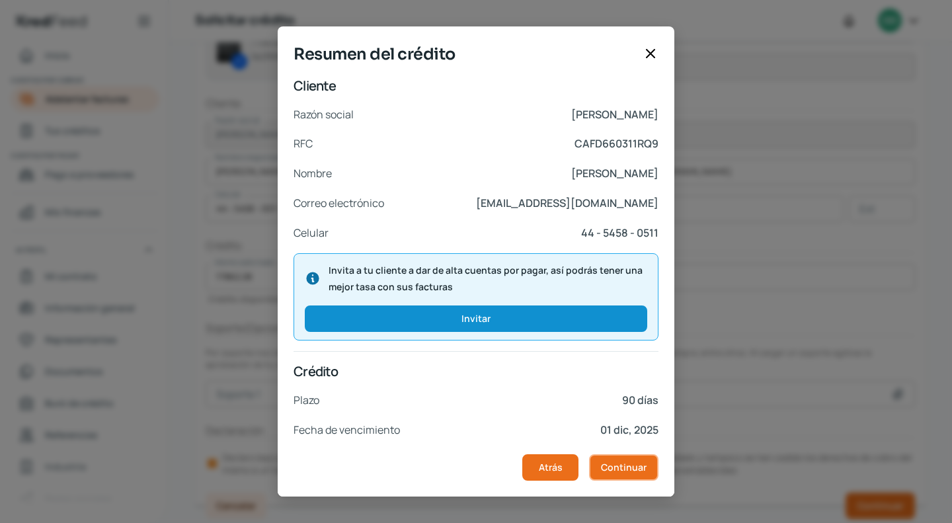
click at [641, 463] on span "Continuar" at bounding box center [624, 467] width 46 height 9
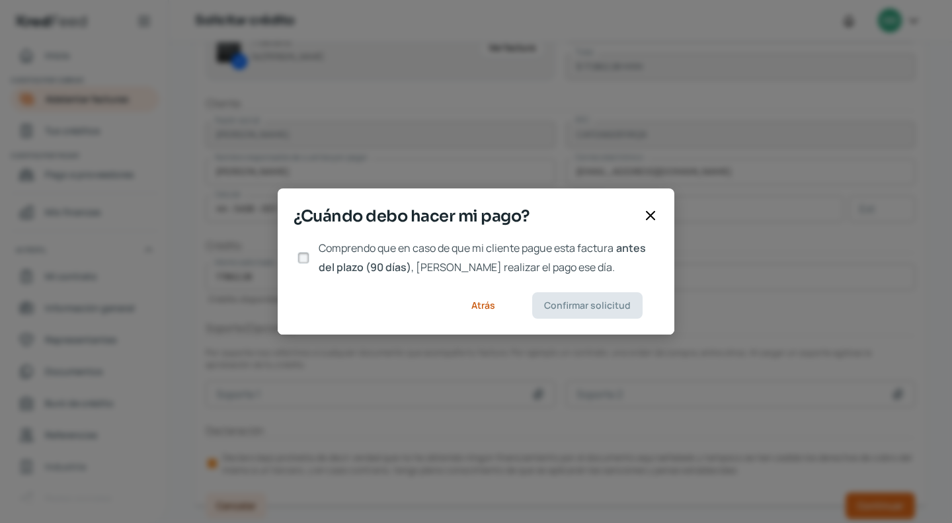
click at [301, 253] on input "Comprendo que en caso de que mi cliente pague esta factura antes del plazo (90 …" at bounding box center [303, 258] width 12 height 12
click at [564, 303] on span "Confirmar solicitud" at bounding box center [587, 305] width 87 height 9
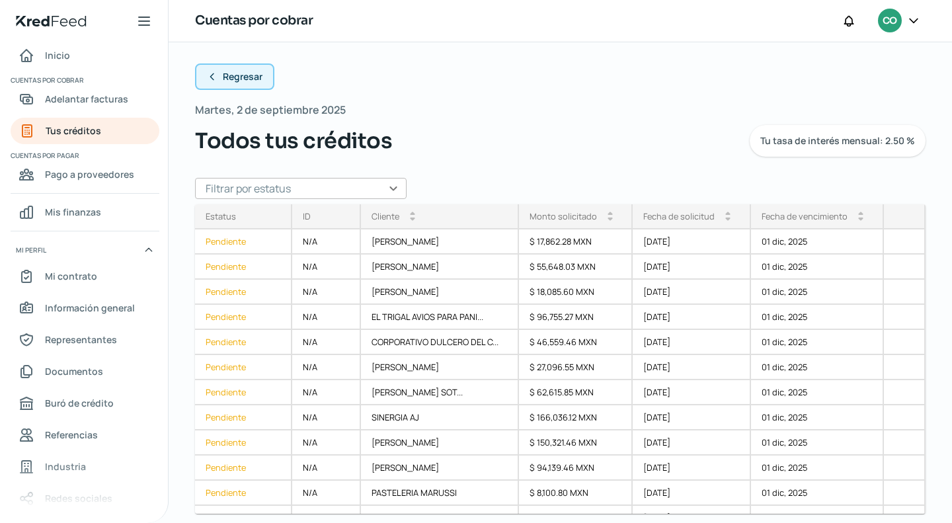
click at [252, 75] on span "Regresar" at bounding box center [243, 76] width 40 height 9
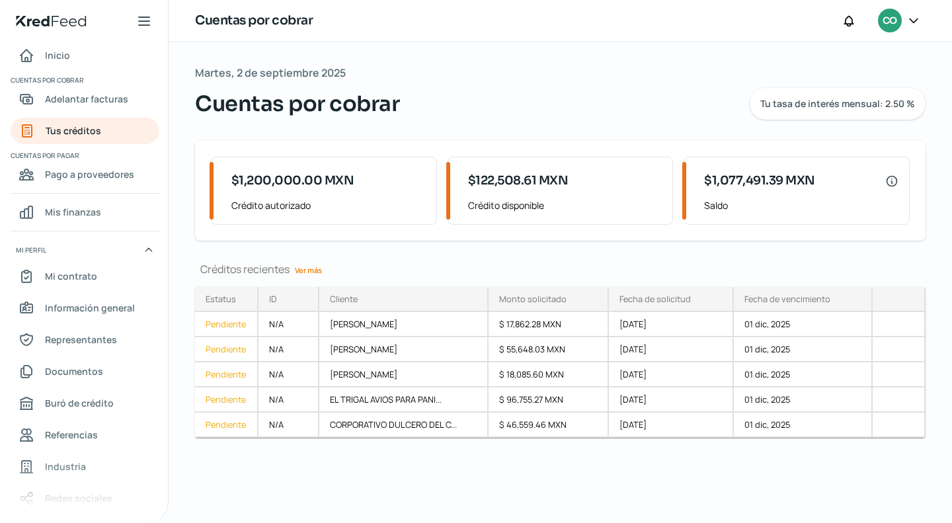
click at [301, 272] on link "Ver más" at bounding box center [308, 270] width 38 height 20
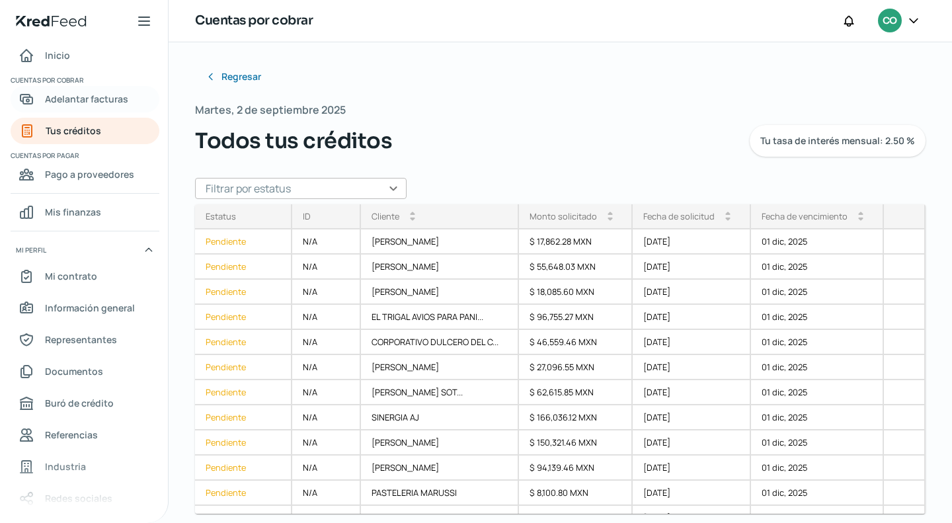
click at [108, 93] on span "Adelantar facturas" at bounding box center [86, 99] width 83 height 17
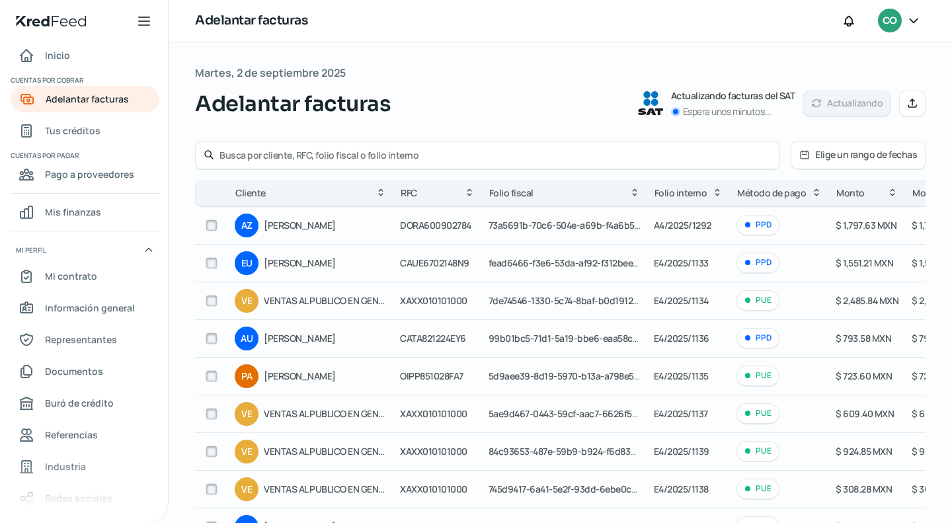
click at [289, 147] on div at bounding box center [487, 155] width 585 height 29
click at [280, 158] on input "text" at bounding box center [495, 155] width 552 height 13
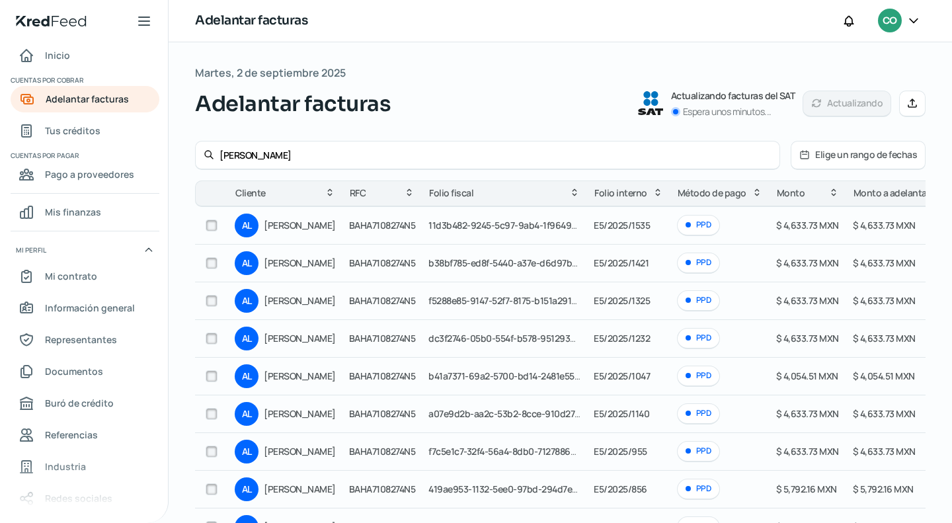
click at [216, 222] on input "checkbox" at bounding box center [212, 225] width 12 height 12
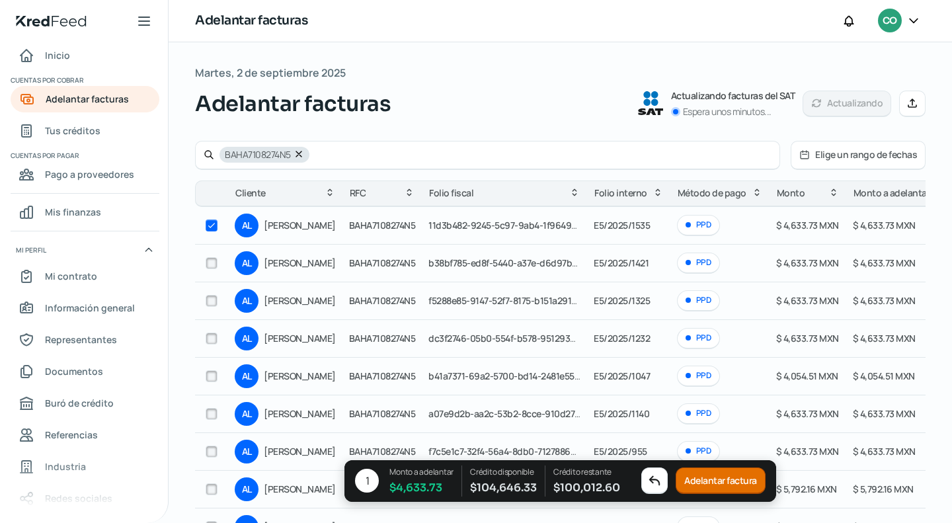
click at [708, 485] on button "Adelantar factura" at bounding box center [720, 481] width 90 height 26
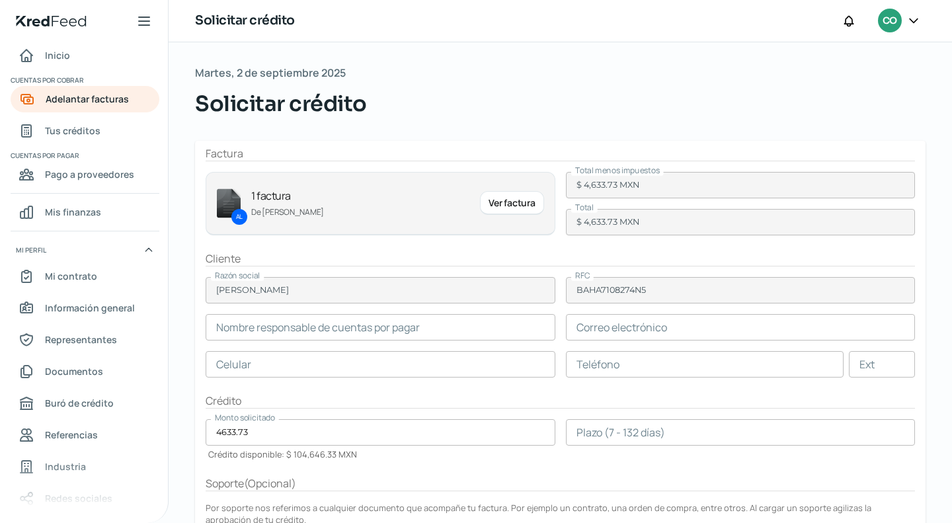
click at [429, 320] on input "text" at bounding box center [381, 327] width 350 height 26
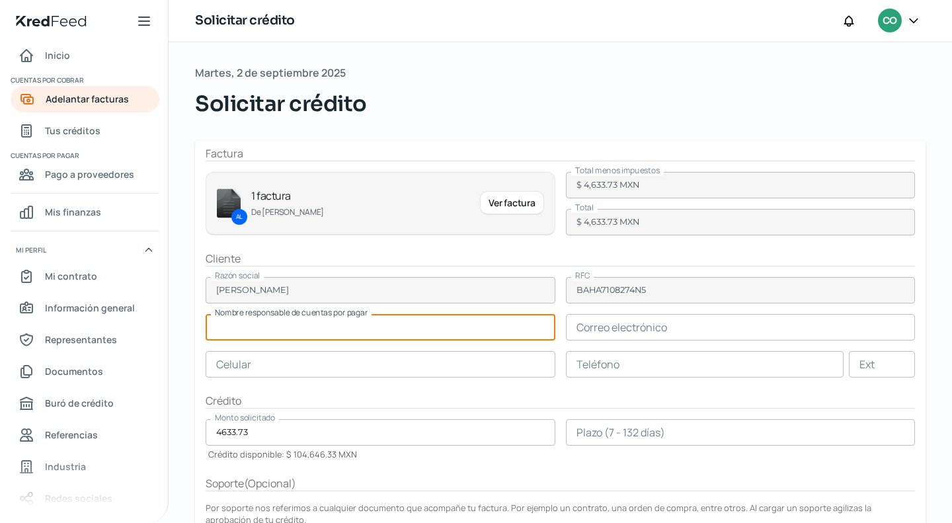
paste input "[PERSON_NAME]"
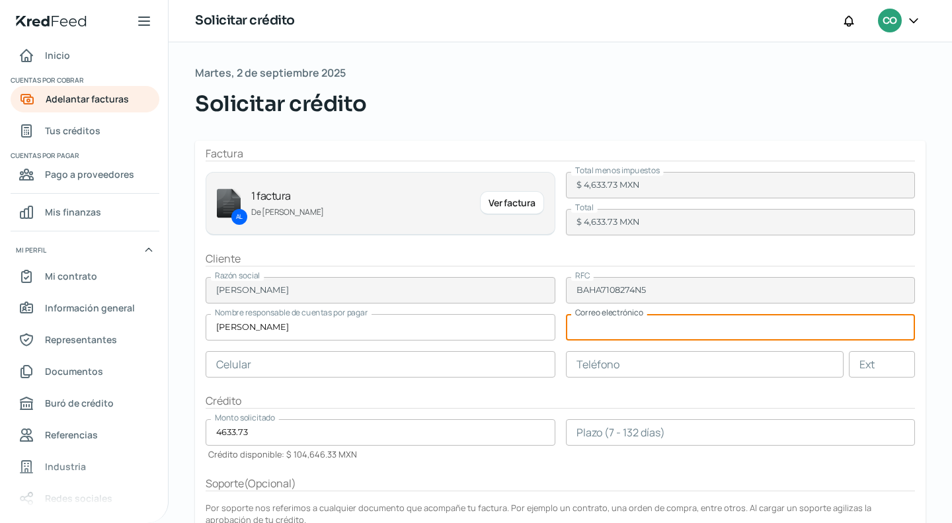
click at [619, 322] on input "text" at bounding box center [741, 327] width 350 height 26
paste input "[EMAIL_ADDRESS][DOMAIN_NAME]"
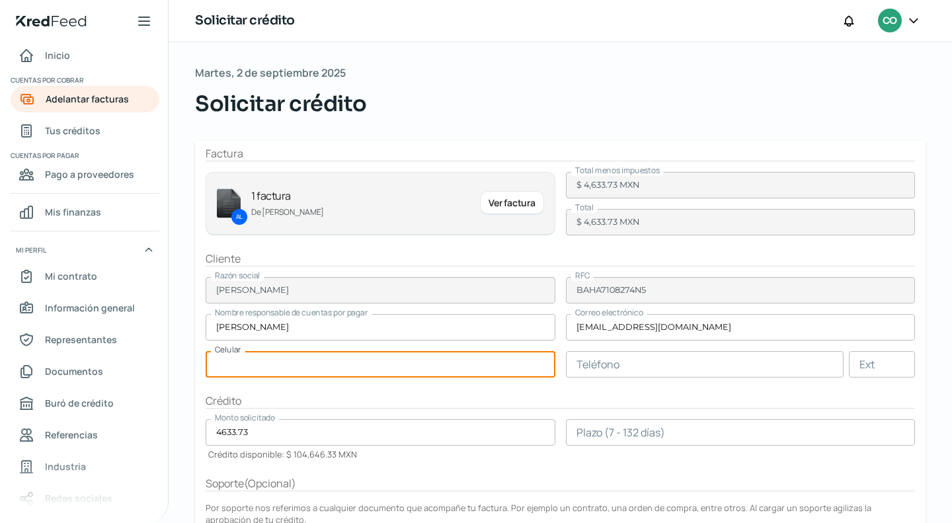
click at [371, 363] on input "text" at bounding box center [381, 364] width 350 height 26
paste input "44 - 3342 - 3535"
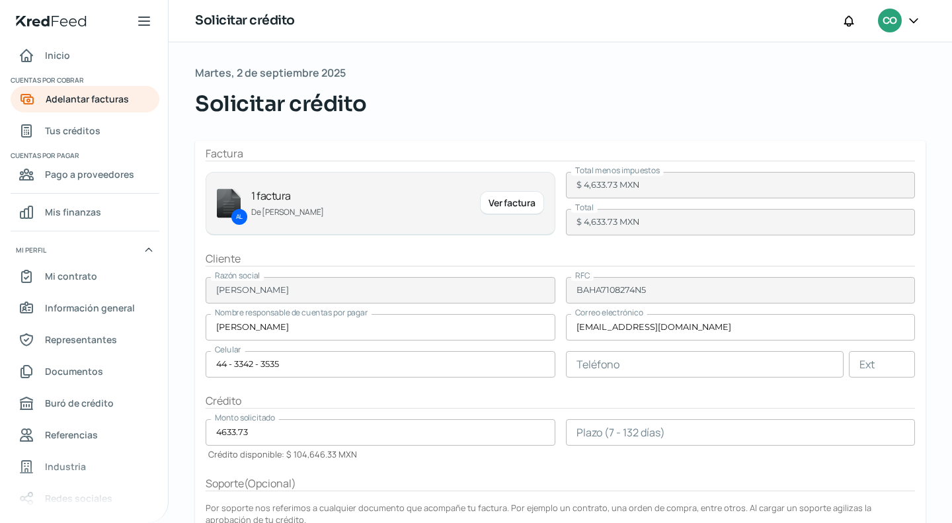
click at [652, 349] on form "Factura AL 1 factura De [PERSON_NAME] Ver factura Total menos impuestos $ 4,633…" at bounding box center [560, 401] width 730 height 520
click at [655, 355] on input "text" at bounding box center [705, 364] width 278 height 26
paste
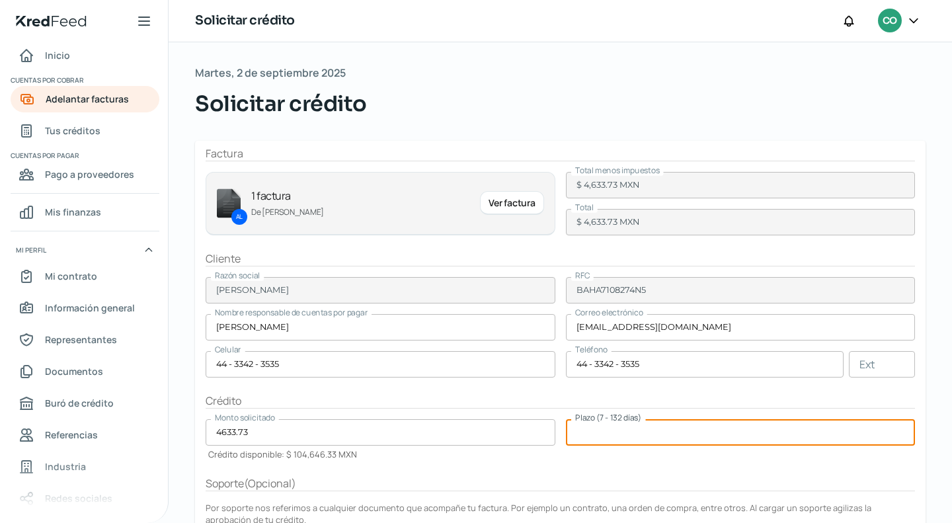
click at [584, 431] on input "number" at bounding box center [741, 432] width 350 height 26
click at [607, 450] on div "Plazo (7 - 132 días) 90" at bounding box center [741, 439] width 350 height 41
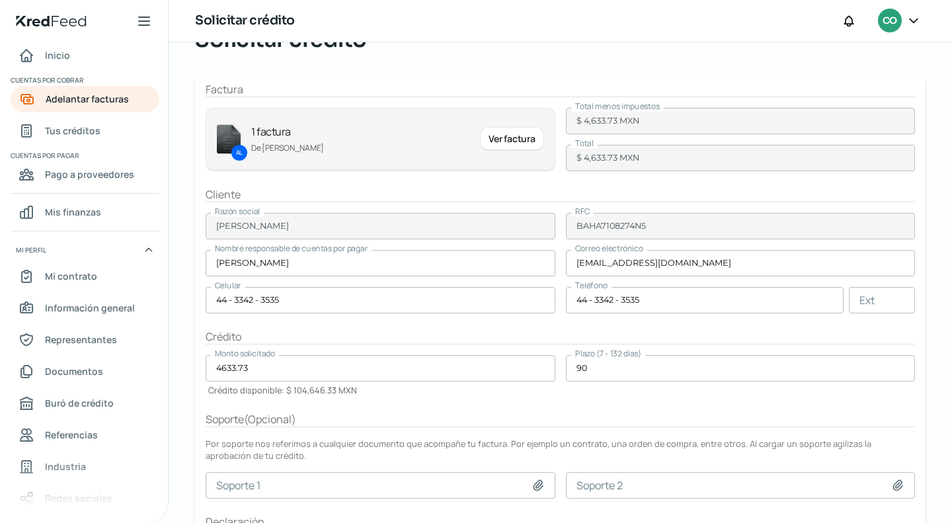
scroll to position [155, 0]
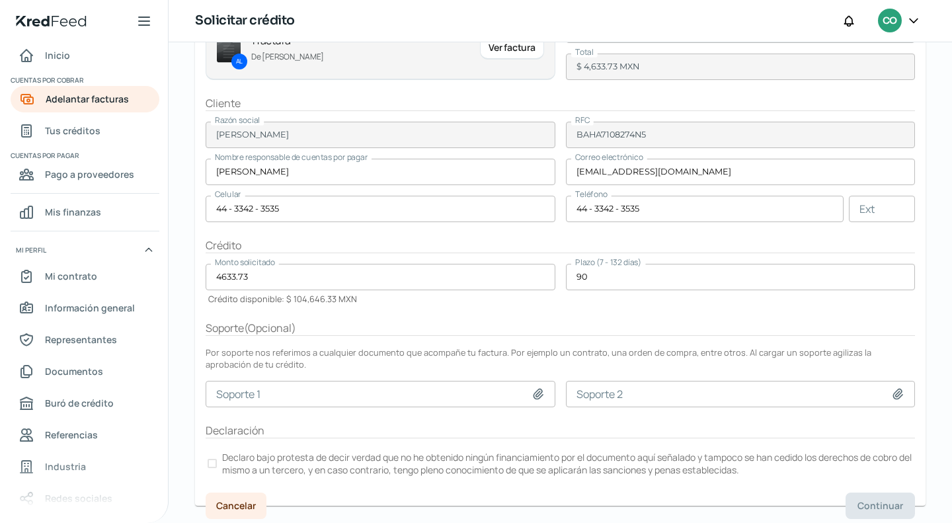
click at [206, 457] on label "Declaro bajo protesta de decir verdad que no he obtenido ningún financiamiento …" at bounding box center [560, 463] width 709 height 29
click at [858, 501] on span "Continuar" at bounding box center [880, 505] width 46 height 9
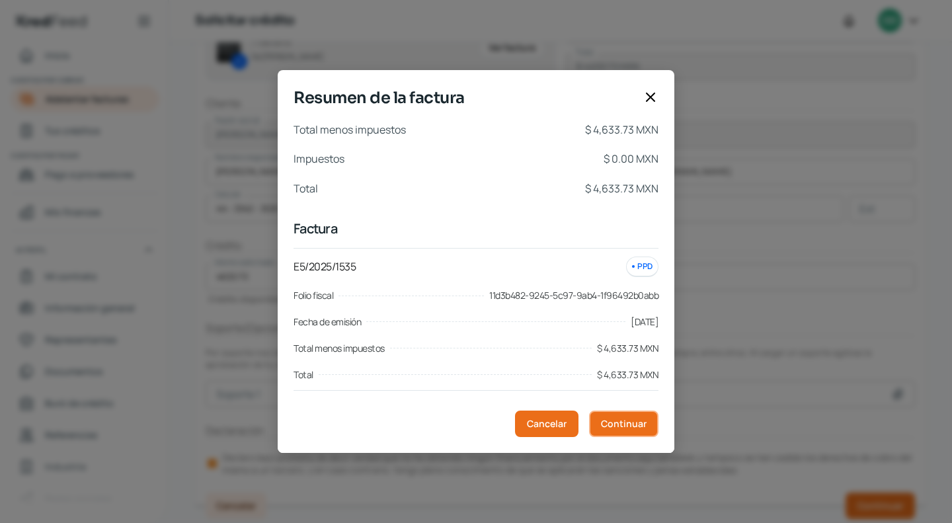
click at [628, 412] on button "Continuar" at bounding box center [623, 423] width 69 height 26
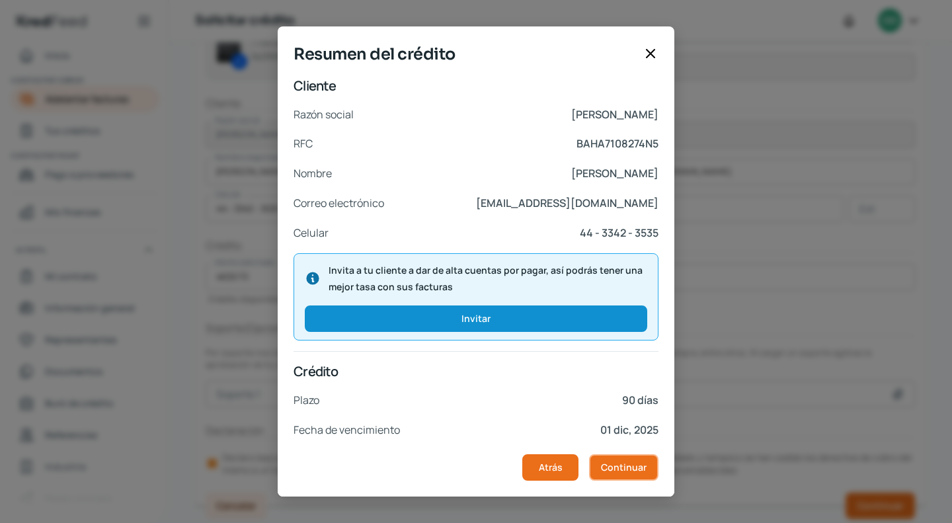
click at [605, 472] on span "Continuar" at bounding box center [624, 467] width 46 height 9
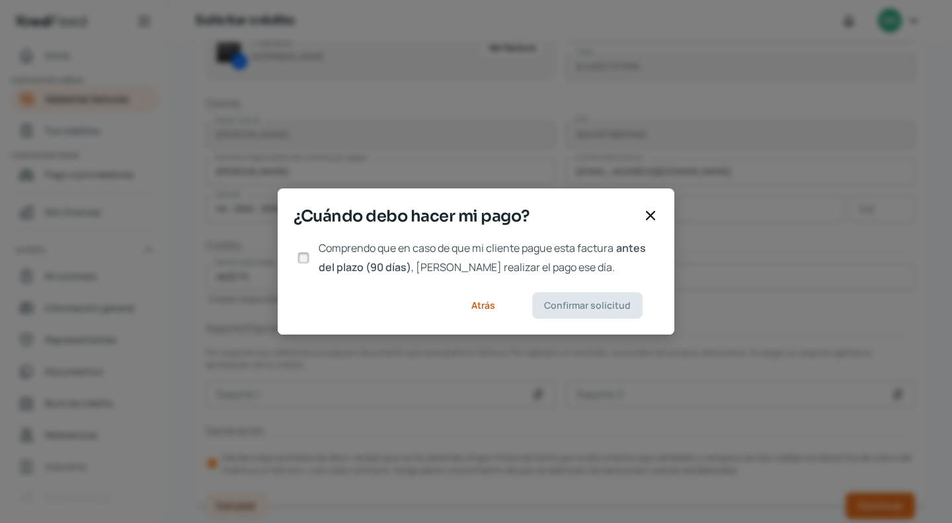
click at [314, 256] on label "Comprendo que en caso de que mi cliente pague esta factura antes del plazo (90 …" at bounding box center [485, 258] width 345 height 38
click at [309, 256] on input "Comprendo que en caso de que mi cliente pague esta factura antes del plazo (90 …" at bounding box center [303, 258] width 12 height 12
click at [576, 309] on span "Confirmar solicitud" at bounding box center [587, 305] width 87 height 9
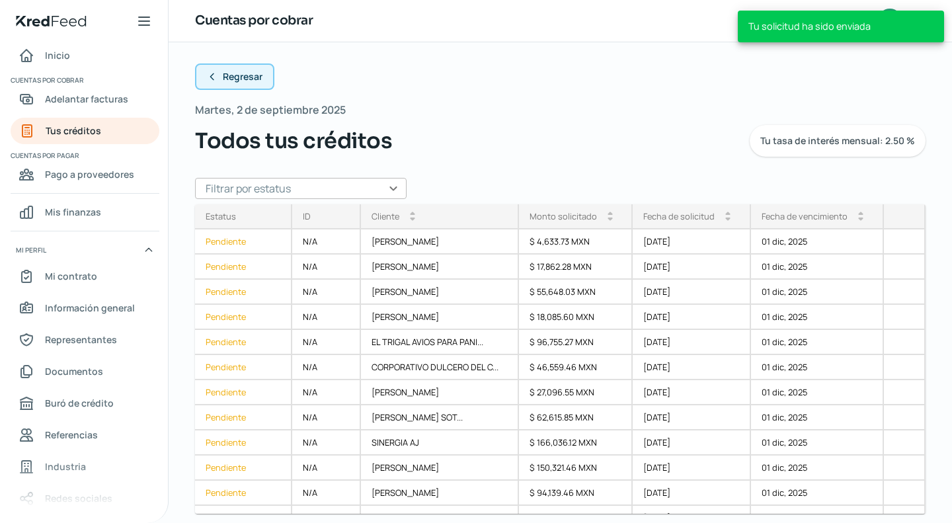
click at [227, 77] on span "Regresar" at bounding box center [243, 76] width 40 height 9
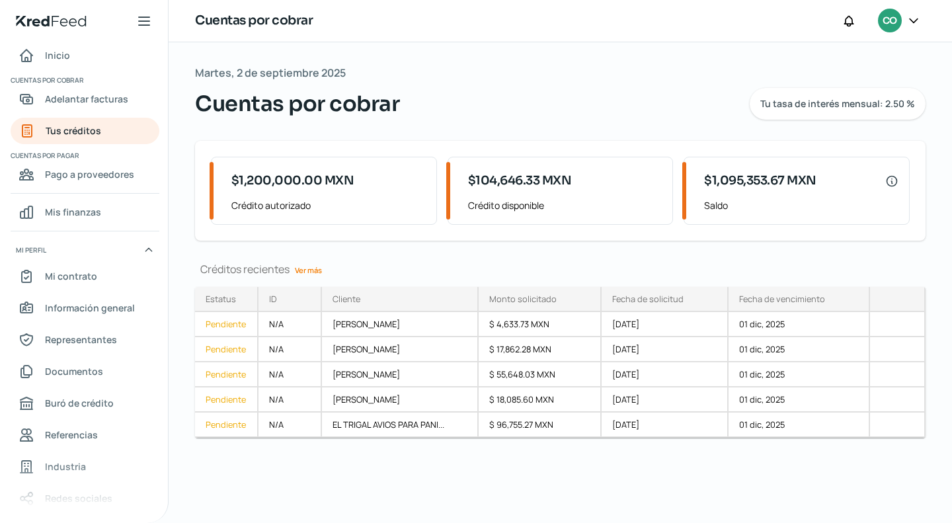
click at [315, 268] on link "Ver más" at bounding box center [308, 270] width 38 height 20
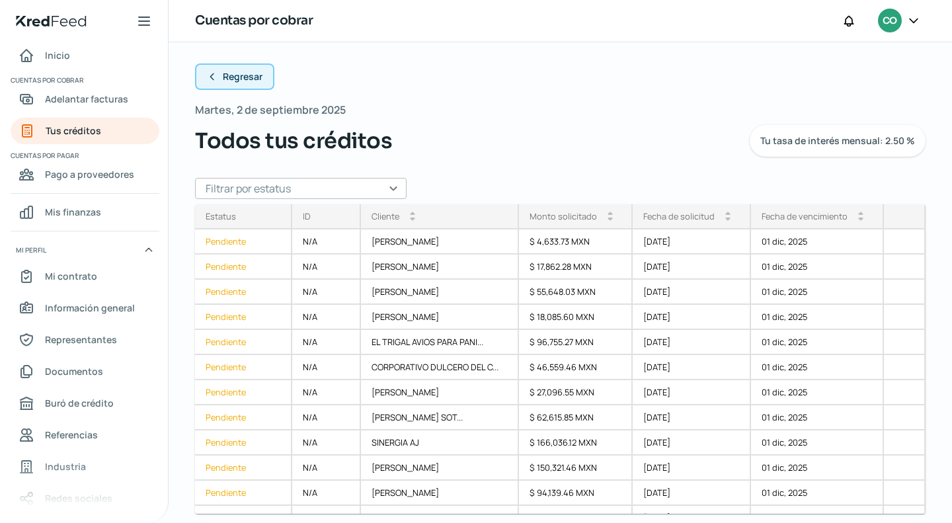
click at [239, 76] on span "Regresar" at bounding box center [243, 76] width 40 height 9
